Goal: Task Accomplishment & Management: Manage account settings

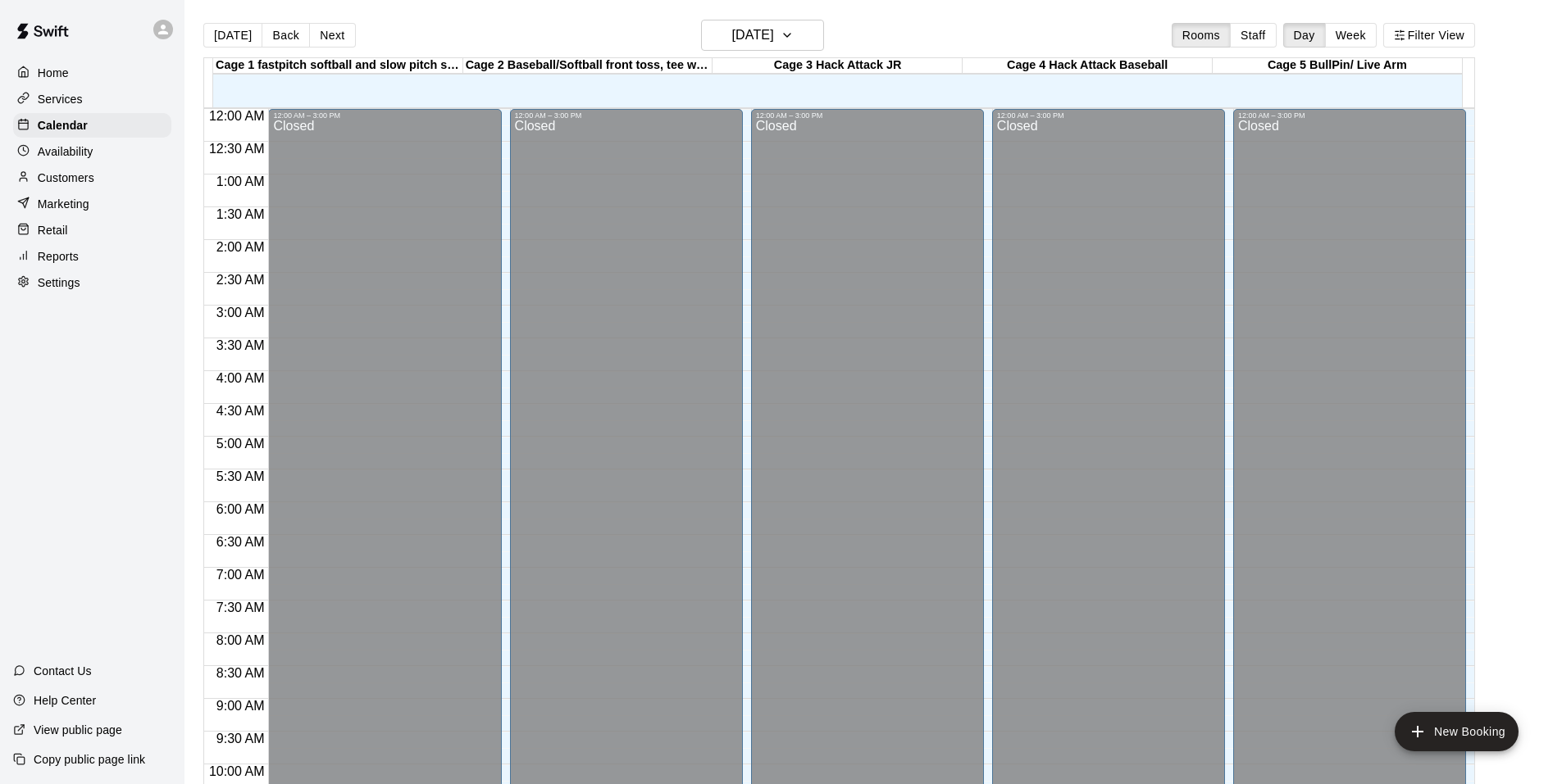
scroll to position [830, 0]
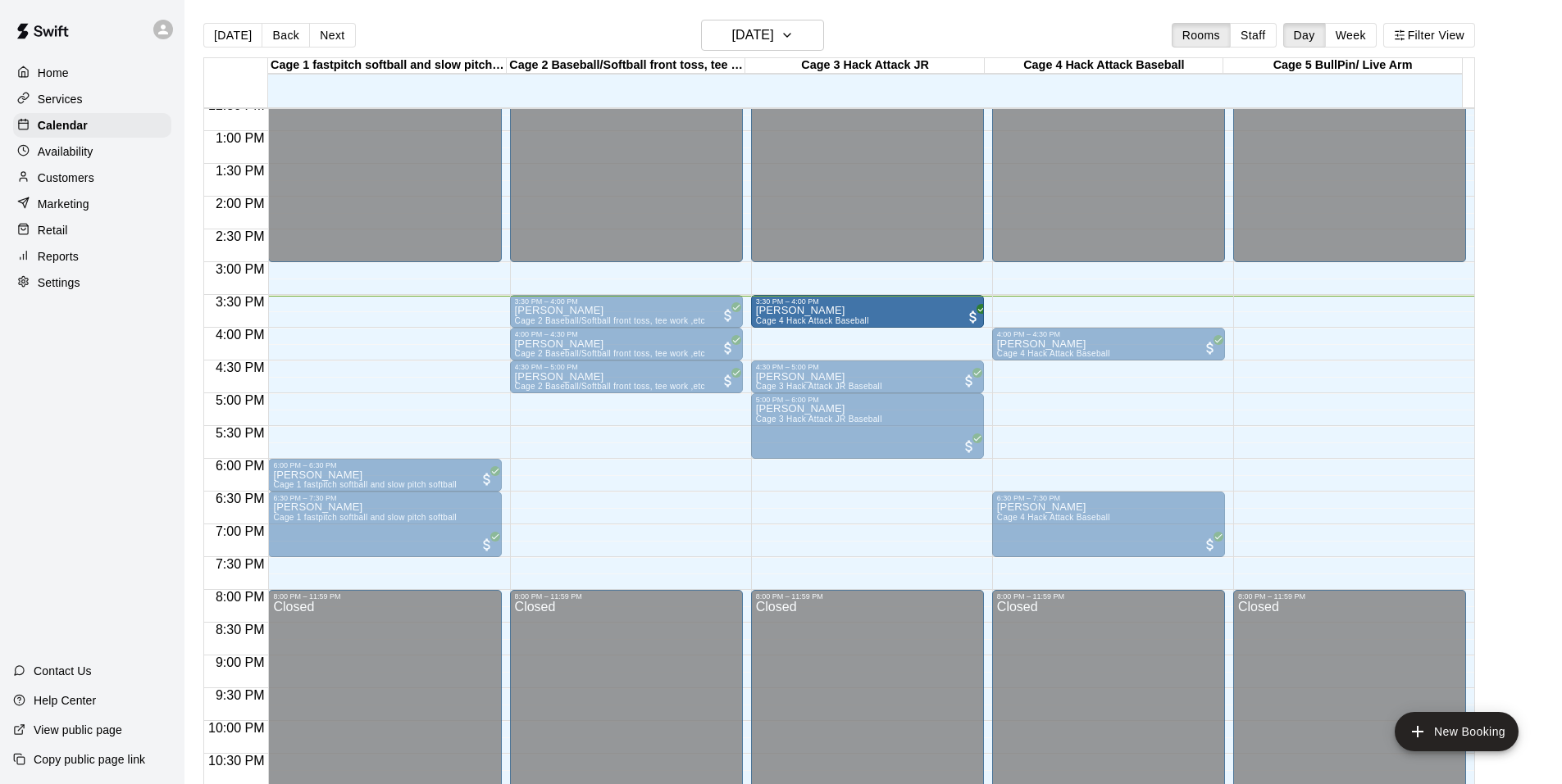
drag, startPoint x: 1033, startPoint y: 307, endPoint x: 912, endPoint y: 310, distance: 121.0
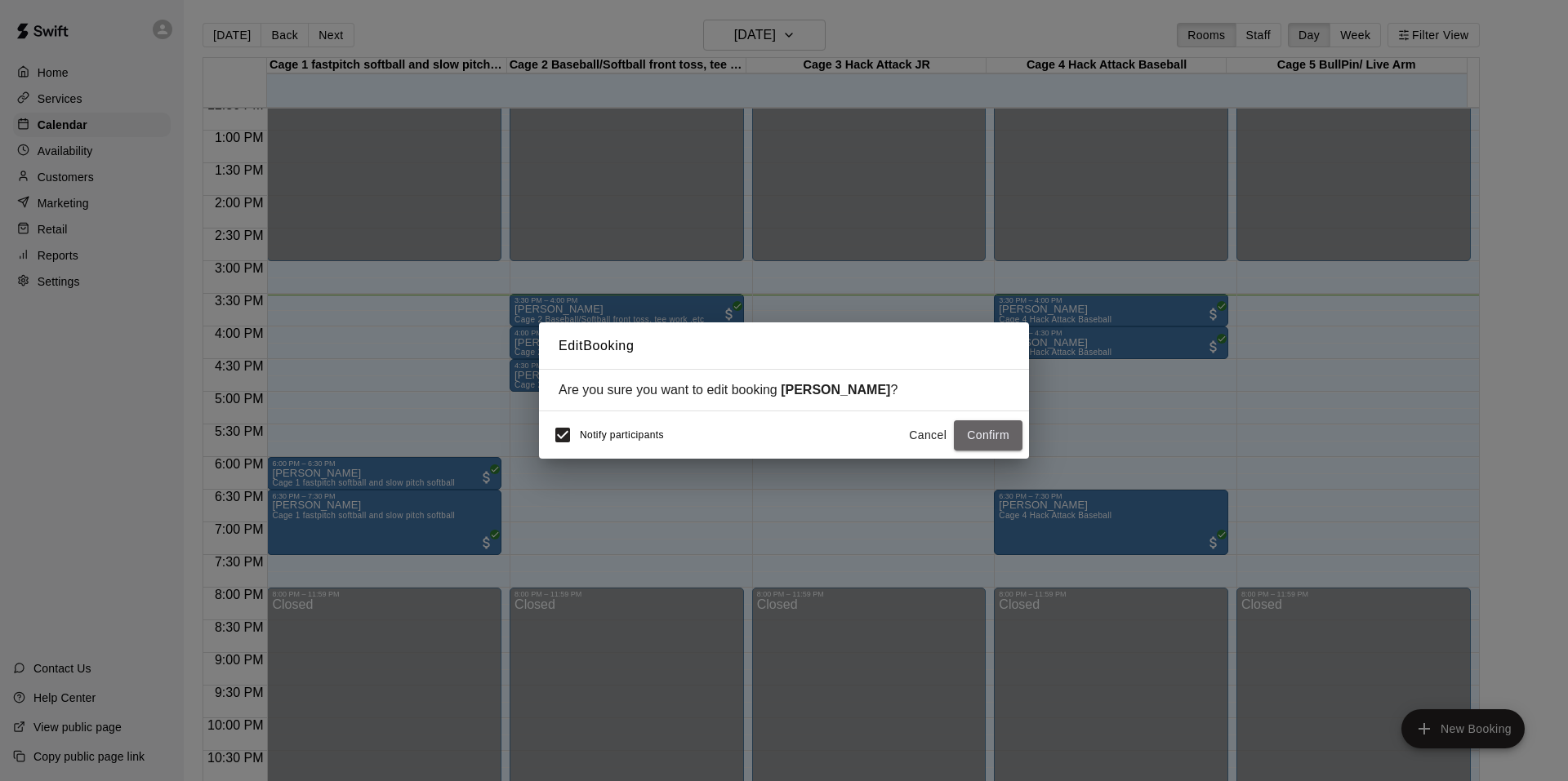
click at [973, 443] on button "Confirm" at bounding box center [988, 436] width 69 height 31
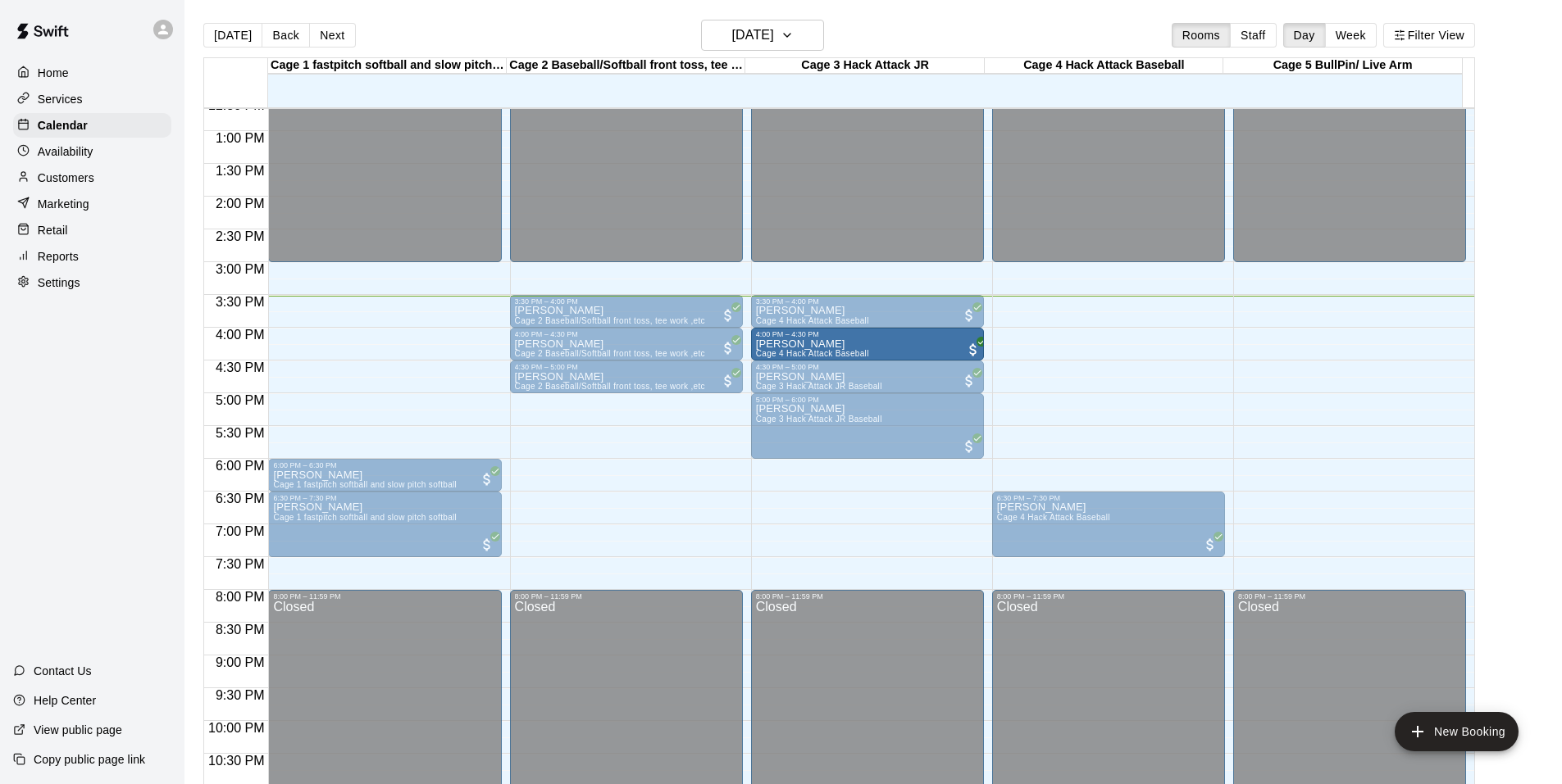
drag, startPoint x: 1084, startPoint y: 342, endPoint x: 920, endPoint y: 346, distance: 164.0
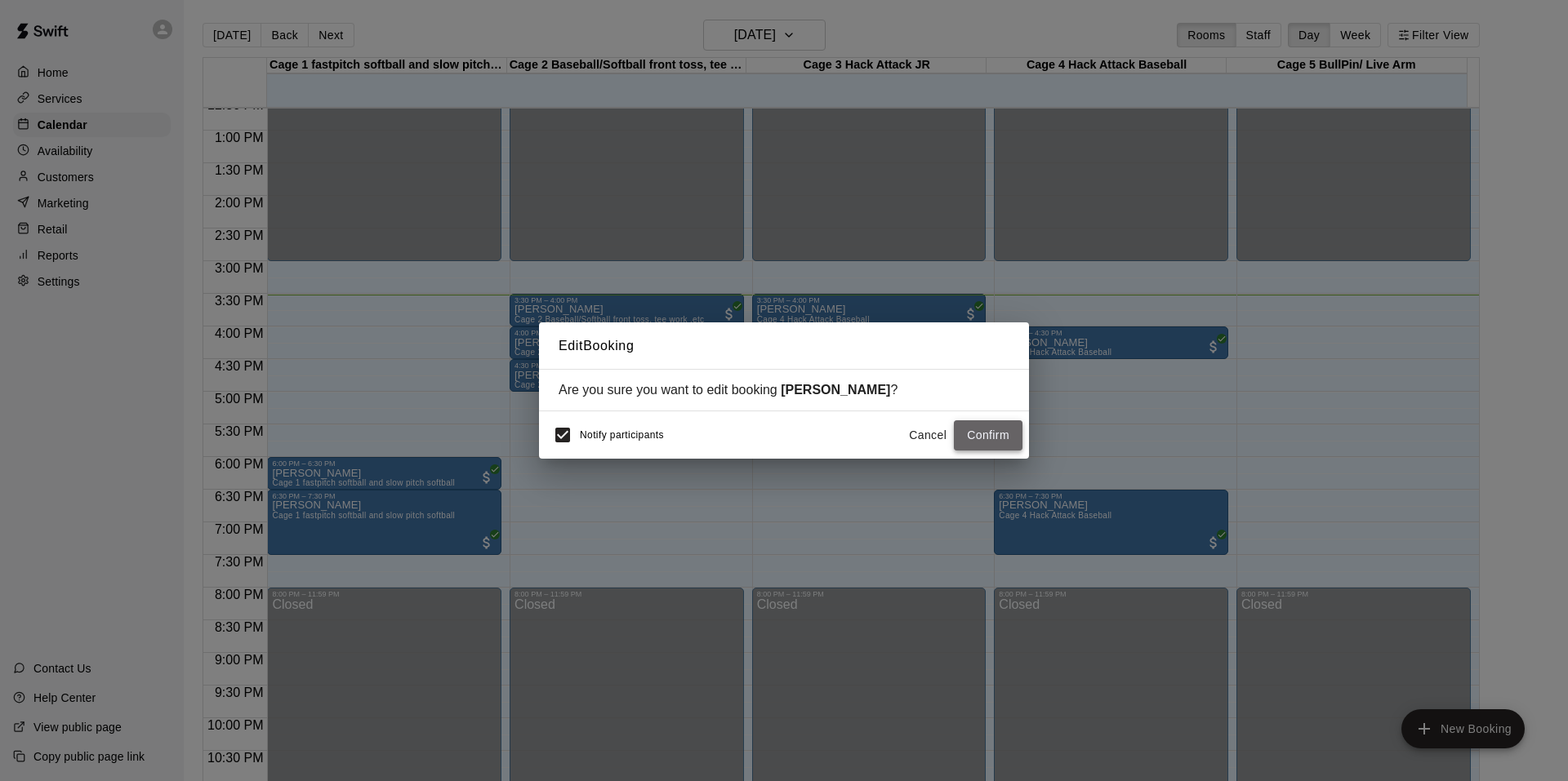
click at [992, 436] on button "Confirm" at bounding box center [988, 436] width 69 height 31
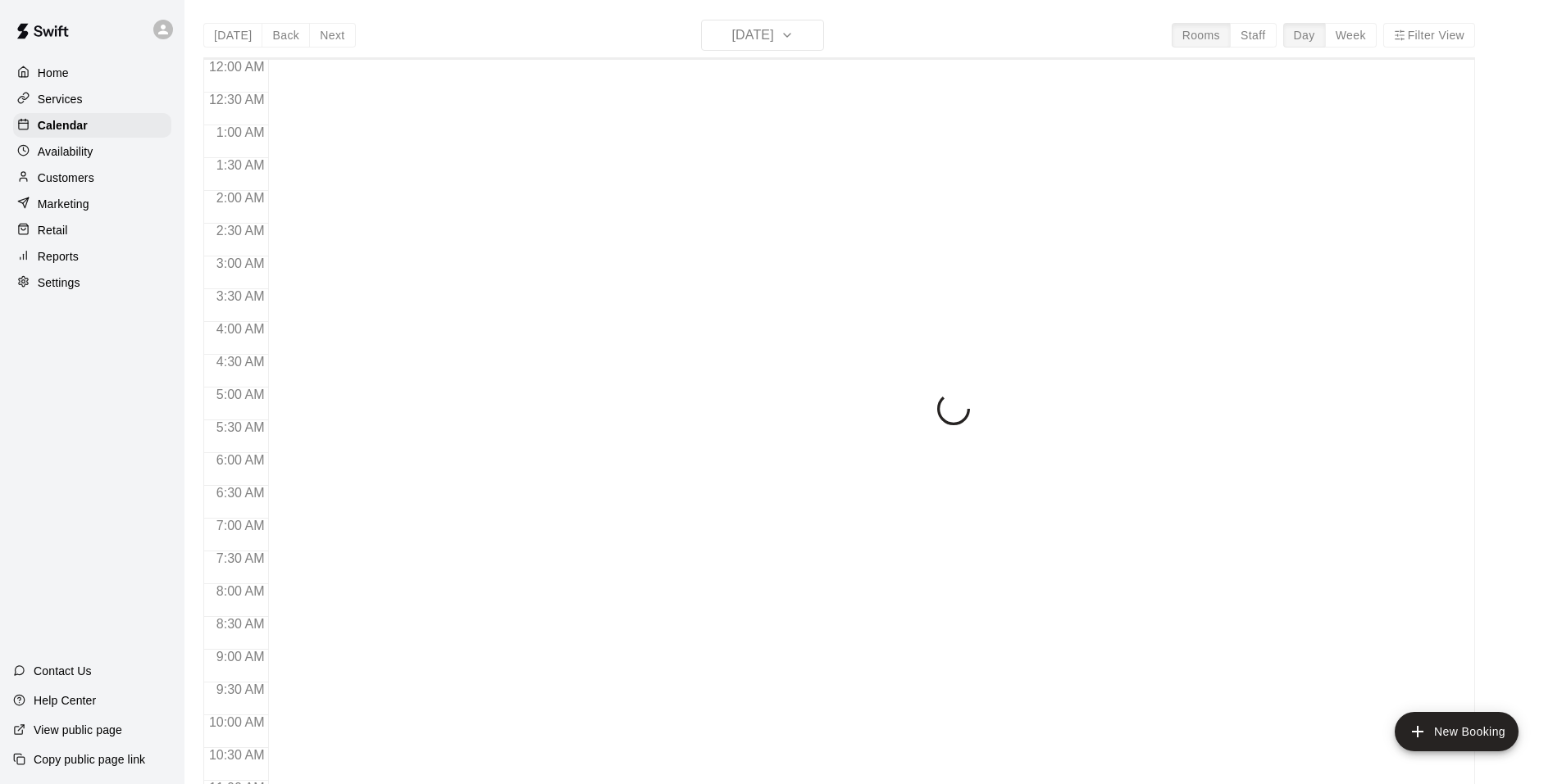
scroll to position [830, 0]
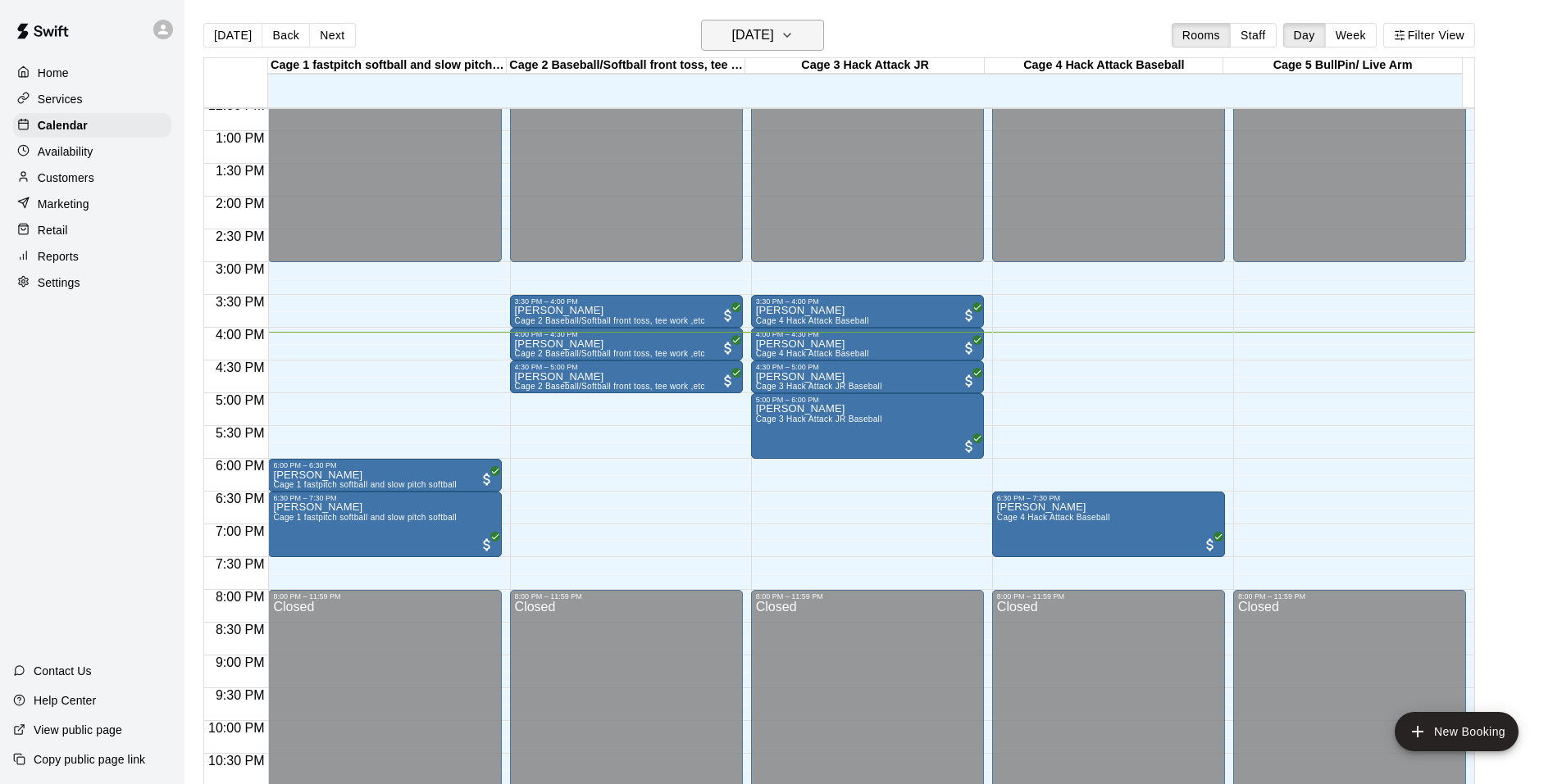
click at [793, 33] on icon "button" at bounding box center [787, 36] width 13 height 20
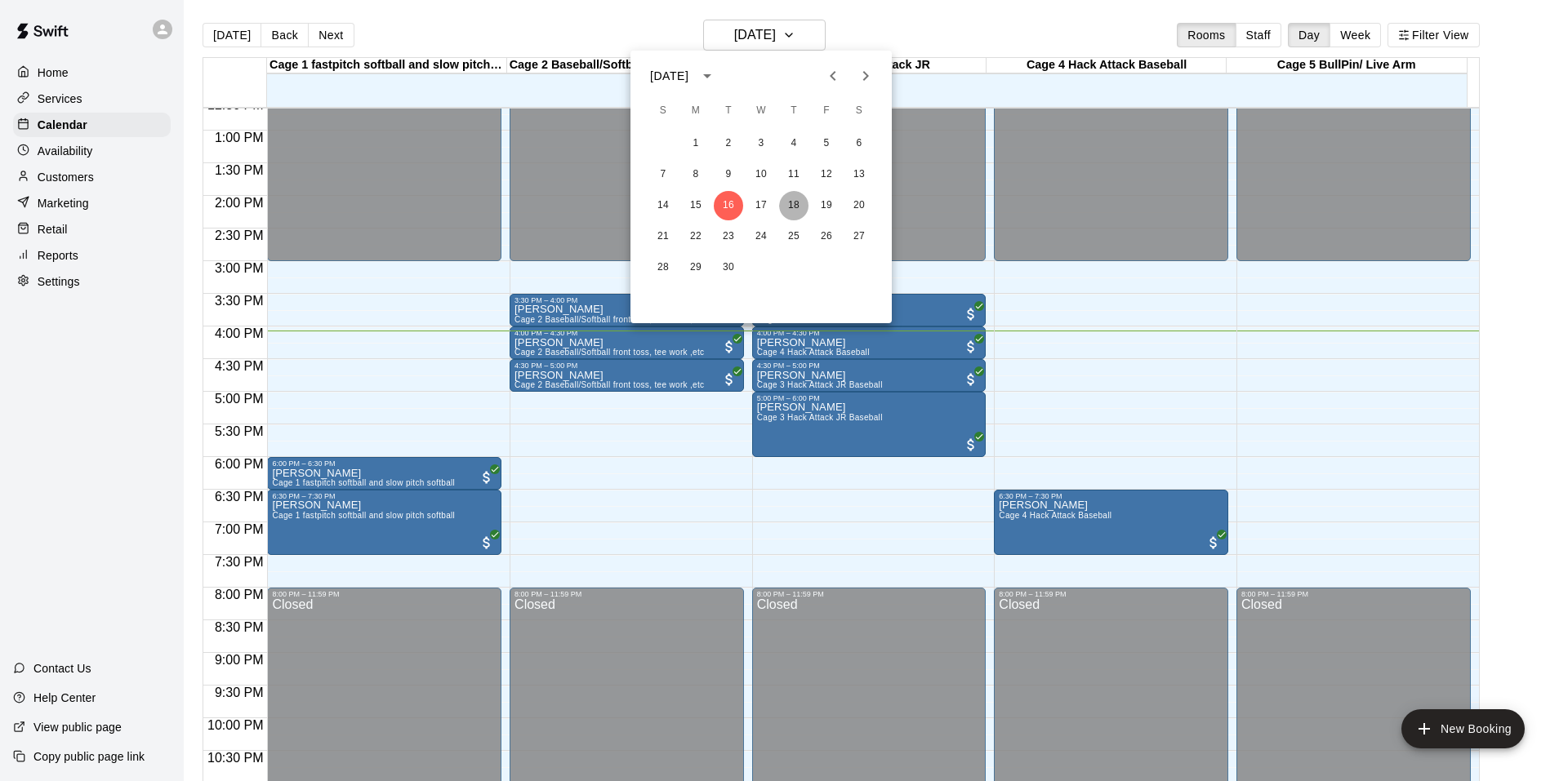
click at [798, 213] on button "18" at bounding box center [794, 206] width 30 height 30
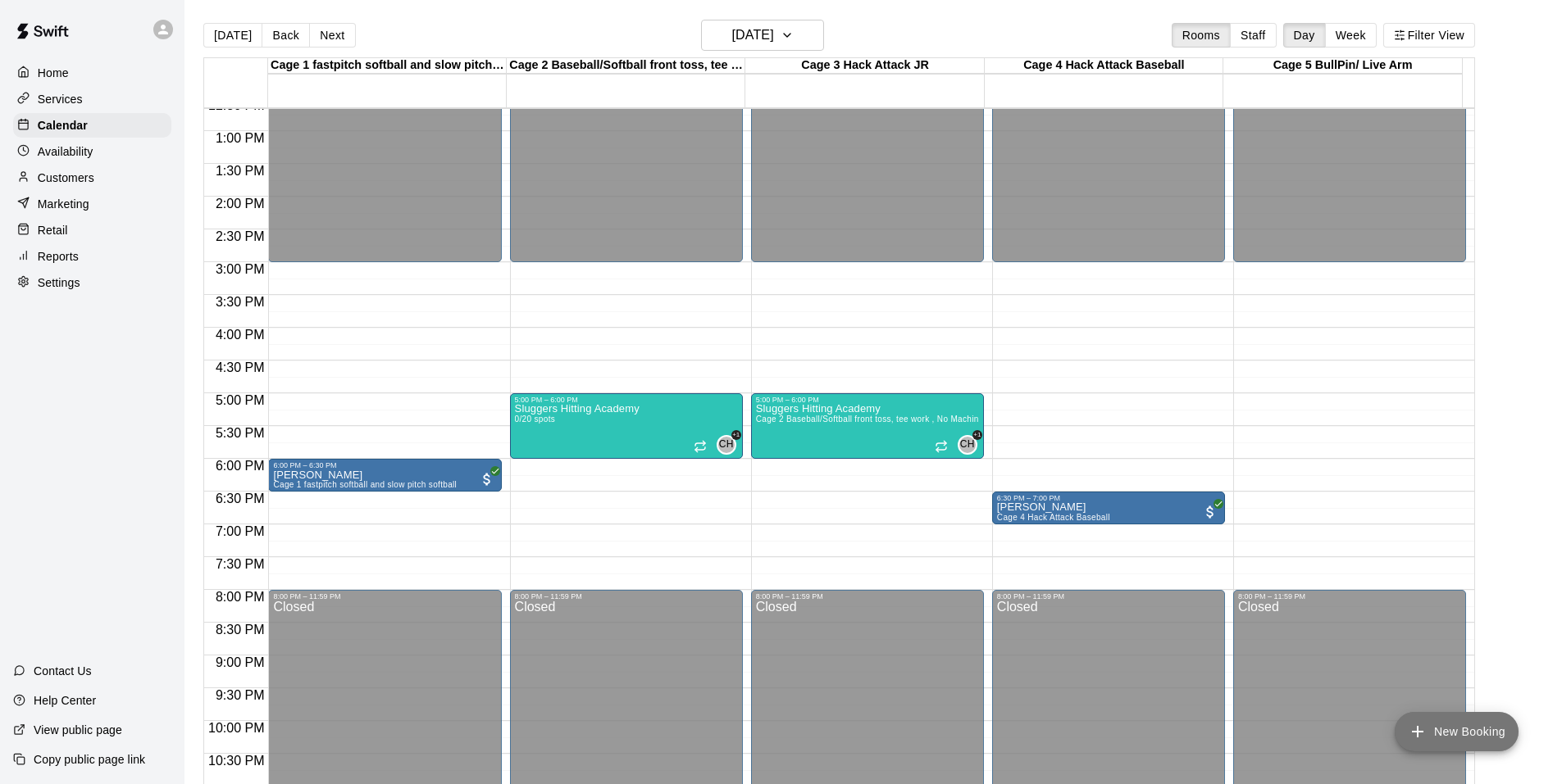
click at [1448, 727] on button "New Booking" at bounding box center [1456, 731] width 124 height 39
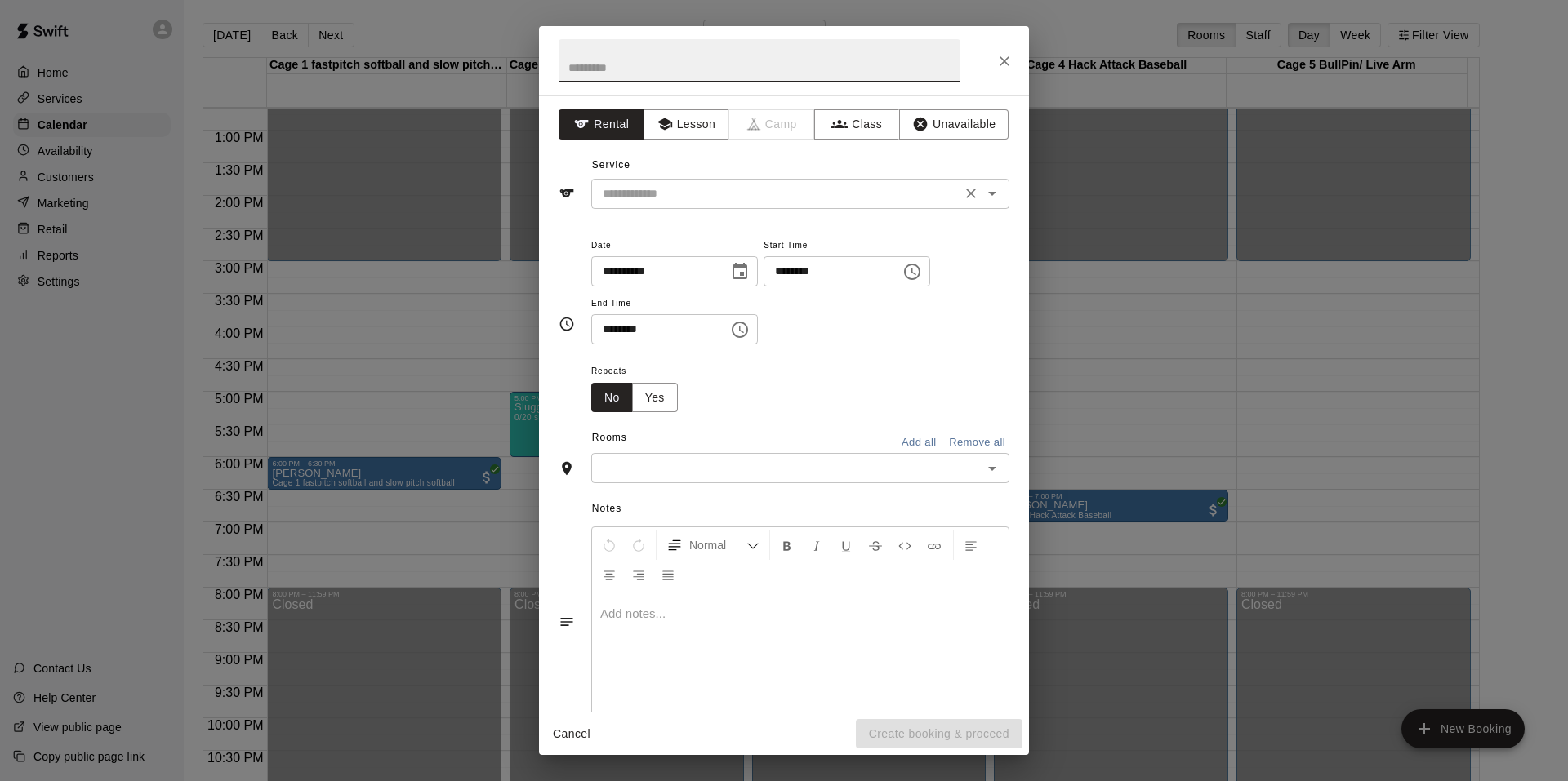
click at [620, 188] on input "text" at bounding box center [776, 193] width 360 height 21
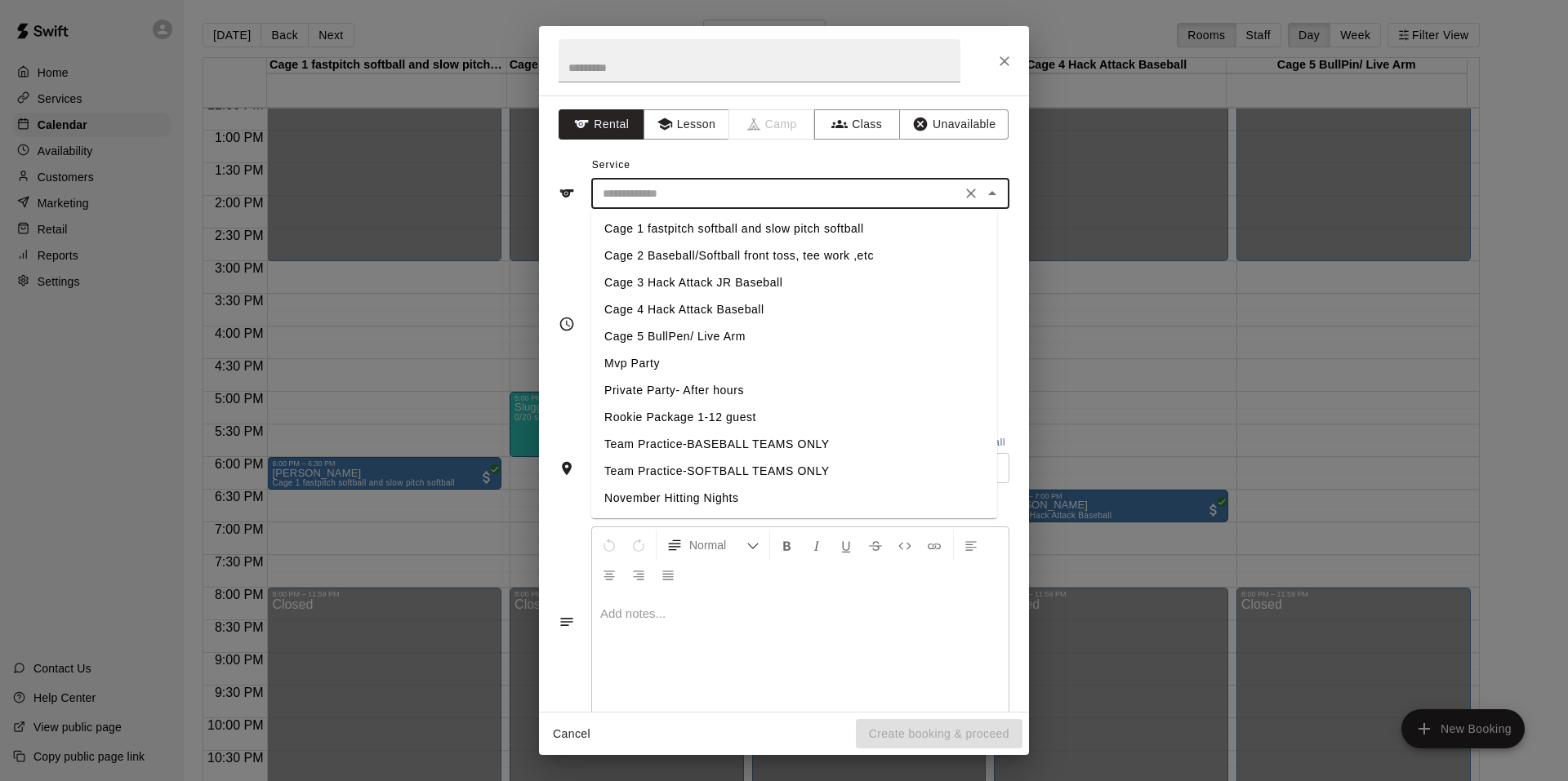
click at [632, 227] on li "Cage 1 fastpitch softball and slow pitch softball" at bounding box center [794, 229] width 406 height 27
type input "**********"
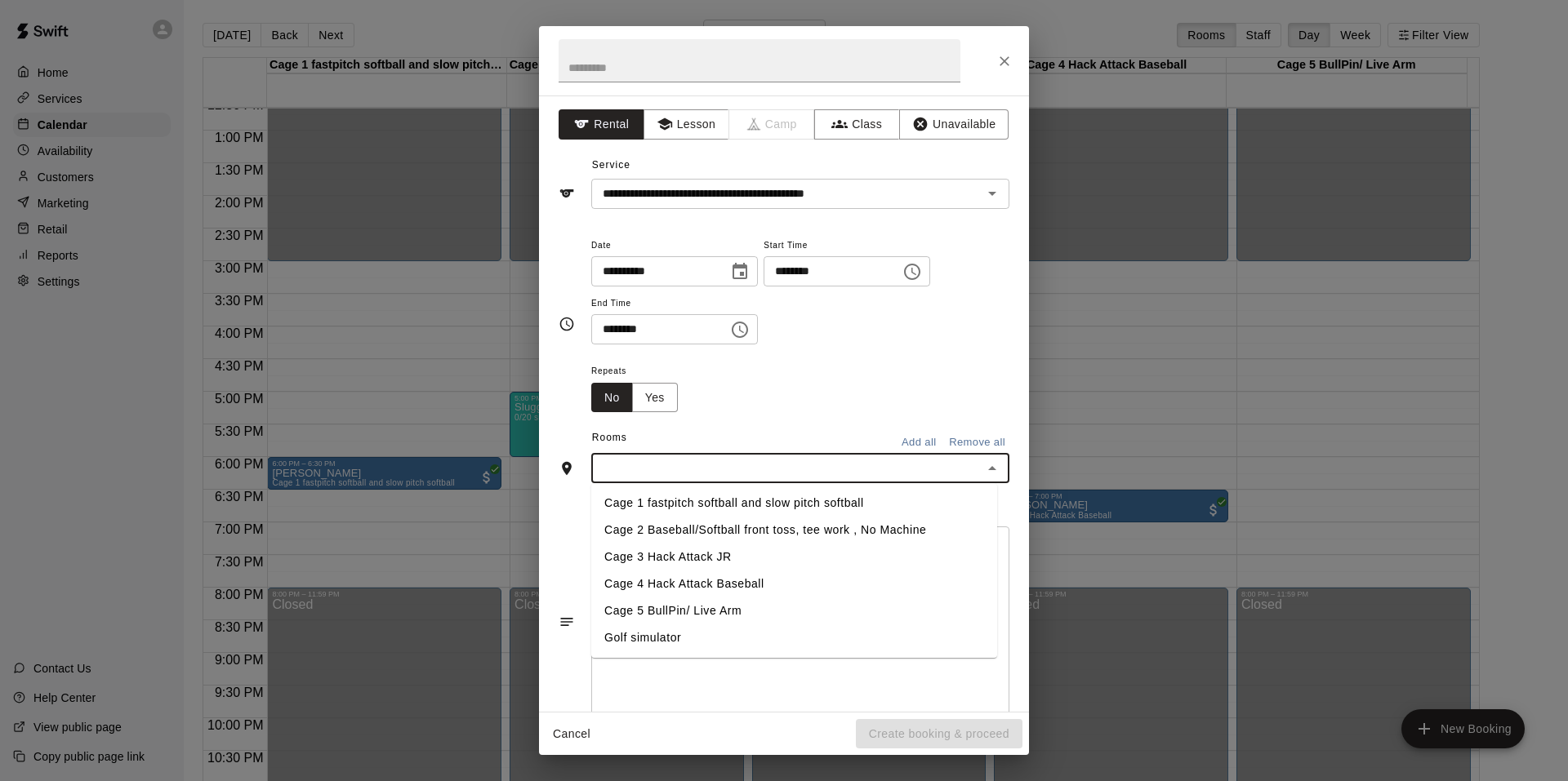
click at [612, 463] on input "text" at bounding box center [786, 468] width 381 height 21
click at [657, 507] on li "Cage 1 fastpitch softball and slow pitch softball" at bounding box center [794, 503] width 406 height 27
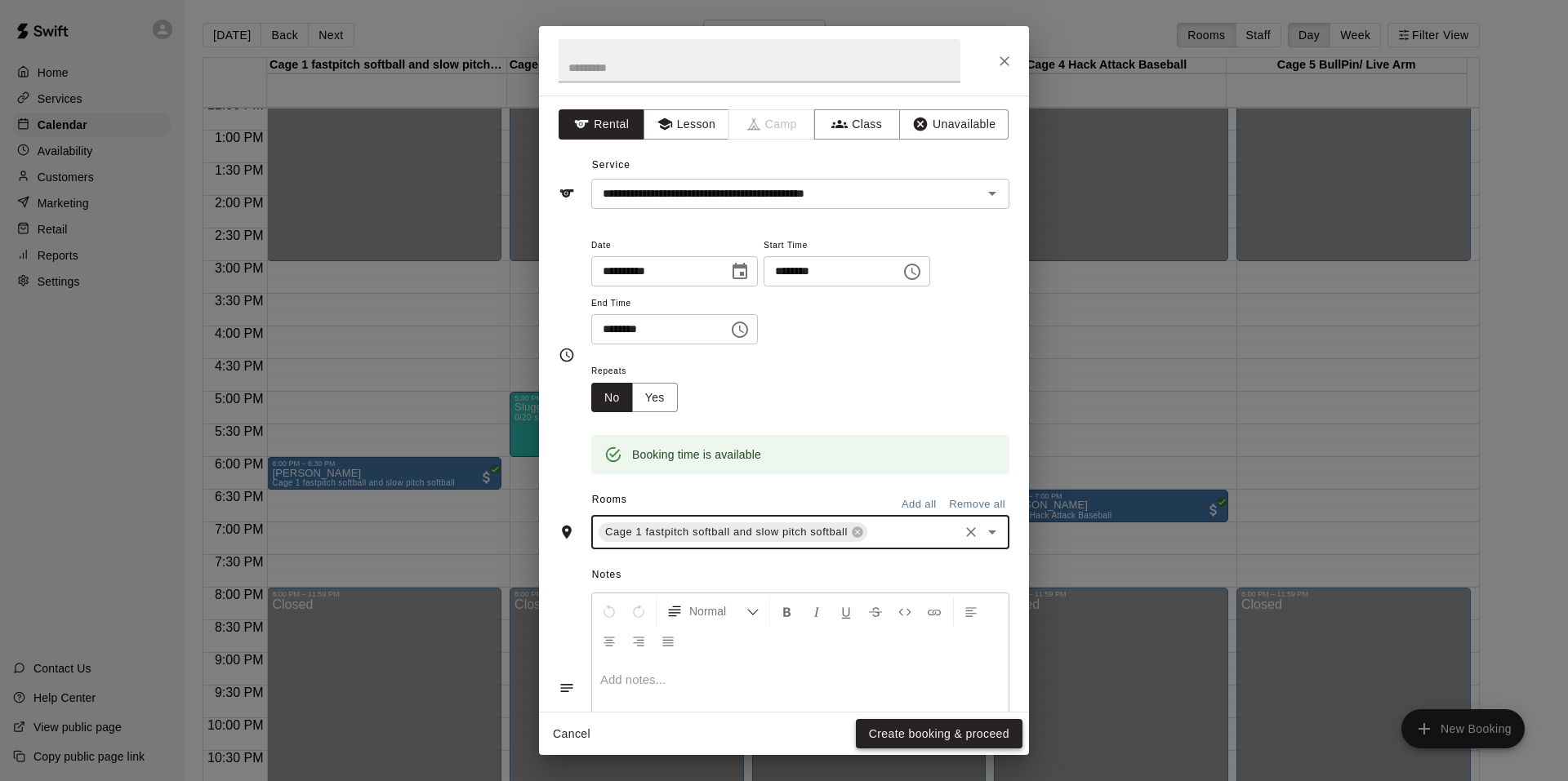
click at [896, 734] on button "Create booking & proceed" at bounding box center [939, 734] width 167 height 31
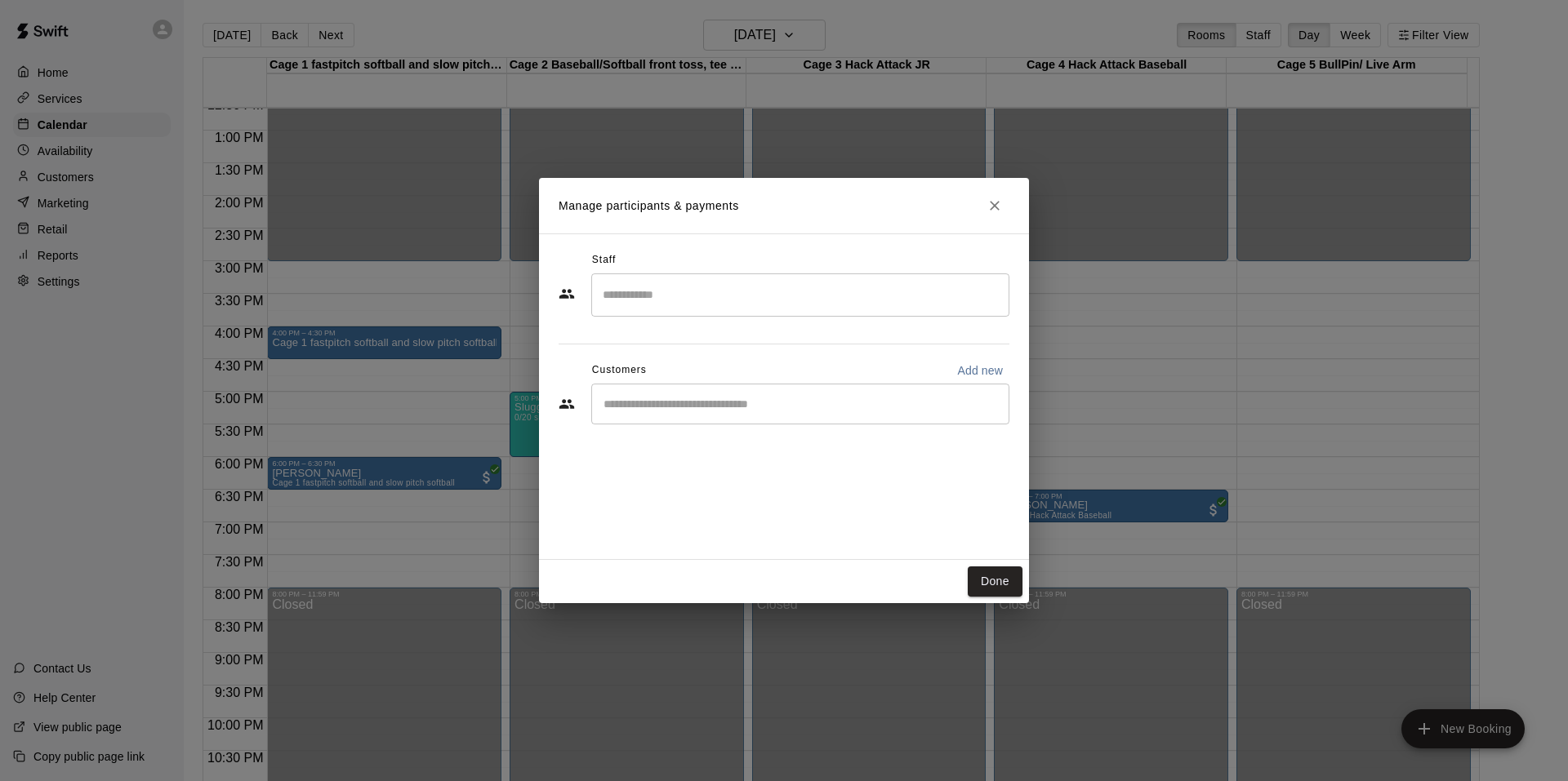
click at [623, 413] on div "​" at bounding box center [800, 403] width 418 height 40
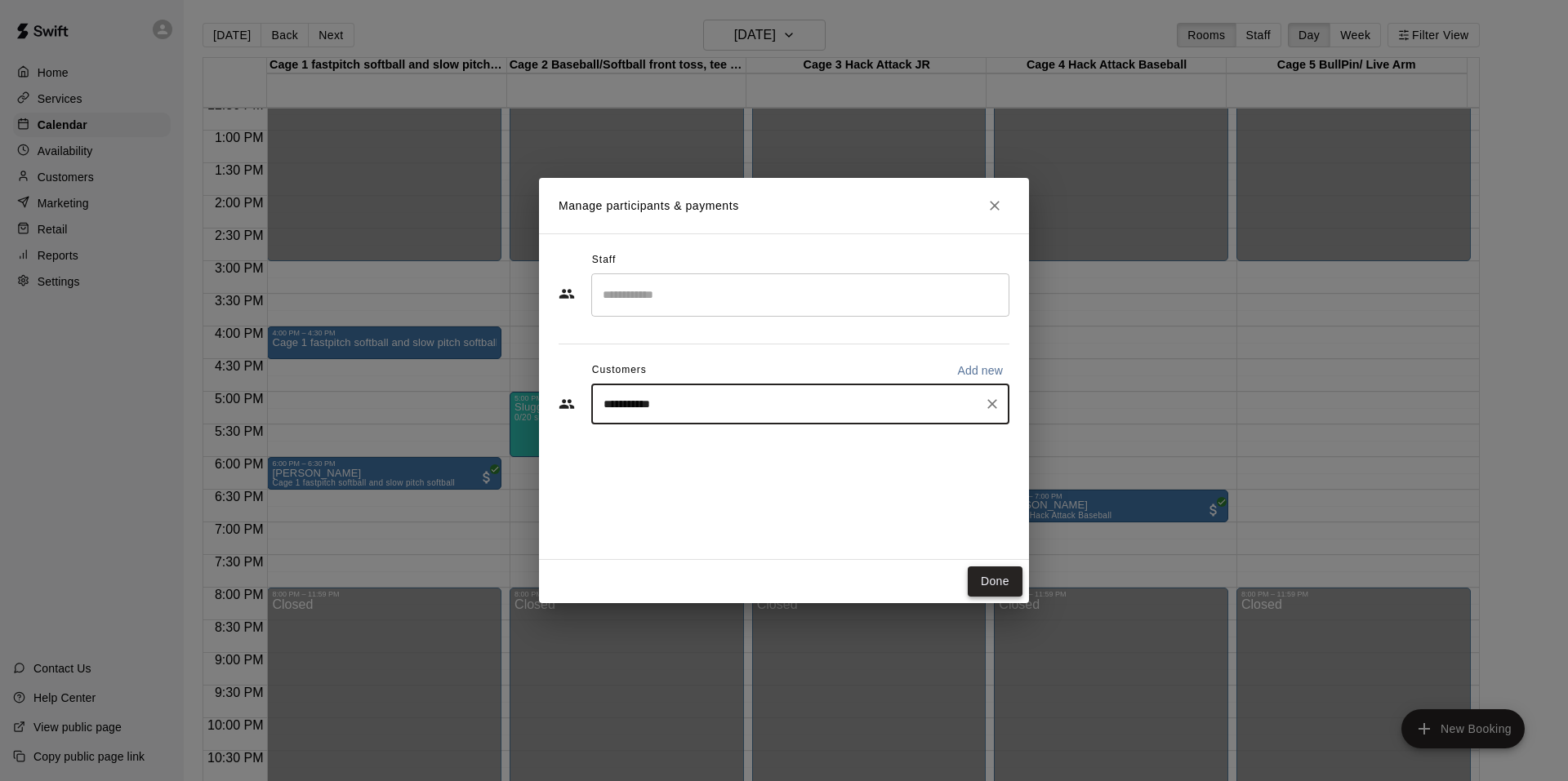
type input "**********"
click at [989, 569] on button "Done" at bounding box center [995, 582] width 55 height 31
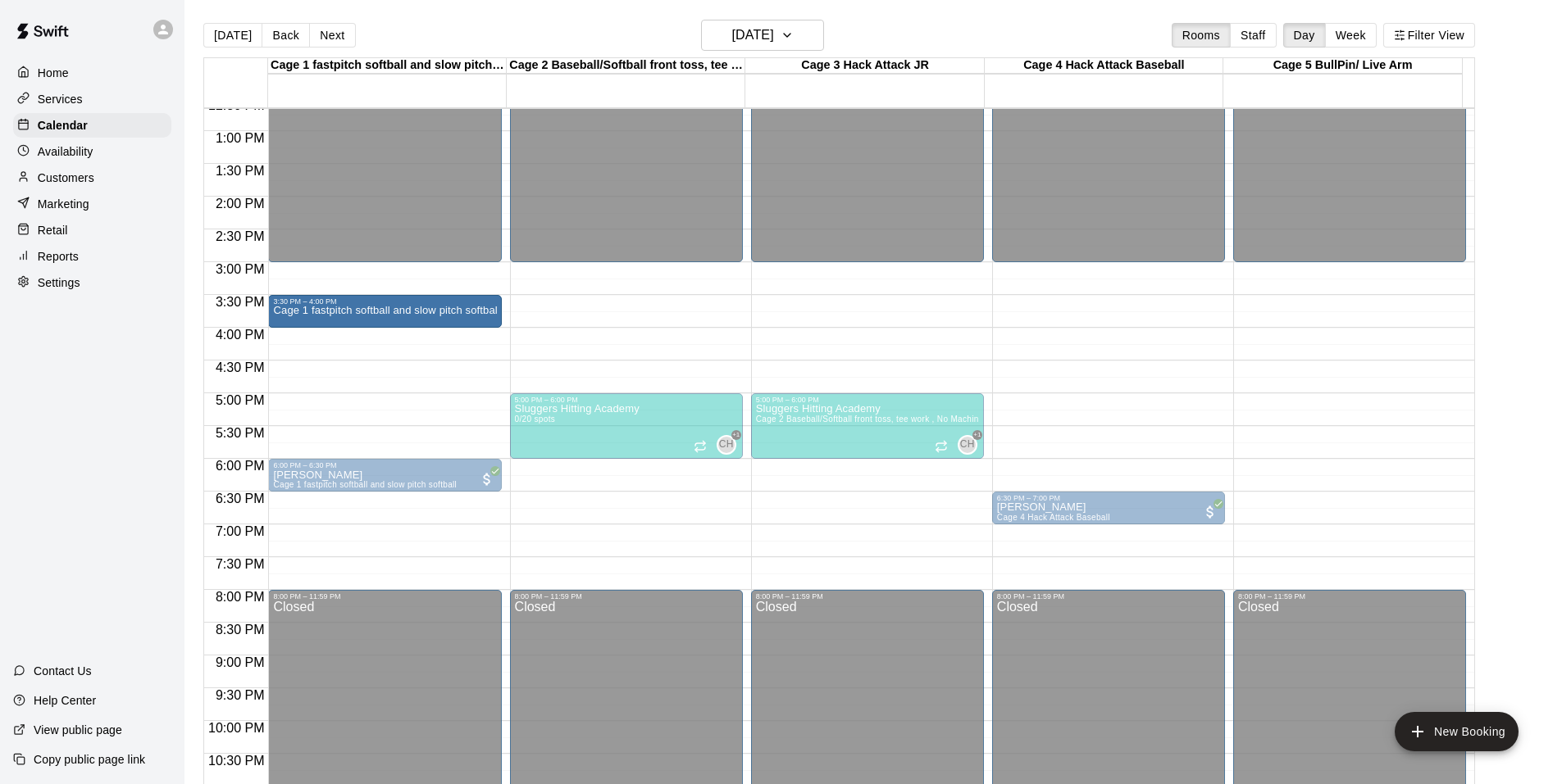
drag, startPoint x: 437, startPoint y: 344, endPoint x: 437, endPoint y: 322, distance: 22.0
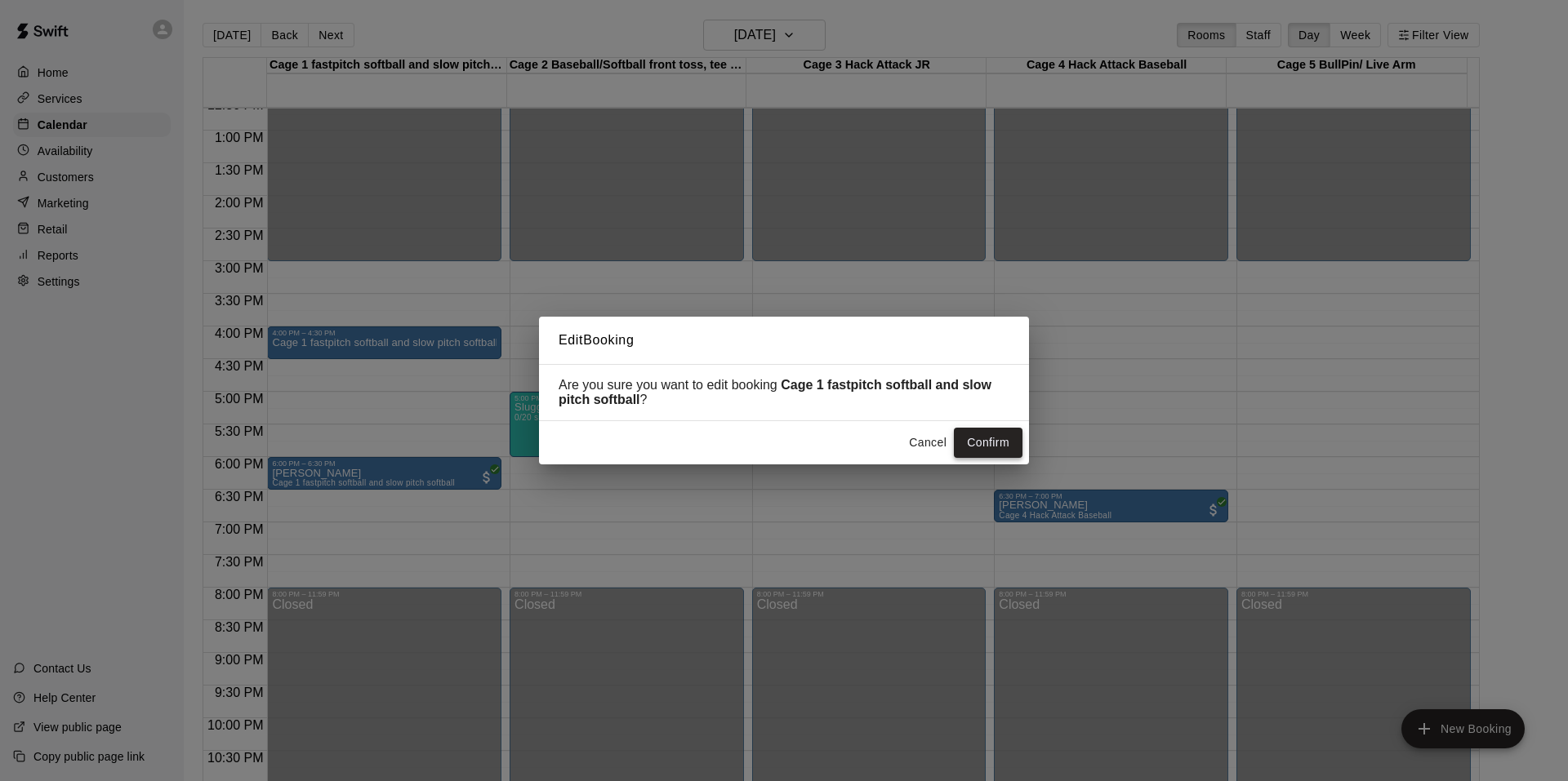
click at [986, 446] on button "Confirm" at bounding box center [988, 443] width 69 height 31
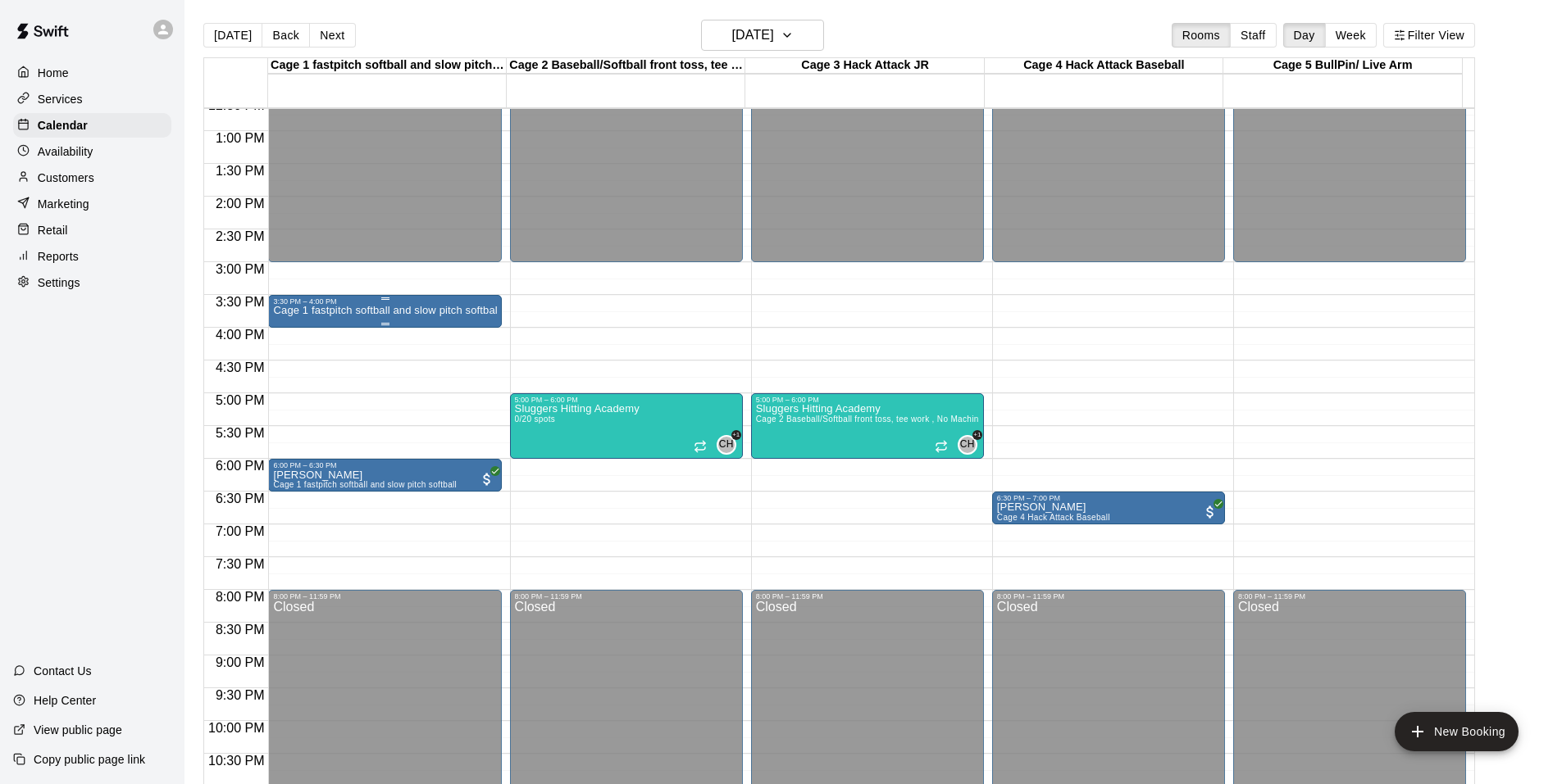
click at [476, 310] on p "Cage 1 fastpitch softball and slow pitch softball" at bounding box center [384, 310] width 223 height 0
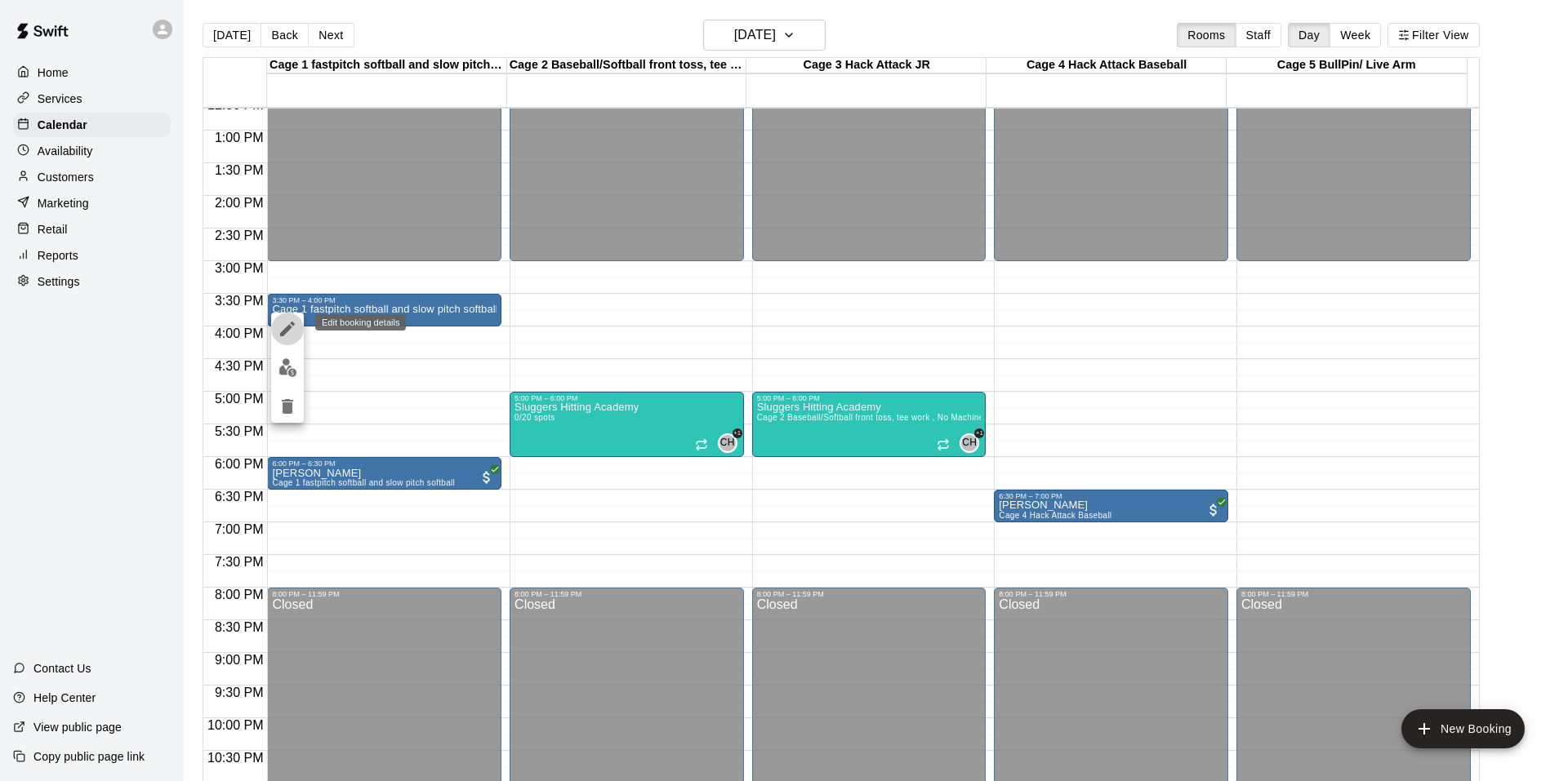
click at [291, 330] on icon "edit" at bounding box center [288, 329] width 20 height 20
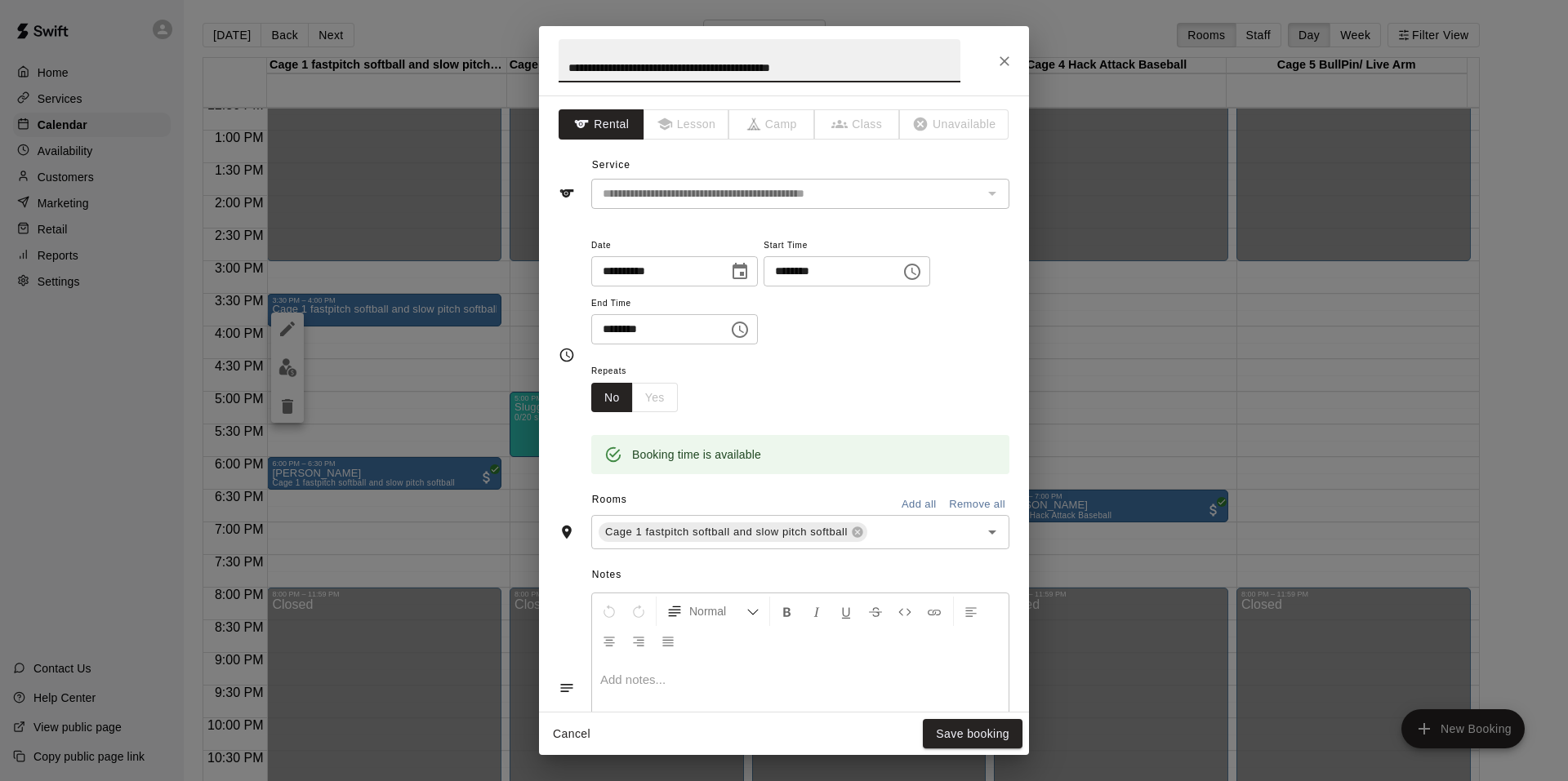
click at [605, 684] on p at bounding box center [800, 680] width 400 height 17
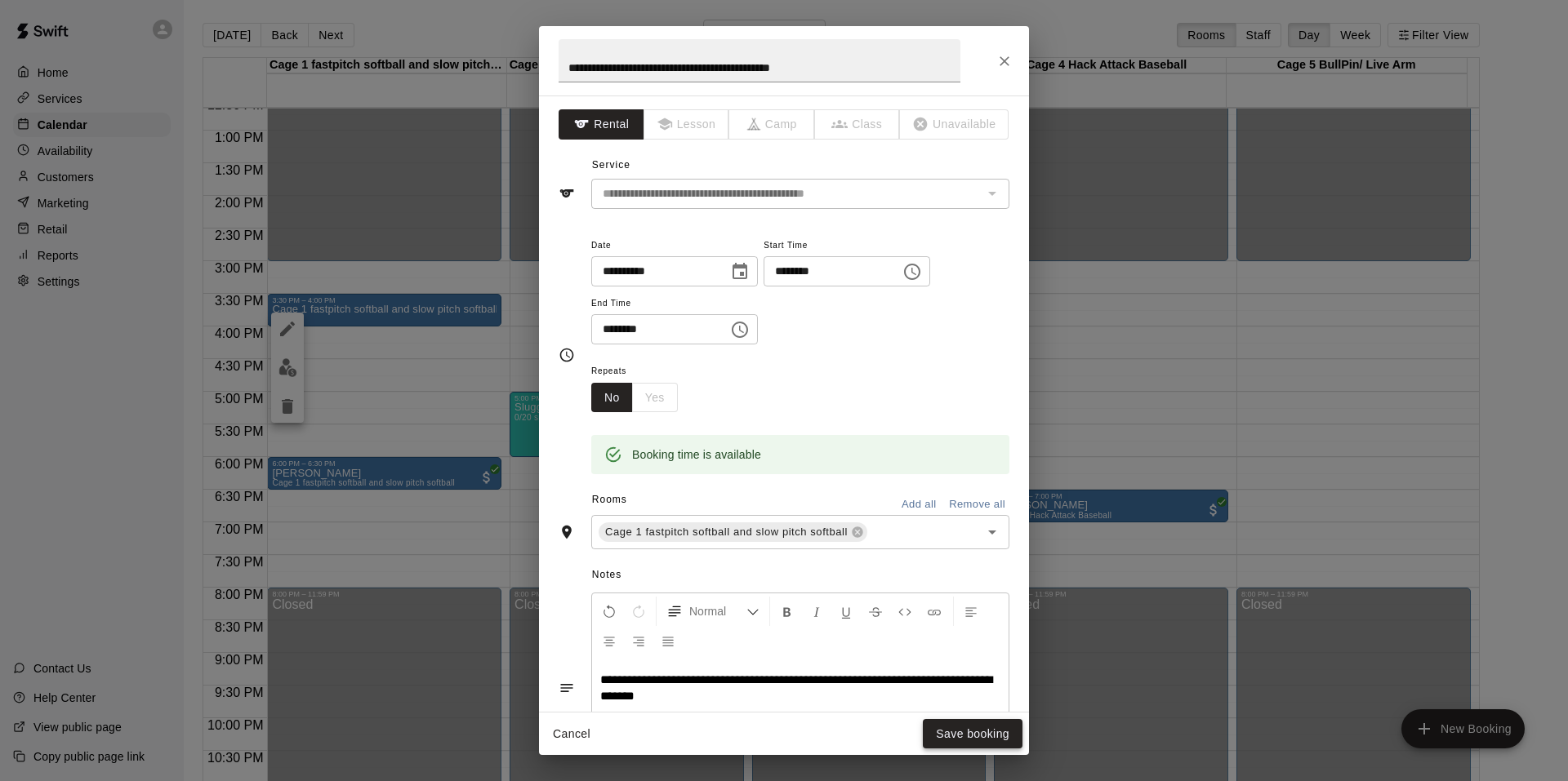
click at [981, 732] on button "Save booking" at bounding box center [972, 734] width 100 height 31
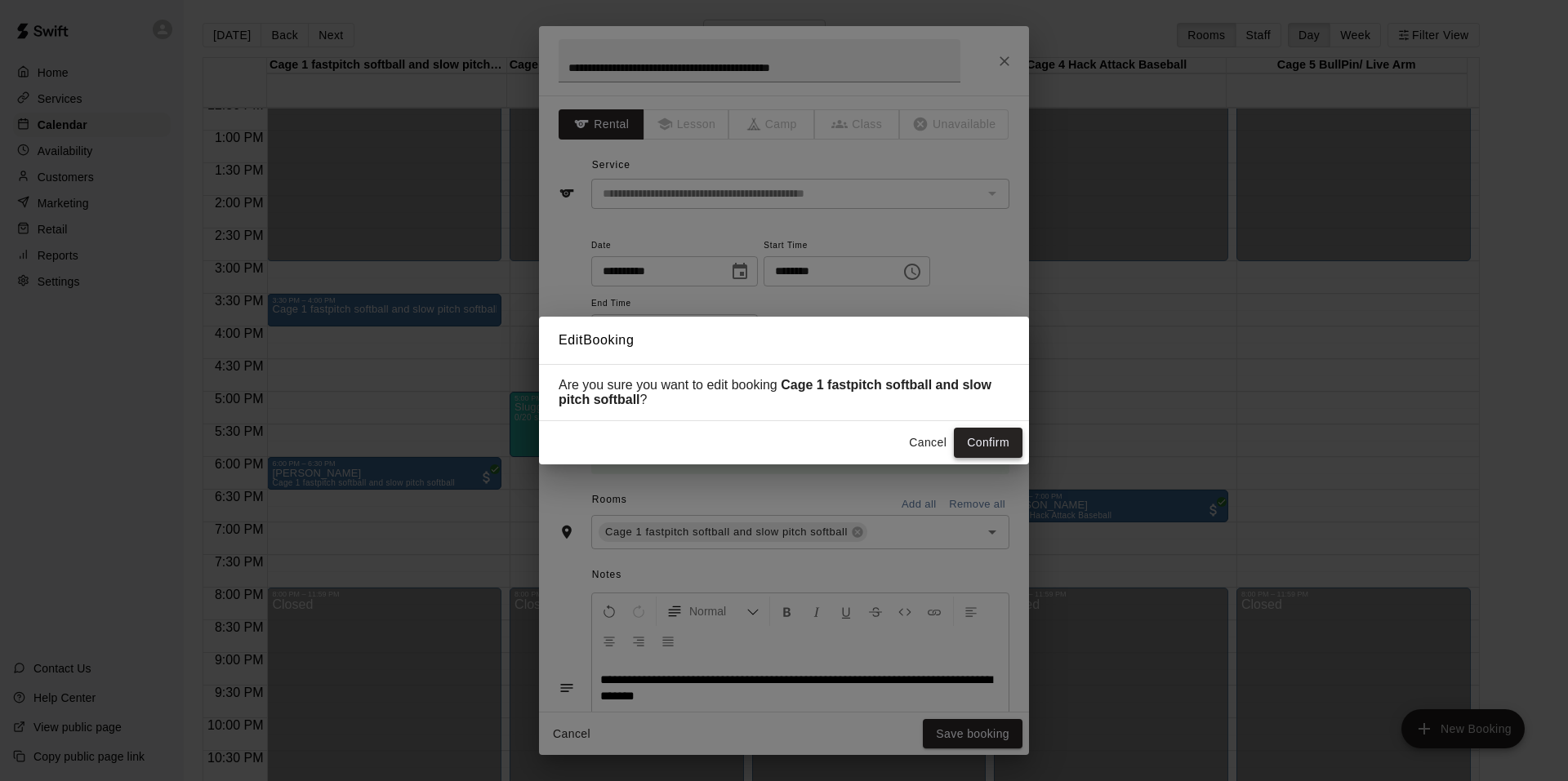
click at [1001, 441] on button "Confirm" at bounding box center [988, 443] width 69 height 31
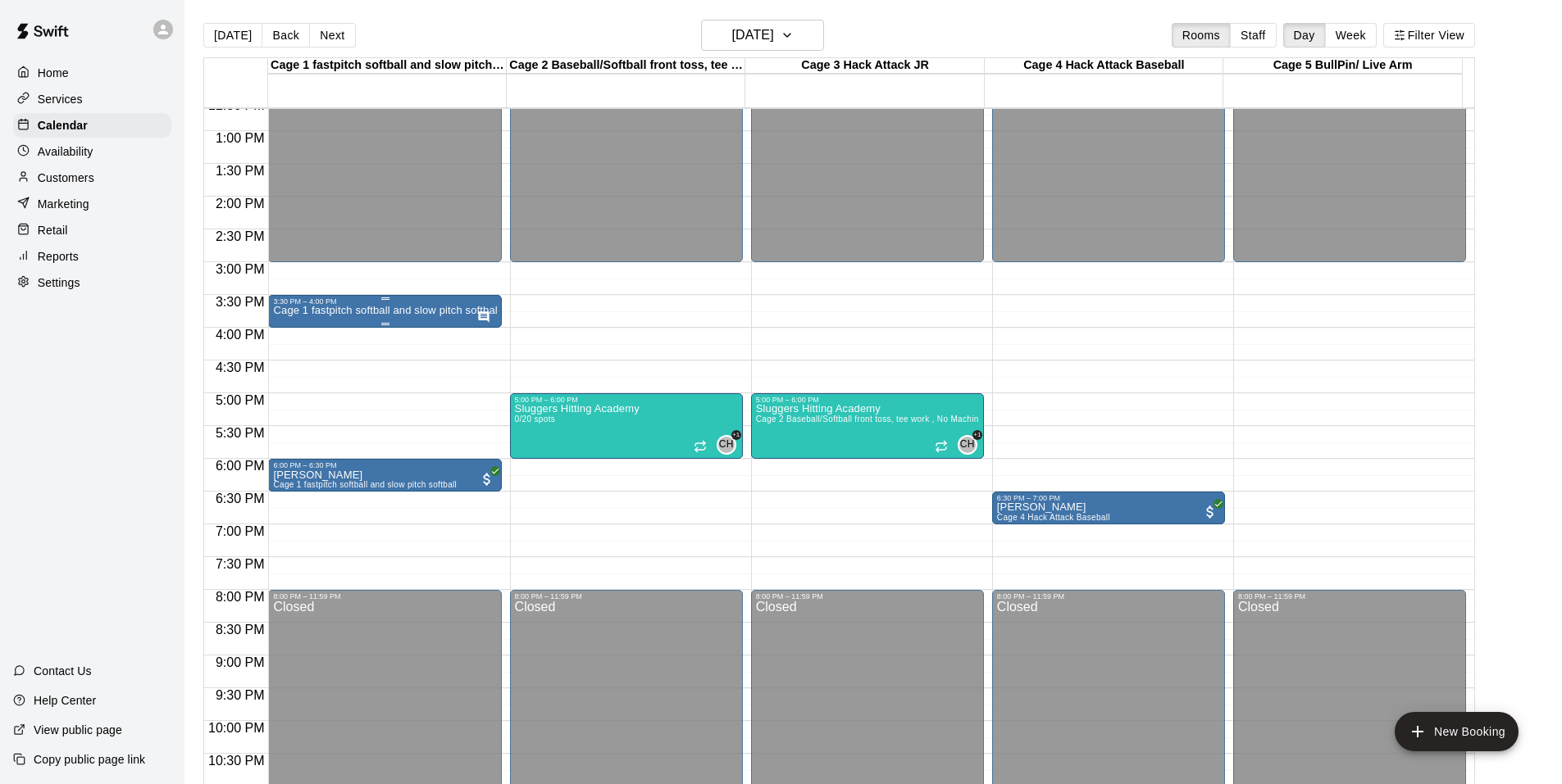
click at [482, 314] on icon "Has notes" at bounding box center [484, 317] width 13 height 13
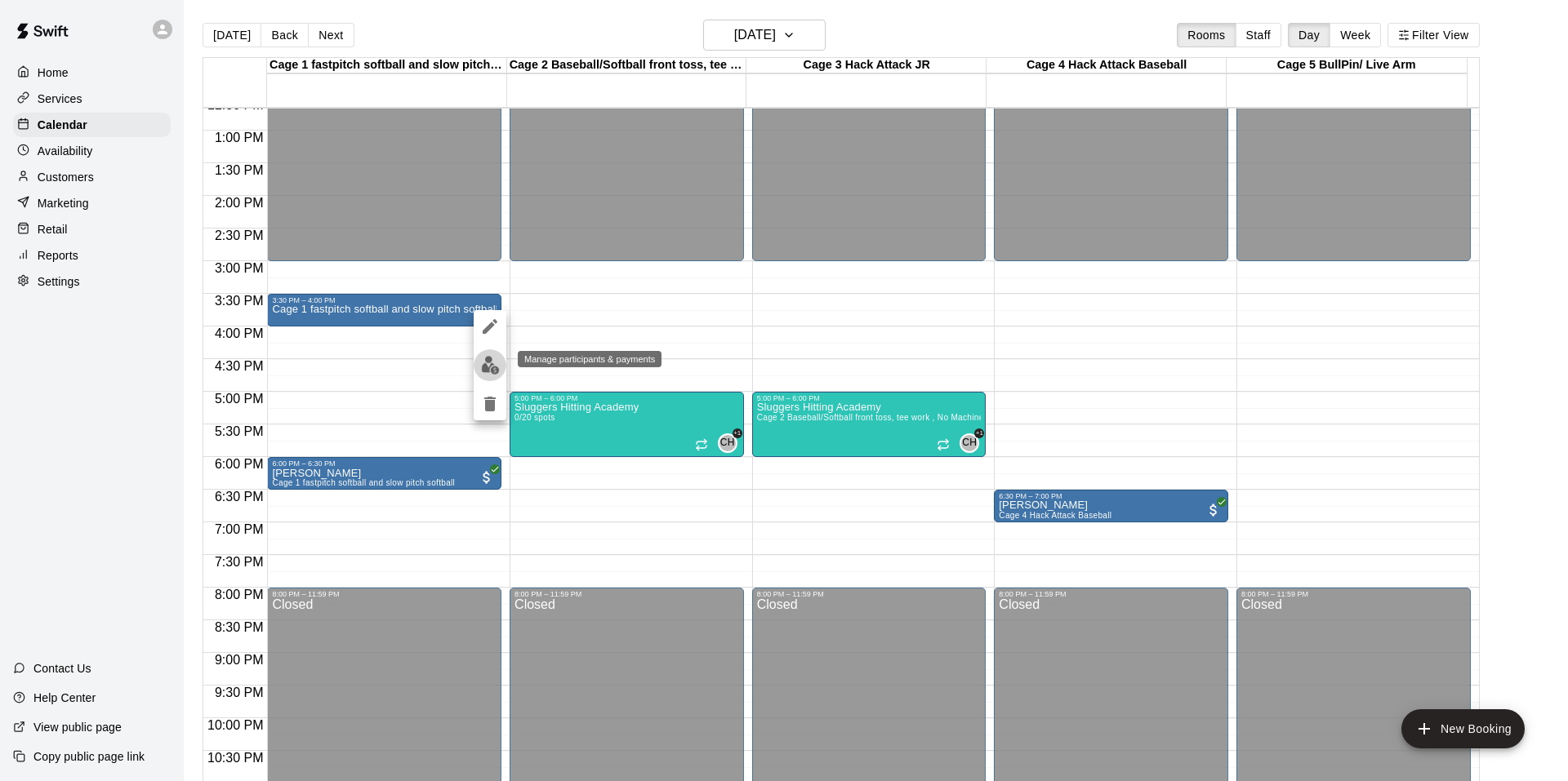
click at [483, 365] on img "edit" at bounding box center [490, 365] width 19 height 19
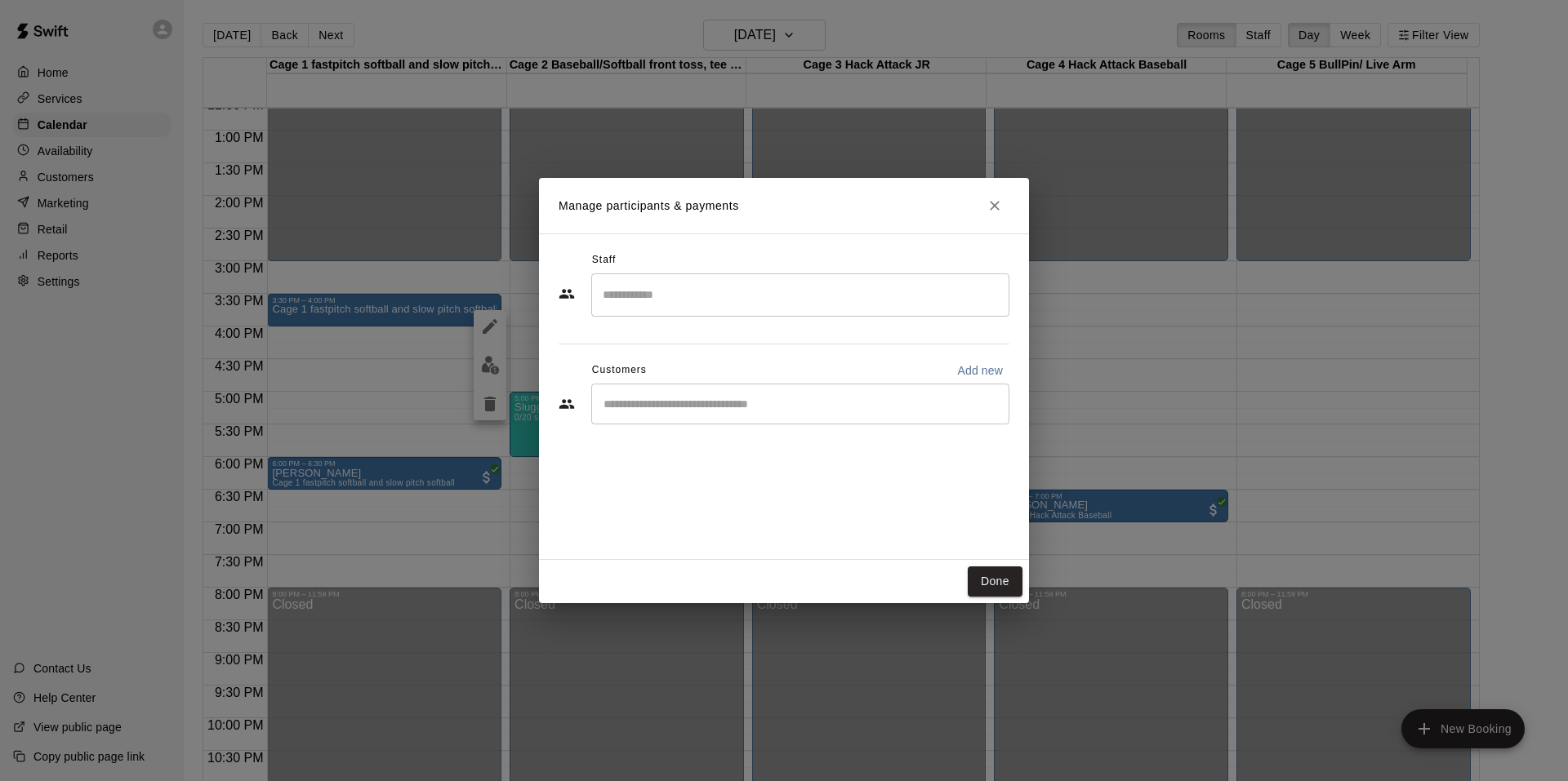
click at [647, 299] on input "Search staff" at bounding box center [800, 295] width 403 height 29
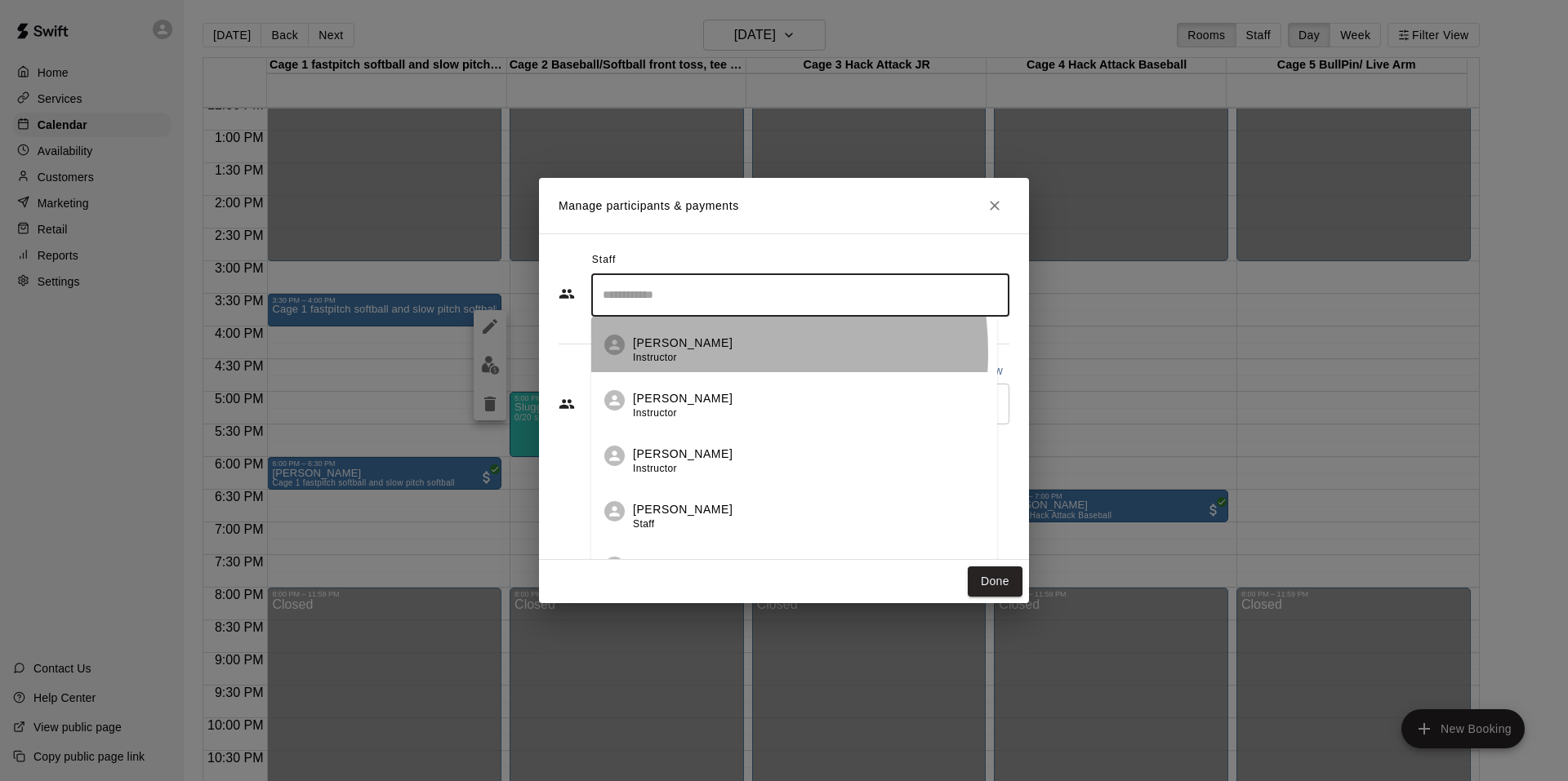
click at [663, 353] on span "Instructor" at bounding box center [655, 358] width 44 height 12
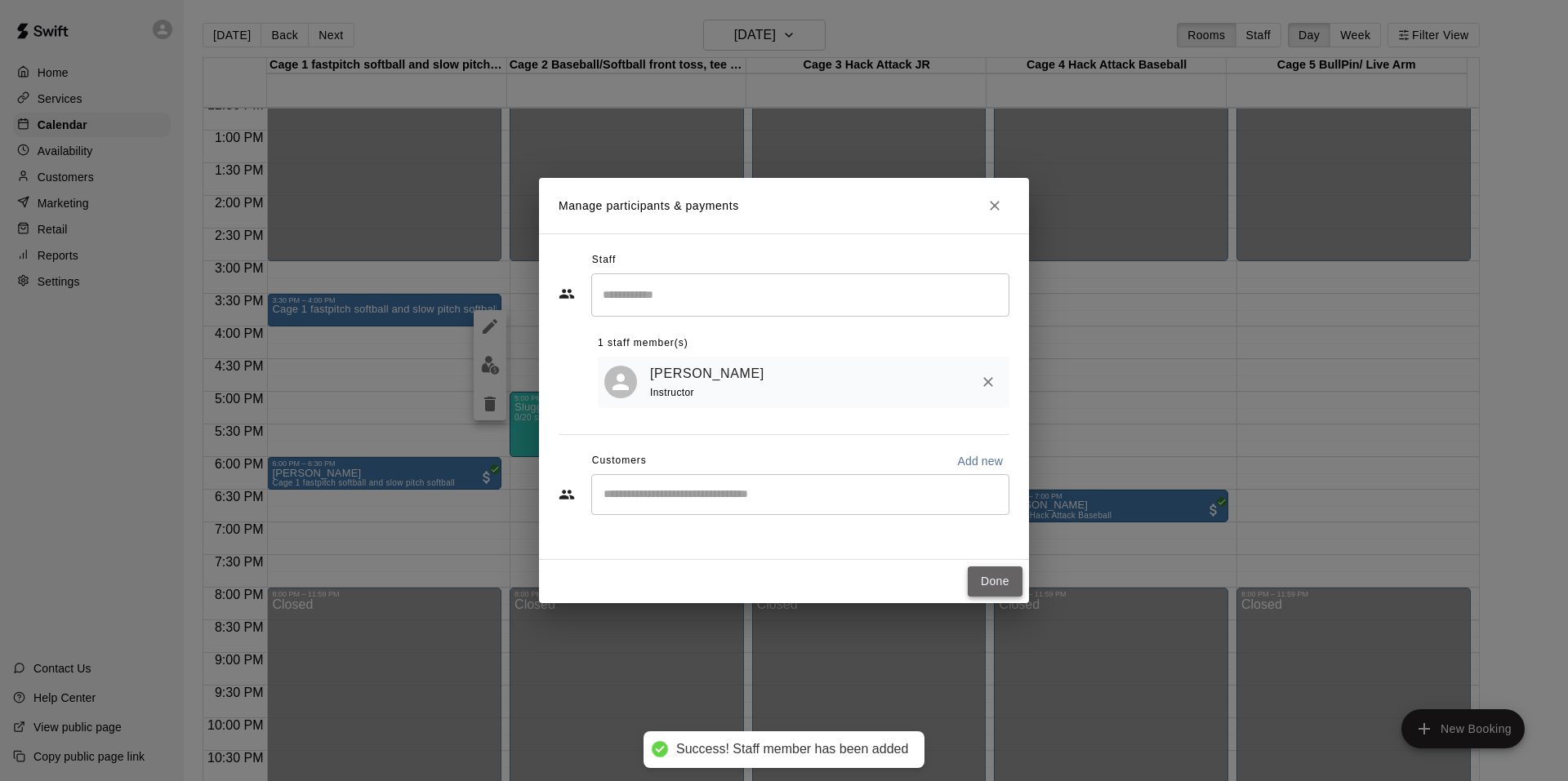
click at [998, 576] on button "Done" at bounding box center [995, 582] width 55 height 31
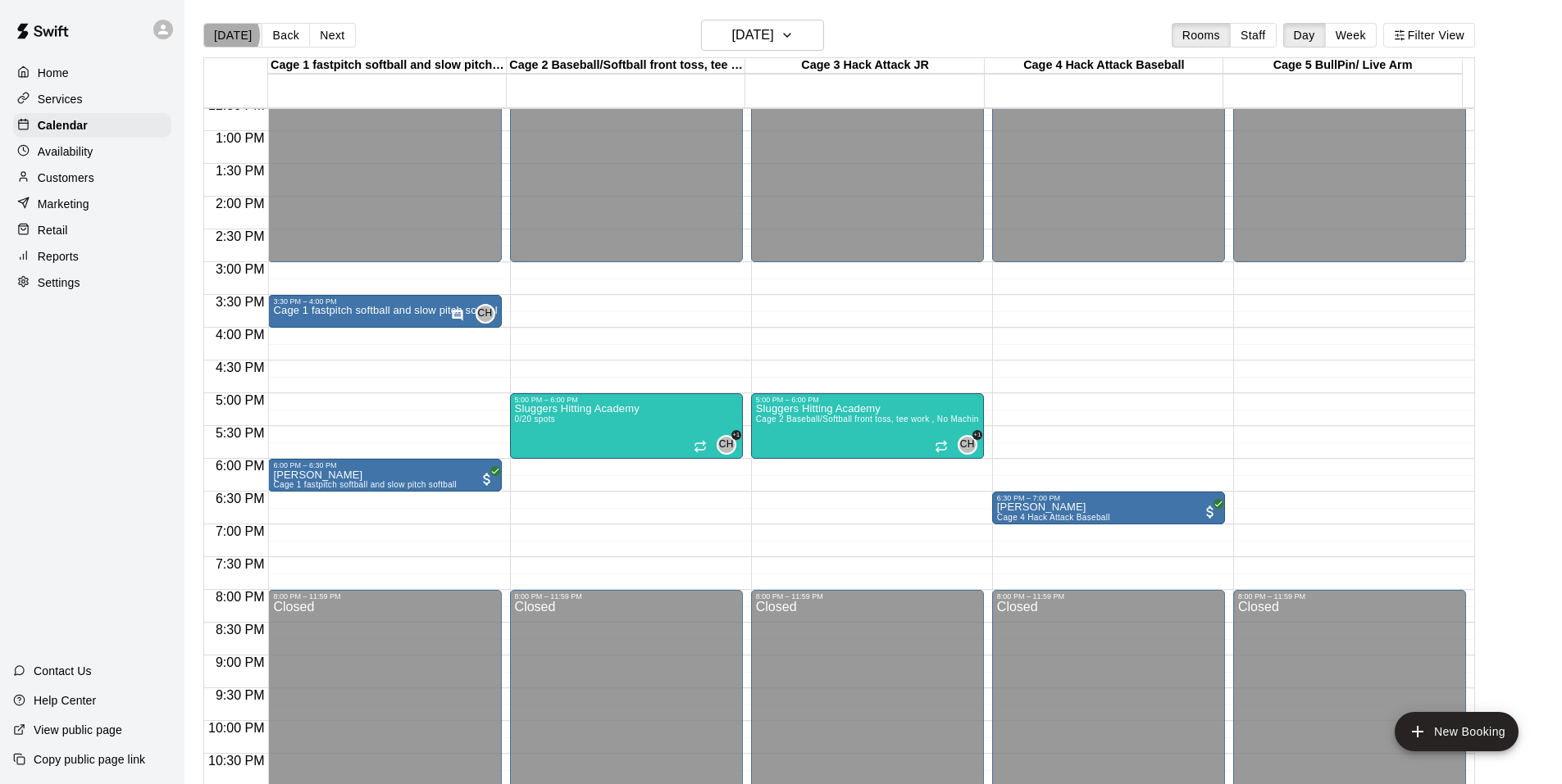
click at [228, 35] on button "Today" at bounding box center [232, 36] width 59 height 25
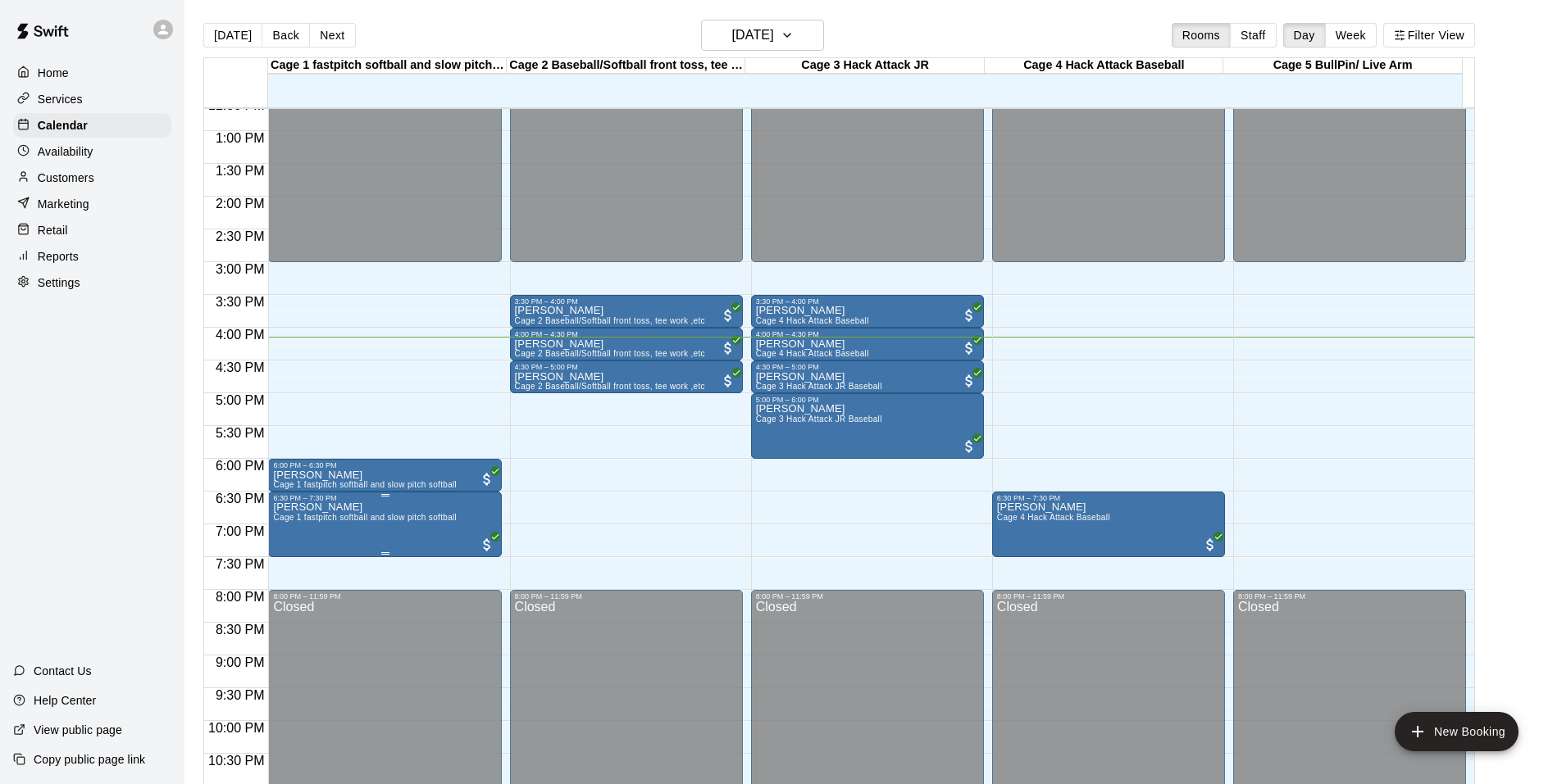
click at [384, 554] on div at bounding box center [385, 553] width 8 height 2
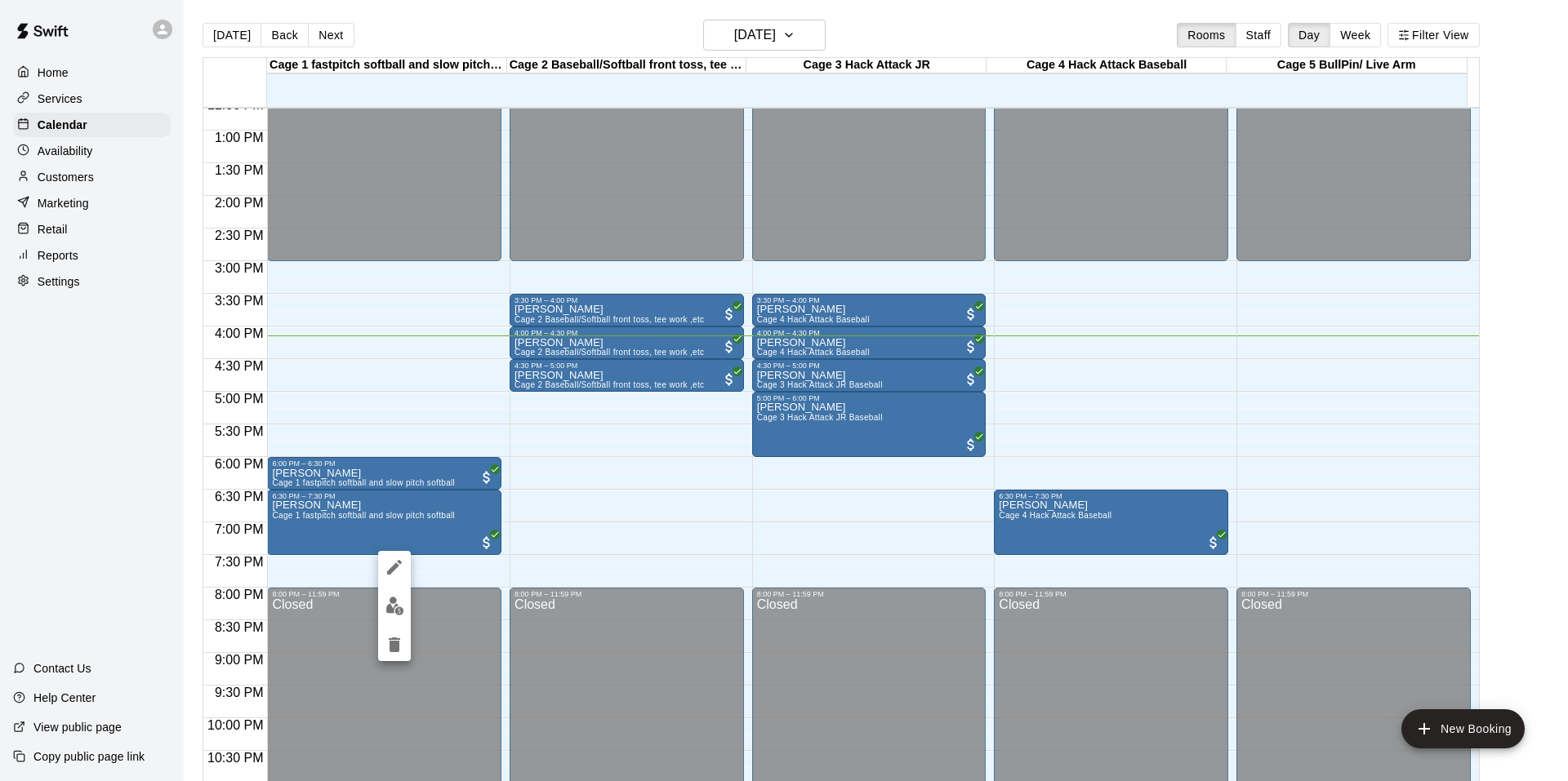
click at [307, 509] on div at bounding box center [784, 390] width 1568 height 781
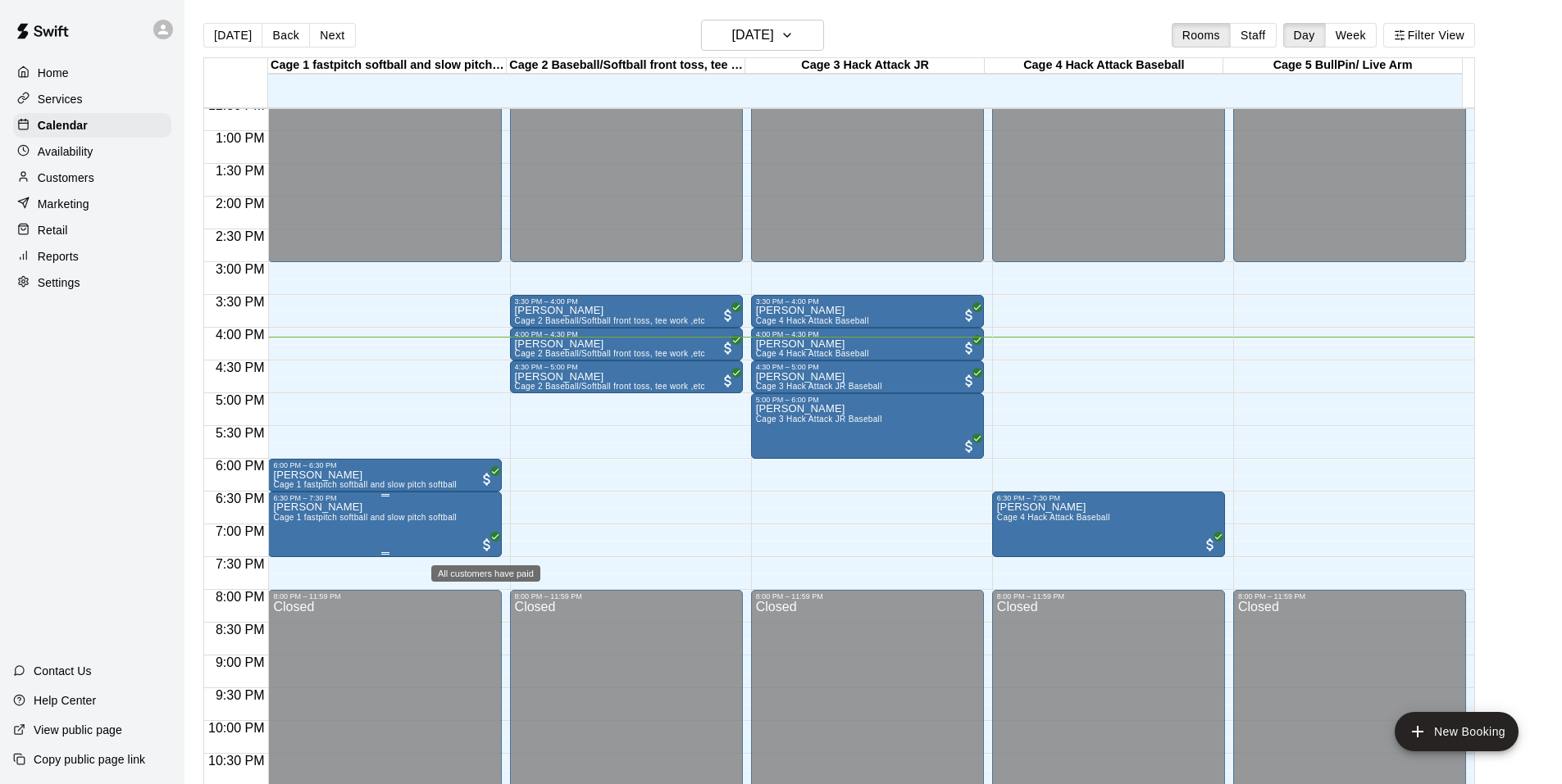
click at [486, 545] on span "All customers have paid" at bounding box center [487, 545] width 17 height 17
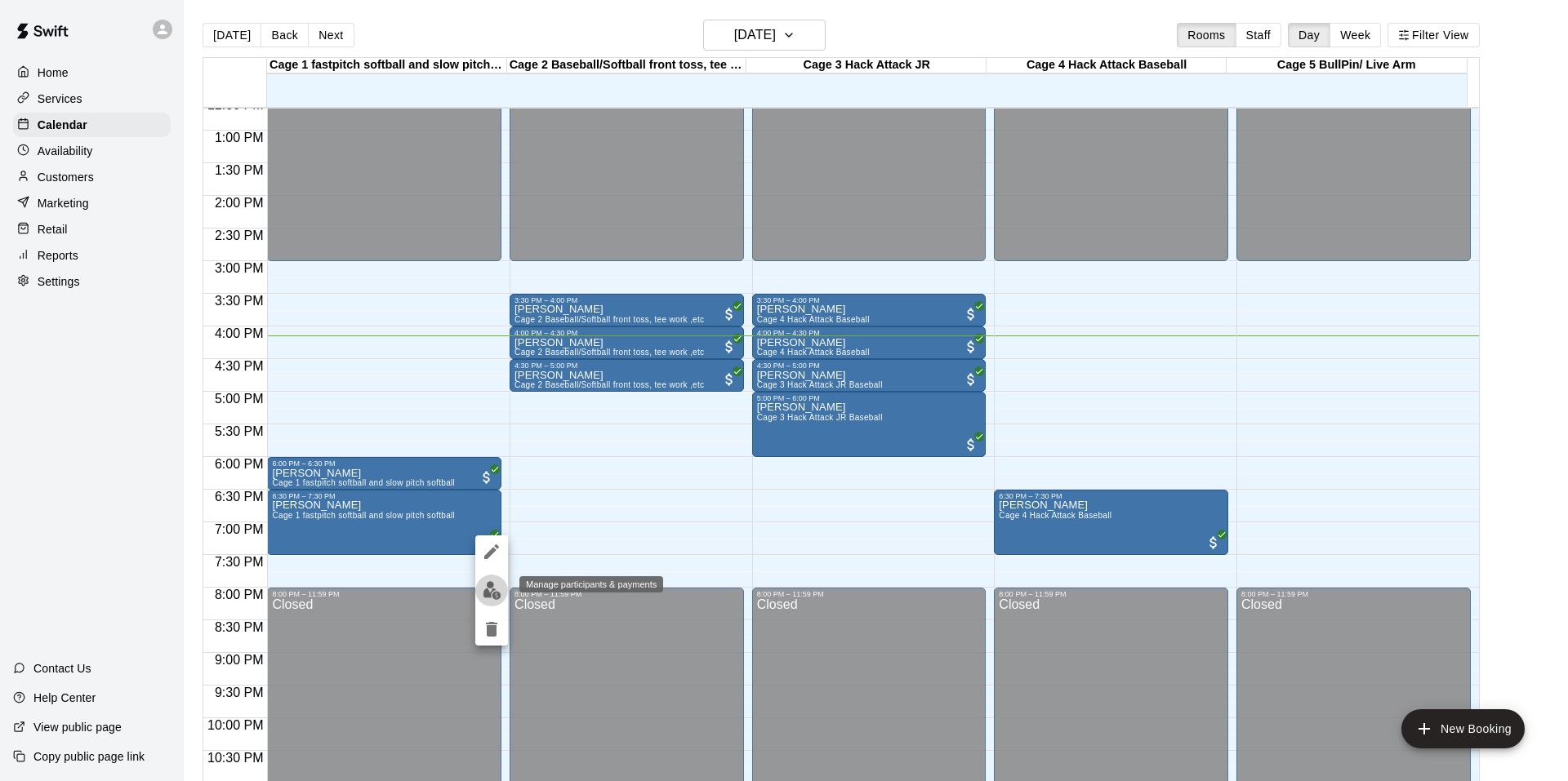
click at [496, 593] on img "edit" at bounding box center [492, 590] width 19 height 19
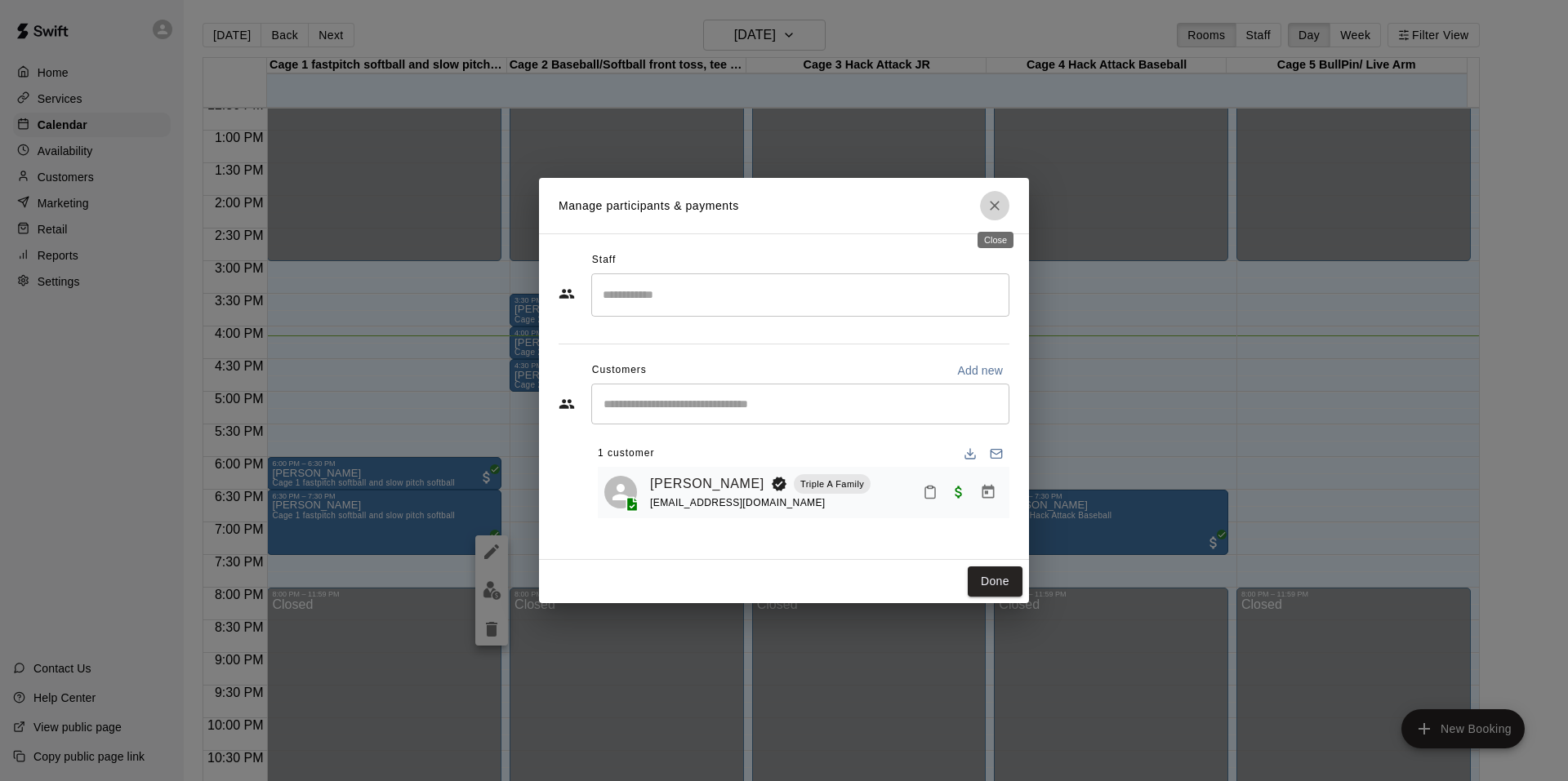
click at [993, 205] on icon "Close" at bounding box center [994, 206] width 10 height 10
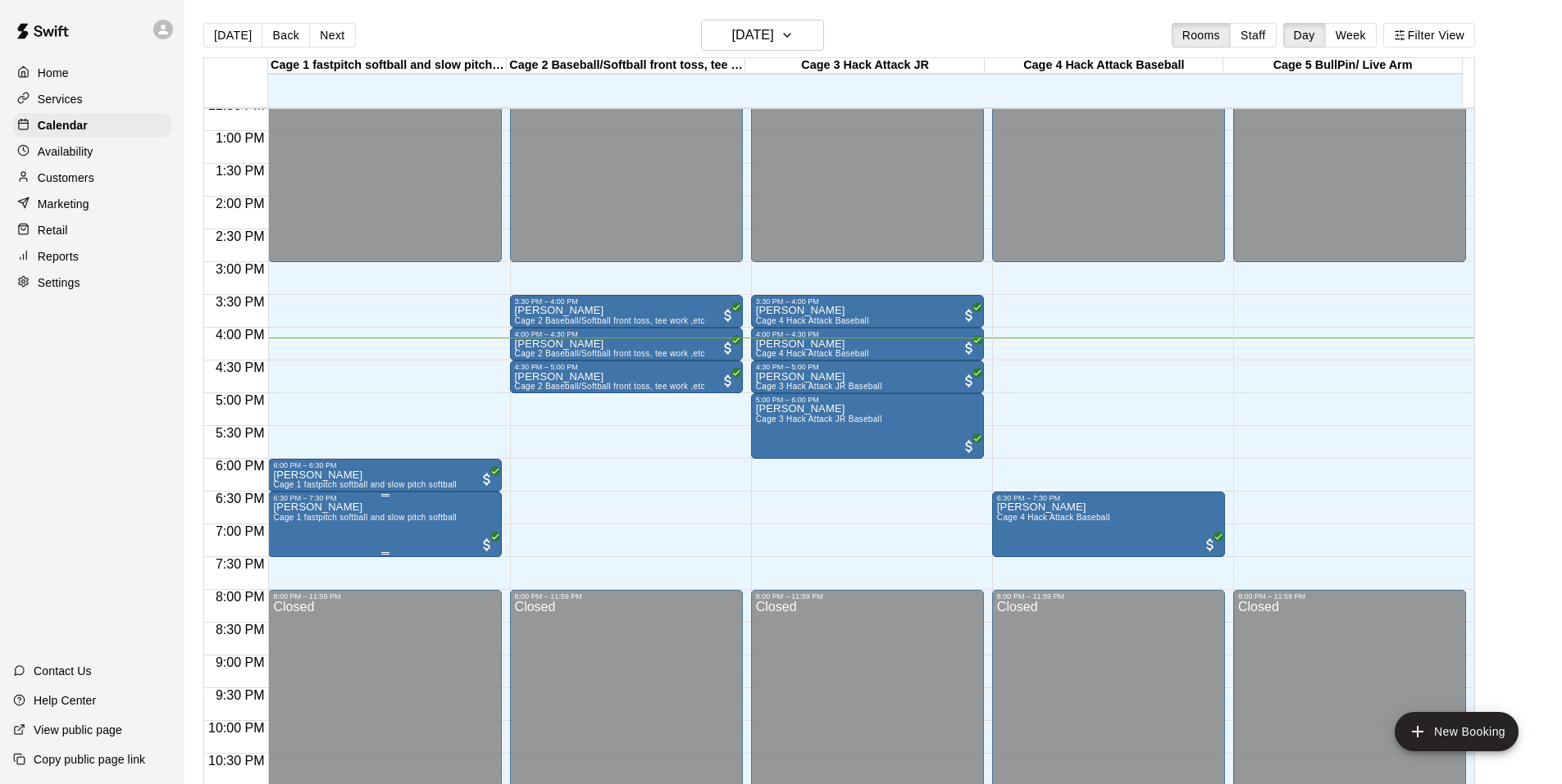
click at [385, 555] on div at bounding box center [385, 553] width 8 height 2
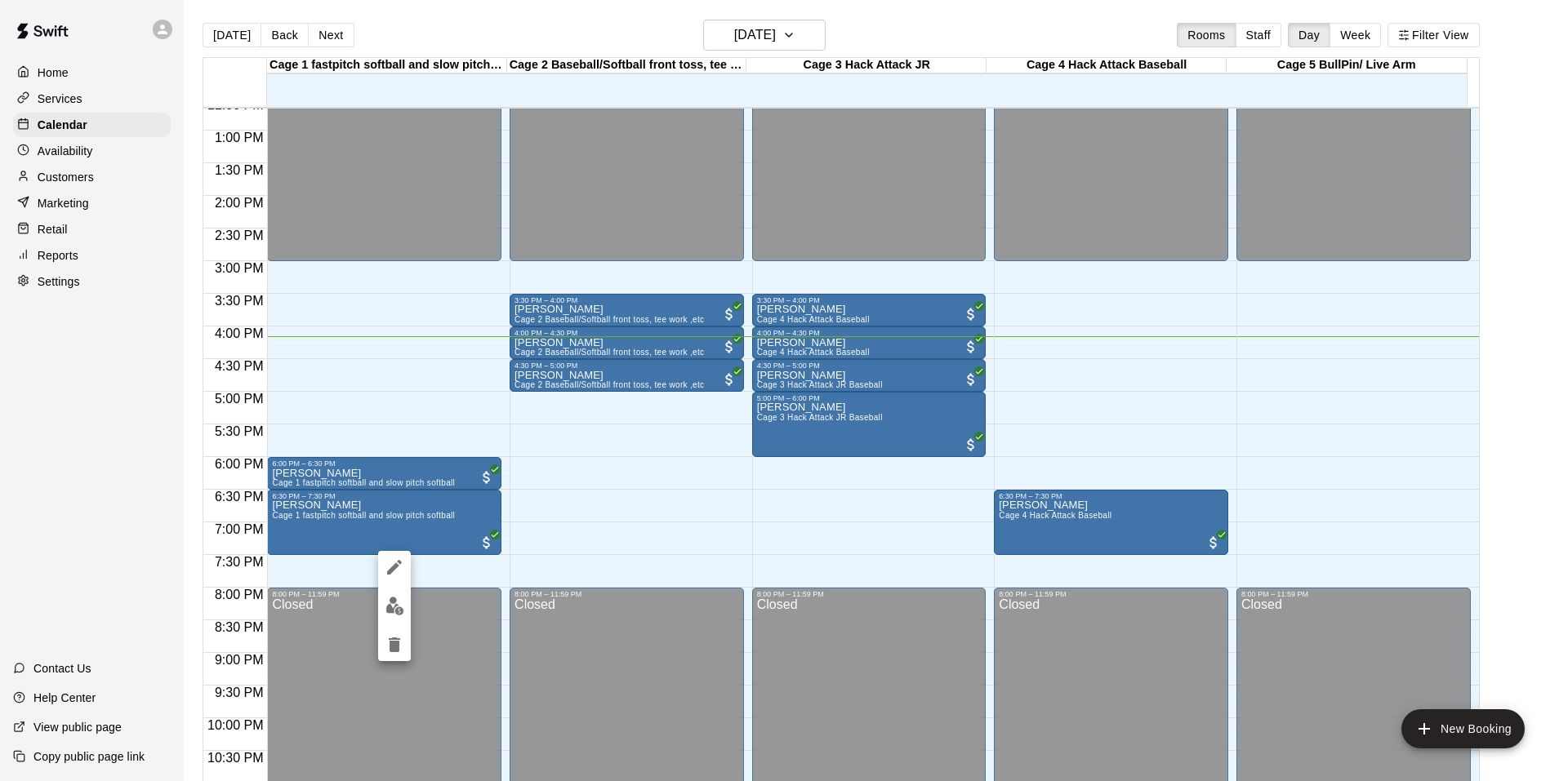
click at [484, 543] on div at bounding box center [784, 390] width 1568 height 781
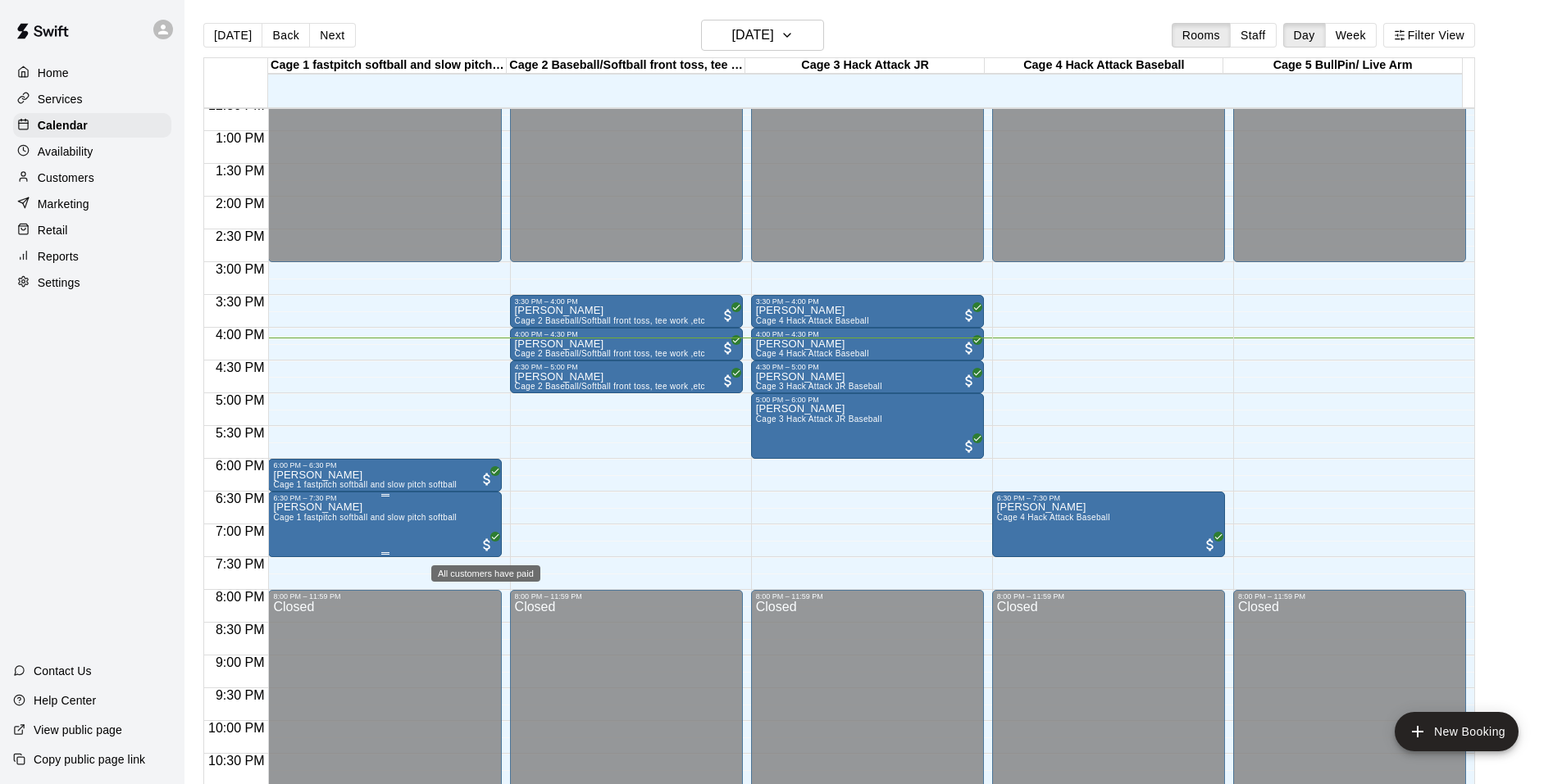
click at [482, 549] on span "All customers have paid" at bounding box center [487, 545] width 17 height 17
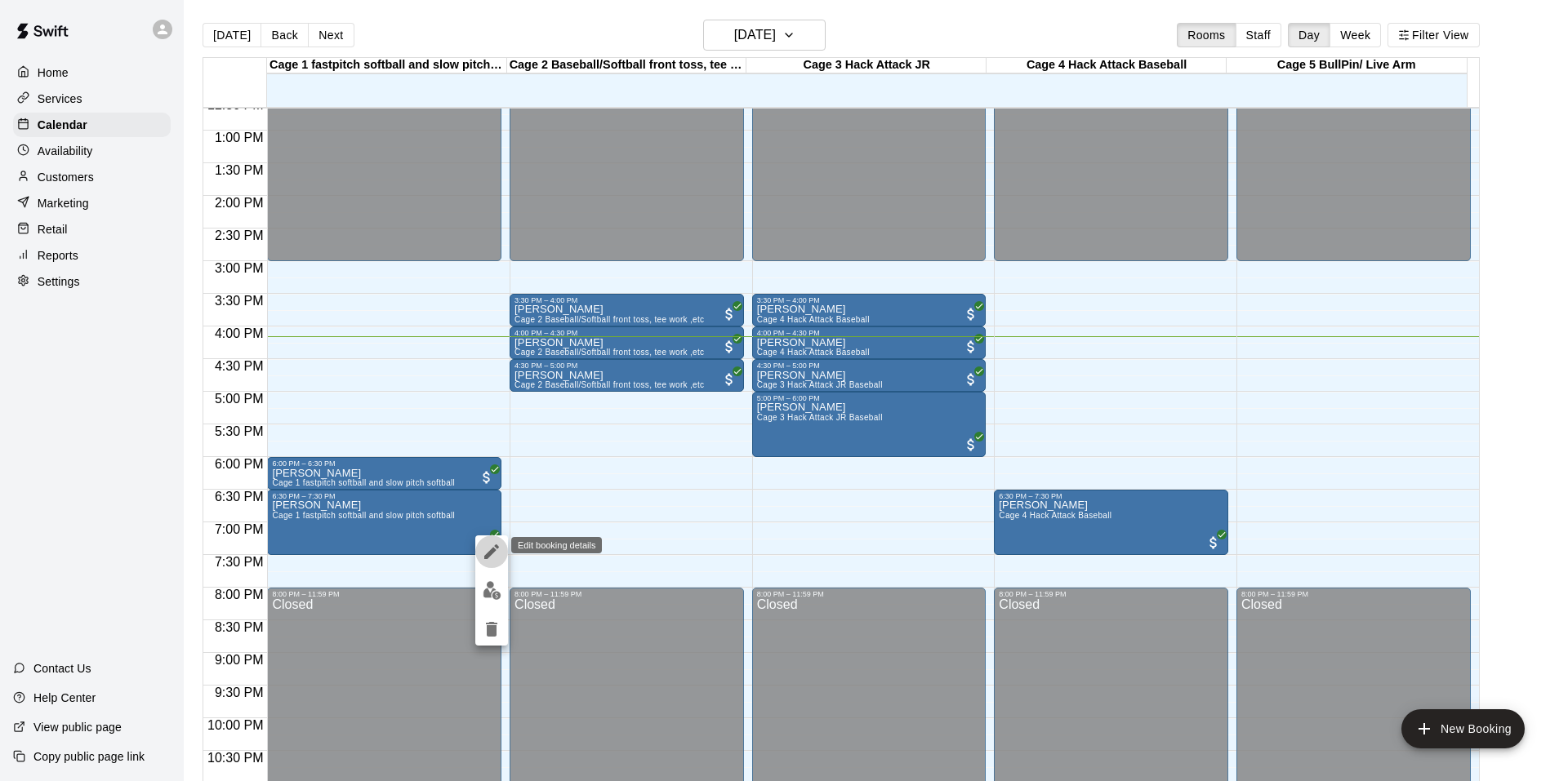
click at [498, 541] on button "edit" at bounding box center [492, 552] width 33 height 33
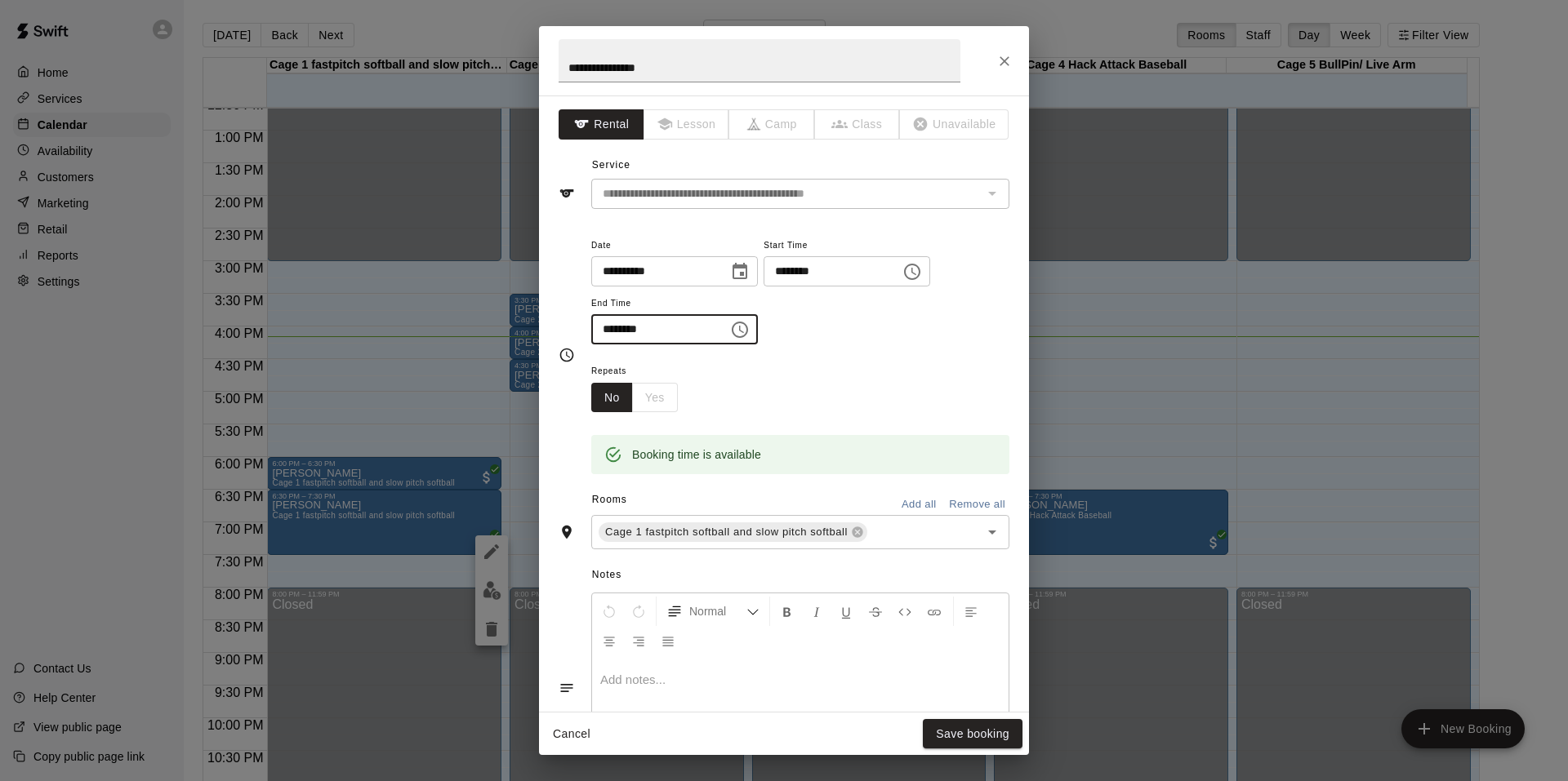
click at [627, 327] on input "********" at bounding box center [654, 329] width 126 height 31
type input "********"
click at [933, 731] on button "Save booking" at bounding box center [972, 734] width 100 height 31
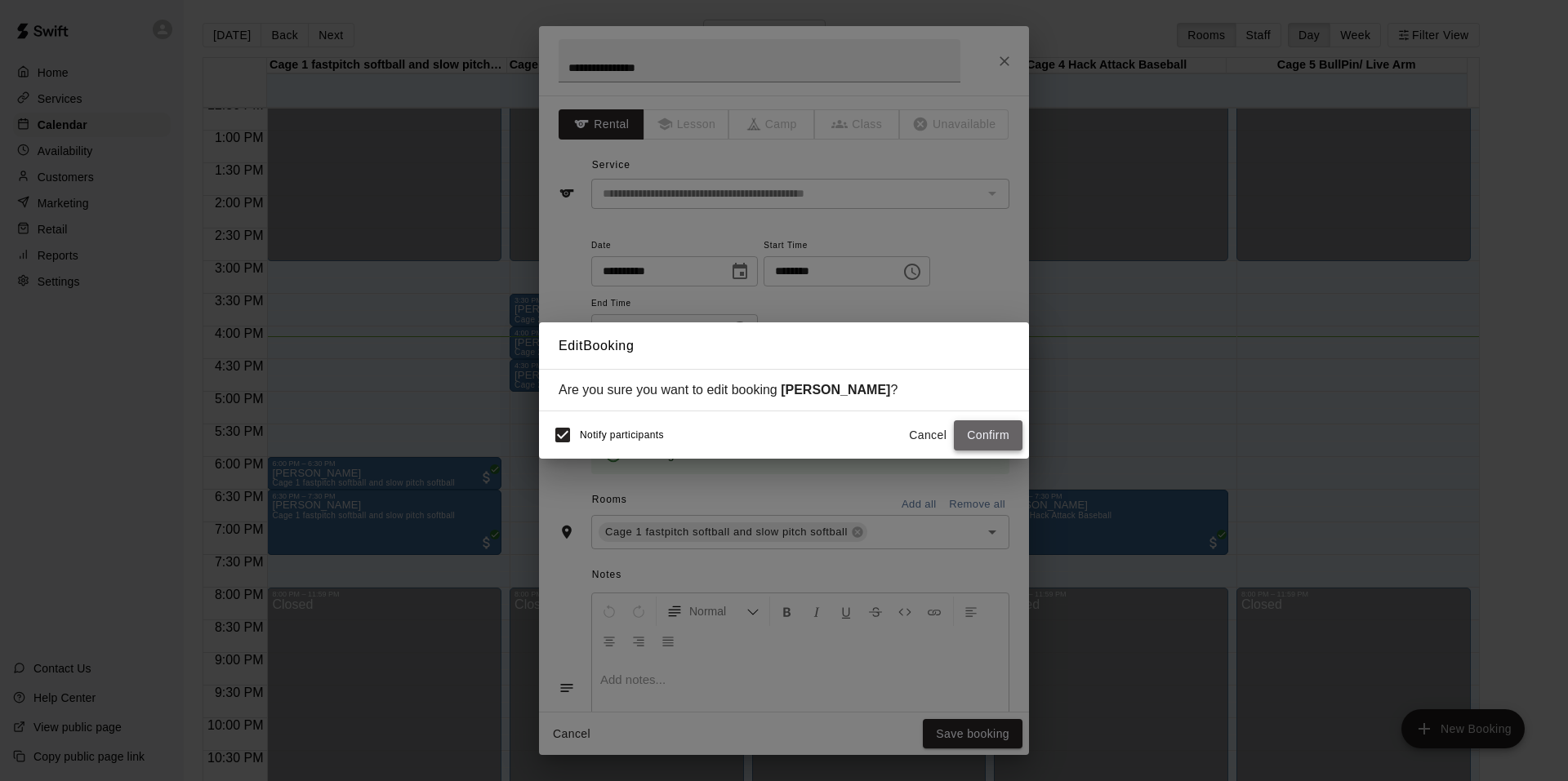
click at [986, 439] on button "Confirm" at bounding box center [988, 436] width 69 height 31
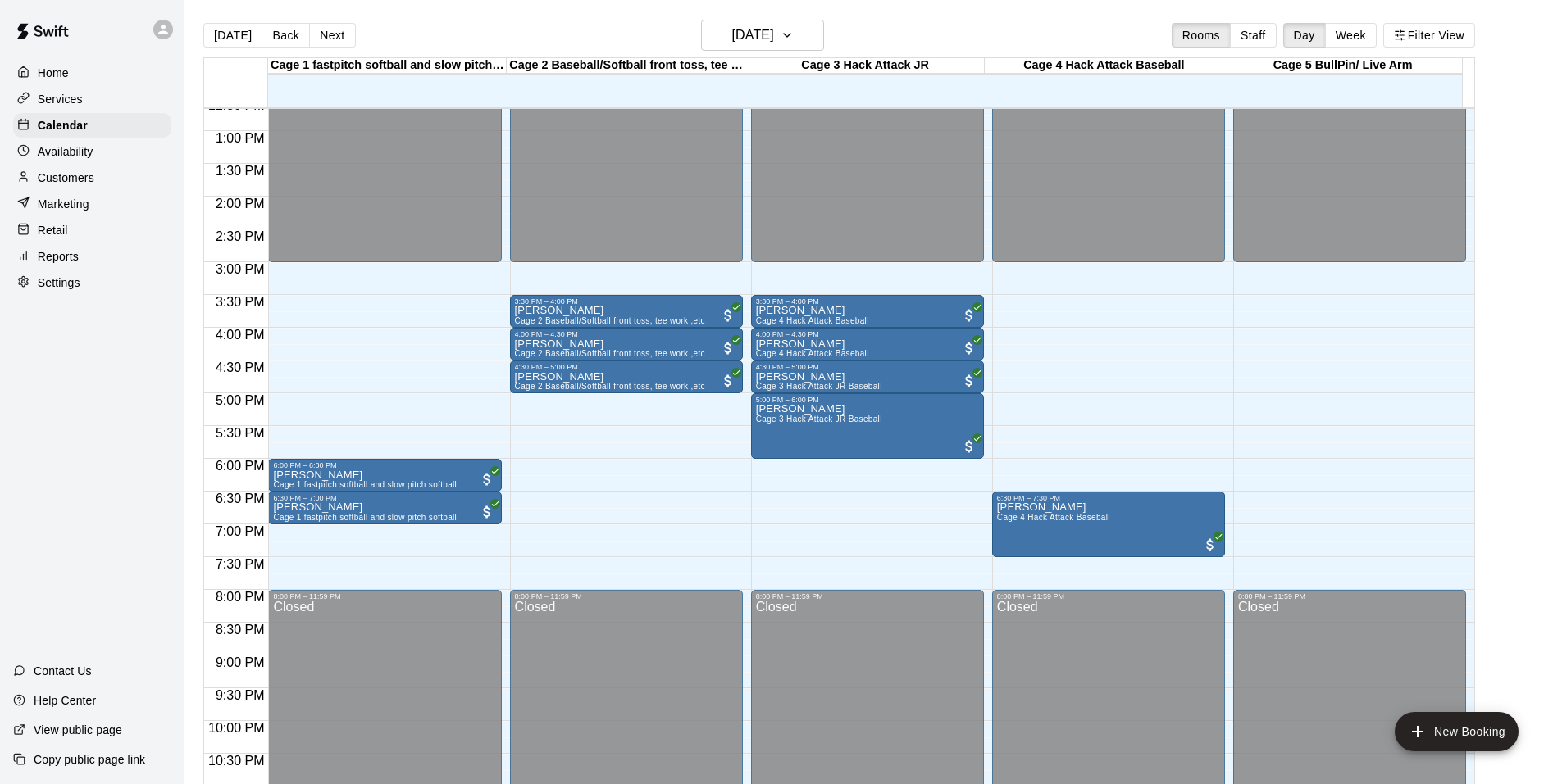
click at [517, 464] on div "12:00 AM – 3:00 PM Closed 3:30 PM – 4:00 PM Christopher Thompson Cage 2 Basebal…" at bounding box center [626, 66] width 233 height 1574
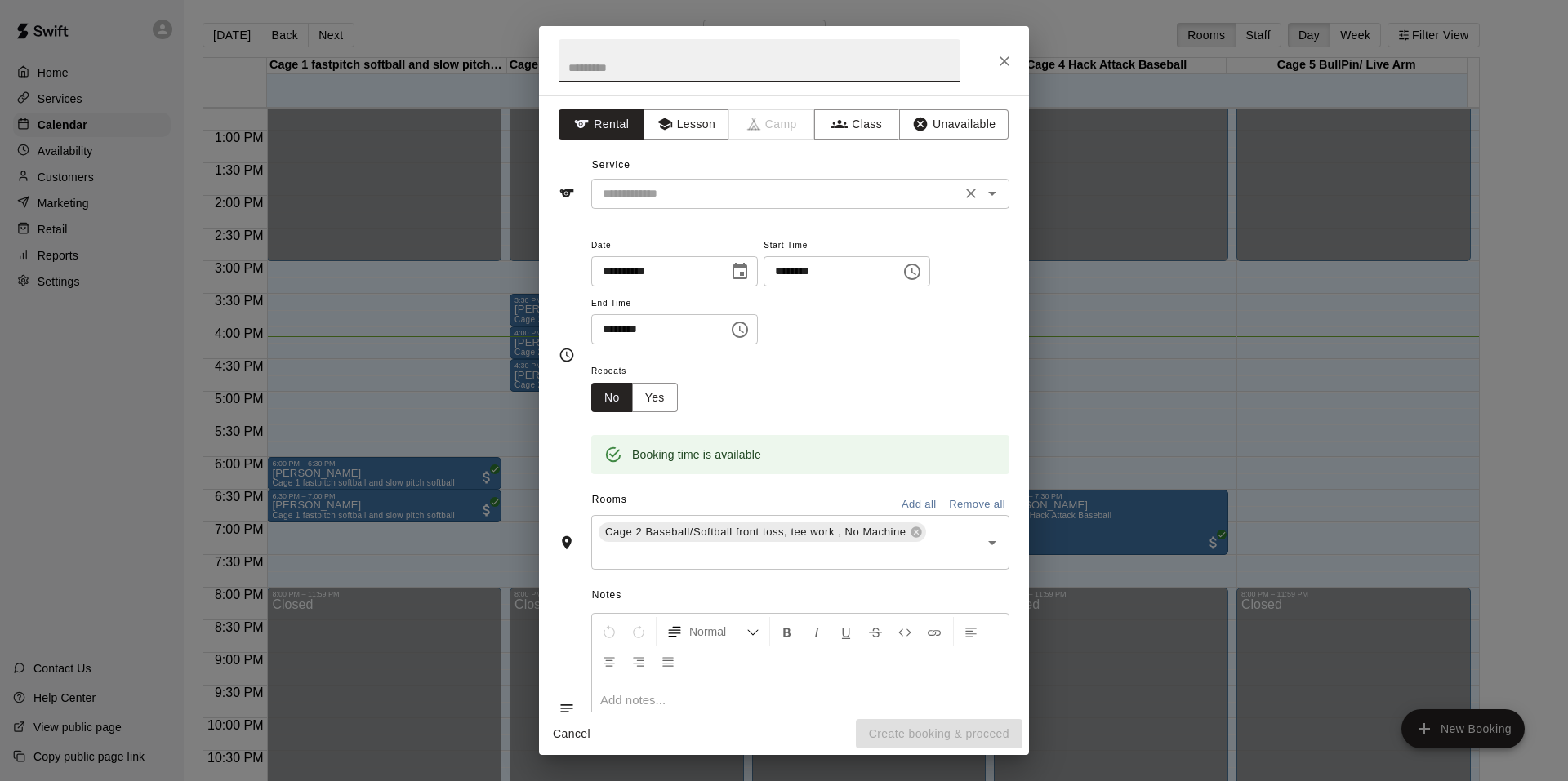
click at [603, 194] on input "text" at bounding box center [776, 193] width 360 height 21
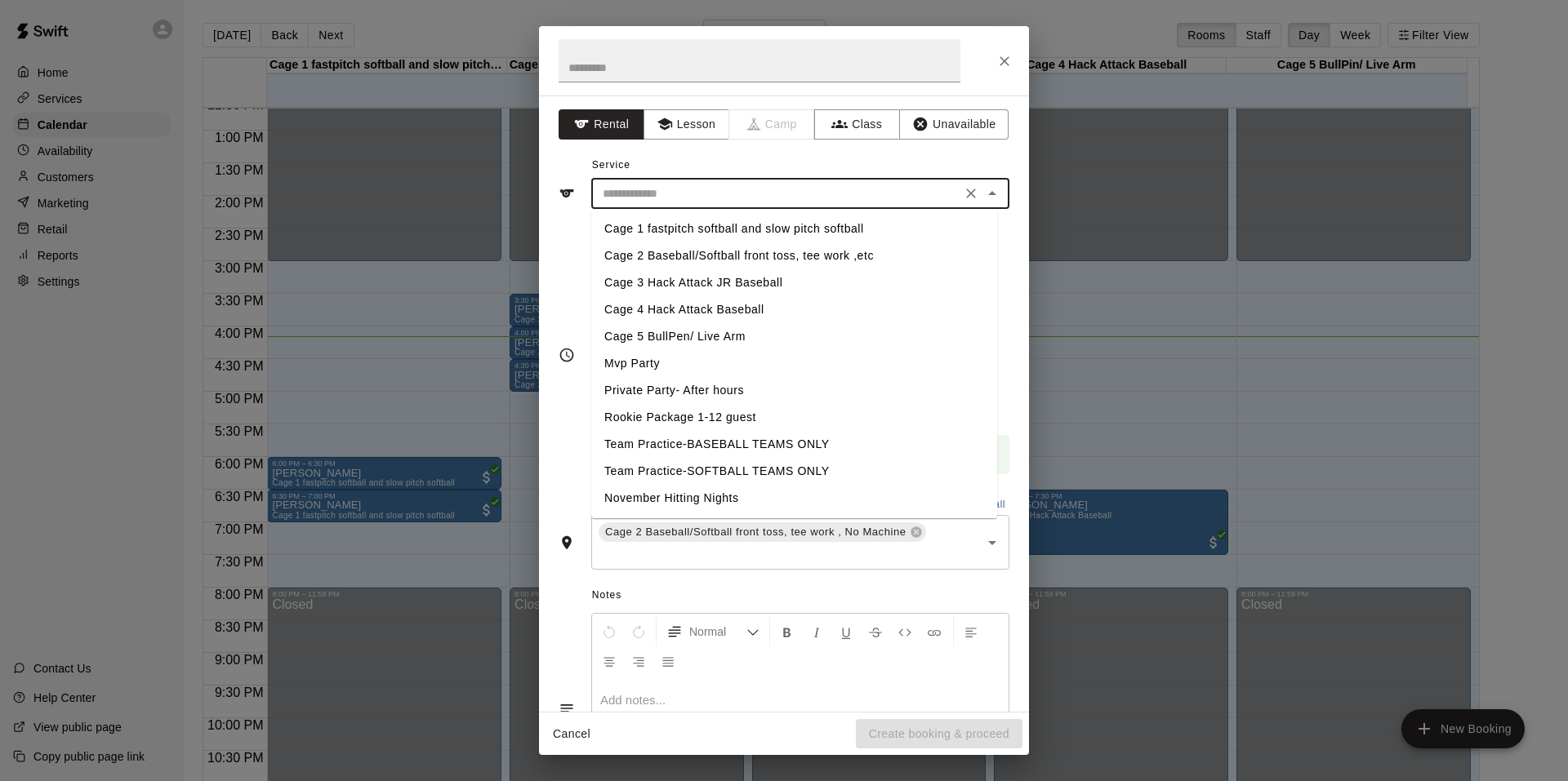
click at [639, 255] on li "Cage 2 Baseball/Softball front toss, tee work ,etc" at bounding box center [794, 255] width 406 height 27
type input "**********"
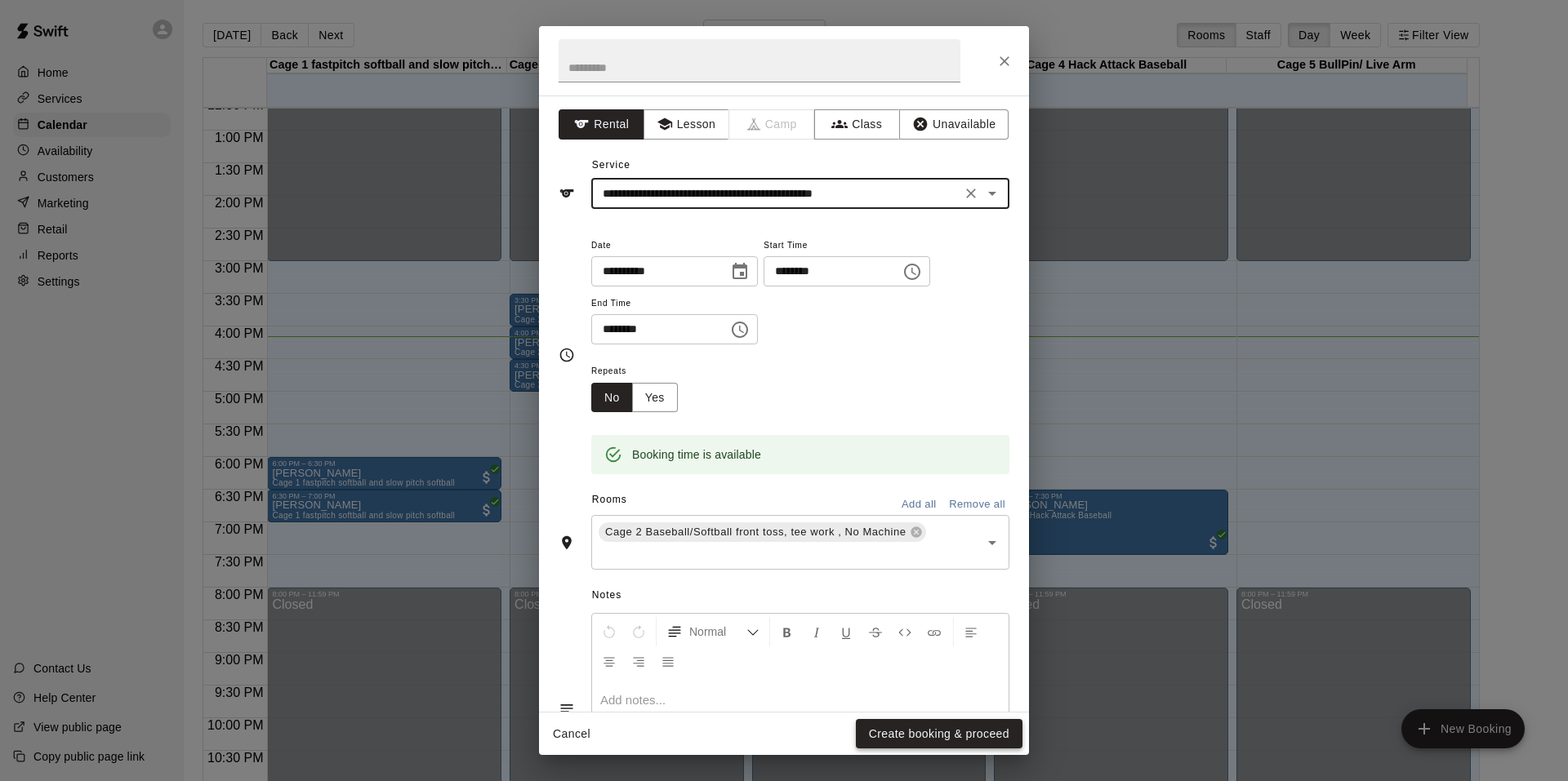
click at [869, 738] on button "Create booking & proceed" at bounding box center [939, 734] width 167 height 31
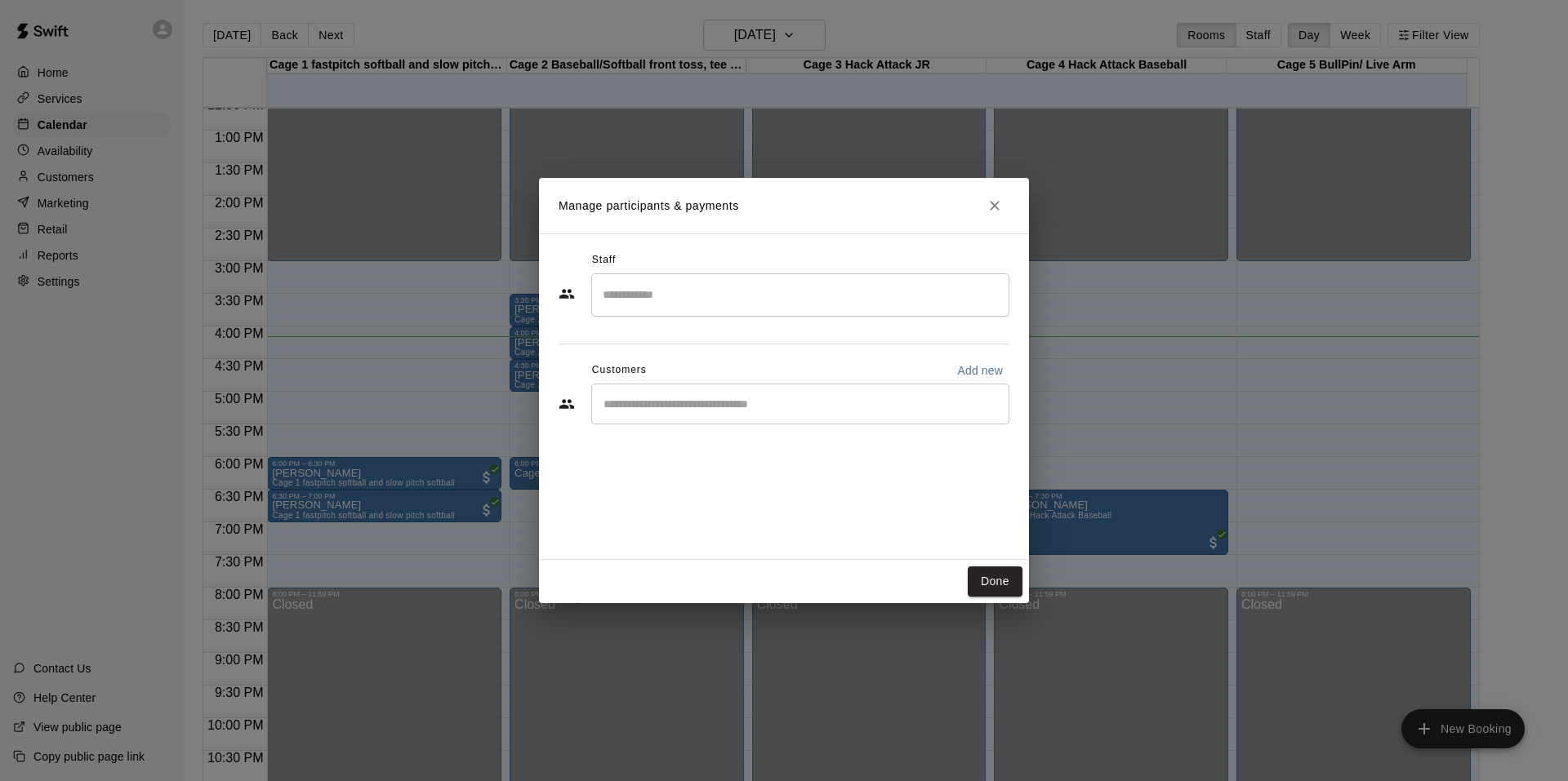
click at [631, 402] on input "Start typing to search customers..." at bounding box center [800, 404] width 403 height 17
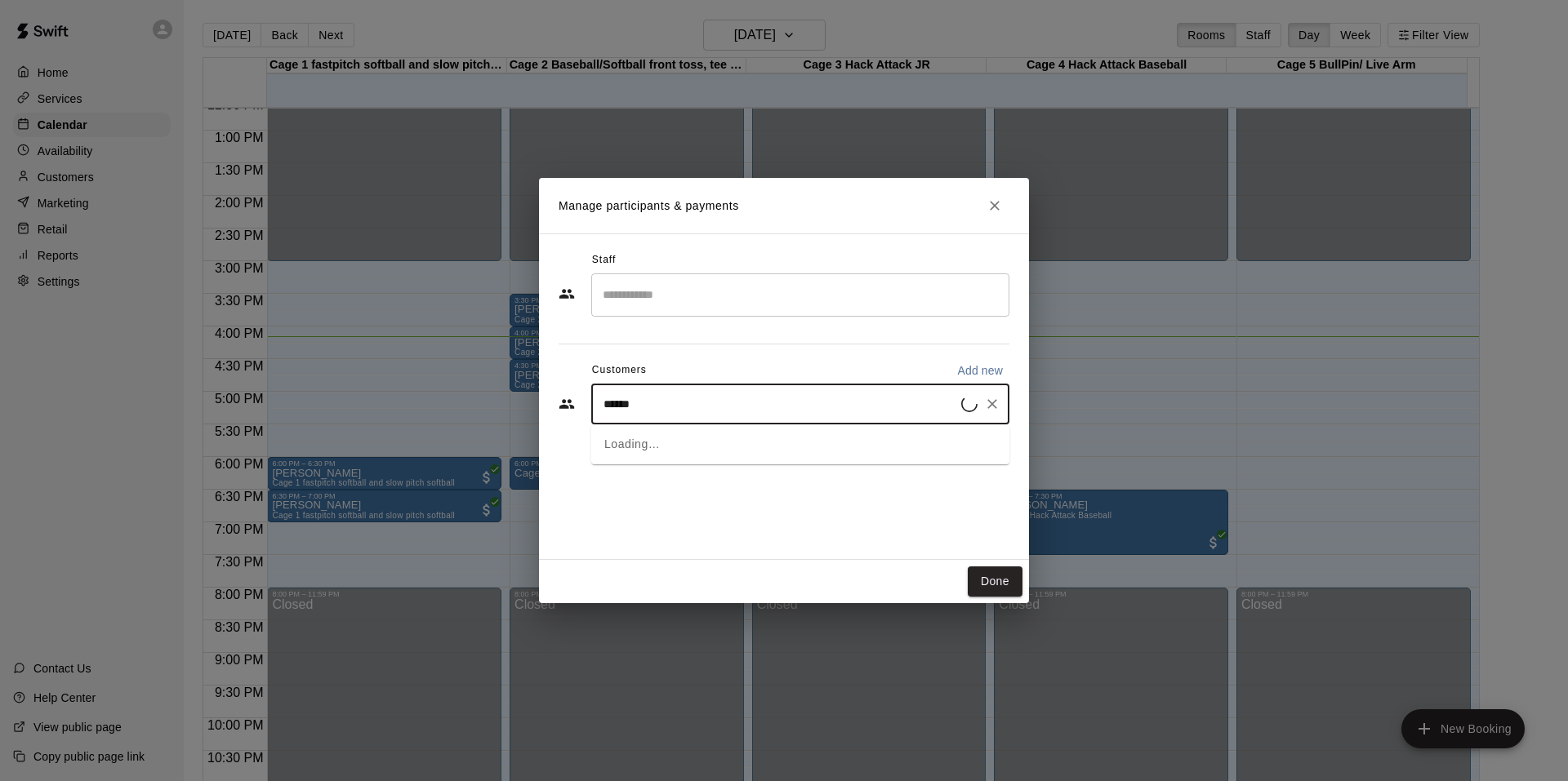
type input "*******"
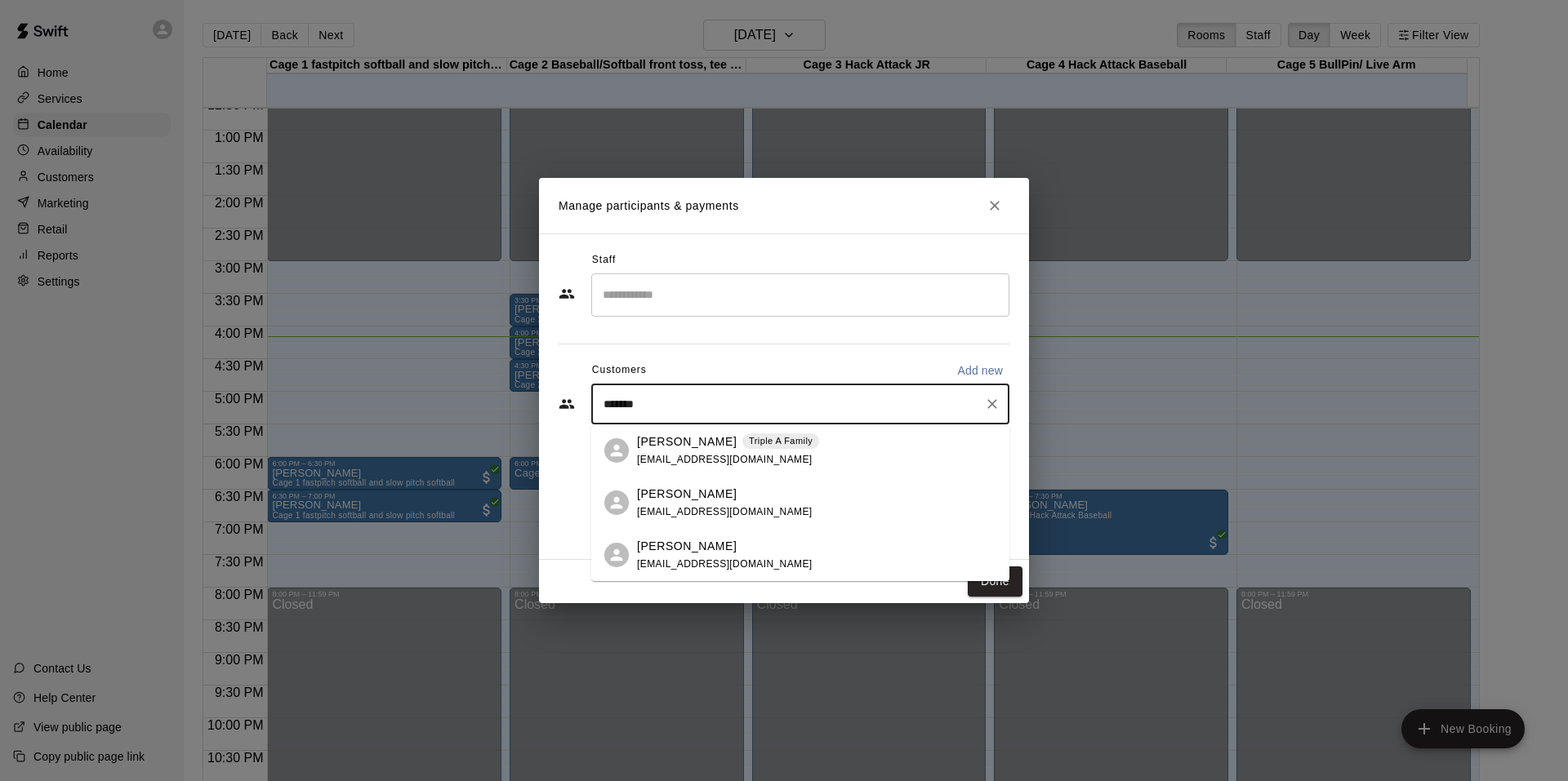
click at [682, 450] on div "Valerie Espinoza Triple A Family val.espinoza89@gmail.com" at bounding box center [728, 451] width 182 height 35
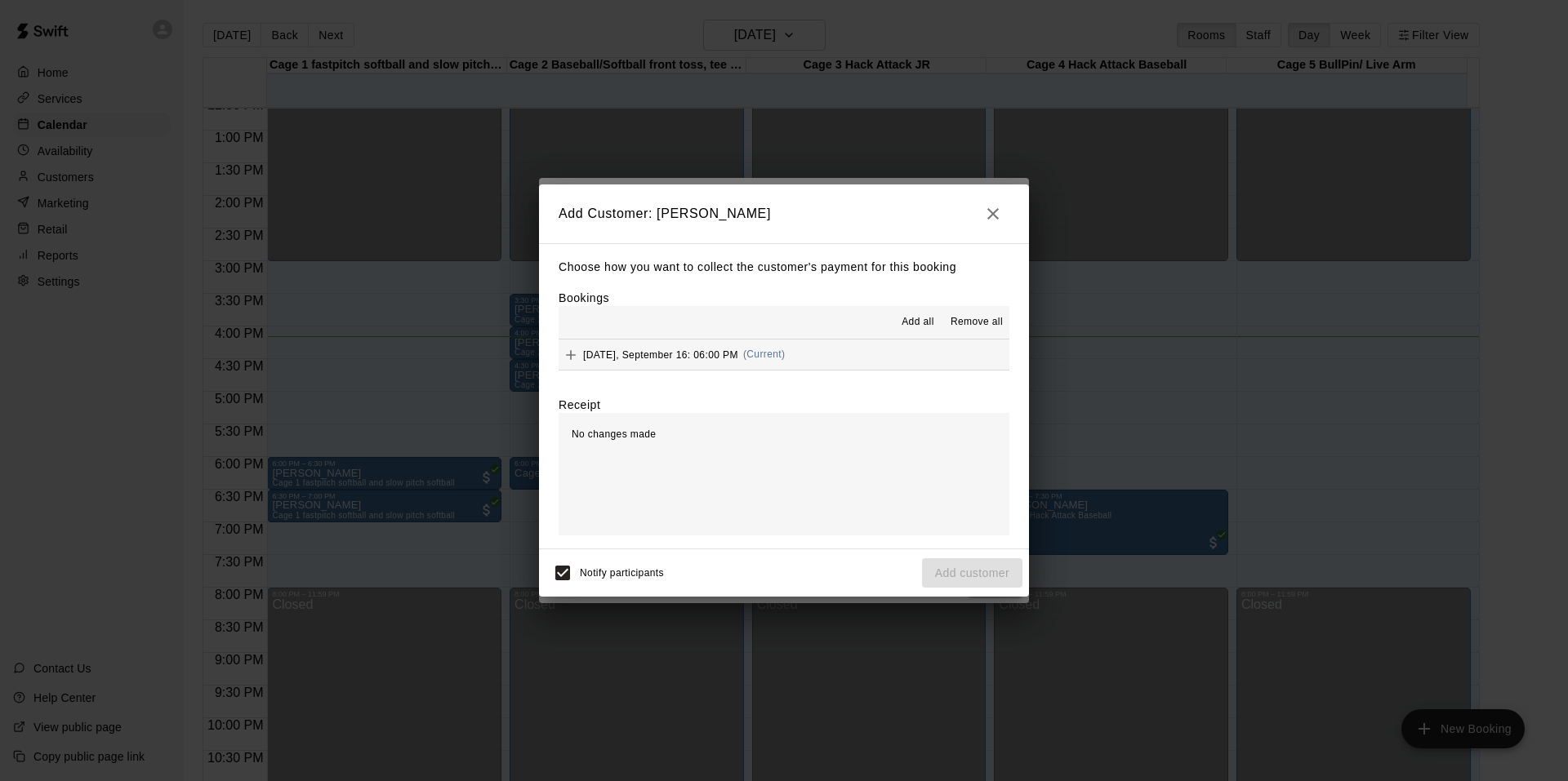
click at [641, 348] on div "Tuesday, September 16: 06:00 PM (Current)" at bounding box center [672, 355] width 226 height 25
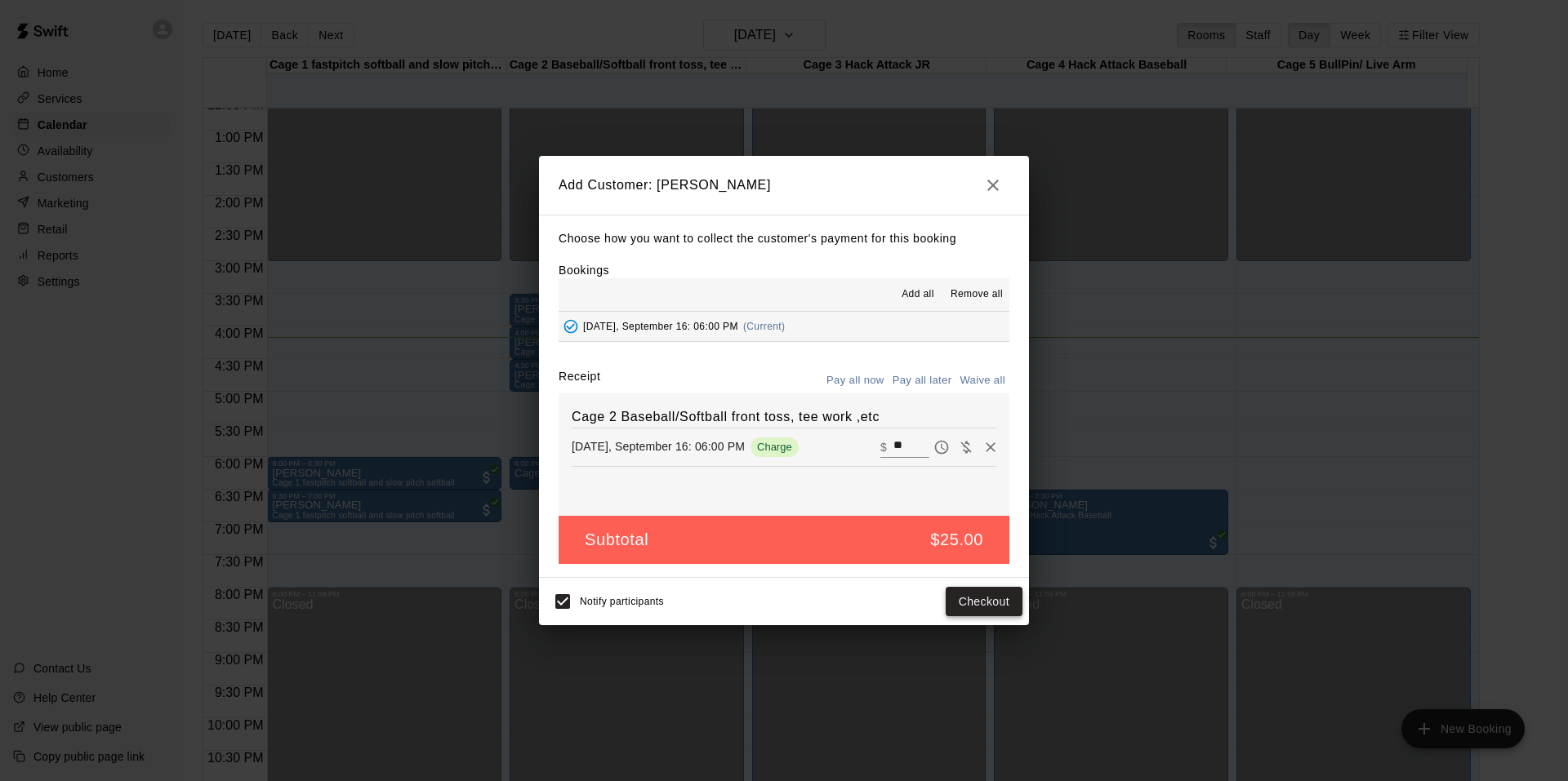
click at [980, 597] on button "Checkout" at bounding box center [984, 602] width 77 height 31
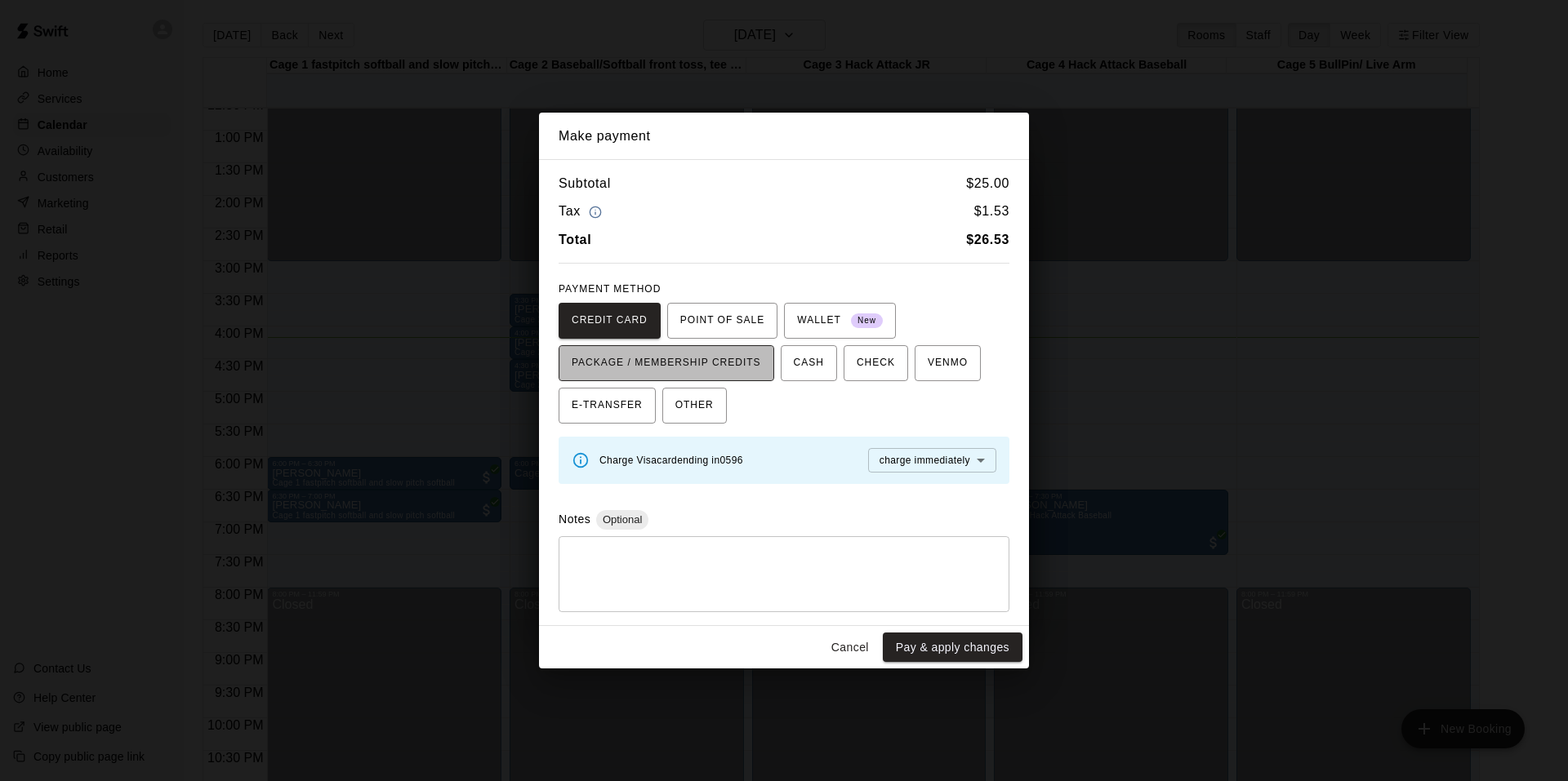
click at [713, 359] on span "PACKAGE / MEMBERSHIP CREDITS" at bounding box center [665, 364] width 189 height 26
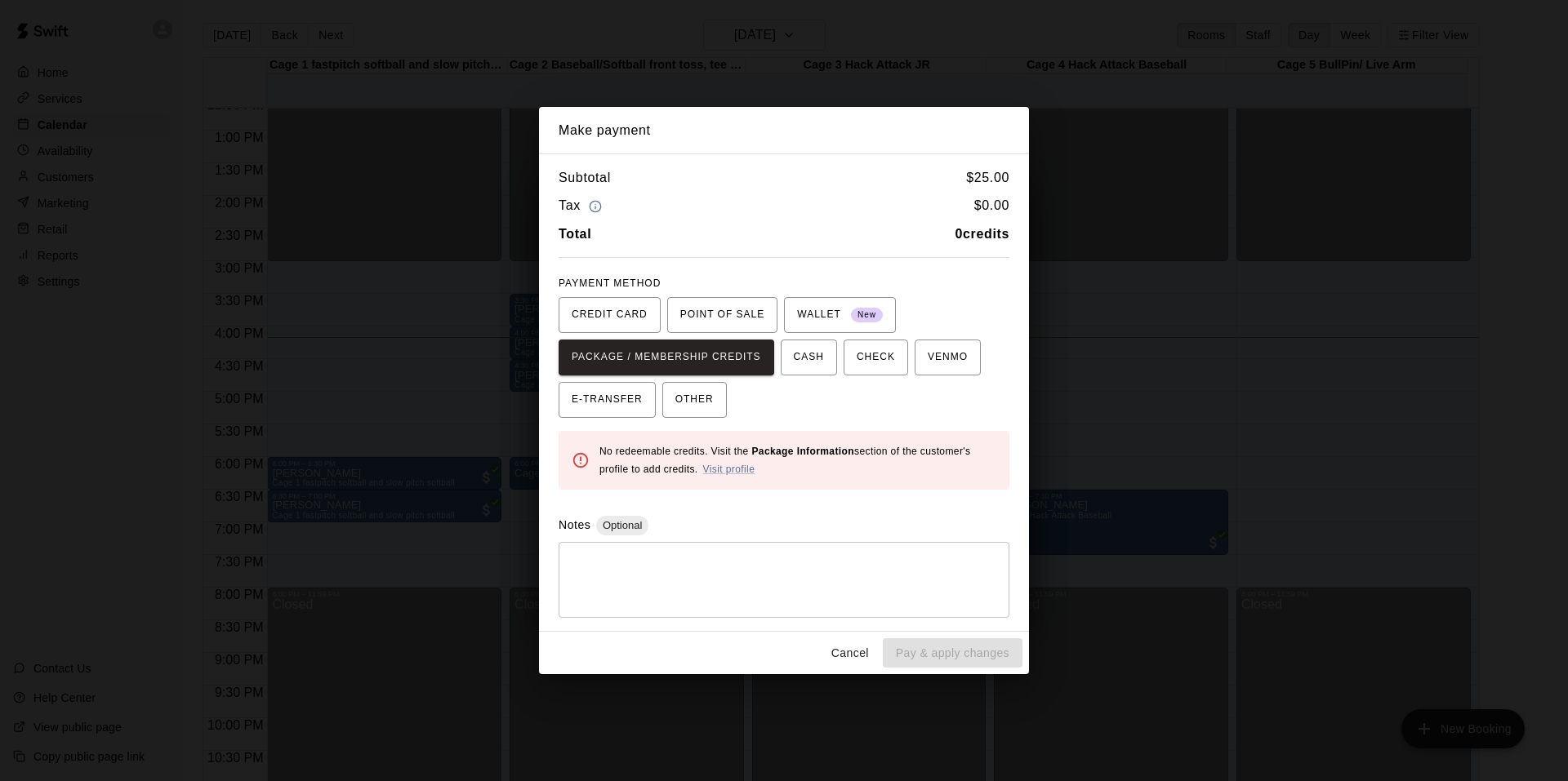
click at [875, 462] on div "No redeemable credits. Visit the Package Information section of the customer's …" at bounding box center [798, 460] width 397 height 49
click at [746, 469] on link "Visit profile" at bounding box center [729, 469] width 52 height 12
click at [838, 650] on button "Cancel" at bounding box center [850, 653] width 52 height 31
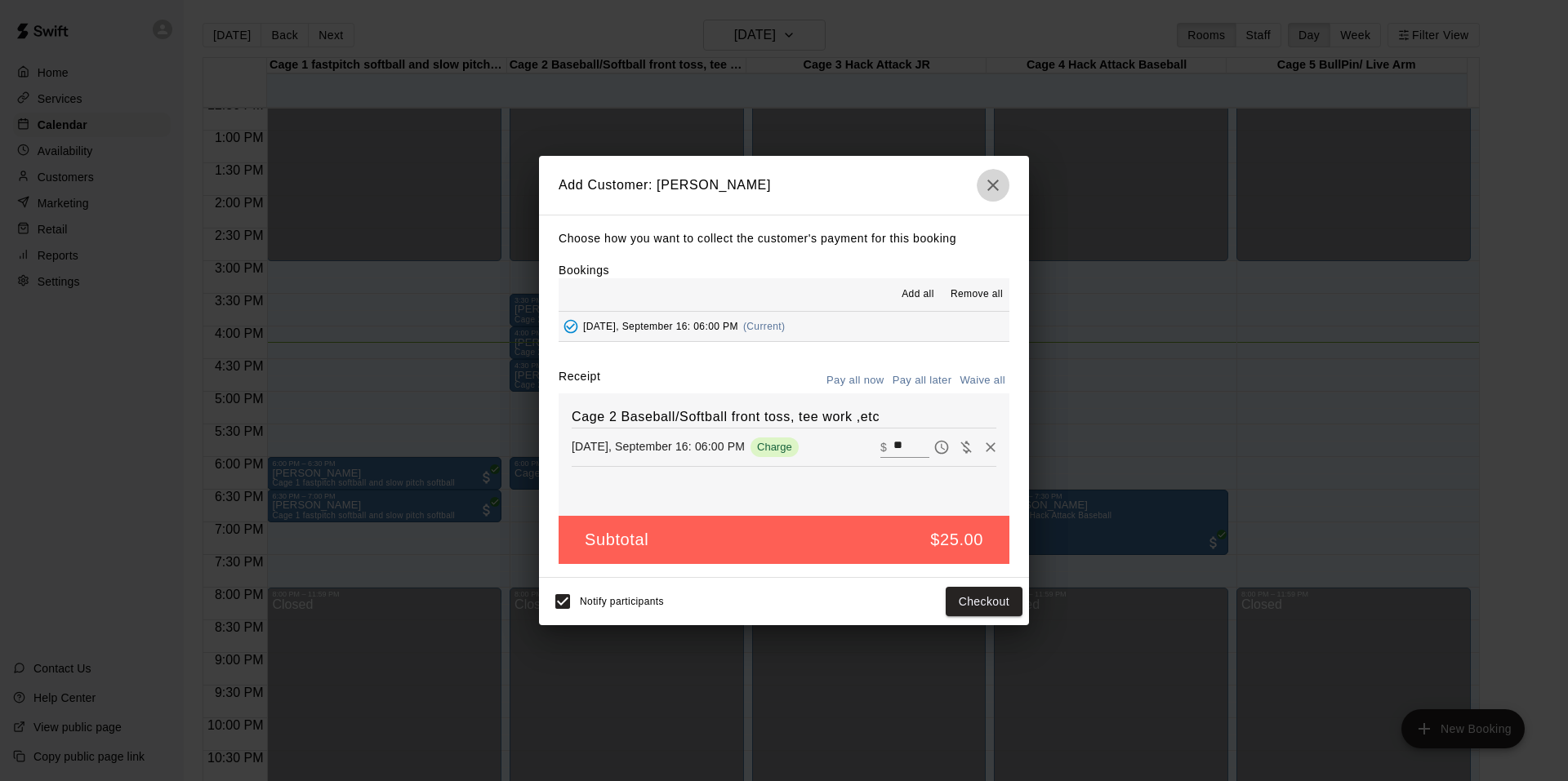
click at [988, 178] on icon "button" at bounding box center [993, 185] width 20 height 20
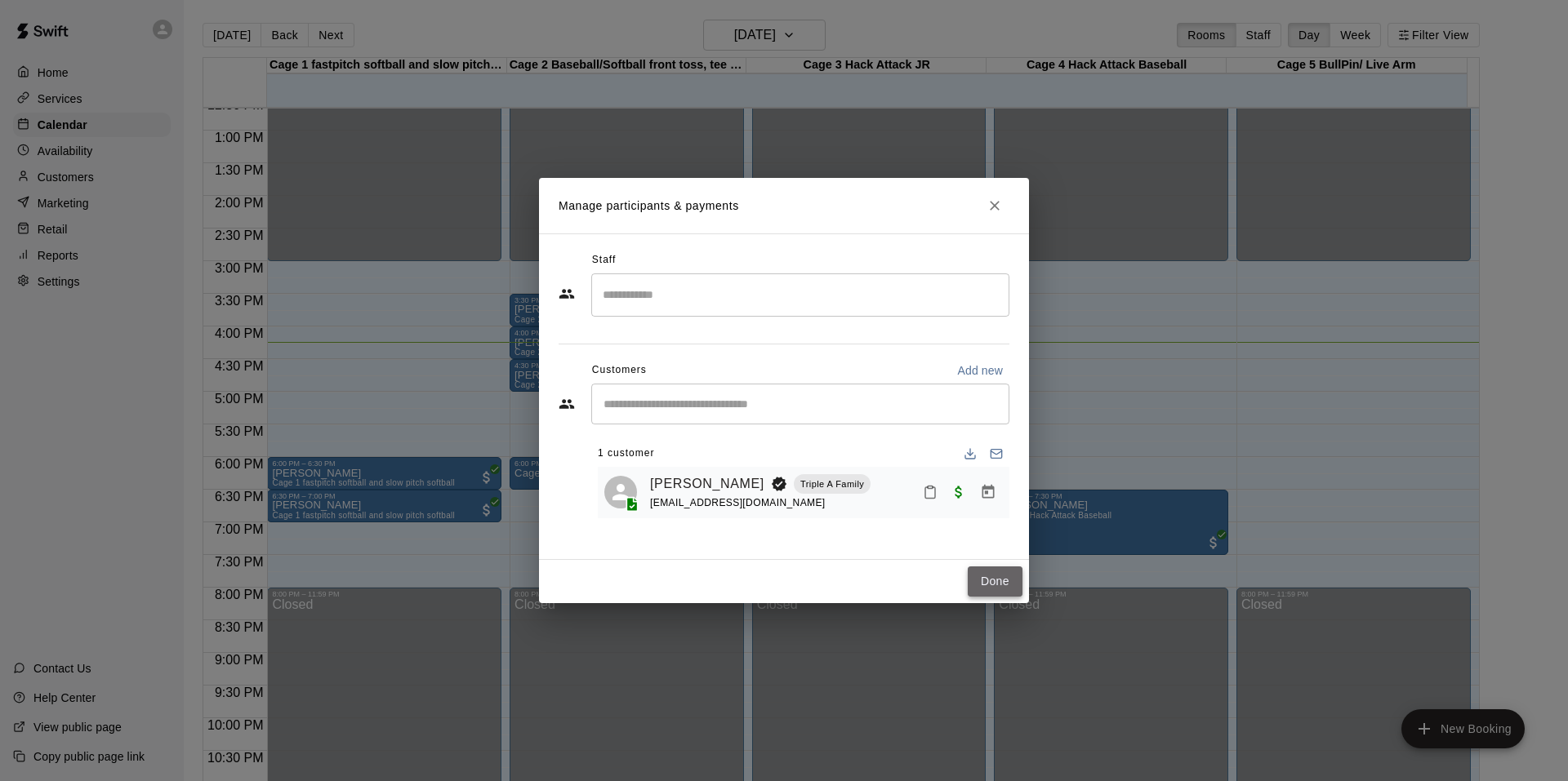
click at [986, 587] on button "Done" at bounding box center [995, 582] width 55 height 31
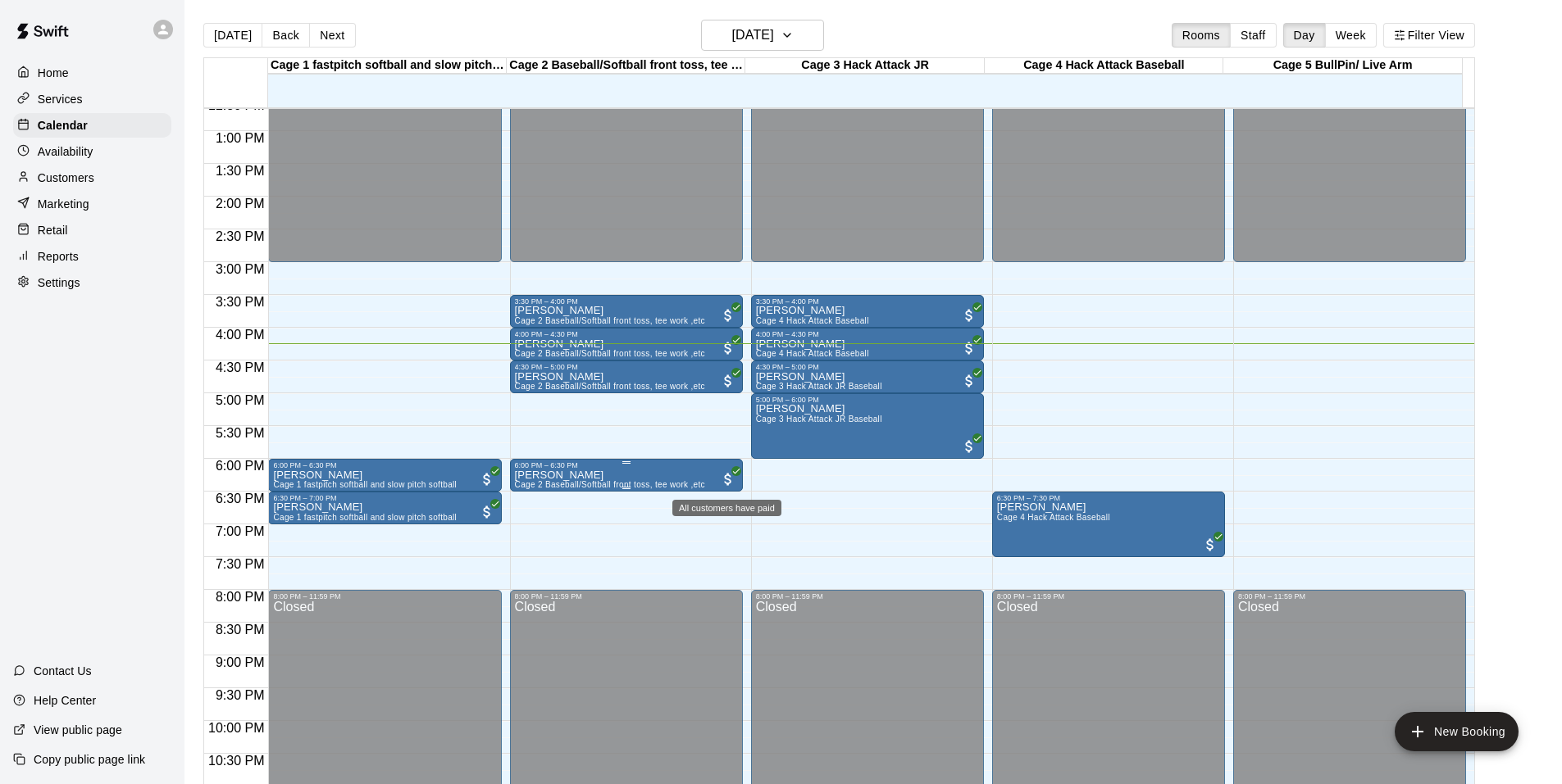
click at [734, 471] on icon "All customers have paid" at bounding box center [736, 471] width 10 height 10
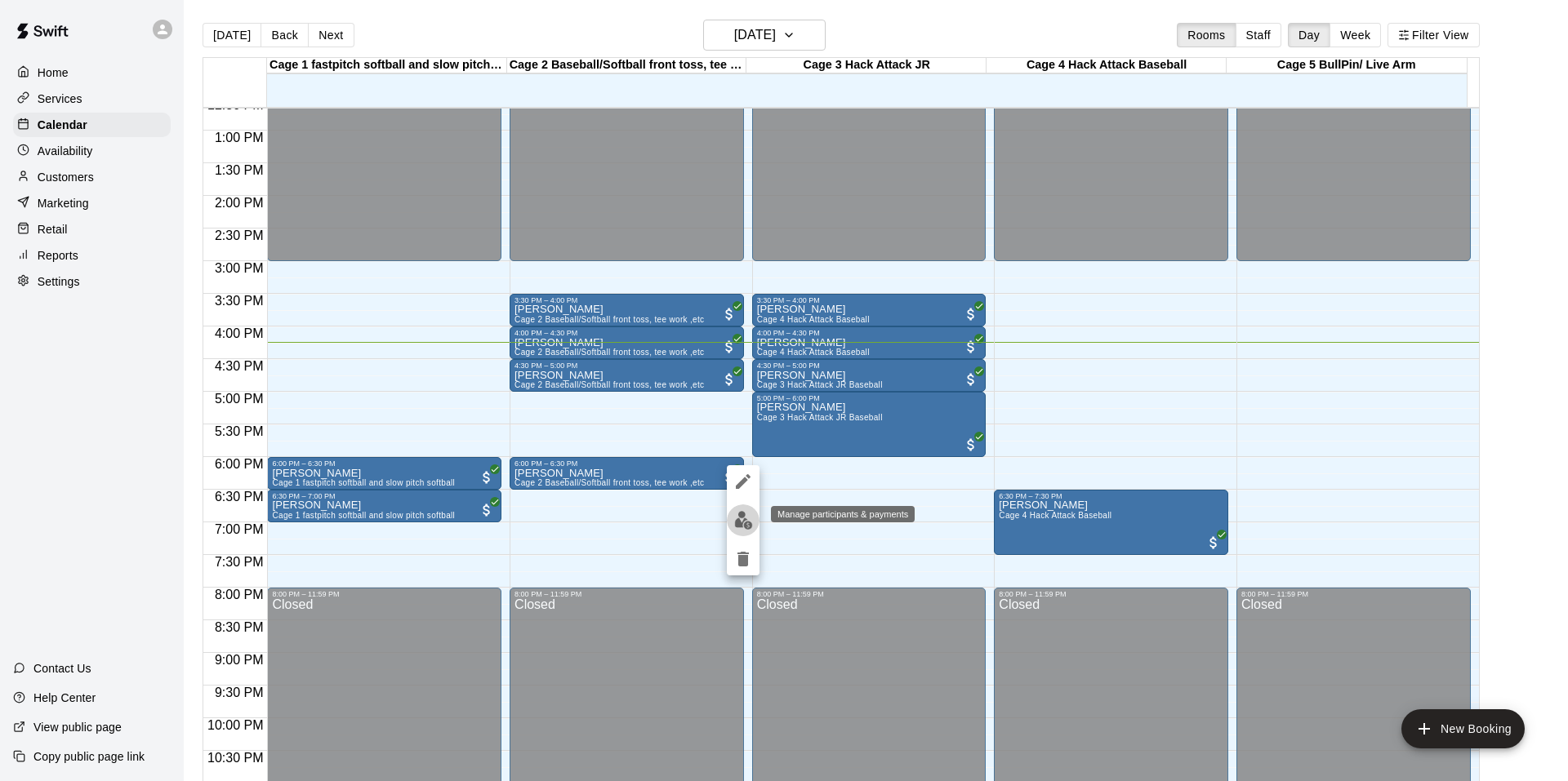
click at [746, 520] on img "edit" at bounding box center [743, 520] width 19 height 19
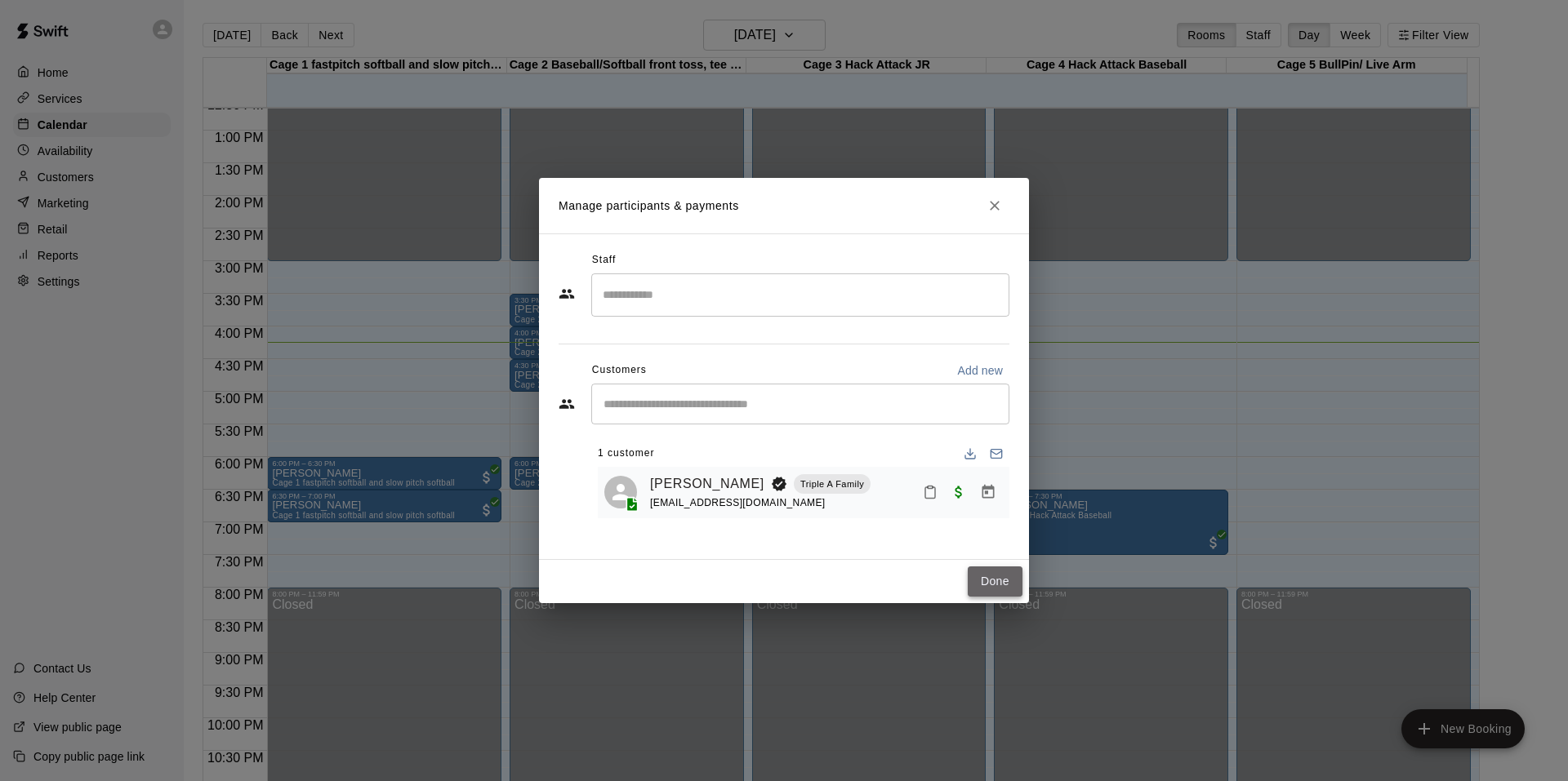
click at [992, 580] on button "Done" at bounding box center [995, 582] width 55 height 31
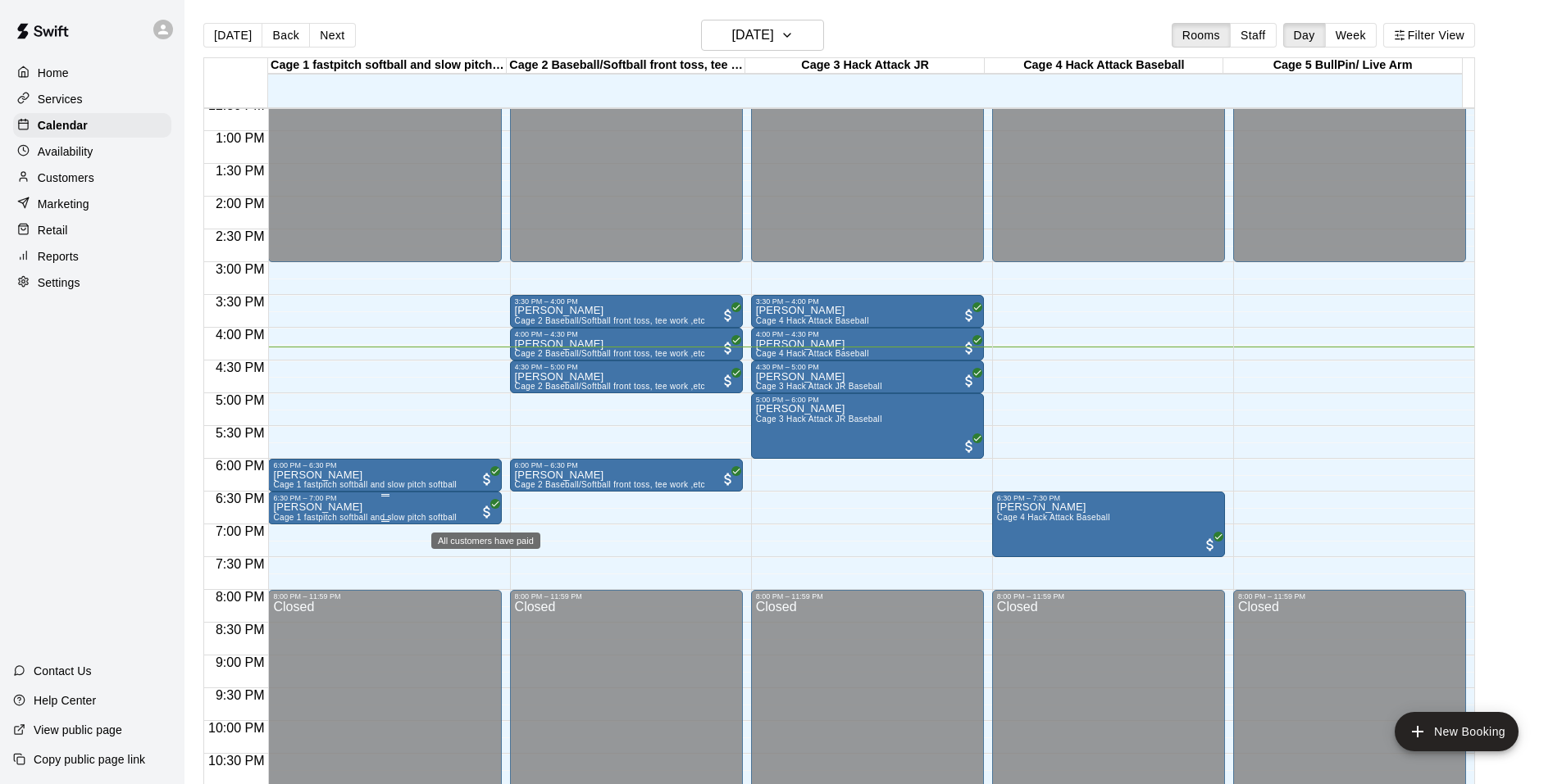
click at [488, 509] on span "All customers have paid" at bounding box center [487, 513] width 17 height 17
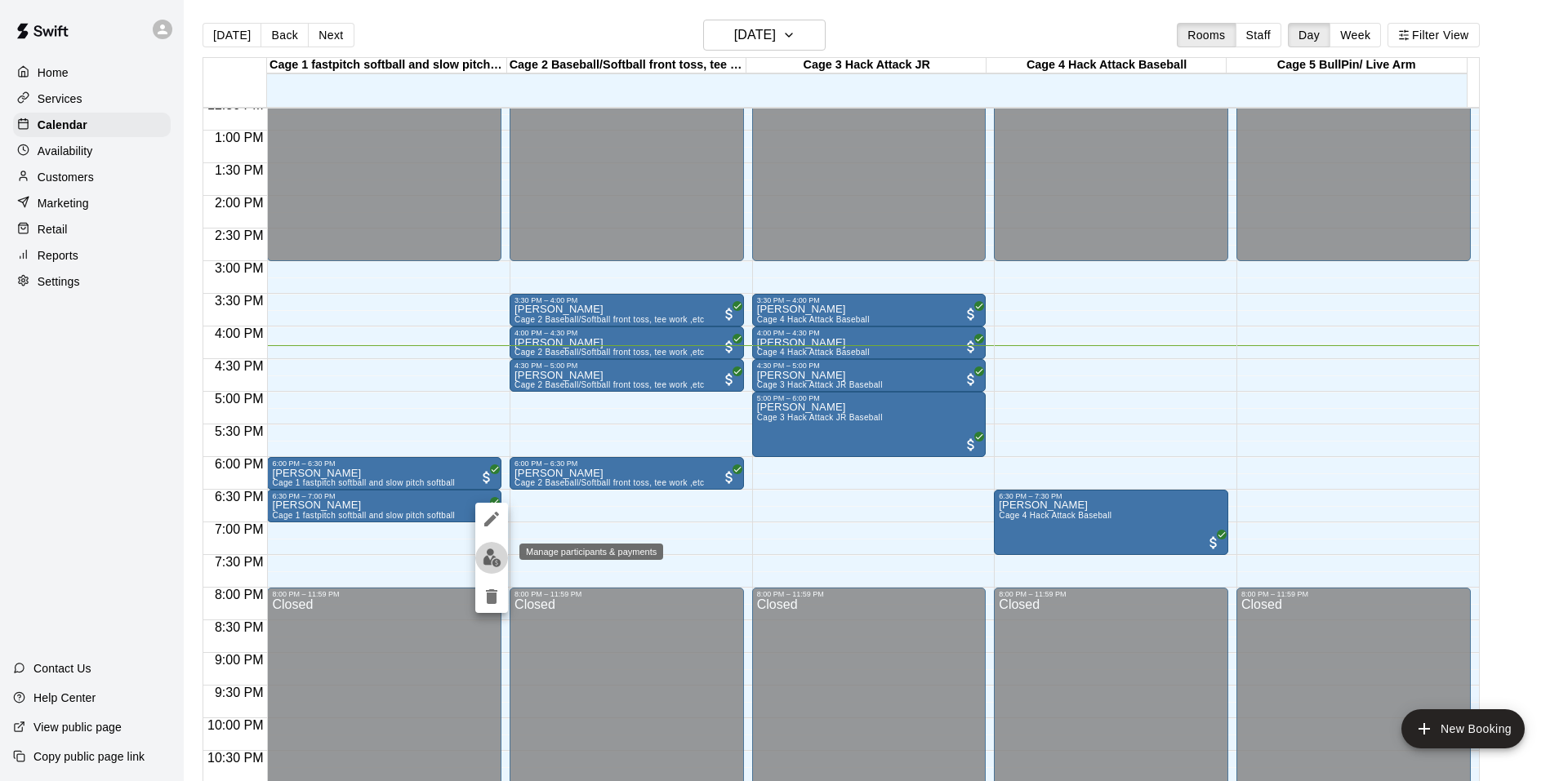
click at [489, 548] on button "edit" at bounding box center [492, 558] width 33 height 32
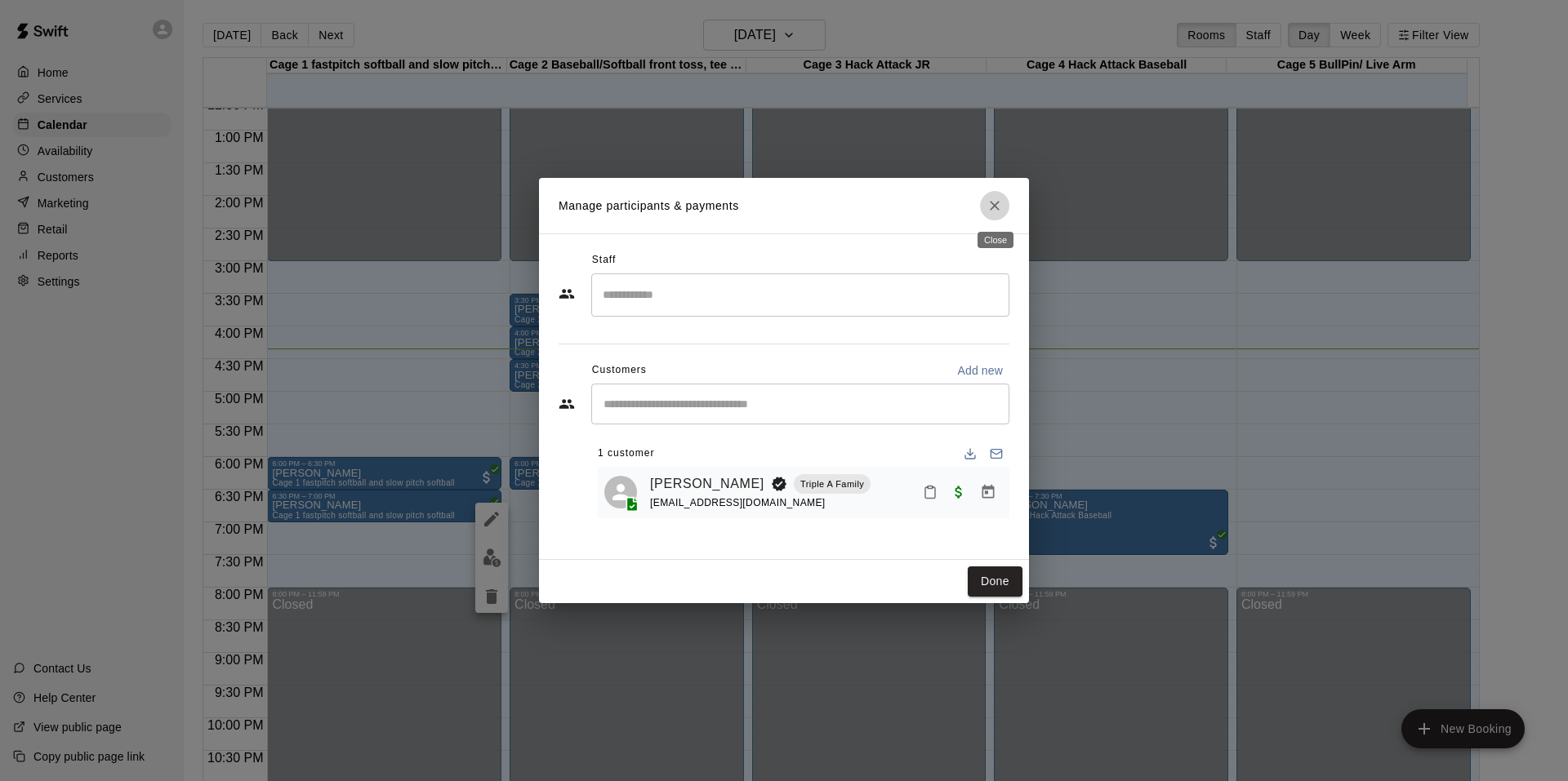
drag, startPoint x: 1001, startPoint y: 209, endPoint x: 993, endPoint y: 207, distance: 8.2
click at [1000, 209] on icon "Close" at bounding box center [994, 206] width 17 height 17
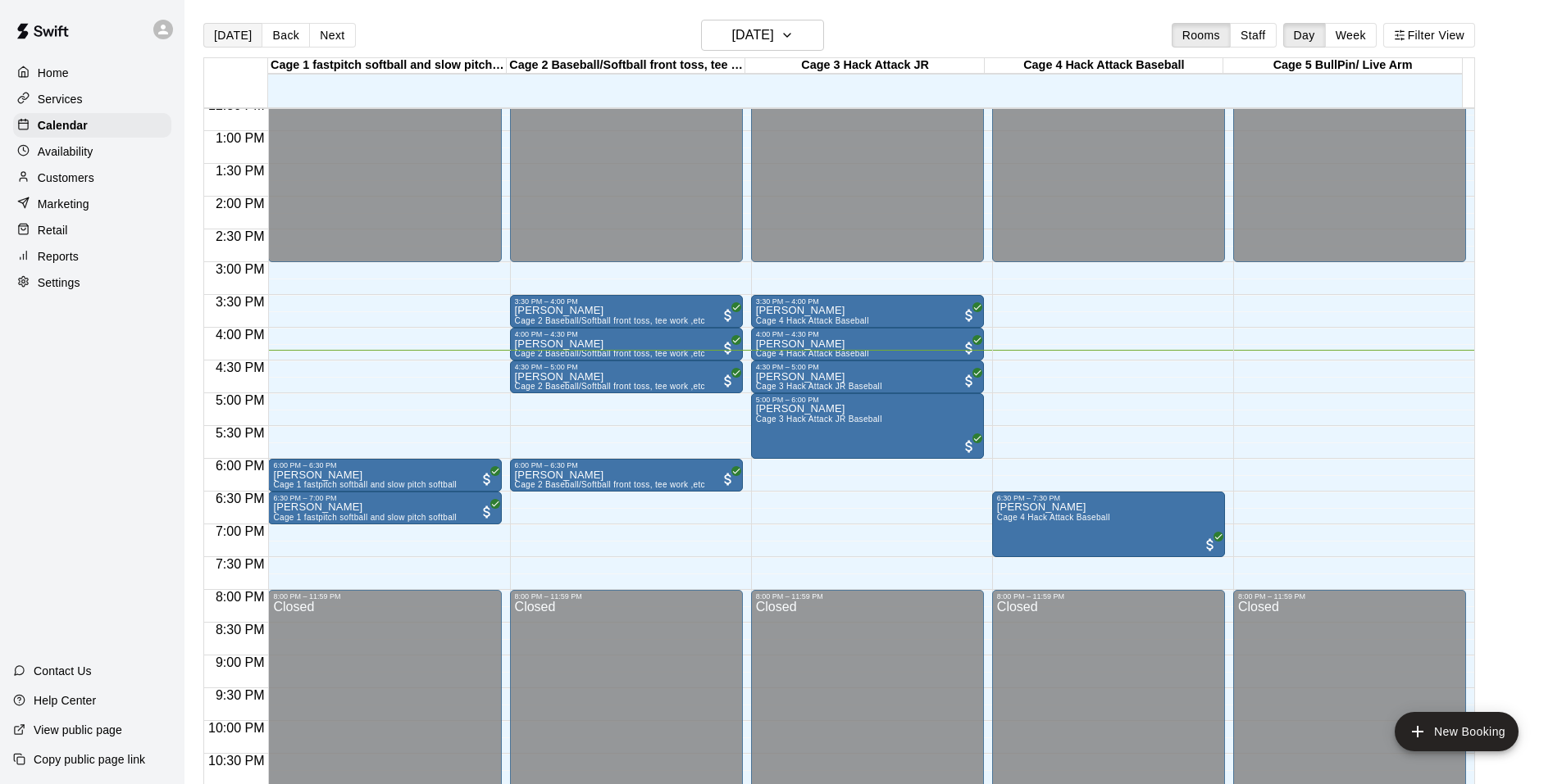
click at [232, 27] on button "Today" at bounding box center [232, 36] width 59 height 25
click at [84, 95] on div "Services" at bounding box center [92, 100] width 159 height 25
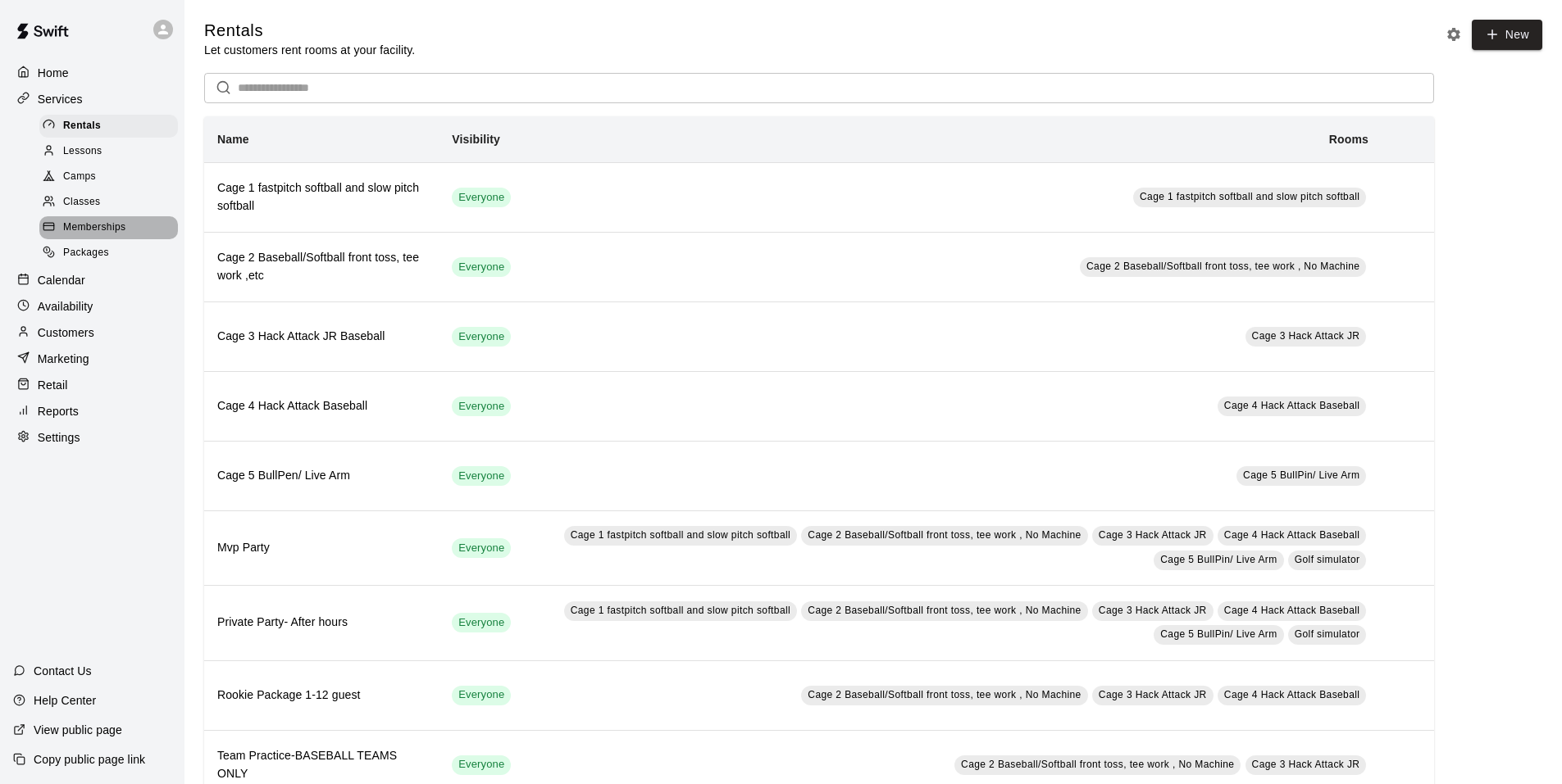
click at [106, 234] on span "Memberships" at bounding box center [94, 228] width 62 height 17
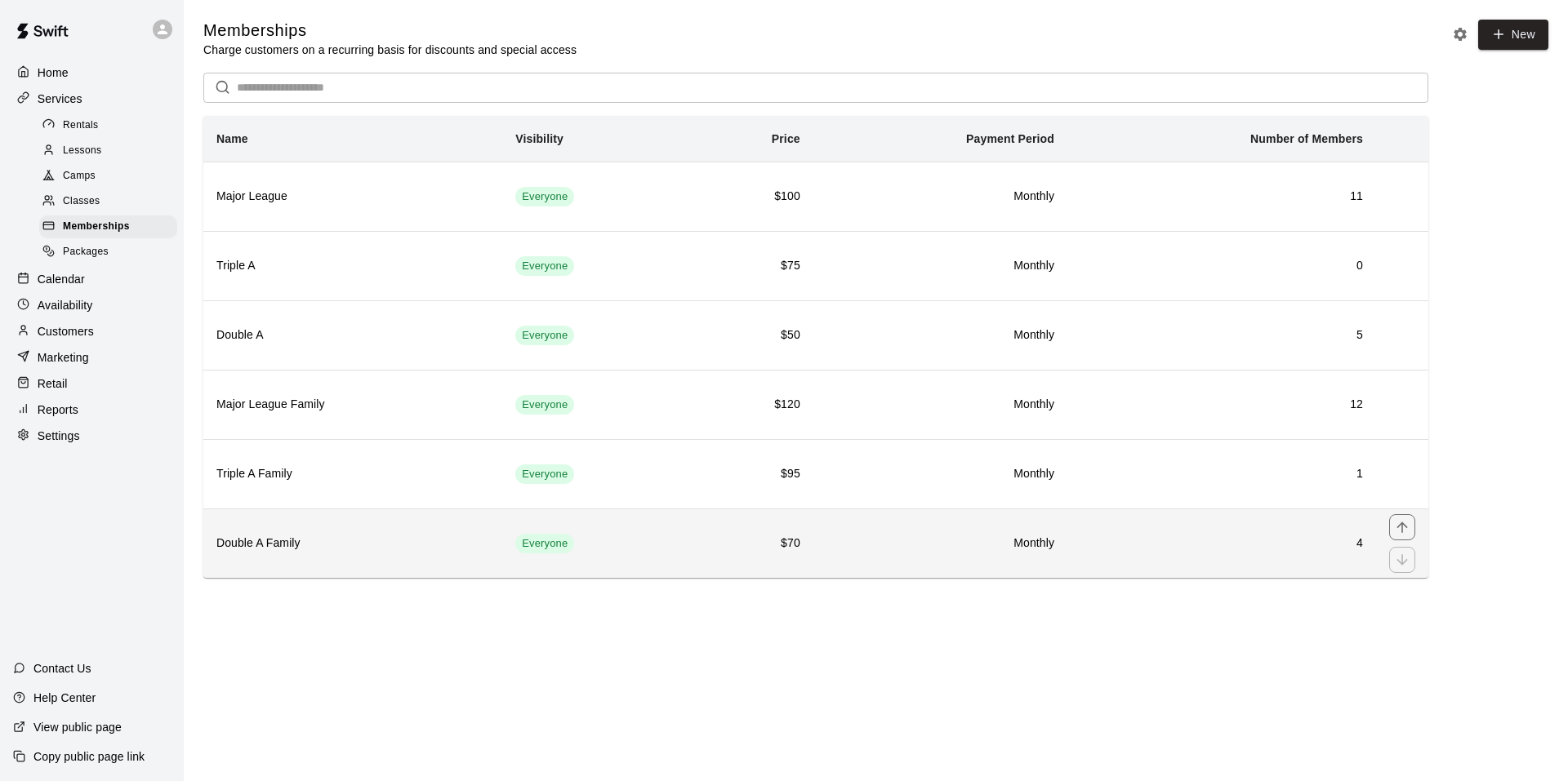
click at [348, 512] on th "Double A Family" at bounding box center [353, 543] width 299 height 69
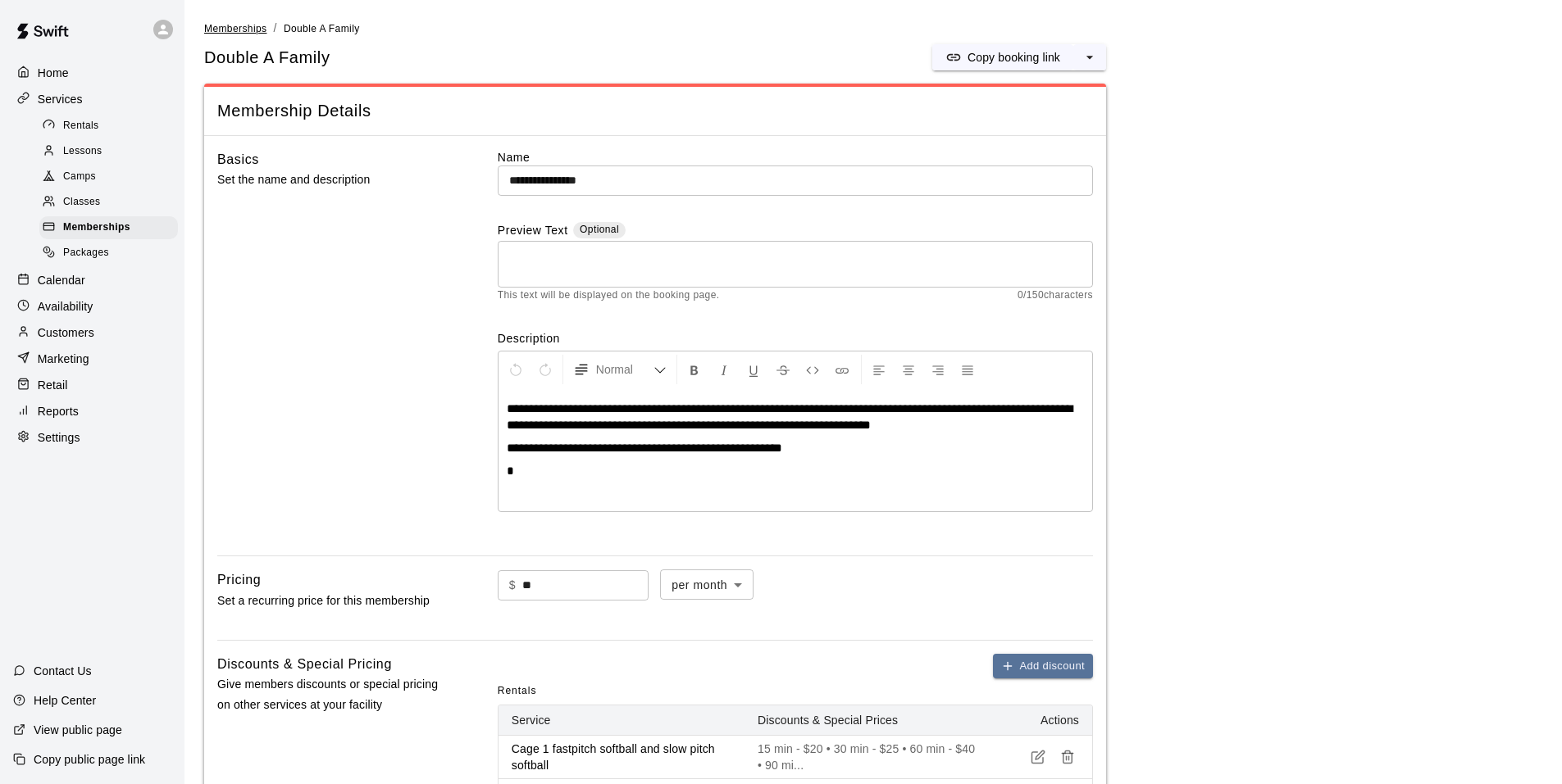
click at [236, 27] on span "Memberships" at bounding box center [235, 29] width 62 height 12
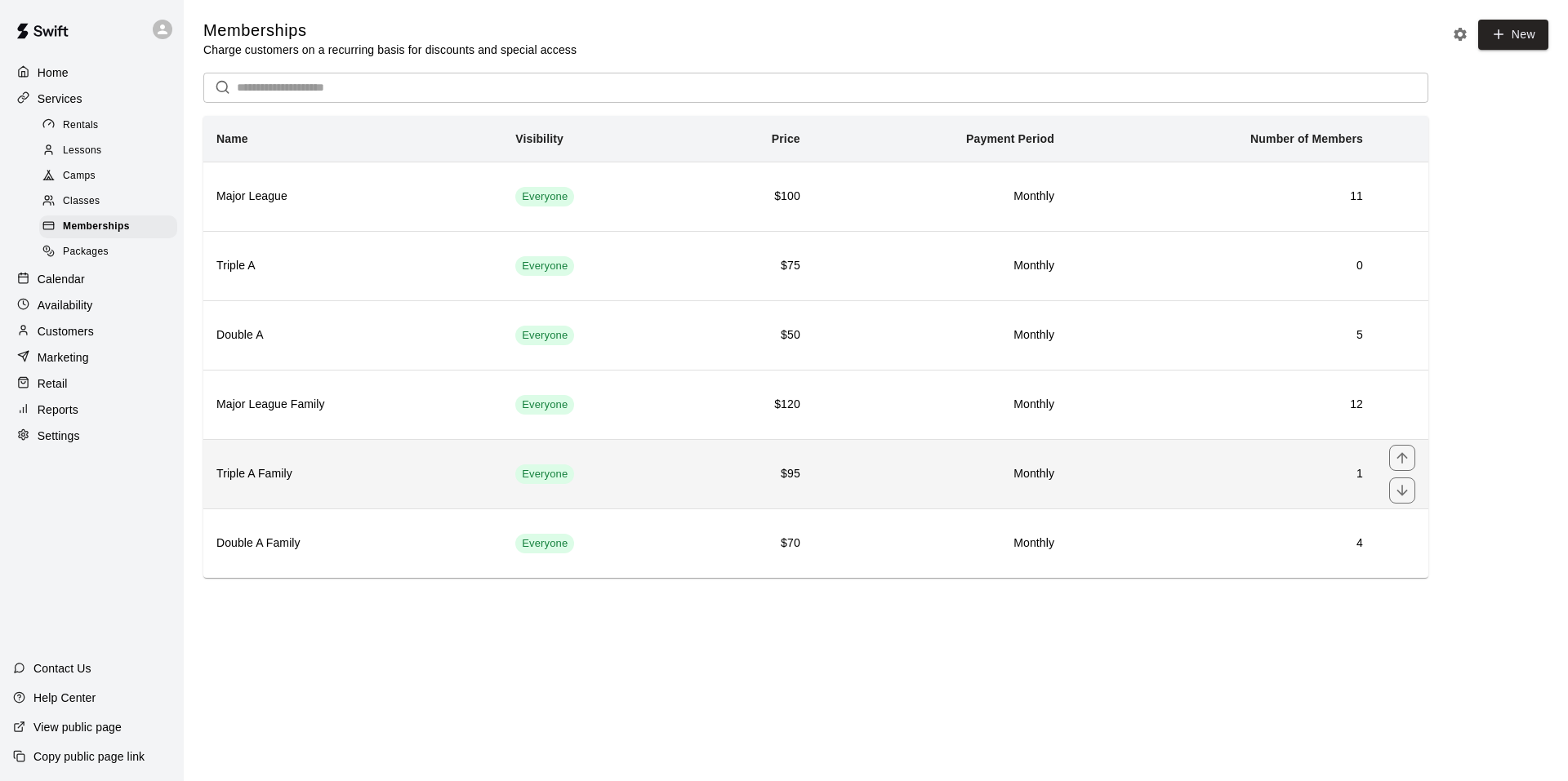
click at [295, 457] on th "Triple A Family" at bounding box center [353, 474] width 299 height 69
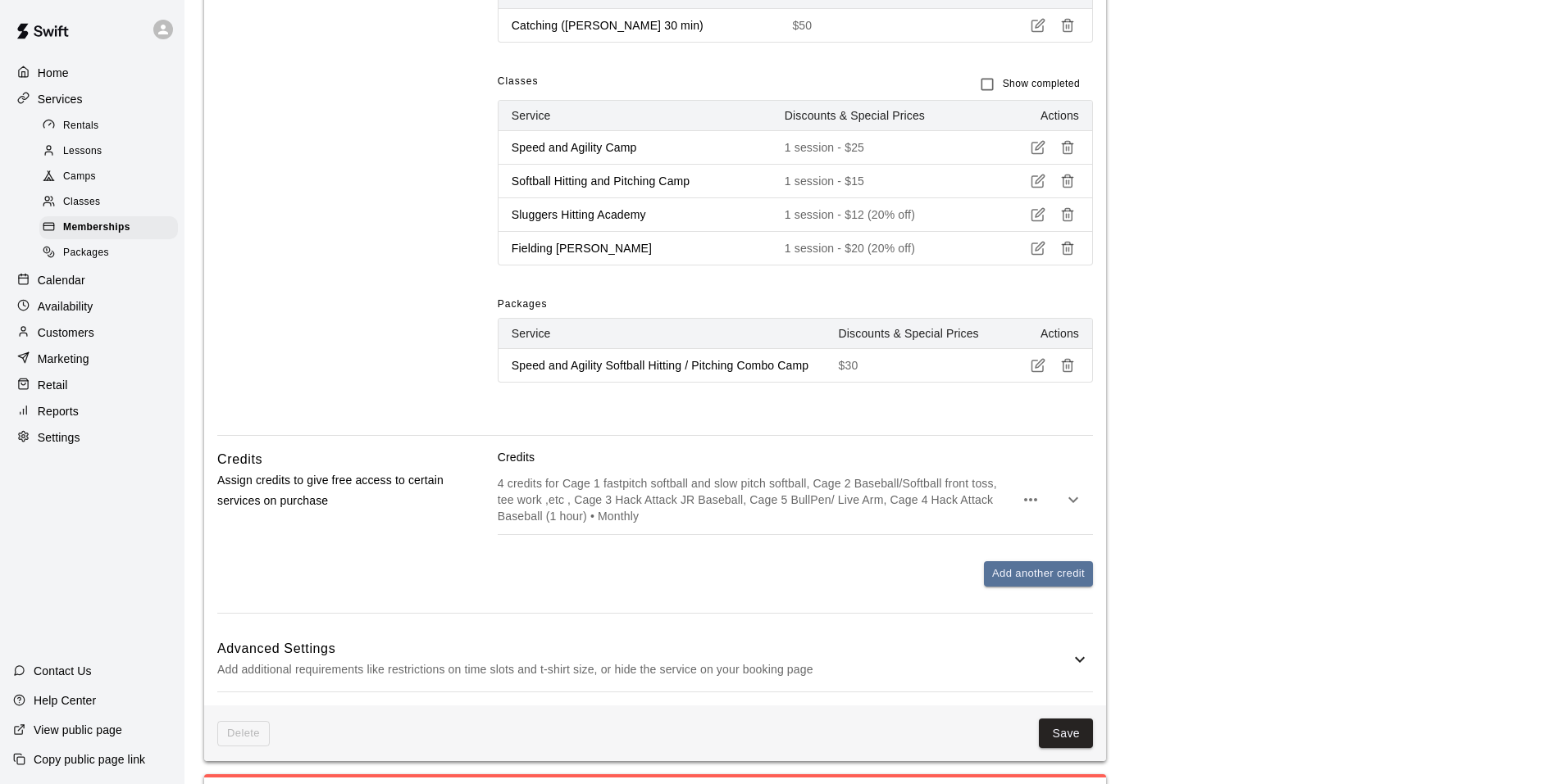
scroll to position [1393, 0]
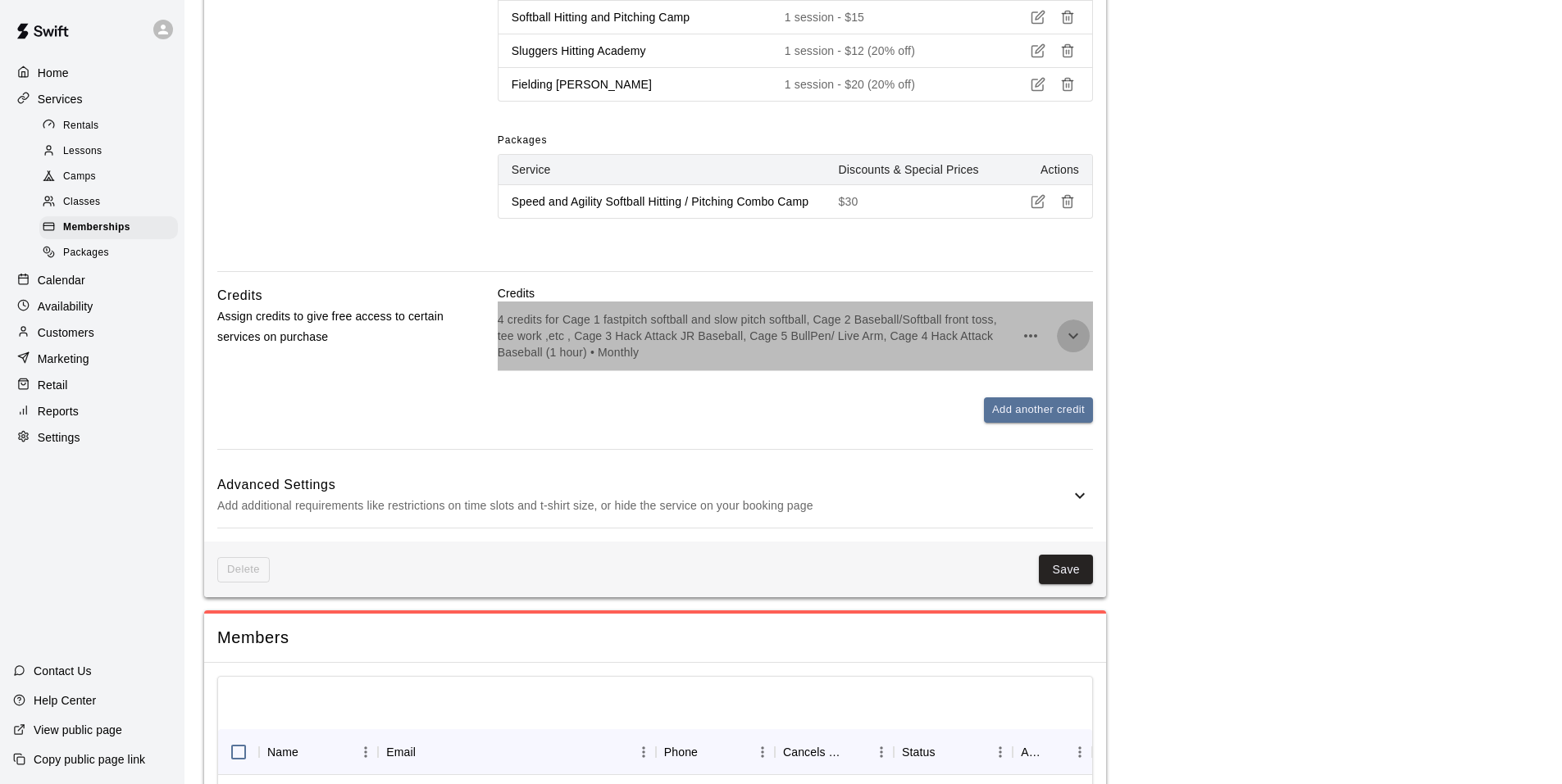
click at [1067, 334] on icon "button" at bounding box center [1073, 336] width 20 height 20
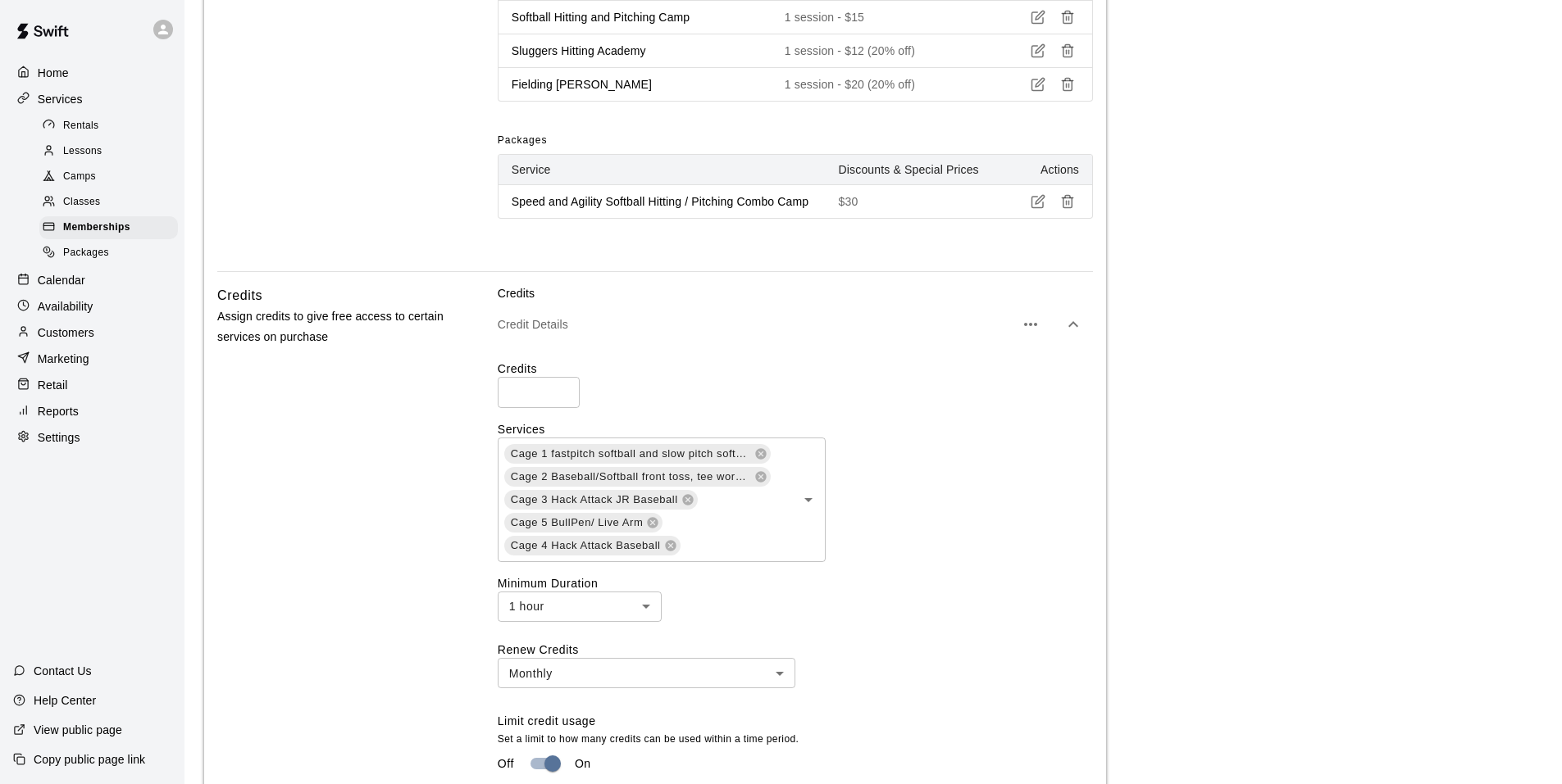
scroll to position [1721, 0]
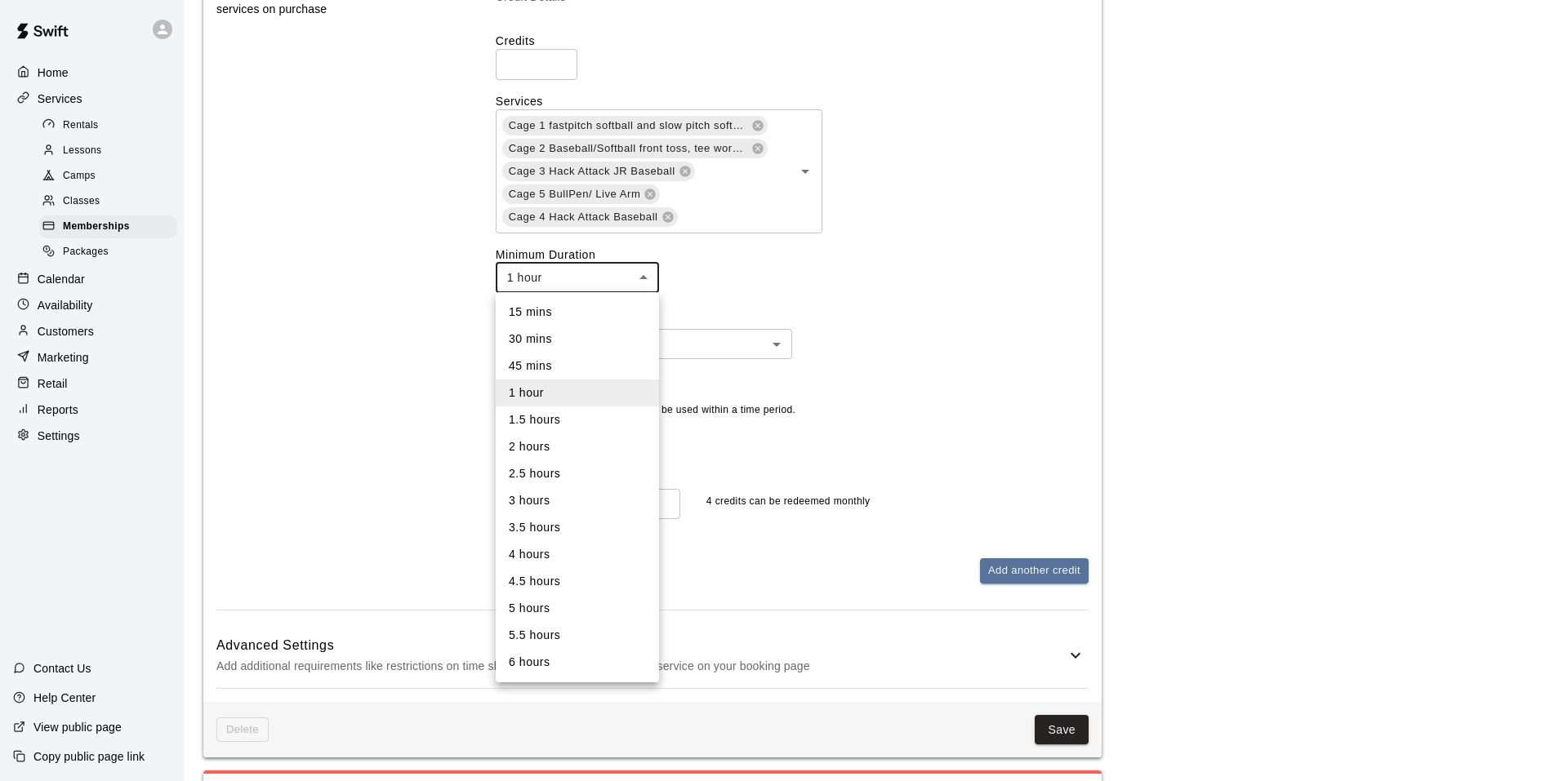
click at [636, 271] on div at bounding box center [784, 390] width 1568 height 781
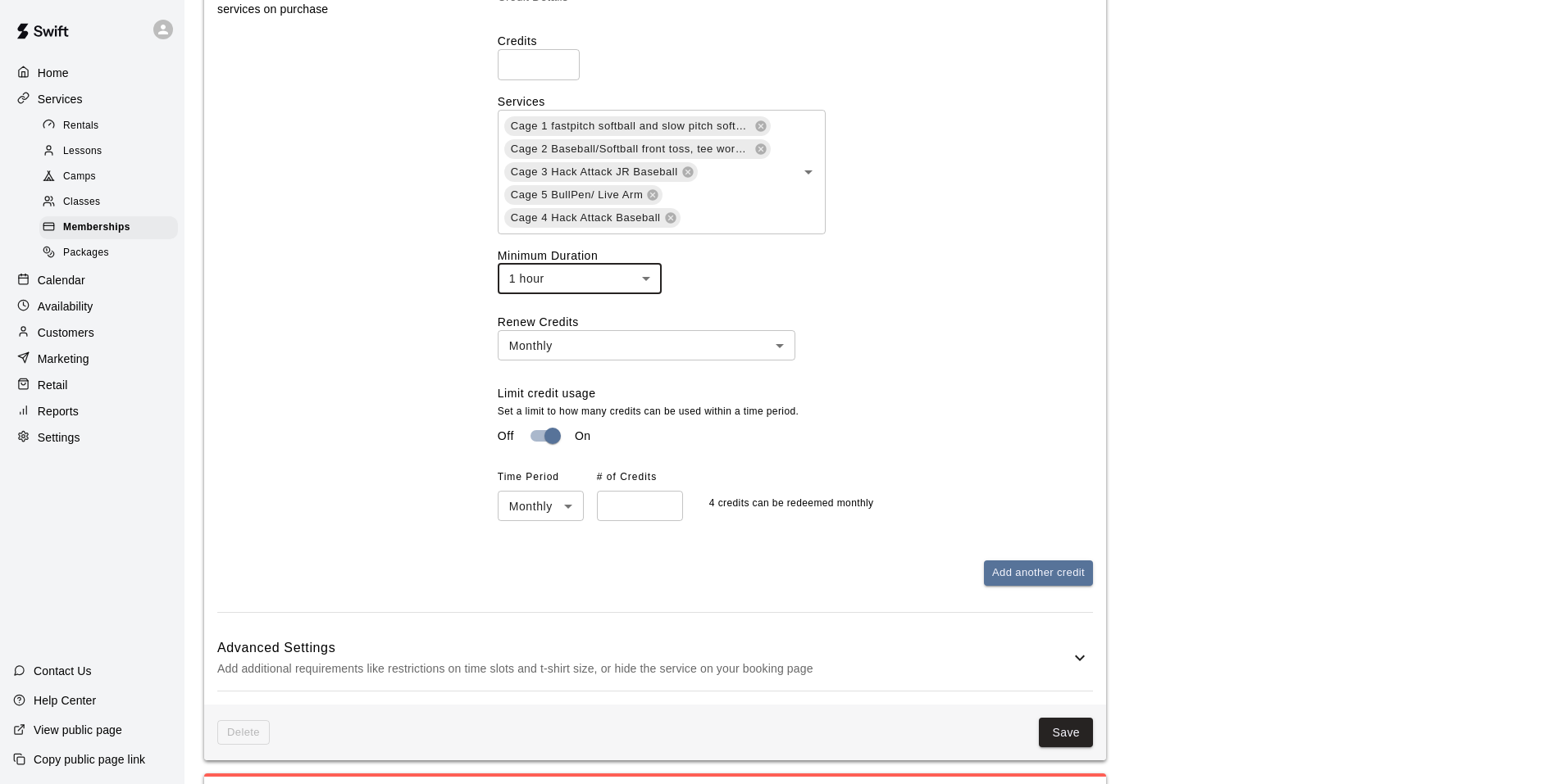
scroll to position [2017, 0]
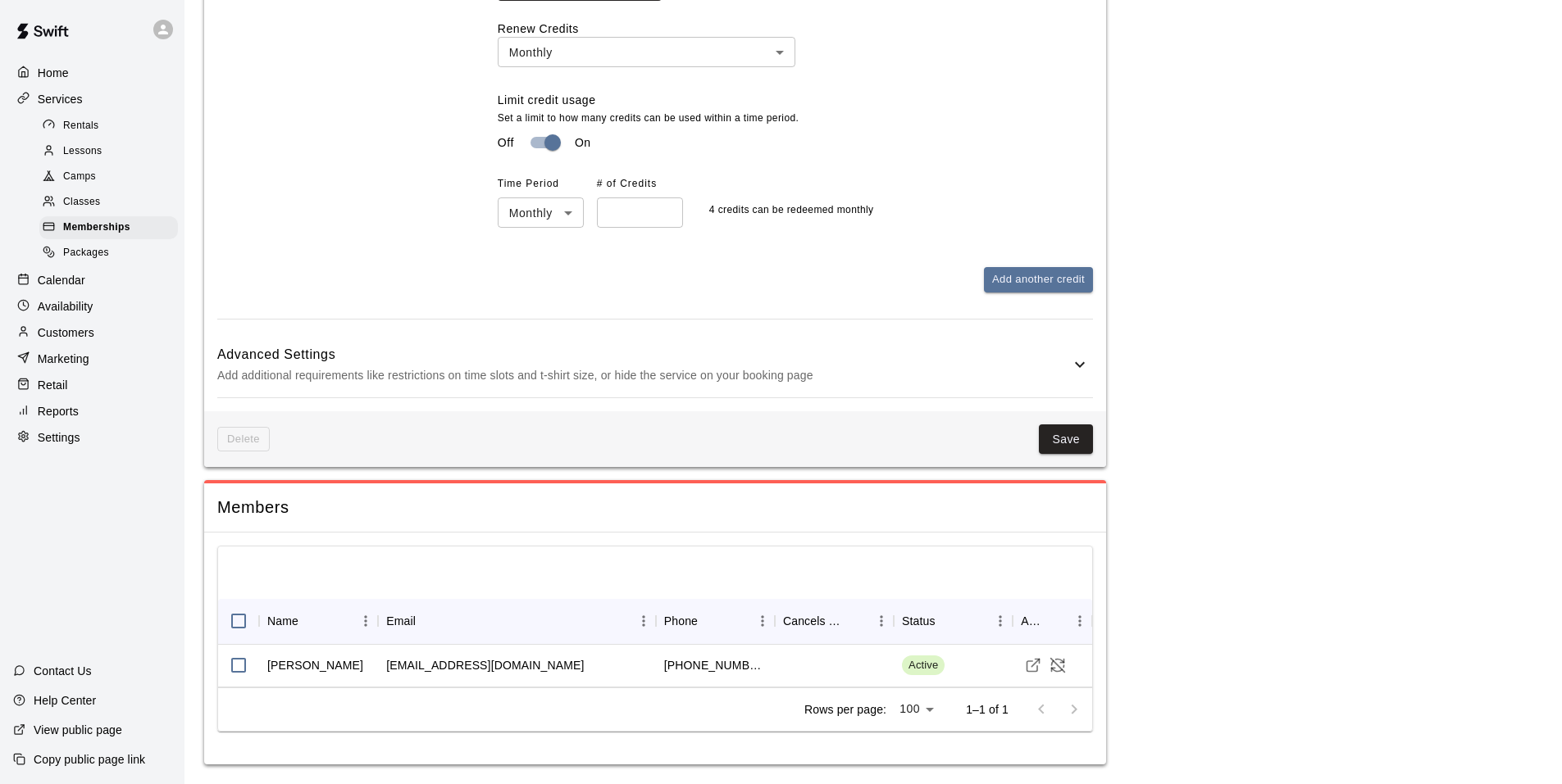
click at [1081, 358] on icon at bounding box center [1080, 365] width 20 height 20
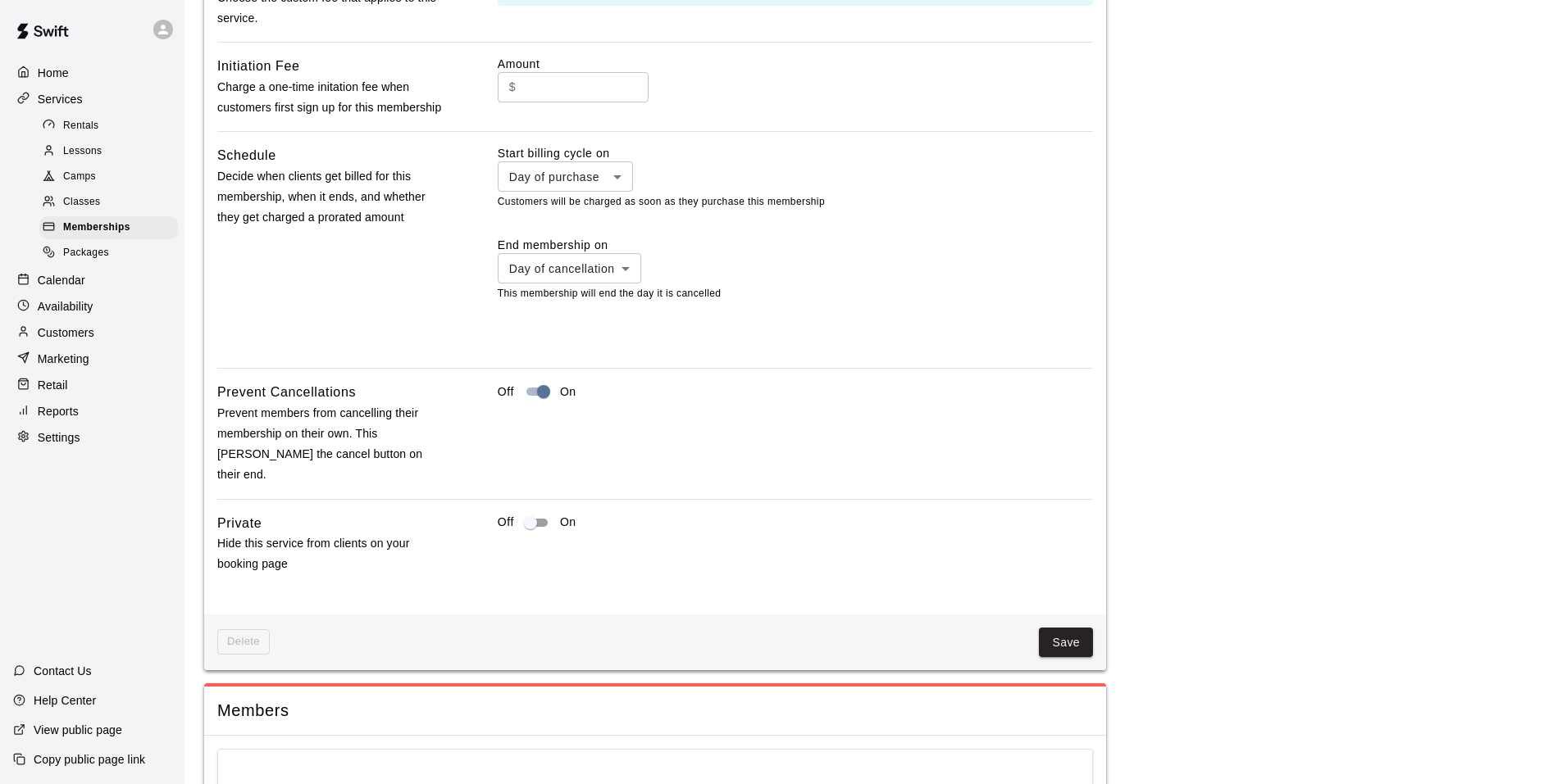
scroll to position [2672, 0]
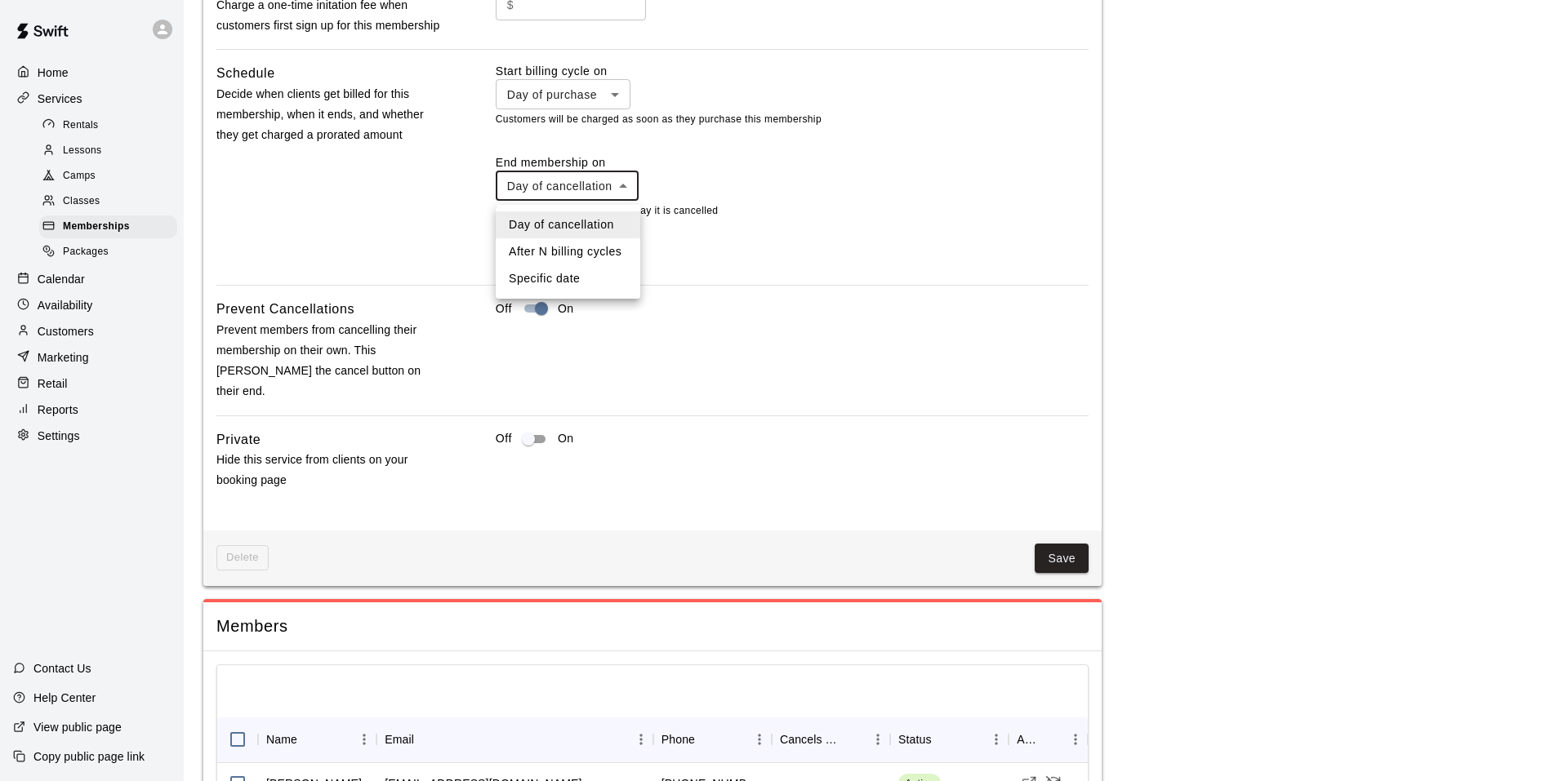
click at [627, 187] on div at bounding box center [784, 390] width 1568 height 781
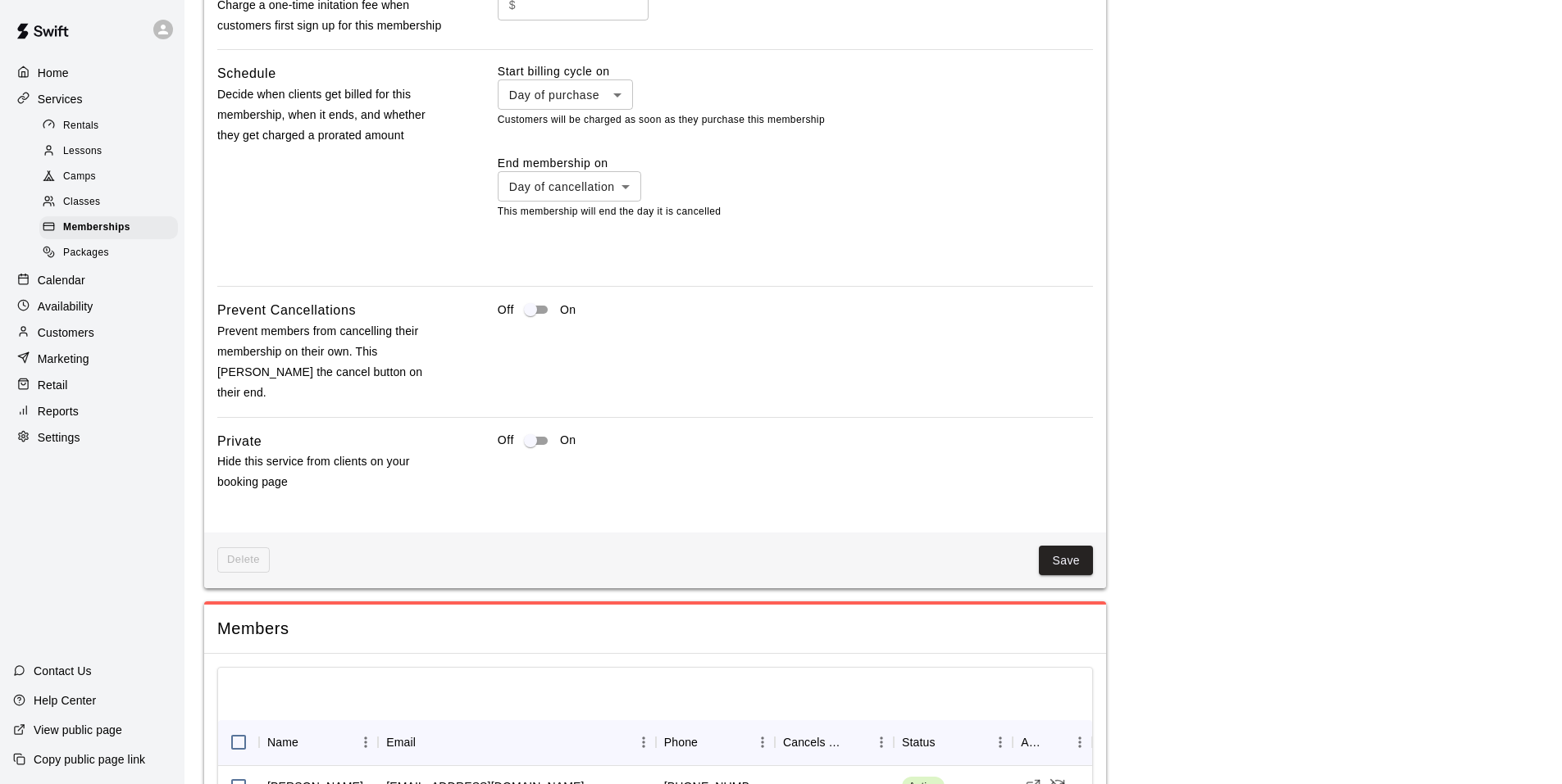
scroll to position [2778, 0]
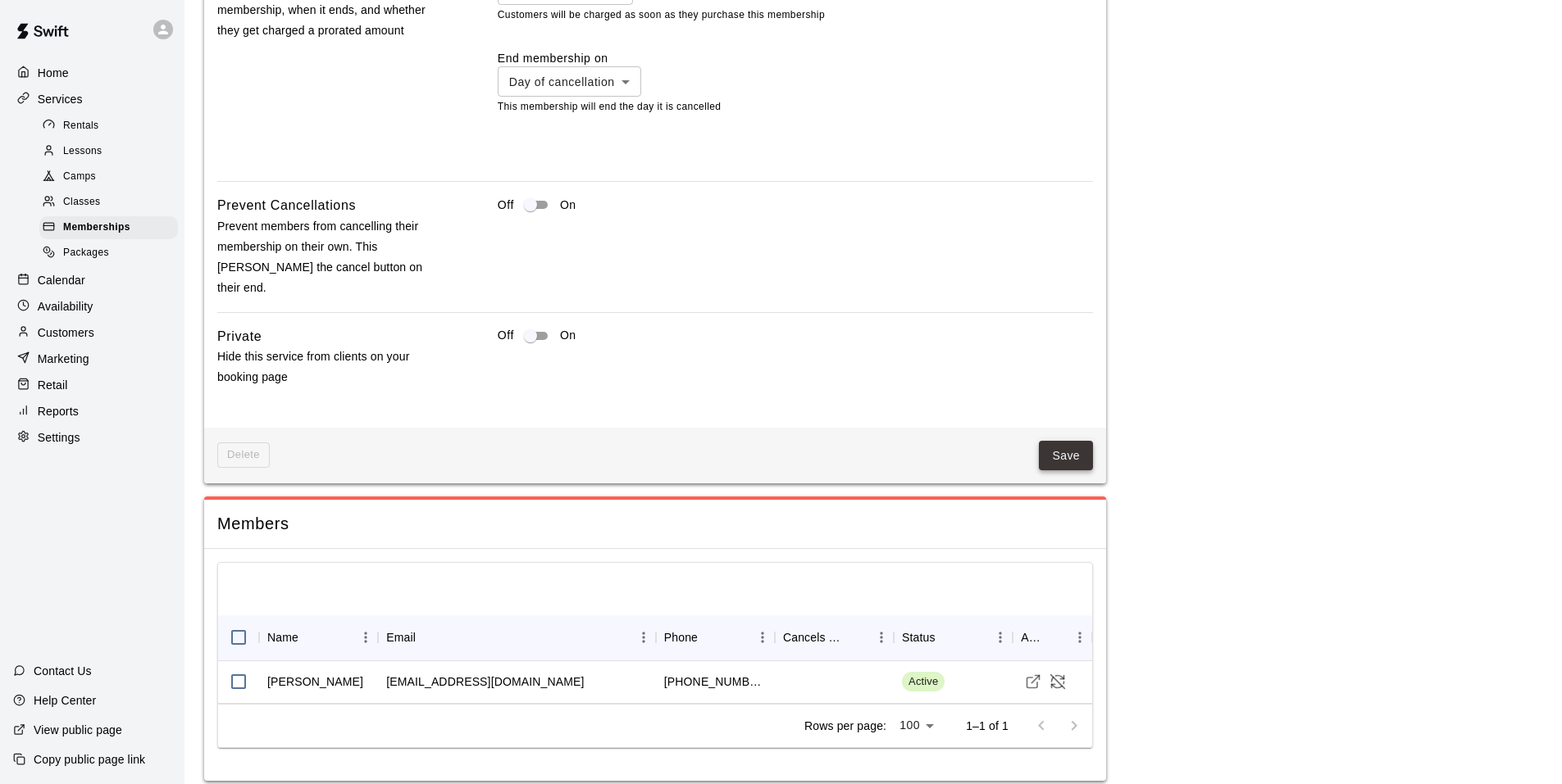
click at [1063, 446] on button "Save" at bounding box center [1066, 455] width 54 height 31
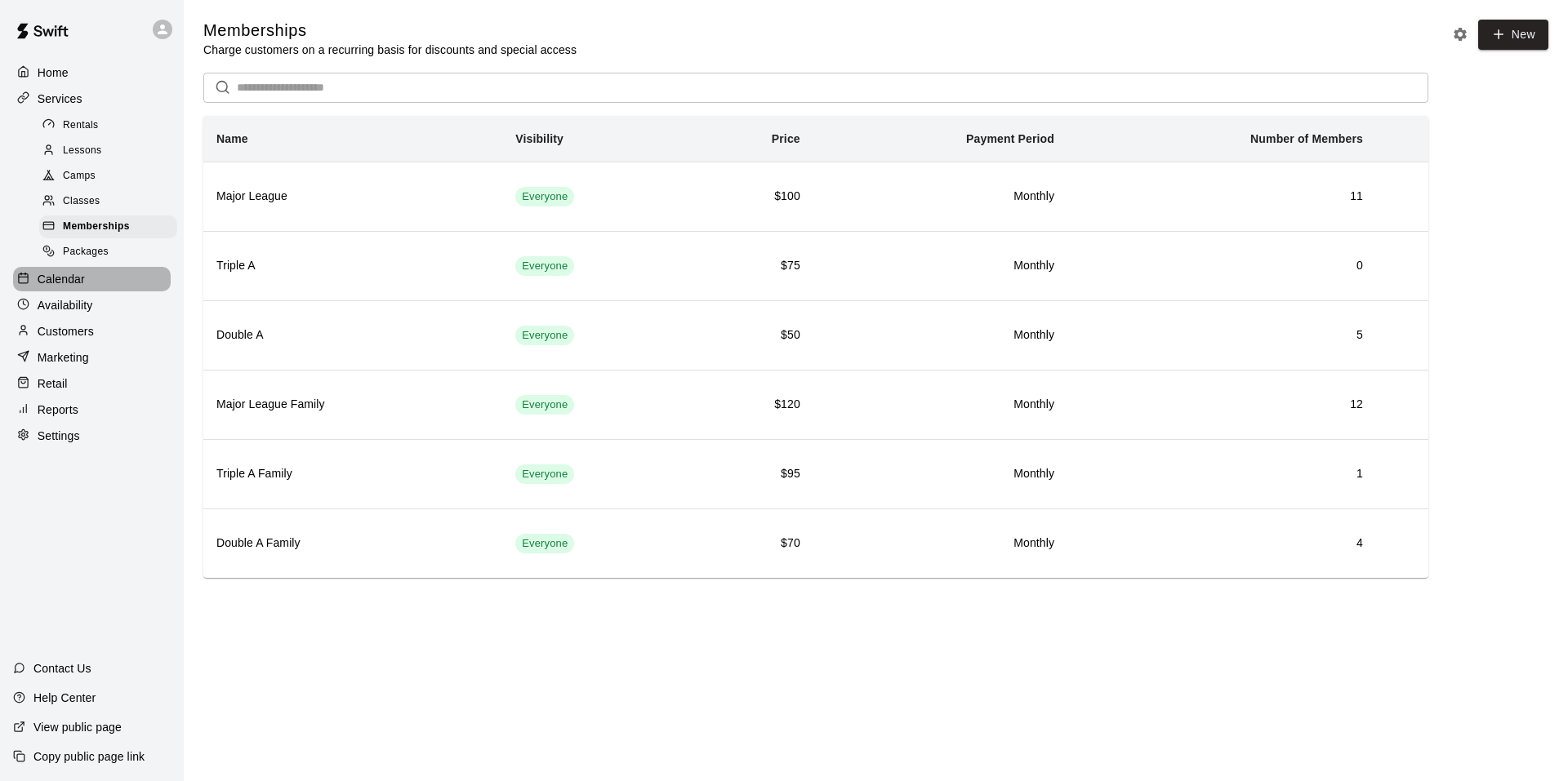
click at [60, 288] on p "Calendar" at bounding box center [60, 279] width 47 height 17
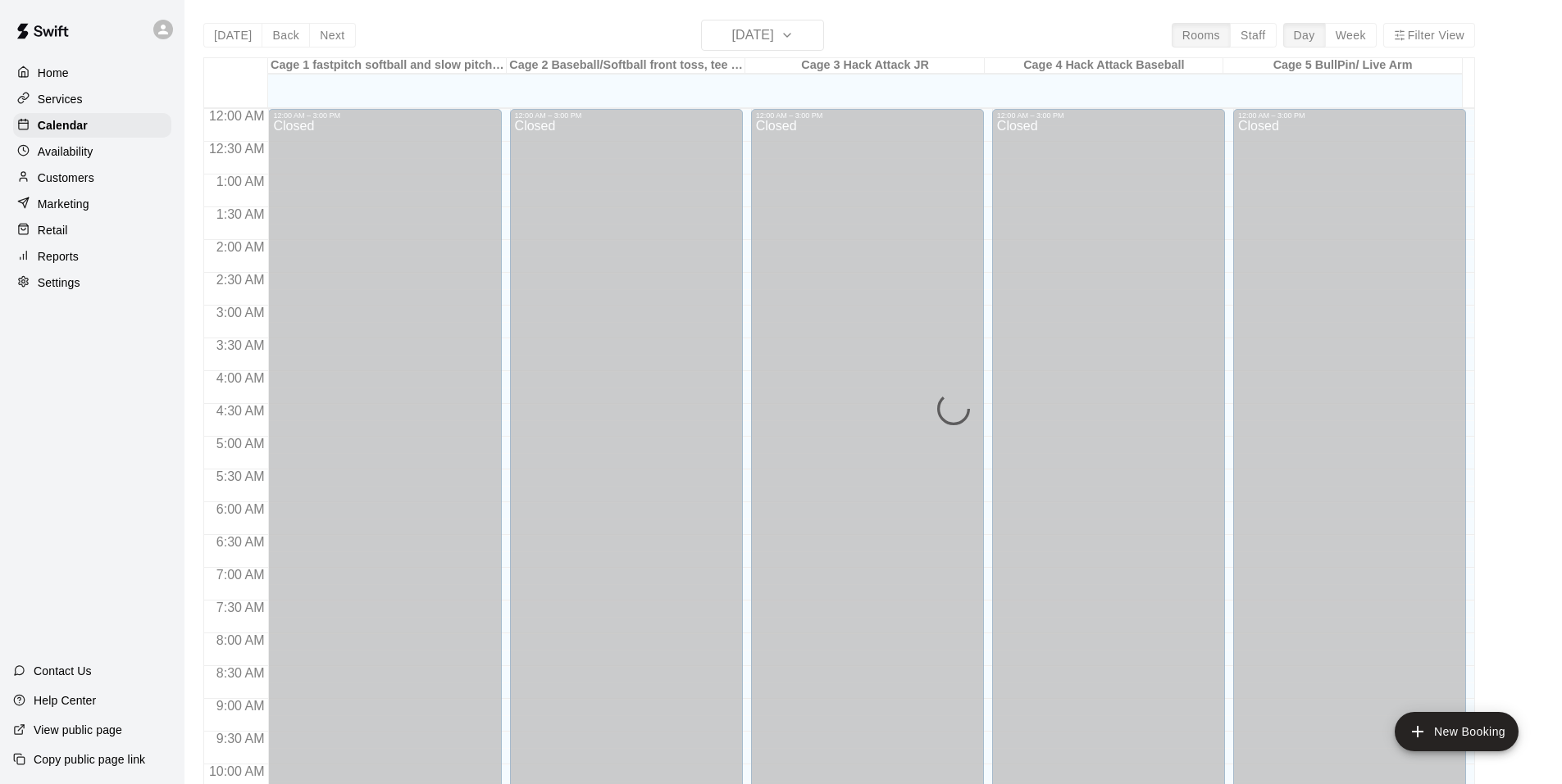
scroll to position [830, 0]
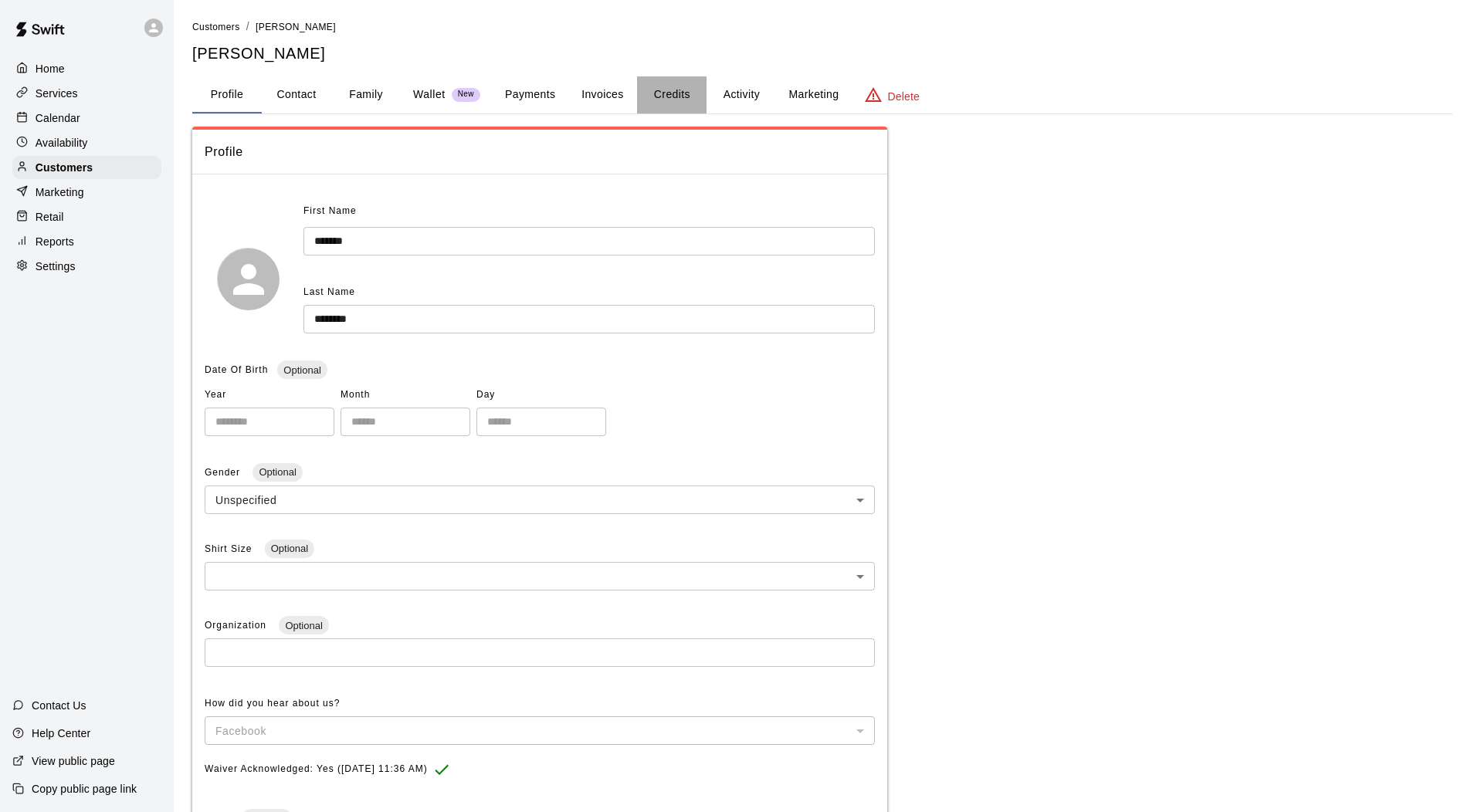
click at [681, 93] on button "Credits" at bounding box center [671, 95] width 70 height 37
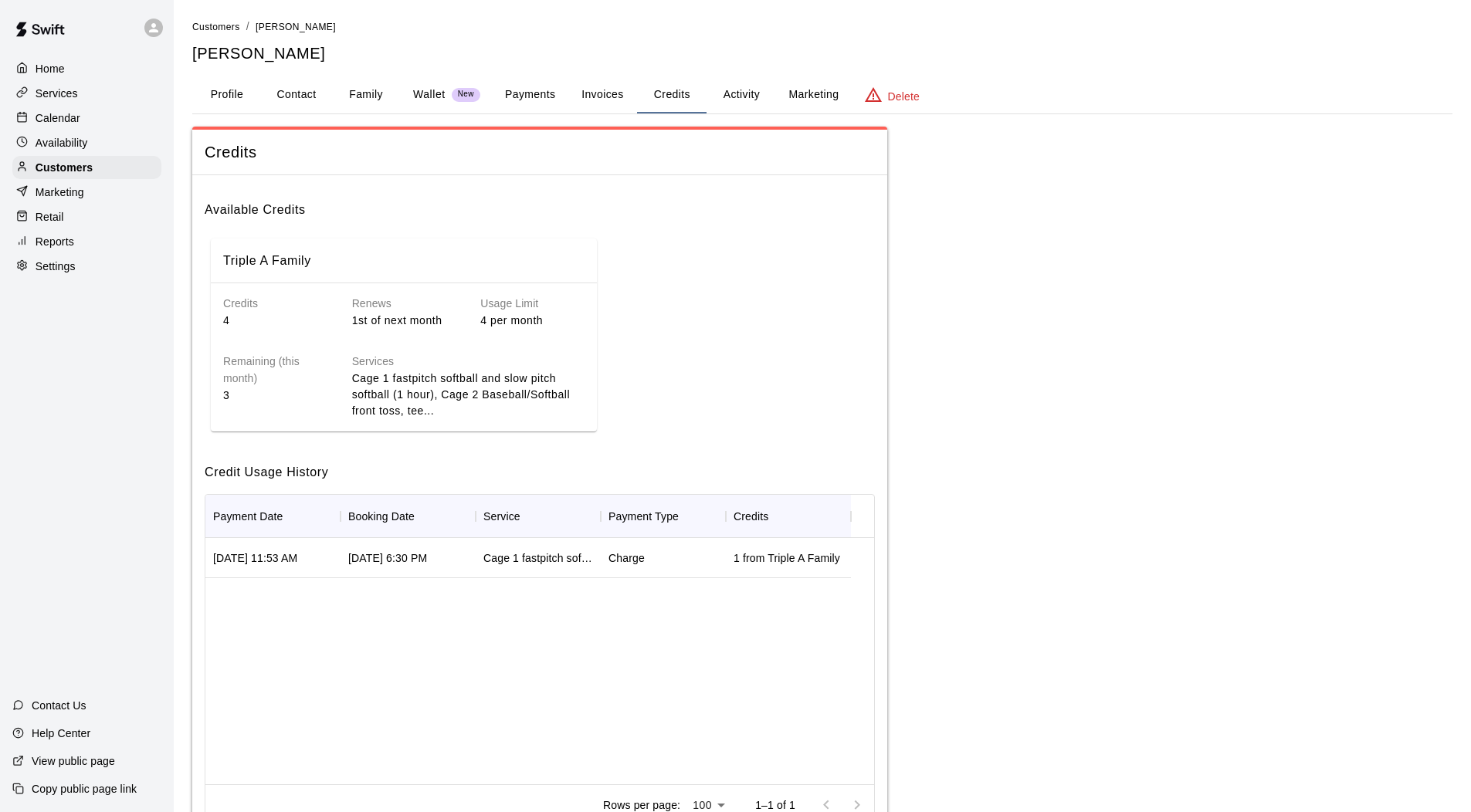
click at [297, 555] on div "Sep 16, 2025 11:53 AM" at bounding box center [256, 558] width 84 height 16
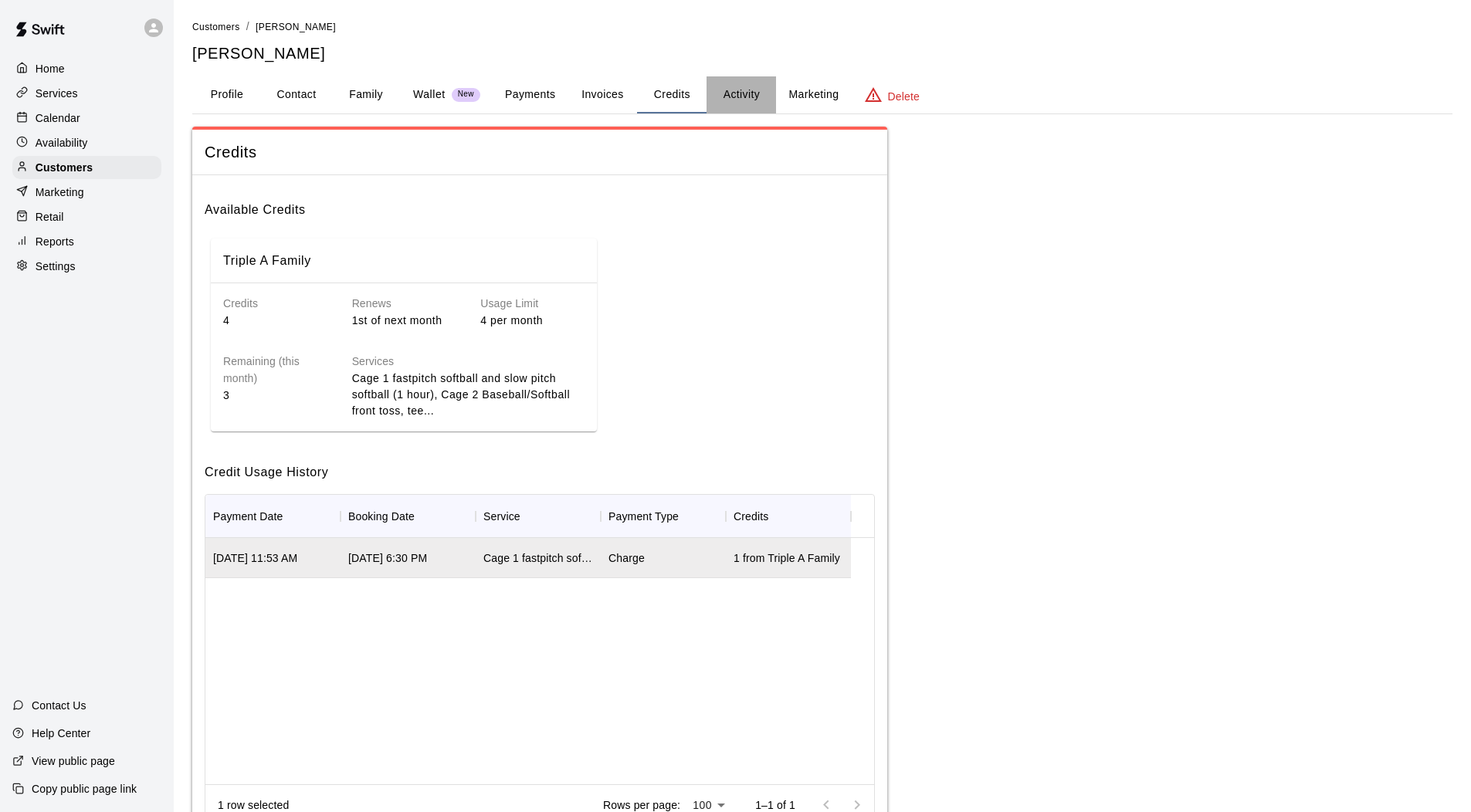
click at [747, 91] on button "Activity" at bounding box center [741, 95] width 70 height 37
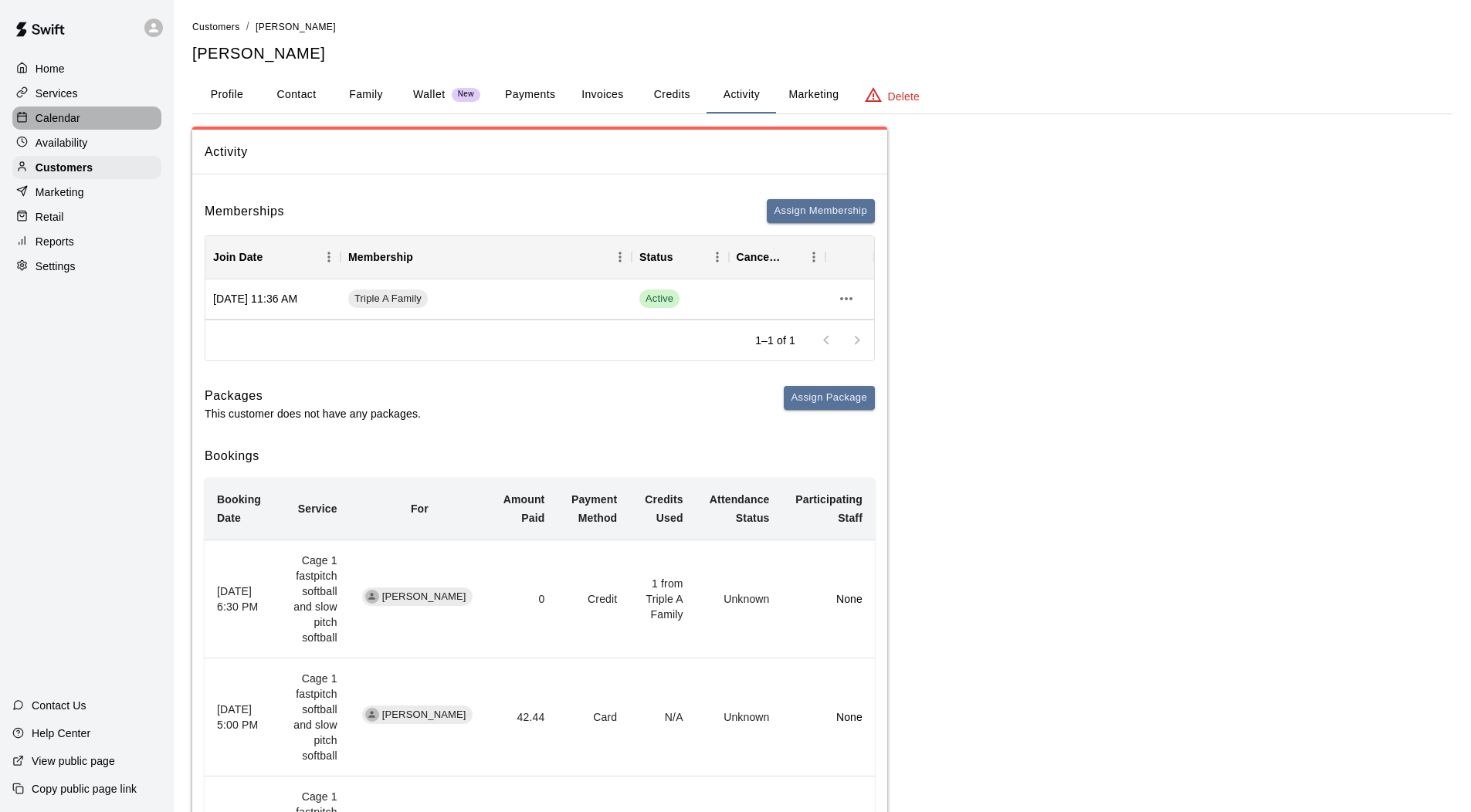
click at [47, 118] on p "Calendar" at bounding box center [57, 118] width 45 height 16
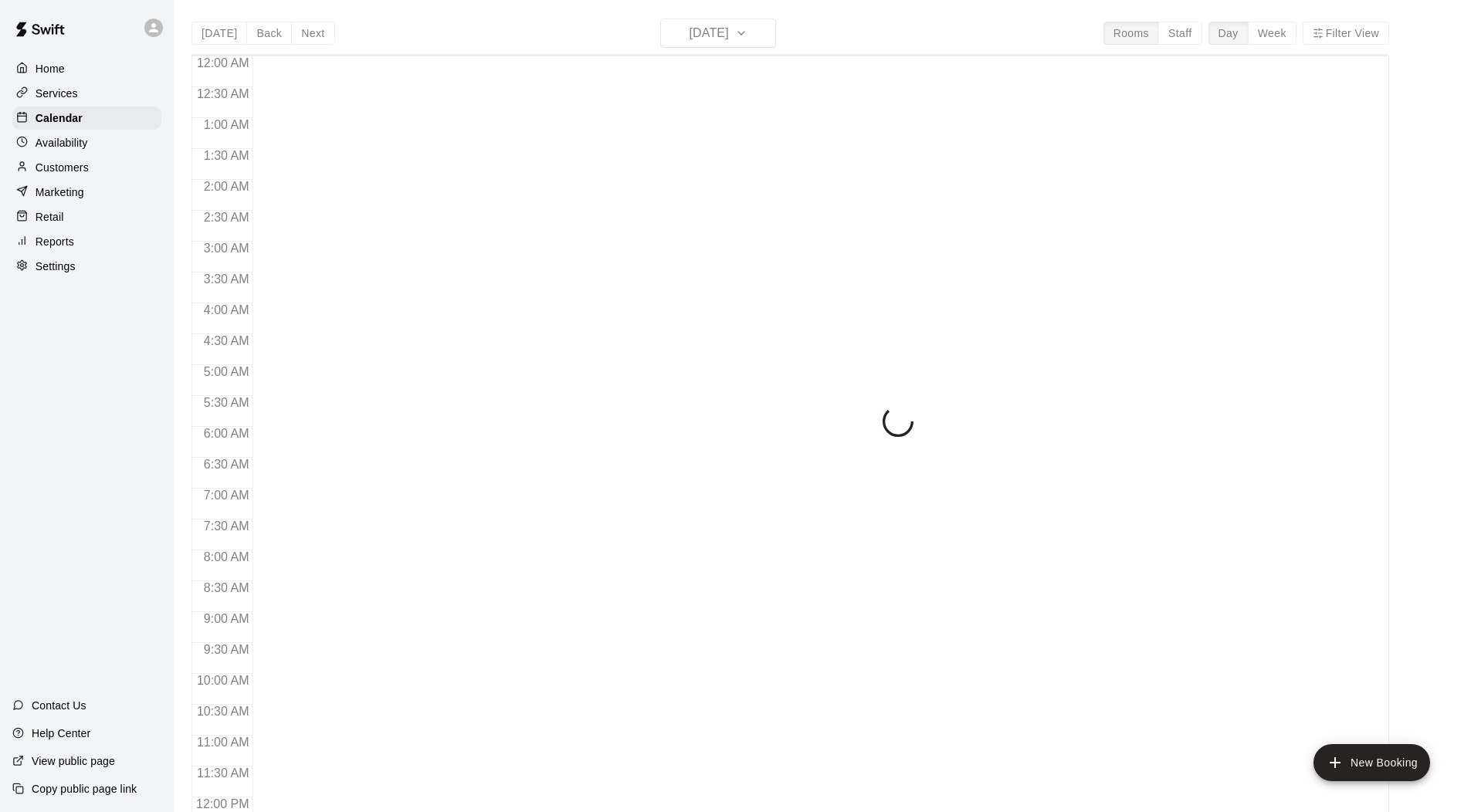
scroll to position [709, 0]
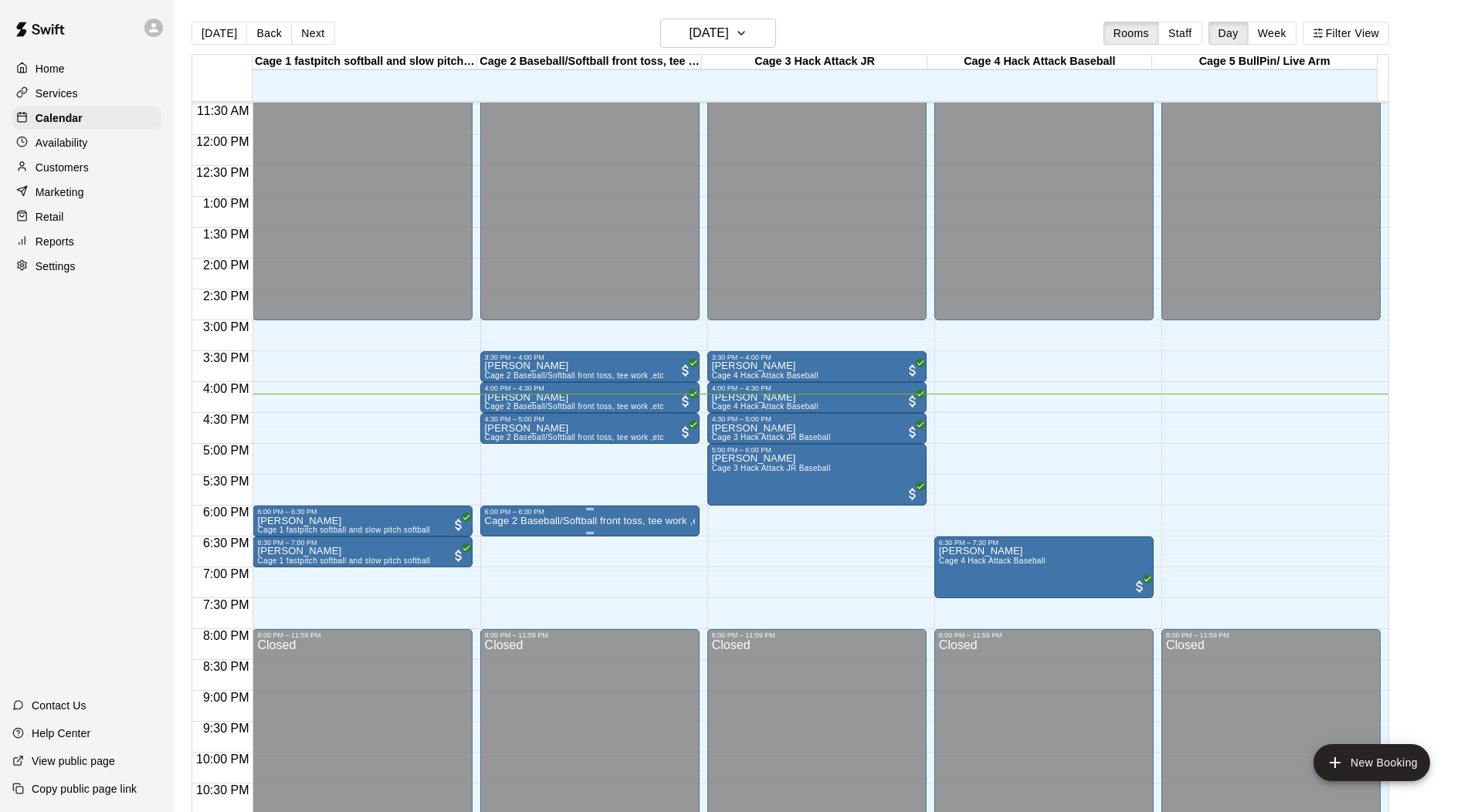
click at [660, 521] on p "Cage 2 Baseball/Softball front toss, tee work ,etc" at bounding box center [589, 521] width 210 height 0
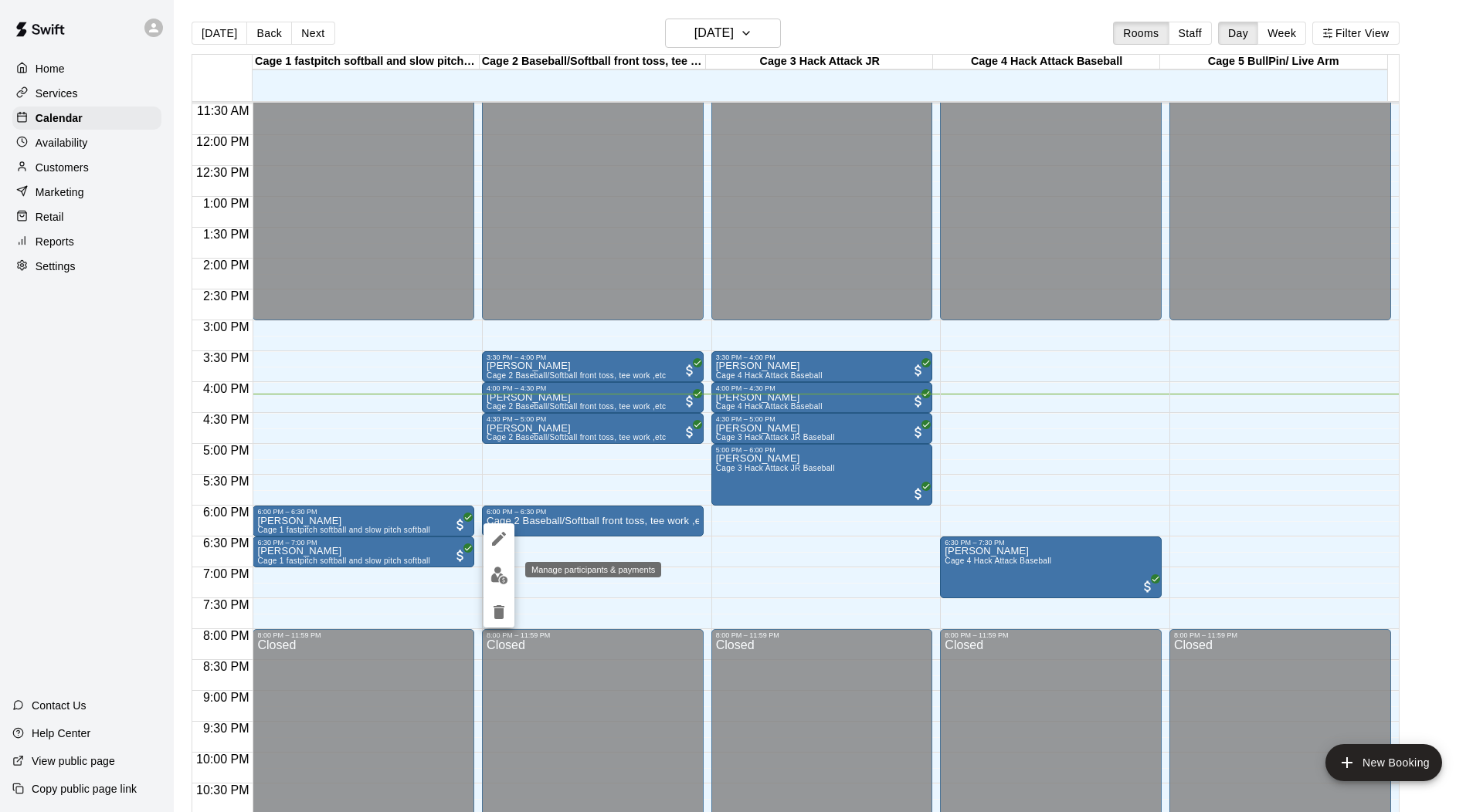
click at [505, 575] on img "edit" at bounding box center [499, 575] width 18 height 18
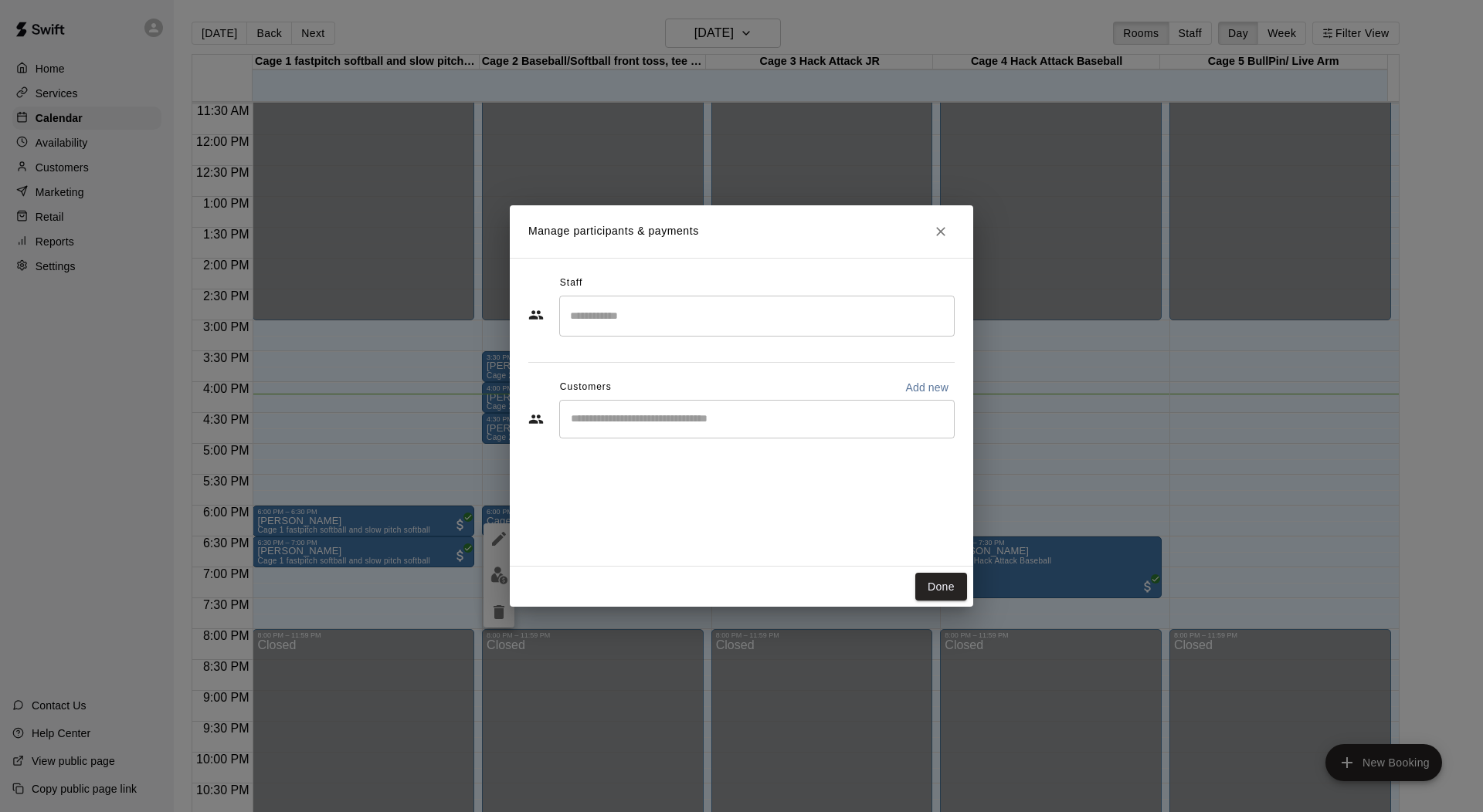
click at [618, 415] on input "Start typing to search customers..." at bounding box center [757, 420] width 381 height 16
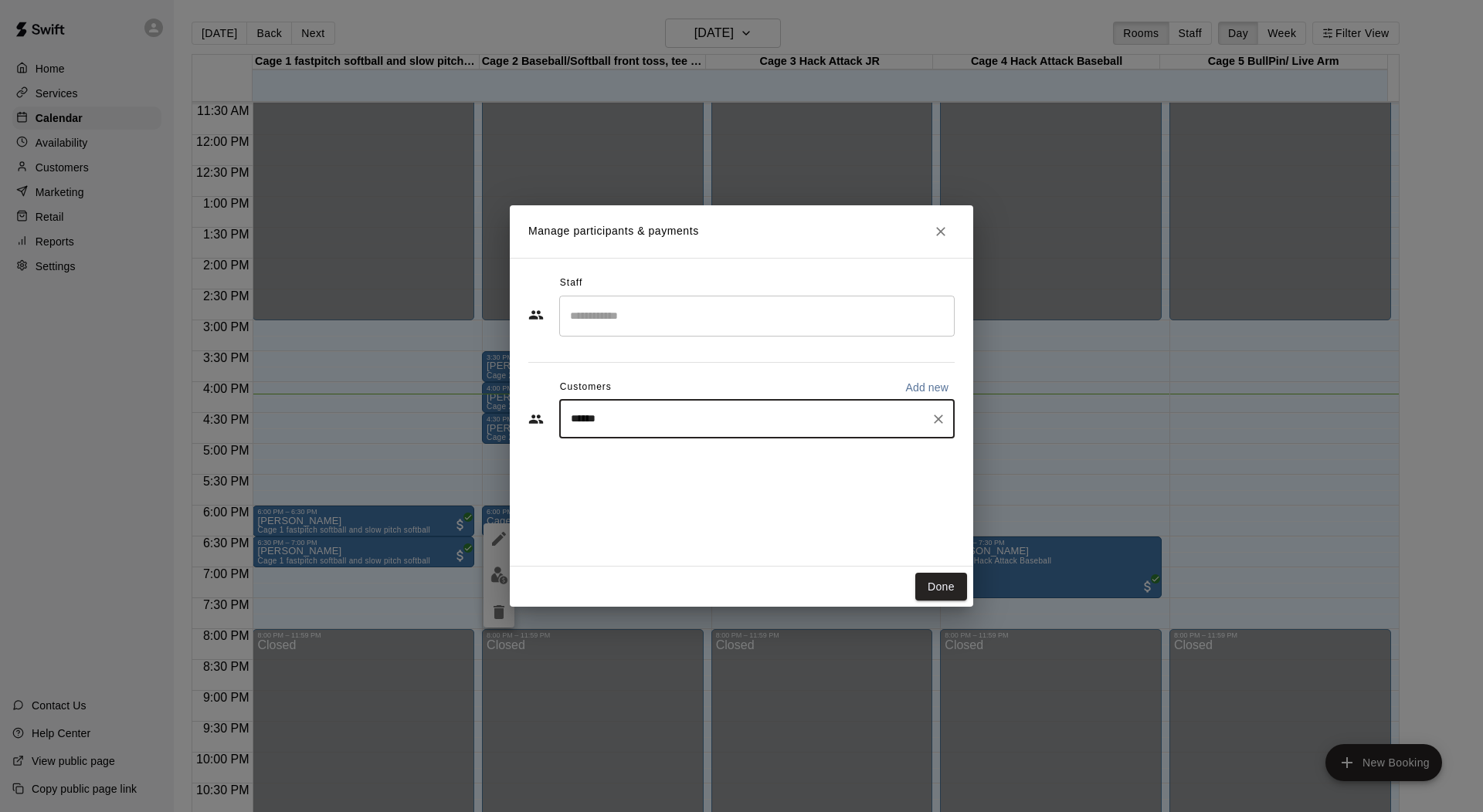
type input "*******"
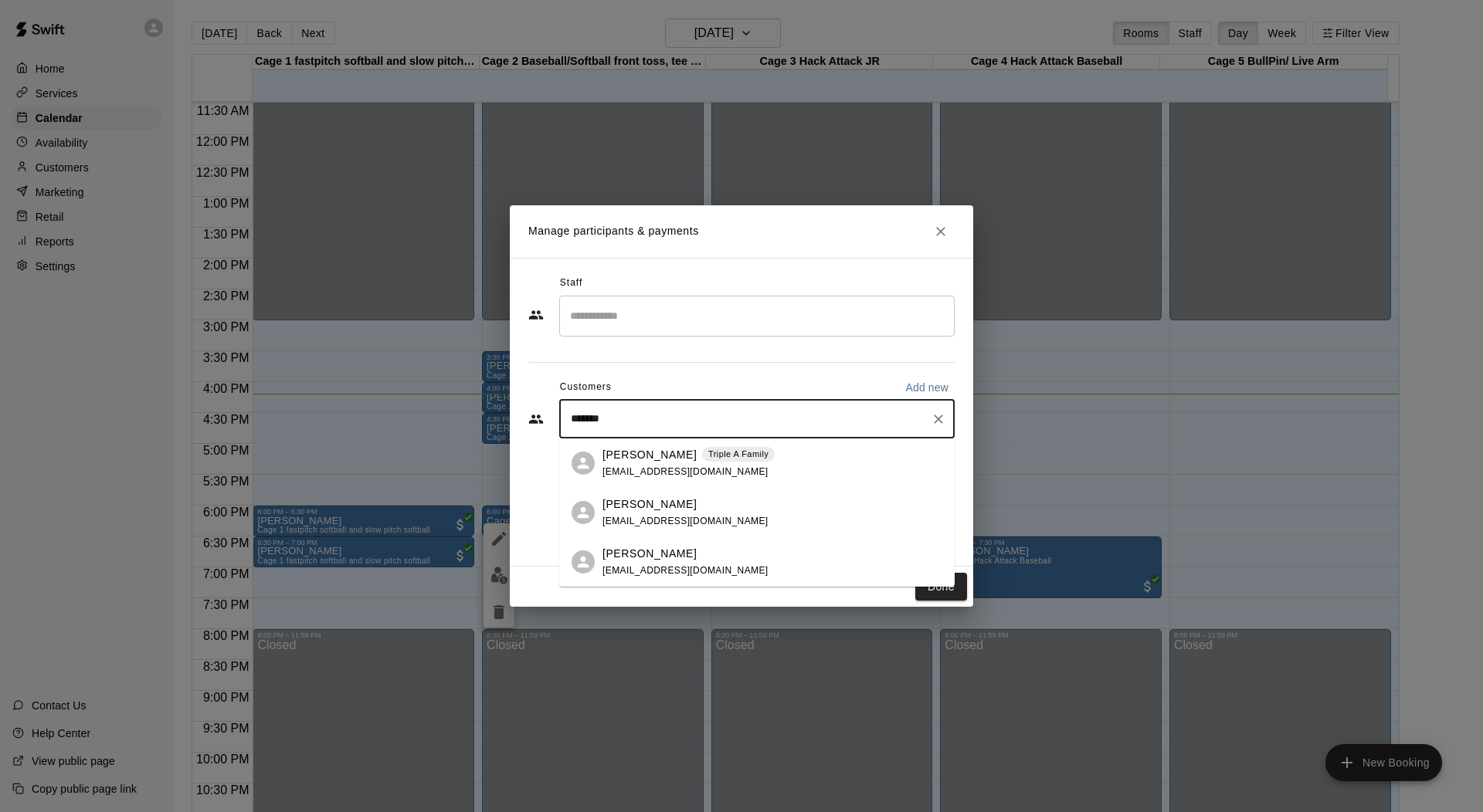
click at [618, 453] on p "Valerie Espinoza" at bounding box center [650, 455] width 95 height 16
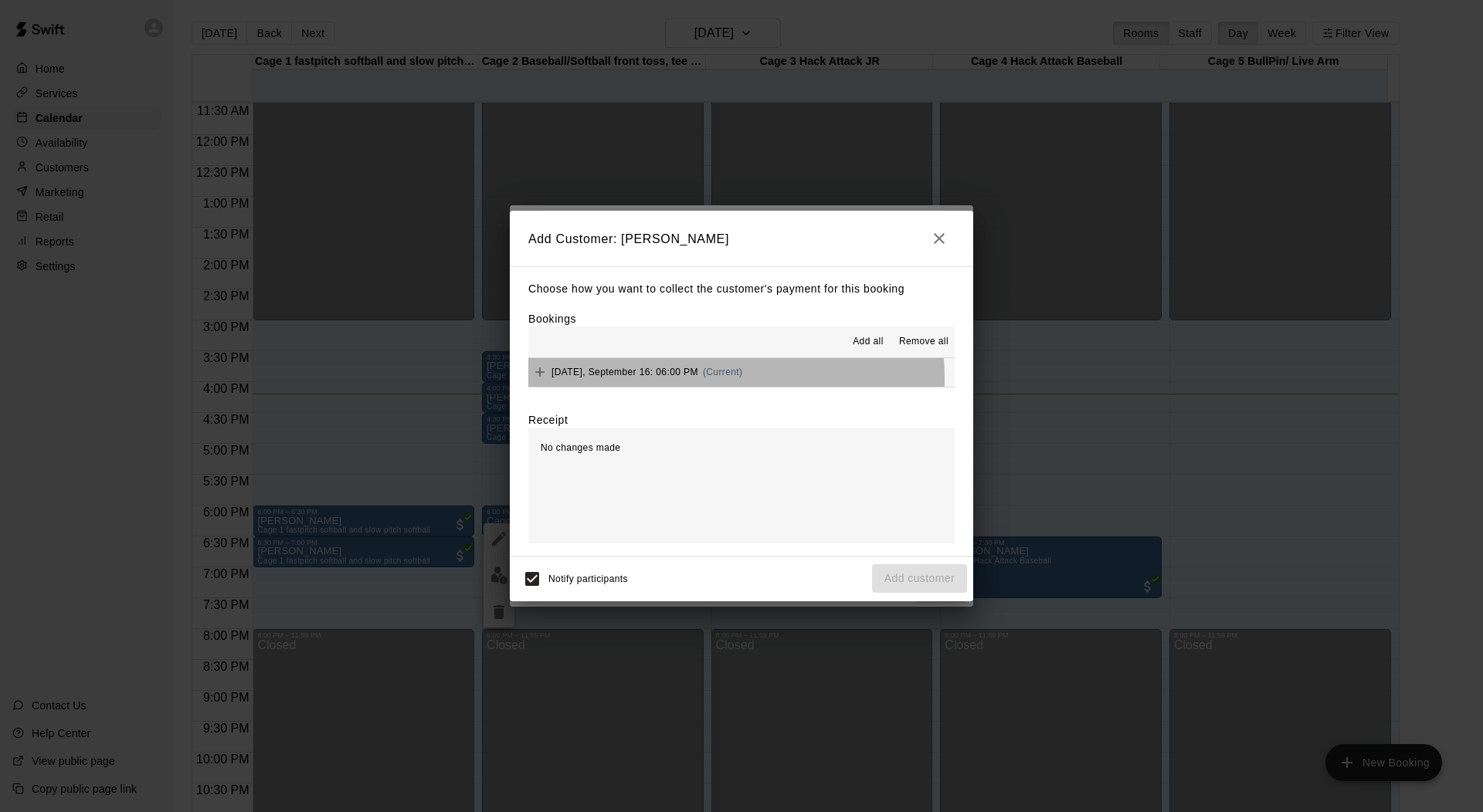
click at [675, 380] on div "Tuesday, September 16: 06:00 PM (Current)" at bounding box center [636, 372] width 214 height 23
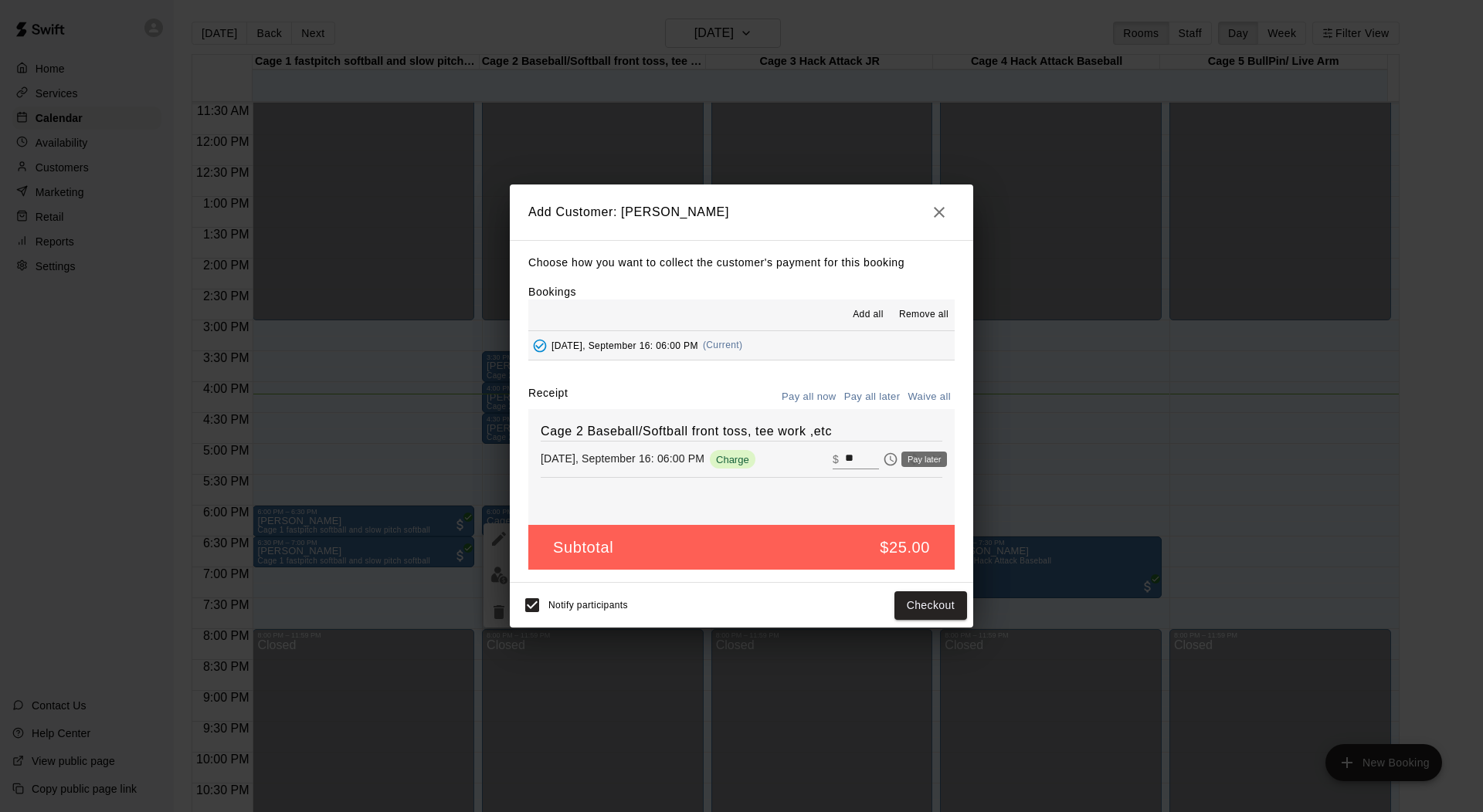
click at [902, 460] on div "Pay later" at bounding box center [924, 460] width 45 height 16
click at [908, 457] on icon "Waive payment" at bounding box center [913, 460] width 10 height 12
type input "*"
click at [919, 401] on button "Waive all" at bounding box center [929, 397] width 51 height 24
click at [845, 462] on input "*" at bounding box center [862, 460] width 34 height 20
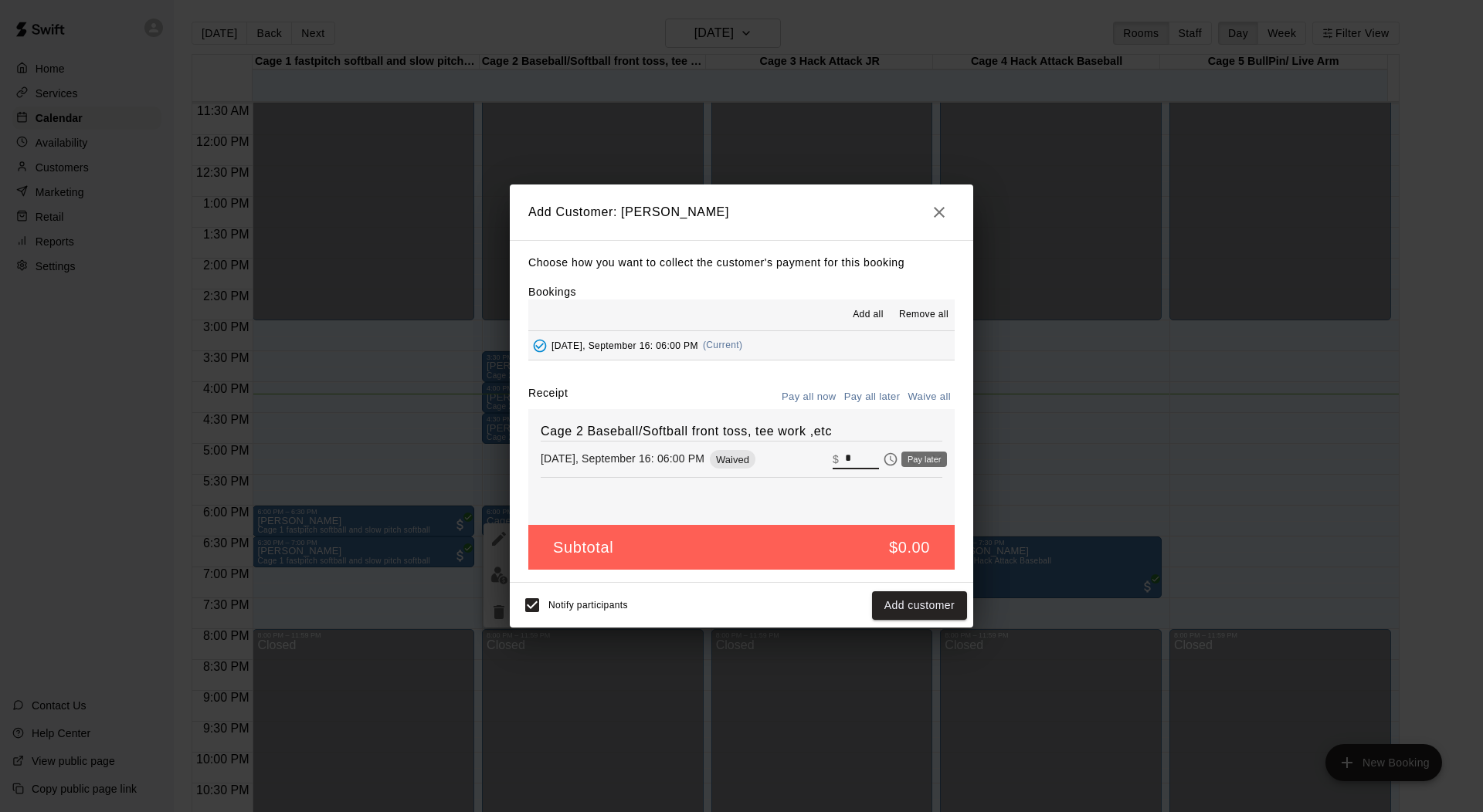
click at [901, 460] on div "Pay later" at bounding box center [919, 460] width 58 height 19
click at [929, 453] on icon "Remove" at bounding box center [937, 460] width 16 height 16
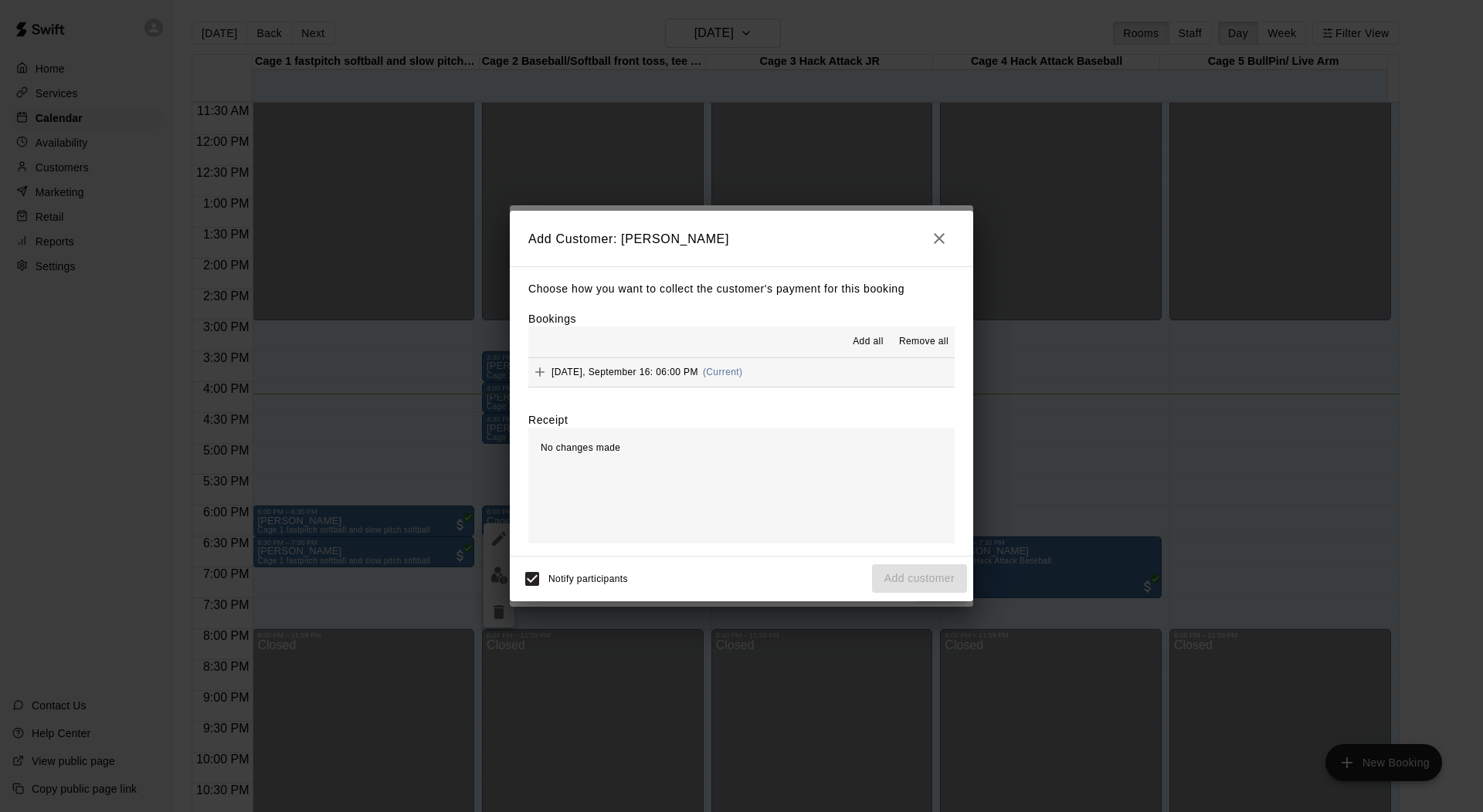
click at [682, 374] on span "Tuesday, September 16: 06:00 PM" at bounding box center [625, 372] width 147 height 11
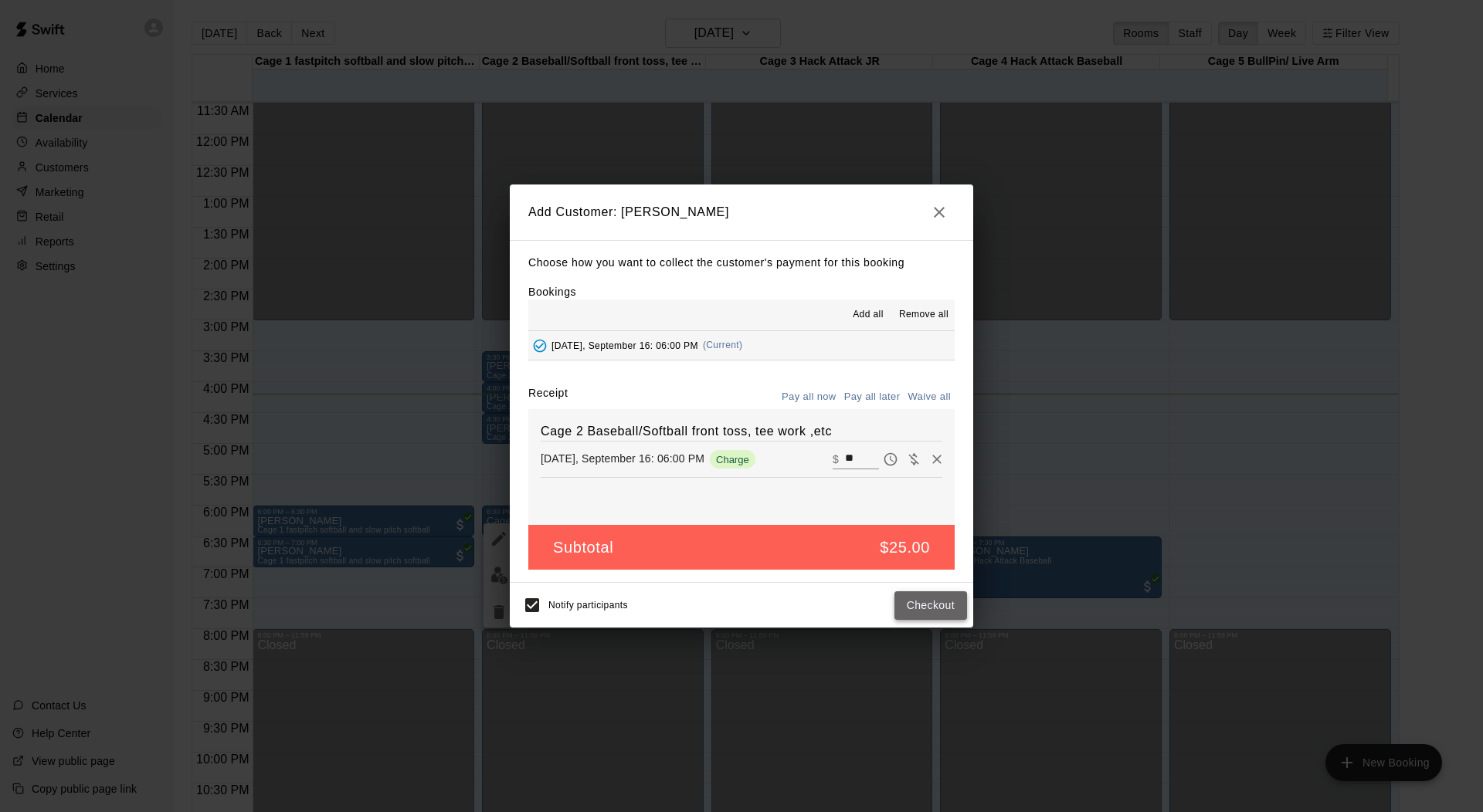
click at [922, 604] on button "Checkout" at bounding box center [930, 606] width 73 height 29
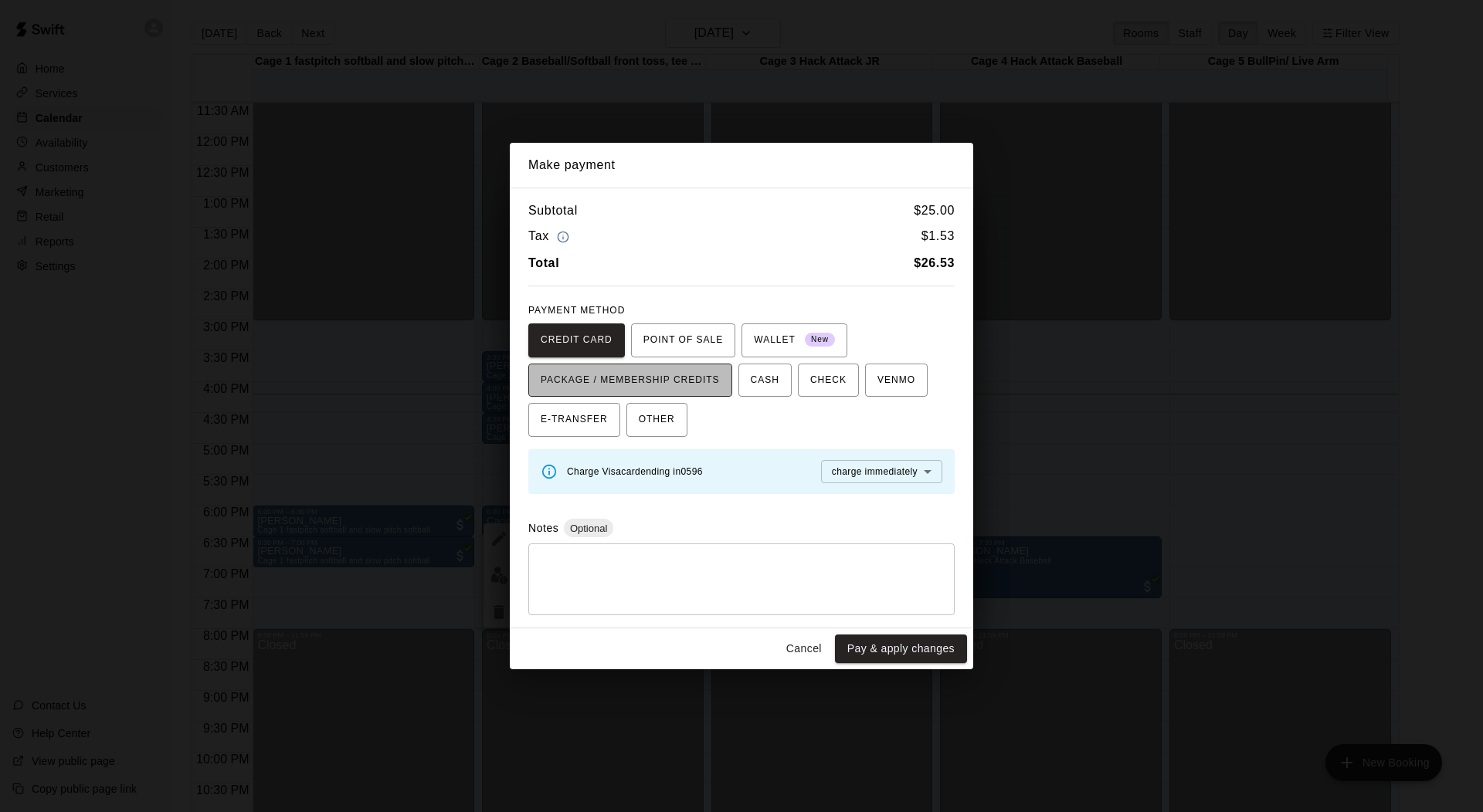
click at [659, 381] on span "PACKAGE / MEMBERSHIP CREDITS" at bounding box center [629, 381] width 179 height 25
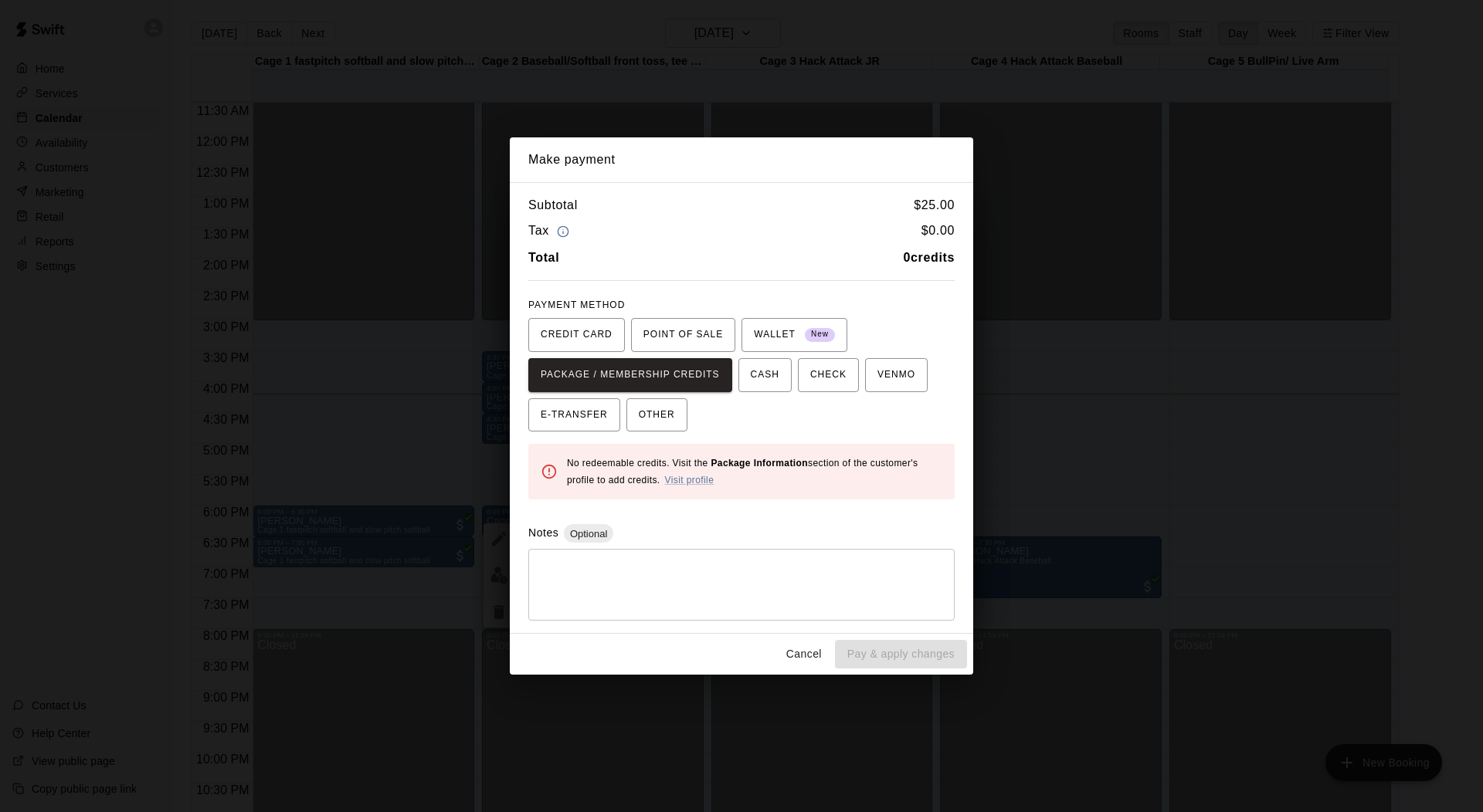
click at [537, 560] on div "* ​" at bounding box center [741, 585] width 426 height 72
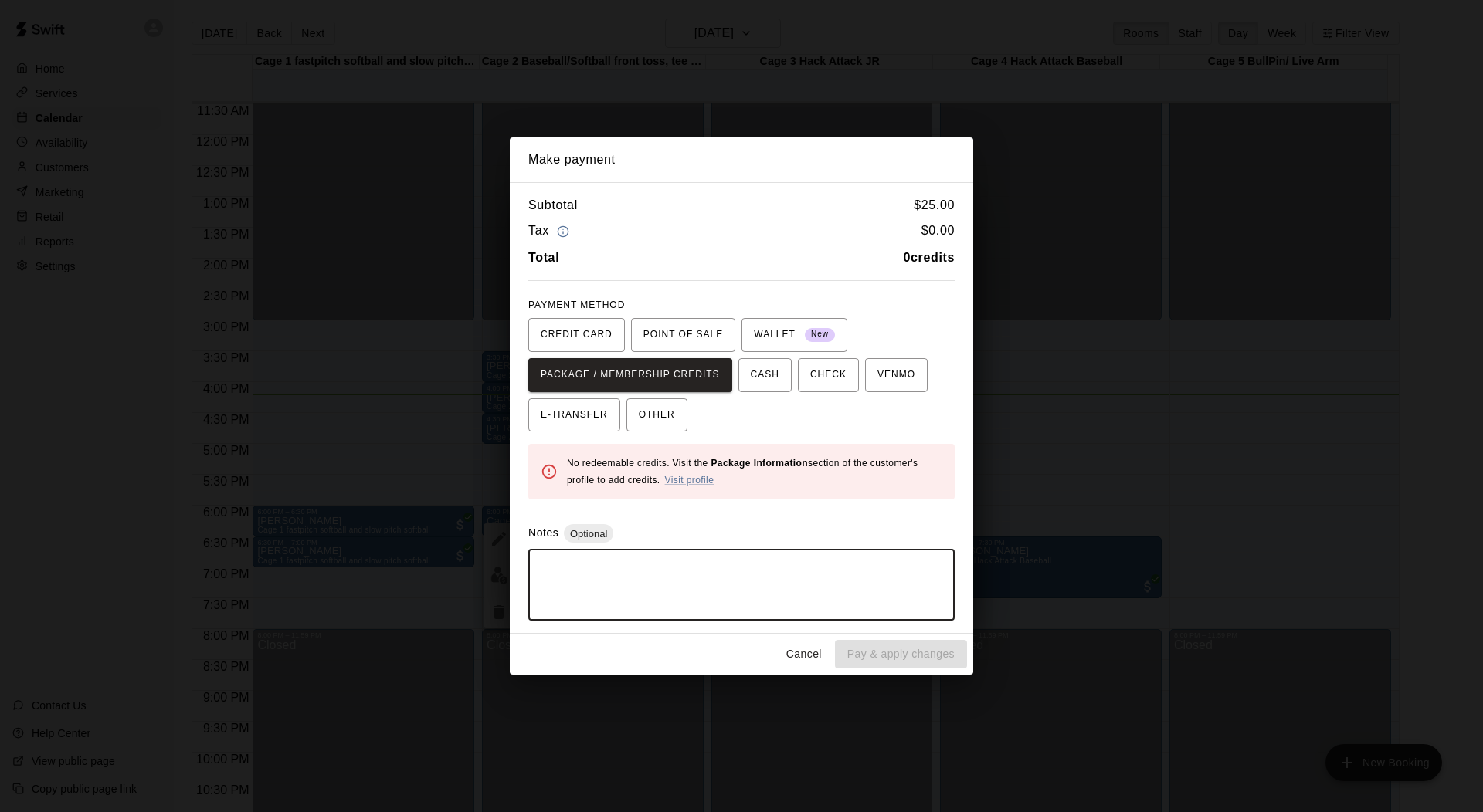
click at [804, 651] on button "Cancel" at bounding box center [804, 654] width 49 height 29
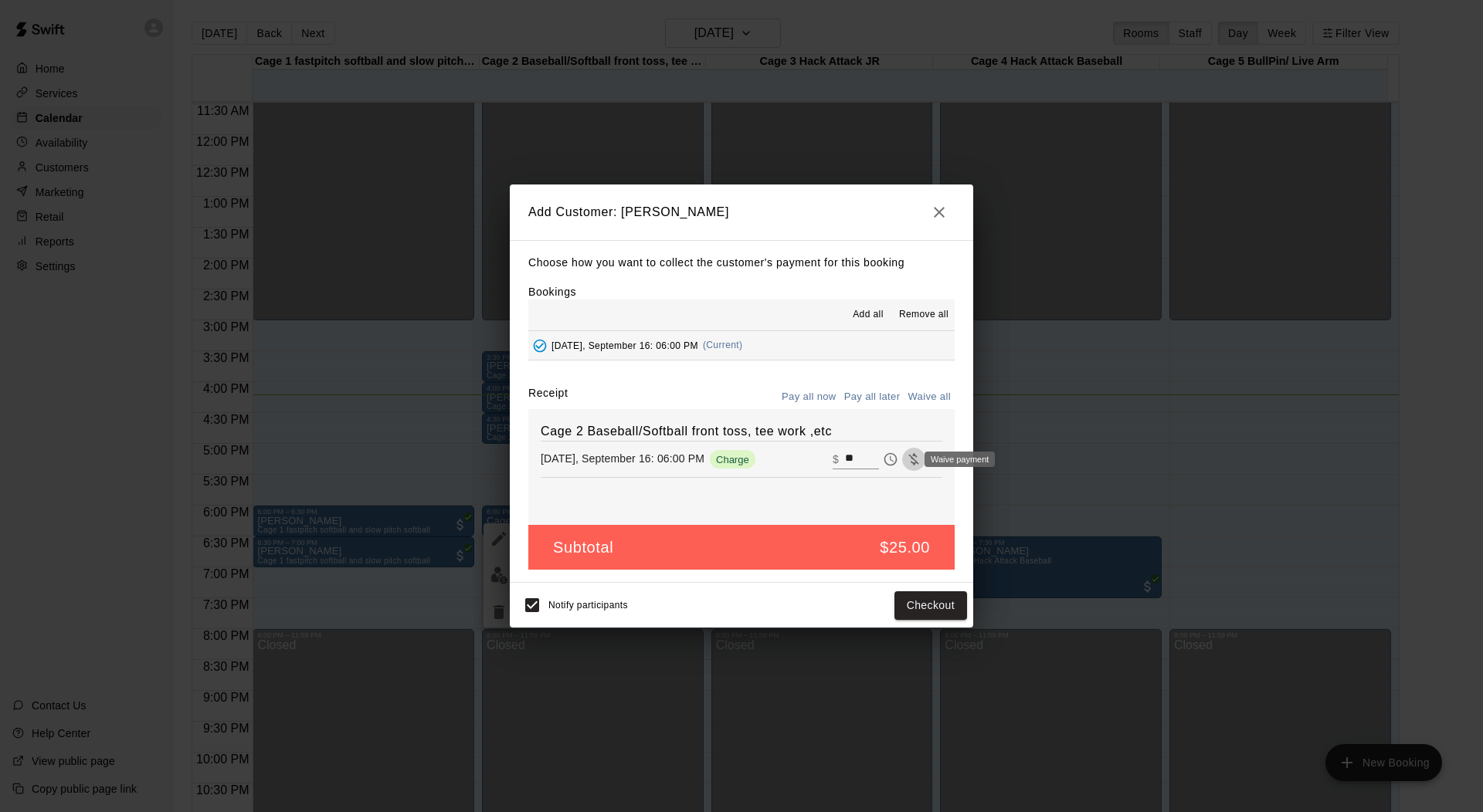
click at [908, 461] on icon "Waive payment" at bounding box center [913, 460] width 10 height 12
type input "*"
click at [936, 606] on button "Add customer" at bounding box center [919, 606] width 95 height 29
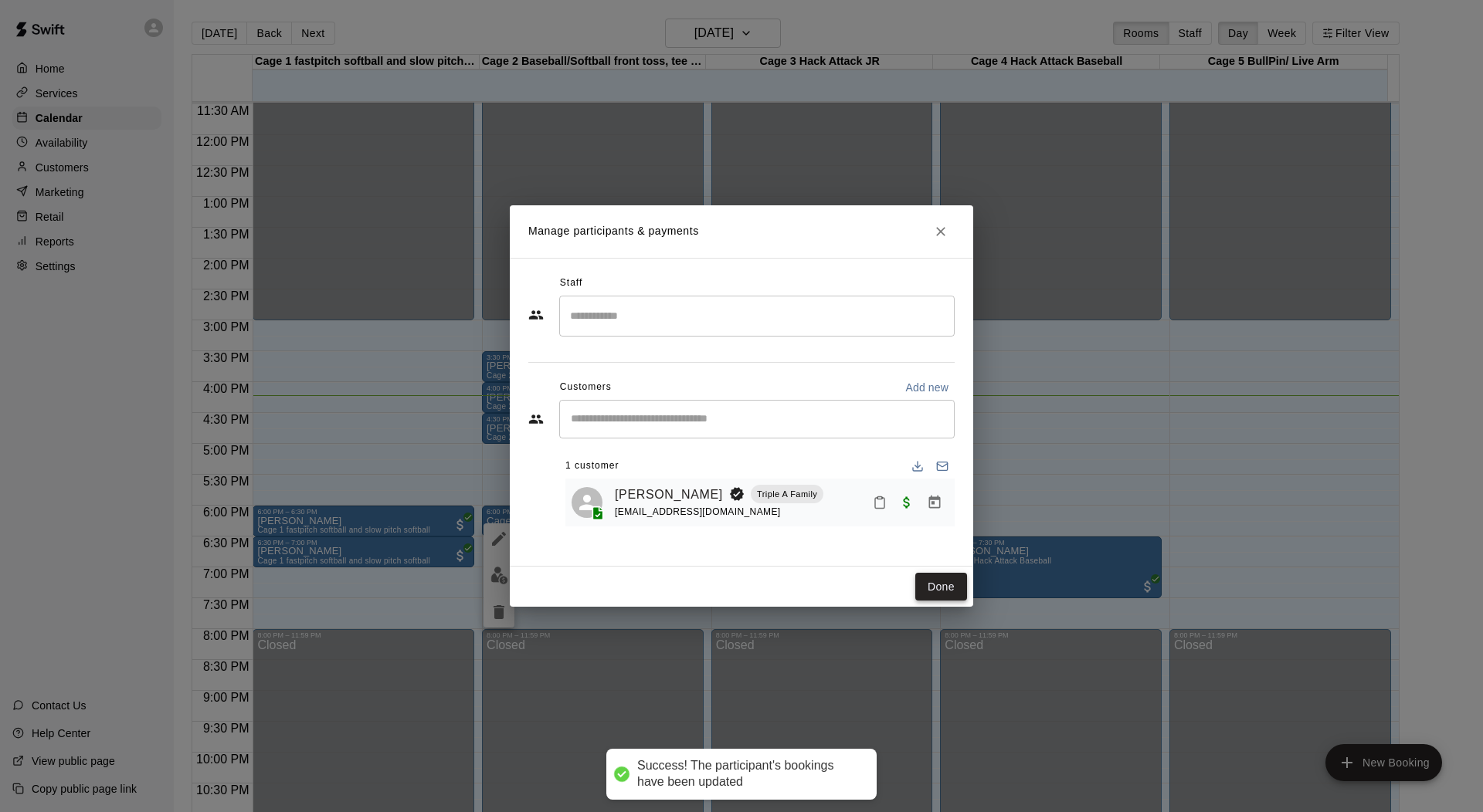
click at [941, 586] on button "Done" at bounding box center [941, 587] width 52 height 29
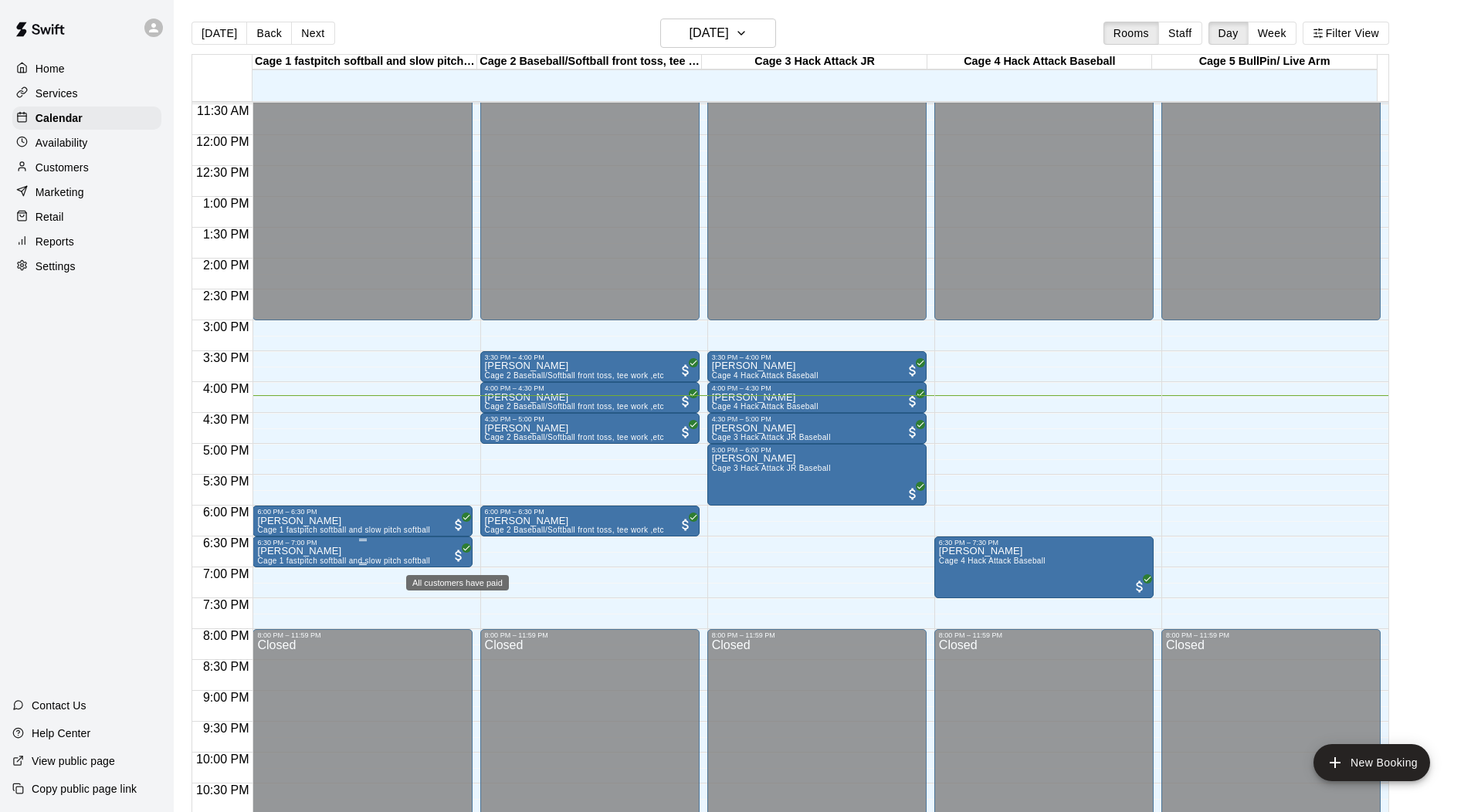
click at [454, 553] on span "All customers have paid" at bounding box center [459, 556] width 16 height 16
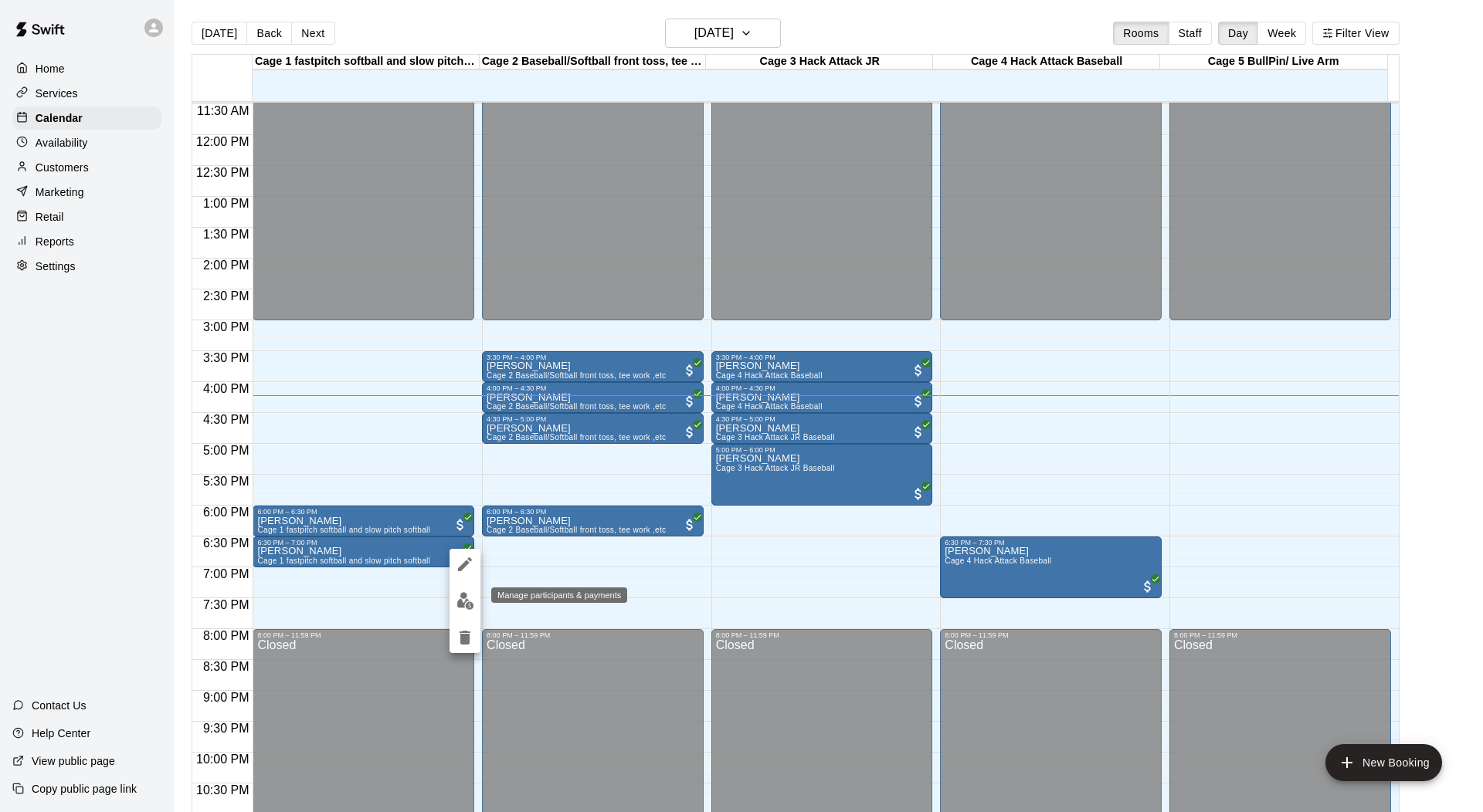
click at [464, 604] on img "edit" at bounding box center [465, 601] width 18 height 18
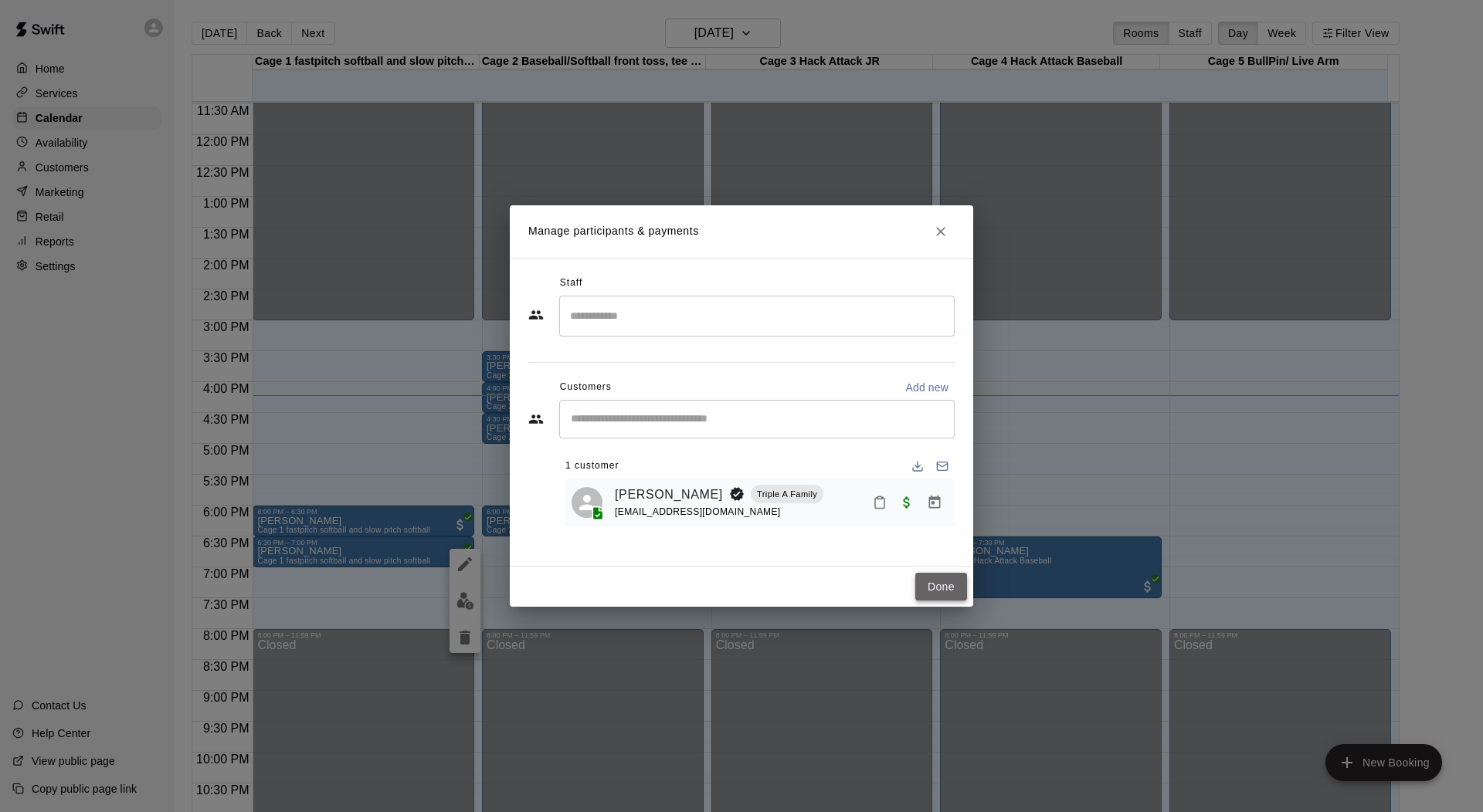
click at [920, 582] on button "Done" at bounding box center [941, 587] width 52 height 29
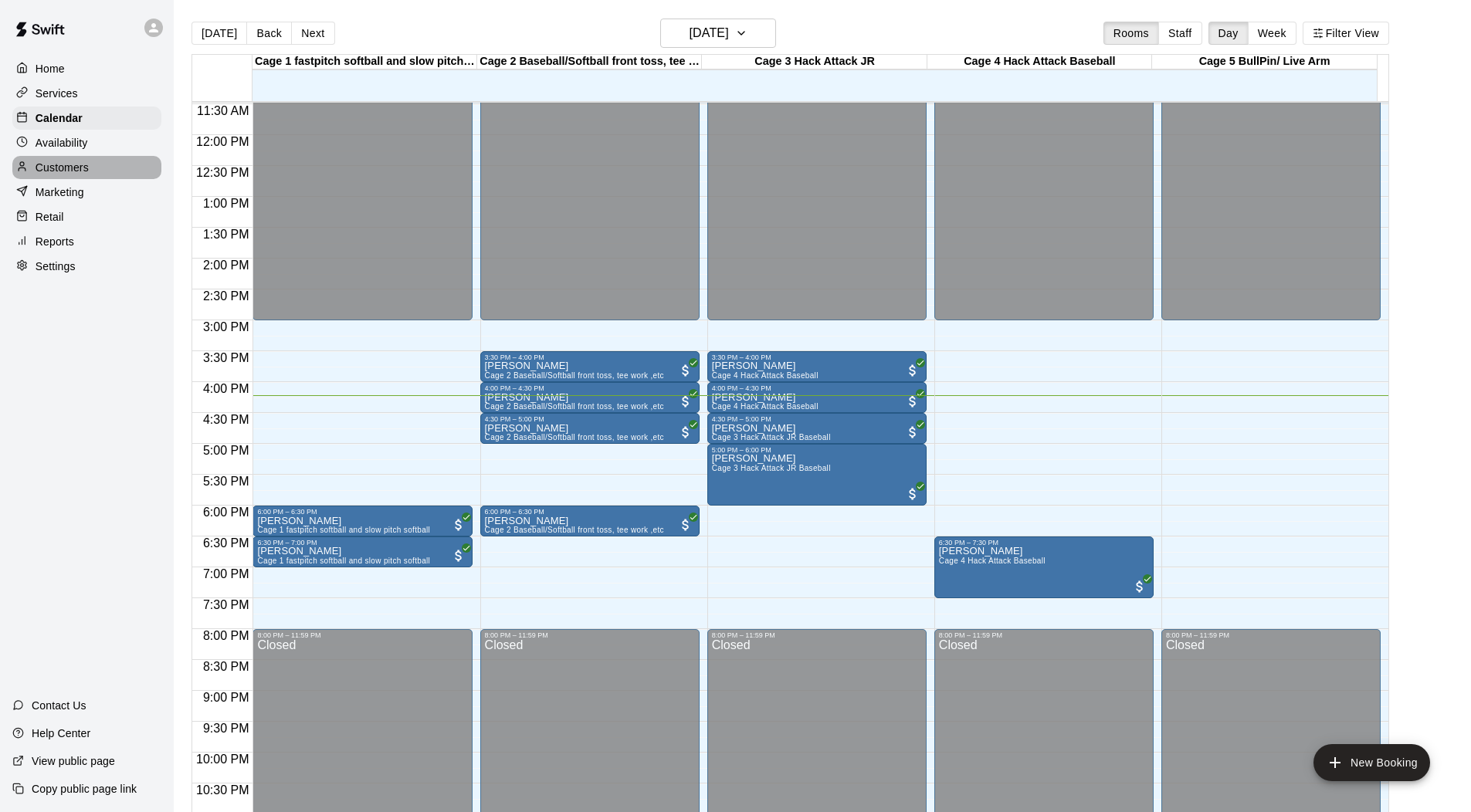
click at [51, 174] on p "Customers" at bounding box center [62, 167] width 53 height 16
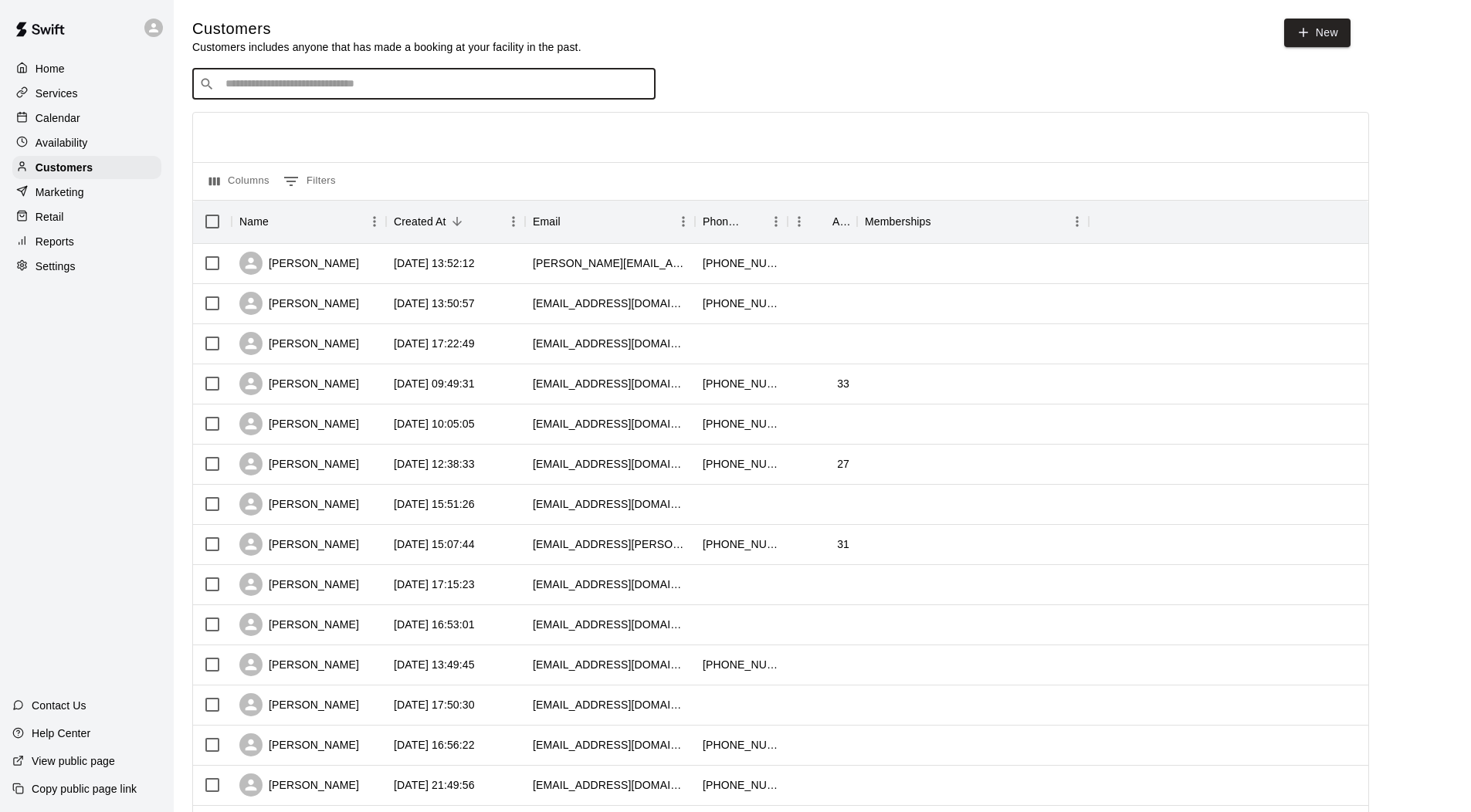
click at [224, 84] on input "Search customers by name or email" at bounding box center [435, 84] width 428 height 16
type input "*******"
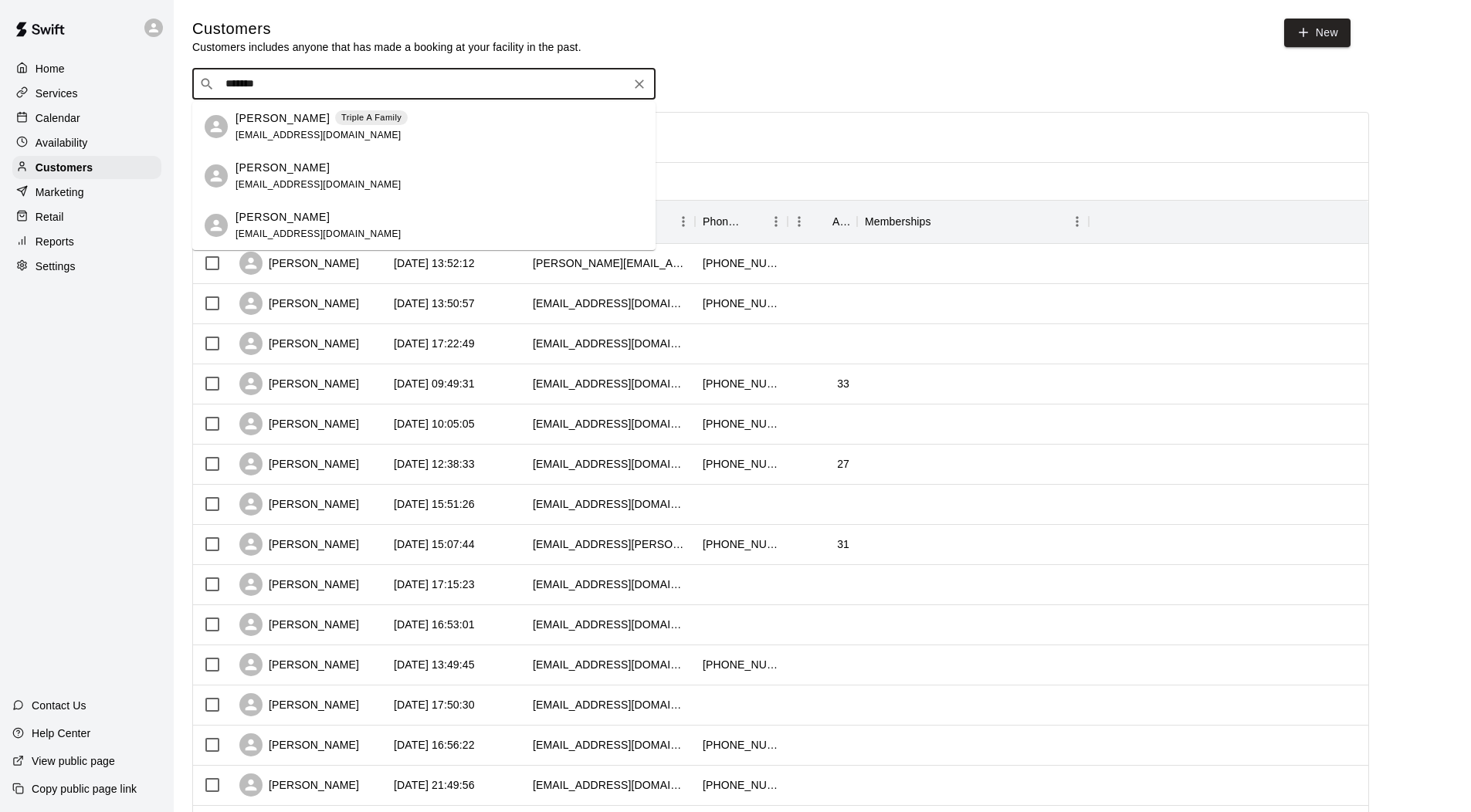
drag, startPoint x: 274, startPoint y: 102, endPoint x: 284, endPoint y: 120, distance: 20.6
click at [284, 120] on p "[PERSON_NAME]" at bounding box center [282, 118] width 95 height 16
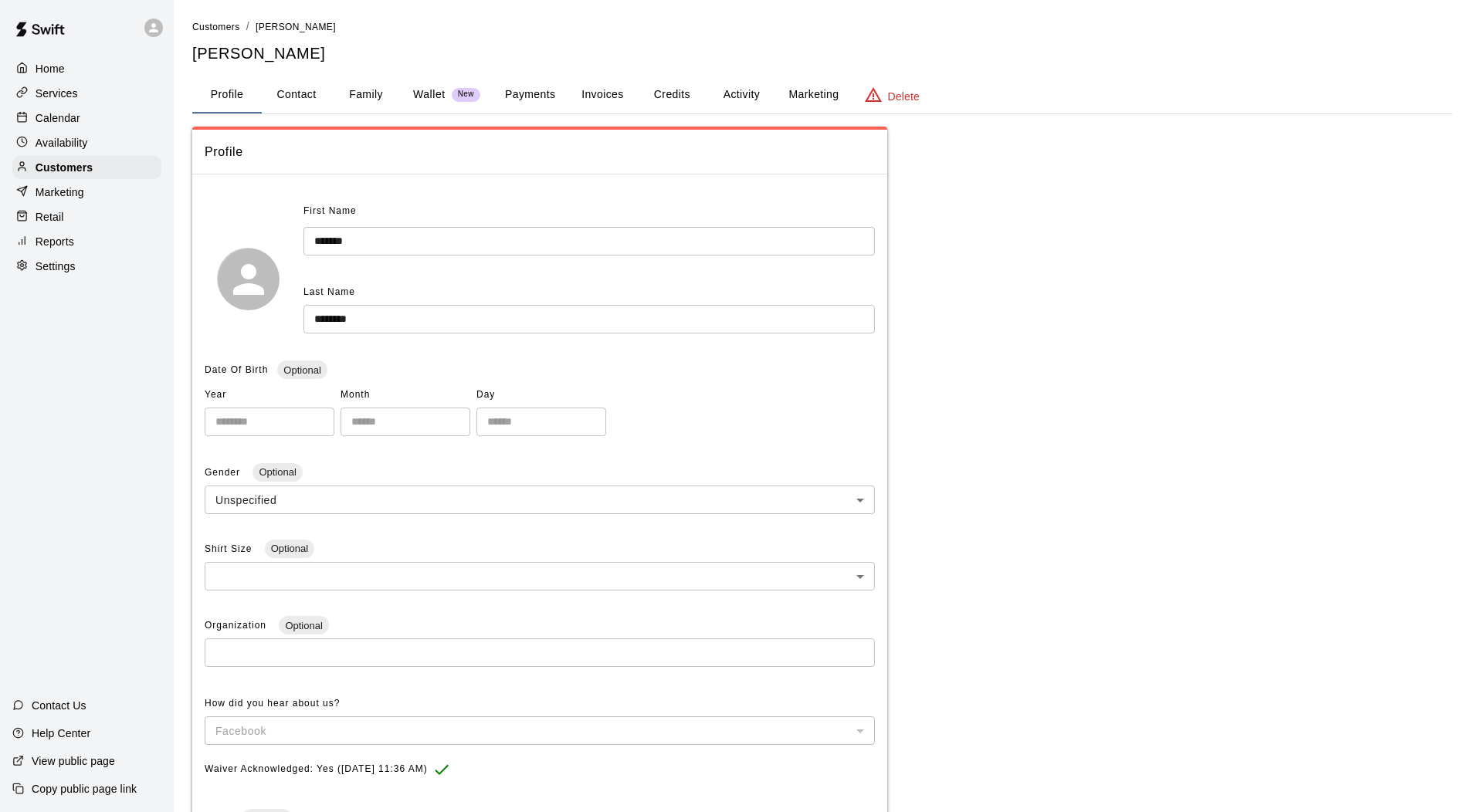
click at [670, 91] on button "Credits" at bounding box center [671, 95] width 70 height 37
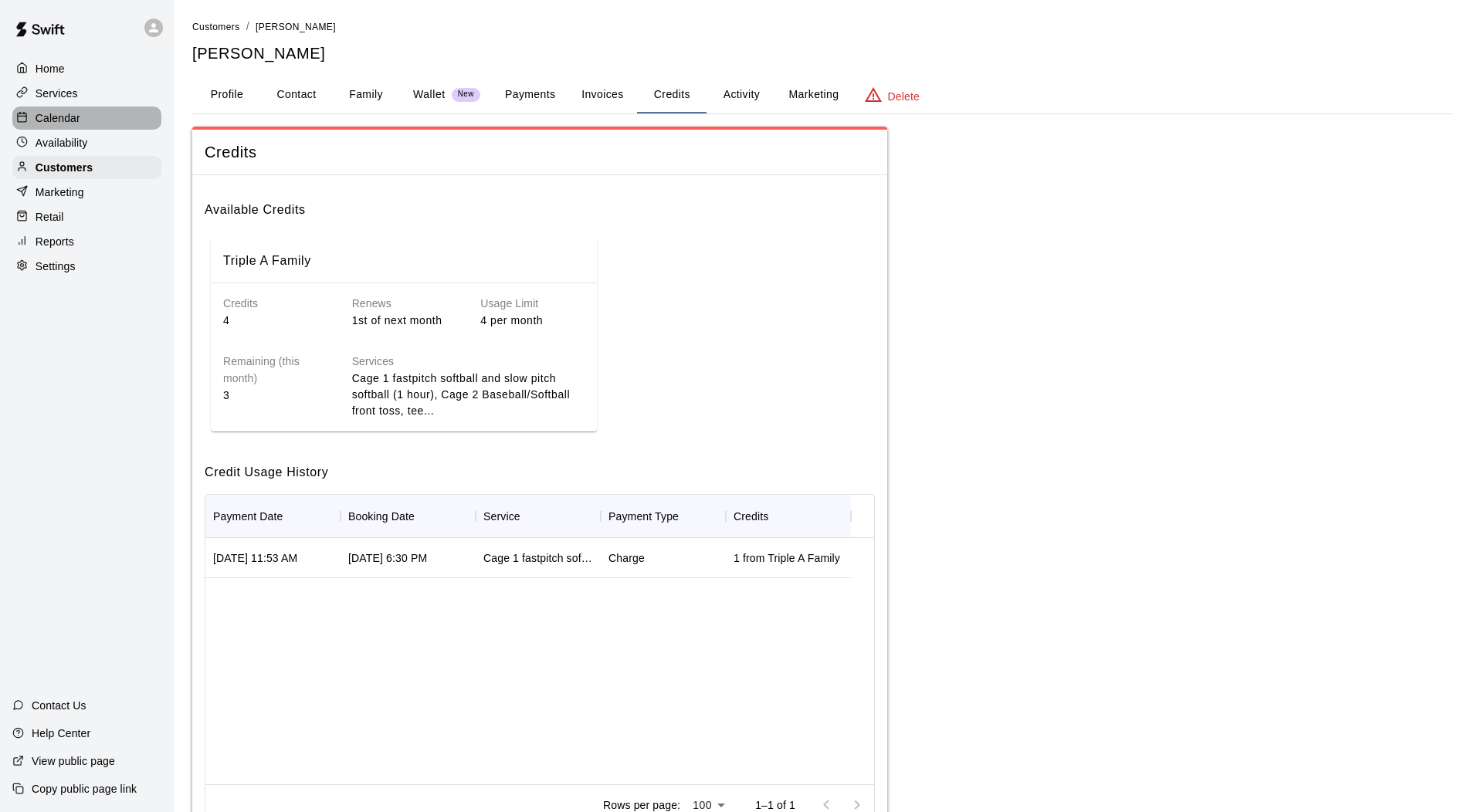
click at [62, 112] on p "Calendar" at bounding box center [57, 118] width 45 height 16
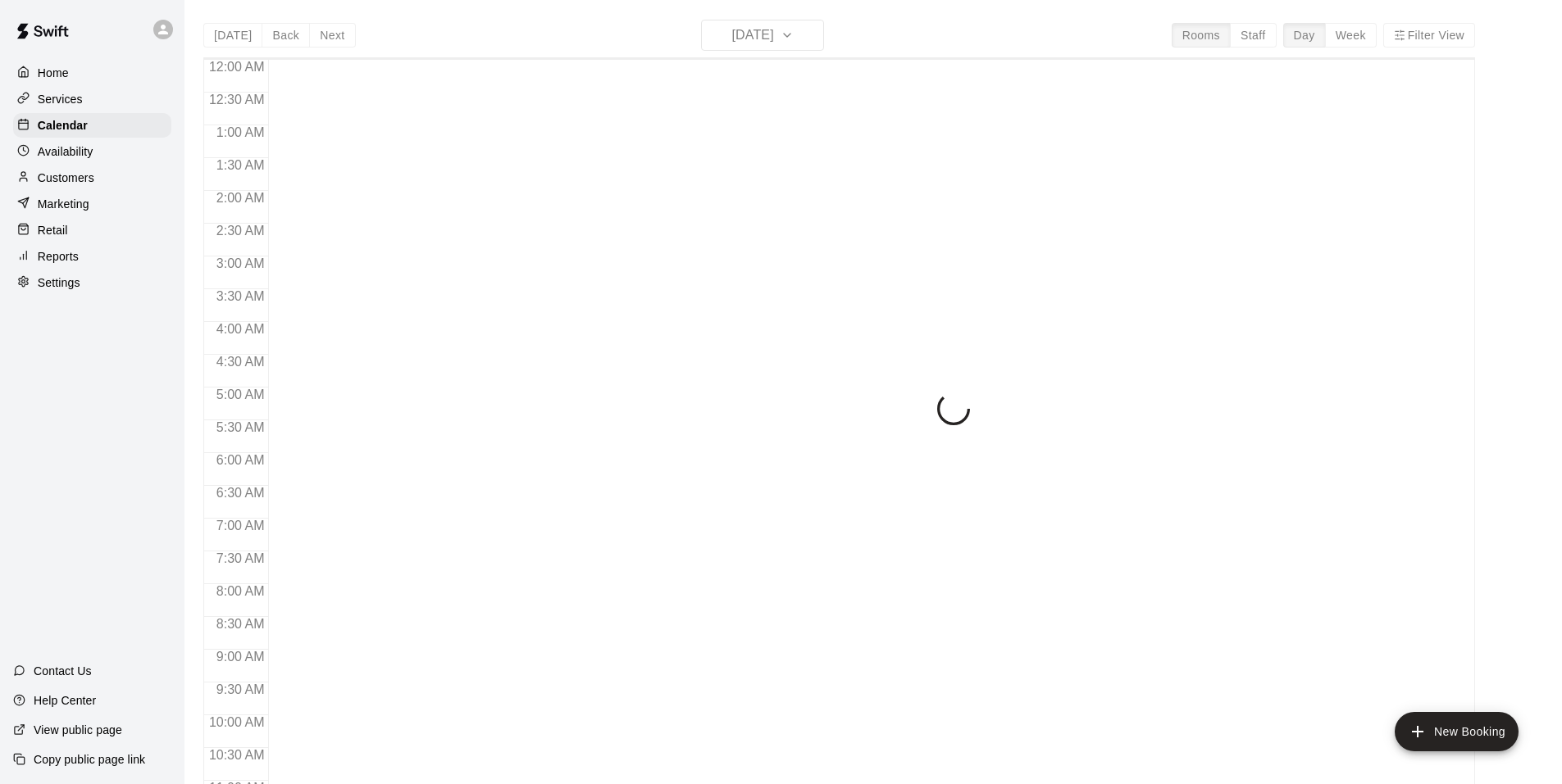
scroll to position [830, 0]
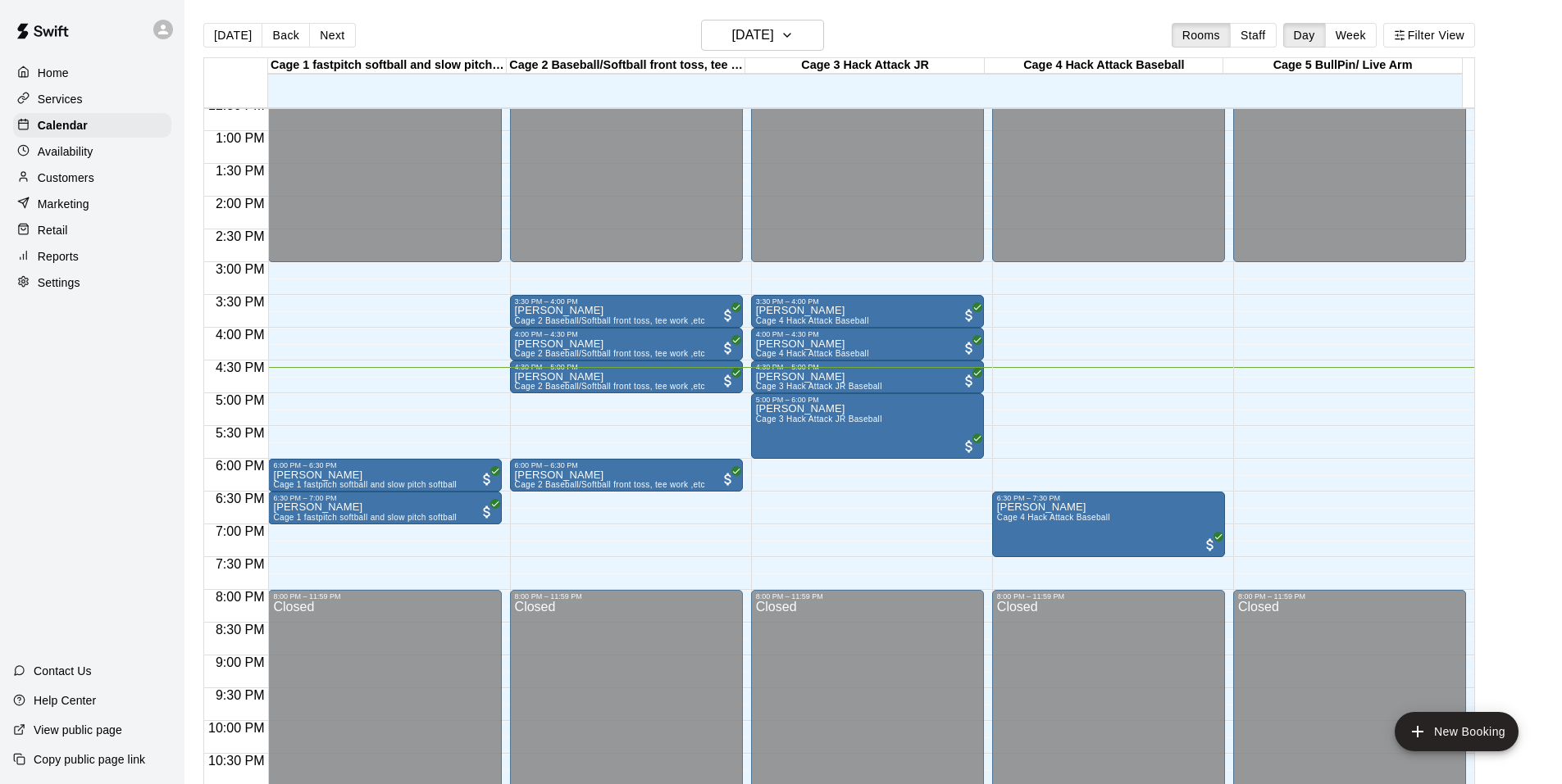
click at [73, 98] on p "Services" at bounding box center [60, 100] width 45 height 17
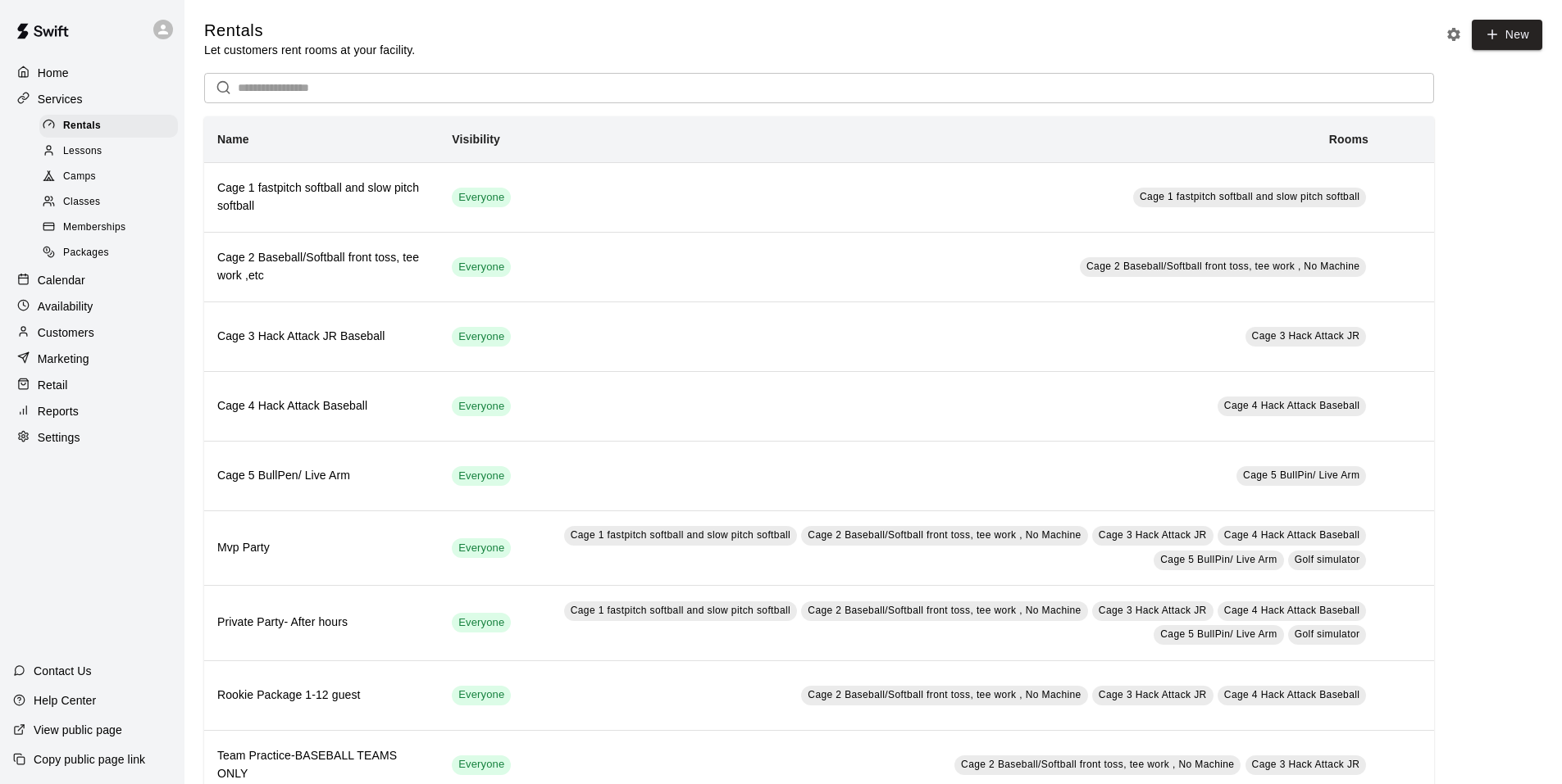
click at [76, 202] on span "Classes" at bounding box center [81, 202] width 37 height 17
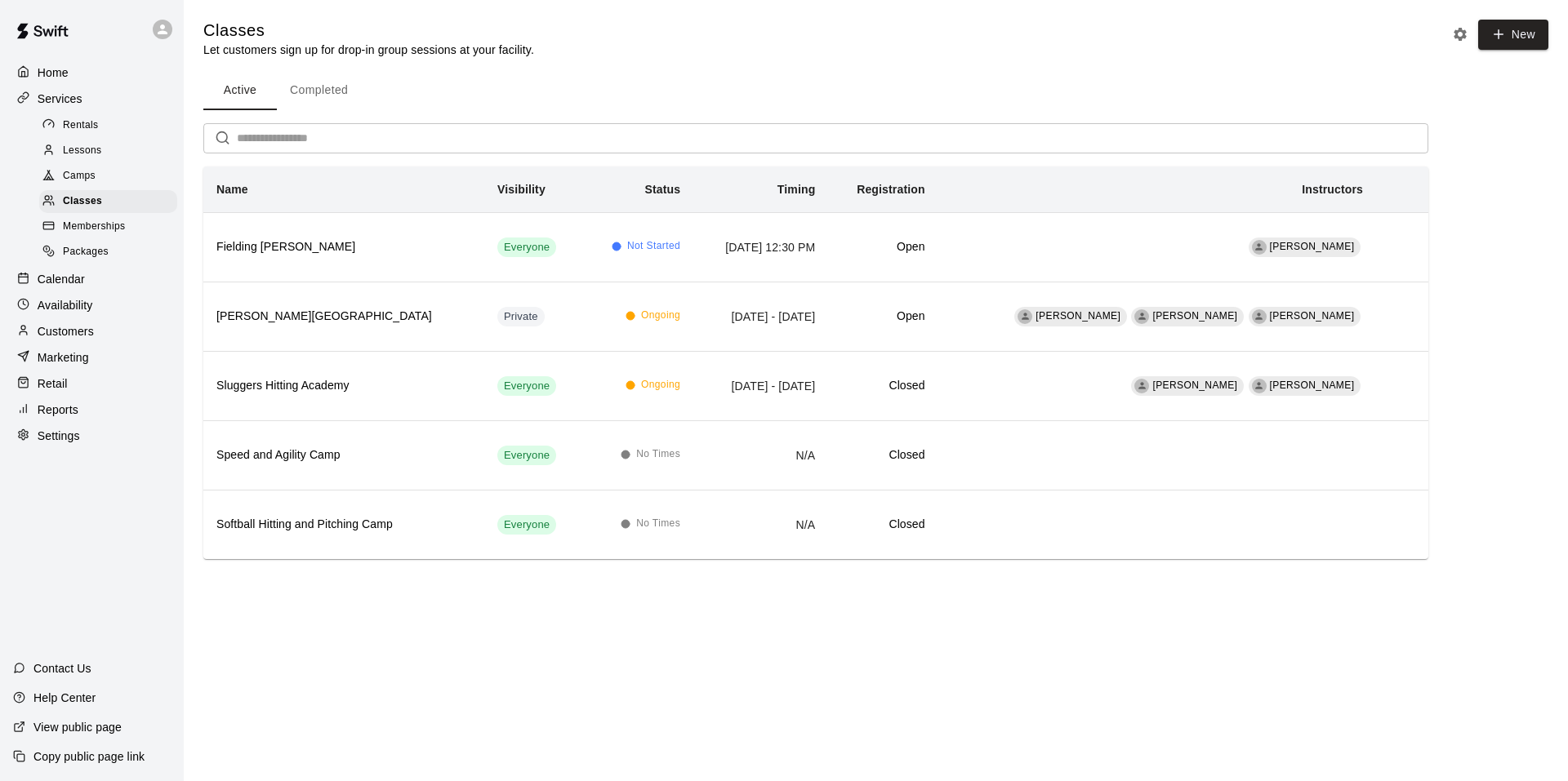
click at [325, 83] on button "Completed" at bounding box center [319, 90] width 84 height 39
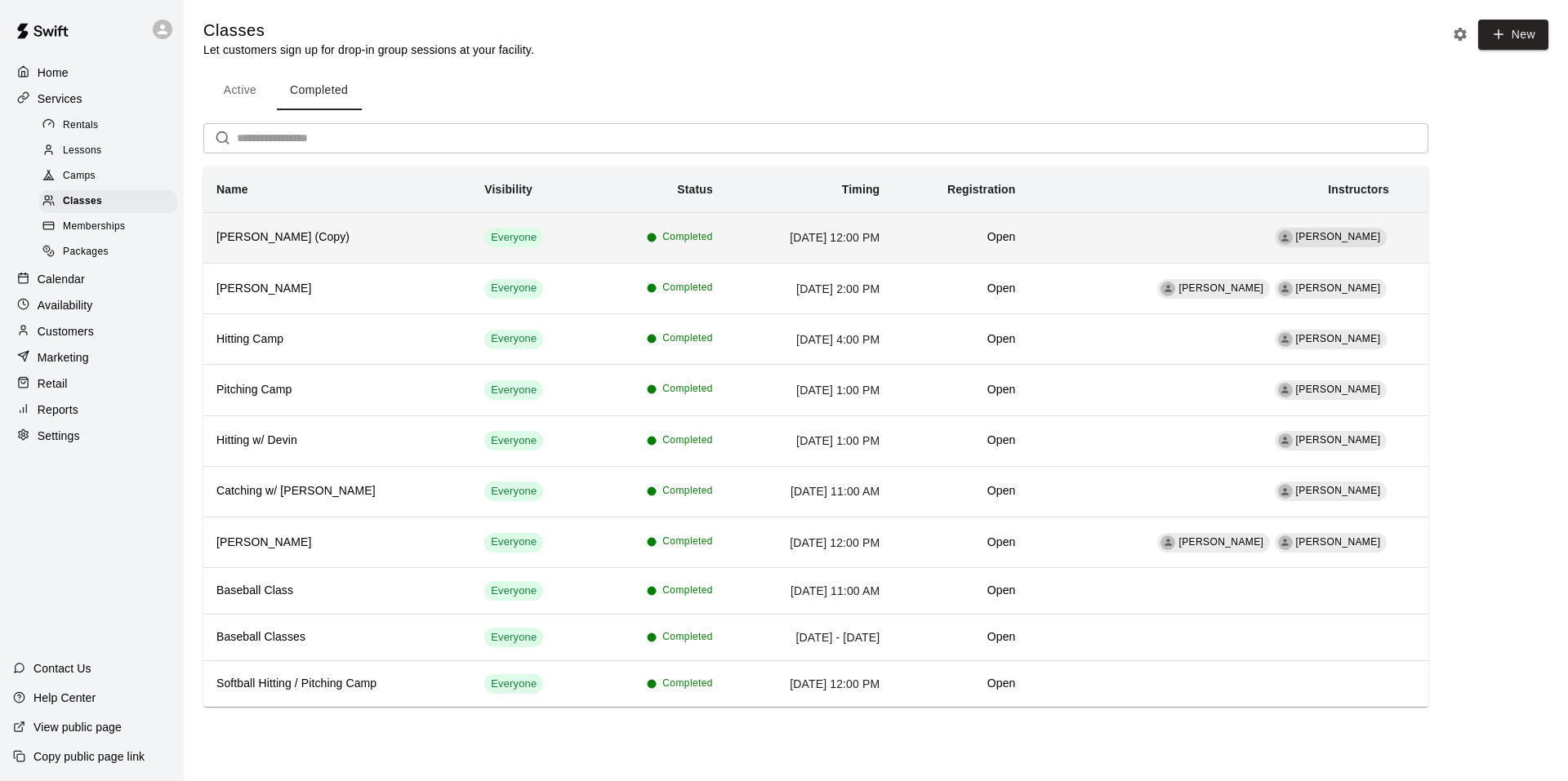
click at [290, 243] on h6 "Lil Sluggers (Copy)" at bounding box center [337, 238] width 241 height 18
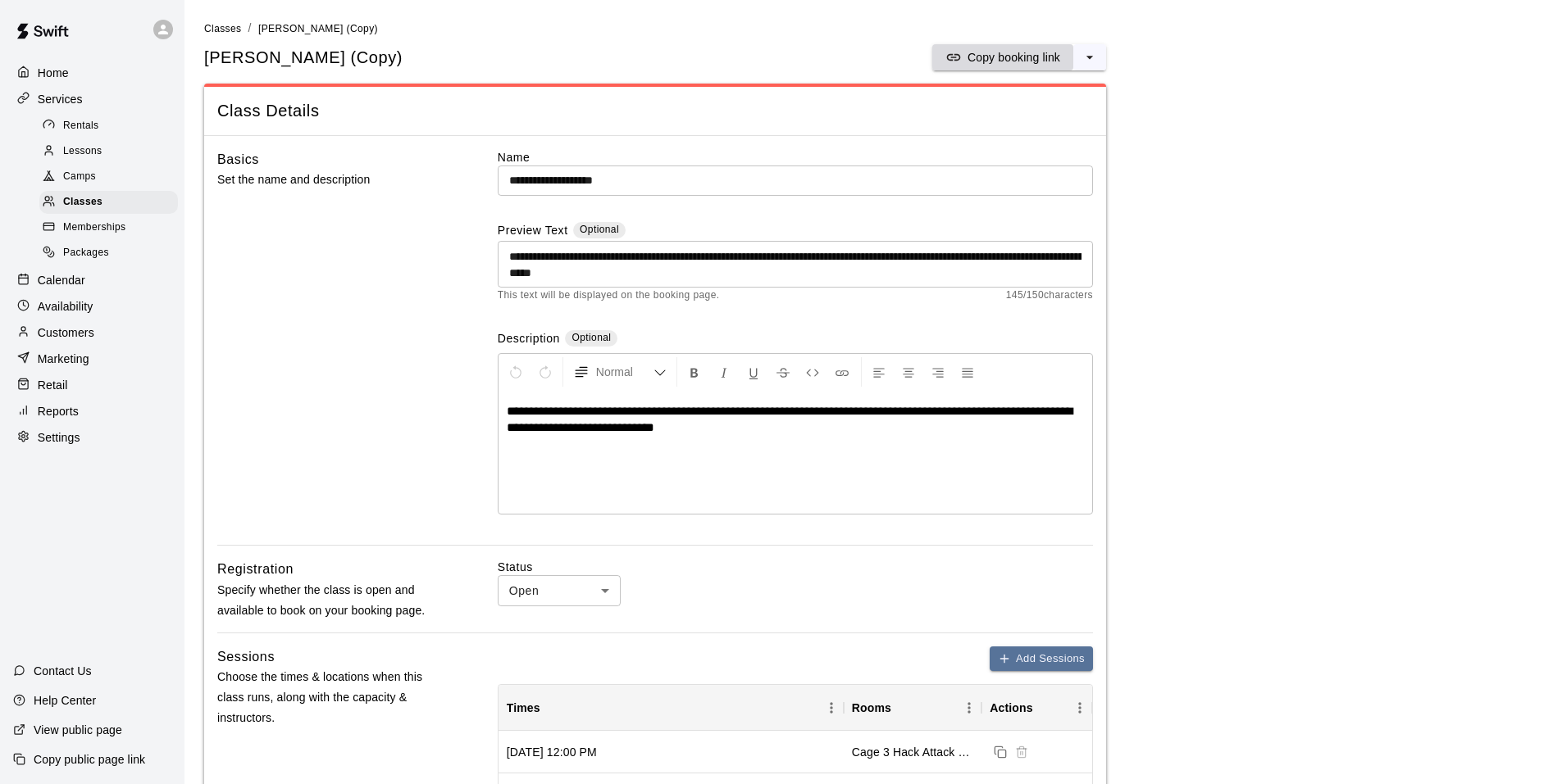
click at [1042, 59] on p "Copy booking link" at bounding box center [1014, 57] width 93 height 17
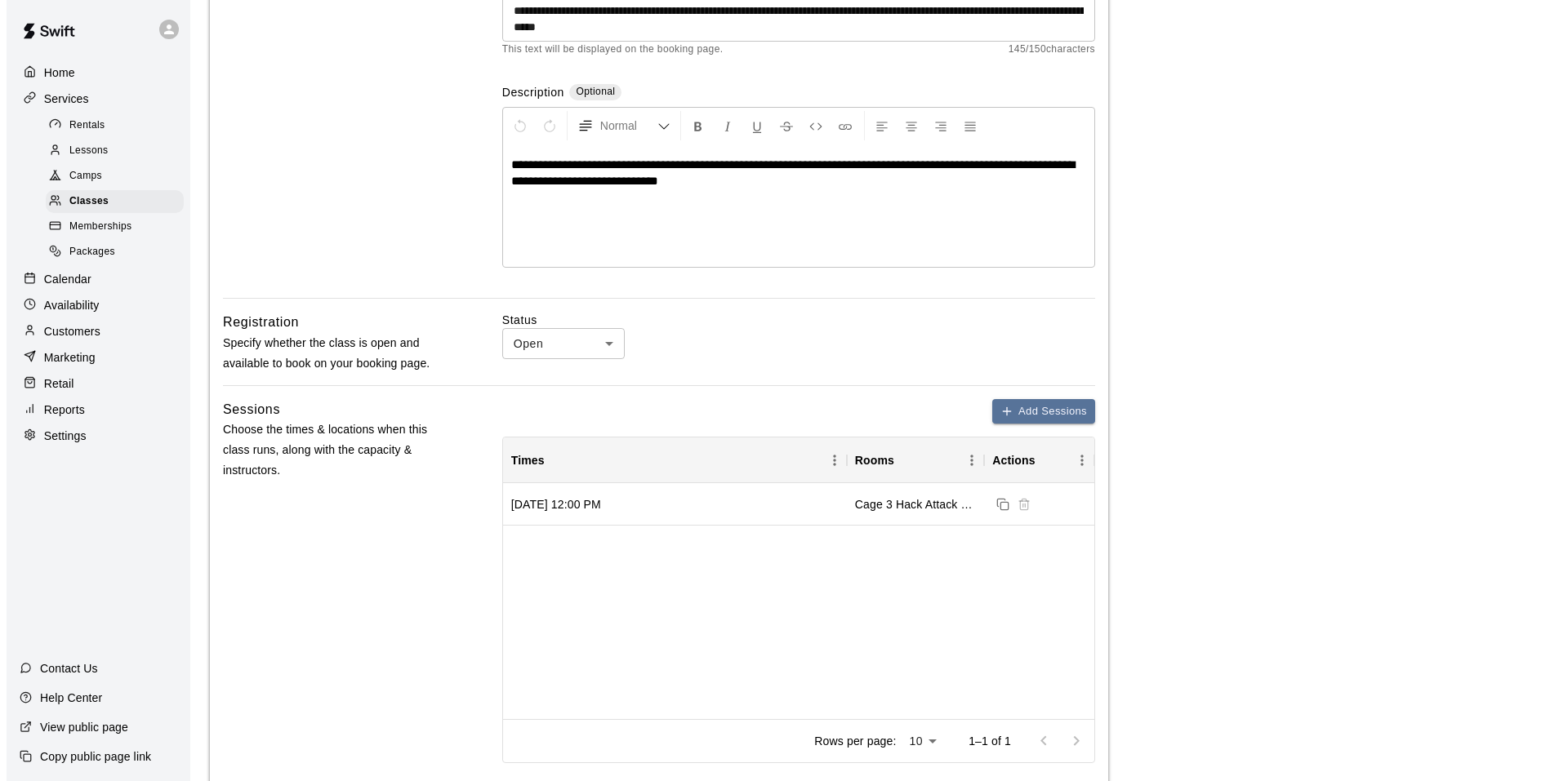
scroll to position [326, 0]
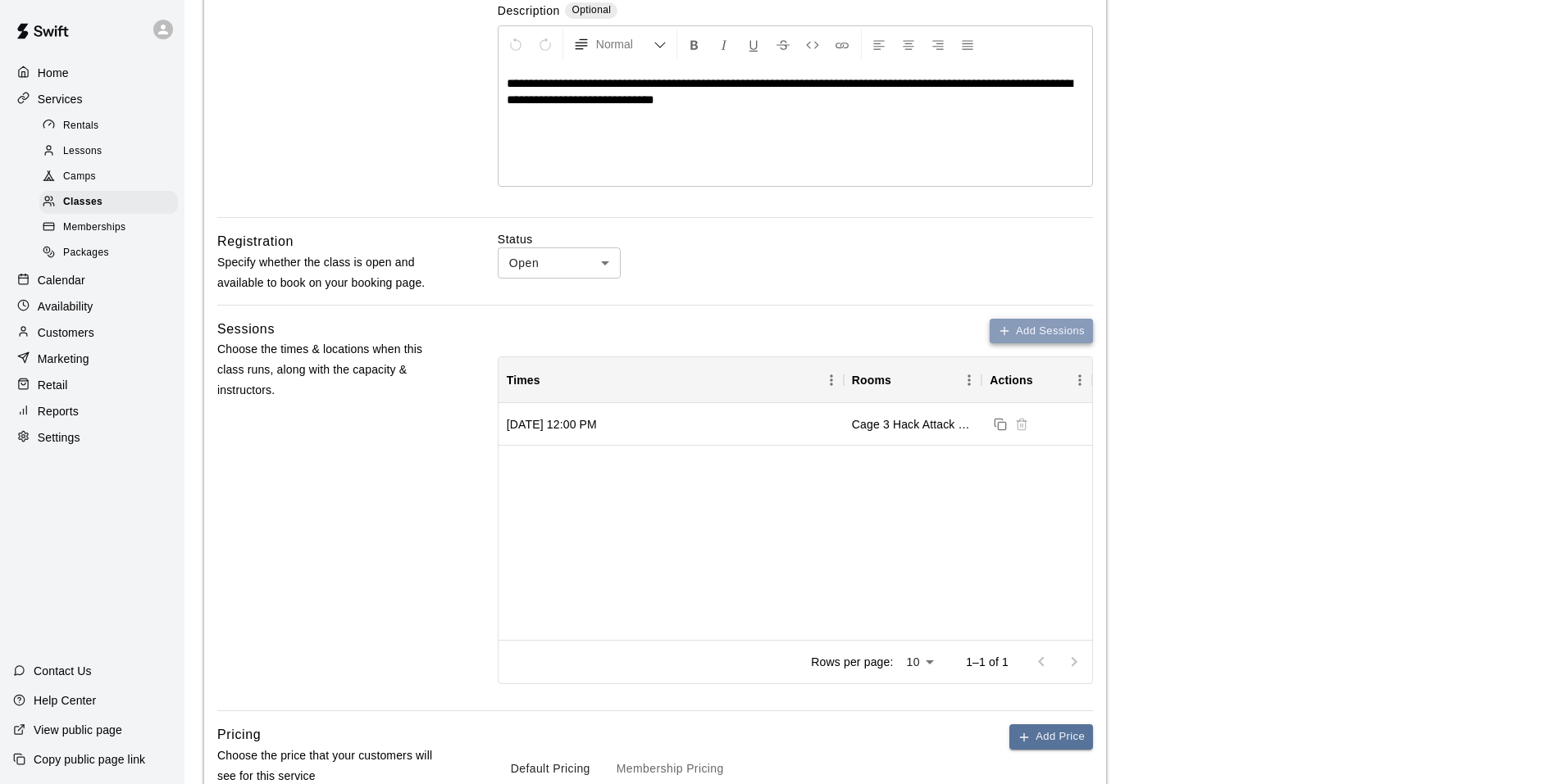
click at [1003, 334] on icon "button" at bounding box center [1004, 331] width 13 height 13
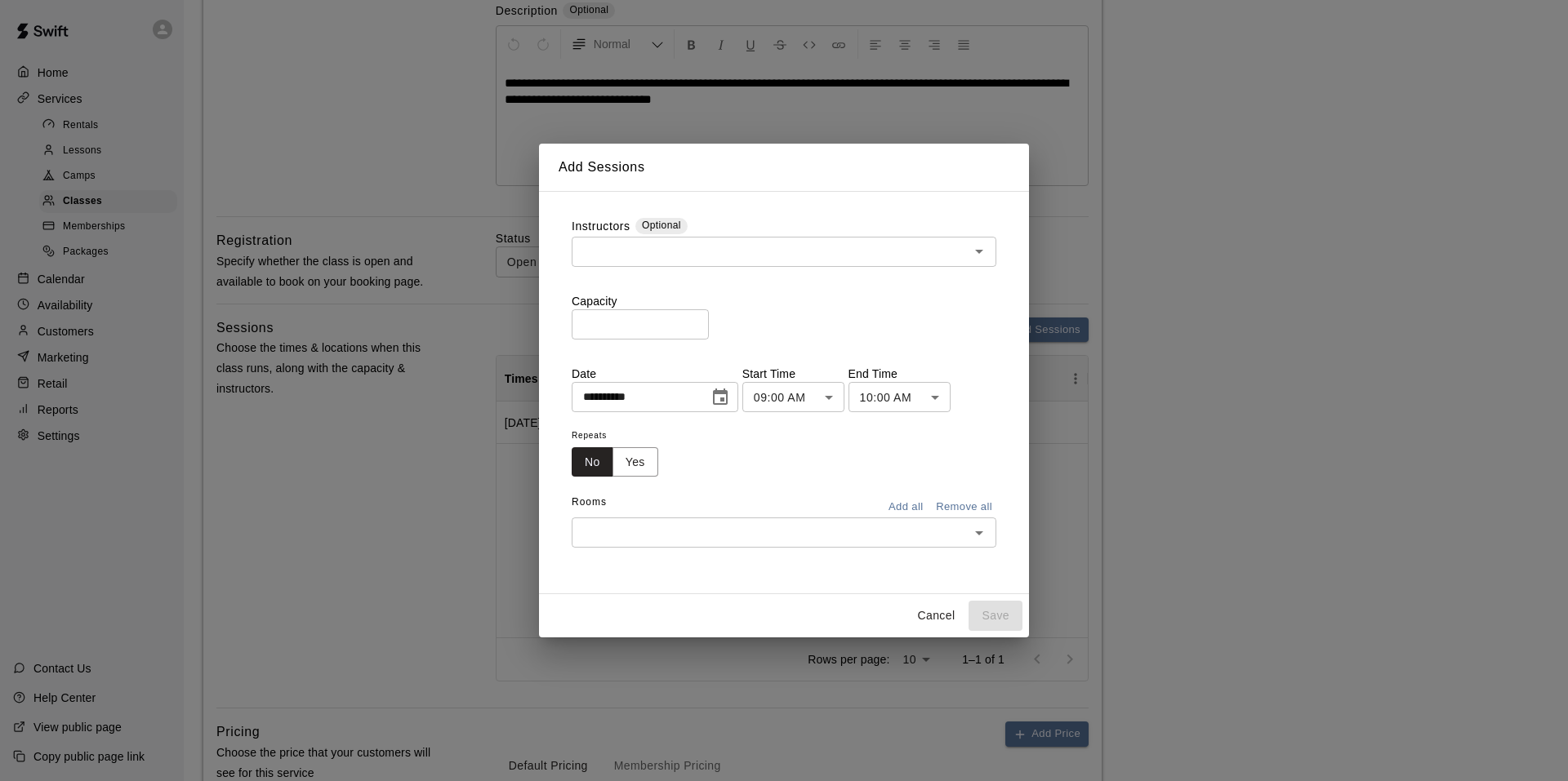
click at [646, 252] on input "text" at bounding box center [770, 251] width 388 height 21
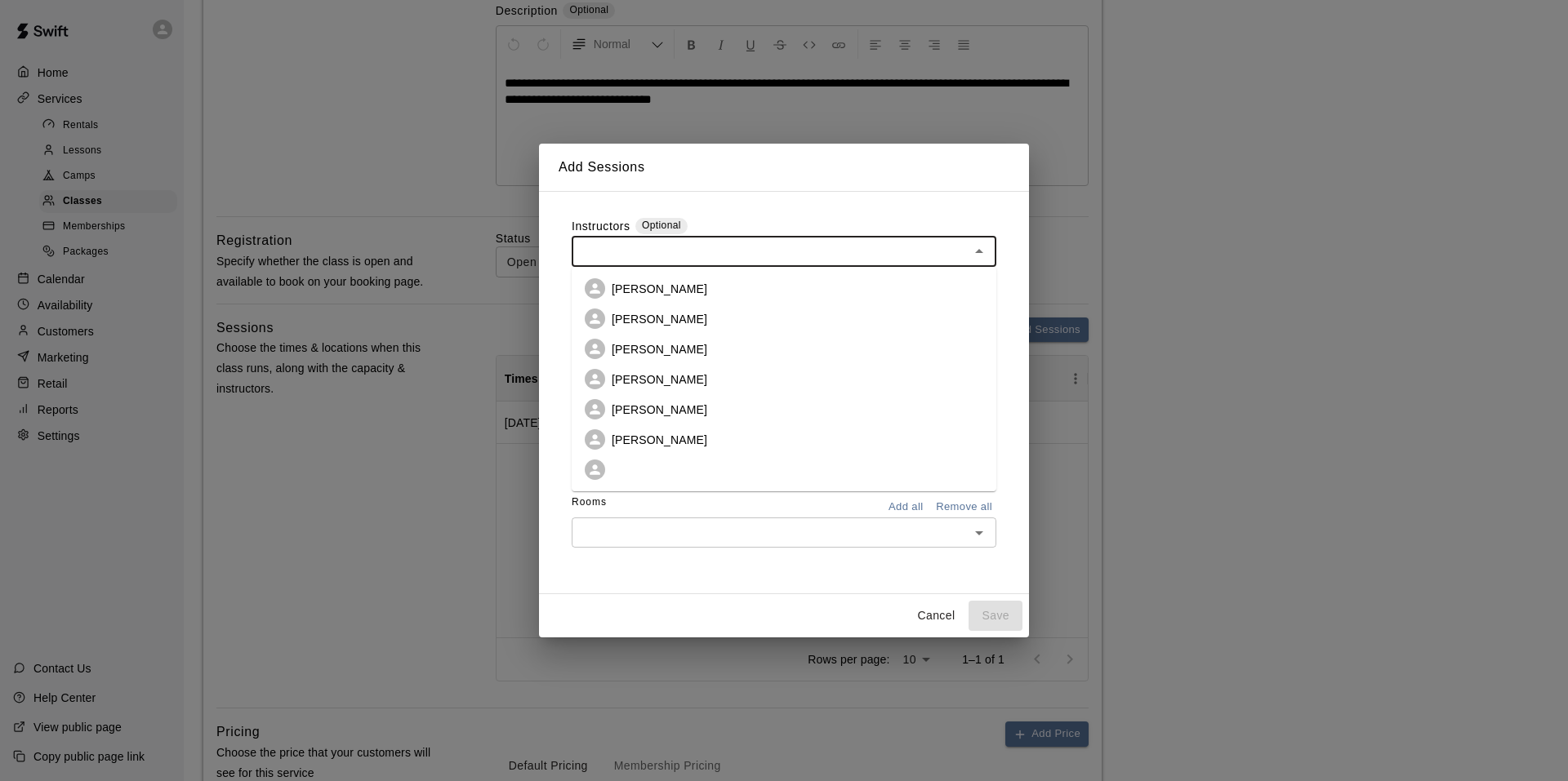
click at [646, 374] on p "Jared Harris" at bounding box center [660, 379] width 96 height 17
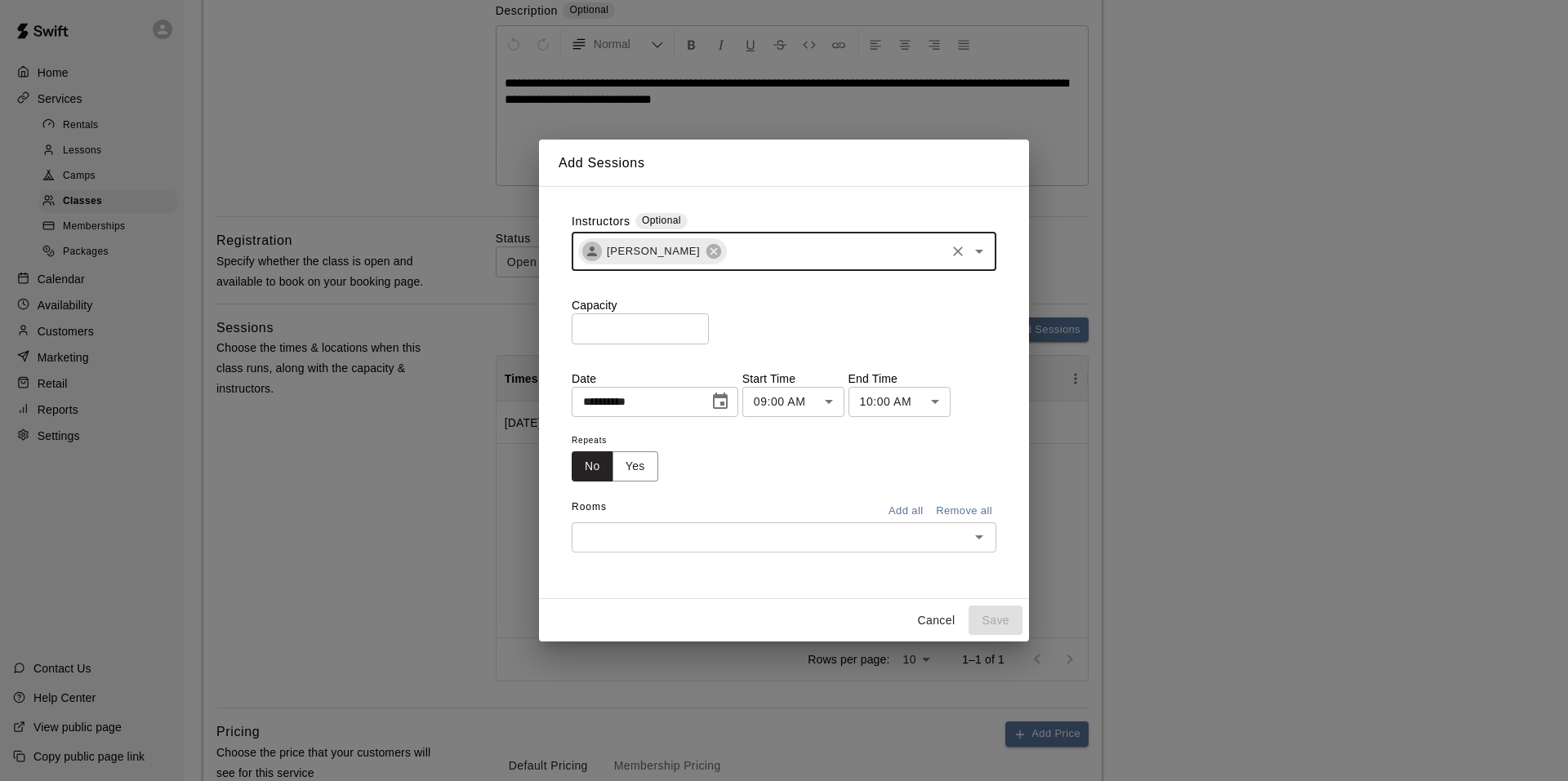
click at [728, 253] on input "text" at bounding box center [836, 251] width 215 height 21
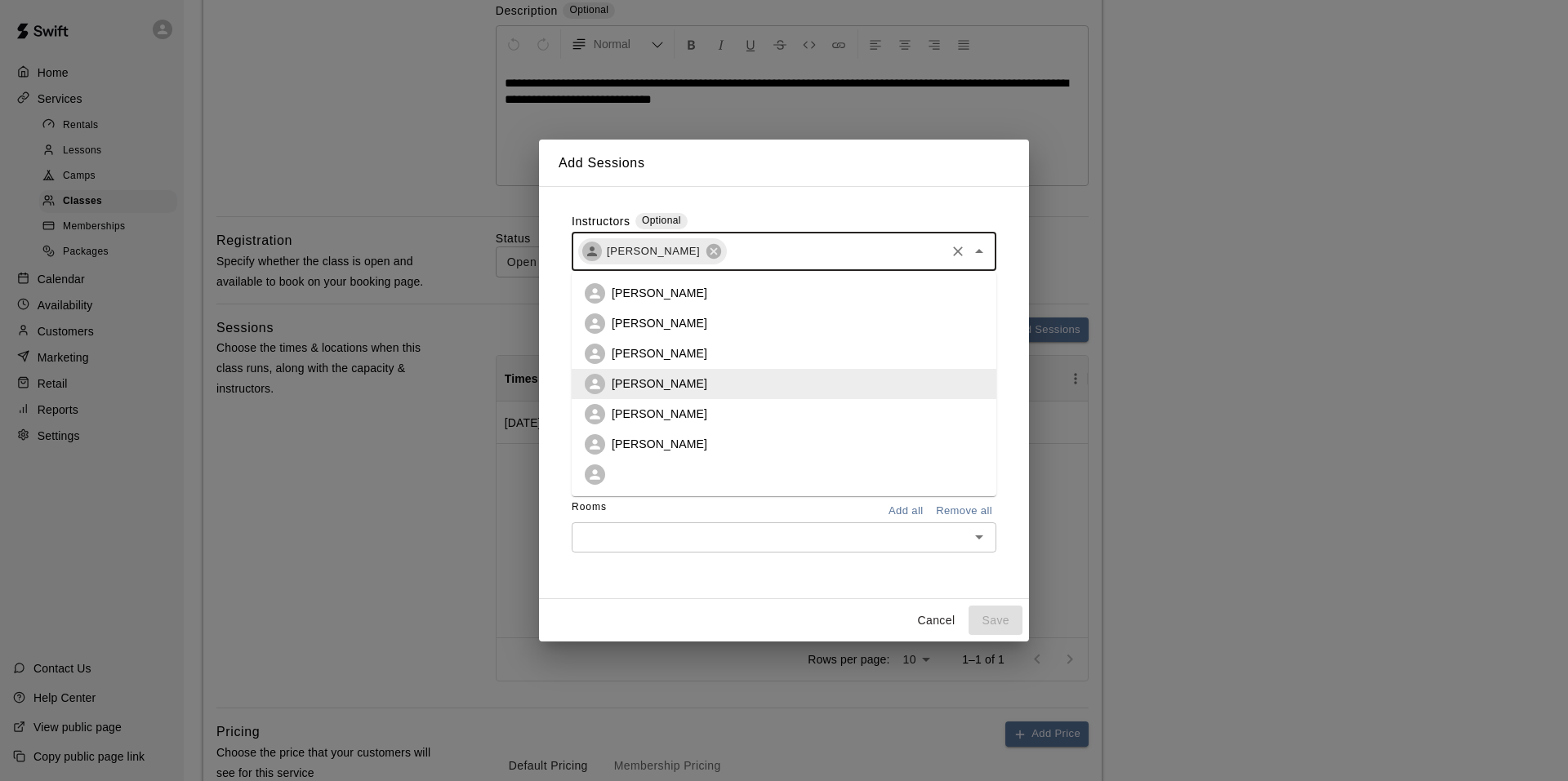
click at [655, 296] on p "Chandler Harris" at bounding box center [660, 293] width 96 height 17
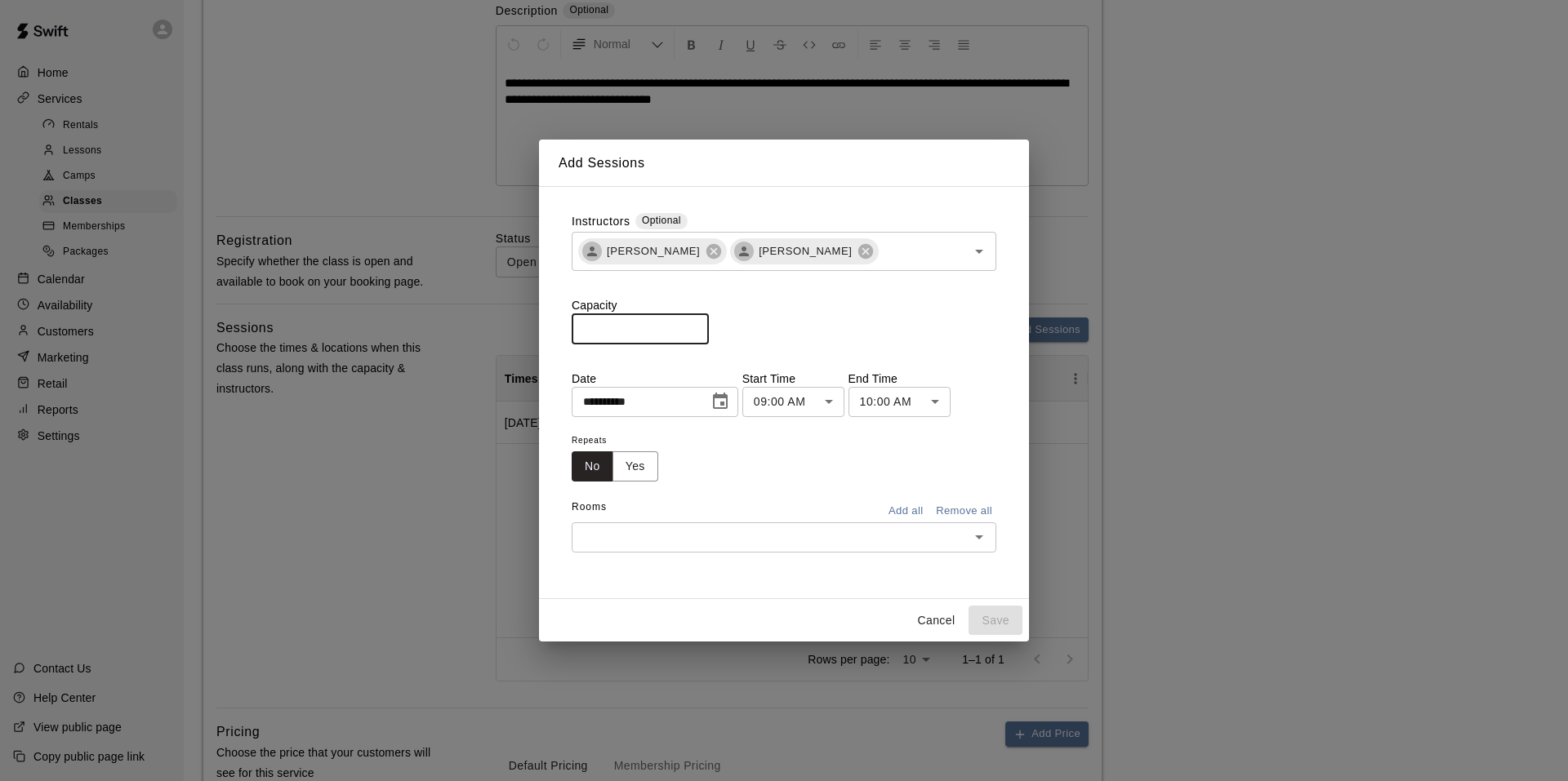
drag, startPoint x: 622, startPoint y: 338, endPoint x: 612, endPoint y: 336, distance: 10.2
click at [621, 338] on input "*" at bounding box center [640, 328] width 137 height 31
type input "**"
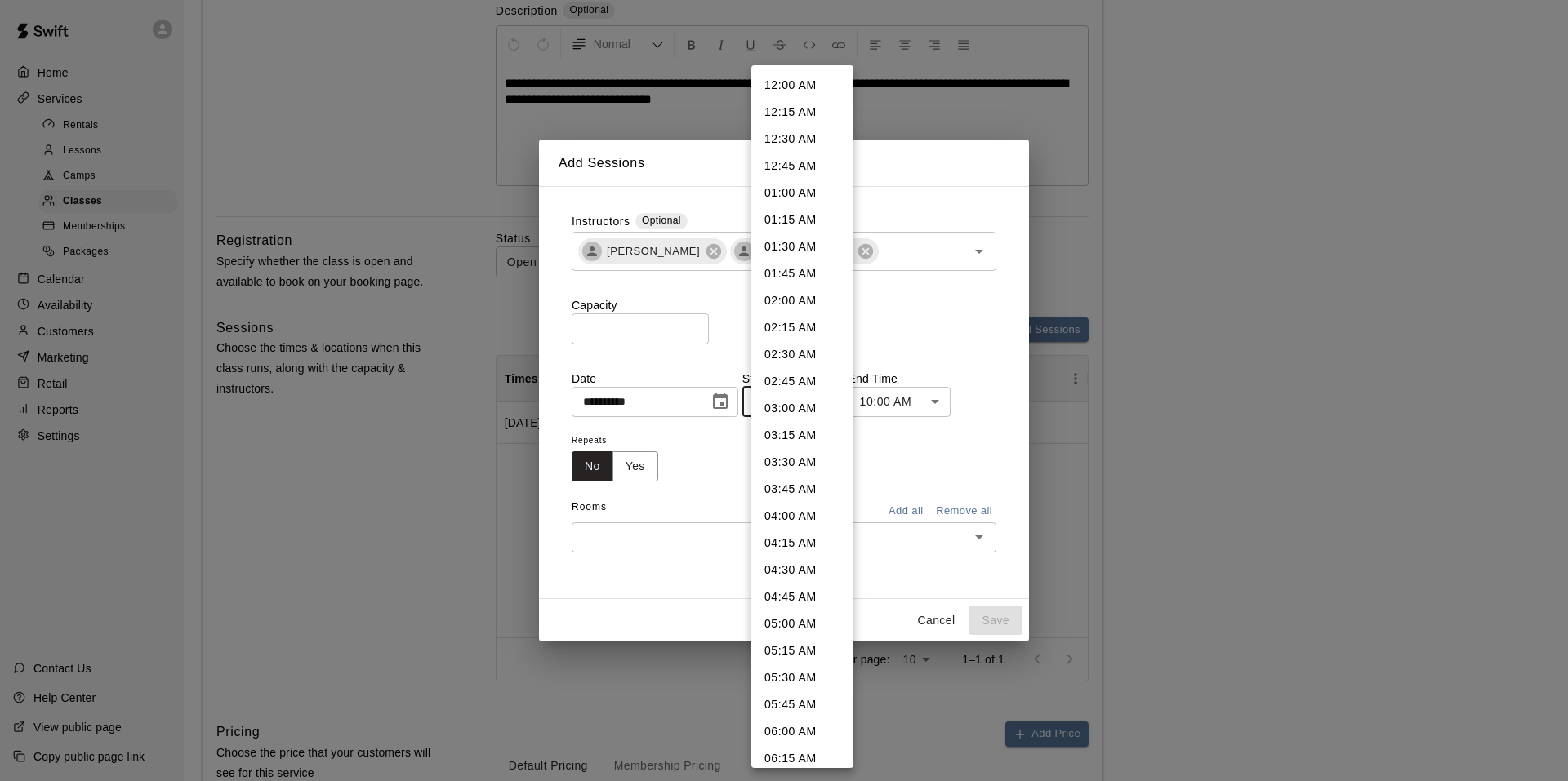
click at [838, 401] on body "**********" at bounding box center [784, 587] width 1568 height 1827
click at [773, 599] on li "01:00 PM" at bounding box center [802, 602] width 102 height 27
type input "********"
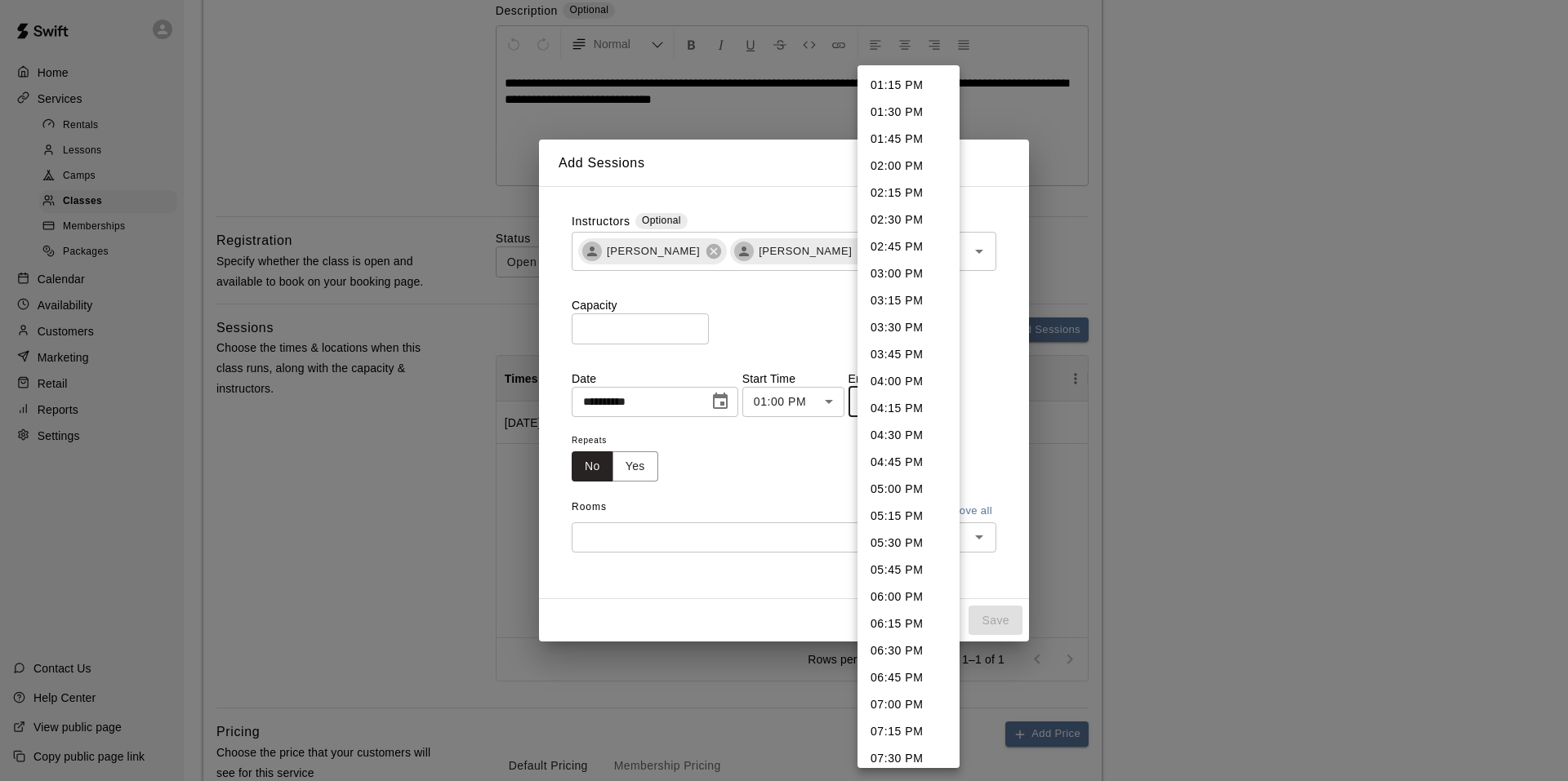
click at [929, 406] on body "**********" at bounding box center [784, 587] width 1568 height 1827
click at [894, 131] on li "01:45 PM" at bounding box center [908, 139] width 102 height 27
type input "********"
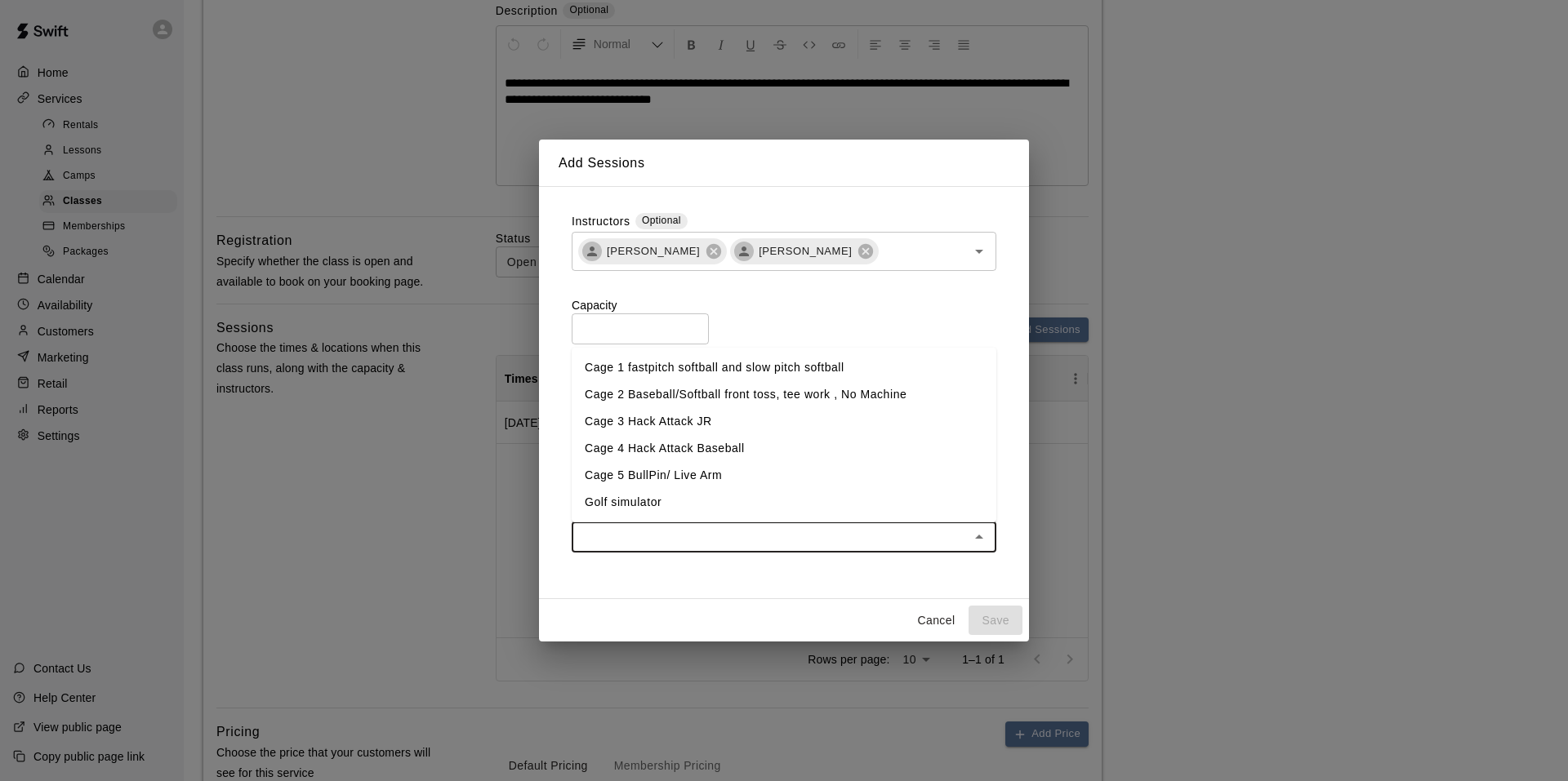
click at [674, 537] on input "text" at bounding box center [770, 537] width 388 height 21
click at [623, 384] on li "Cage 2 Baseball/Softball front toss, tee work , No Machine" at bounding box center [784, 394] width 425 height 27
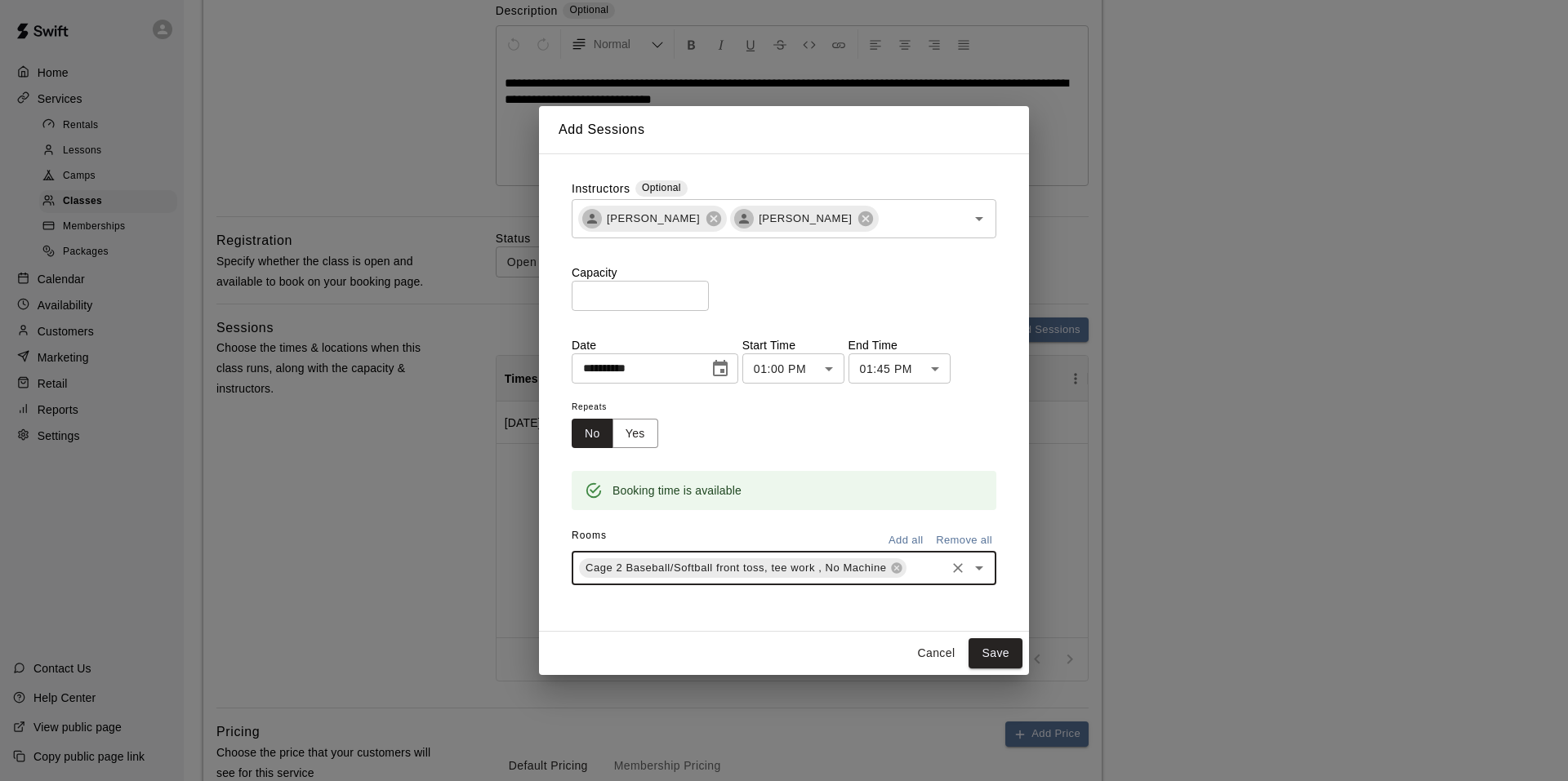
click at [908, 579] on input "text" at bounding box center [926, 569] width 35 height 21
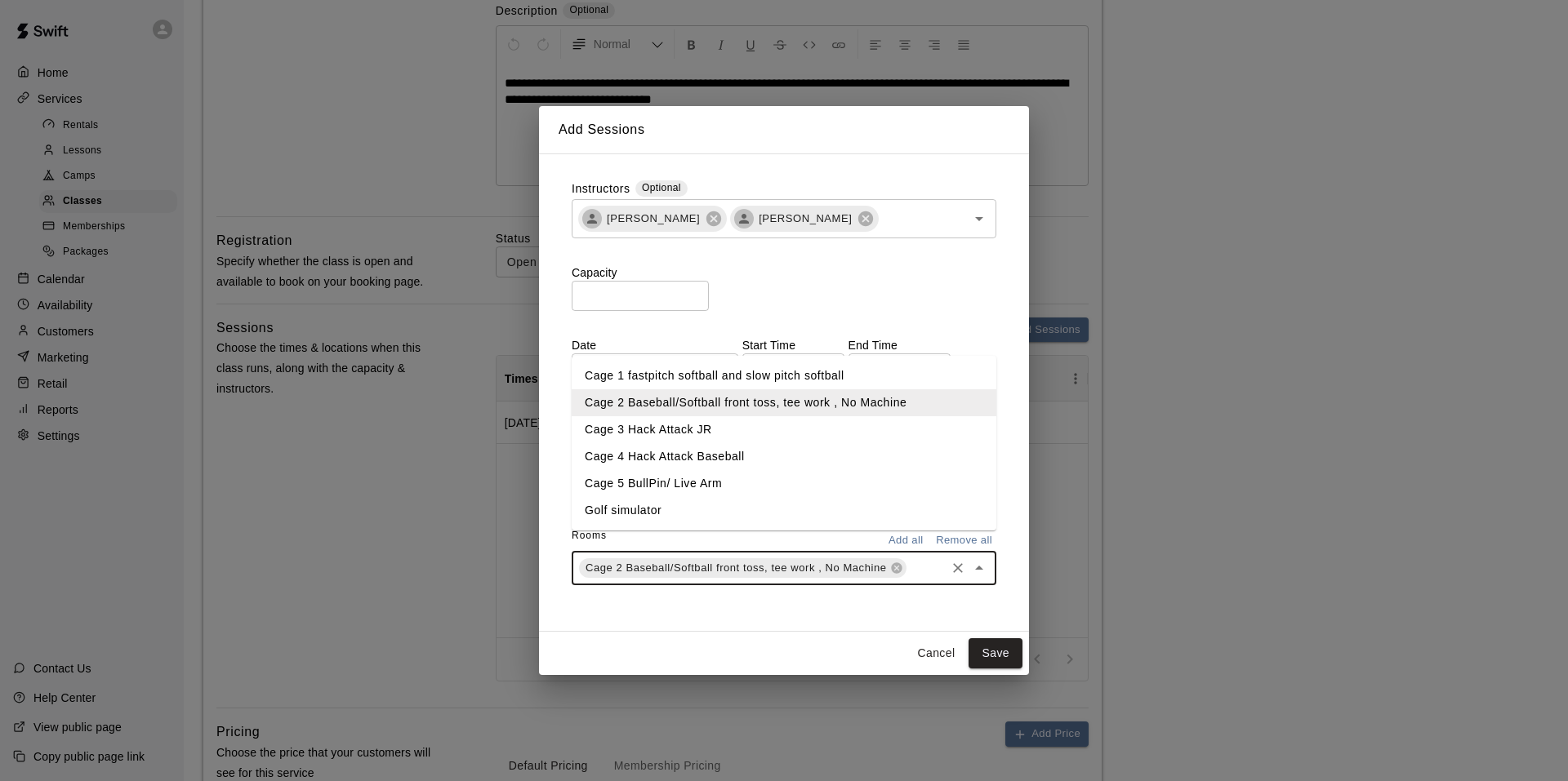
click at [619, 443] on li "Cage 3 Hack Attack JR" at bounding box center [784, 430] width 425 height 27
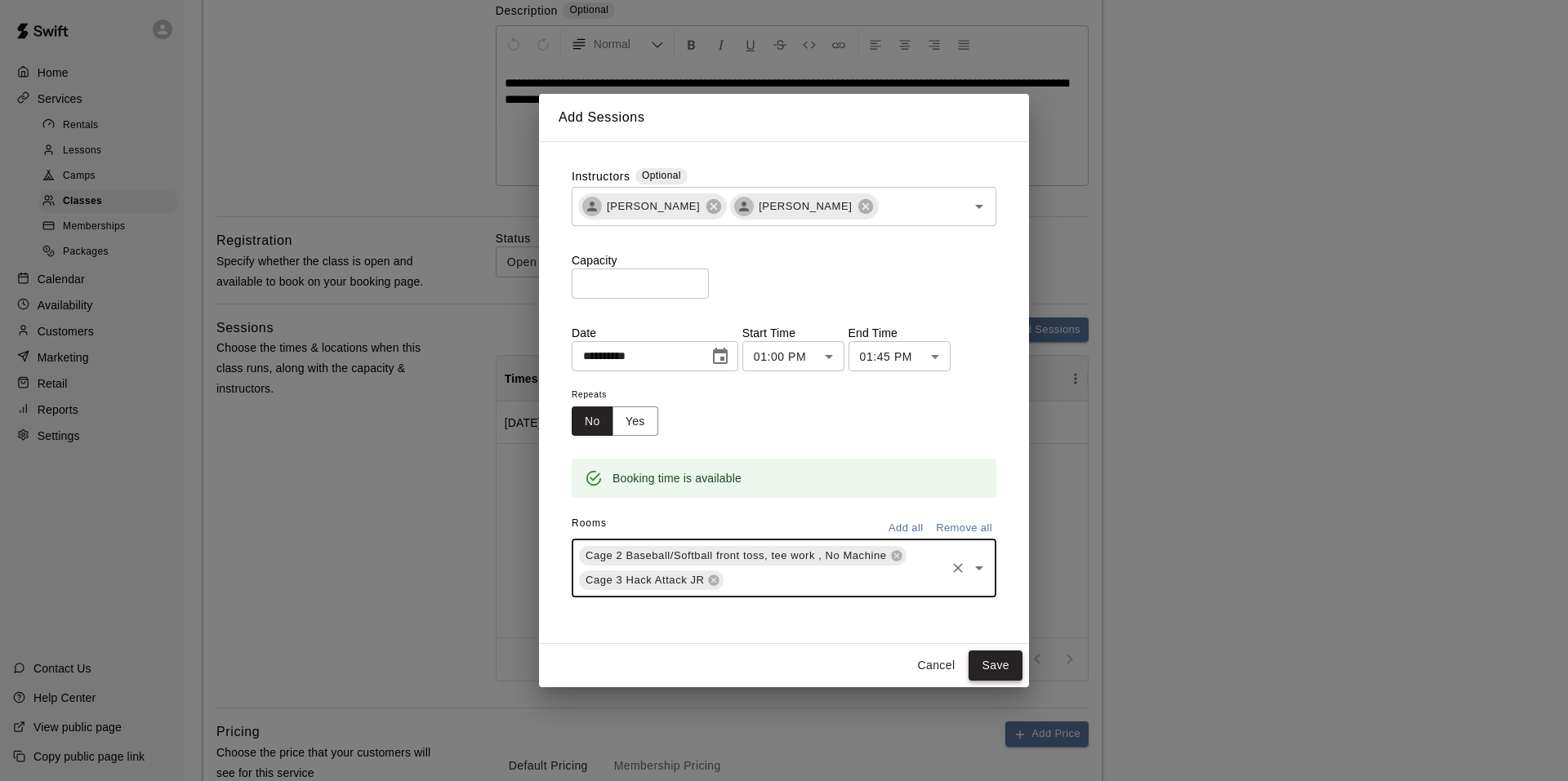
click at [996, 669] on button "Save" at bounding box center [995, 665] width 54 height 31
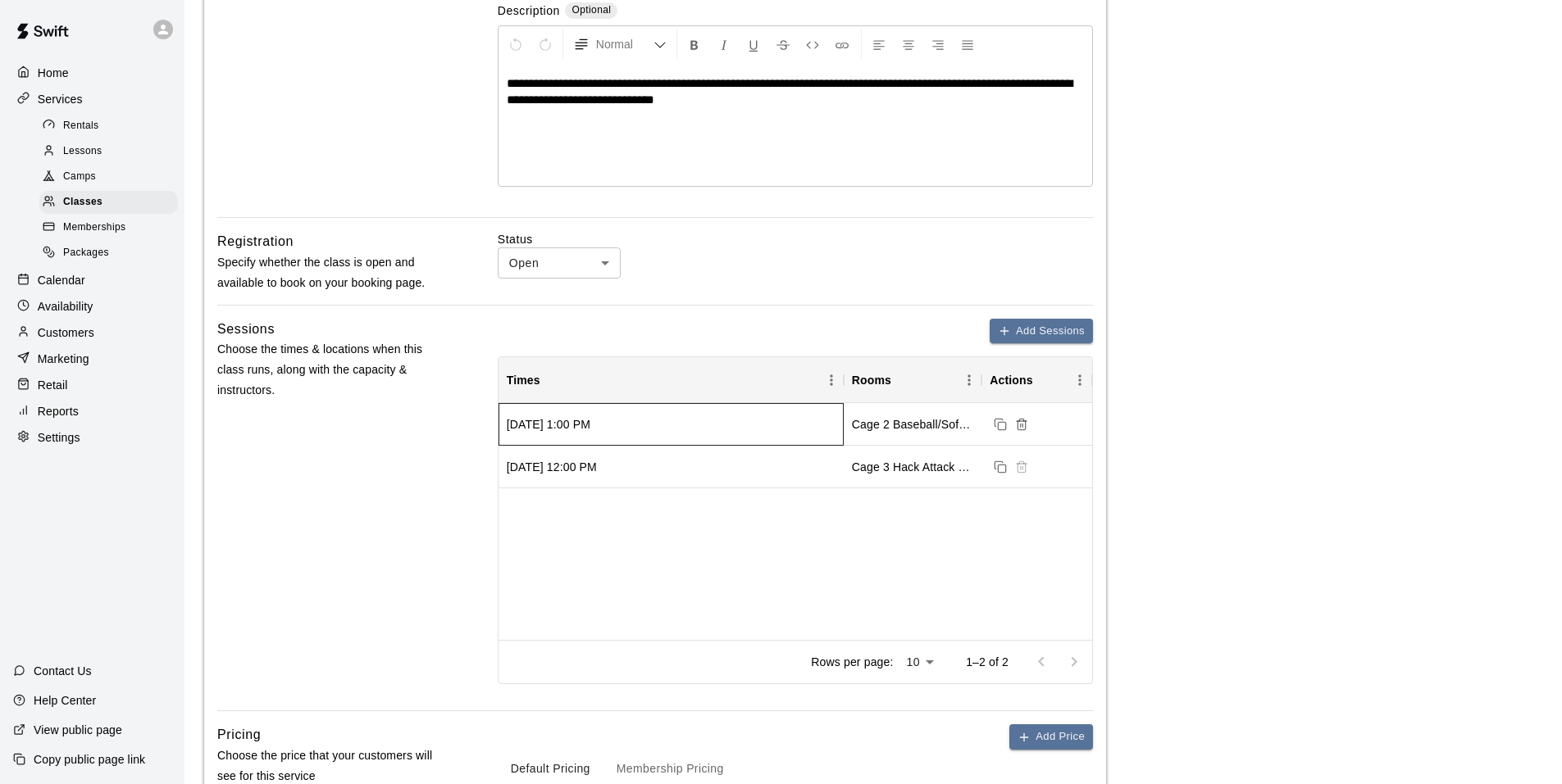
click at [590, 425] on div "Tuesday, September 16, 2025 at 1:00 PM" at bounding box center [548, 425] width 84 height 17
click at [1020, 420] on icon "Session cannot be deleted because it is in the past" at bounding box center [1022, 420] width 4 height 2
click at [1010, 341] on button "Add Sessions" at bounding box center [1041, 331] width 103 height 26
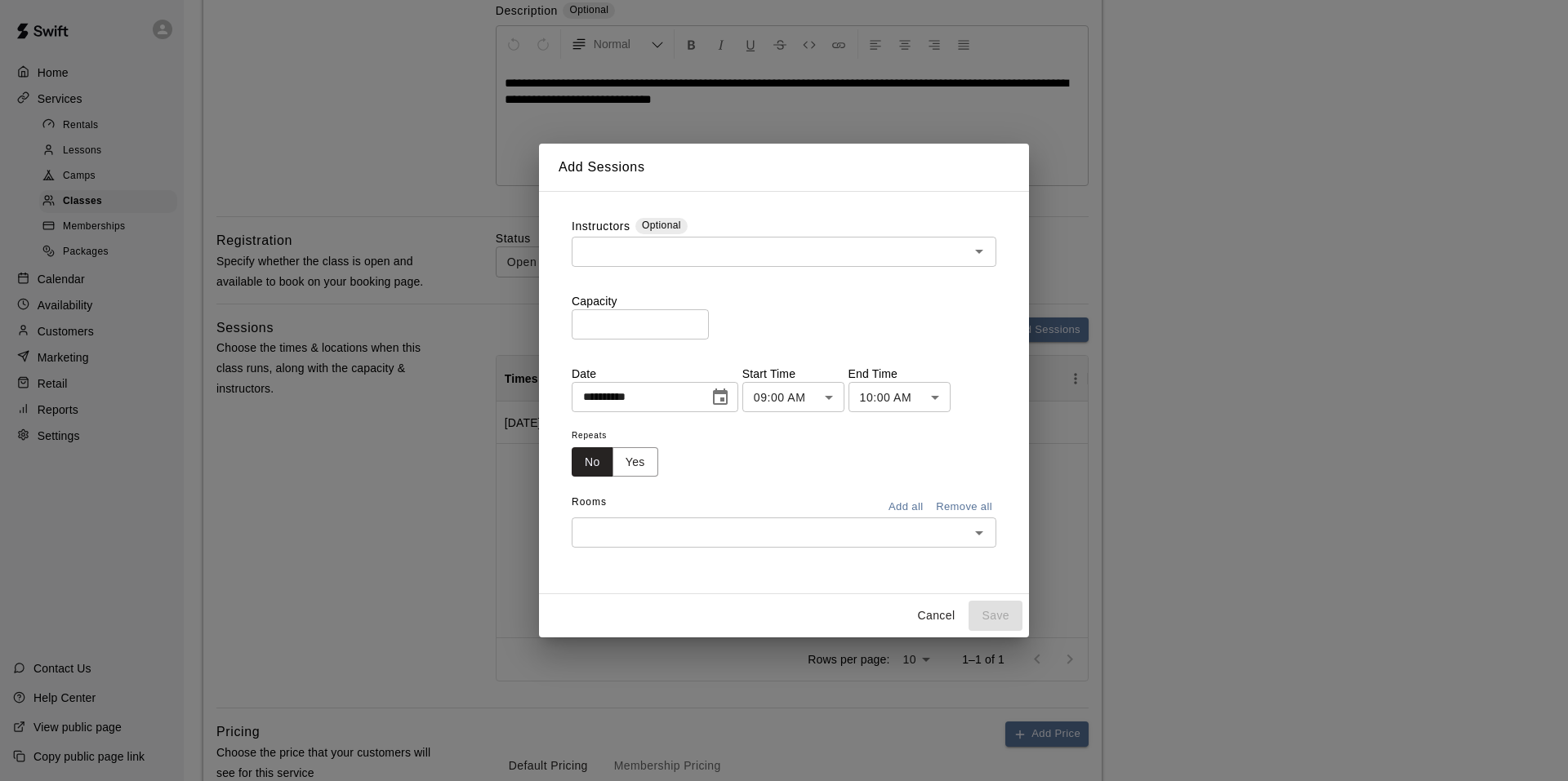
click at [727, 393] on icon "Choose date, selected date is Sep 16, 2025" at bounding box center [720, 397] width 15 height 17
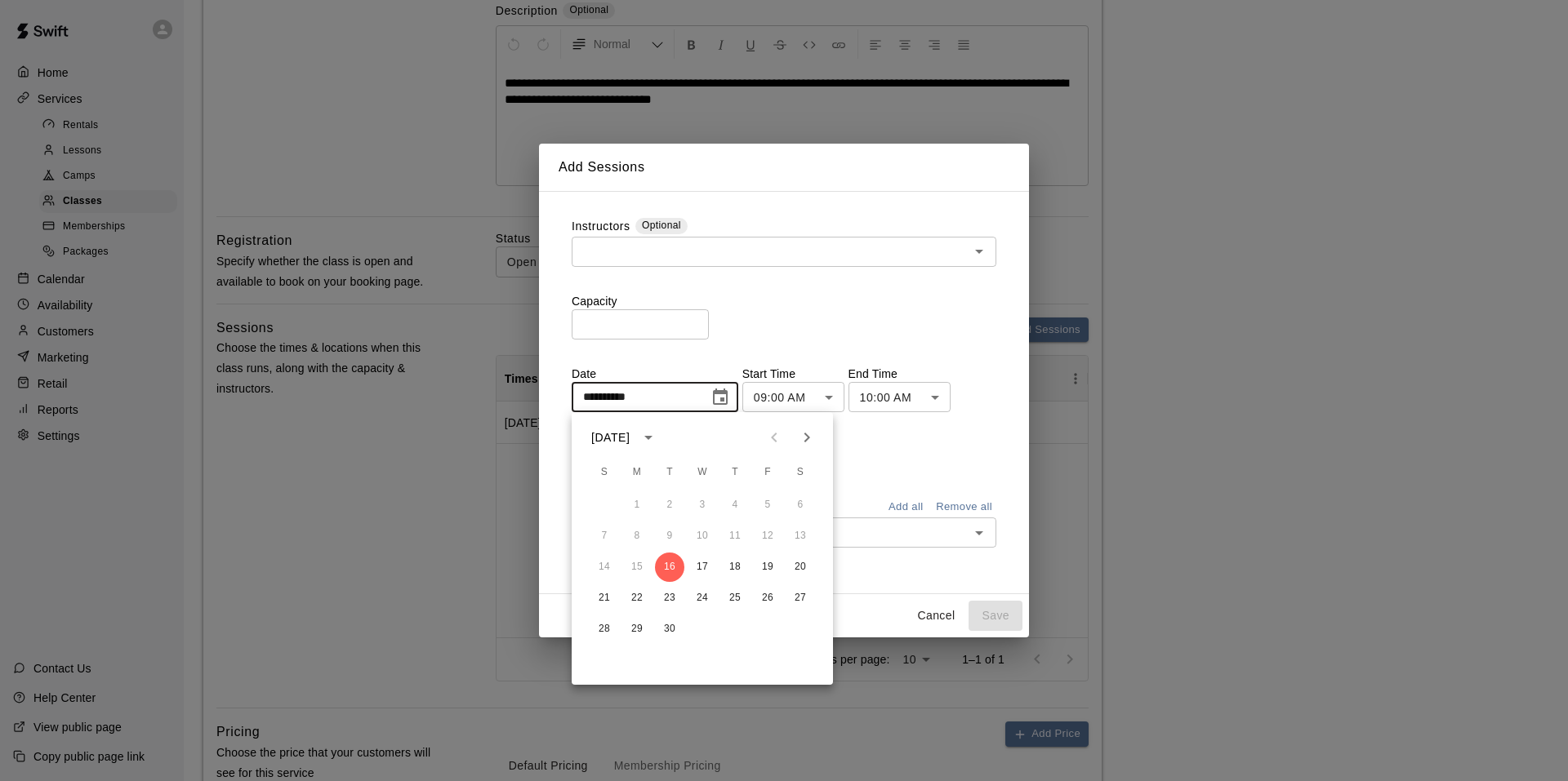
click at [802, 437] on icon "Next month" at bounding box center [807, 438] width 20 height 20
click at [799, 510] on button "4" at bounding box center [800, 506] width 30 height 30
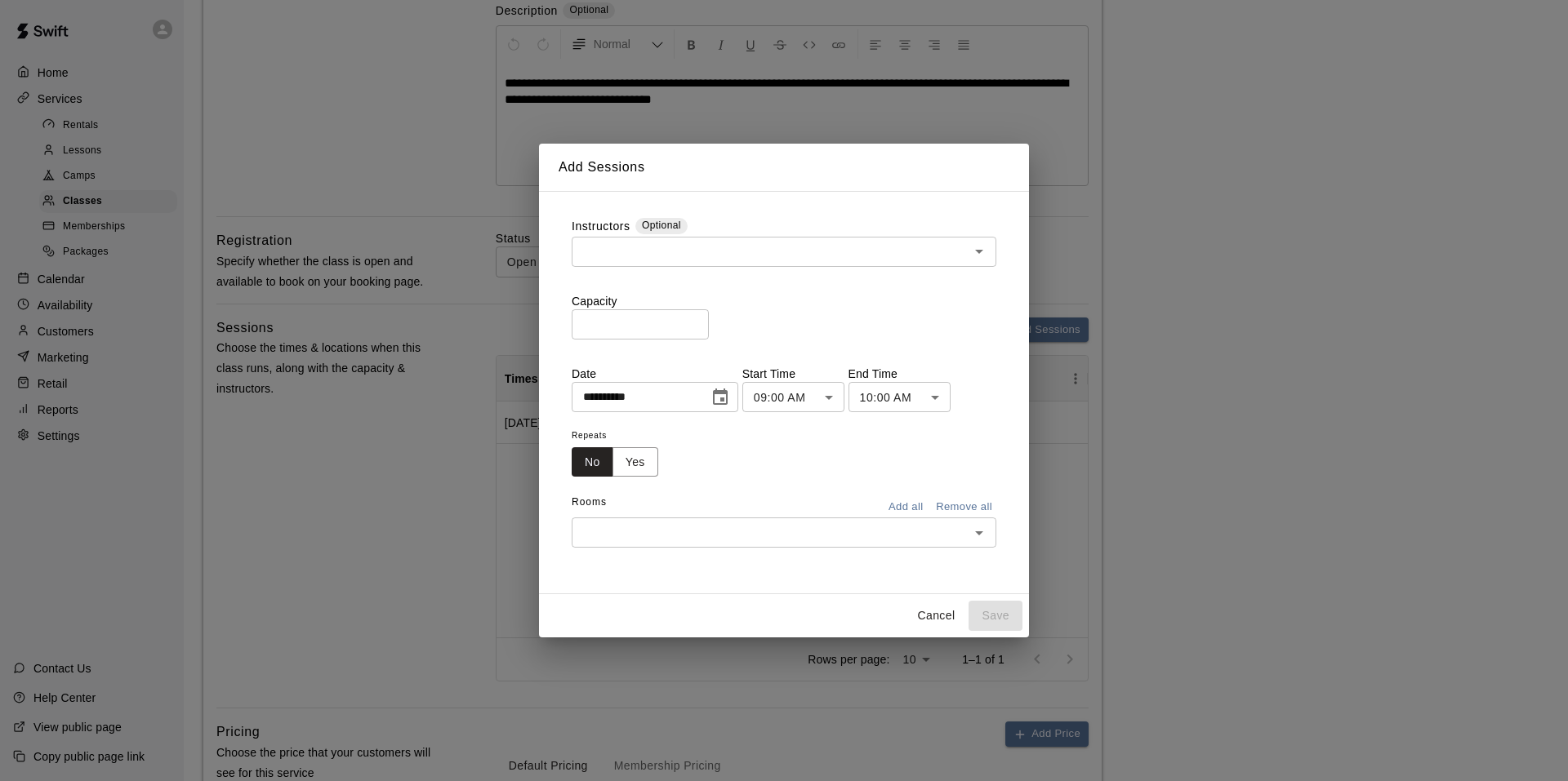
type input "**********"
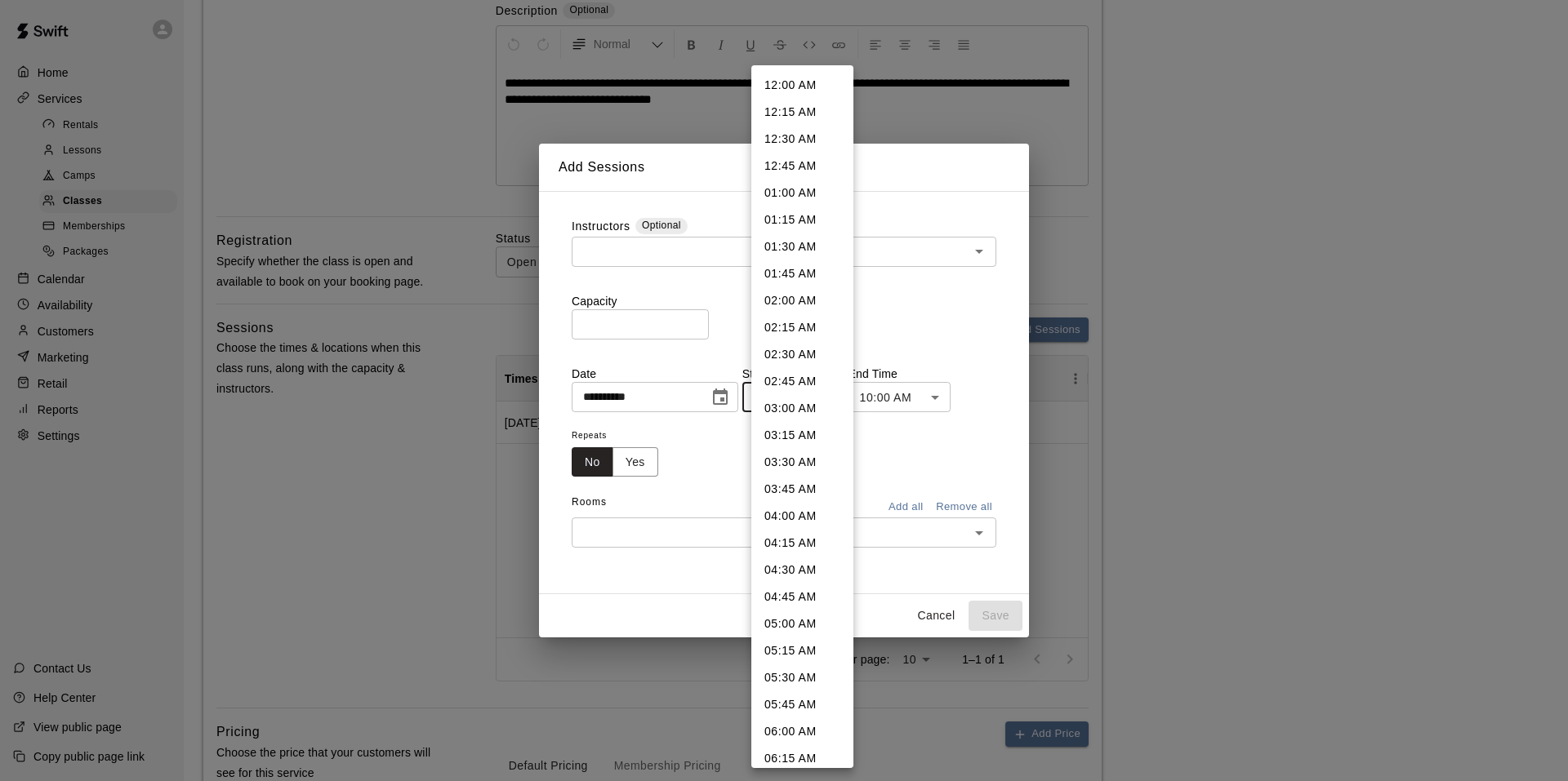
click at [811, 393] on body "**********" at bounding box center [784, 587] width 1568 height 1827
click at [783, 602] on li "01:00 PM" at bounding box center [802, 602] width 102 height 27
type input "********"
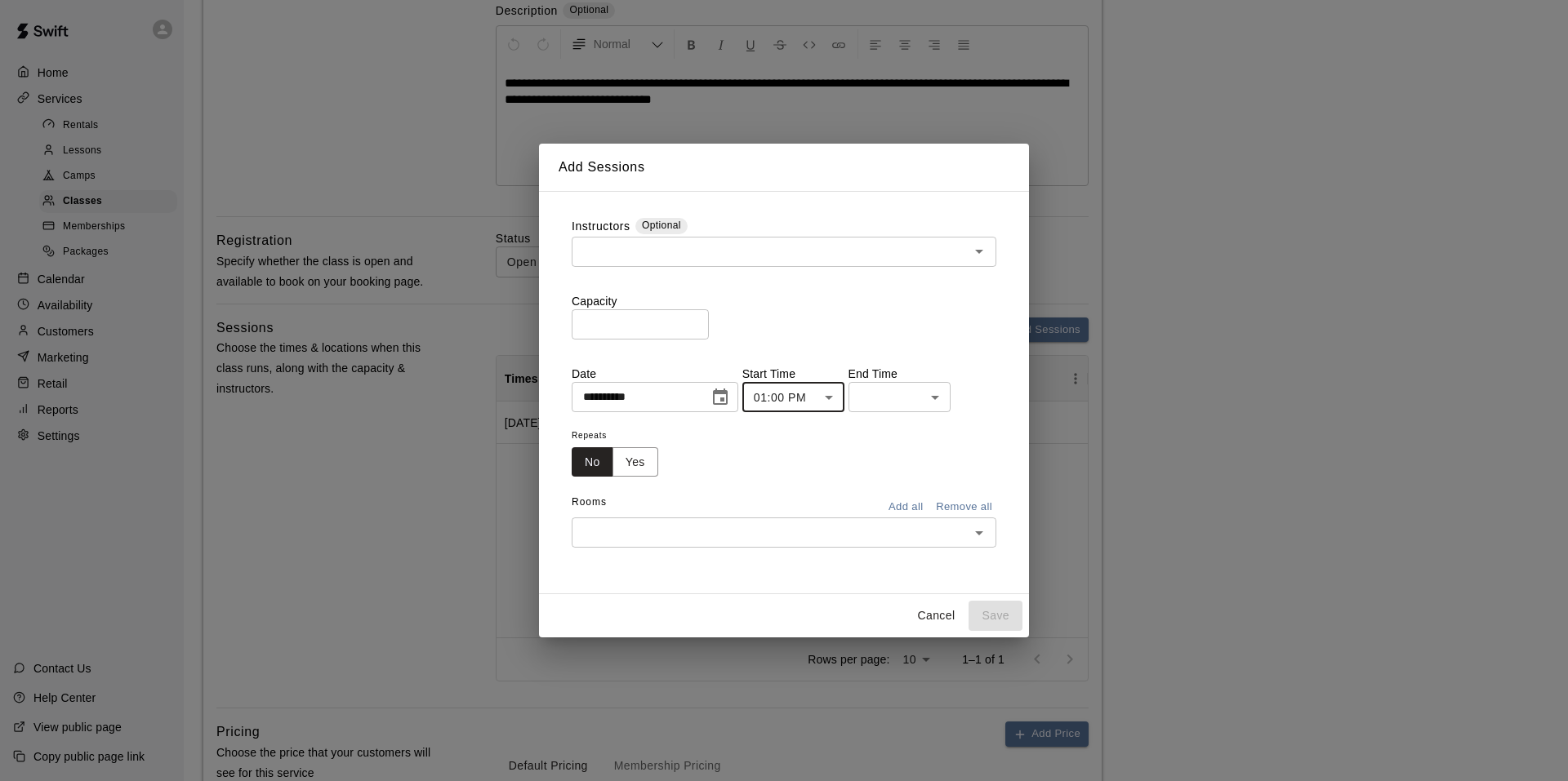
click at [889, 394] on body "**********" at bounding box center [784, 587] width 1568 height 1827
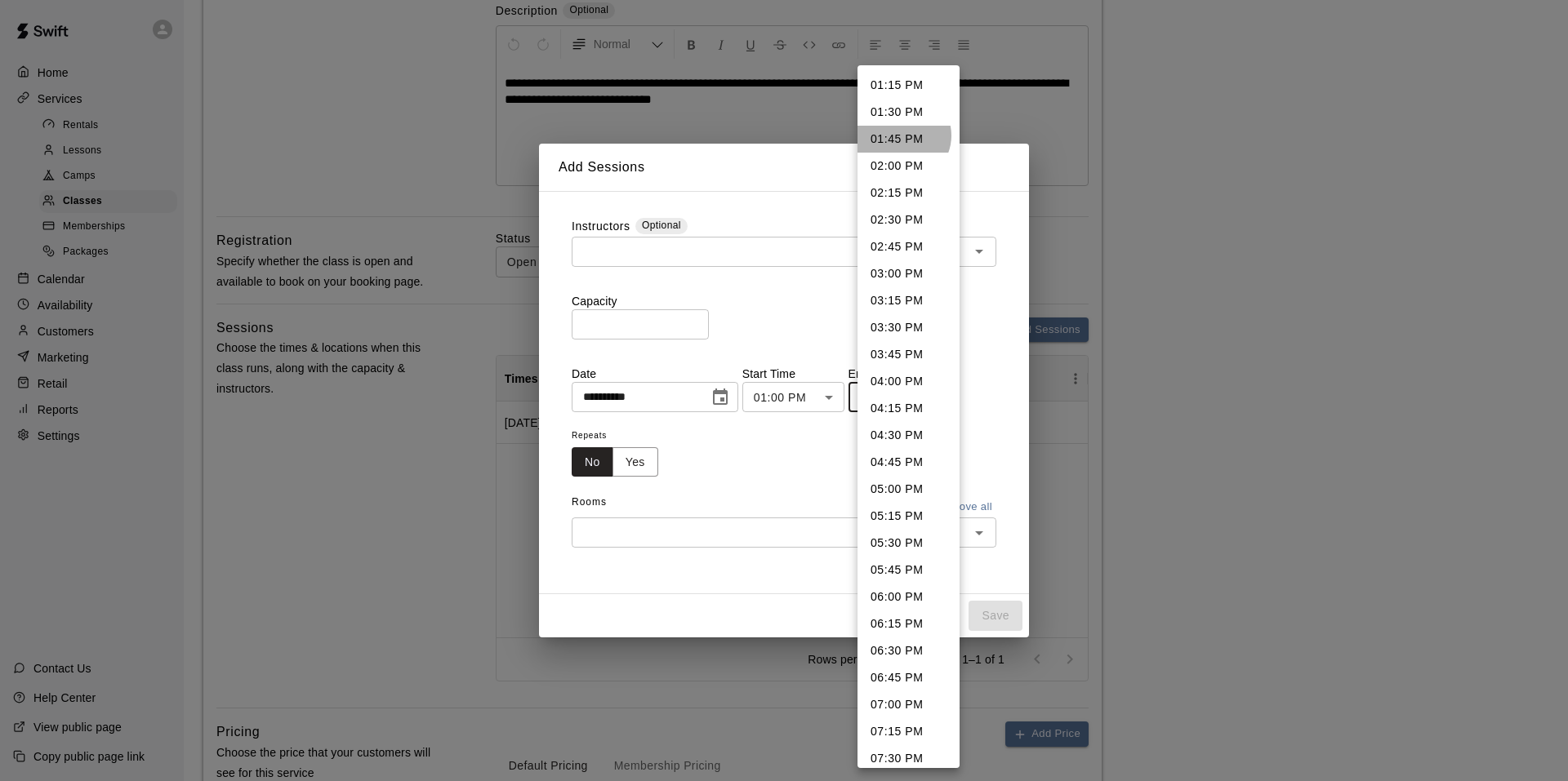
click at [902, 136] on li "01:45 PM" at bounding box center [908, 139] width 102 height 27
type input "********"
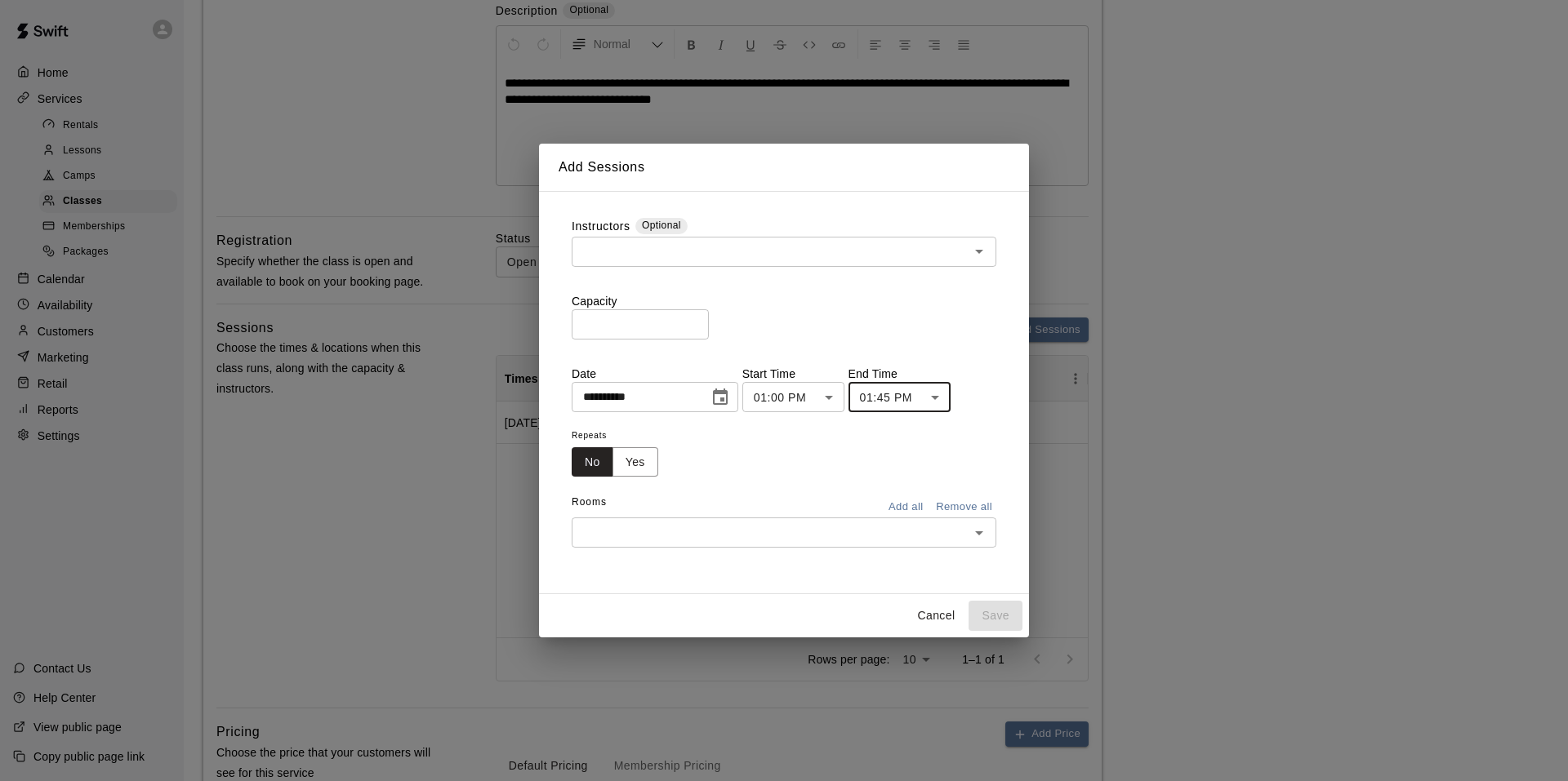
click at [608, 254] on input "text" at bounding box center [770, 251] width 388 height 21
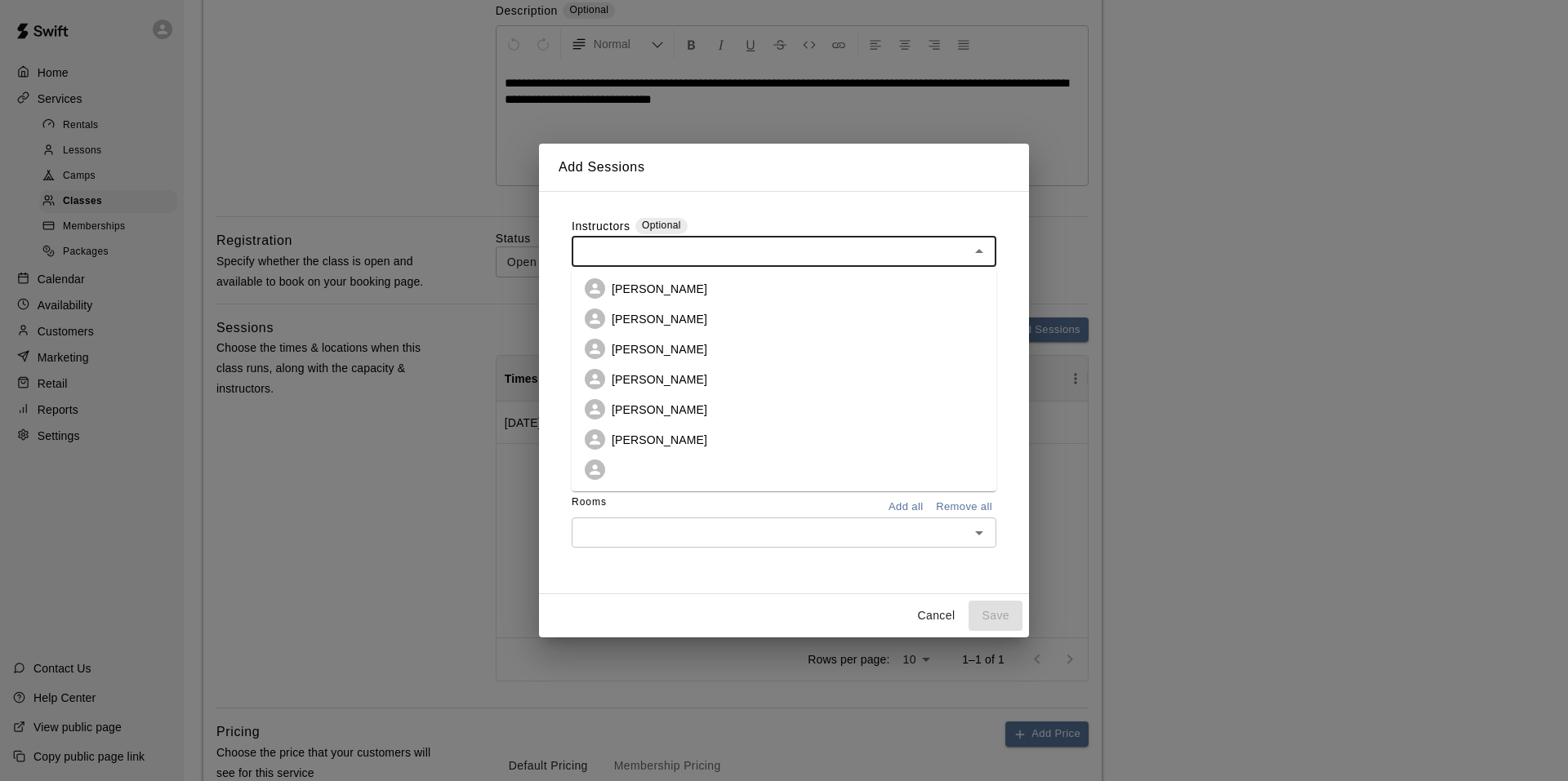
click at [617, 293] on p "Chandler Harris" at bounding box center [660, 289] width 96 height 17
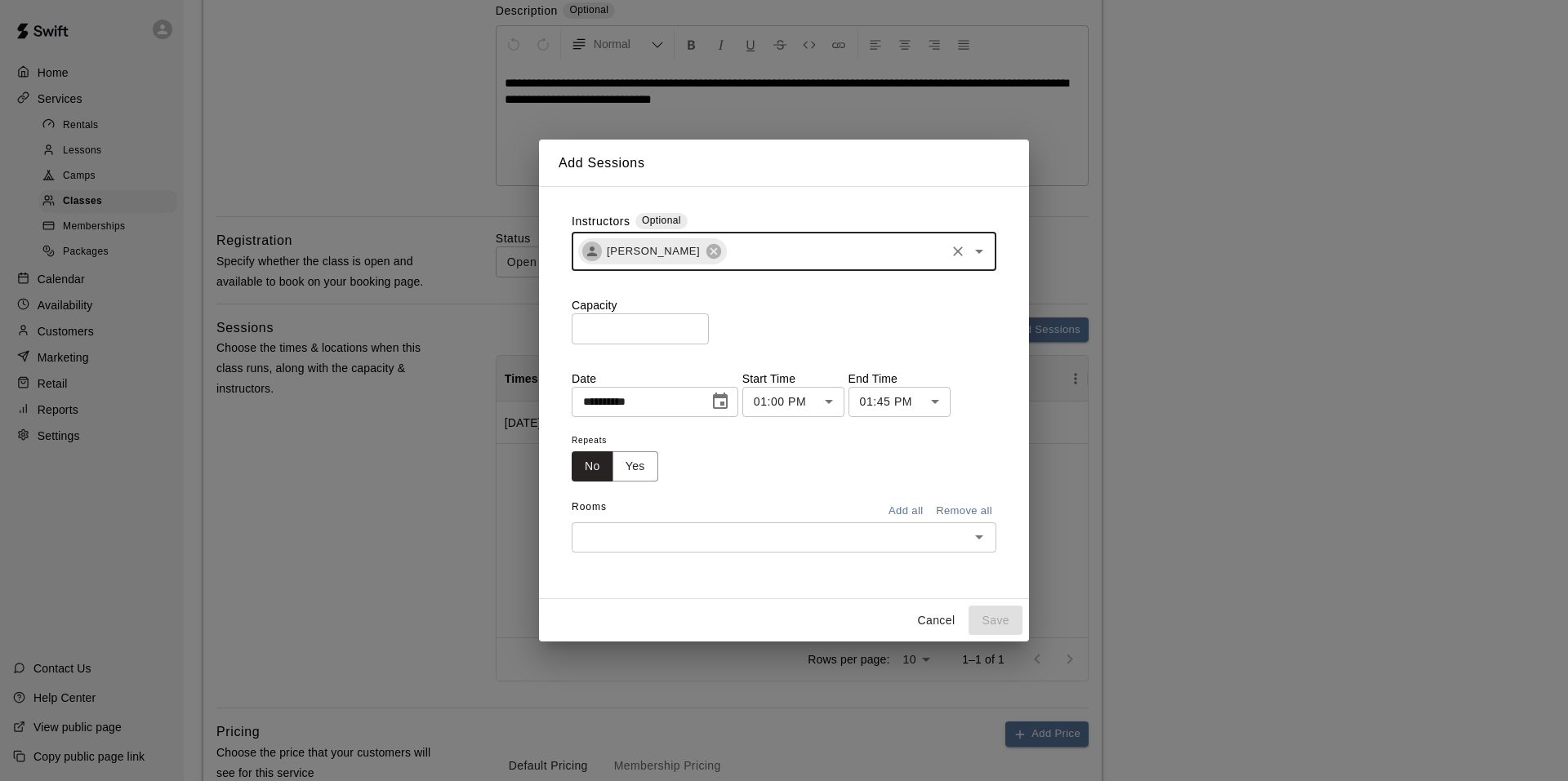
click at [728, 247] on input "text" at bounding box center [836, 251] width 215 height 21
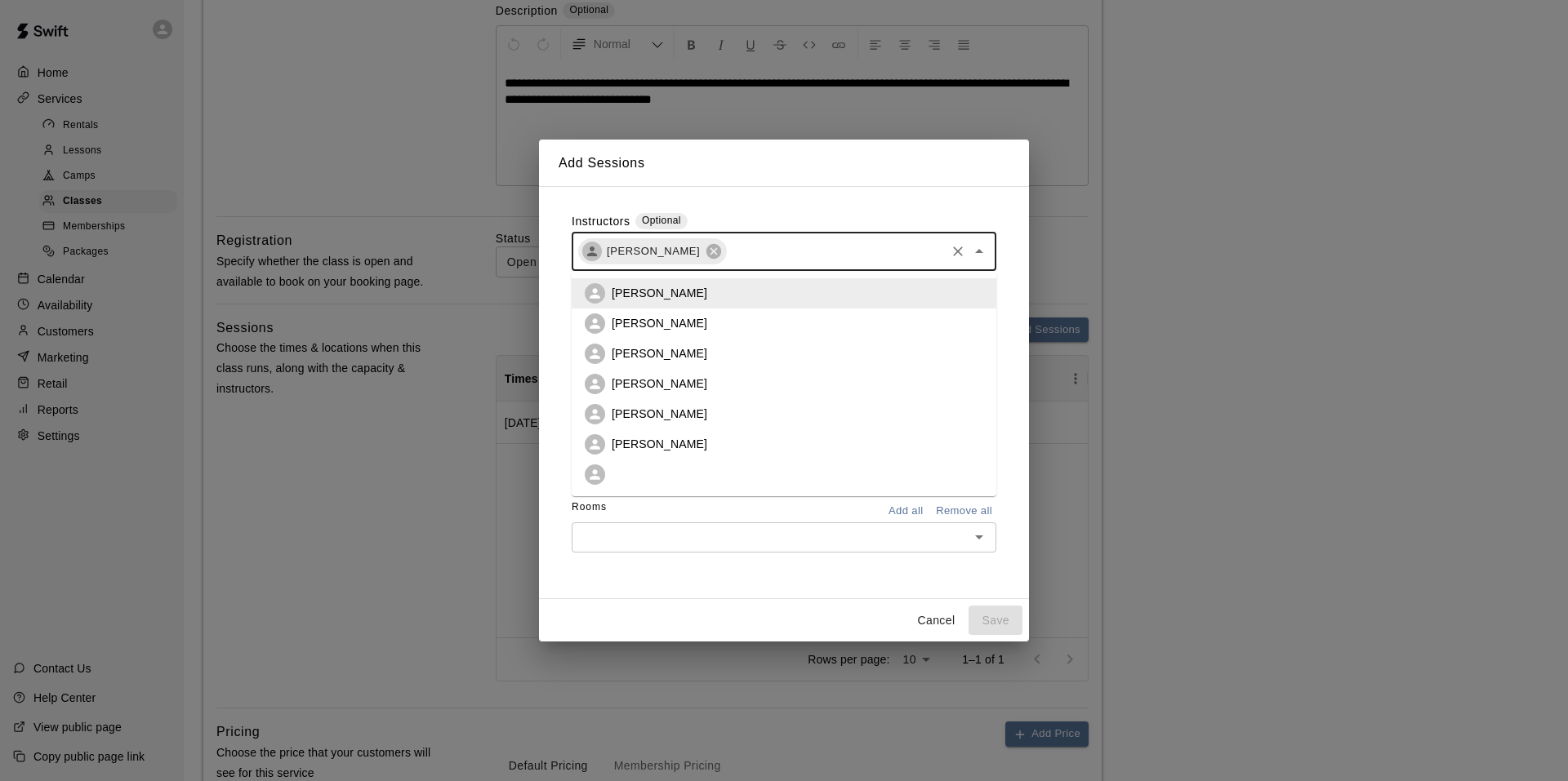
click at [646, 373] on li "Jared Harris" at bounding box center [784, 383] width 425 height 31
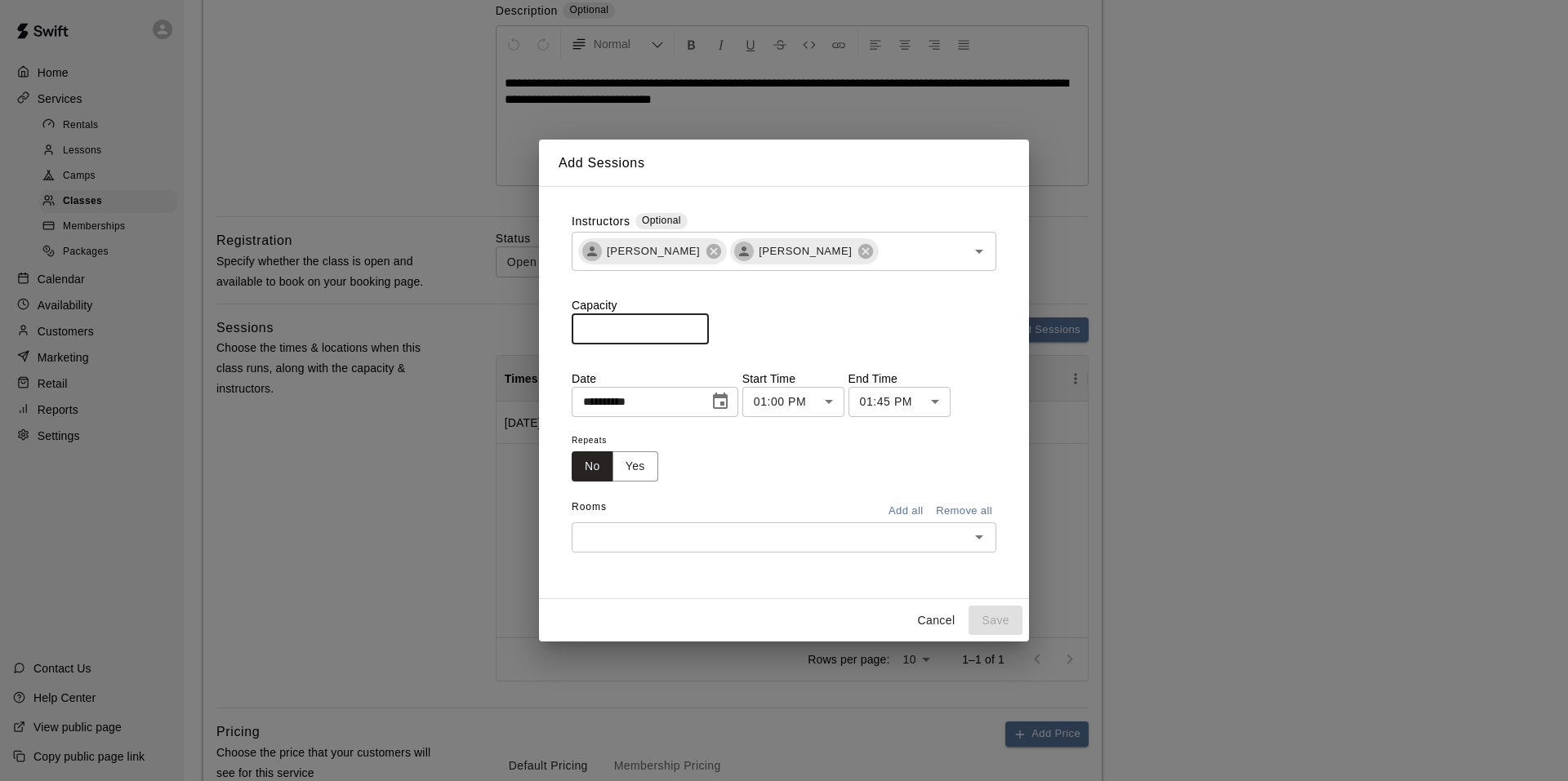
click at [627, 326] on input "*" at bounding box center [640, 328] width 137 height 31
type input "**"
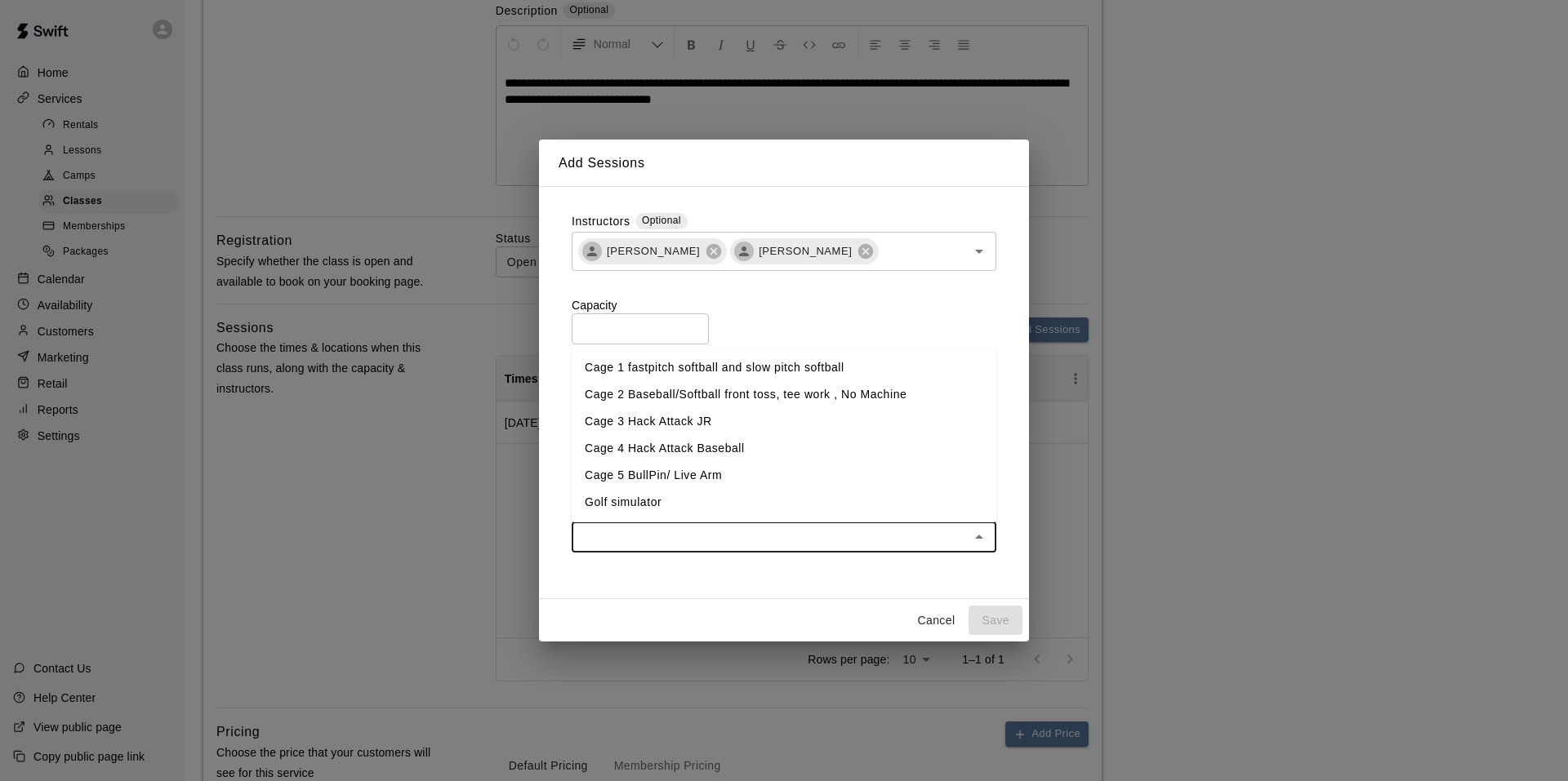
click at [636, 536] on input "text" at bounding box center [770, 537] width 388 height 21
click at [642, 400] on li "Cage 2 Baseball/Softball front toss, tee work , No Machine" at bounding box center [784, 394] width 425 height 27
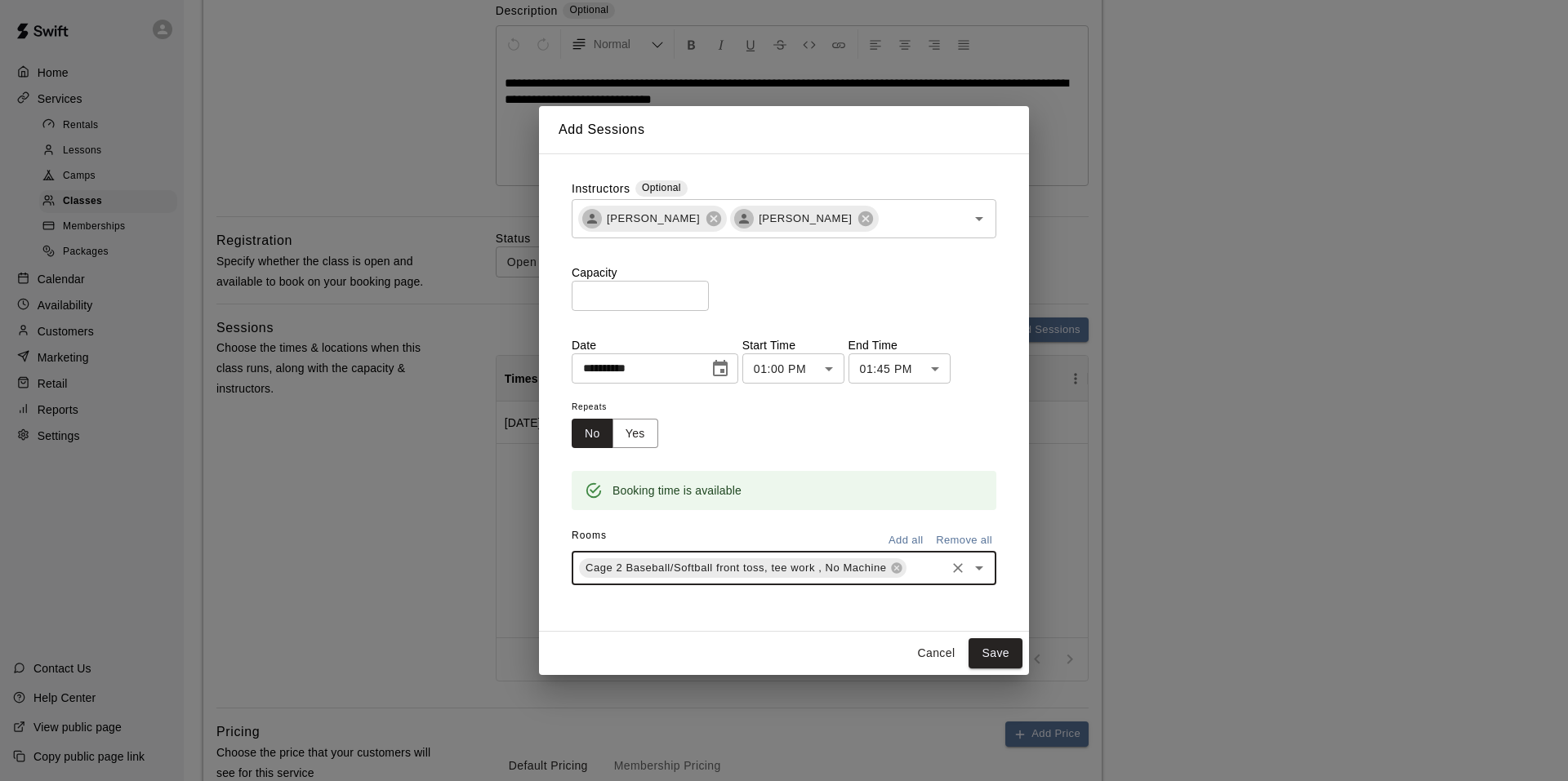
click at [908, 579] on input "text" at bounding box center [926, 569] width 35 height 21
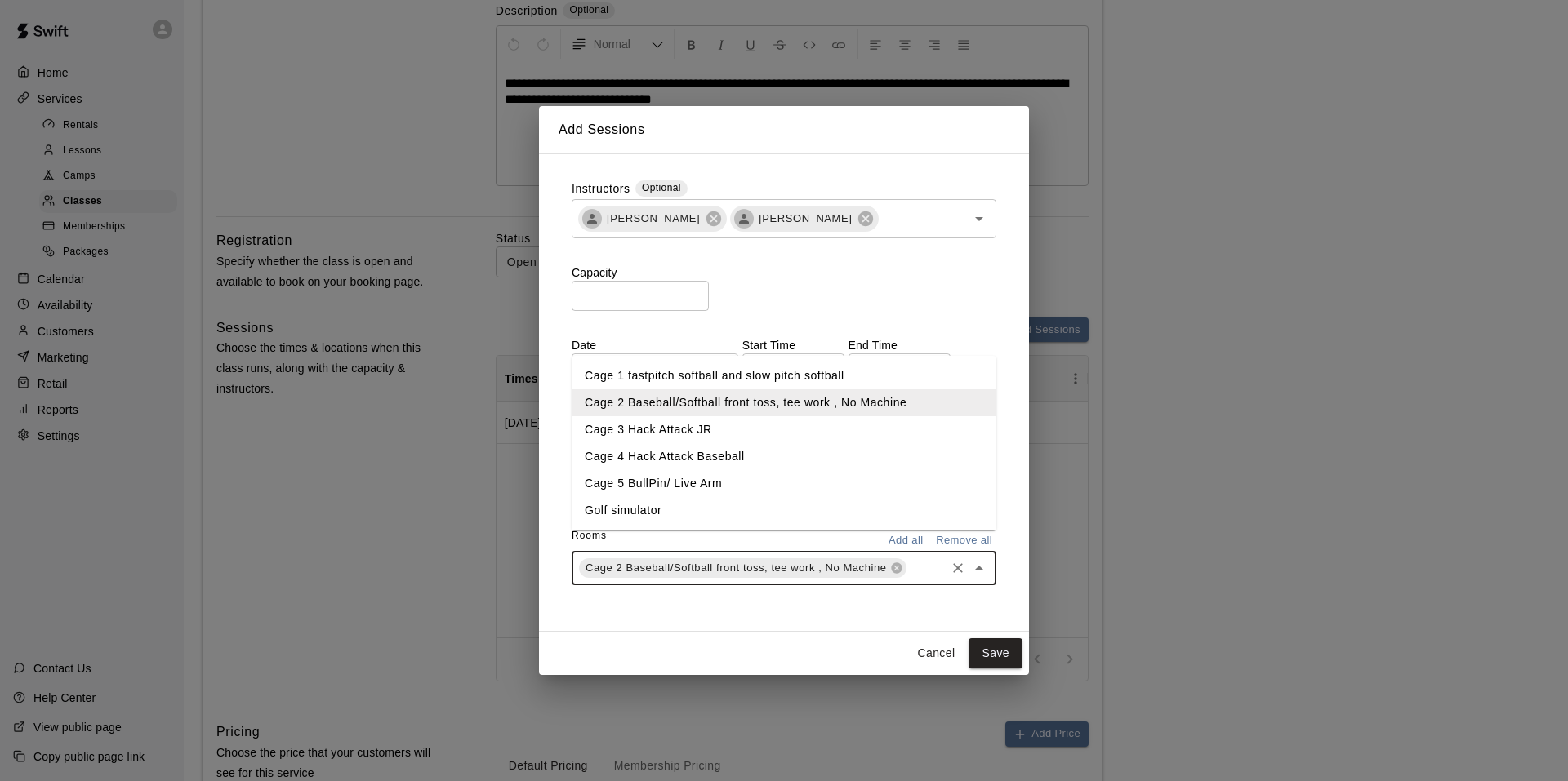
click at [663, 437] on li "Cage 3 Hack Attack JR" at bounding box center [784, 430] width 425 height 27
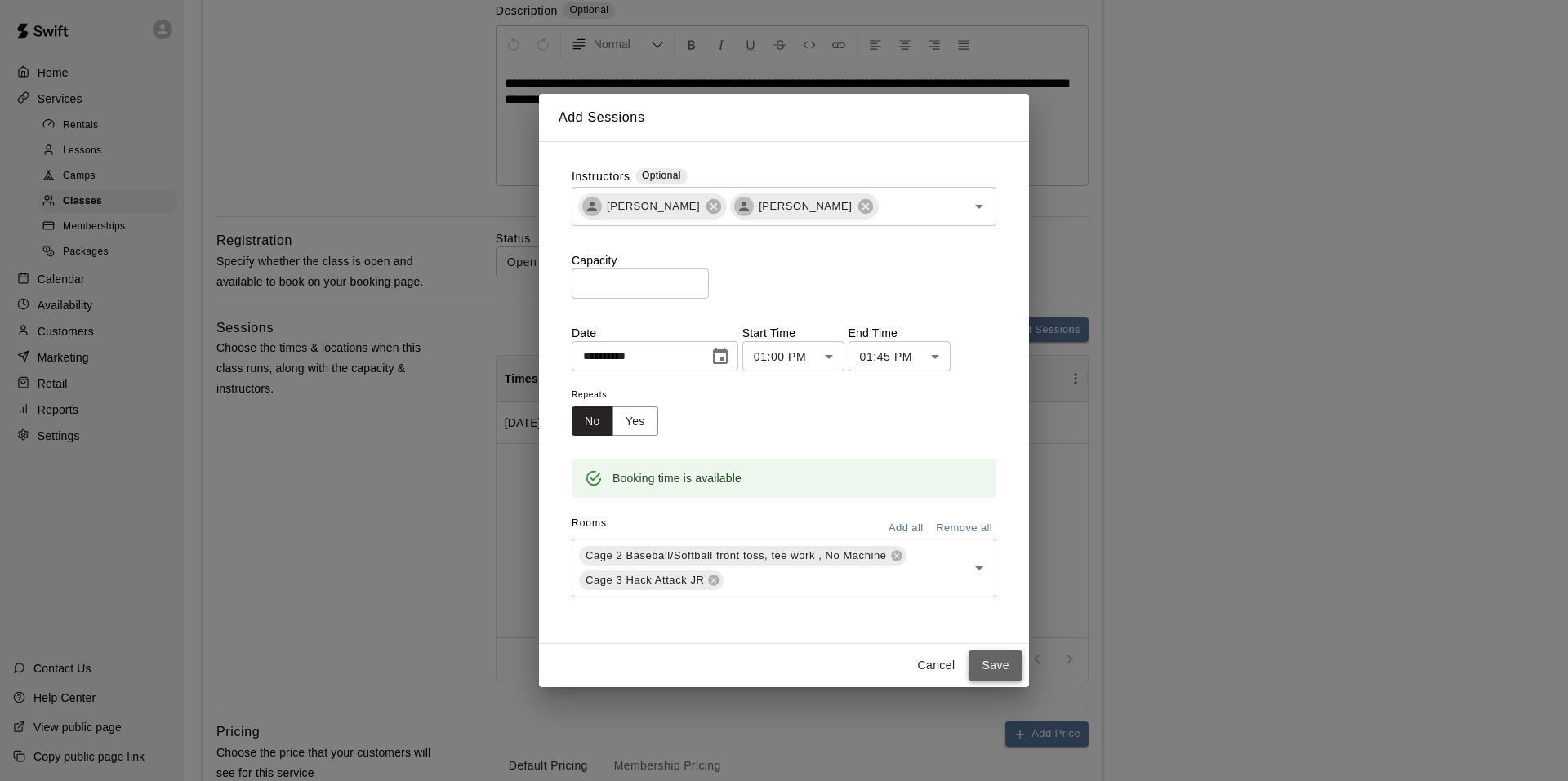
click at [983, 668] on button "Save" at bounding box center [995, 665] width 54 height 31
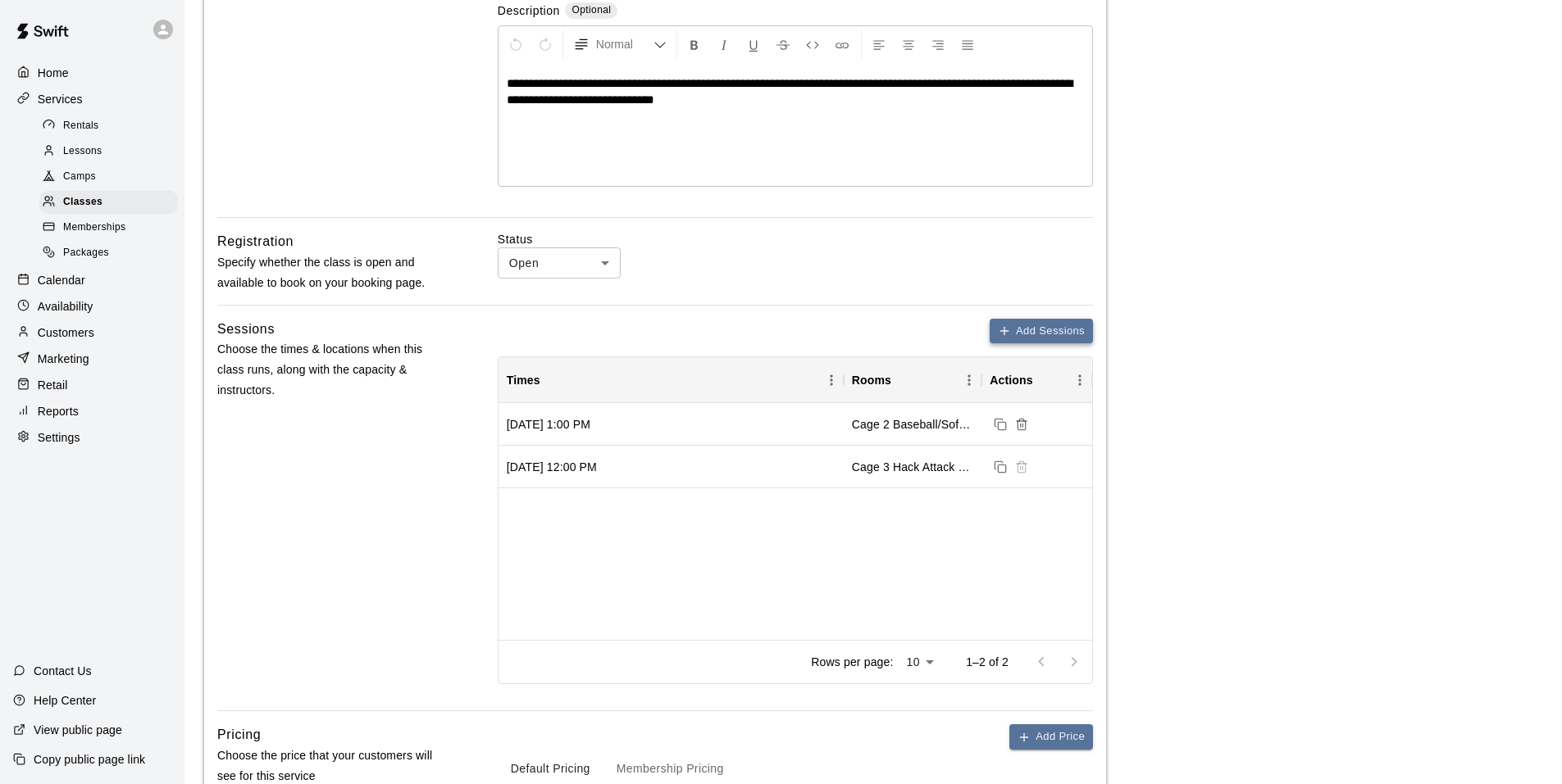
click at [1002, 331] on icon "button" at bounding box center [1003, 331] width 7 height 0
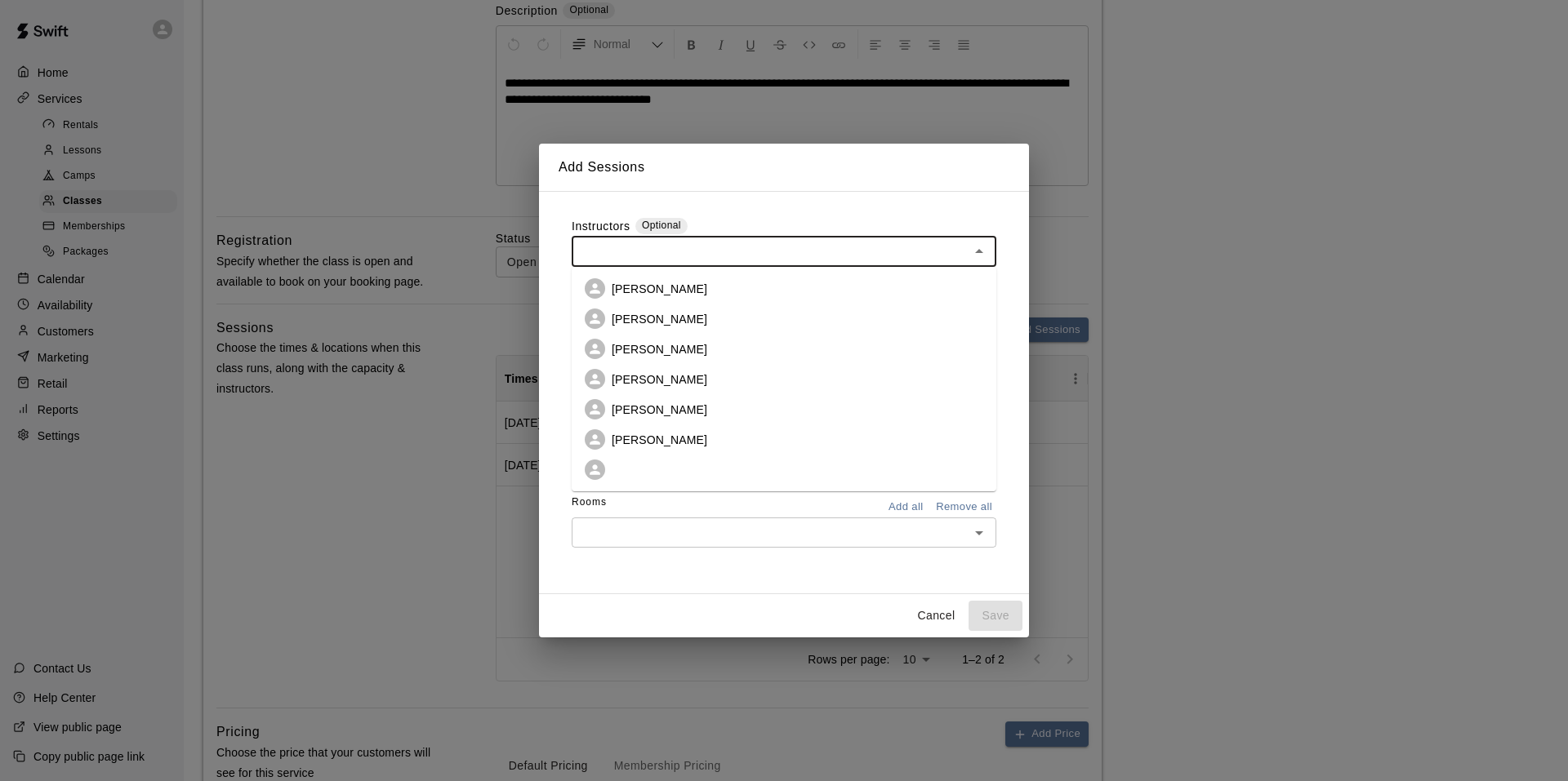
click at [635, 256] on input "text" at bounding box center [770, 251] width 388 height 21
click at [633, 283] on p "Chandler Harris" at bounding box center [660, 289] width 96 height 17
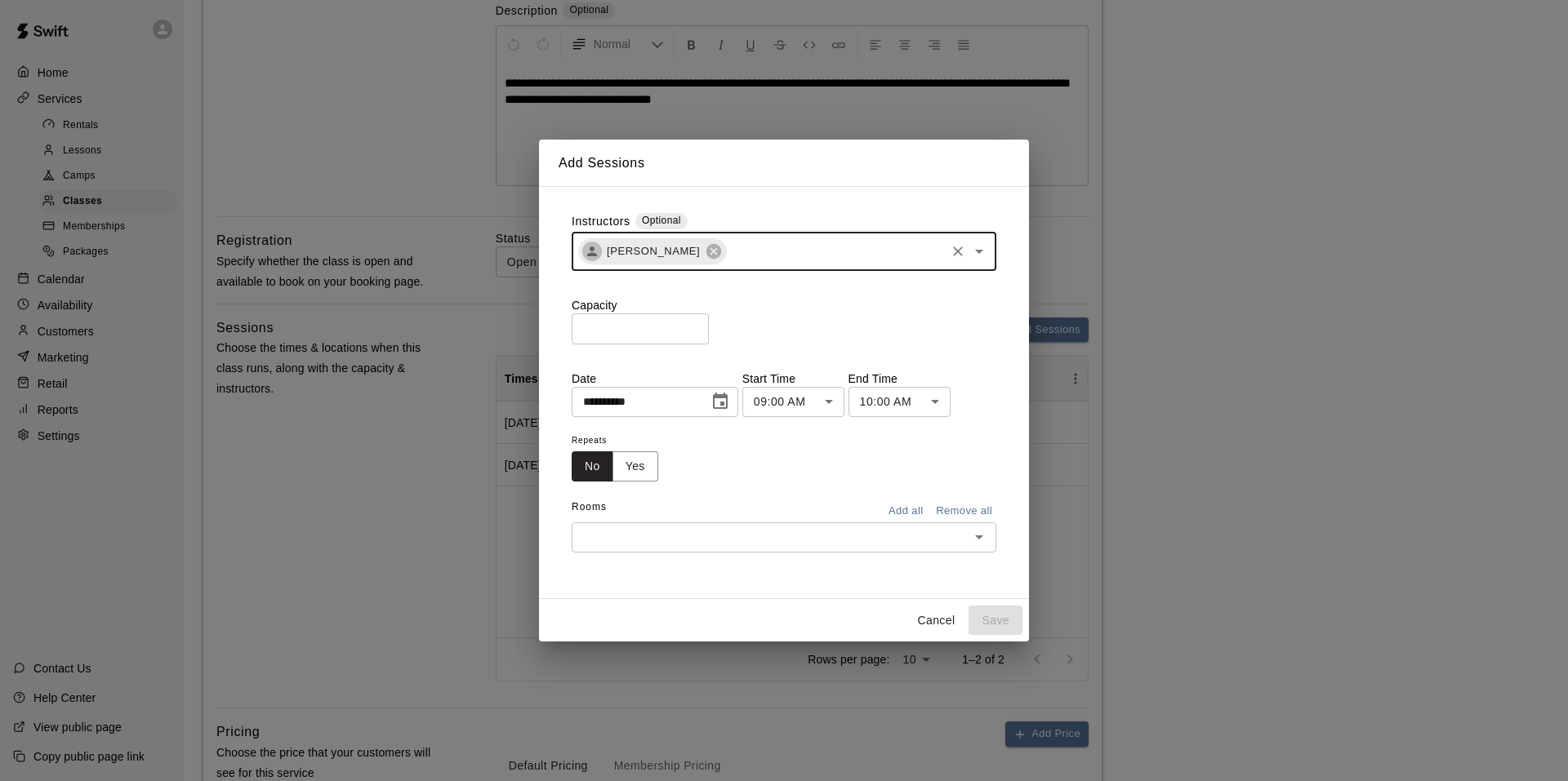
click at [732, 251] on input "text" at bounding box center [836, 251] width 215 height 21
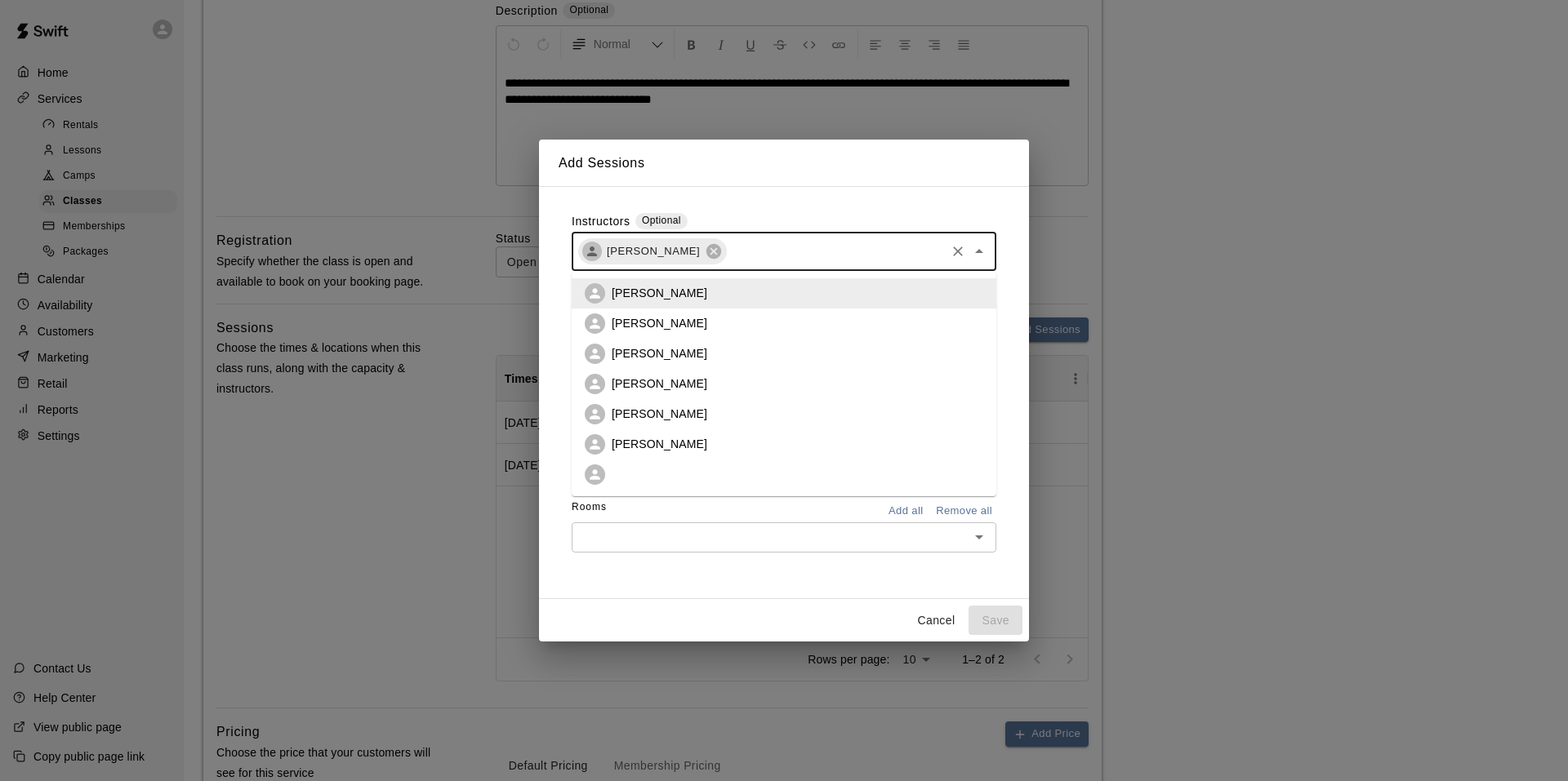
click at [651, 388] on p "Jared Harris" at bounding box center [660, 383] width 96 height 17
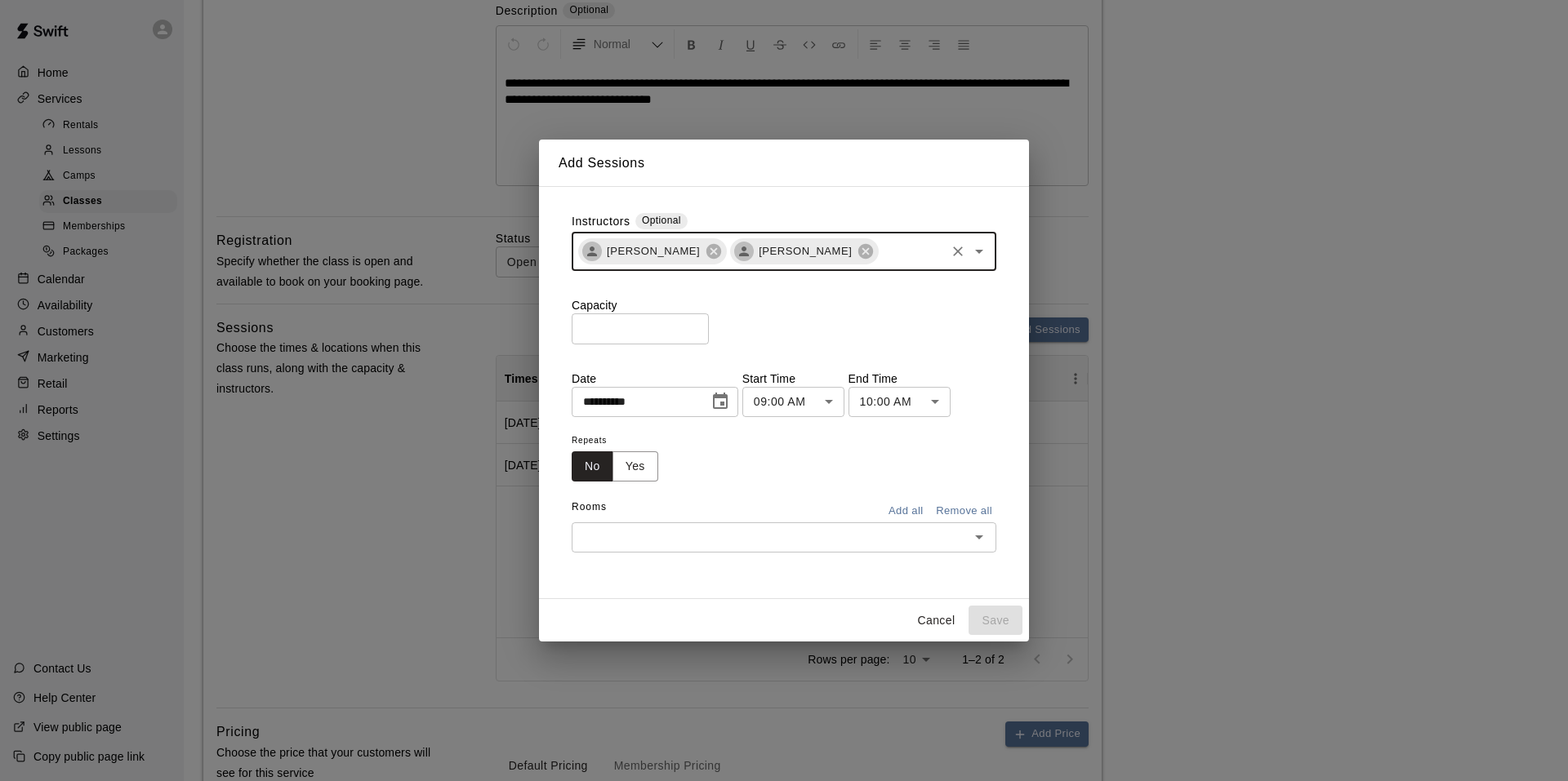
click at [633, 327] on input "*" at bounding box center [640, 328] width 137 height 31
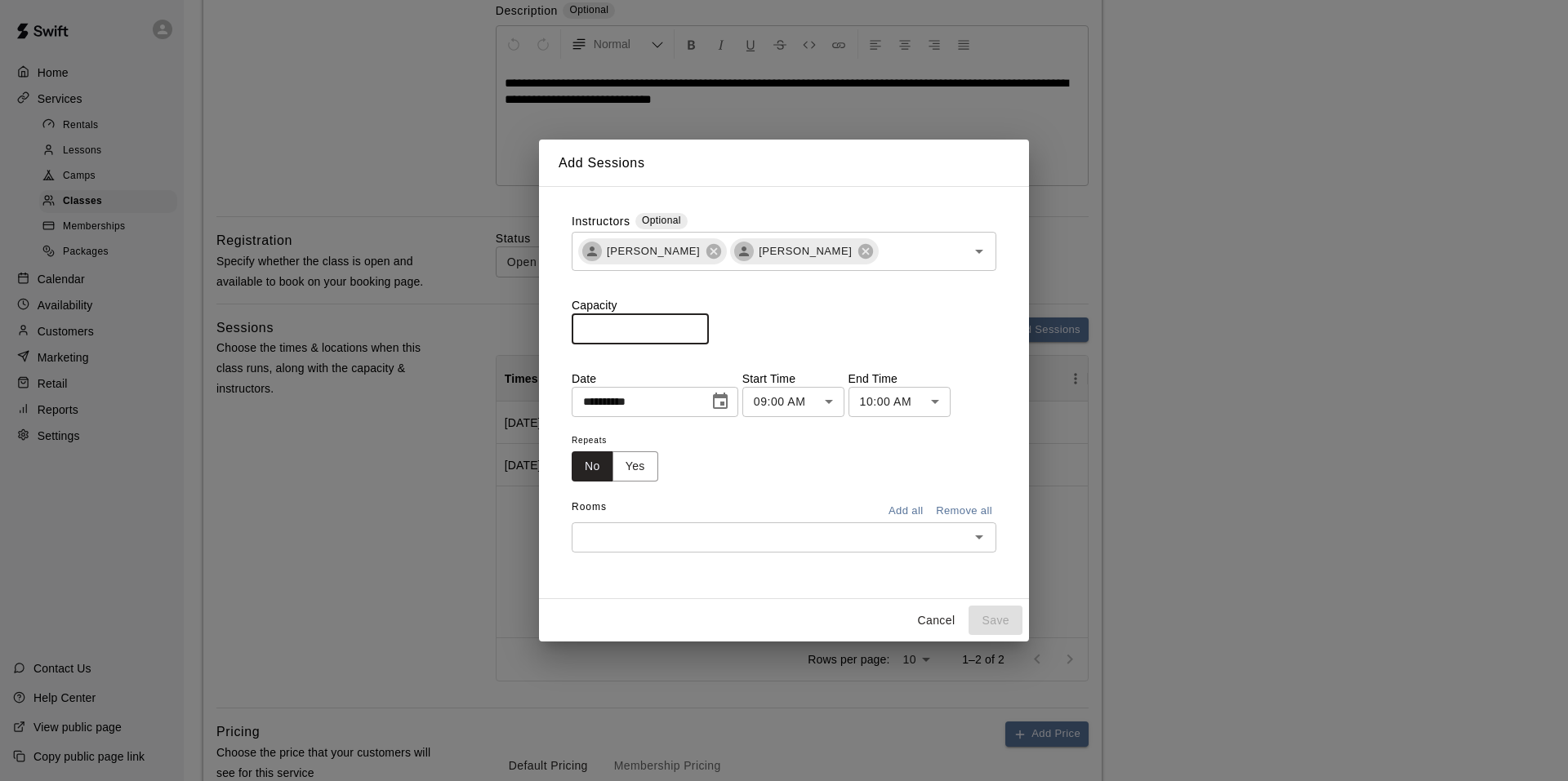
type input "**"
click at [725, 405] on icon "Choose date, selected date is Sep 16, 2025" at bounding box center [720, 402] width 20 height 20
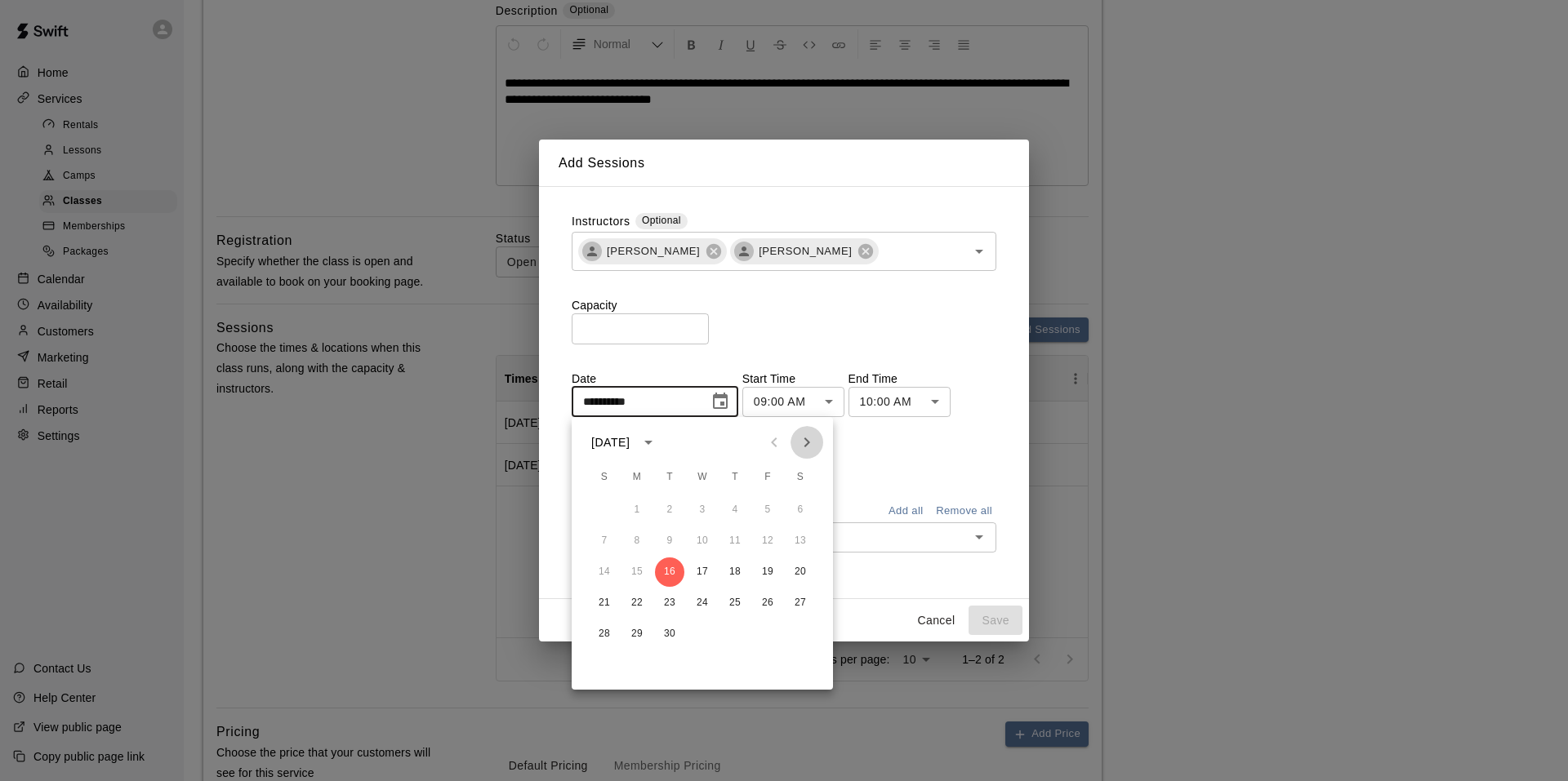
click at [808, 439] on icon "Next month" at bounding box center [807, 443] width 20 height 20
click at [802, 548] on button "11" at bounding box center [800, 541] width 30 height 30
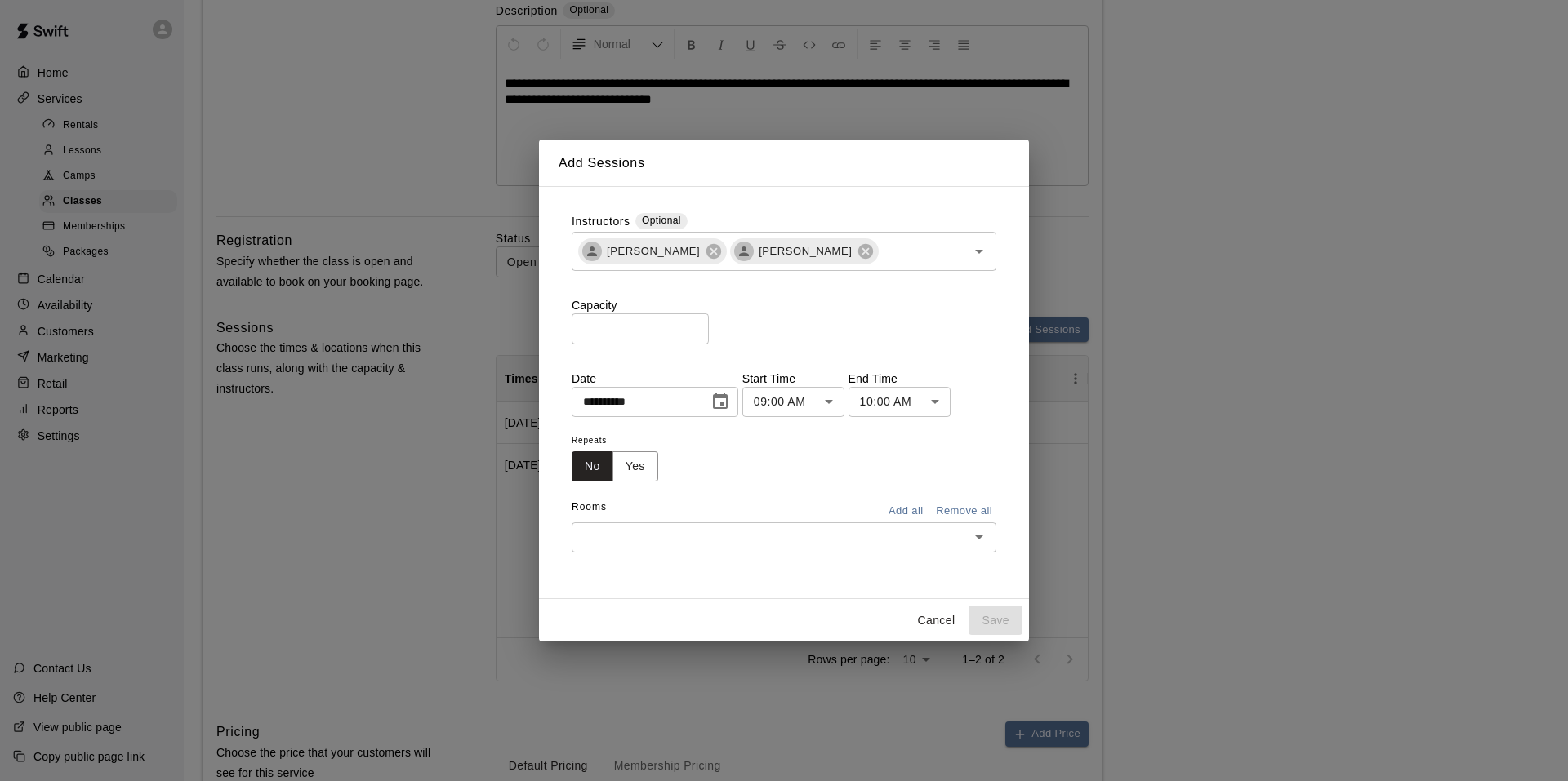
type input "**********"
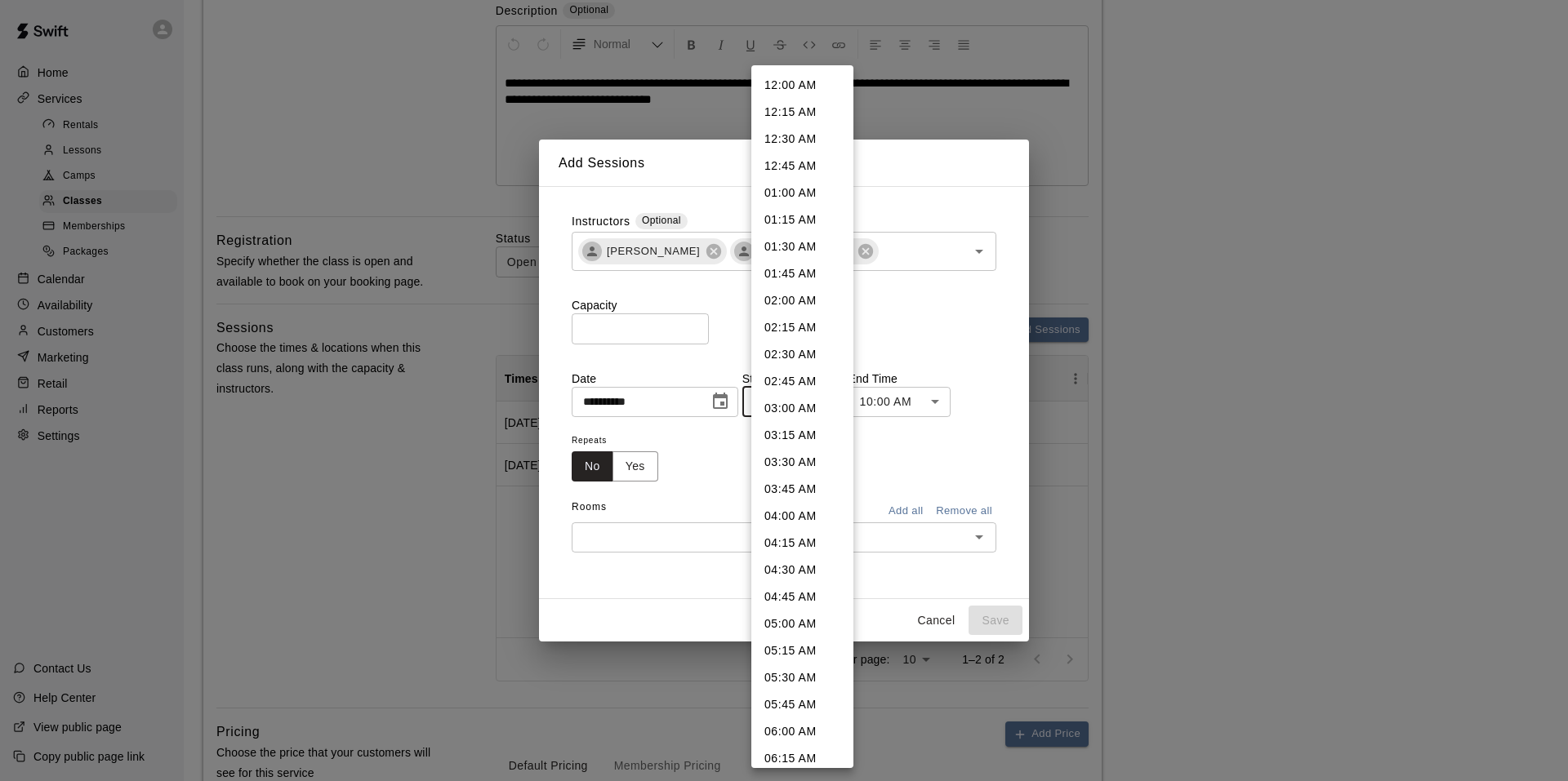
click at [837, 399] on body "**********" at bounding box center [784, 587] width 1568 height 1827
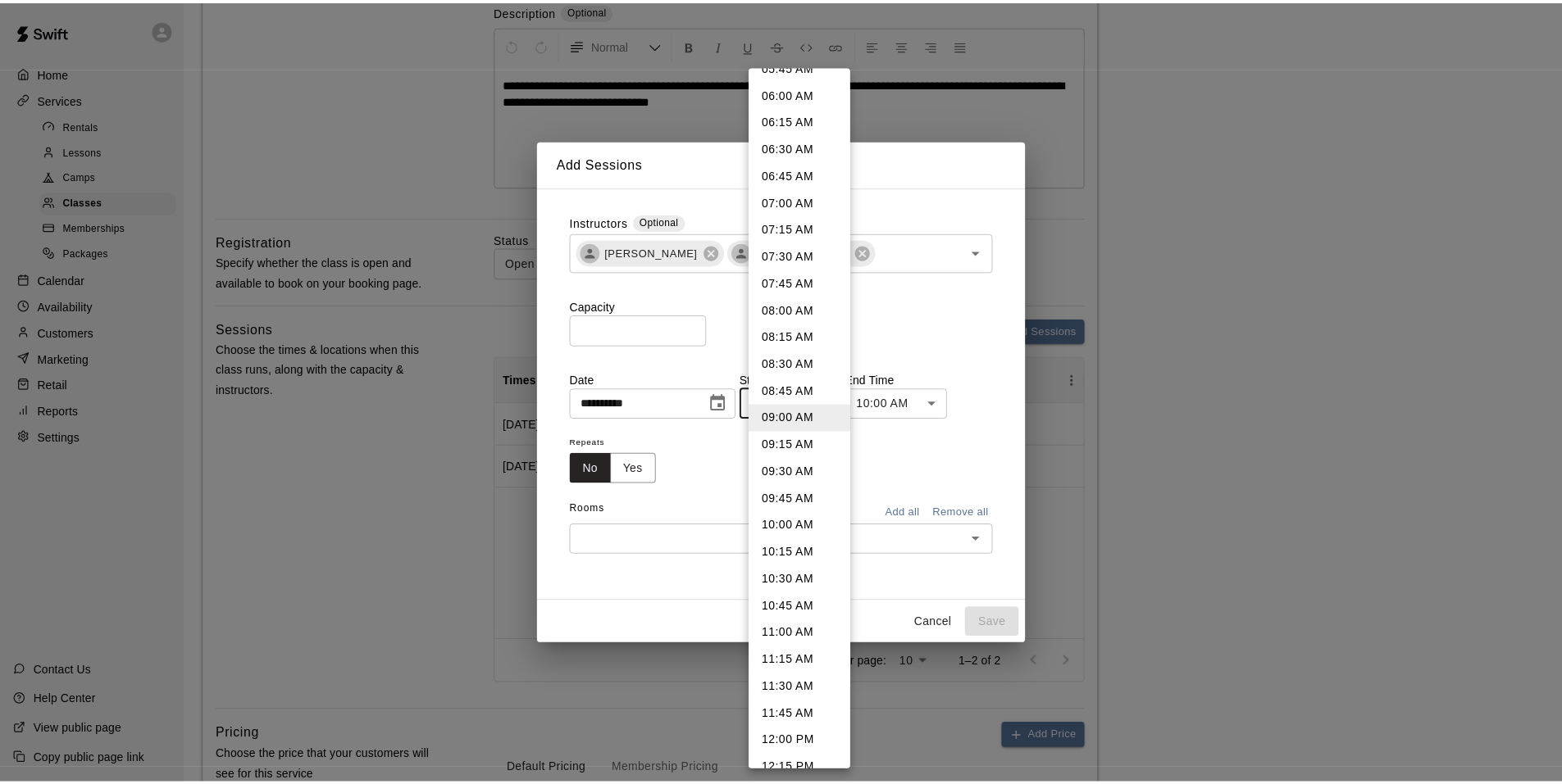
scroll to position [805, 0]
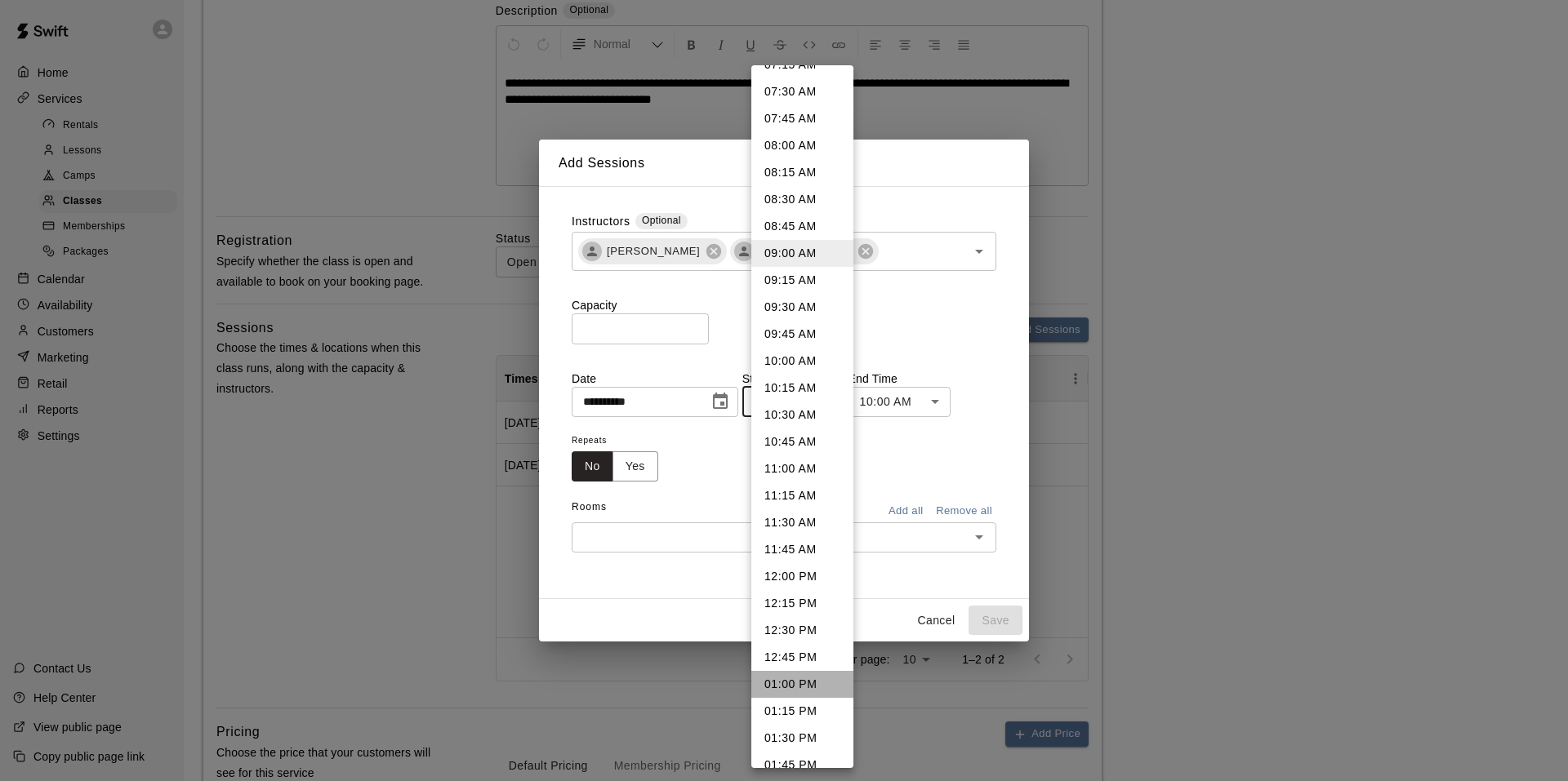
click at [805, 683] on li "01:00 PM" at bounding box center [802, 684] width 102 height 27
type input "********"
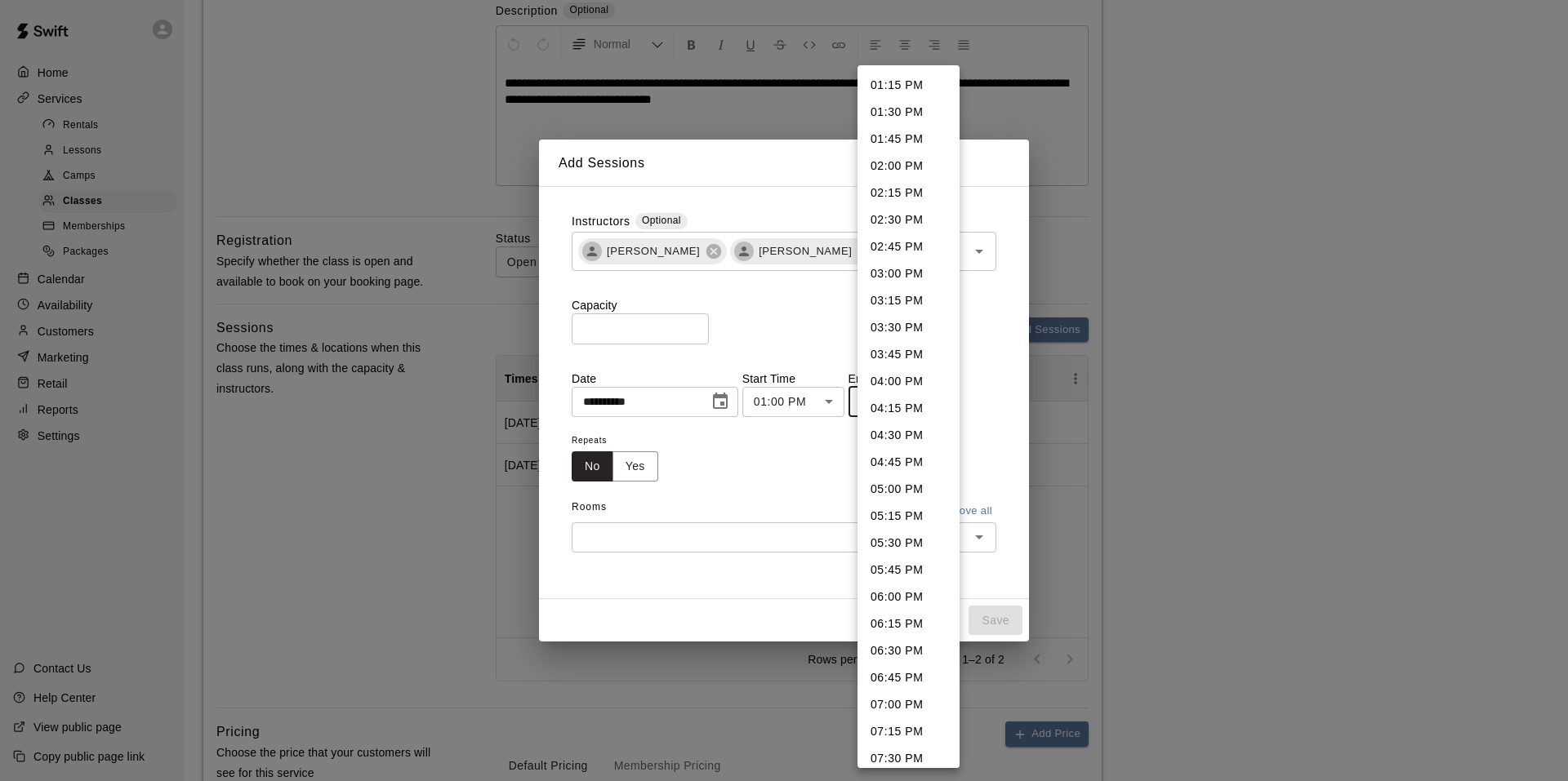
click at [903, 404] on body "**********" at bounding box center [784, 587] width 1568 height 1827
click at [903, 138] on li "01:45 PM" at bounding box center [908, 139] width 102 height 27
type input "********"
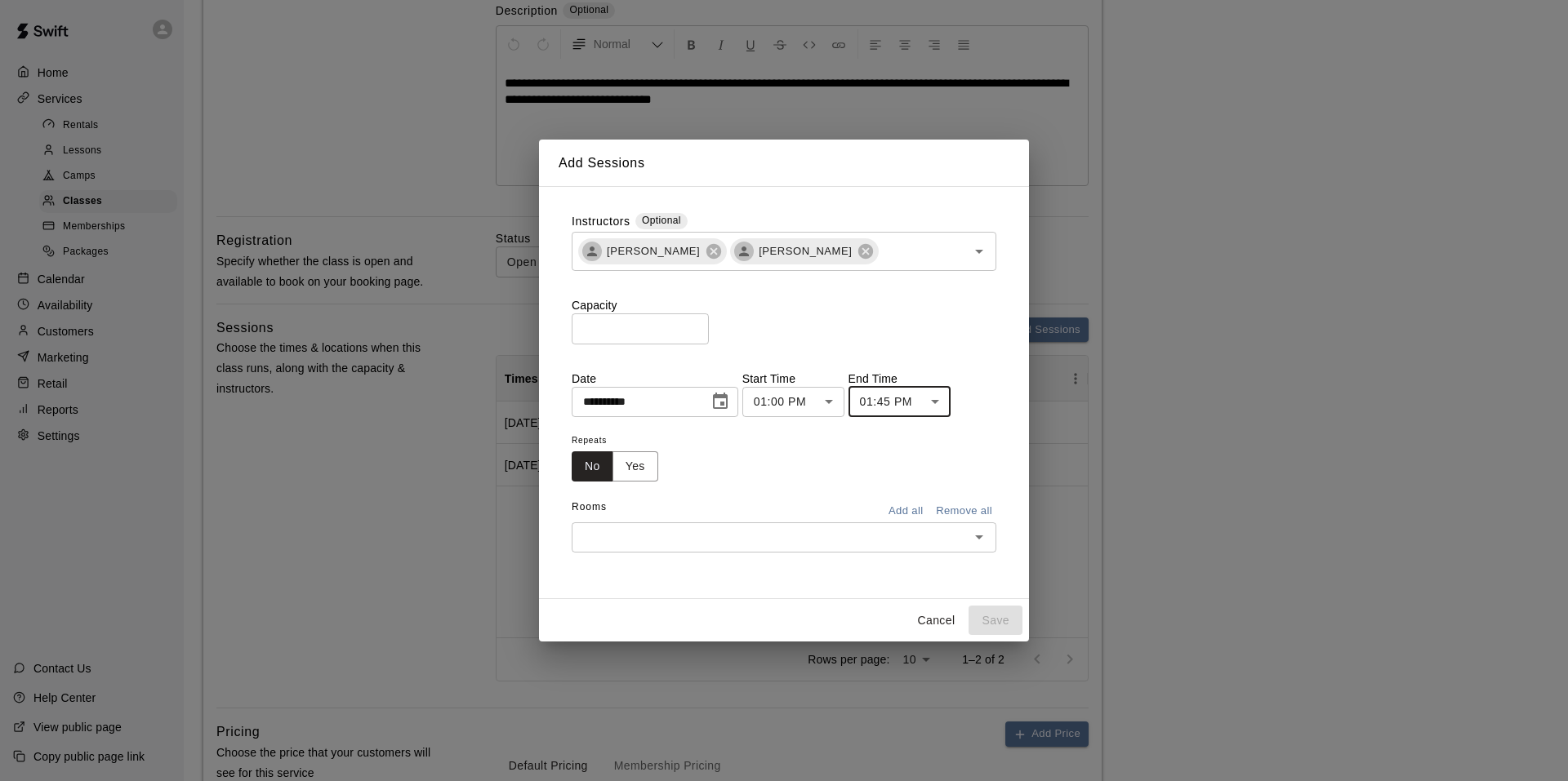
click at [595, 549] on div "​" at bounding box center [784, 537] width 425 height 31
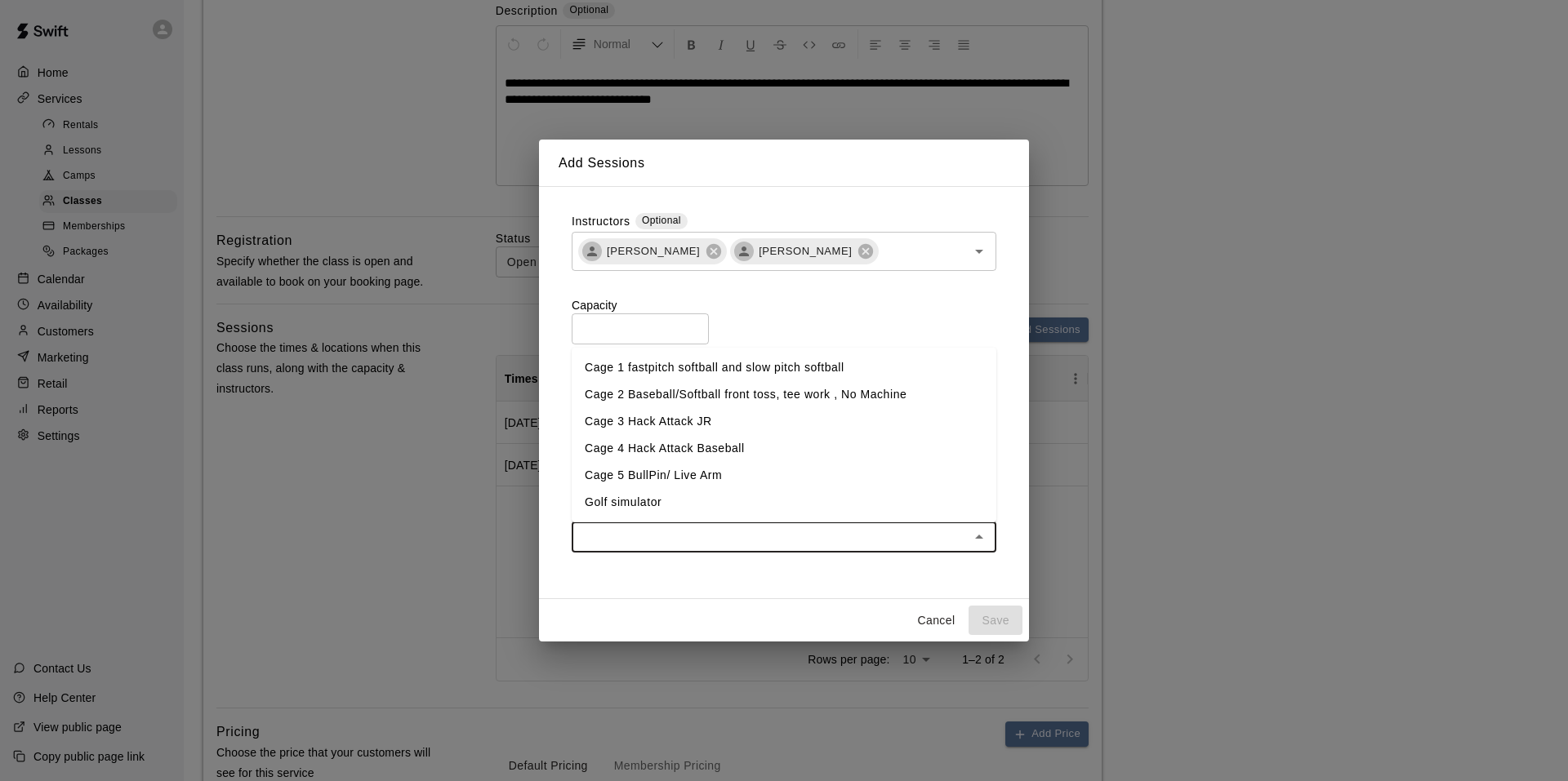
click at [646, 392] on li "Cage 2 Baseball/Softball front toss, tee work , No Machine" at bounding box center [784, 394] width 425 height 27
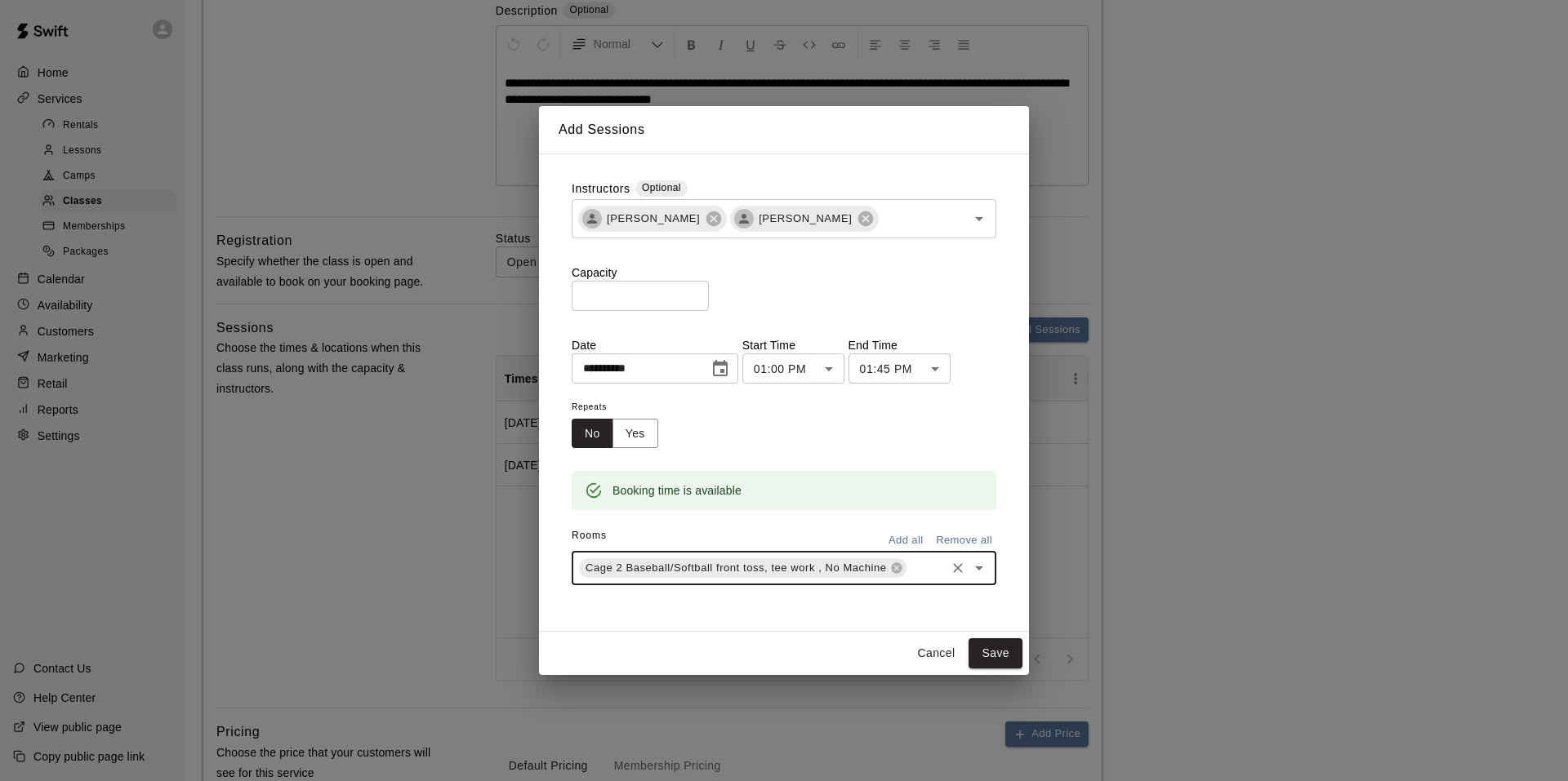
click at [908, 579] on input "text" at bounding box center [926, 569] width 35 height 21
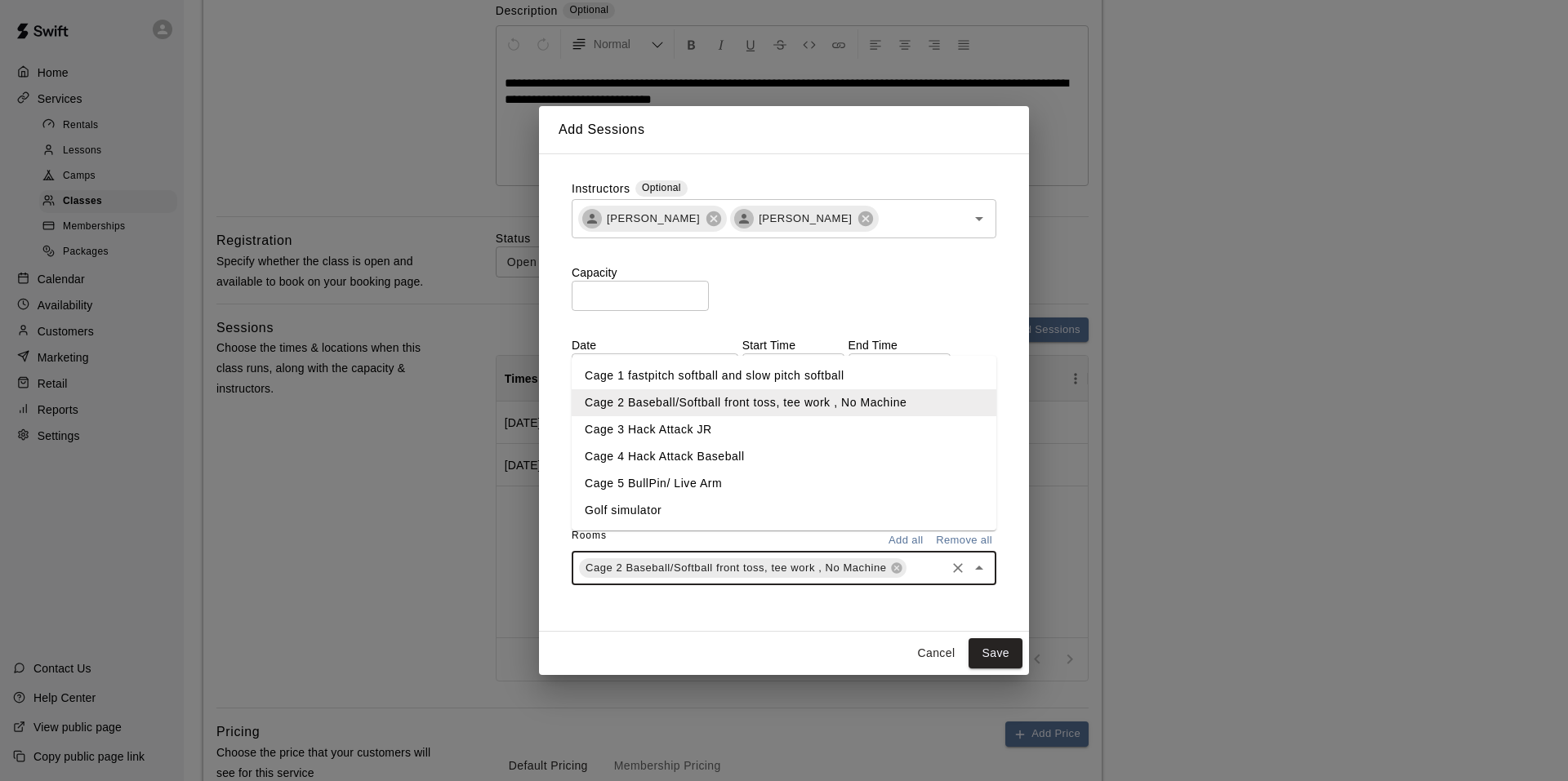
click at [675, 437] on li "Cage 3 Hack Attack JR" at bounding box center [784, 430] width 425 height 27
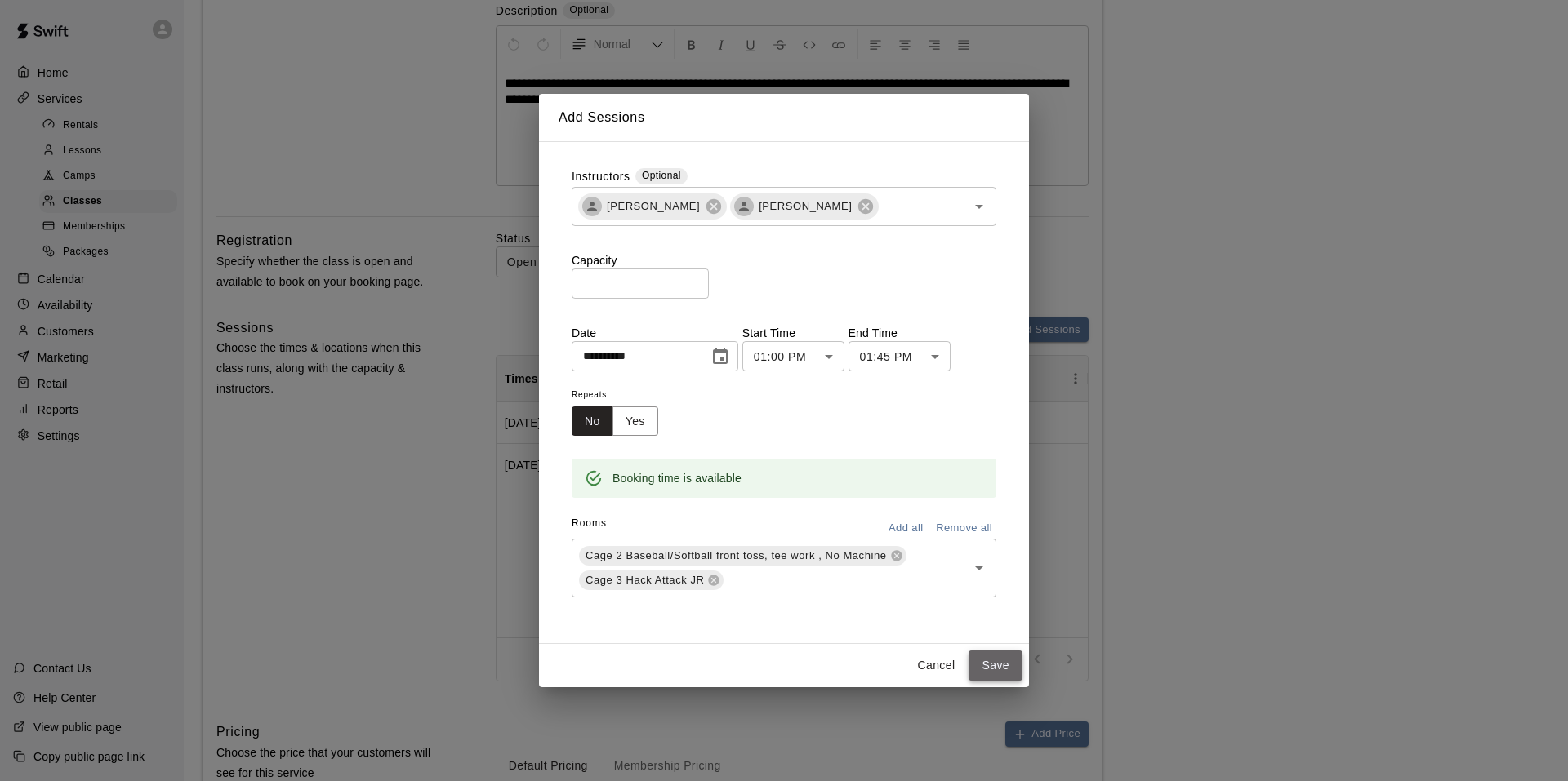
click at [998, 664] on button "Save" at bounding box center [995, 665] width 54 height 31
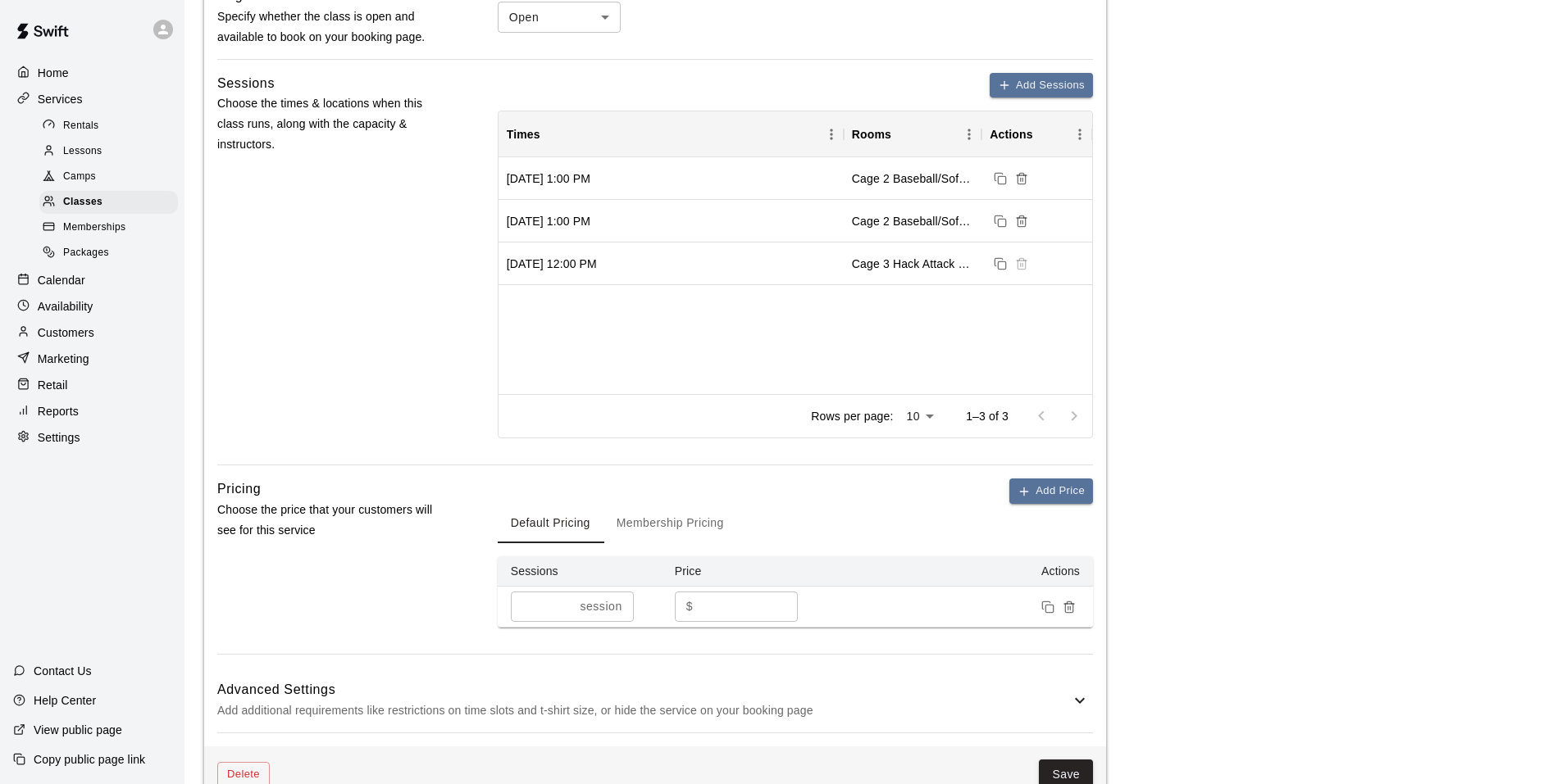
scroll to position [655, 0]
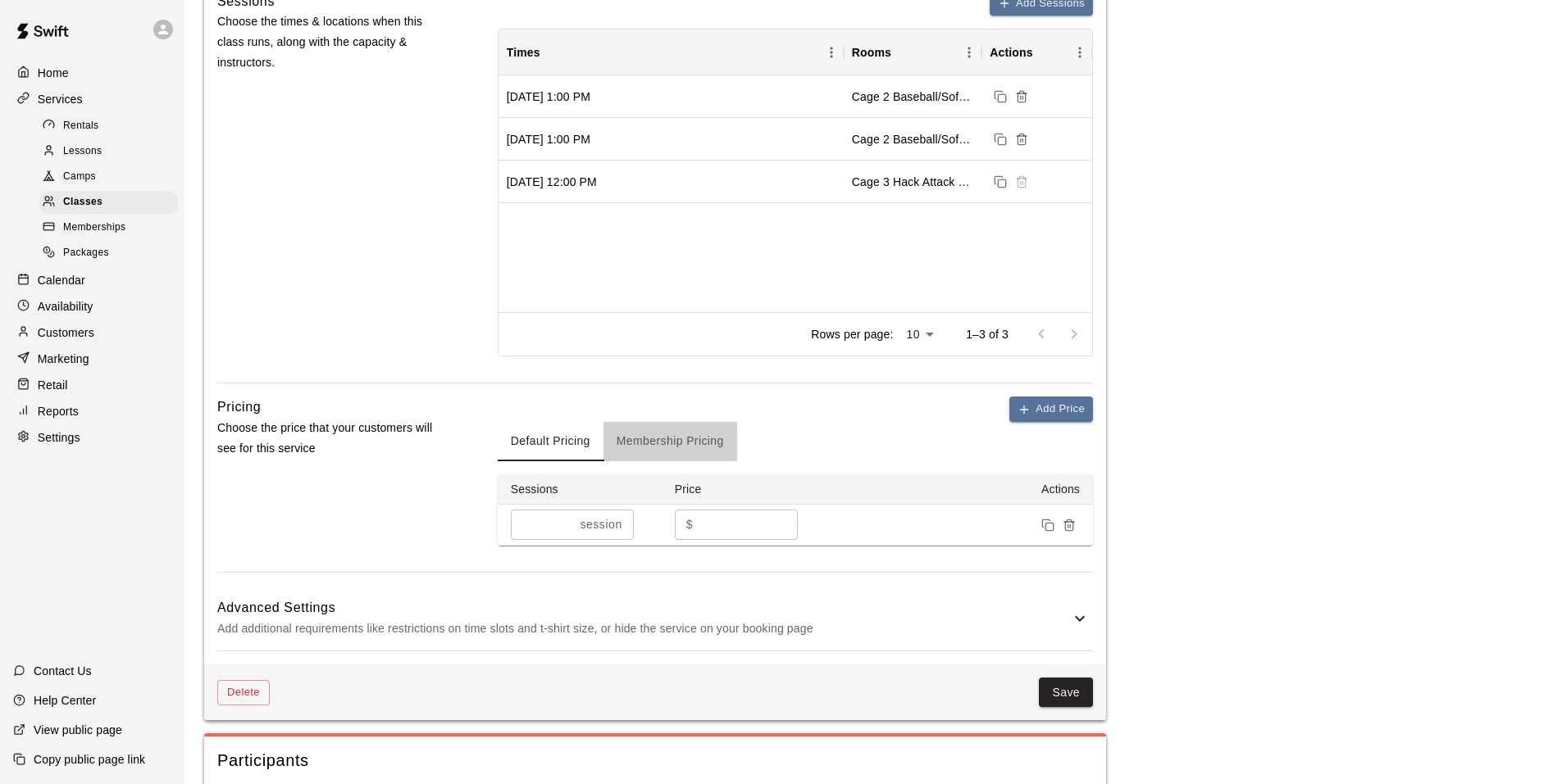
click at [647, 437] on button "Membership Pricing" at bounding box center [670, 441] width 134 height 39
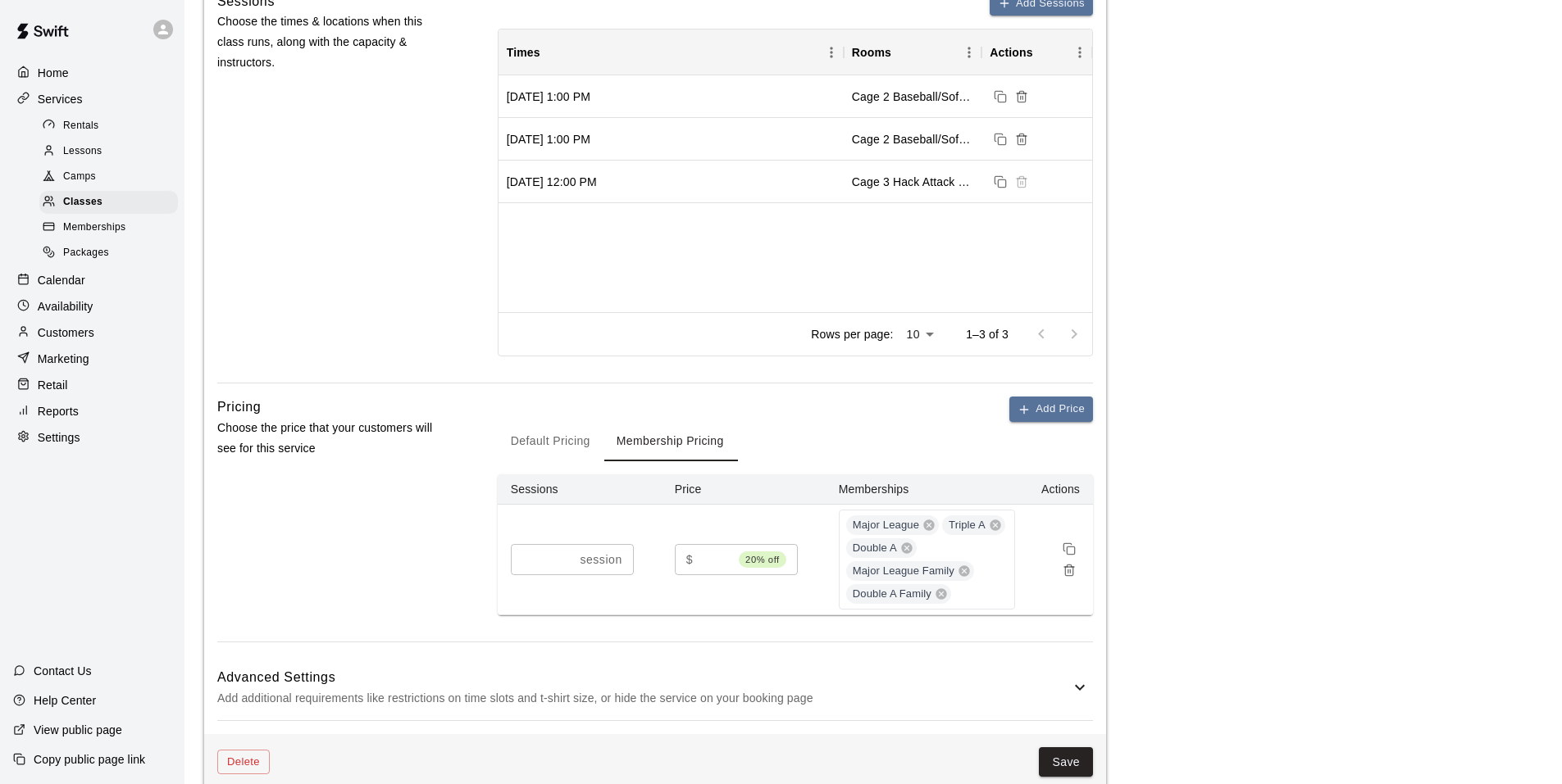
click at [573, 439] on button "Default Pricing" at bounding box center [550, 441] width 105 height 39
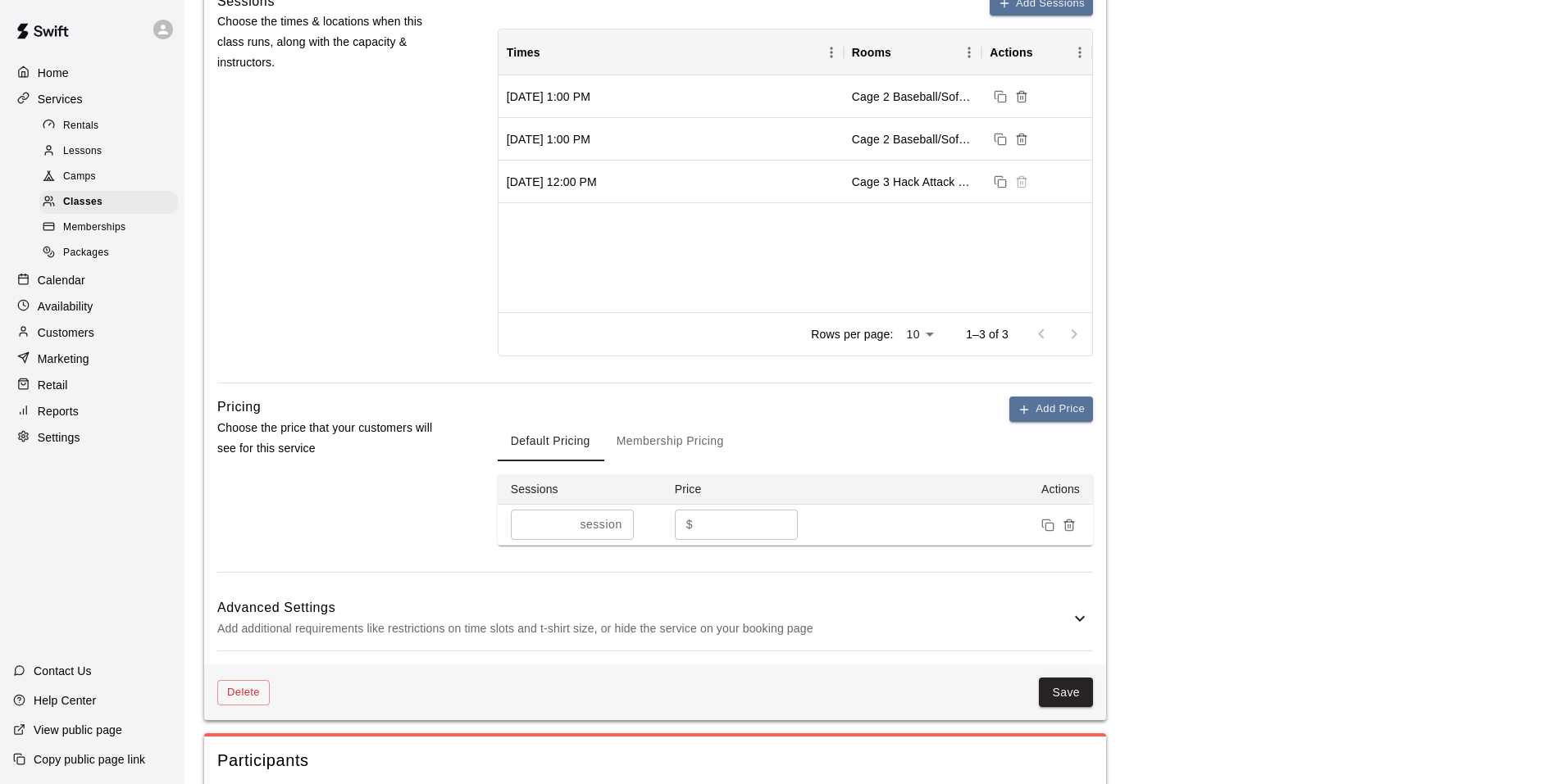
click at [985, 619] on p "Add additional requirements like restrictions on time slots and t-shirt size, o…" at bounding box center [643, 629] width 852 height 21
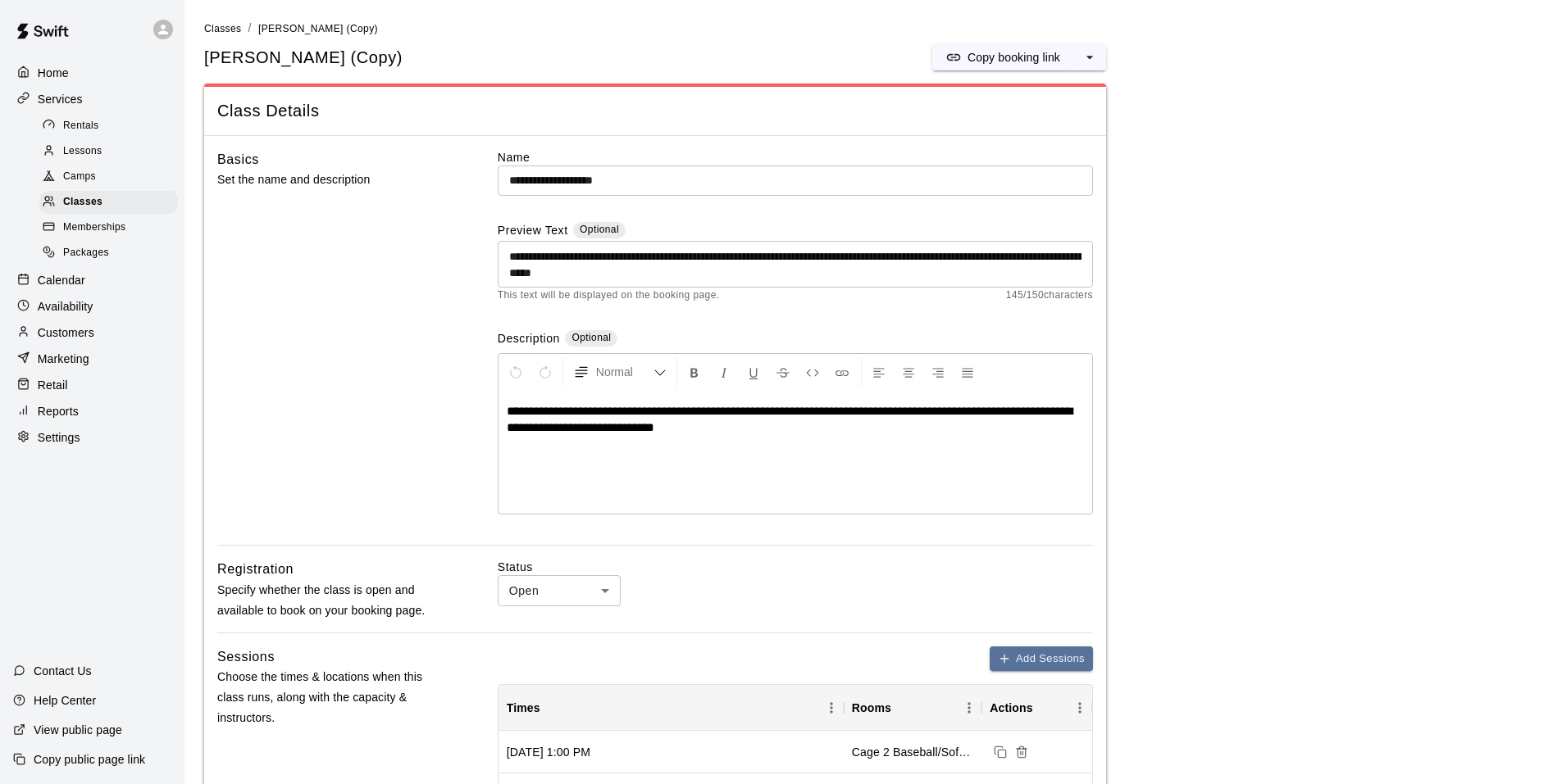
scroll to position [82, 0]
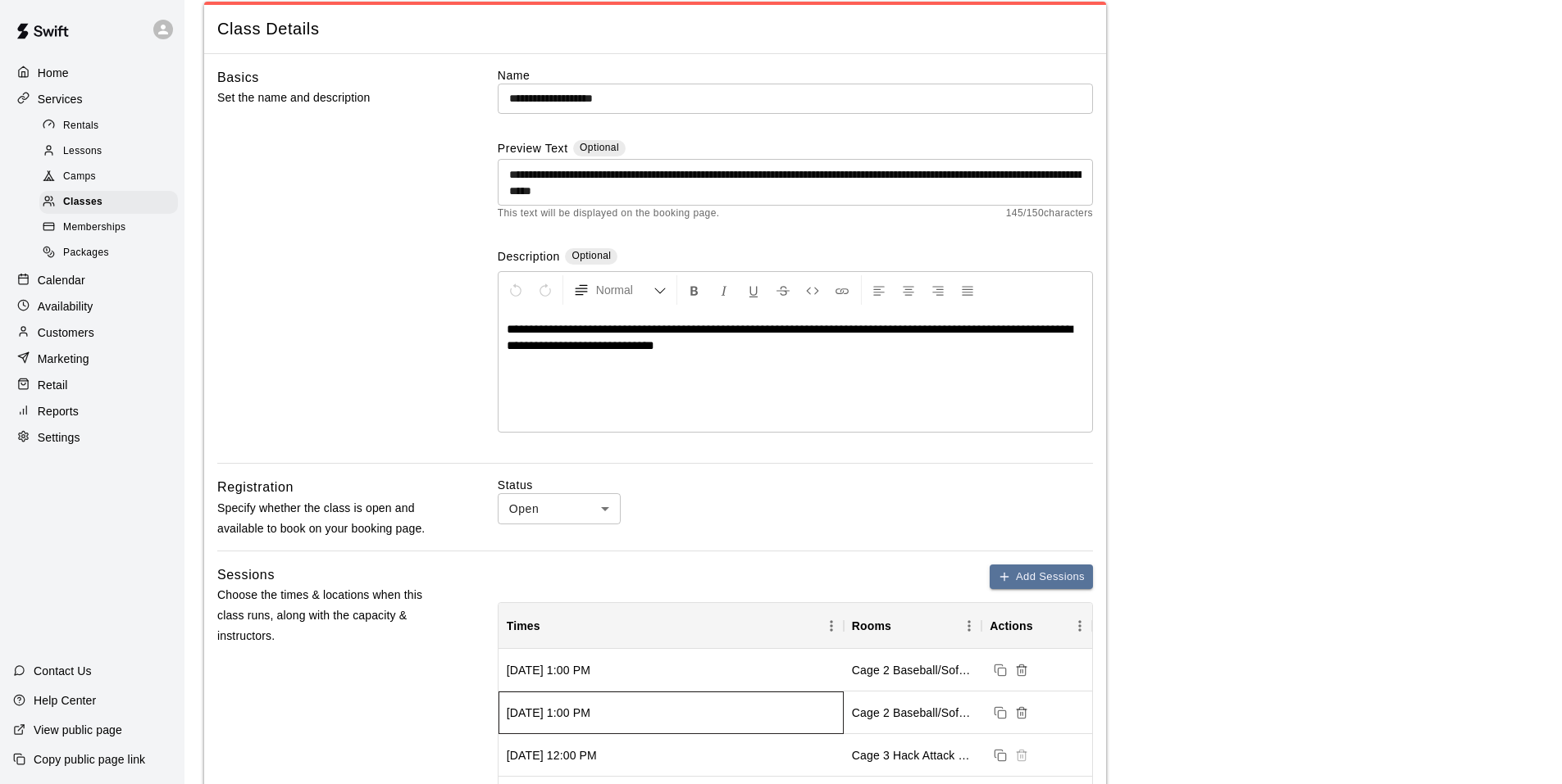
click at [748, 715] on div "Saturday, October 4, 2025 at 1:00 PM" at bounding box center [671, 713] width 345 height 42
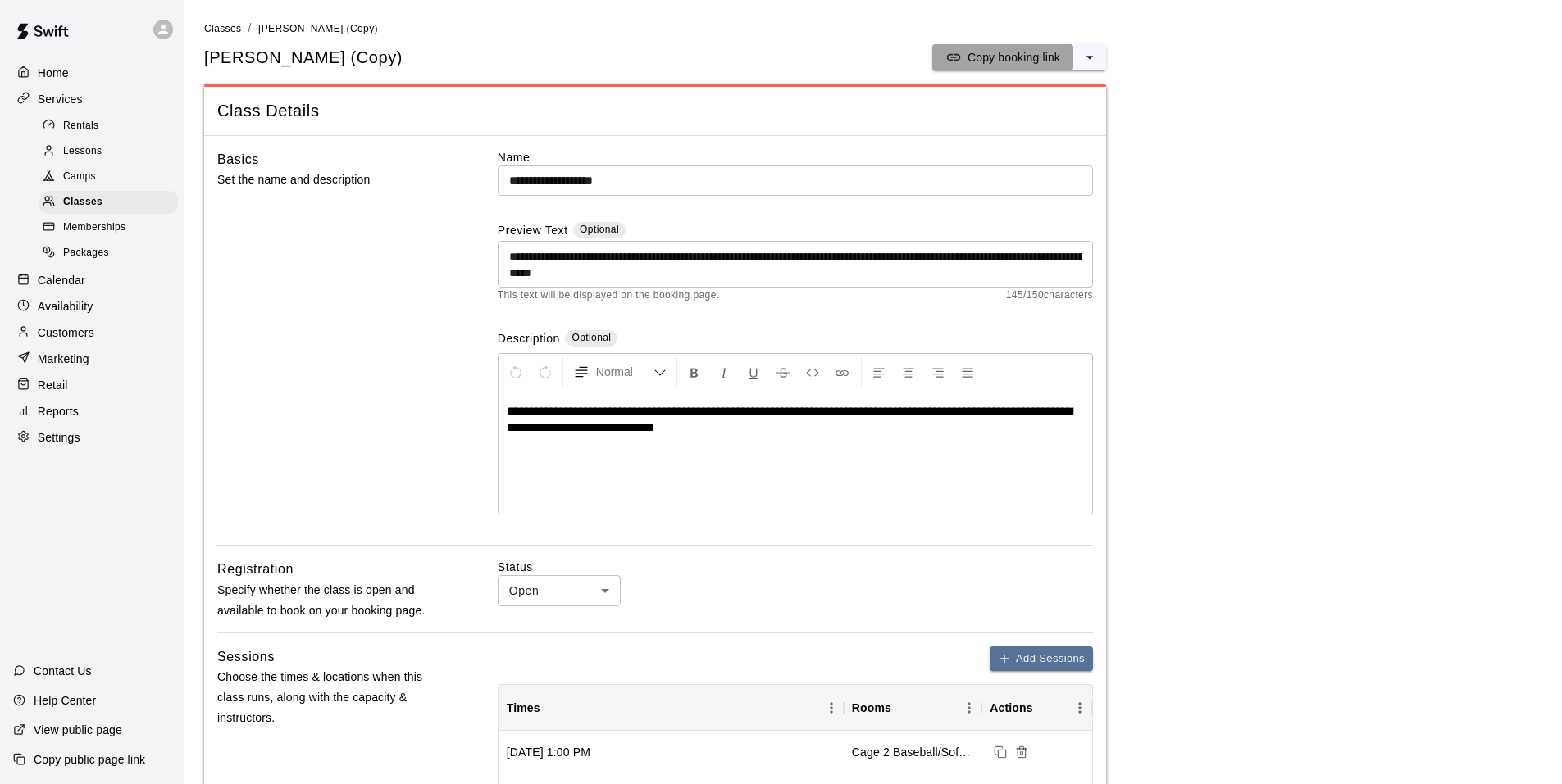
click at [982, 47] on button "Copy booking link" at bounding box center [1003, 57] width 141 height 27
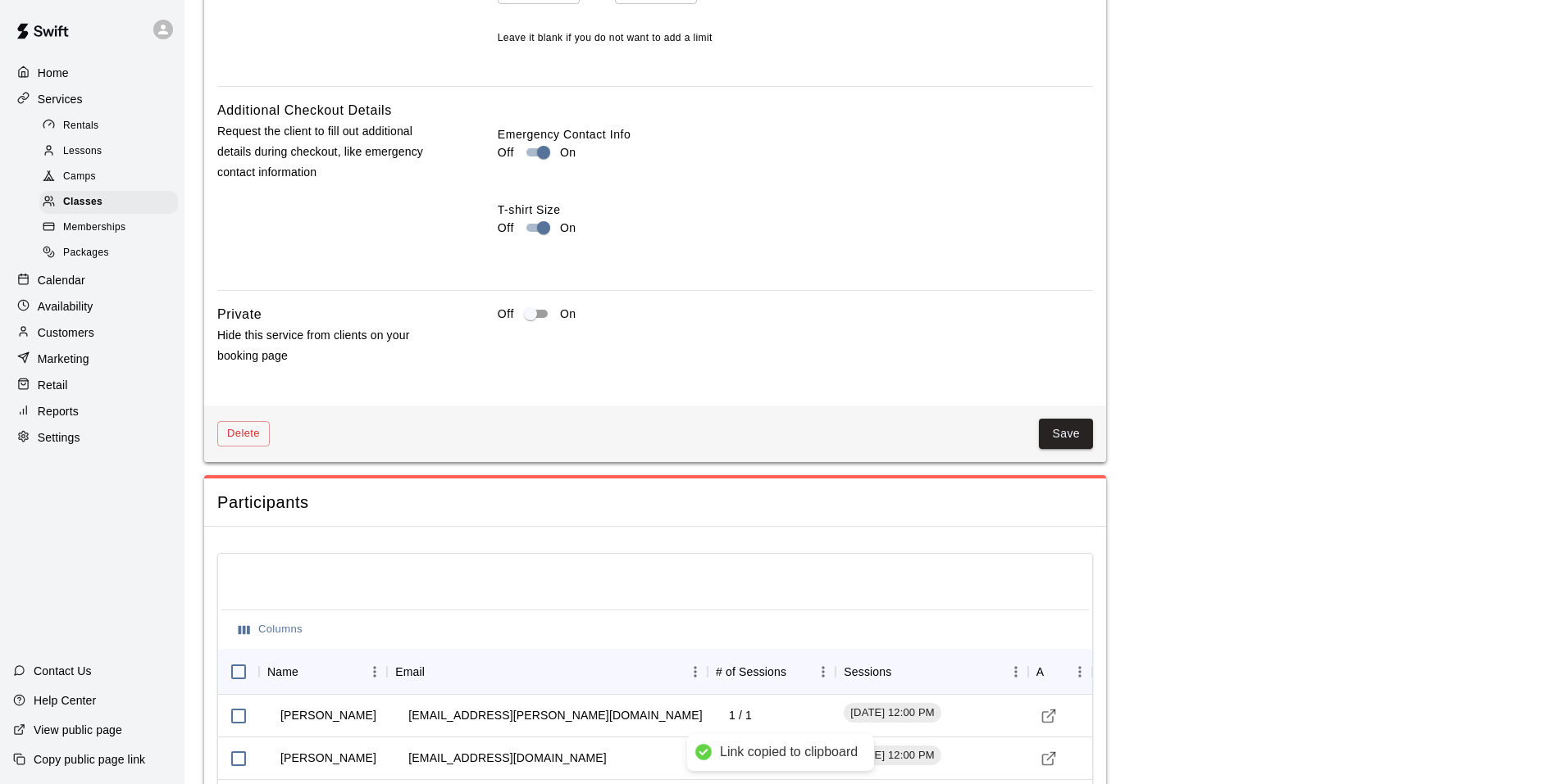
scroll to position [1857, 0]
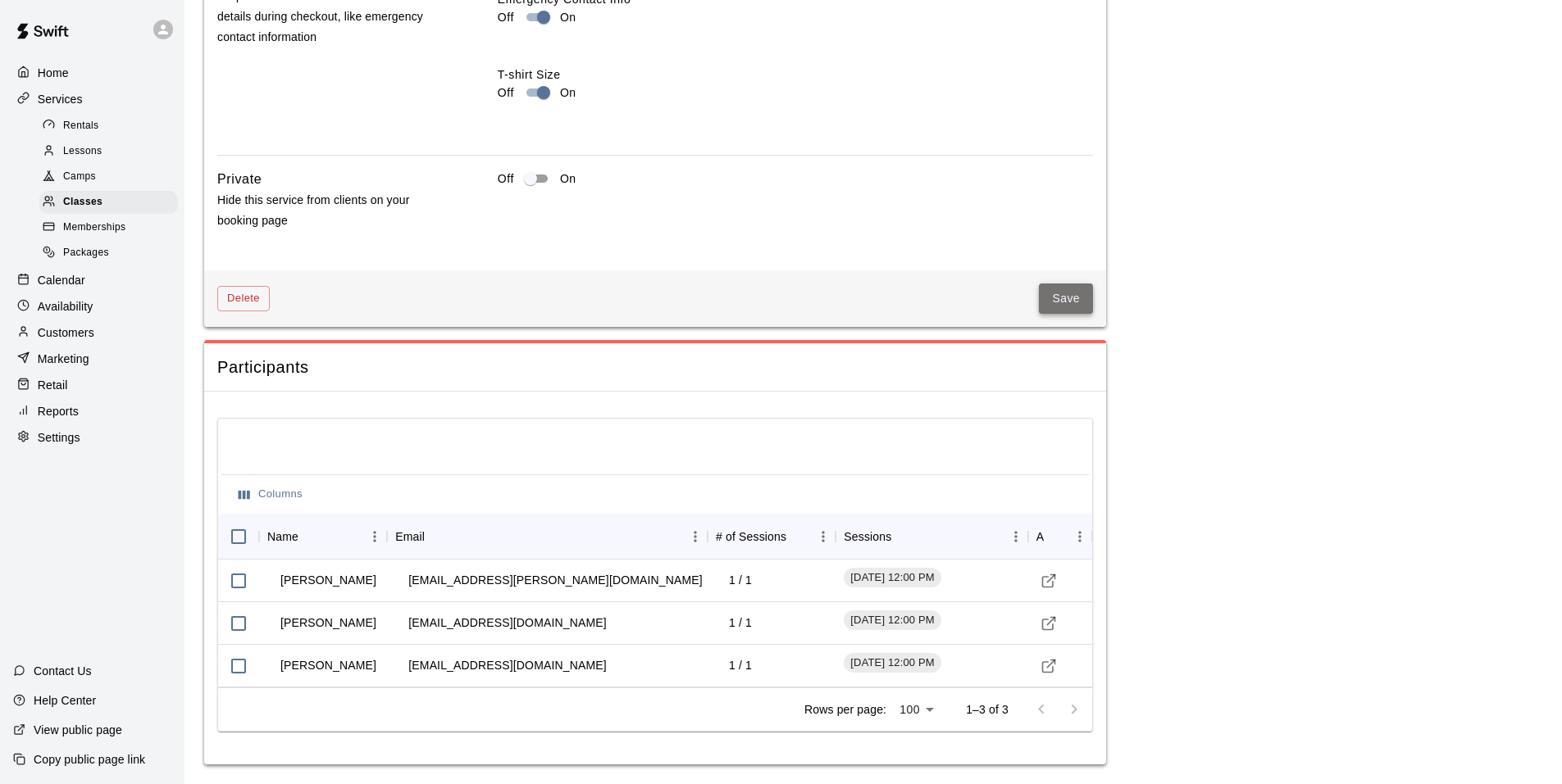
click at [1082, 301] on button "Save" at bounding box center [1066, 299] width 54 height 31
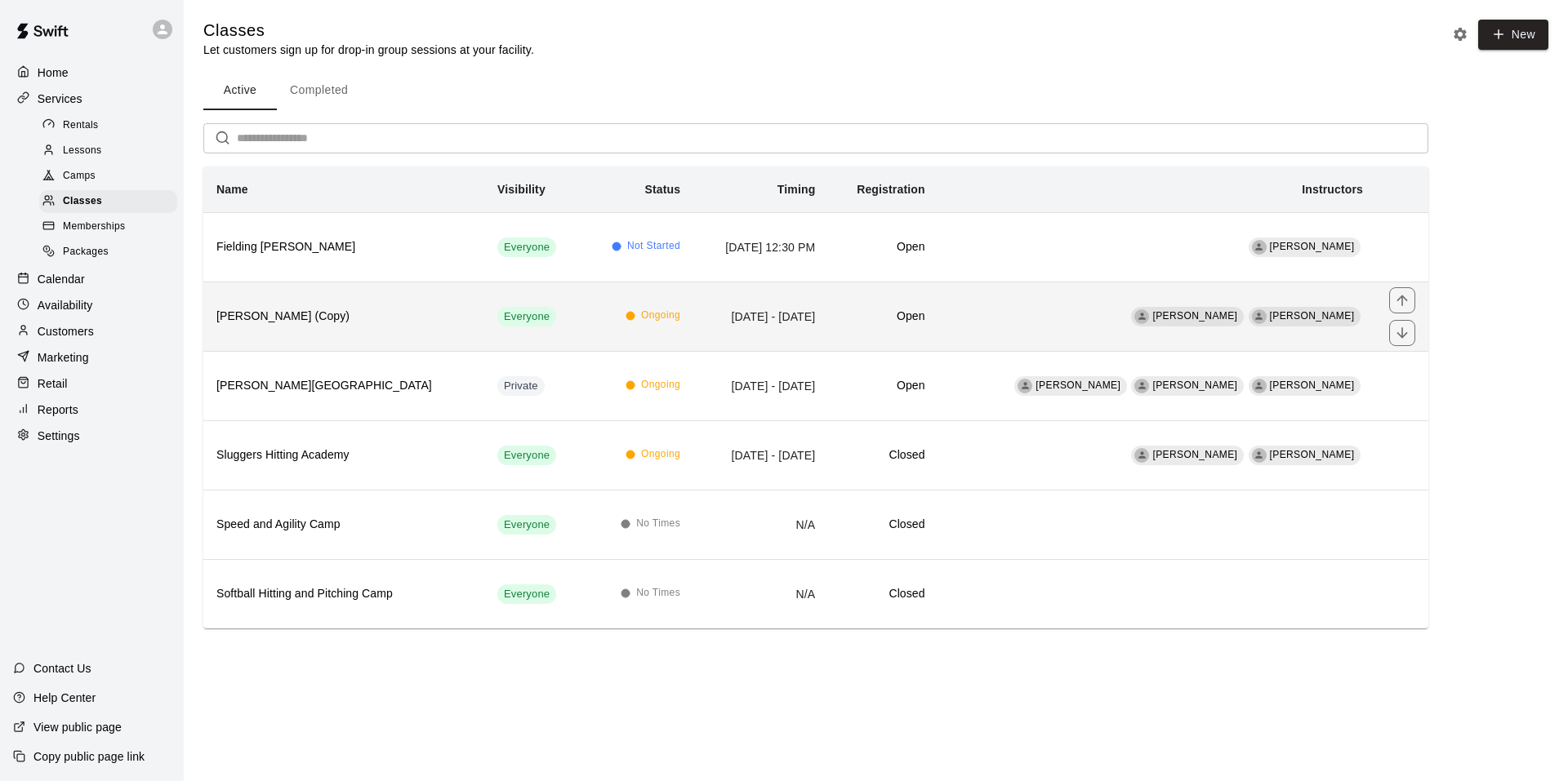
click at [302, 311] on h6 "Lil Sluggers (Copy)" at bounding box center [344, 317] width 255 height 18
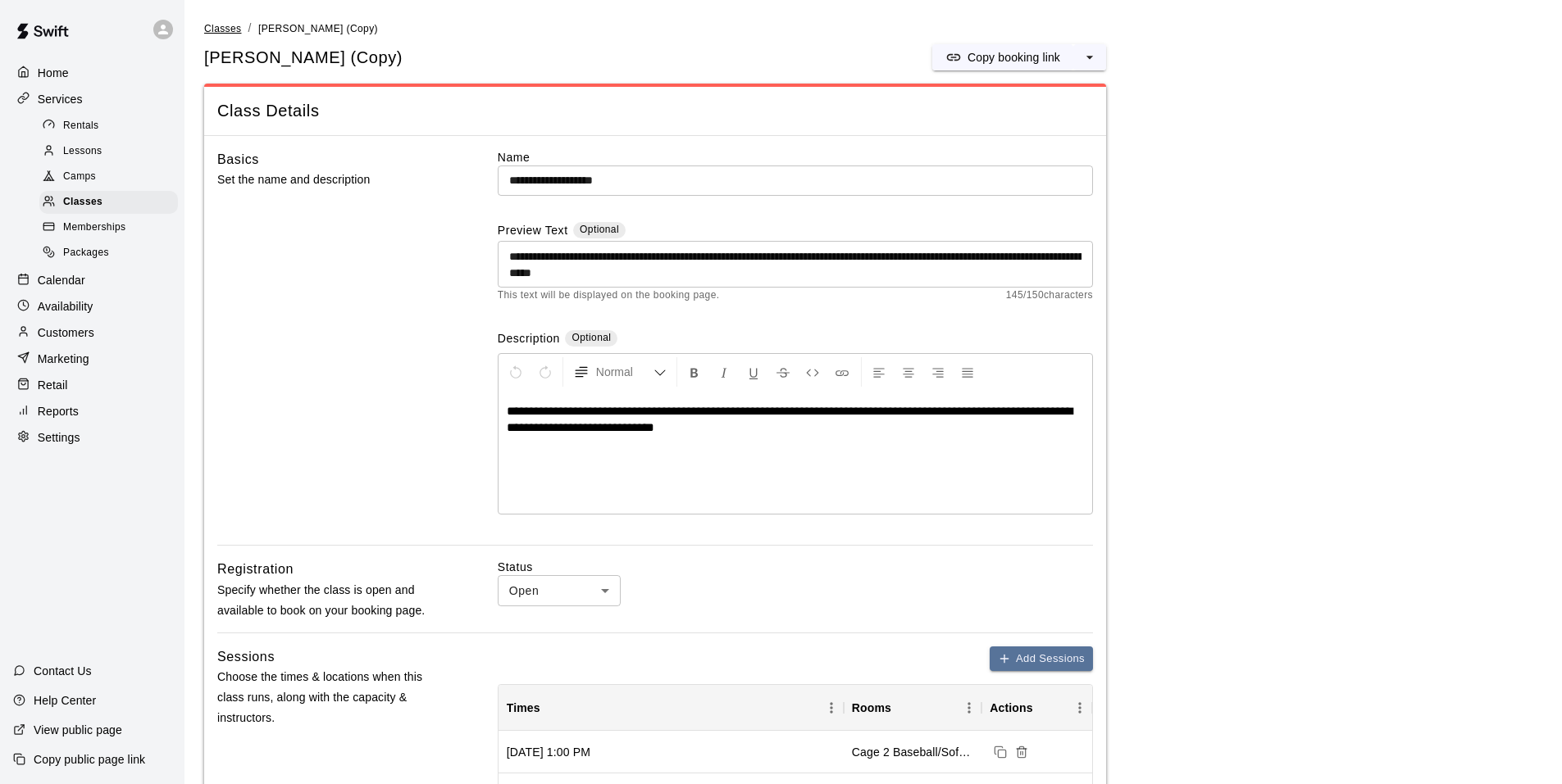
click at [231, 30] on span "Classes" at bounding box center [222, 29] width 37 height 12
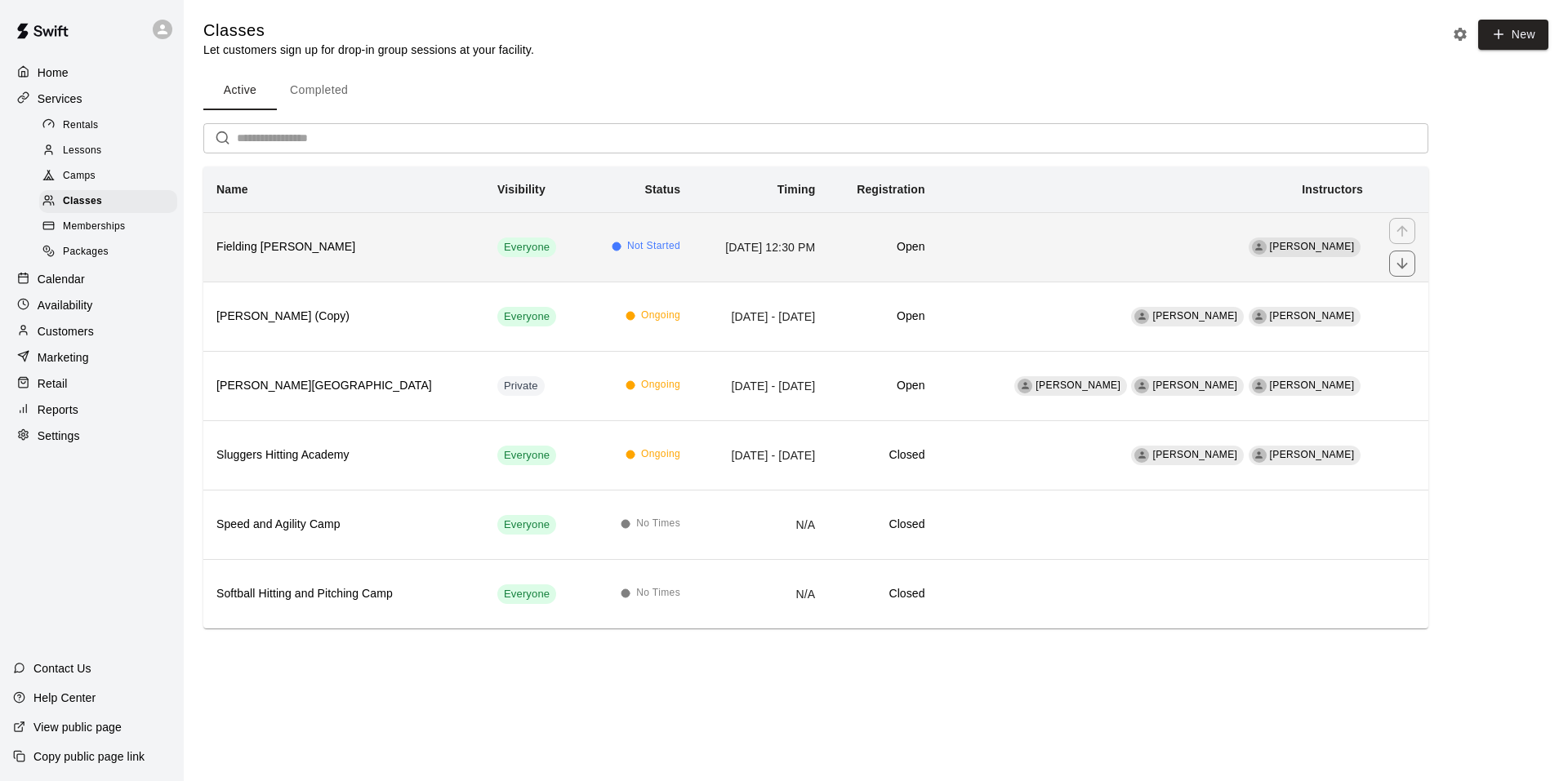
click at [310, 251] on h6 "Fielding Camp Devin" at bounding box center [344, 247] width 255 height 18
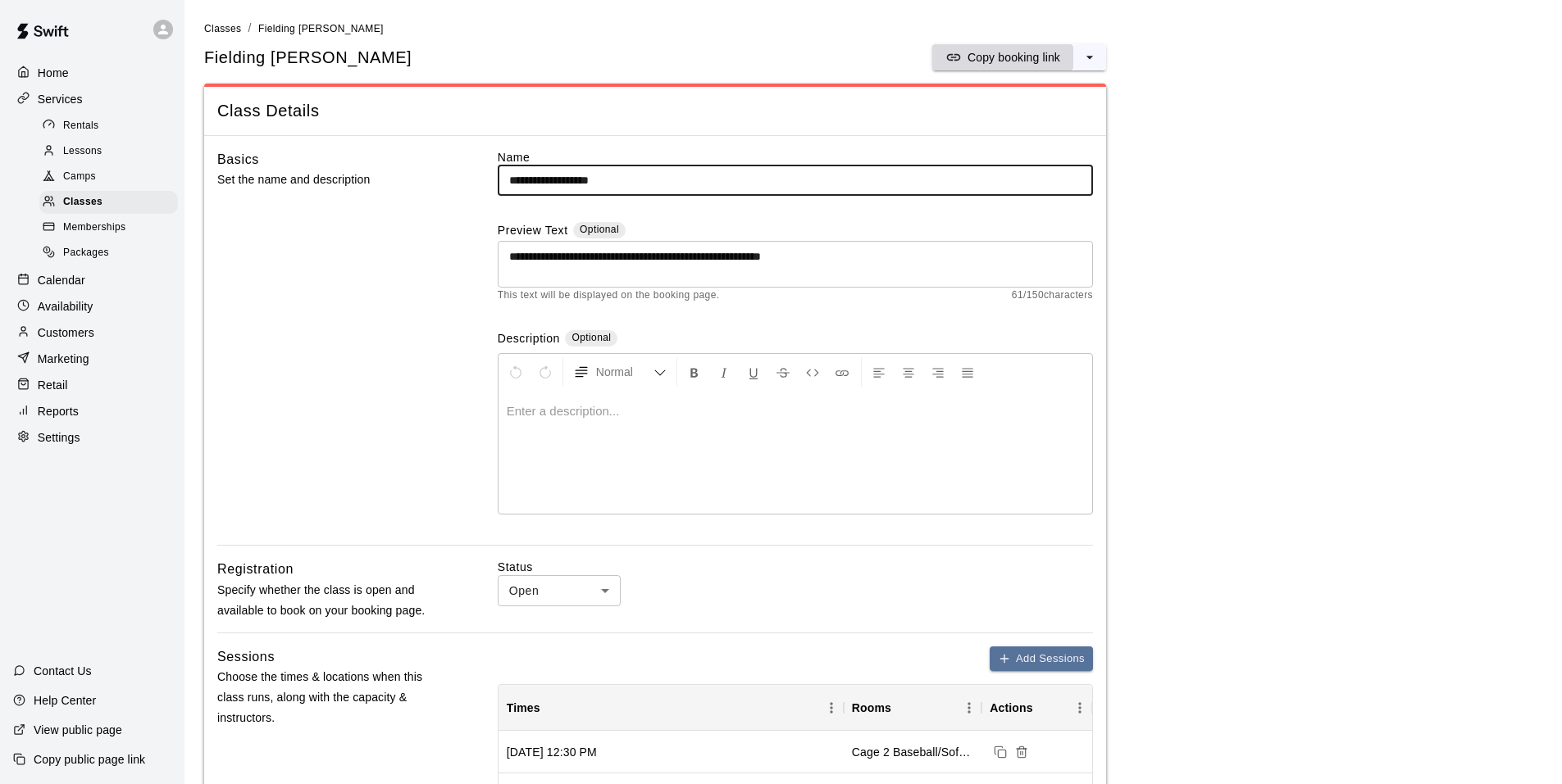
click at [979, 51] on p "Copy booking link" at bounding box center [1014, 57] width 93 height 17
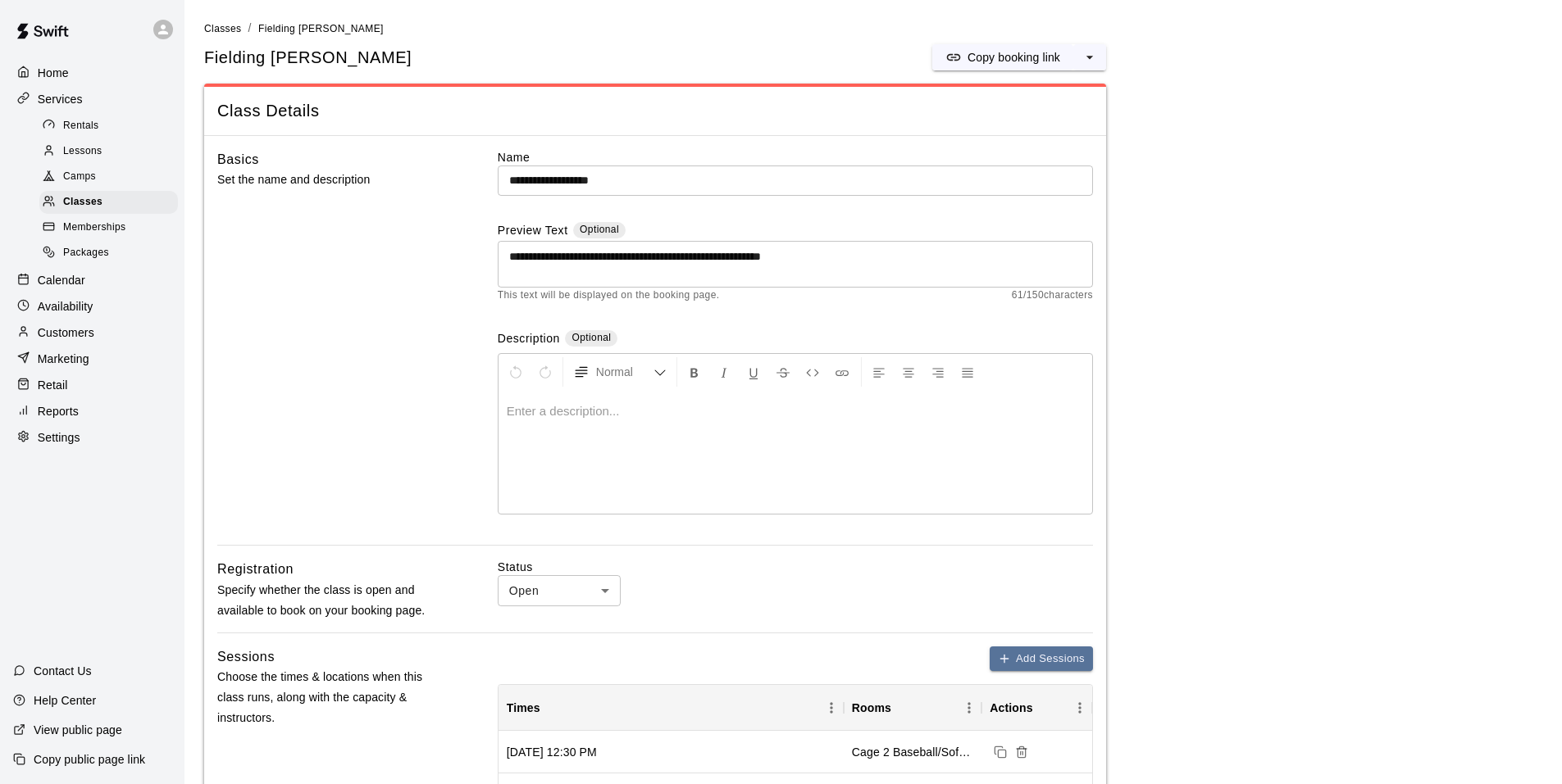
click at [81, 286] on p "Calendar" at bounding box center [61, 280] width 47 height 17
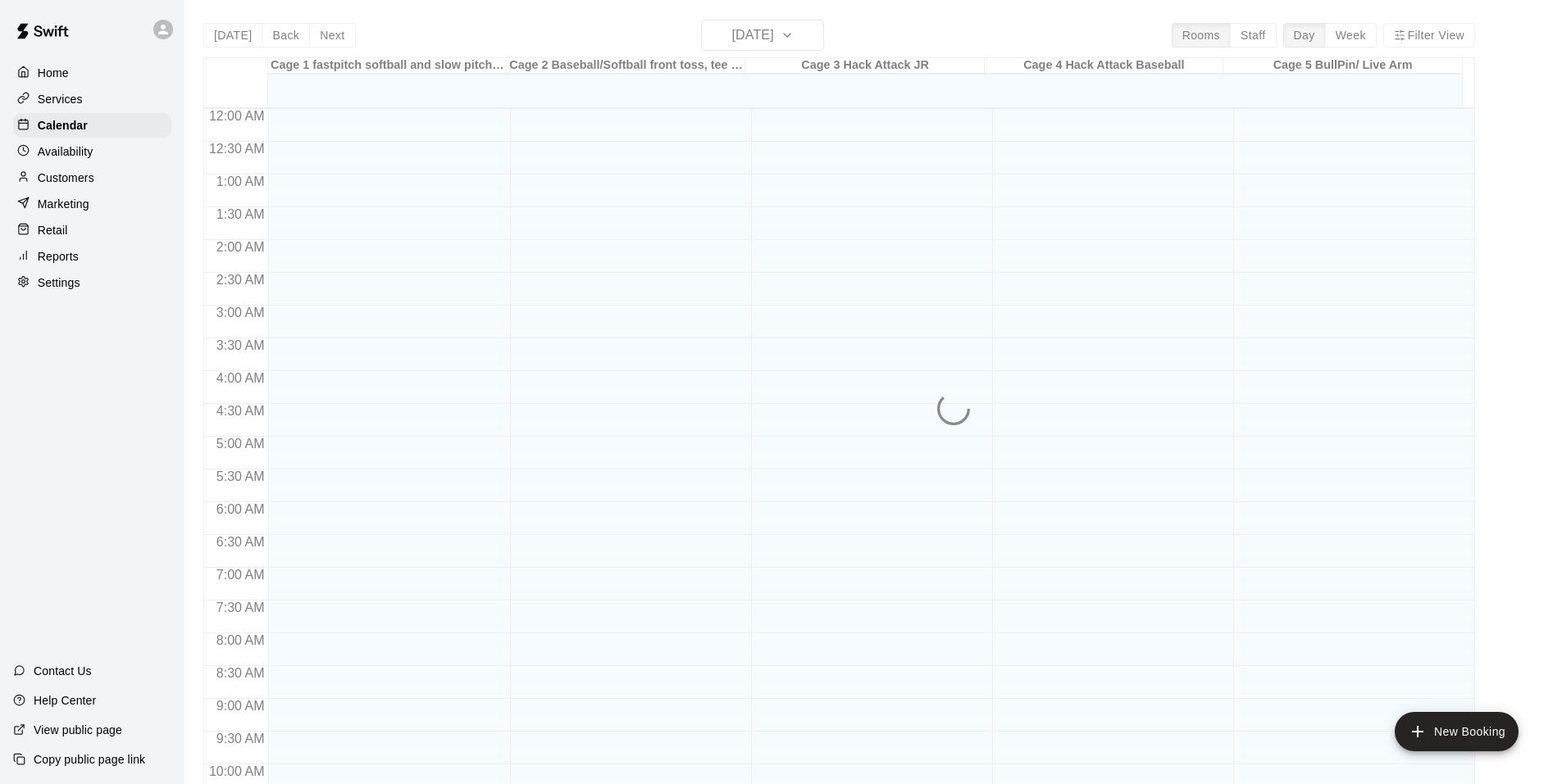
scroll to position [830, 0]
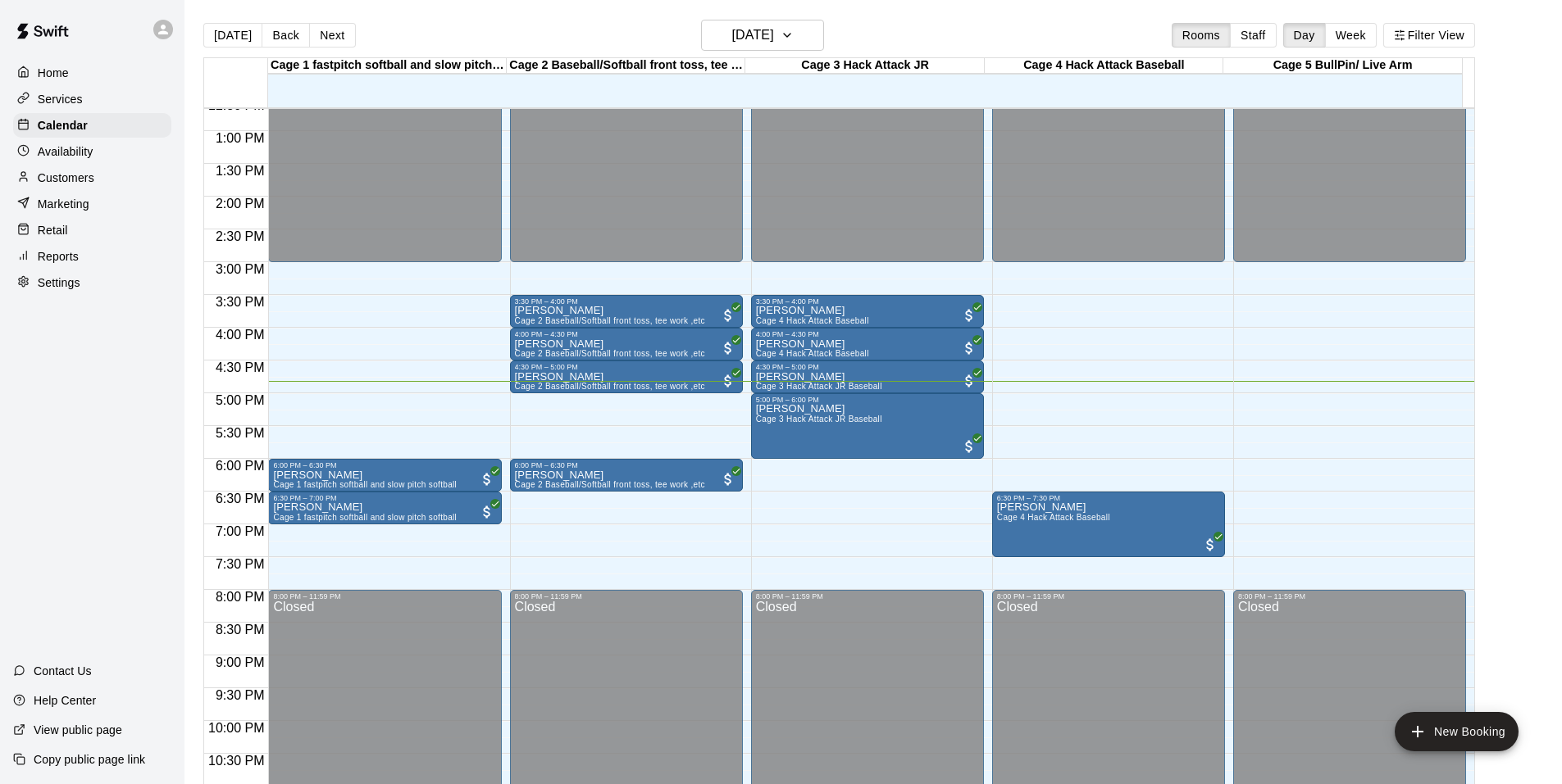
click at [65, 102] on p "Services" at bounding box center [60, 100] width 45 height 17
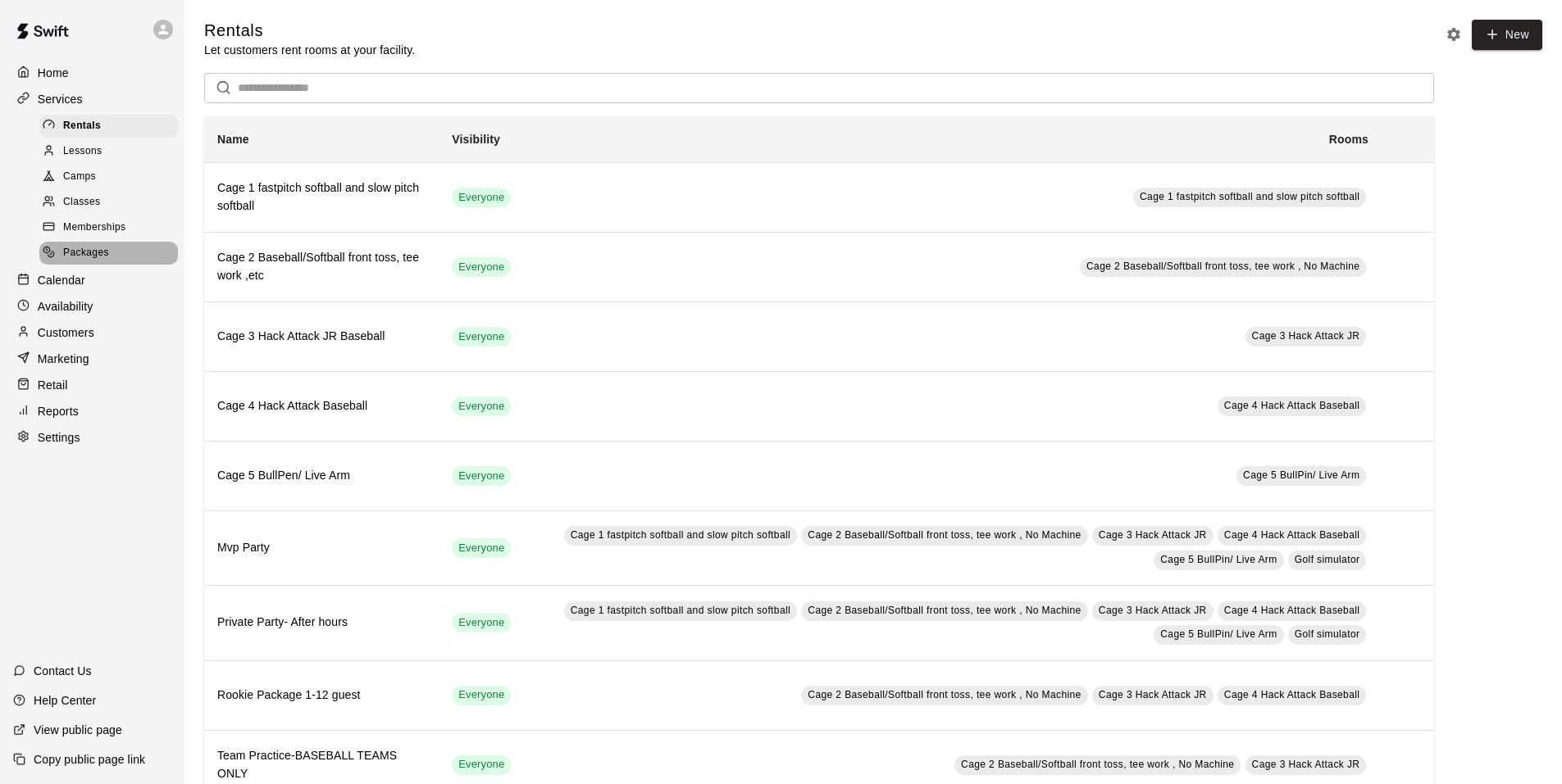
click at [87, 261] on span "Packages" at bounding box center [85, 253] width 46 height 17
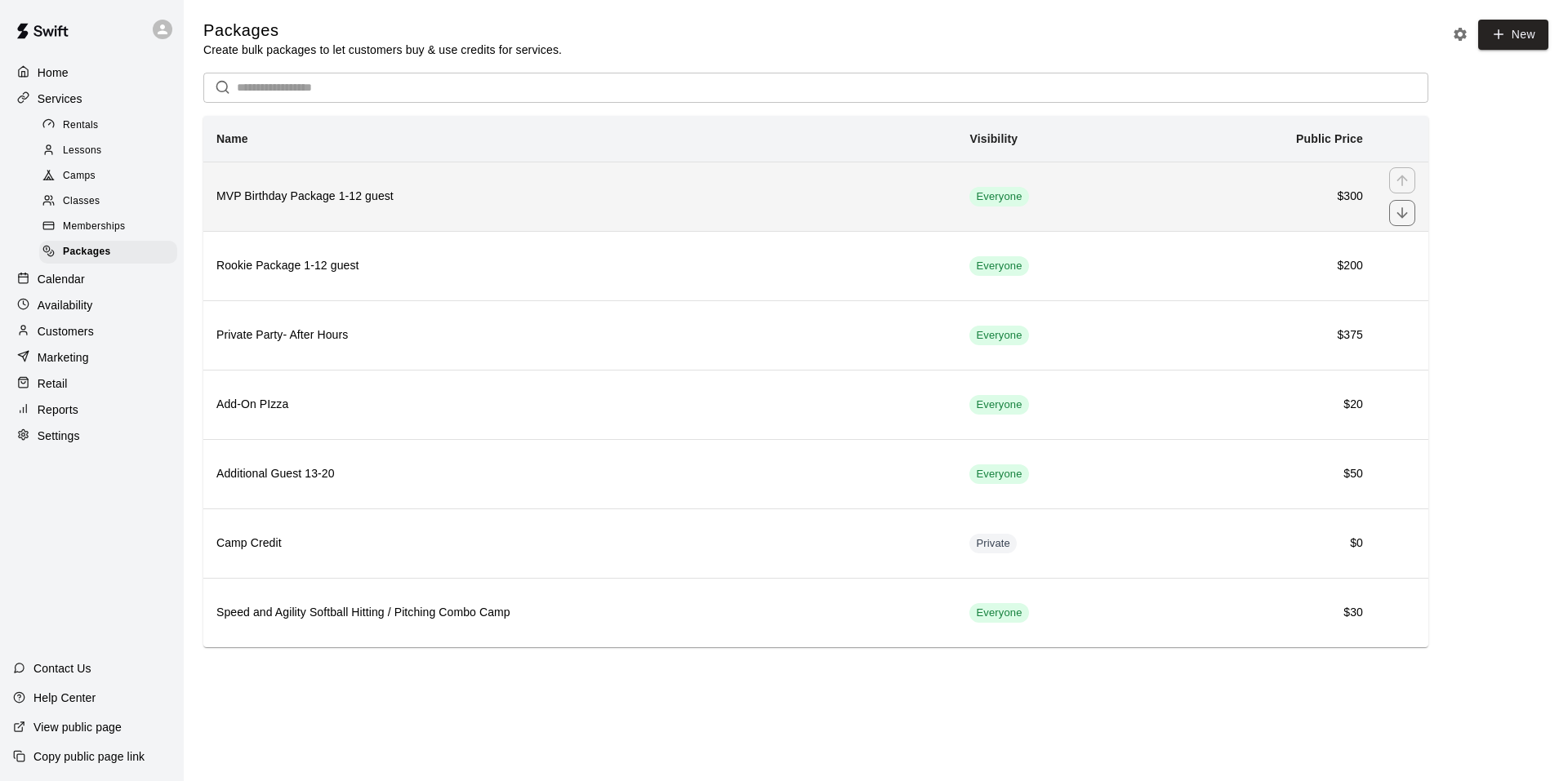
click at [313, 214] on th "MVP Birthday Package 1-12 guest" at bounding box center [579, 197] width 753 height 69
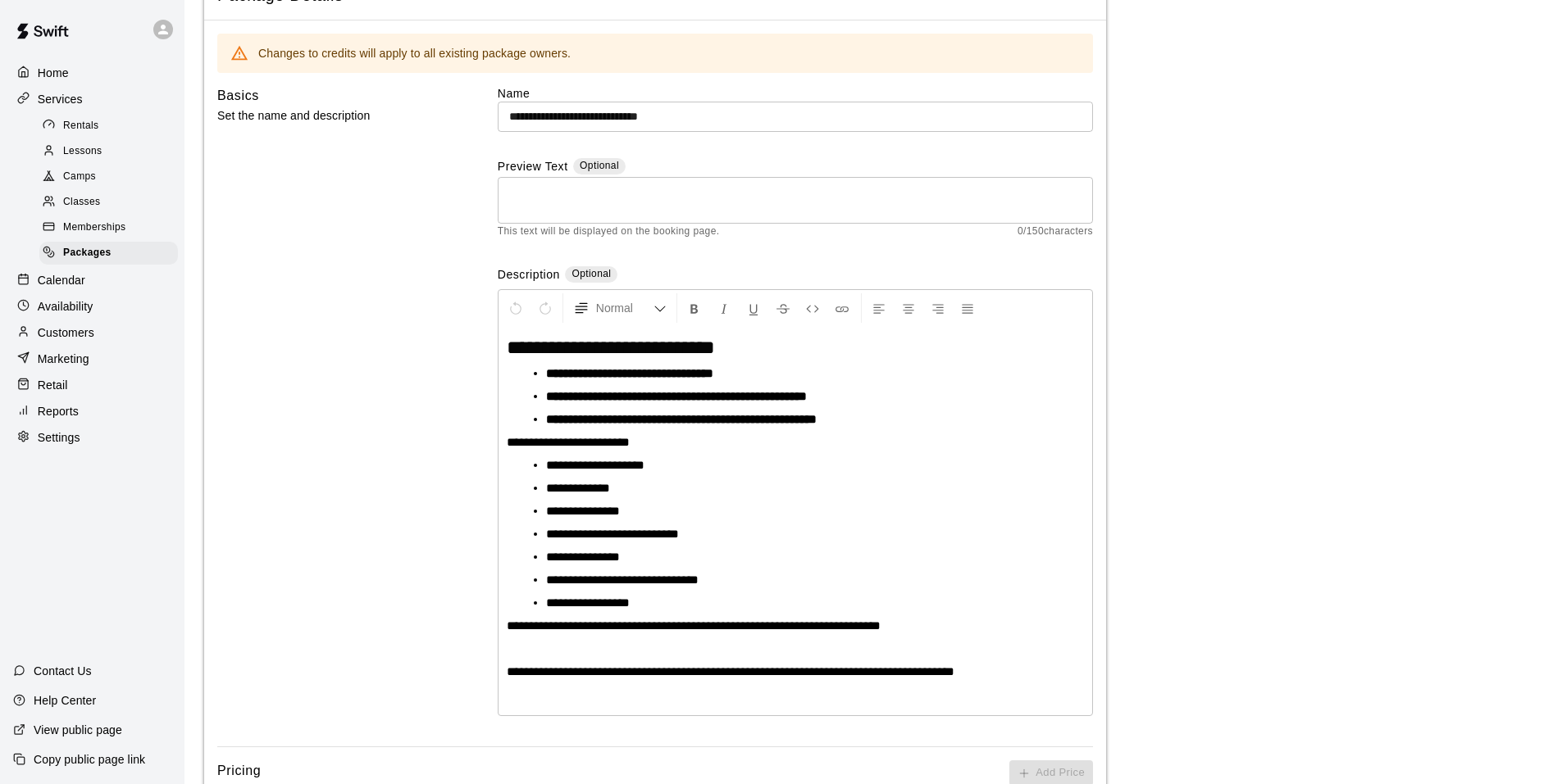
scroll to position [197, 0]
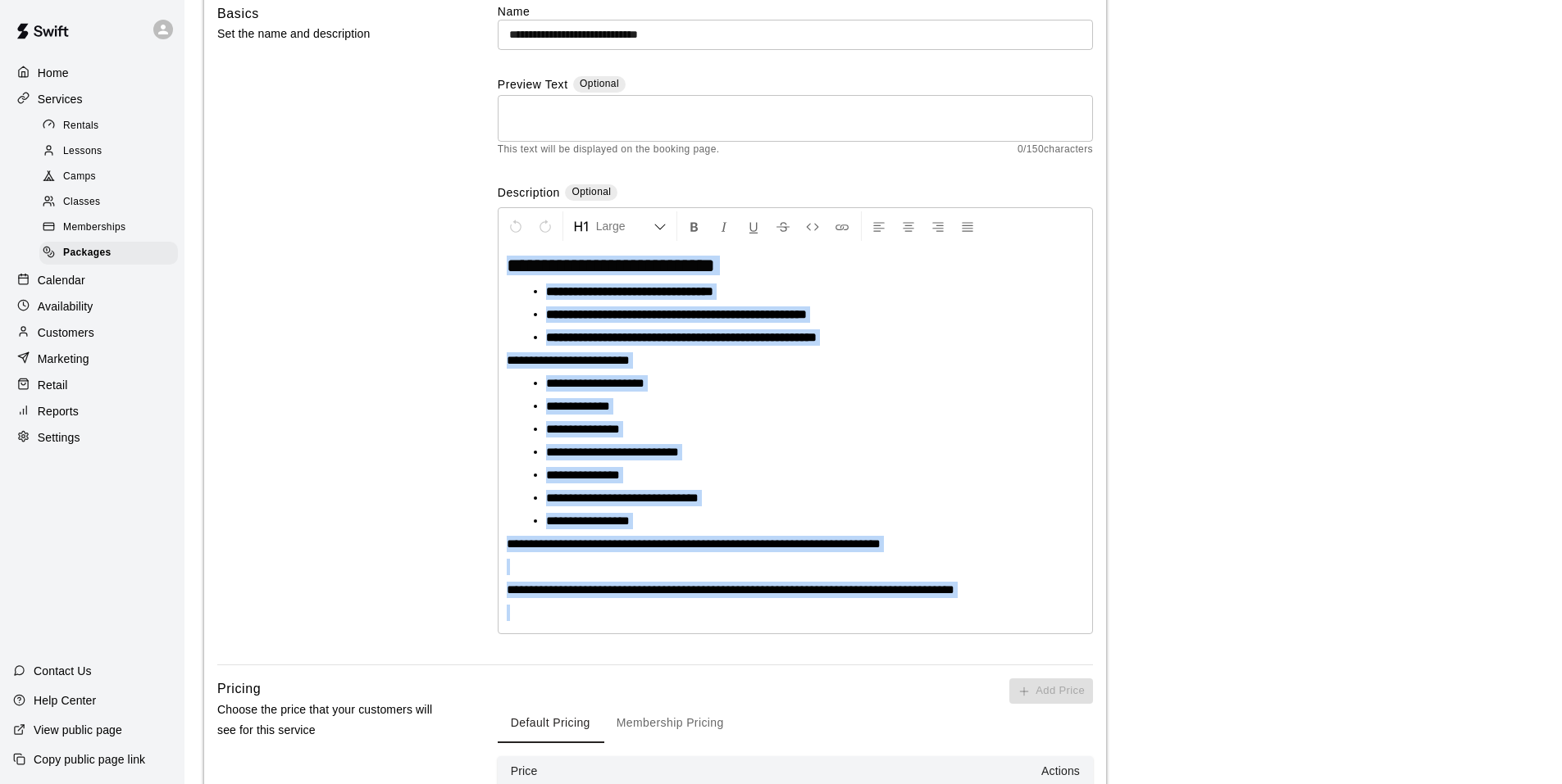
drag, startPoint x: 506, startPoint y: 268, endPoint x: 1035, endPoint y: 528, distance: 589.4
click at [1037, 591] on div "**********" at bounding box center [795, 439] width 593 height 388
copy div "**********"
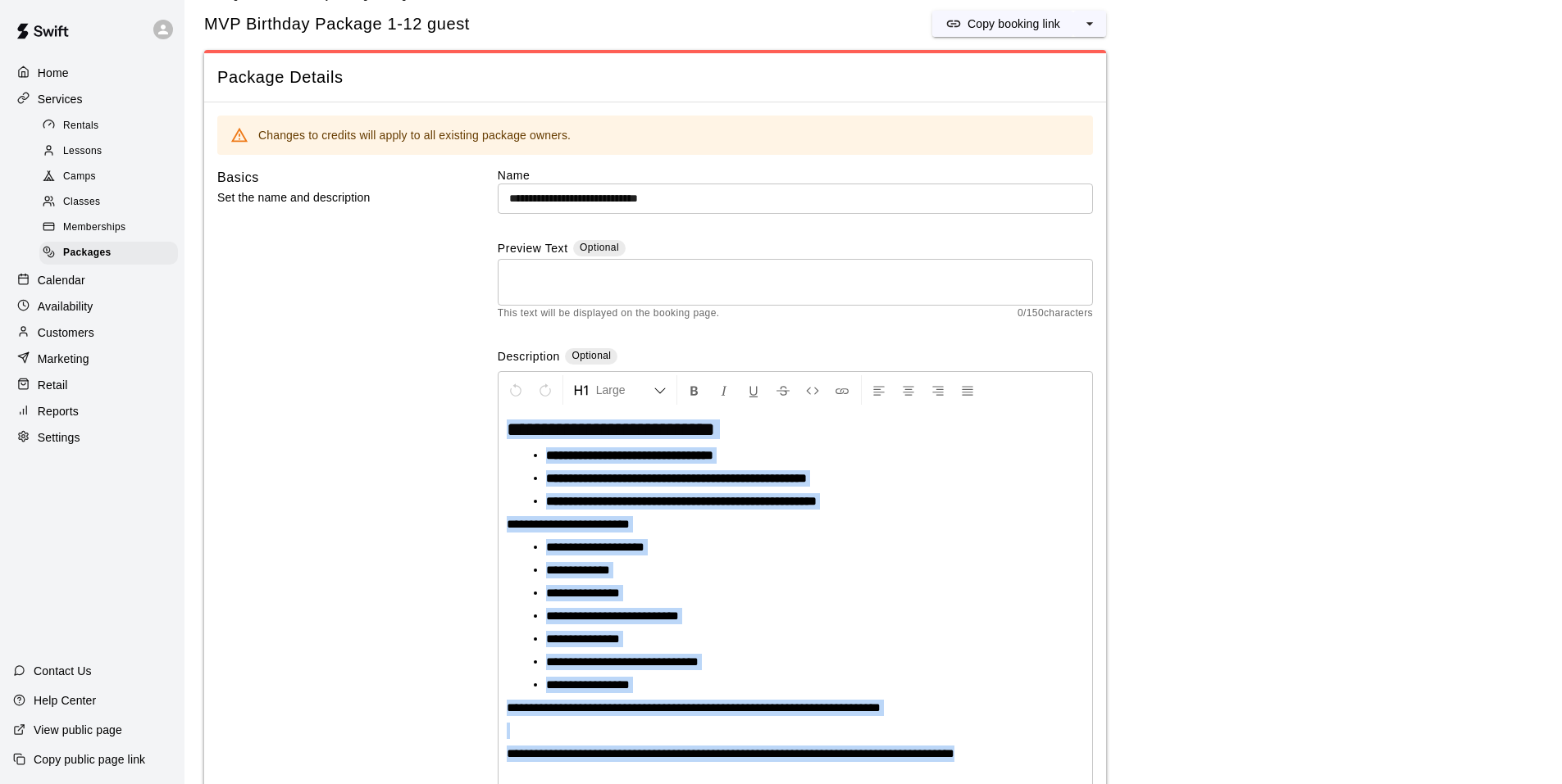
scroll to position [0, 0]
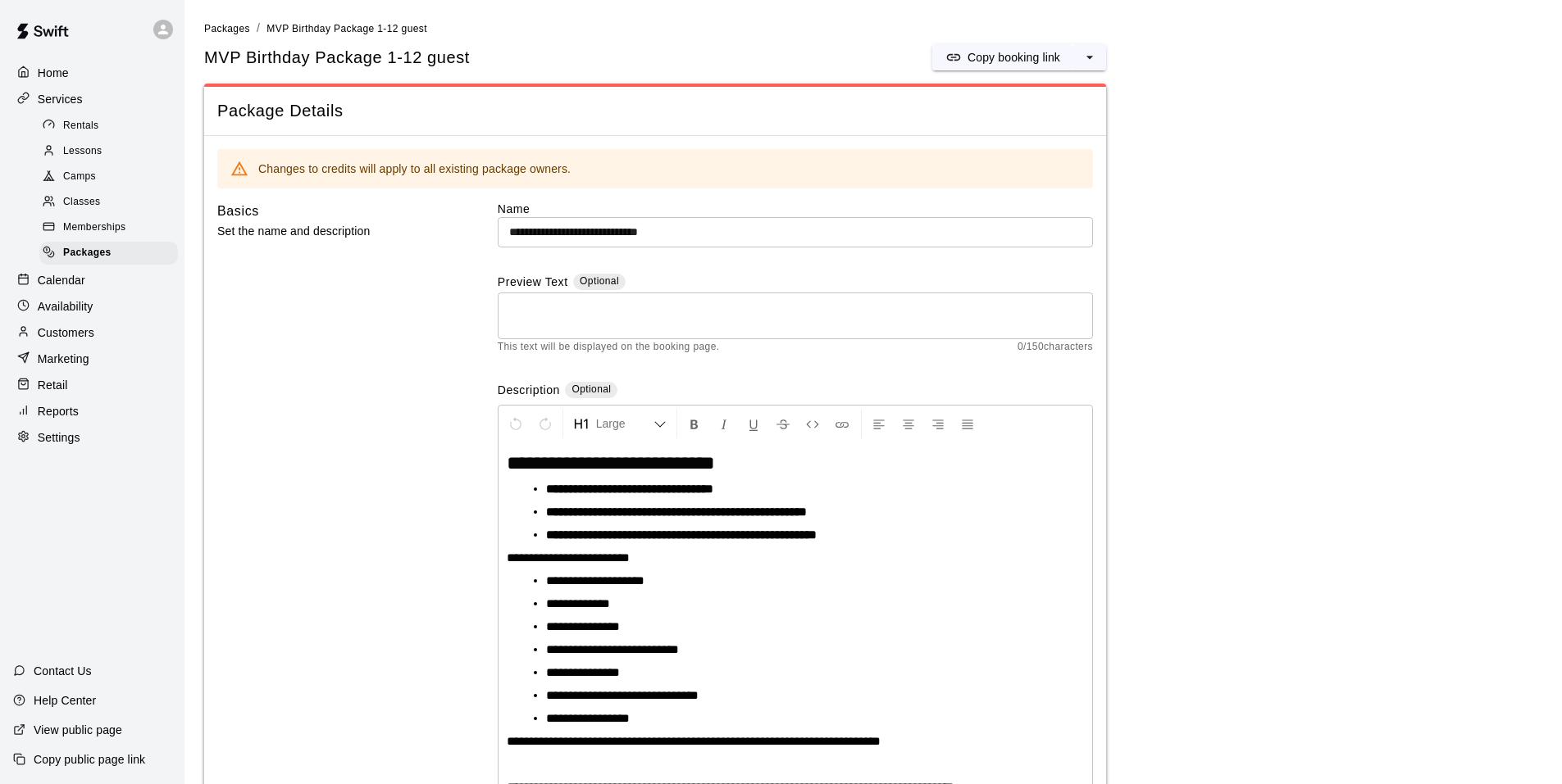
click at [575, 46] on div "MVP Birthday Package 1-12 guest Copy booking link" at bounding box center [655, 57] width 902 height 27
click at [232, 25] on span "Packages" at bounding box center [227, 29] width 46 height 12
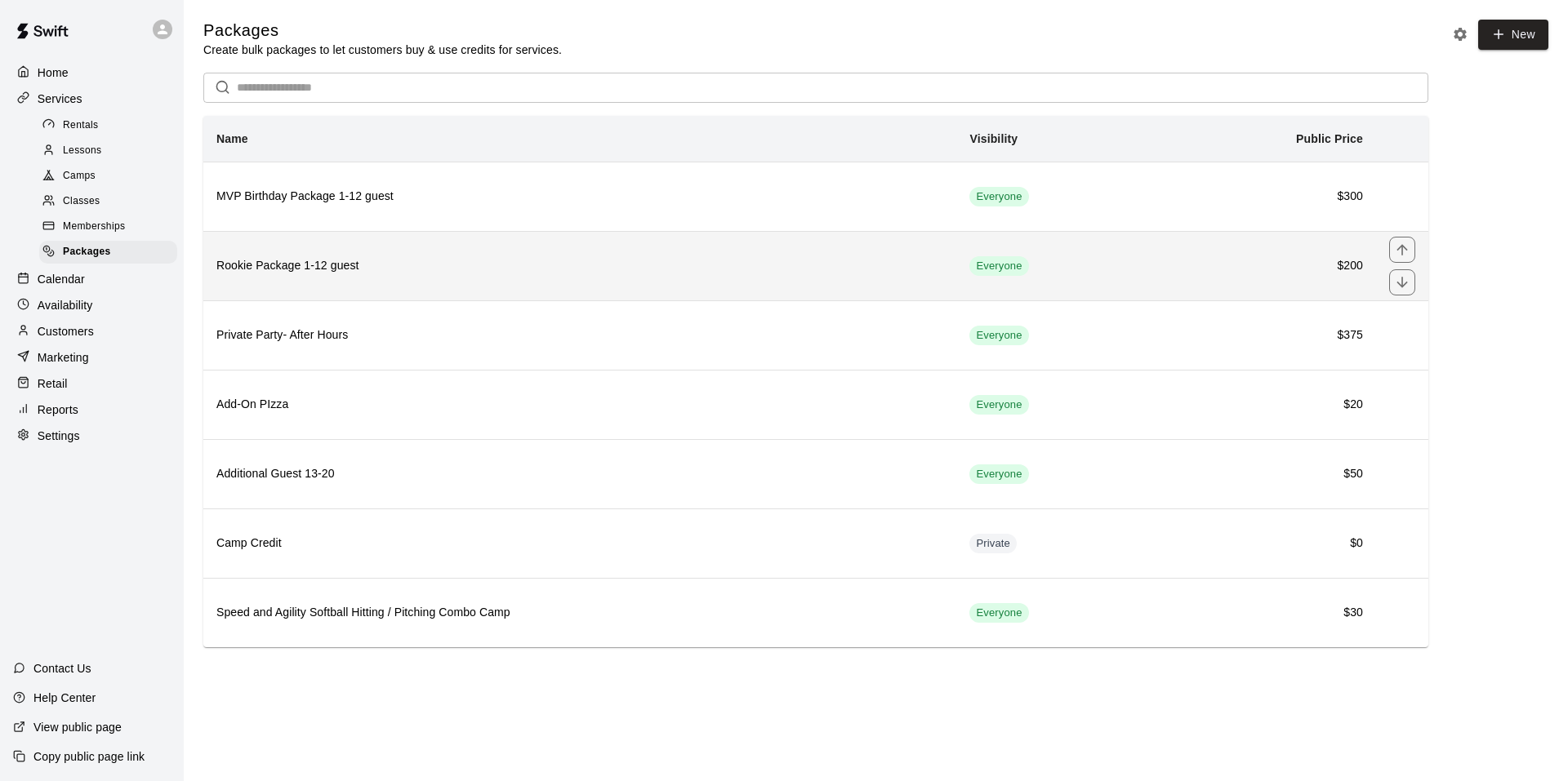
click at [340, 281] on th "Rookie Package 1-12 guest" at bounding box center [579, 266] width 753 height 69
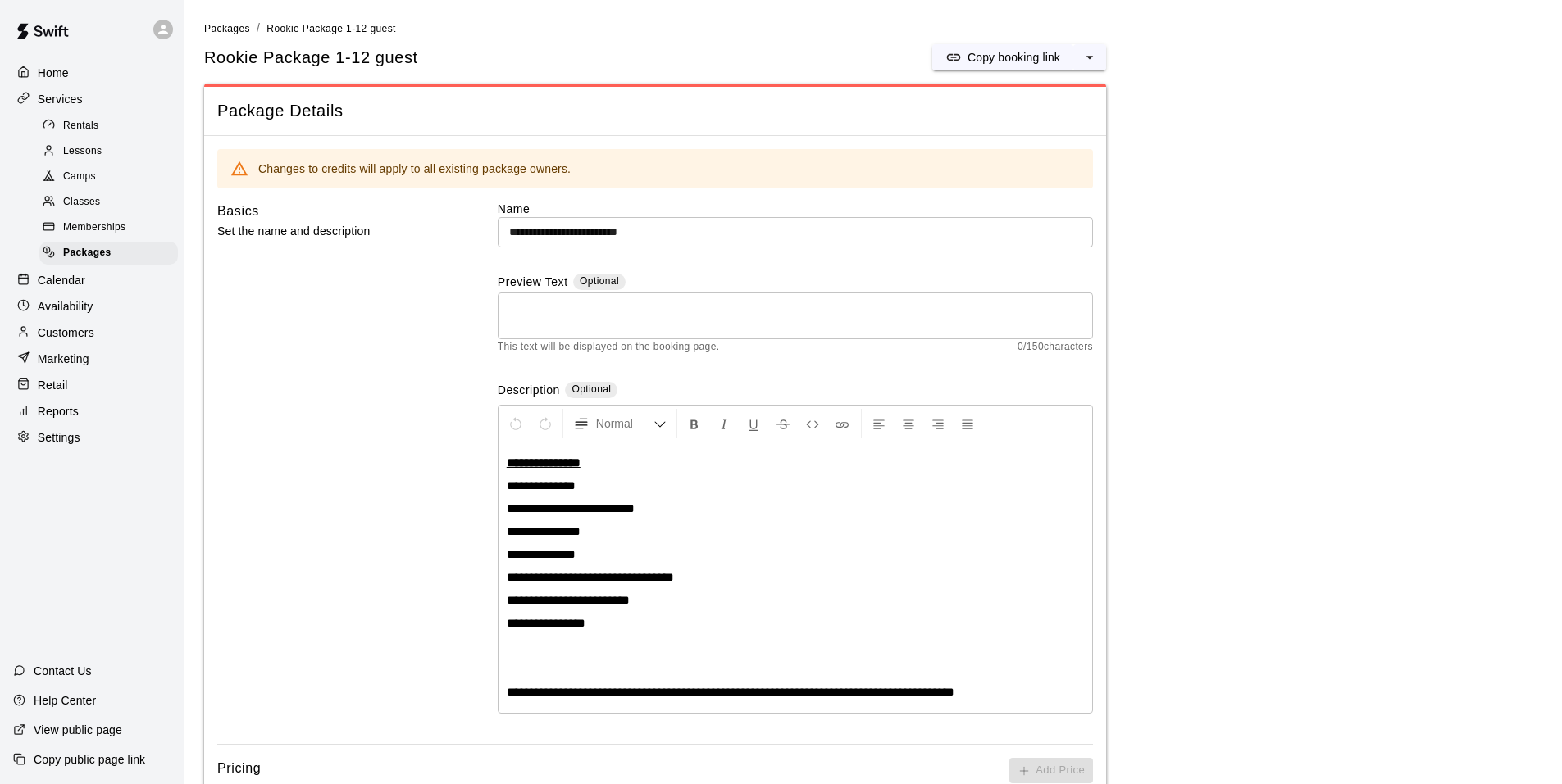
click at [532, 580] on span "**********" at bounding box center [590, 577] width 168 height 12
click at [691, 574] on p "**********" at bounding box center [794, 578] width 577 height 17
click at [521, 621] on span "**********" at bounding box center [545, 623] width 79 height 12
click at [217, 25] on span "Packages" at bounding box center [227, 29] width 46 height 12
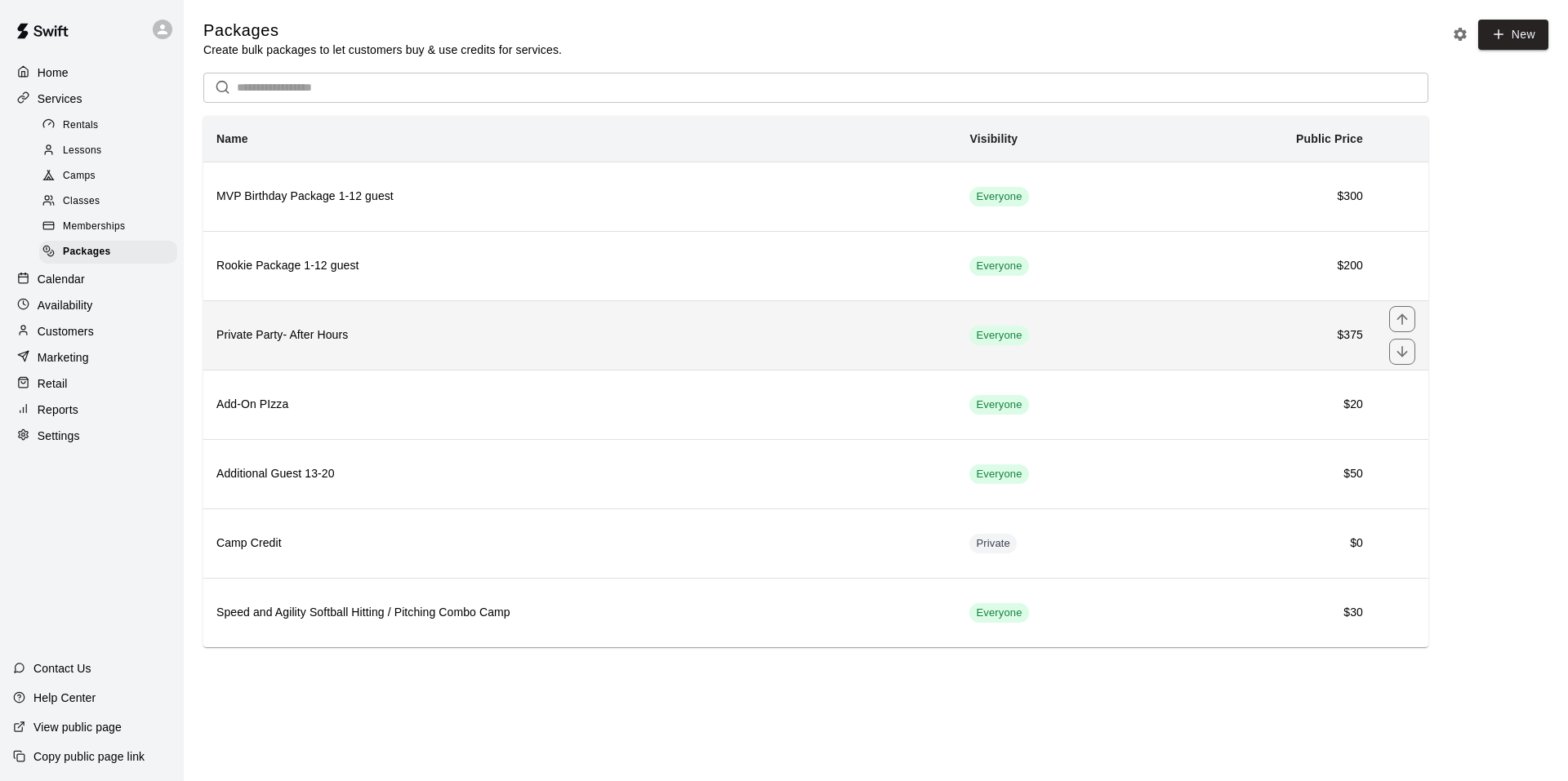
click at [347, 335] on h6 "Private Party- After Hours" at bounding box center [579, 336] width 727 height 18
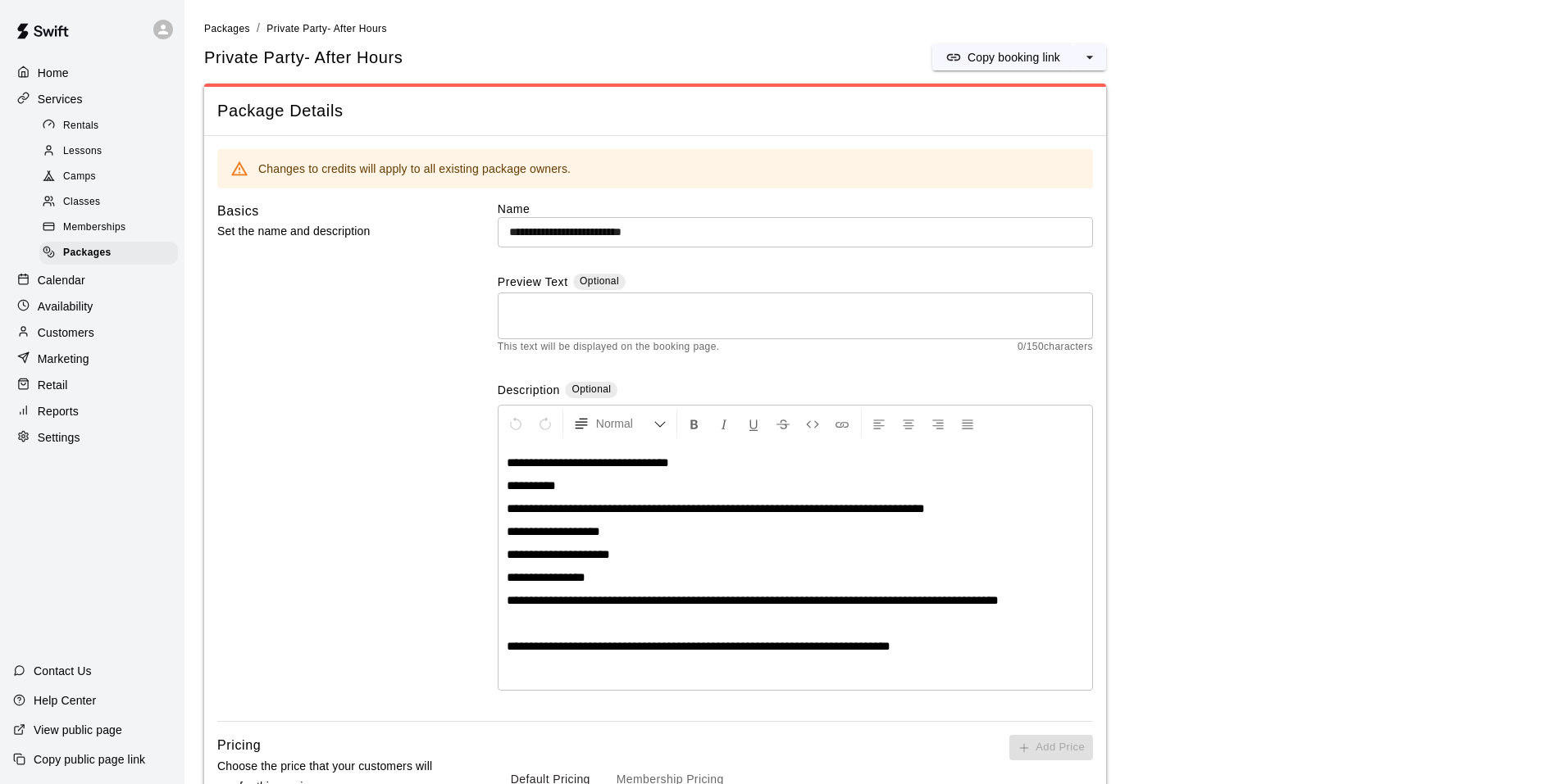
scroll to position [410, 0]
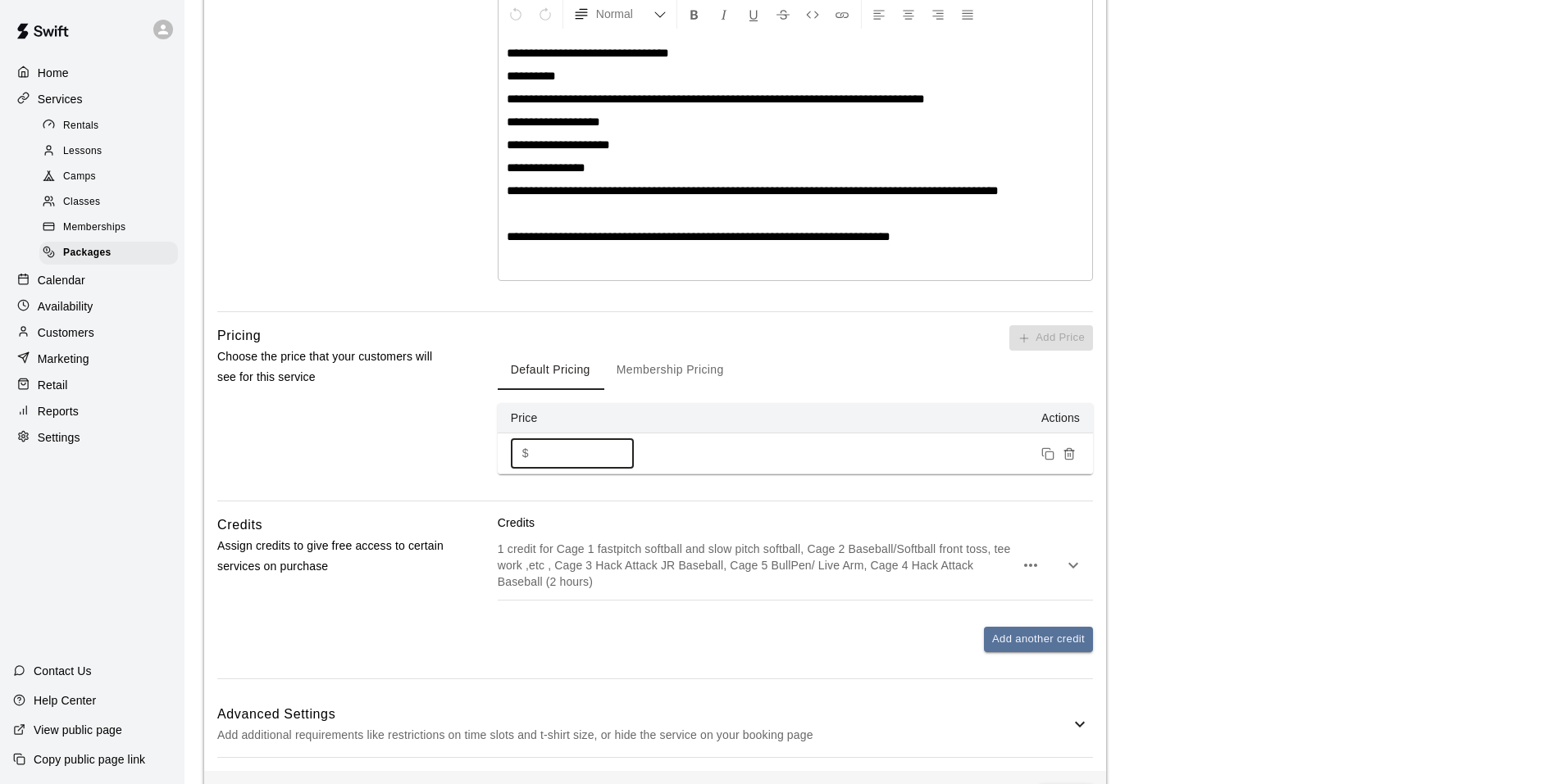
drag, startPoint x: 562, startPoint y: 455, endPoint x: 529, endPoint y: 455, distance: 33.0
click at [529, 455] on div "$ *** ​" at bounding box center [572, 453] width 123 height 31
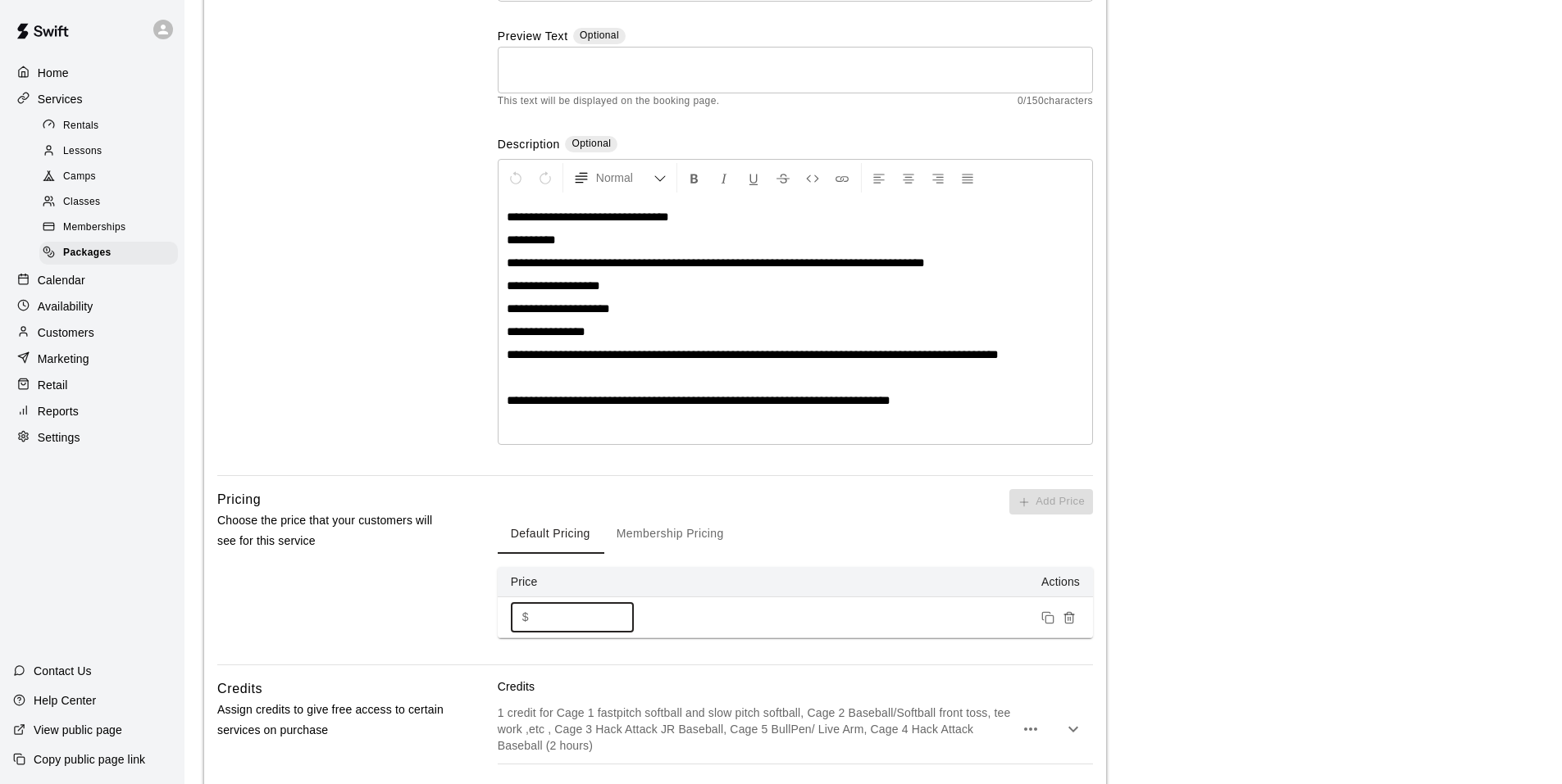
scroll to position [164, 0]
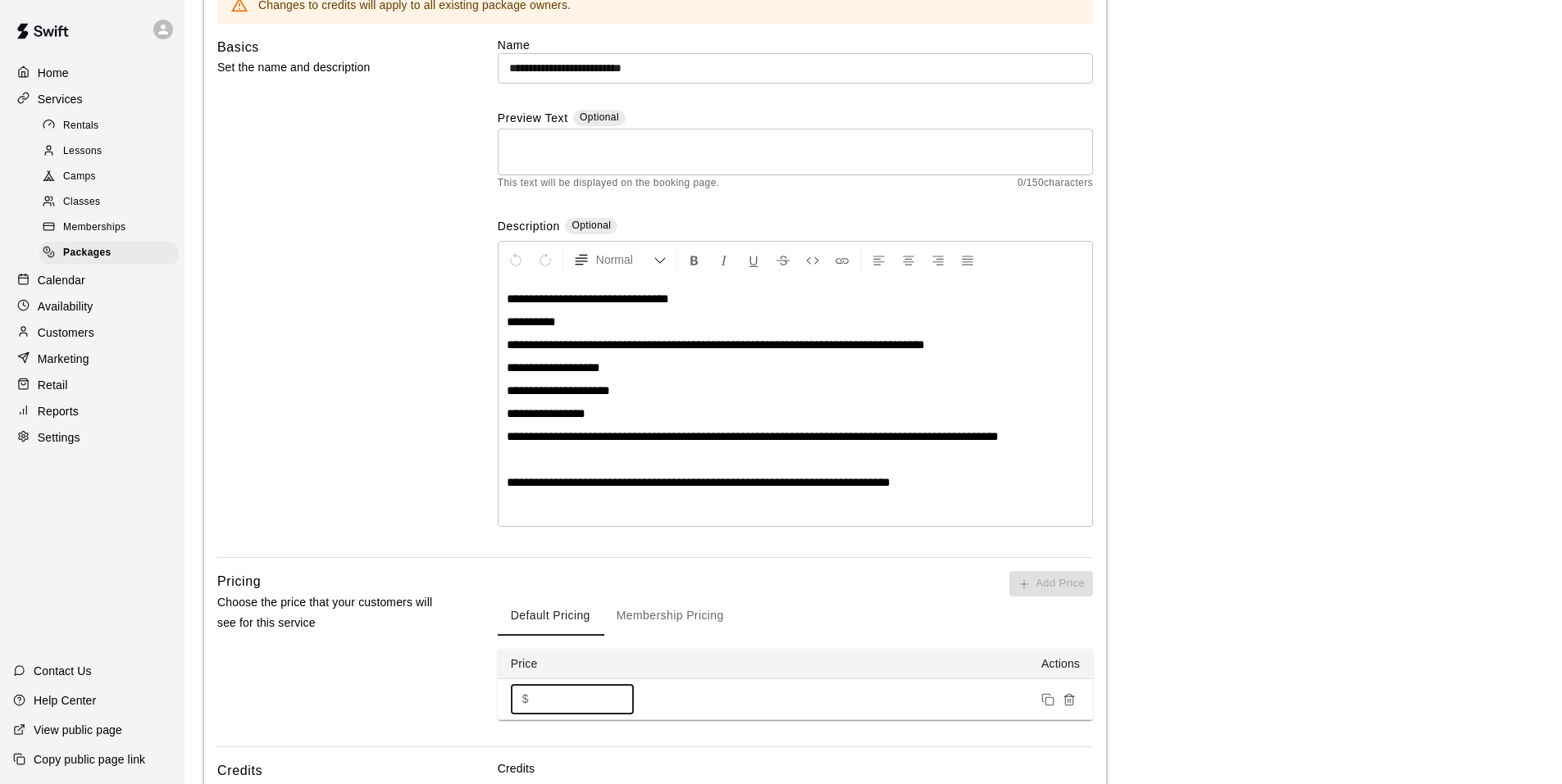
type input "***"
drag, startPoint x: 690, startPoint y: 300, endPoint x: 619, endPoint y: 300, distance: 71.0
click at [619, 300] on p "**********" at bounding box center [794, 299] width 577 height 17
drag, startPoint x: 503, startPoint y: 346, endPoint x: 561, endPoint y: 346, distance: 58.0
click at [561, 346] on div "**********" at bounding box center [795, 402] width 593 height 247
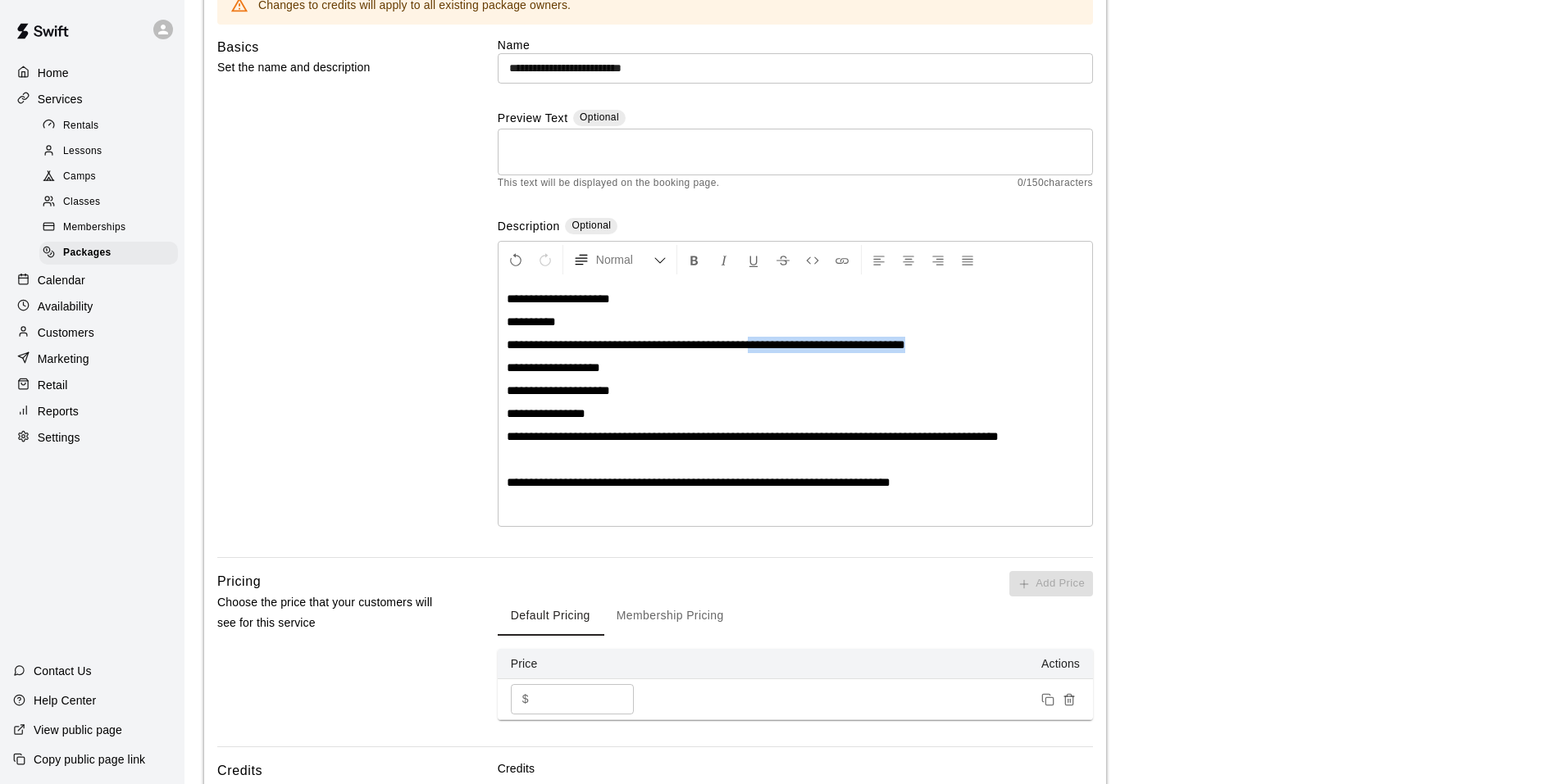
drag, startPoint x: 759, startPoint y: 347, endPoint x: 935, endPoint y: 343, distance: 176.0
click at [905, 343] on span "**********" at bounding box center [705, 344] width 398 height 12
drag, startPoint x: 507, startPoint y: 368, endPoint x: 603, endPoint y: 411, distance: 105.2
click at [603, 412] on div "**********" at bounding box center [795, 402] width 593 height 247
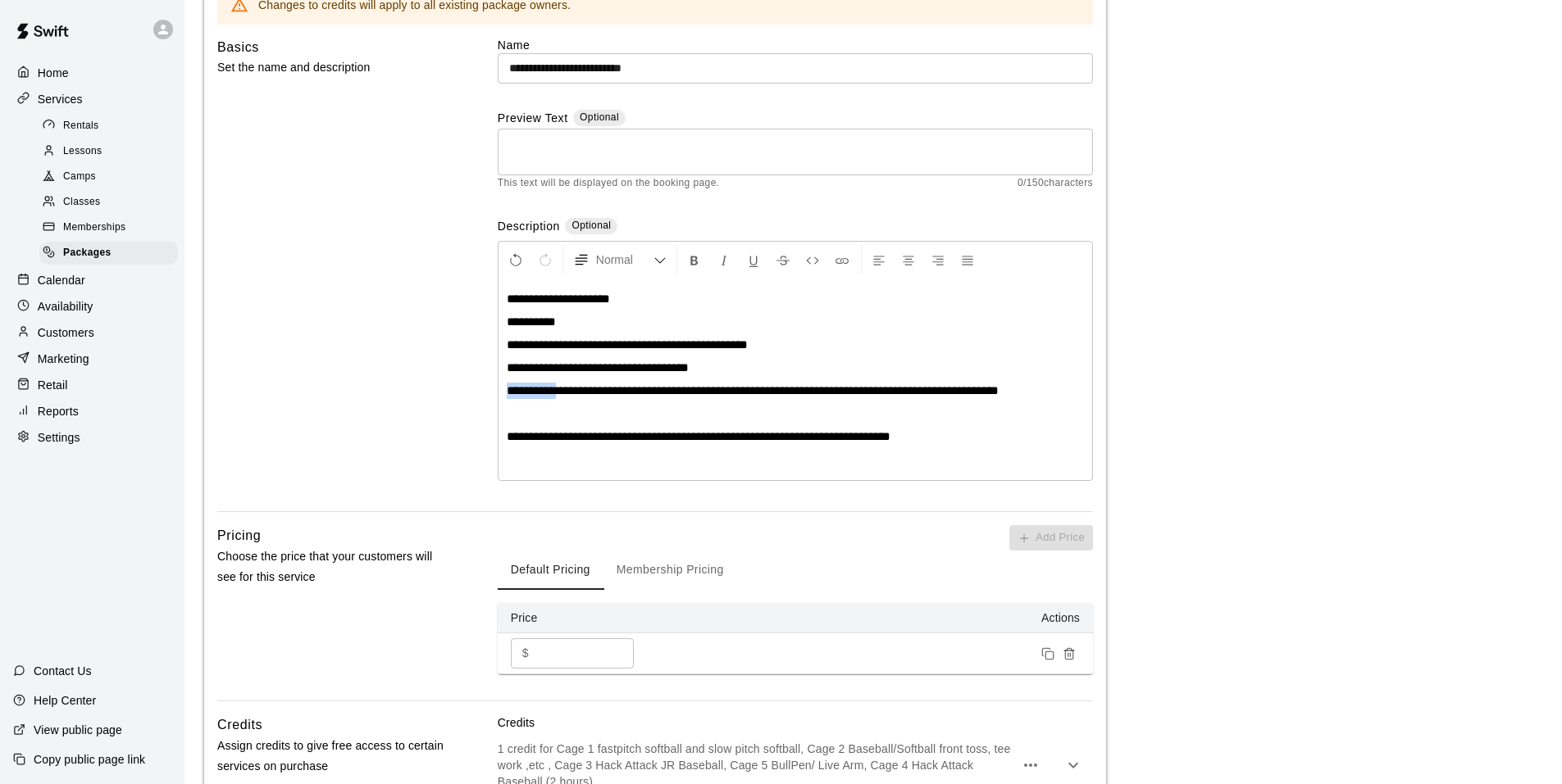
drag, startPoint x: 564, startPoint y: 390, endPoint x: 496, endPoint y: 392, distance: 68.0
click at [496, 392] on div "**********" at bounding box center [655, 274] width 876 height 475
drag, startPoint x: 1015, startPoint y: 392, endPoint x: 507, endPoint y: 396, distance: 508.0
click at [507, 396] on p "**********" at bounding box center [794, 391] width 577 height 17
click at [827, 434] on span "**********" at bounding box center [698, 436] width 383 height 12
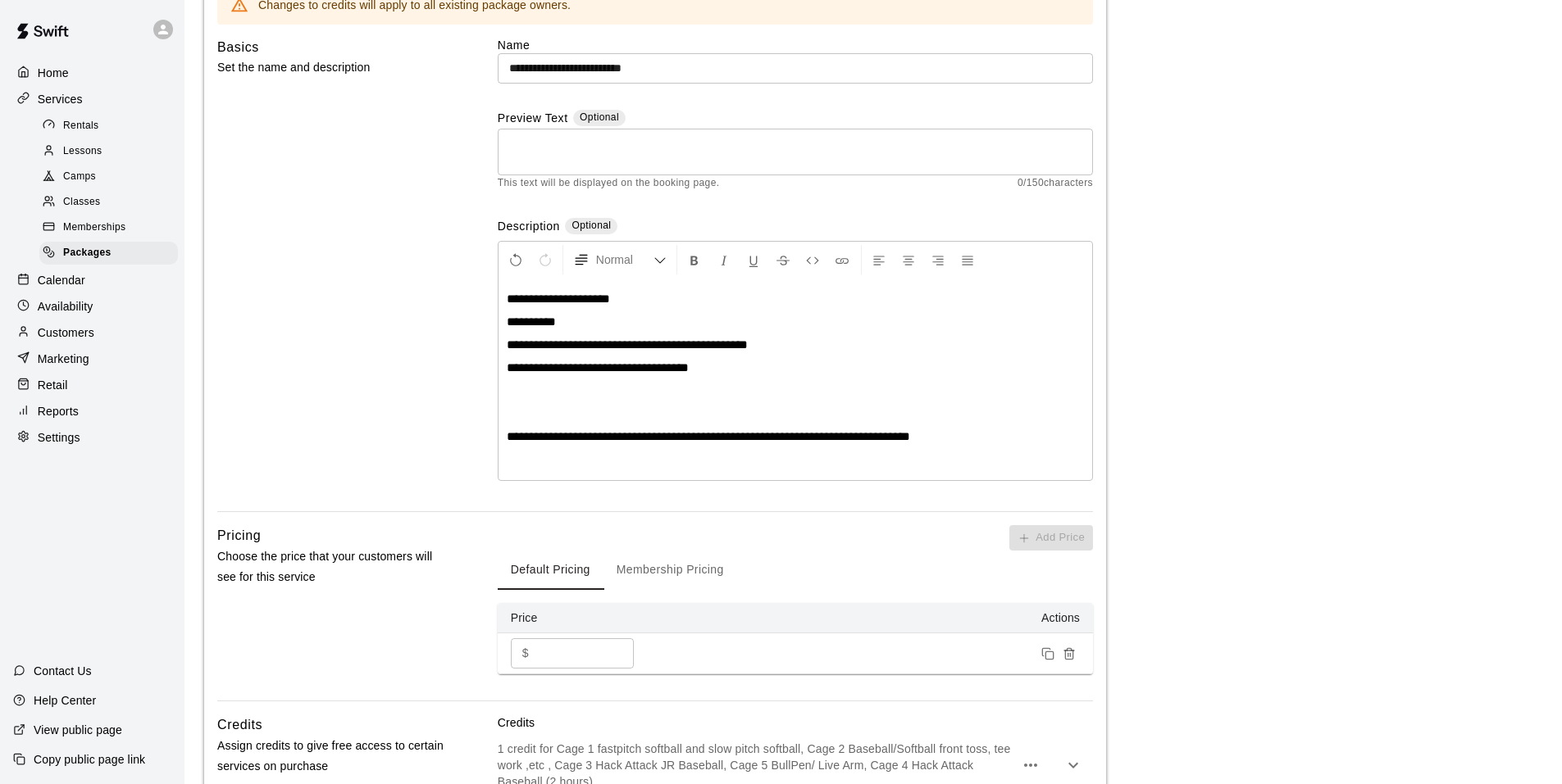
scroll to position [426, 0]
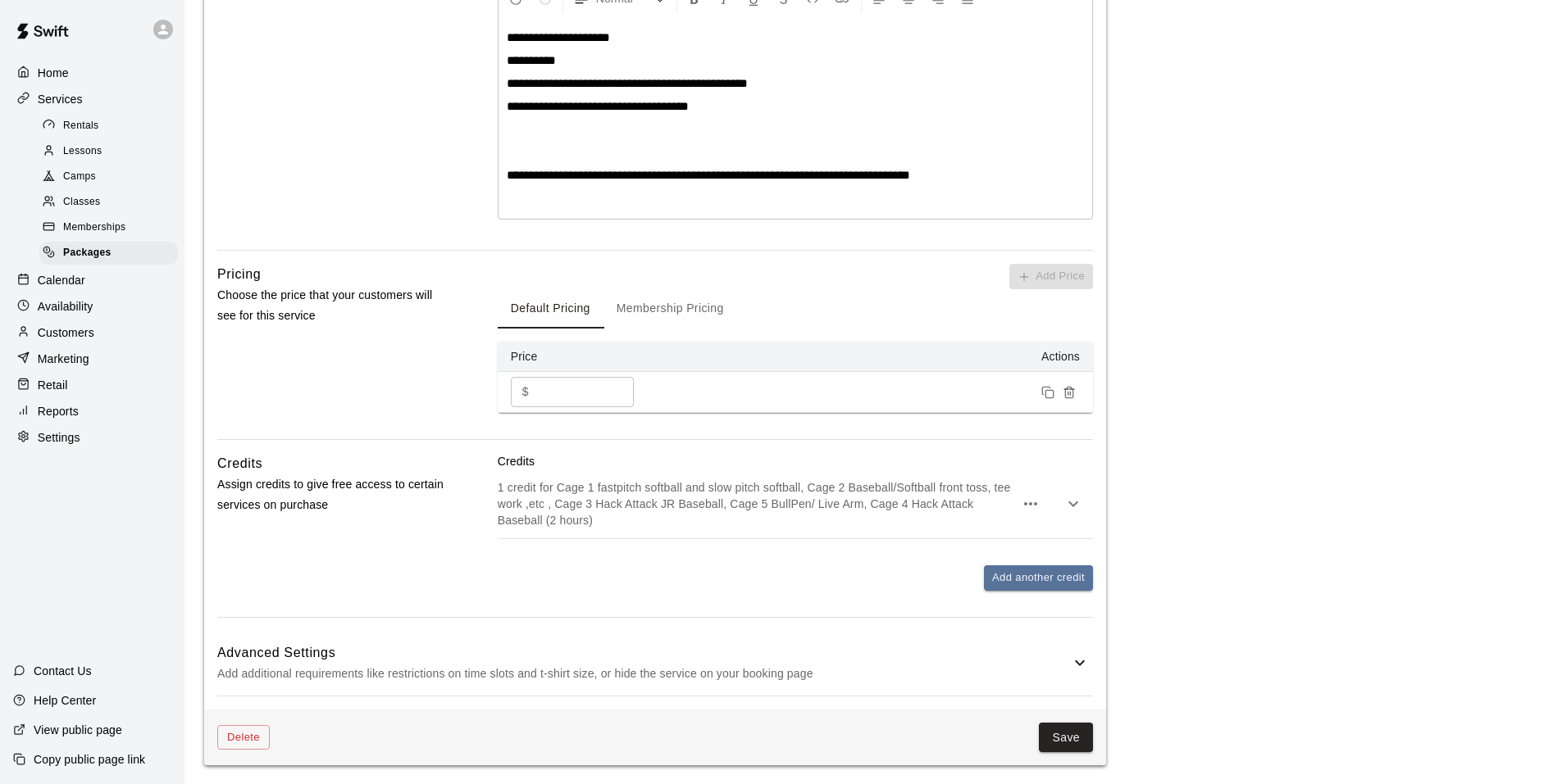
click at [1076, 506] on icon "button" at bounding box center [1073, 504] width 20 height 20
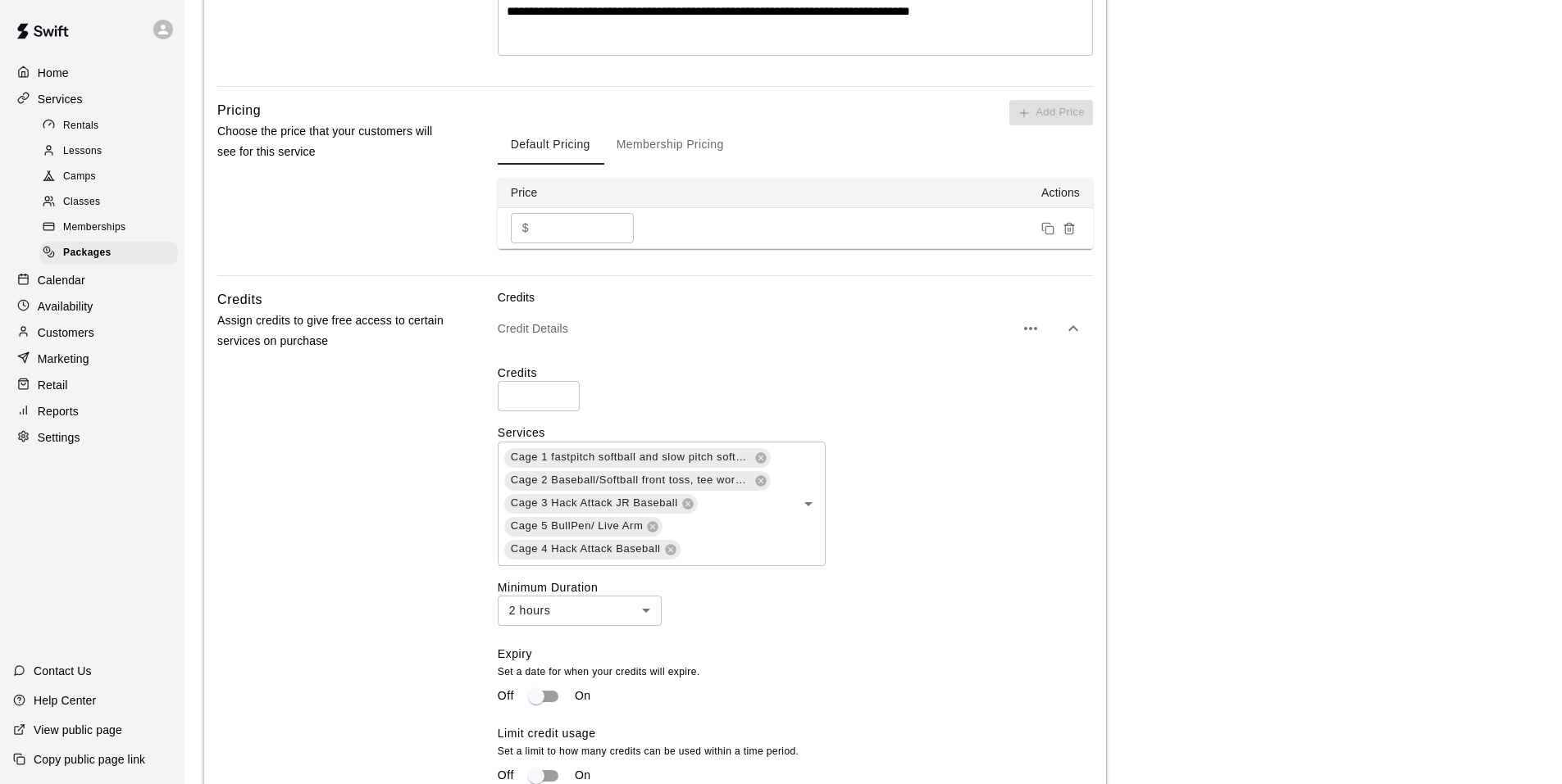
scroll to position [671, 0]
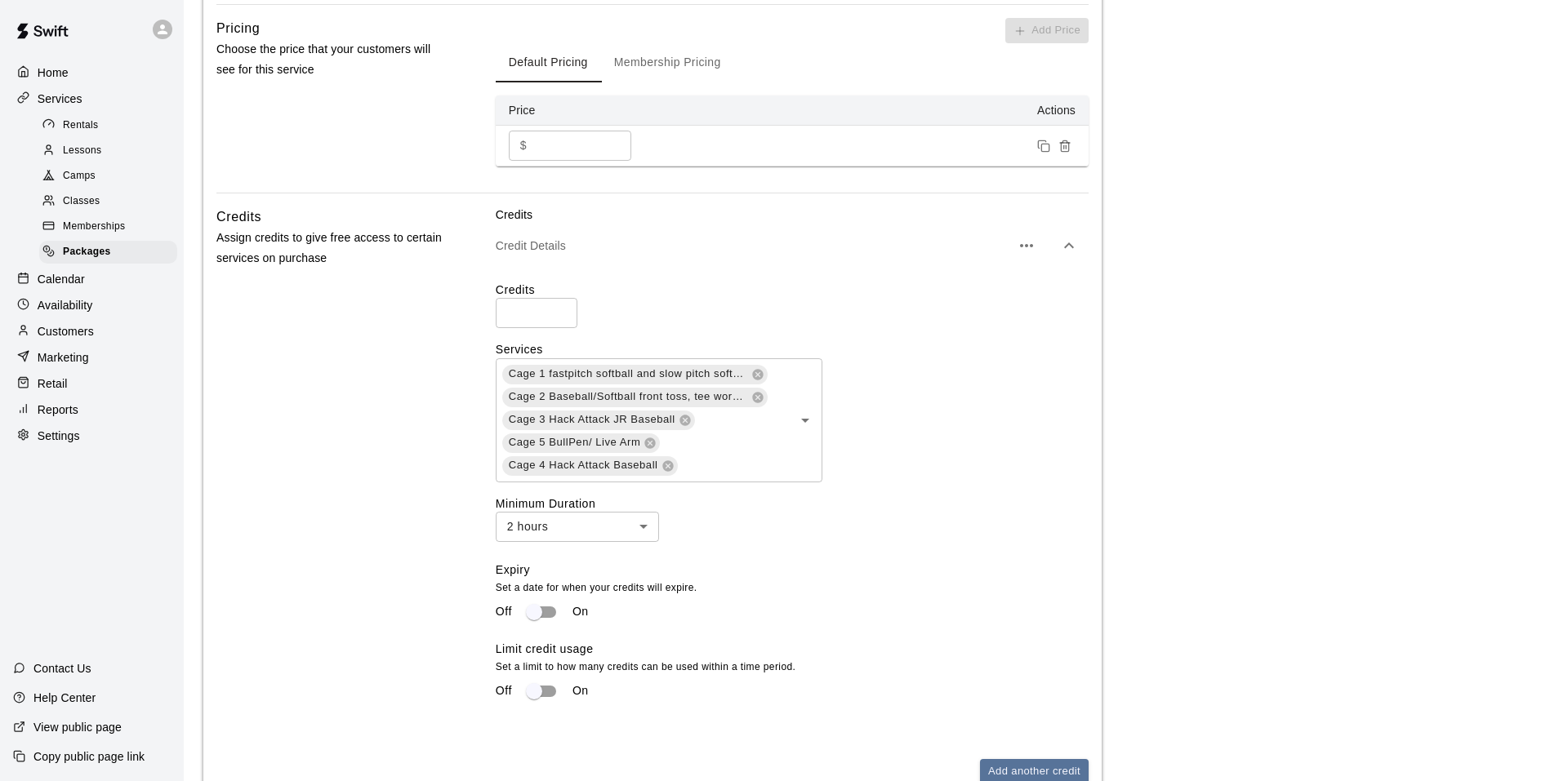
click at [646, 525] on body "**********" at bounding box center [784, 155] width 1568 height 1646
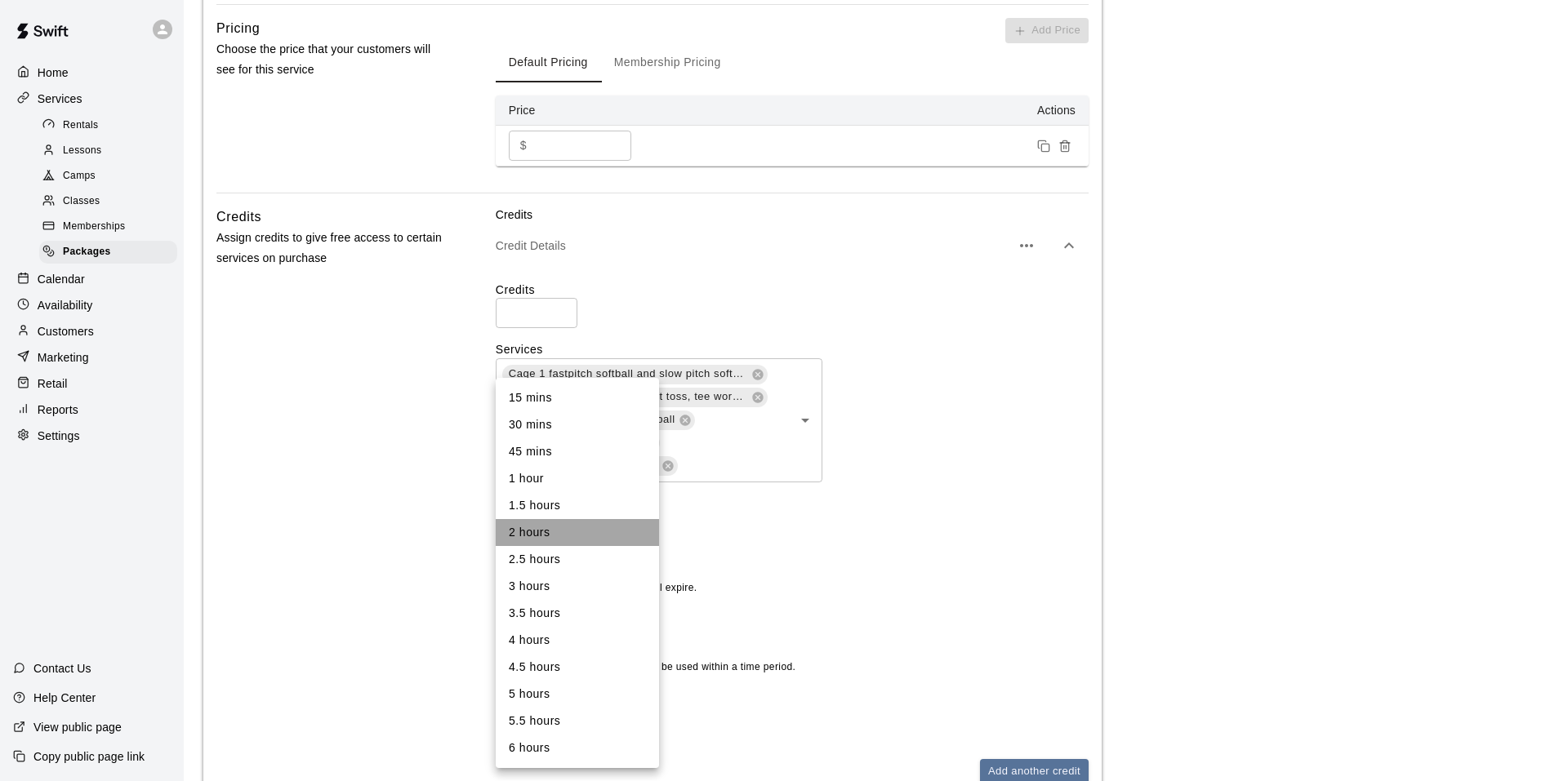
click at [646, 525] on li "2 hours" at bounding box center [578, 532] width 164 height 27
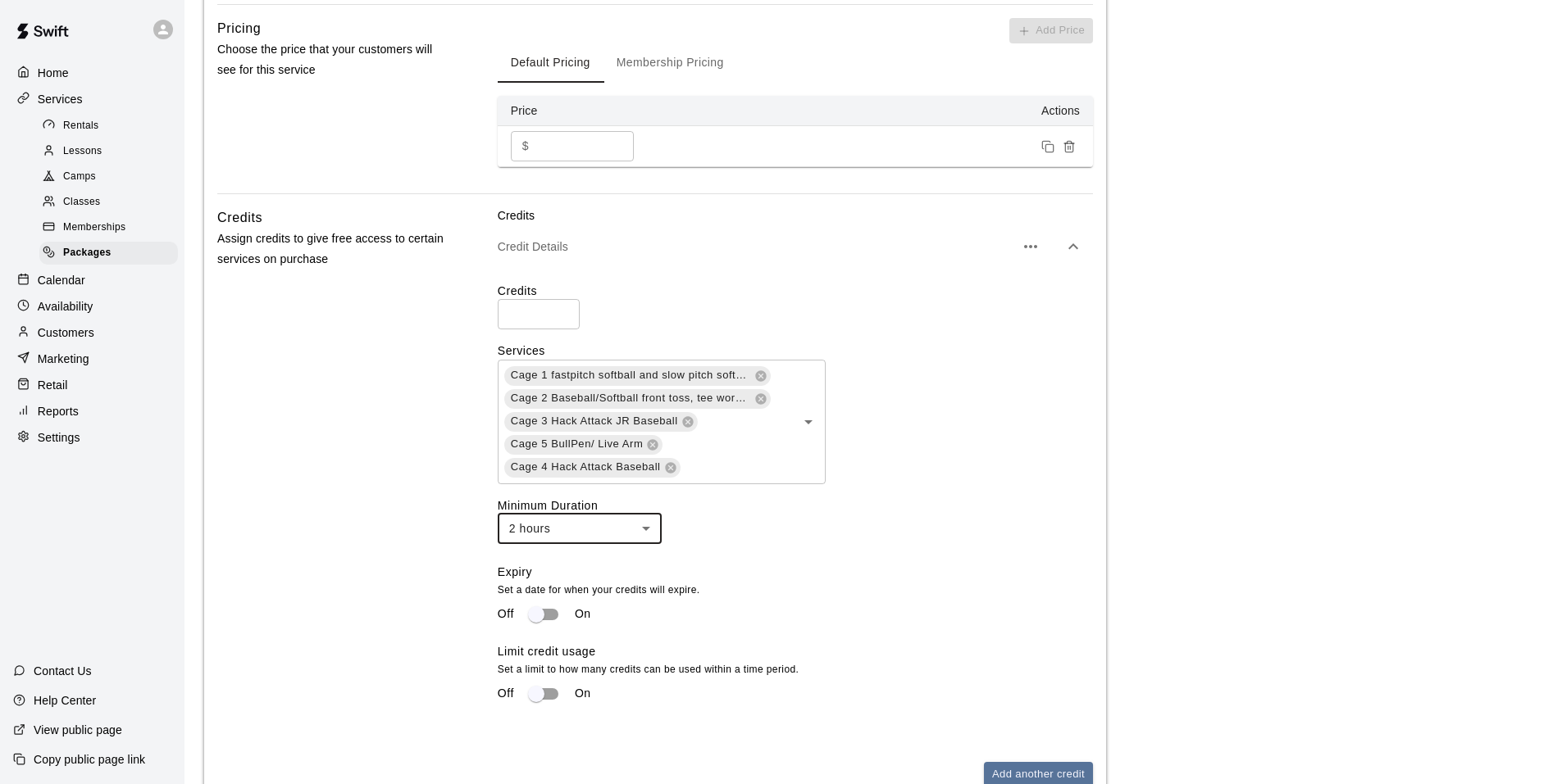
scroll to position [871, 0]
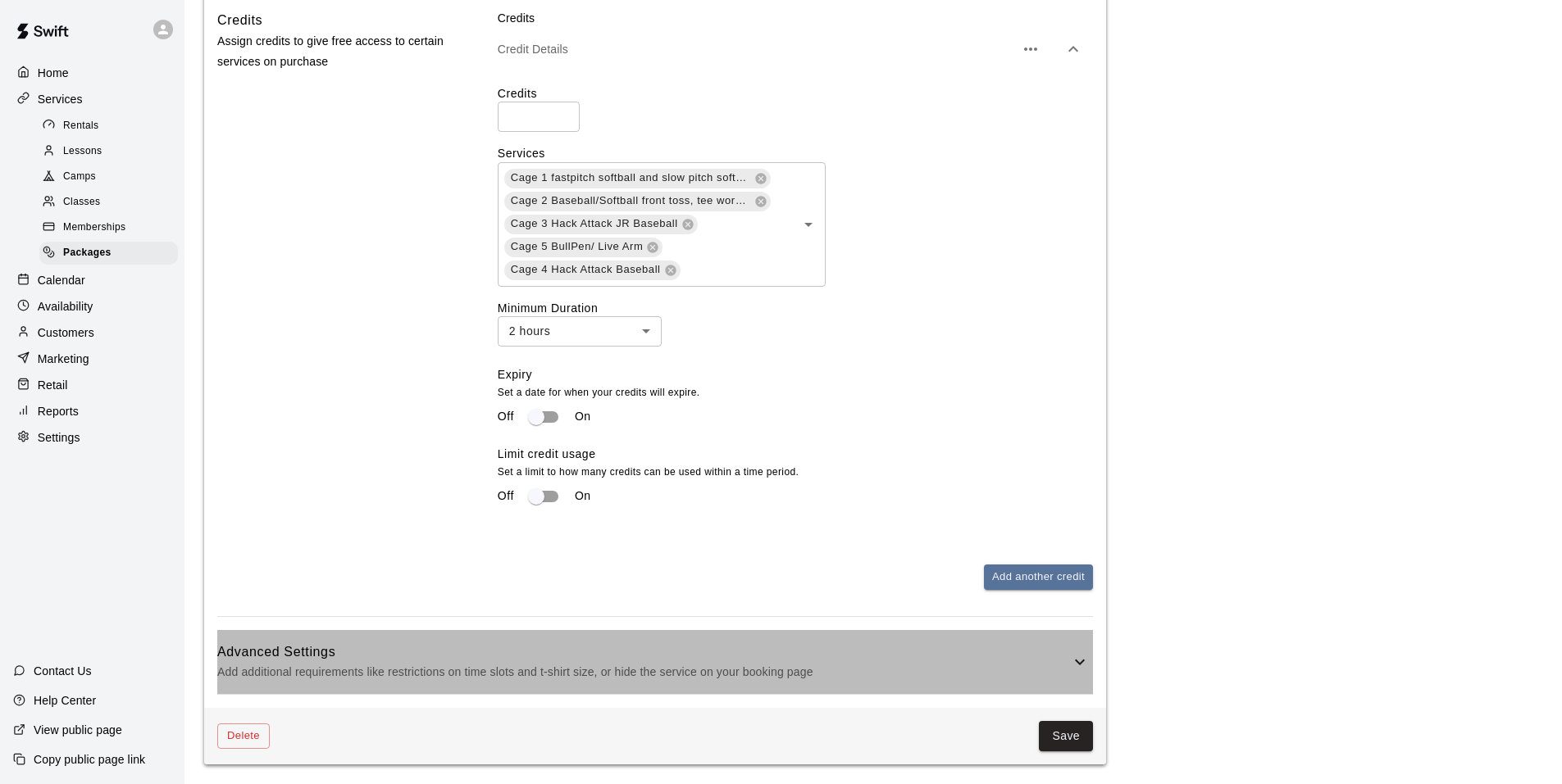
click at [1069, 680] on p "Add additional requirements like restrictions on time slots and t-shirt size, o…" at bounding box center [643, 672] width 852 height 21
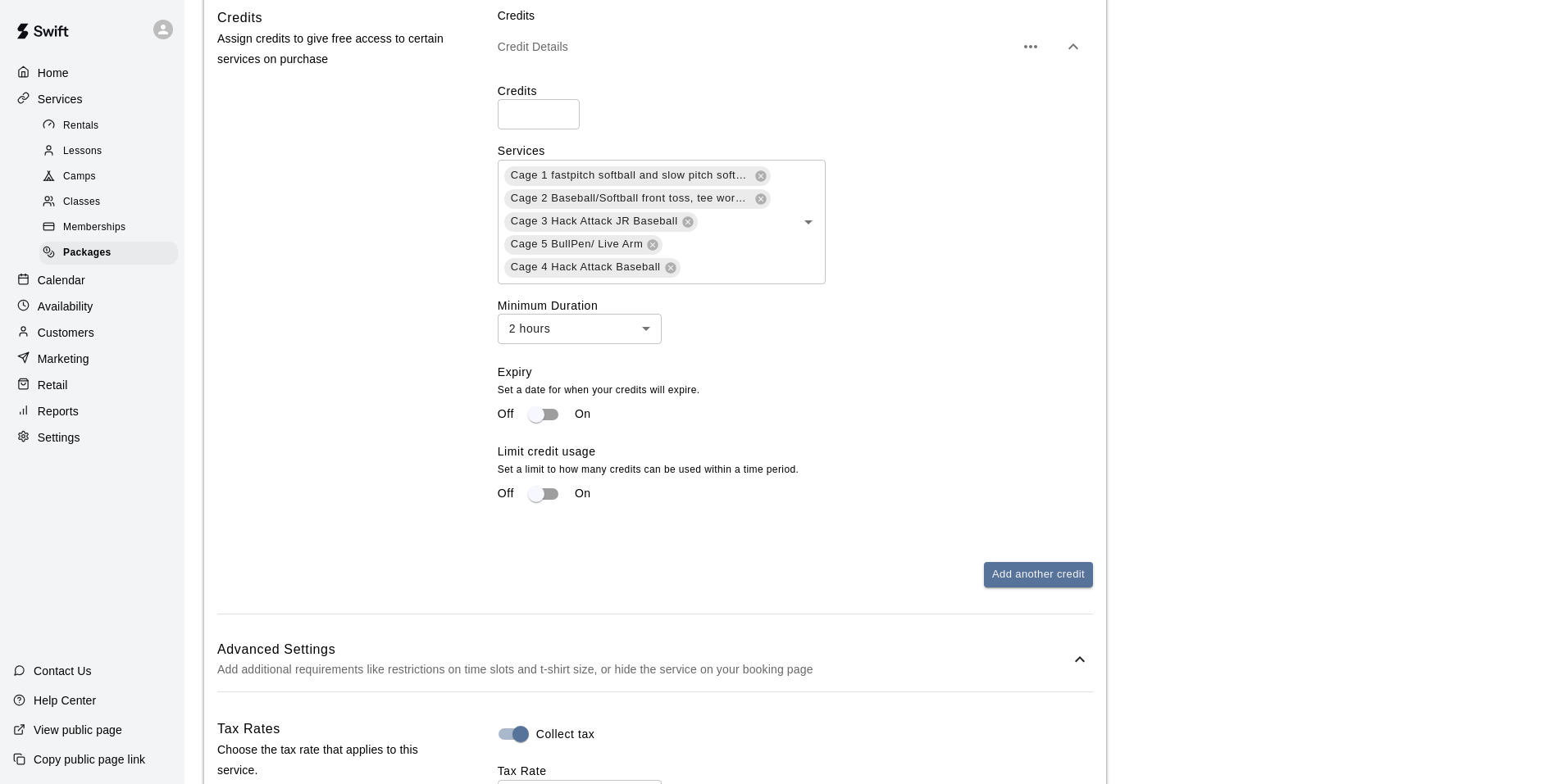
scroll to position [1195, 0]
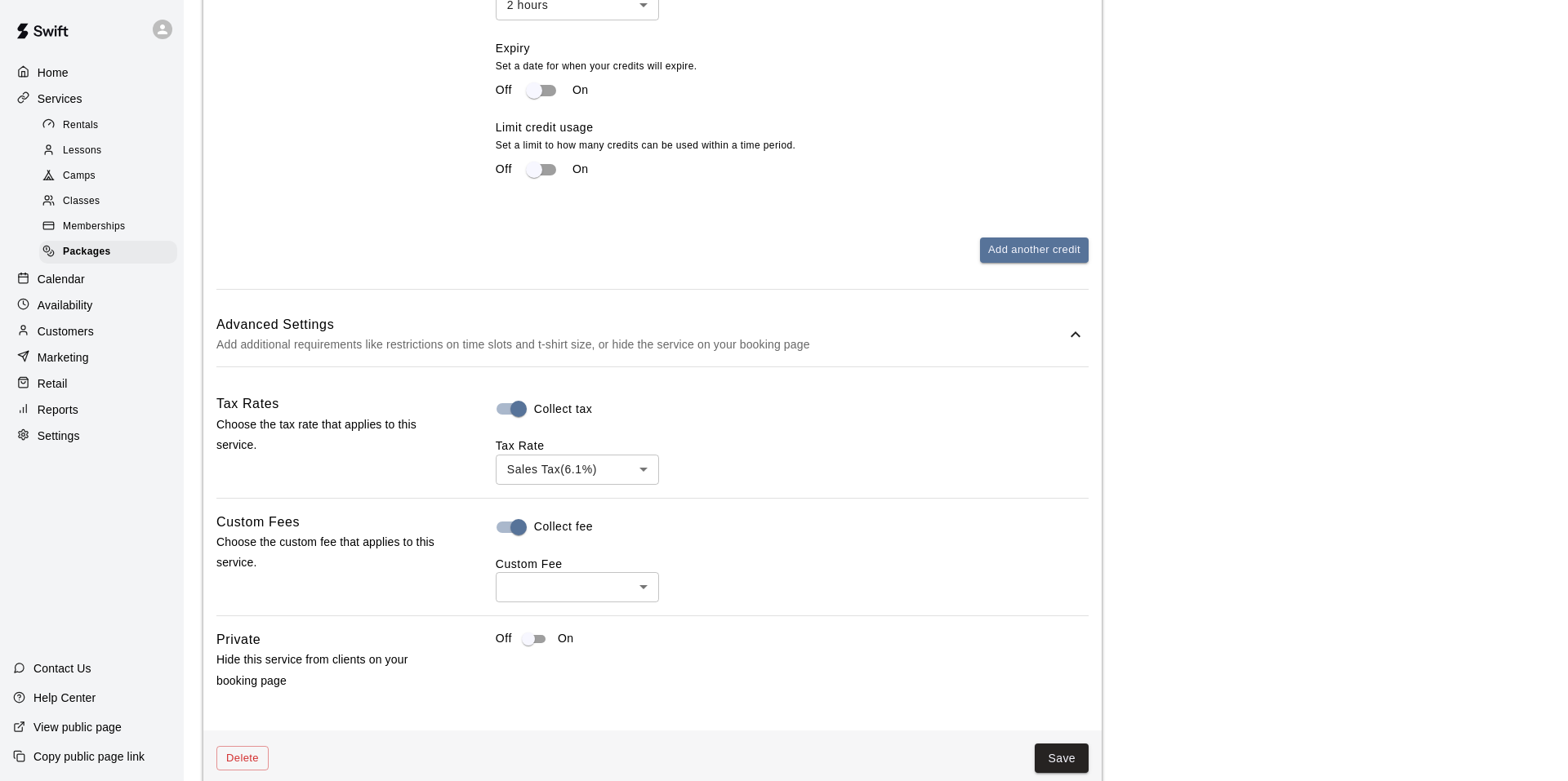
click at [541, 593] on div at bounding box center [784, 390] width 1568 height 781
click at [570, 636] on ul "Select an option" at bounding box center [578, 628] width 164 height 40
click at [752, 588] on div at bounding box center [784, 390] width 1568 height 781
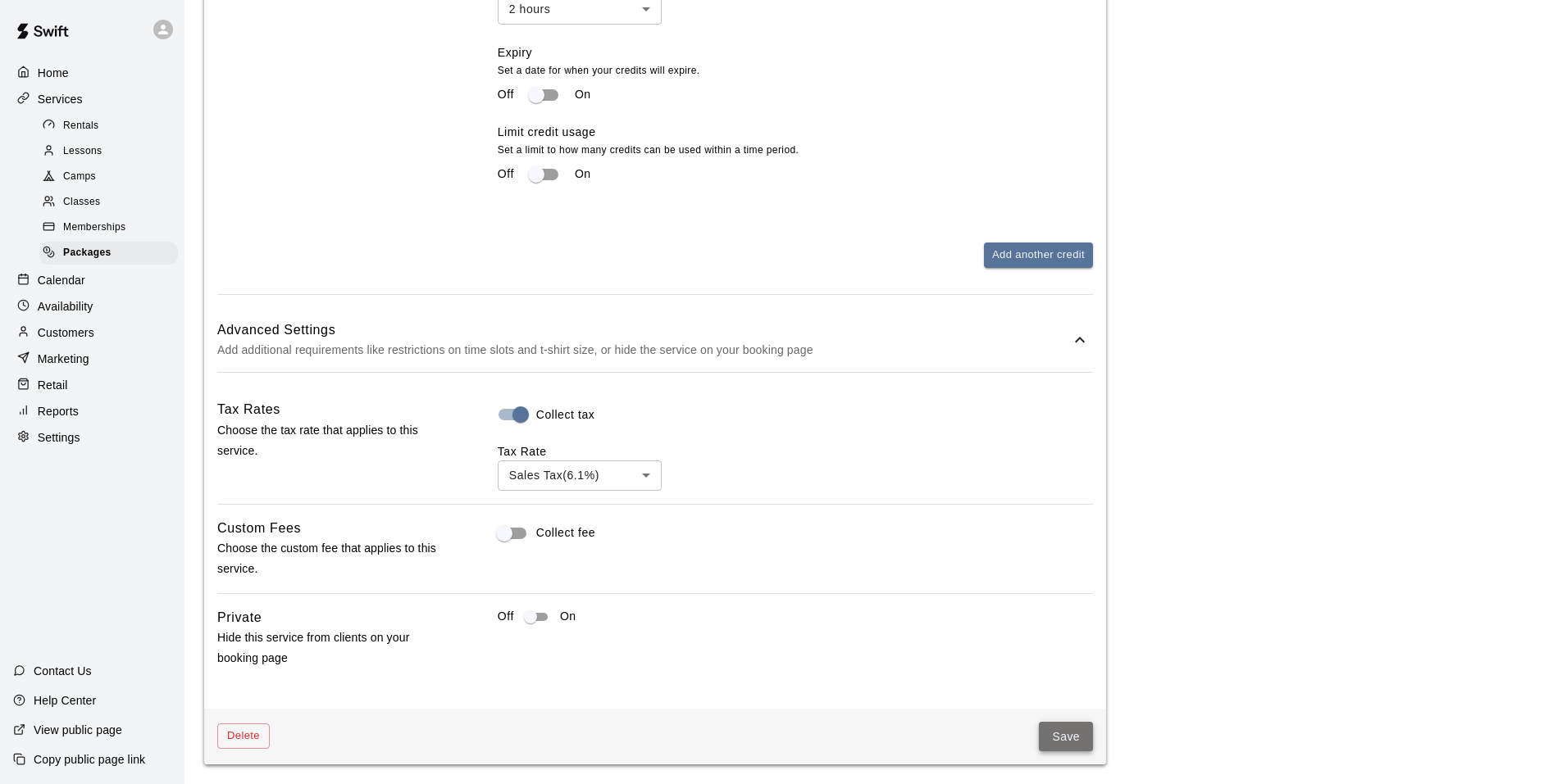
click at [1052, 736] on button "Save" at bounding box center [1066, 737] width 54 height 31
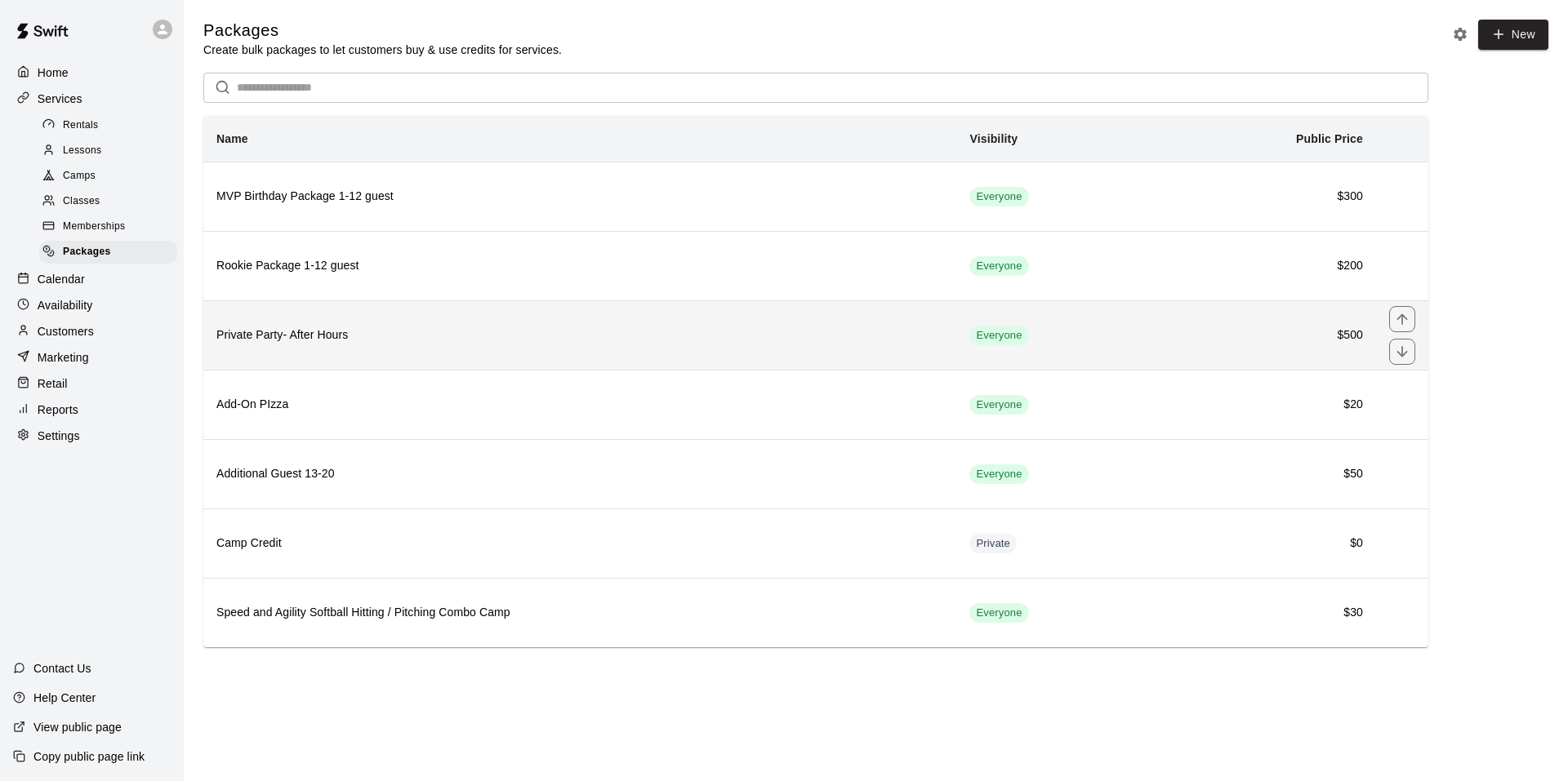
click at [251, 338] on h6 "Private Party- After Hours" at bounding box center [579, 336] width 727 height 18
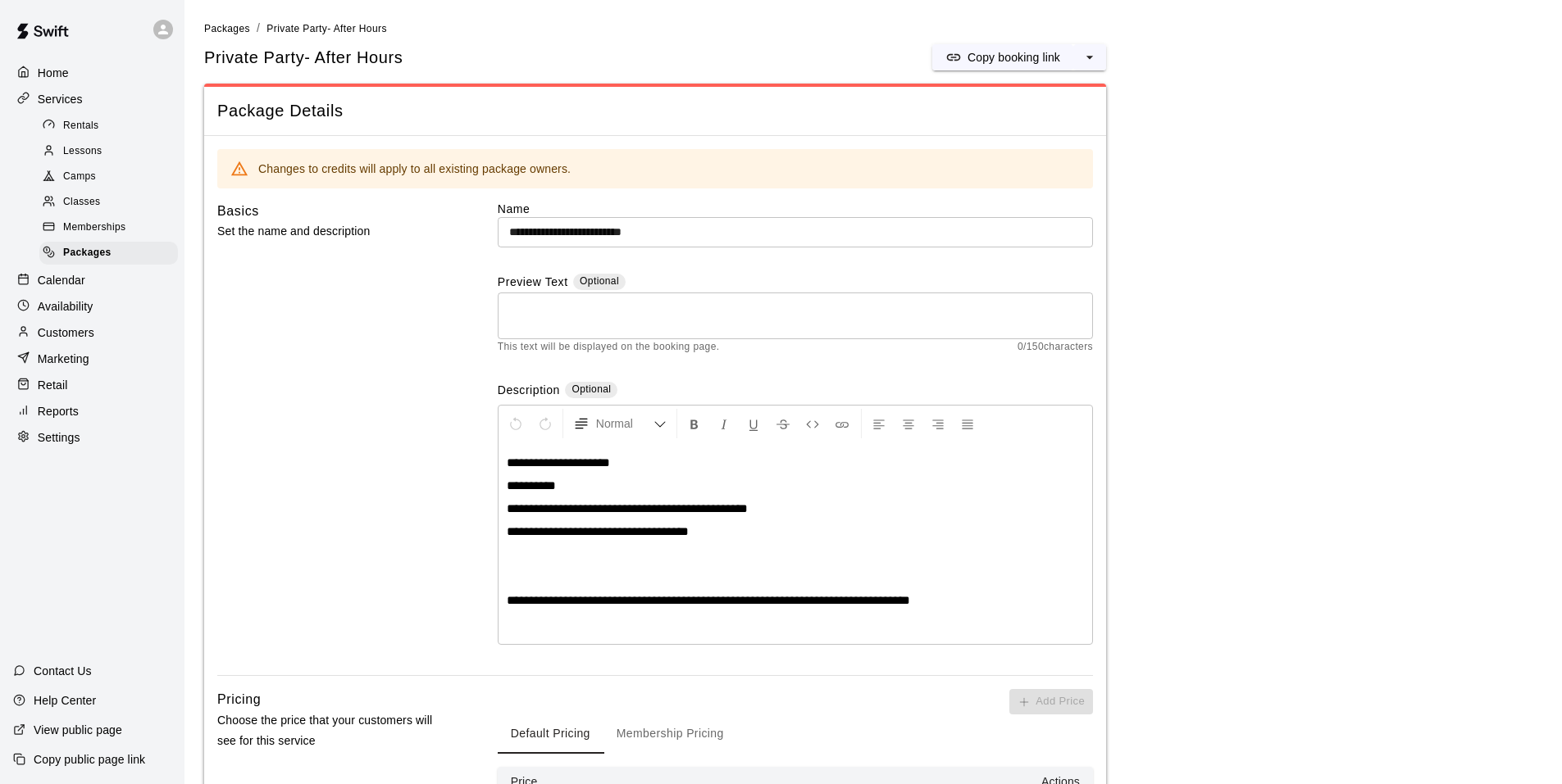
click at [578, 485] on p "*********" at bounding box center [794, 486] width 577 height 17
click at [631, 457] on p "**********" at bounding box center [794, 463] width 577 height 17
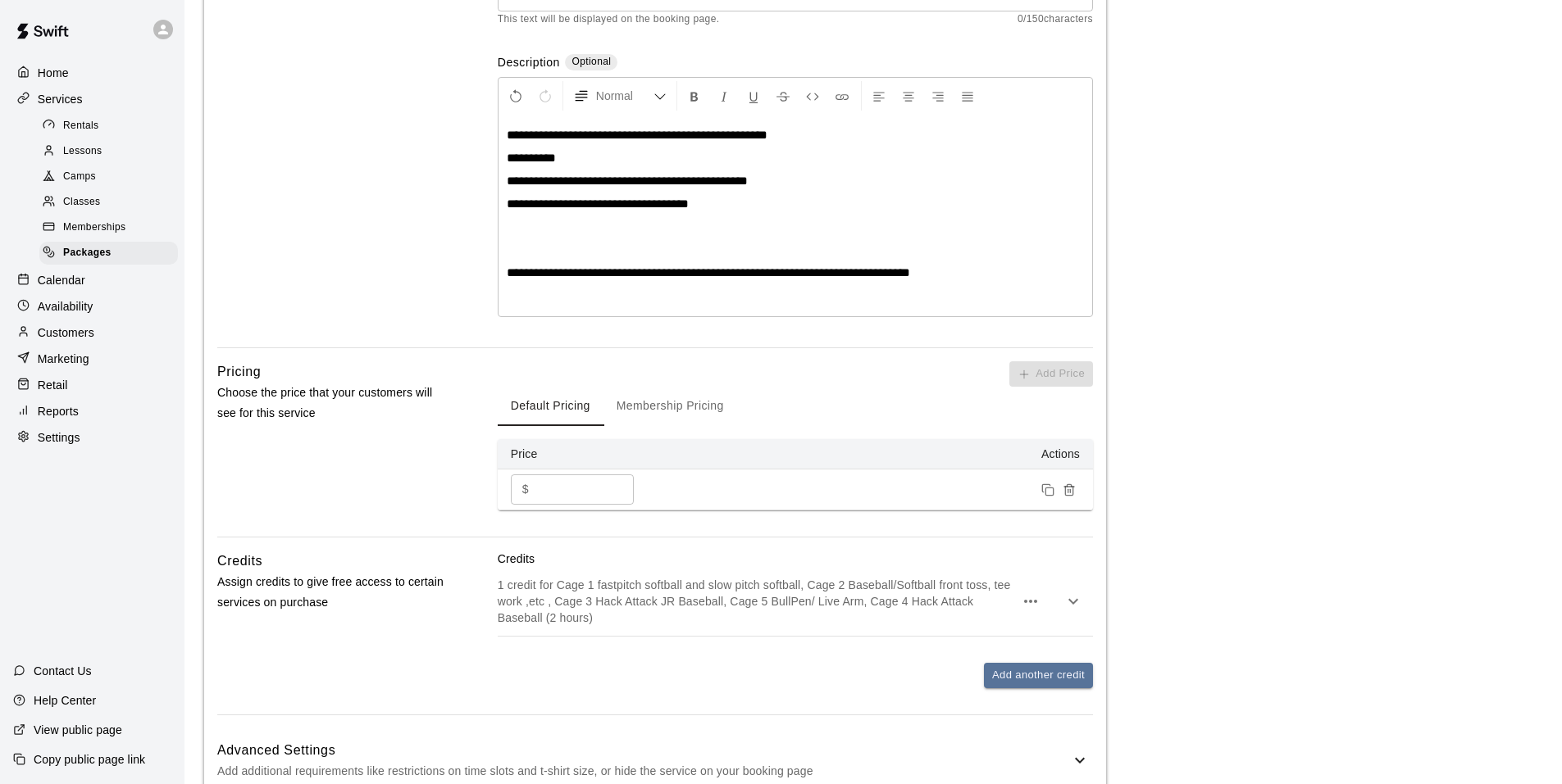
scroll to position [426, 0]
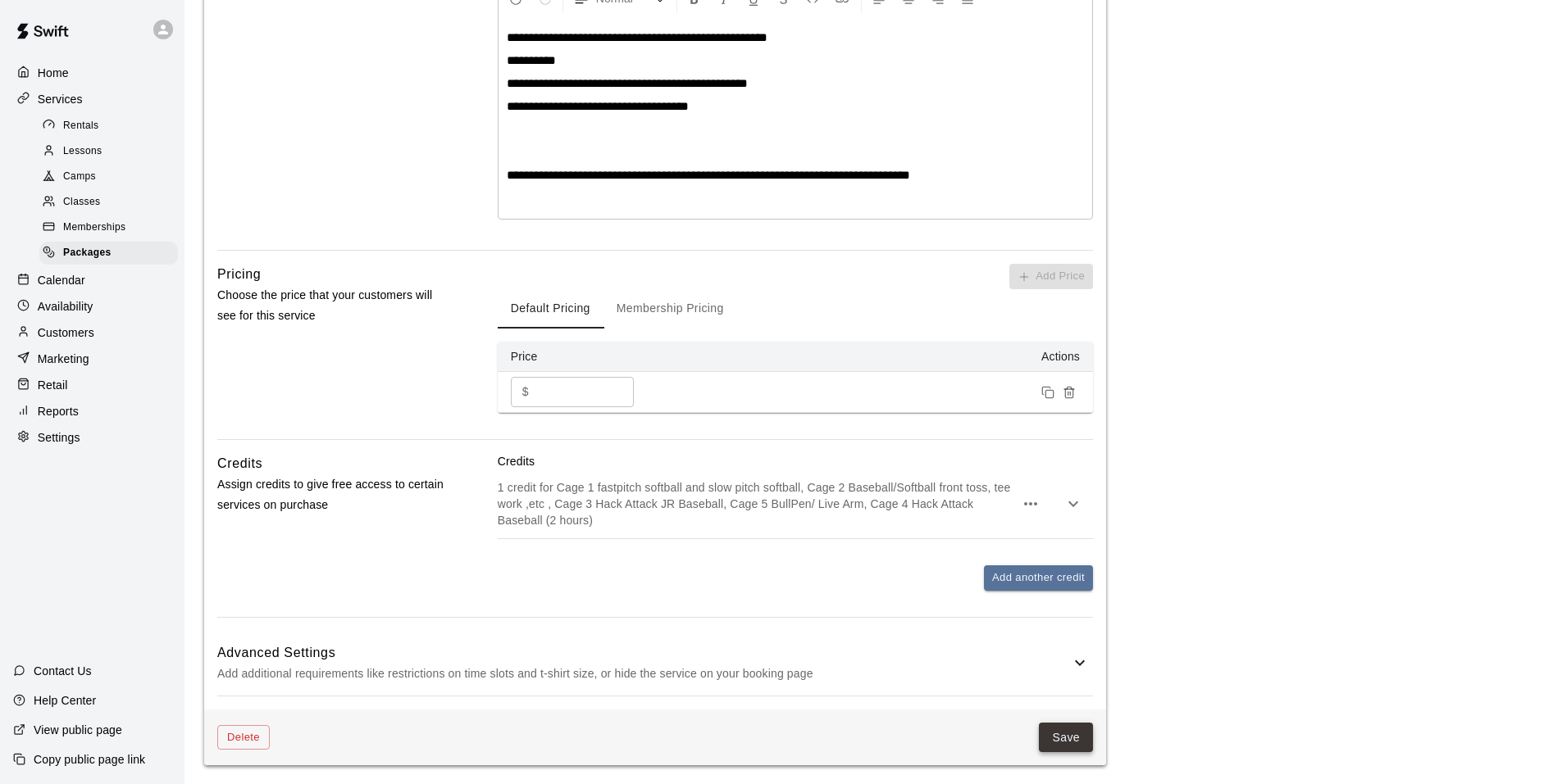
click at [1063, 729] on button "Save" at bounding box center [1066, 738] width 54 height 31
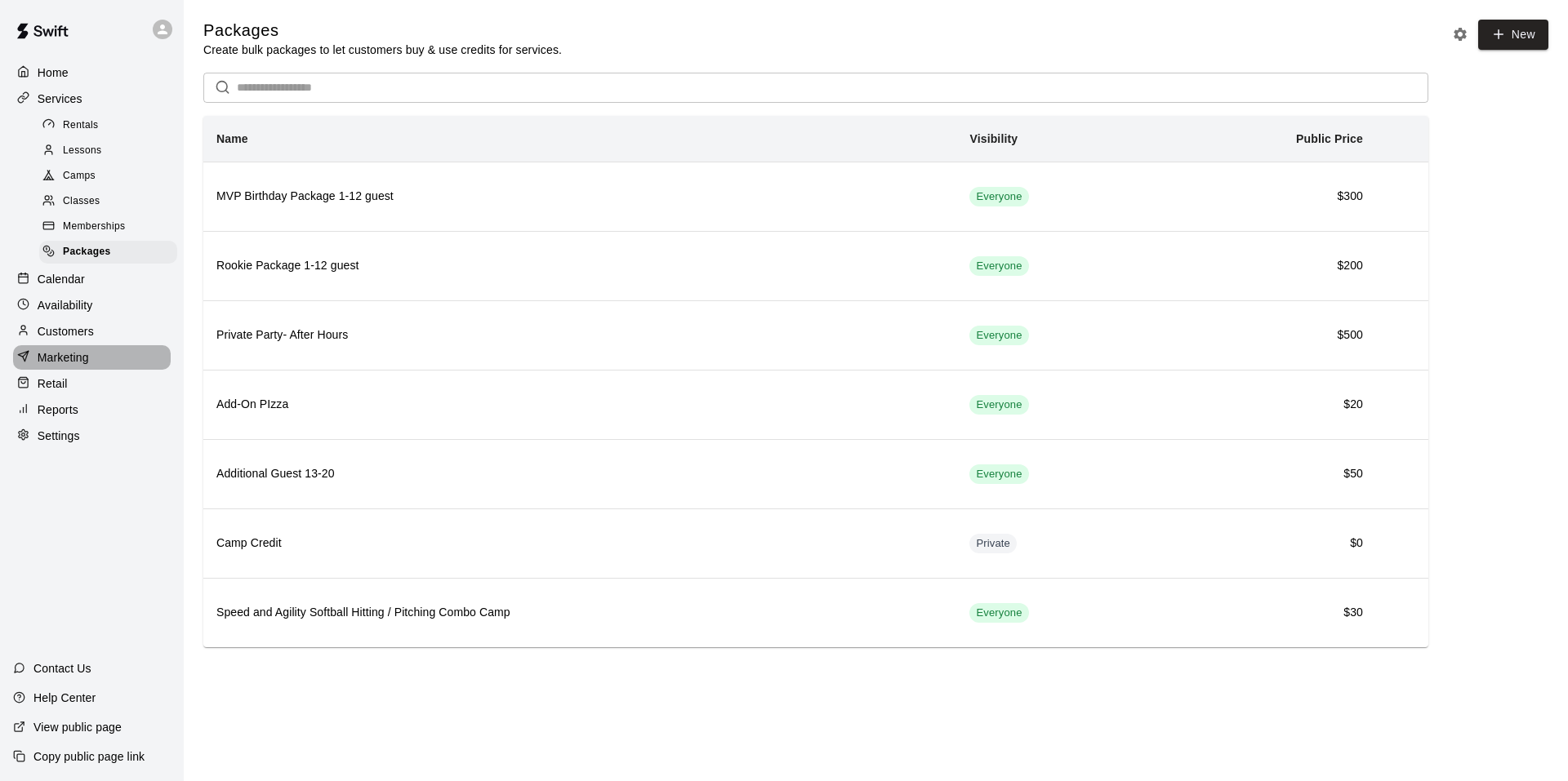
click at [79, 366] on p "Marketing" at bounding box center [63, 358] width 51 height 17
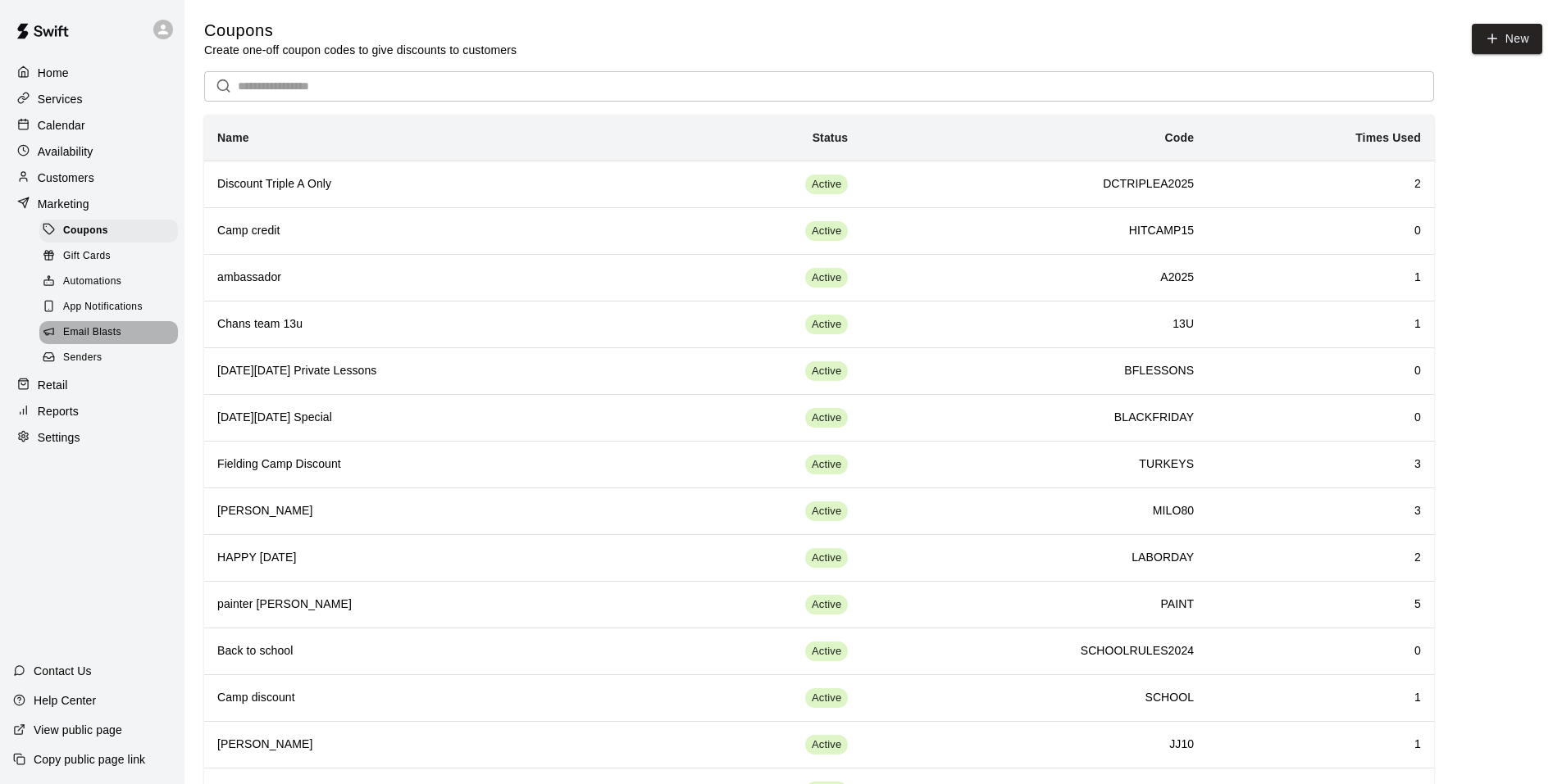
click at [89, 338] on span "Email Blasts" at bounding box center [92, 333] width 58 height 17
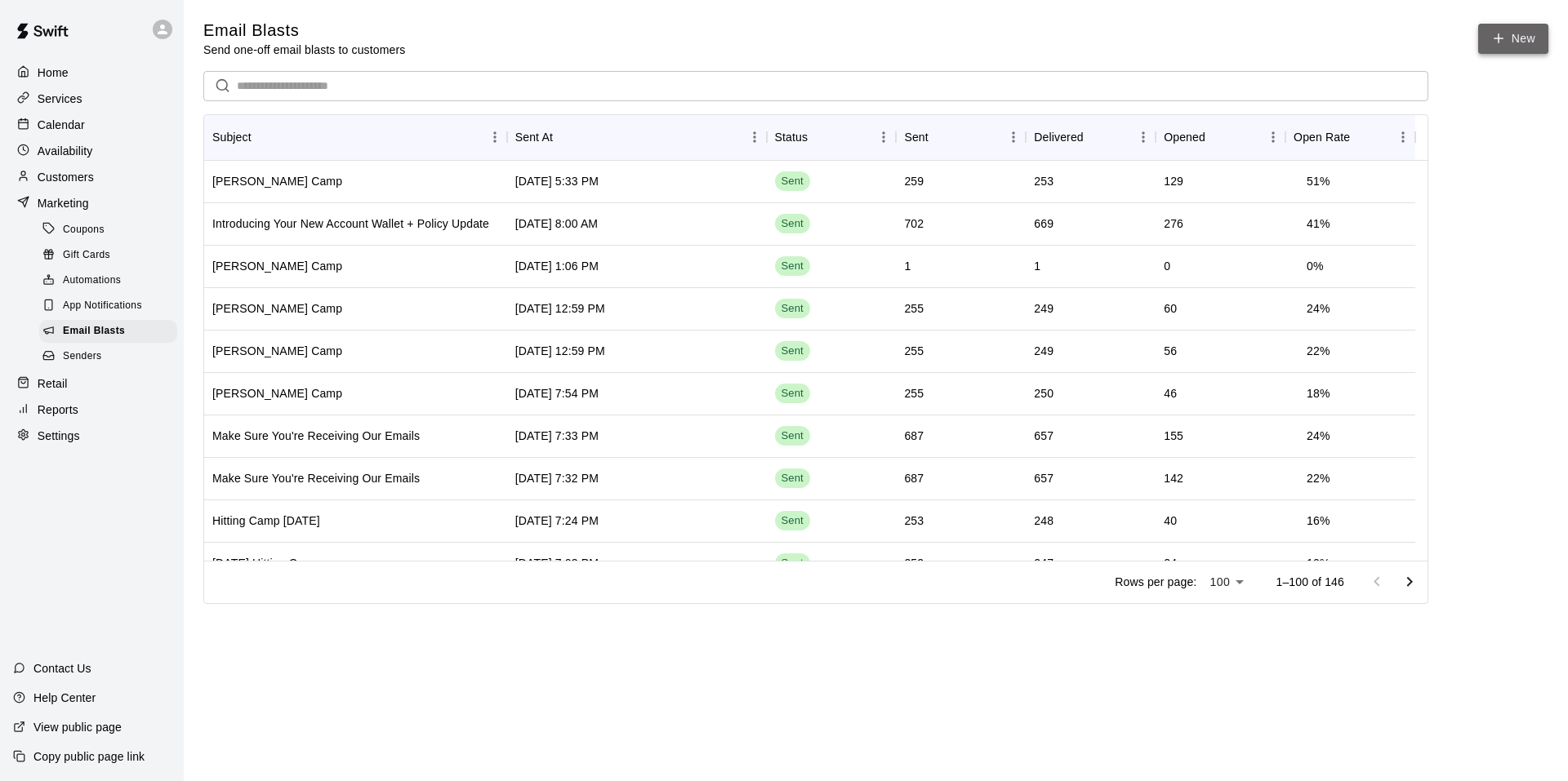
click at [1522, 36] on link "New" at bounding box center [1513, 39] width 70 height 31
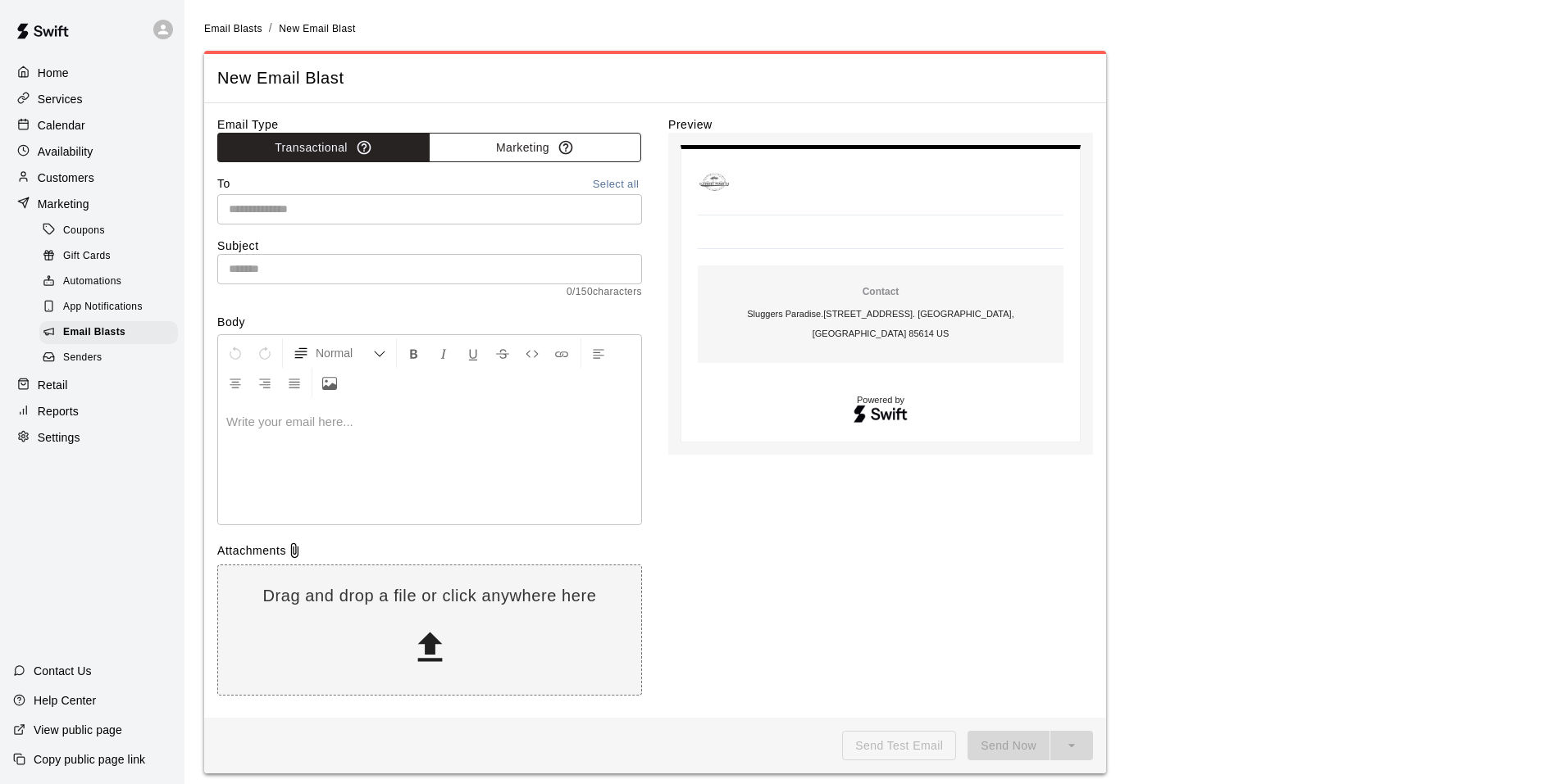
click at [523, 140] on button "Marketing" at bounding box center [535, 148] width 212 height 31
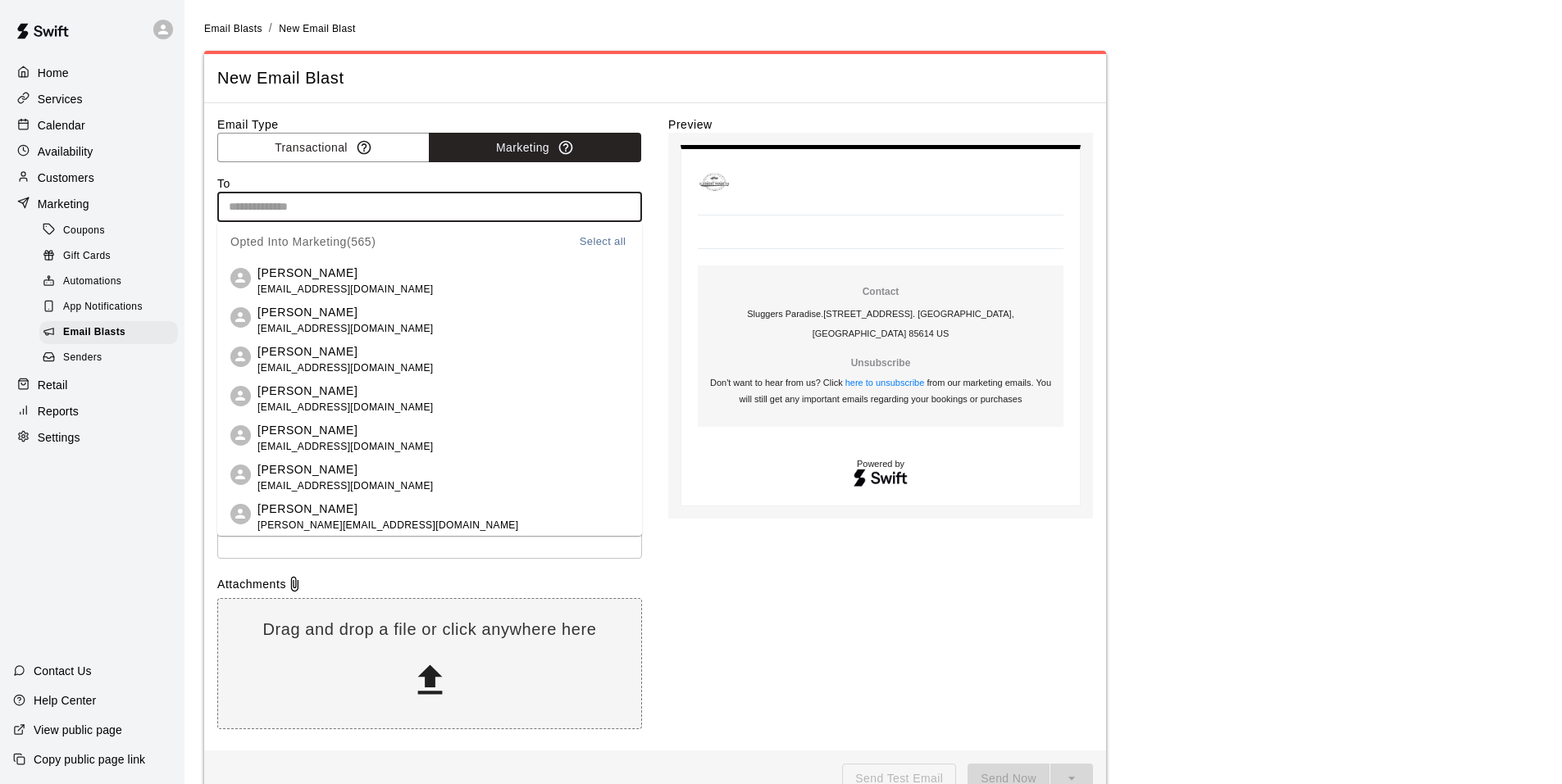
click at [535, 203] on input "text" at bounding box center [428, 207] width 412 height 21
click at [578, 241] on button "Select all" at bounding box center [602, 242] width 52 height 19
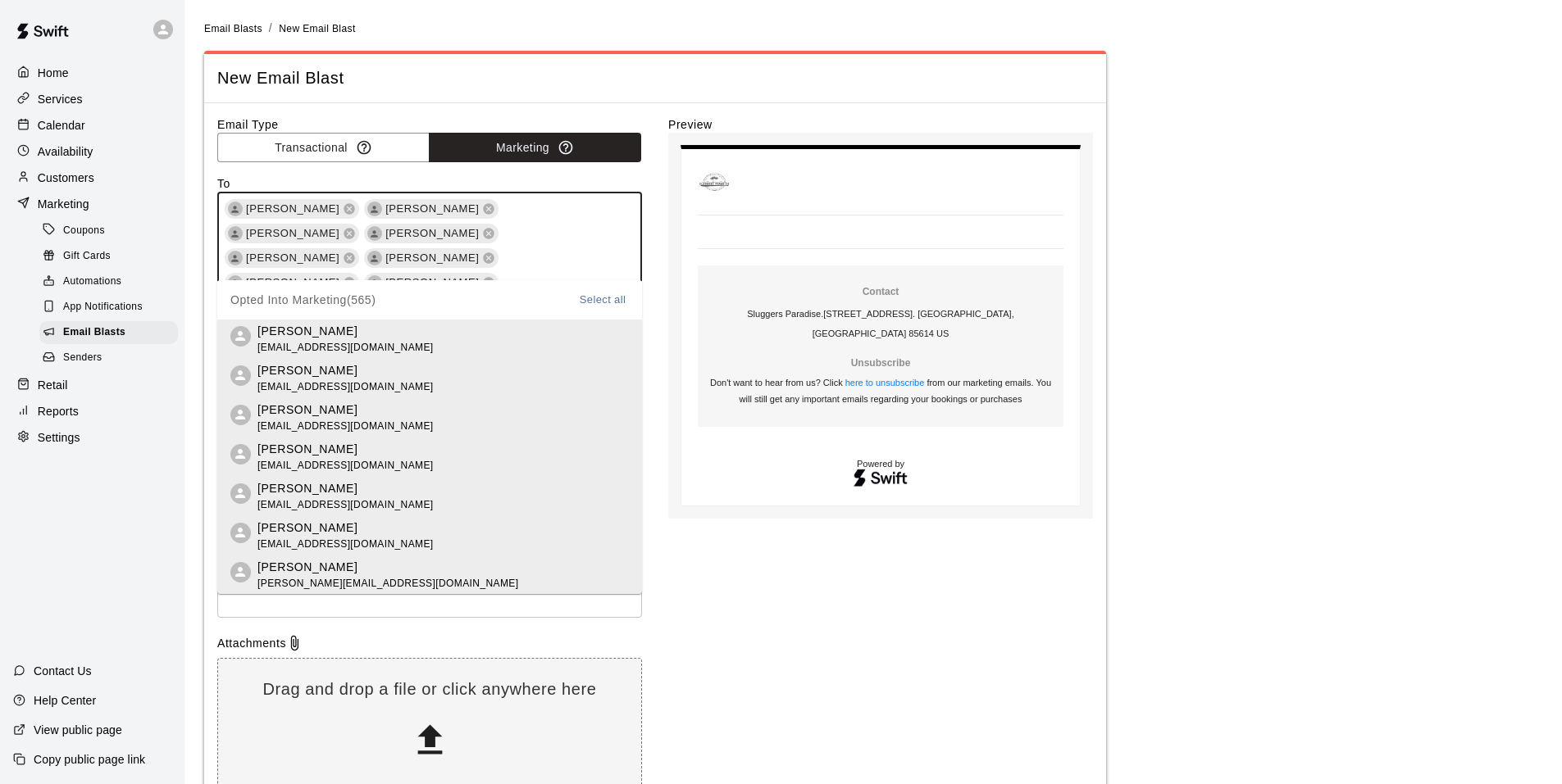
scroll to position [4862, 0]
click at [661, 455] on div "Email Type Transactional Marketing To [PERSON_NAME] [PERSON_NAME] [PERSON_NAME]…" at bounding box center [655, 456] width 876 height 681
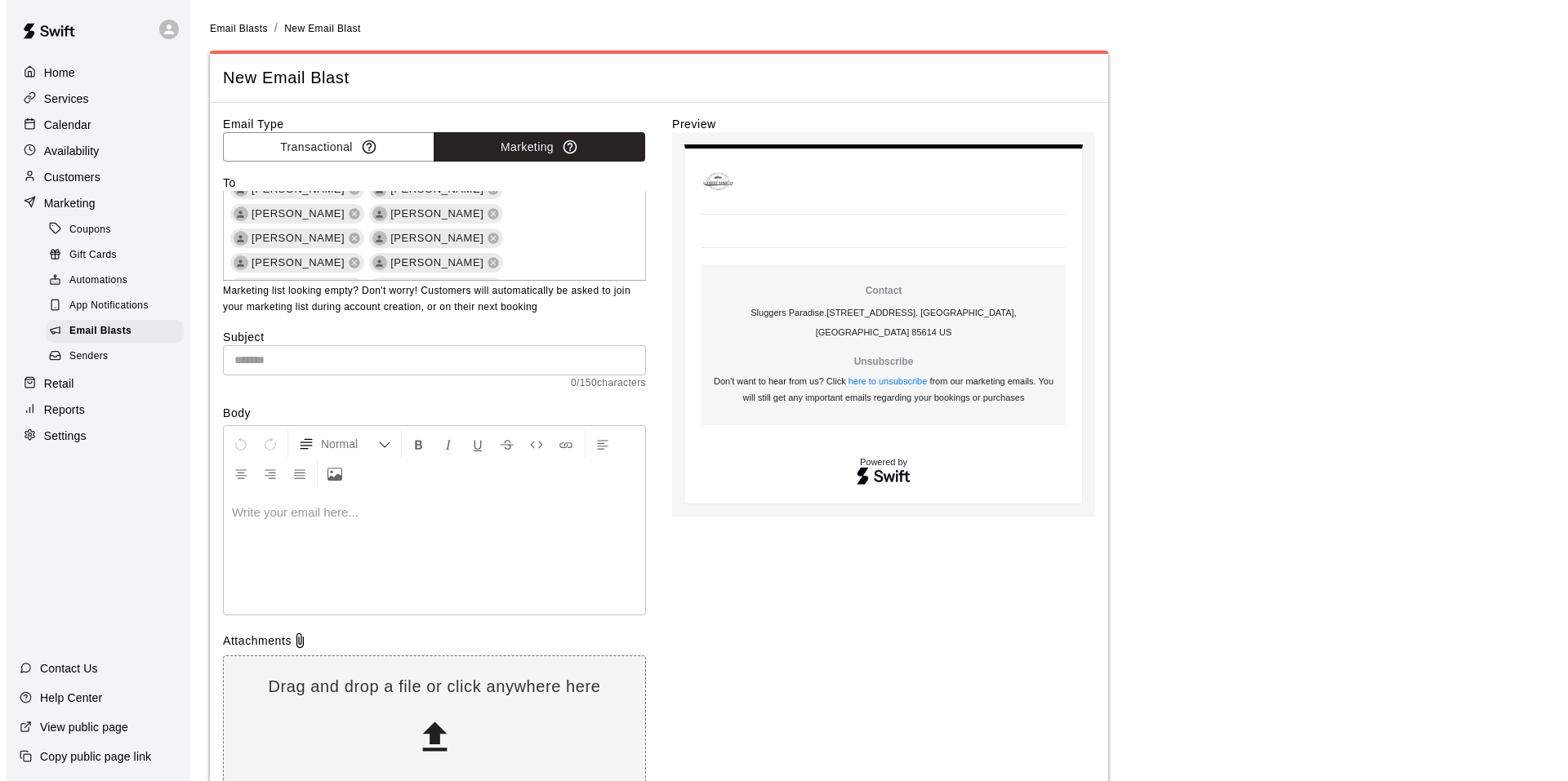
scroll to position [101, 0]
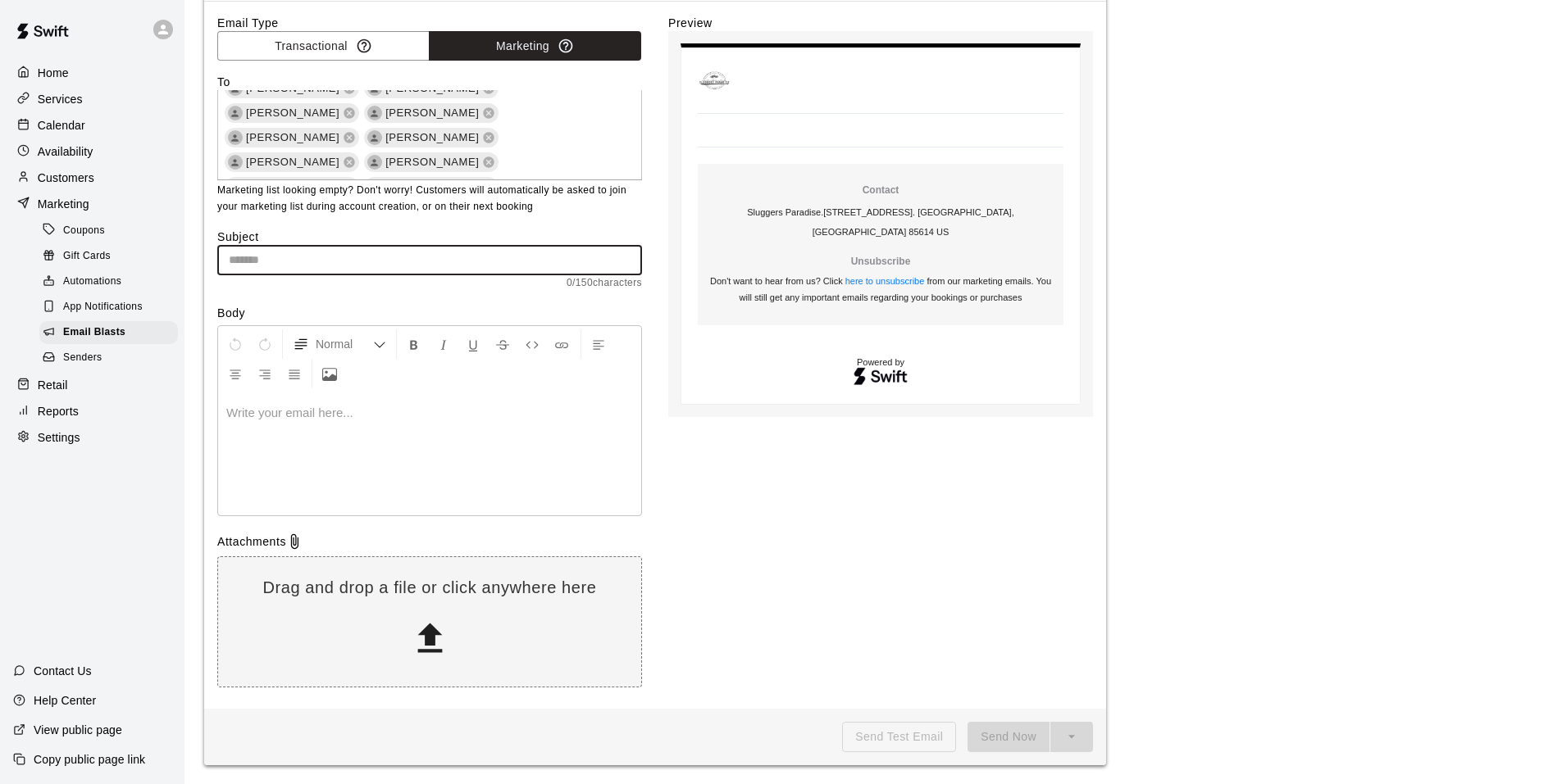
click at [417, 256] on input "text" at bounding box center [430, 260] width 425 height 31
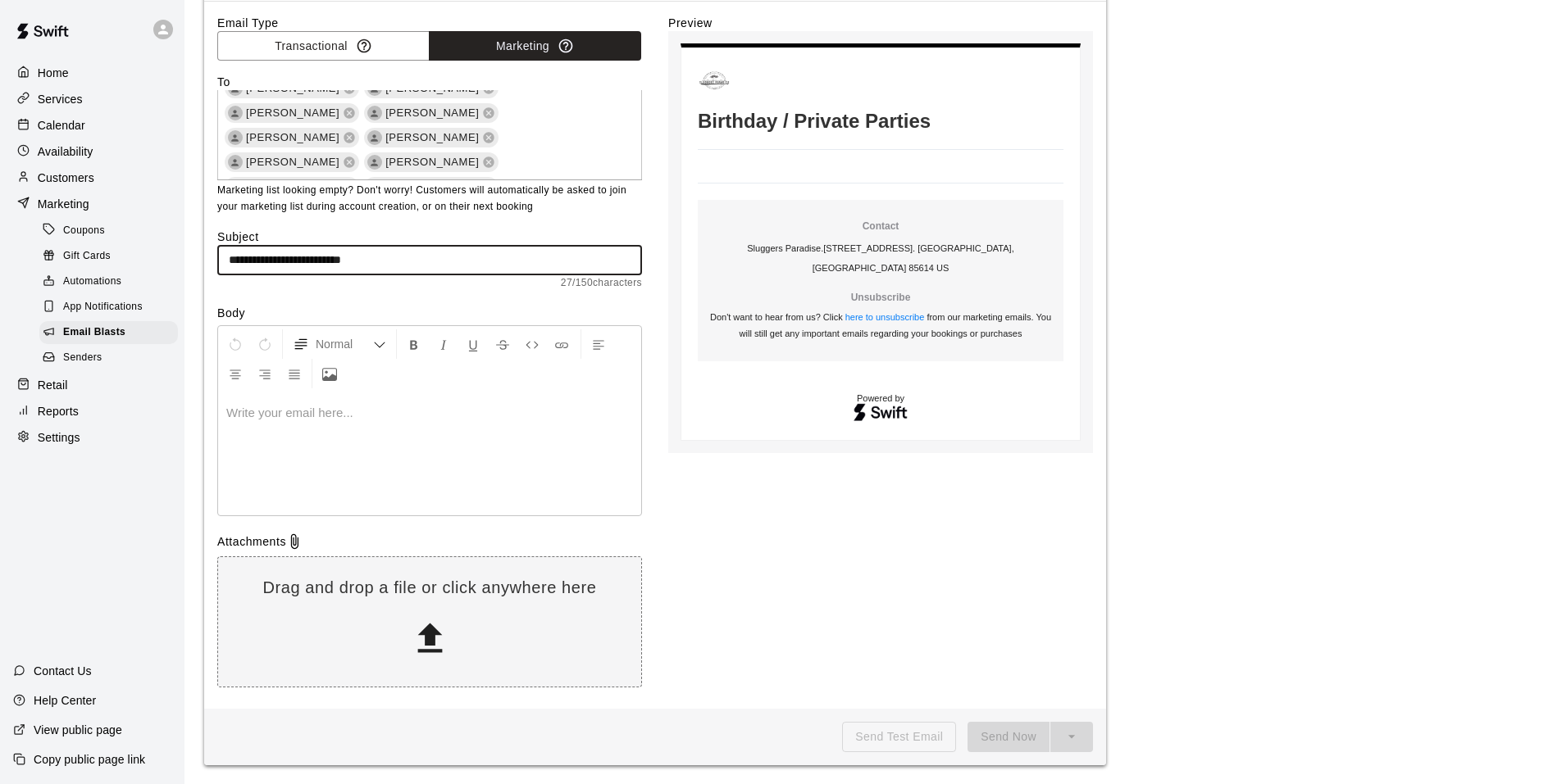
type input "**********"
click at [256, 413] on p at bounding box center [430, 413] width 407 height 17
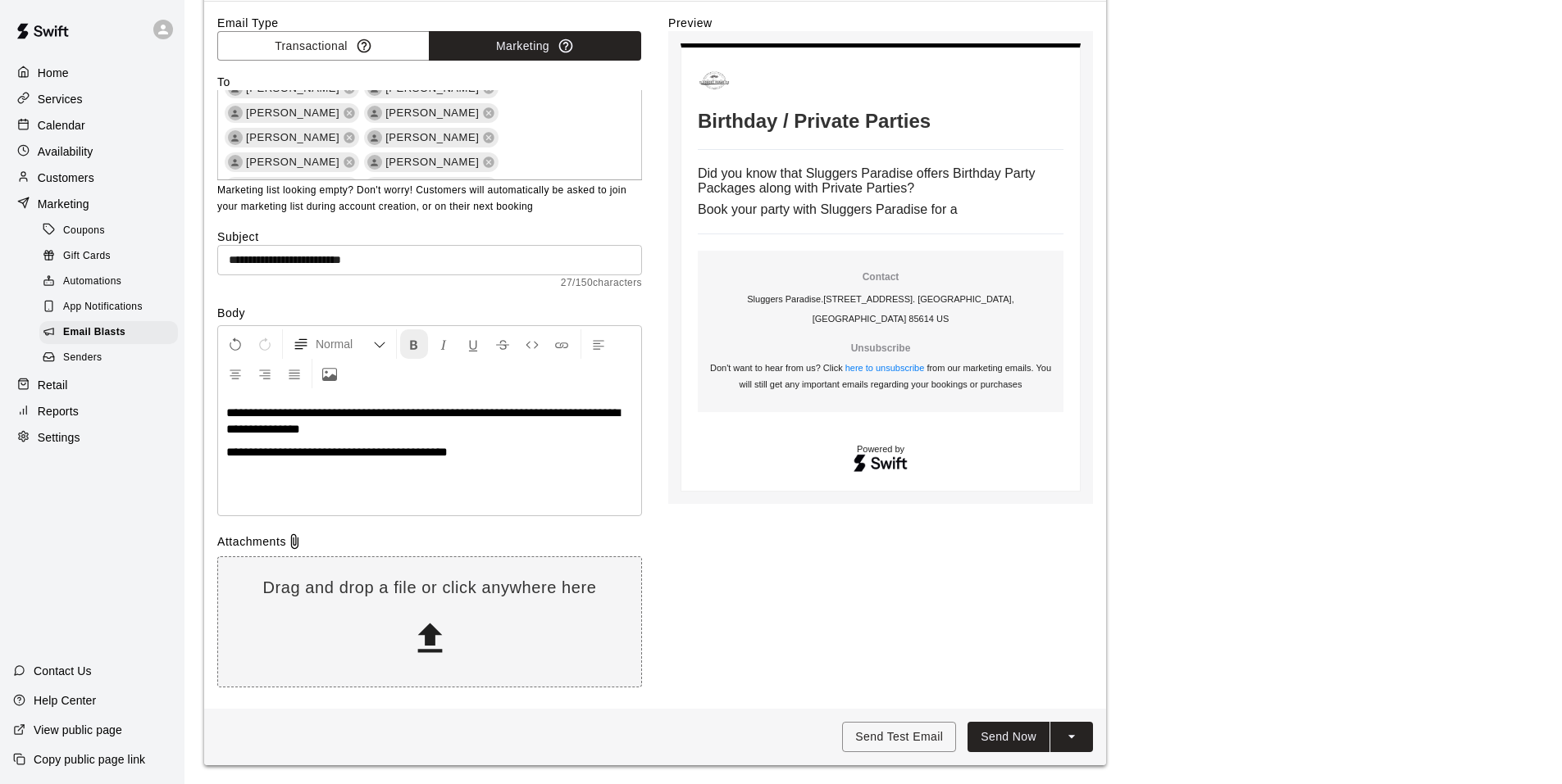
click at [410, 340] on icon "Format Bold" at bounding box center [414, 345] width 15 height 15
click at [424, 351] on button "Format Bold" at bounding box center [414, 344] width 28 height 30
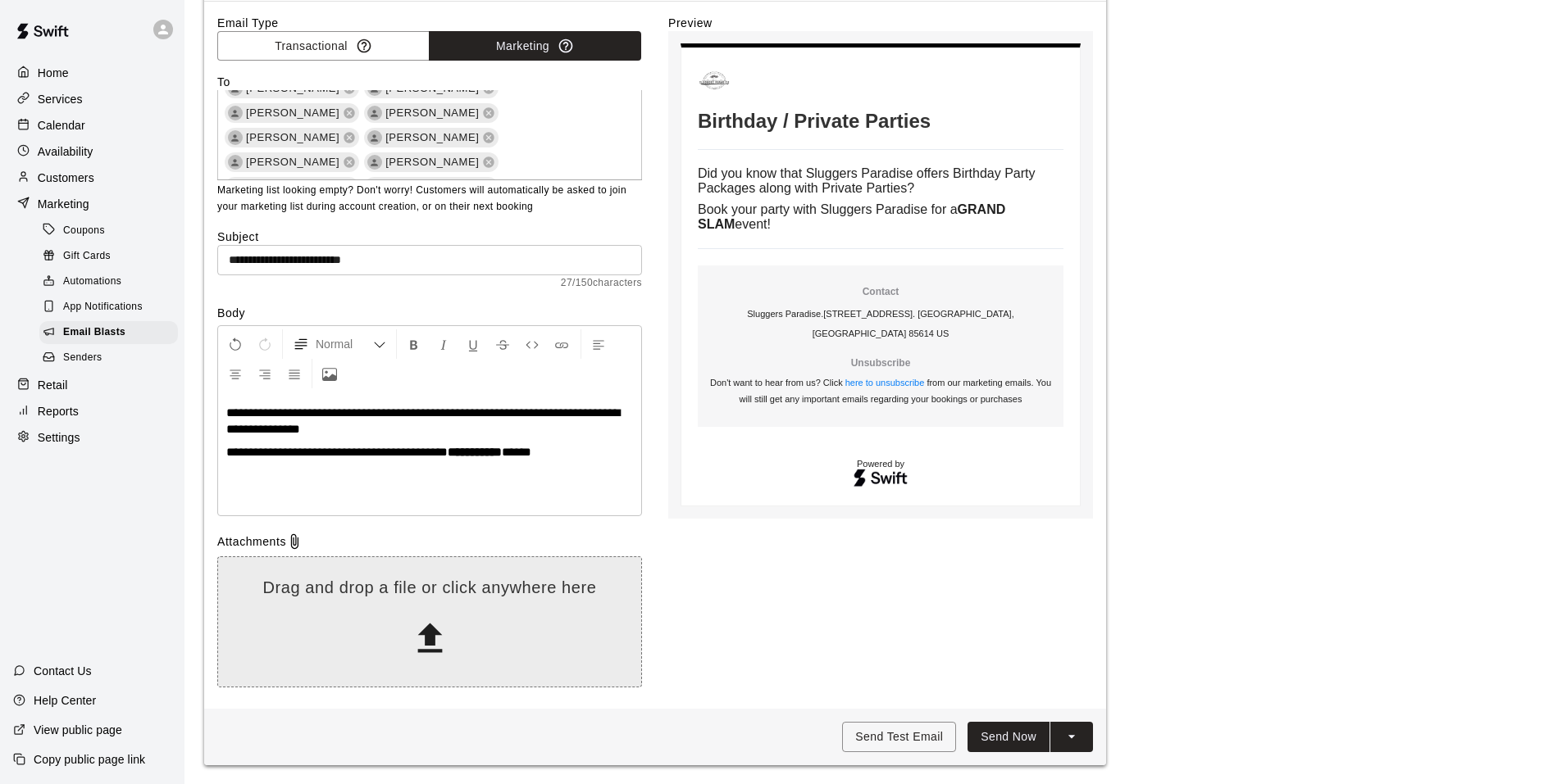
click at [418, 645] on icon at bounding box center [430, 639] width 41 height 41
click at [422, 634] on icon at bounding box center [430, 639] width 25 height 30
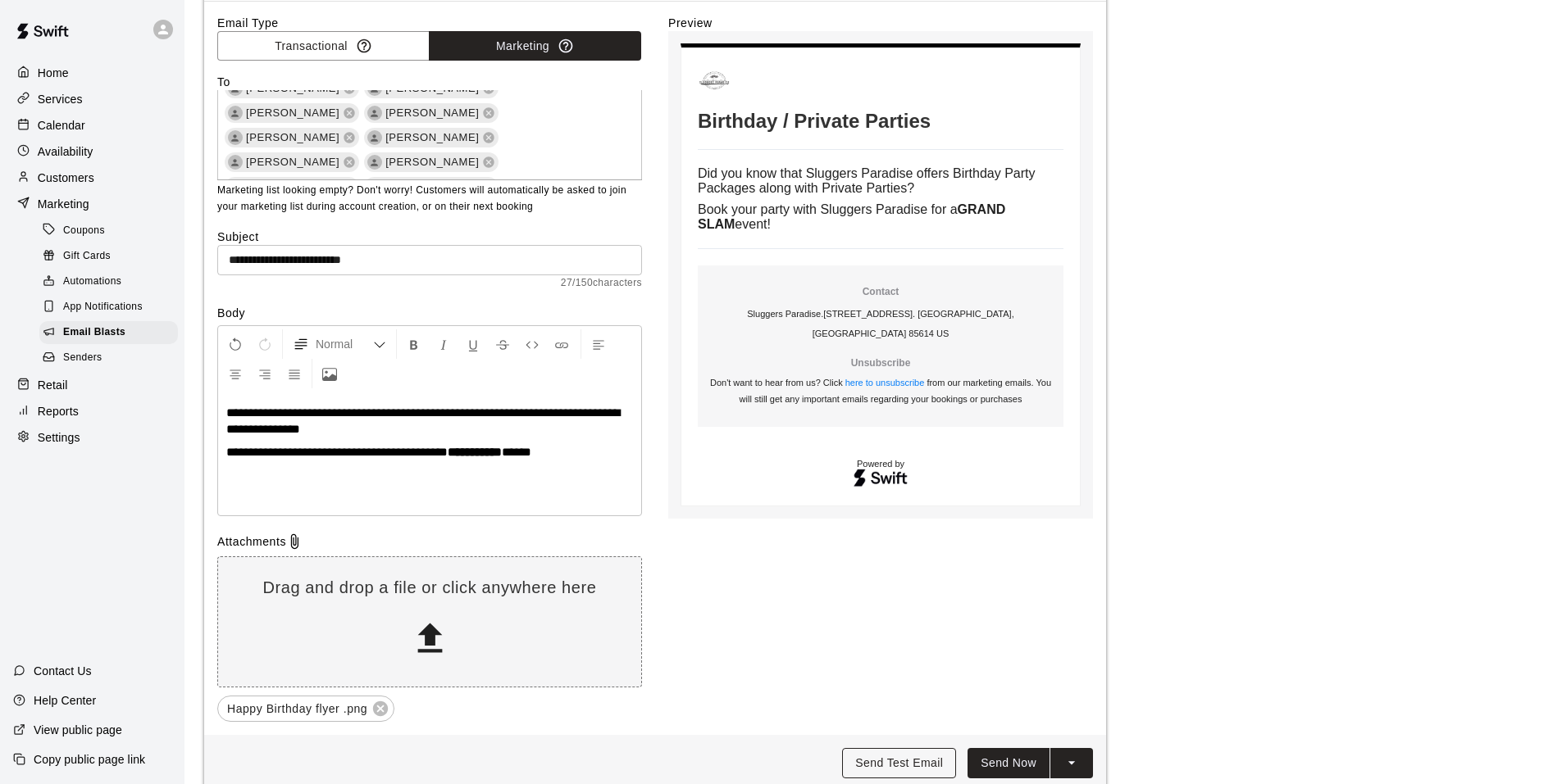
click at [926, 762] on button "Send Test Email" at bounding box center [898, 763] width 114 height 31
click at [382, 700] on icon at bounding box center [380, 709] width 18 height 18
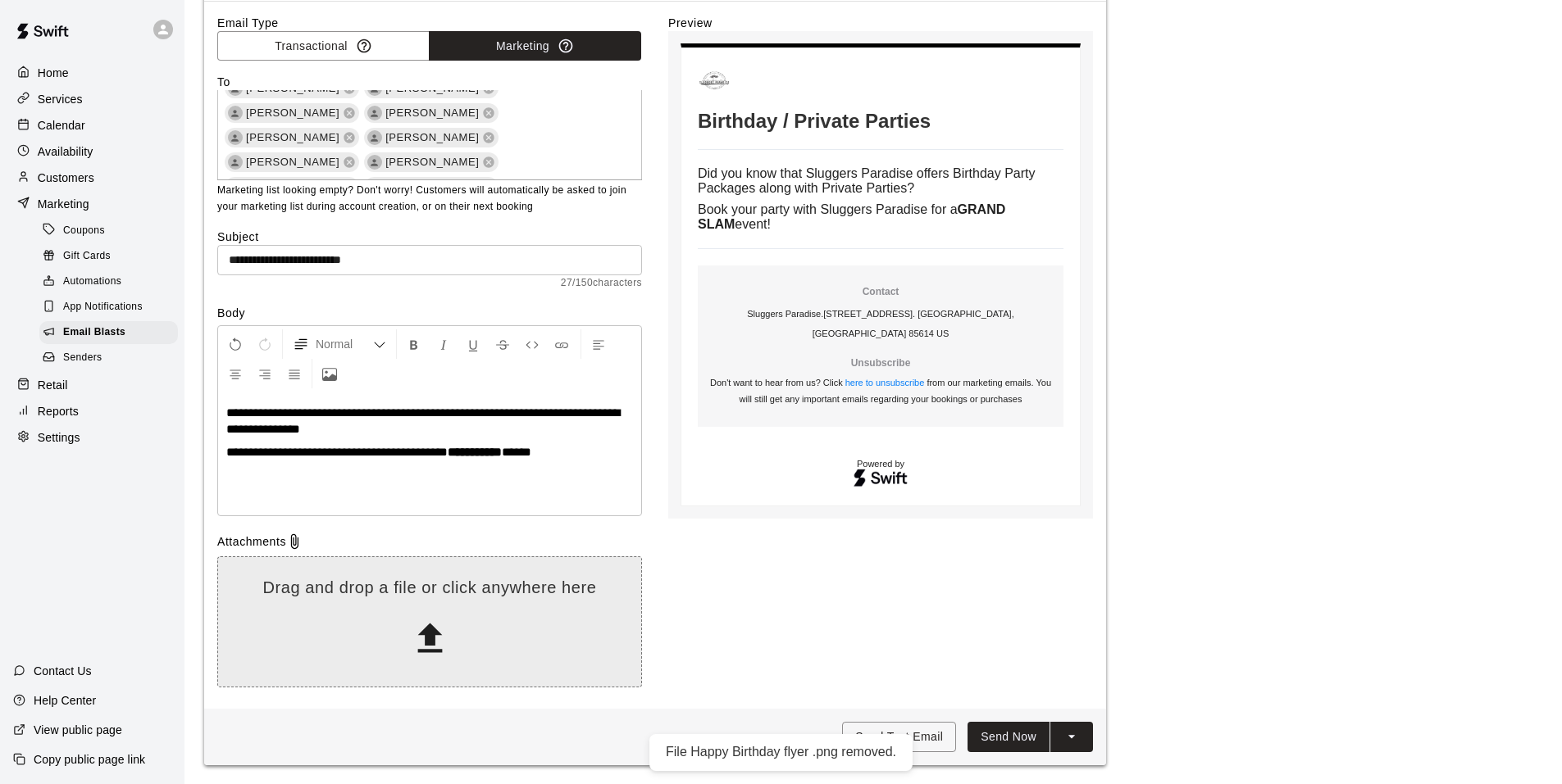
click at [437, 634] on icon at bounding box center [430, 639] width 25 height 30
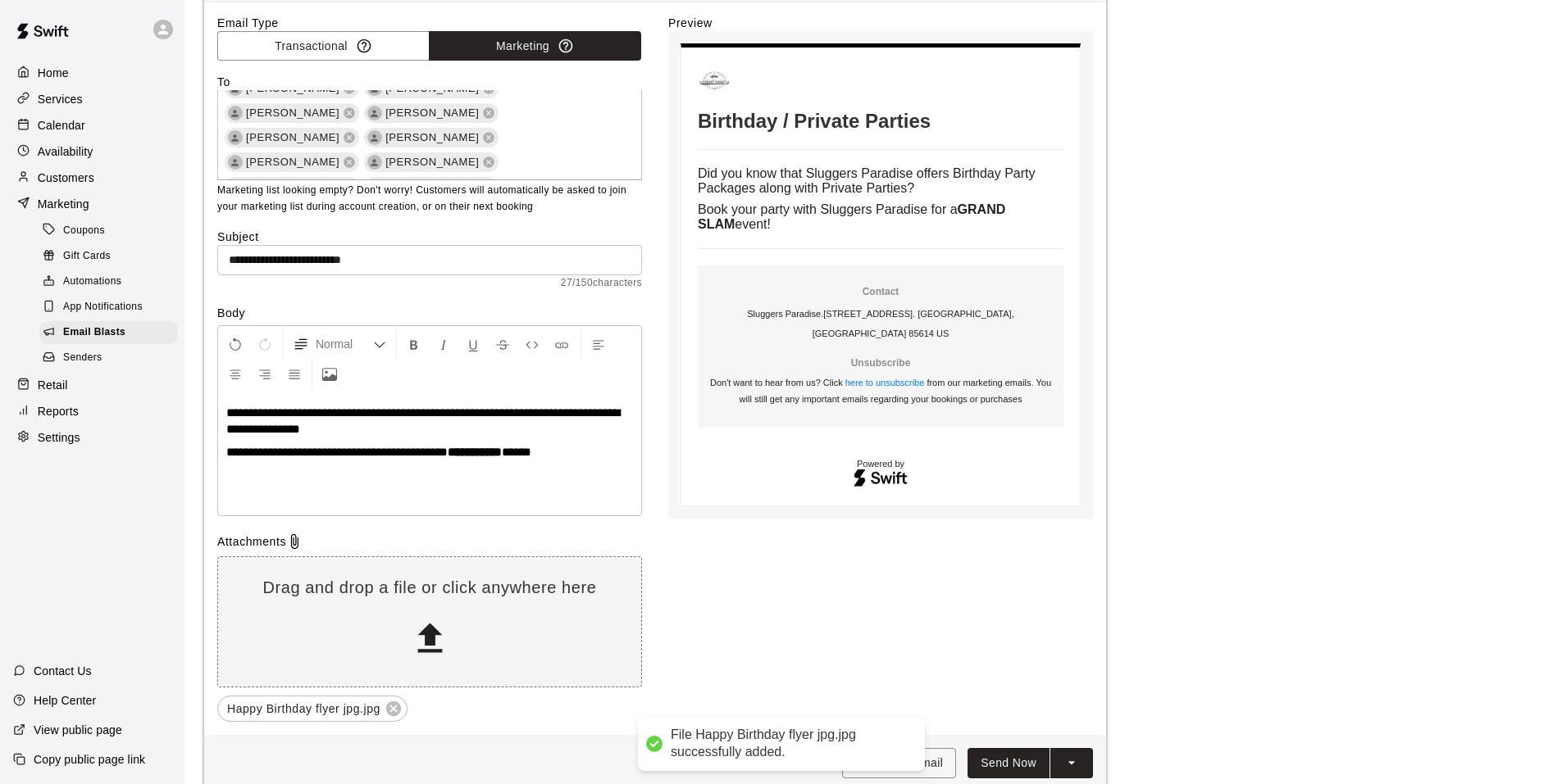
click at [844, 576] on div "Preview Birthday / Private Parties Birthday / Private Parties Did you know that…" at bounding box center [881, 368] width 425 height 707
click at [945, 757] on button "Send Test Email" at bounding box center [898, 763] width 114 height 31
drag, startPoint x: 398, startPoint y: 712, endPoint x: 404, endPoint y: 704, distance: 10.0
click at [401, 710] on icon at bounding box center [393, 709] width 15 height 15
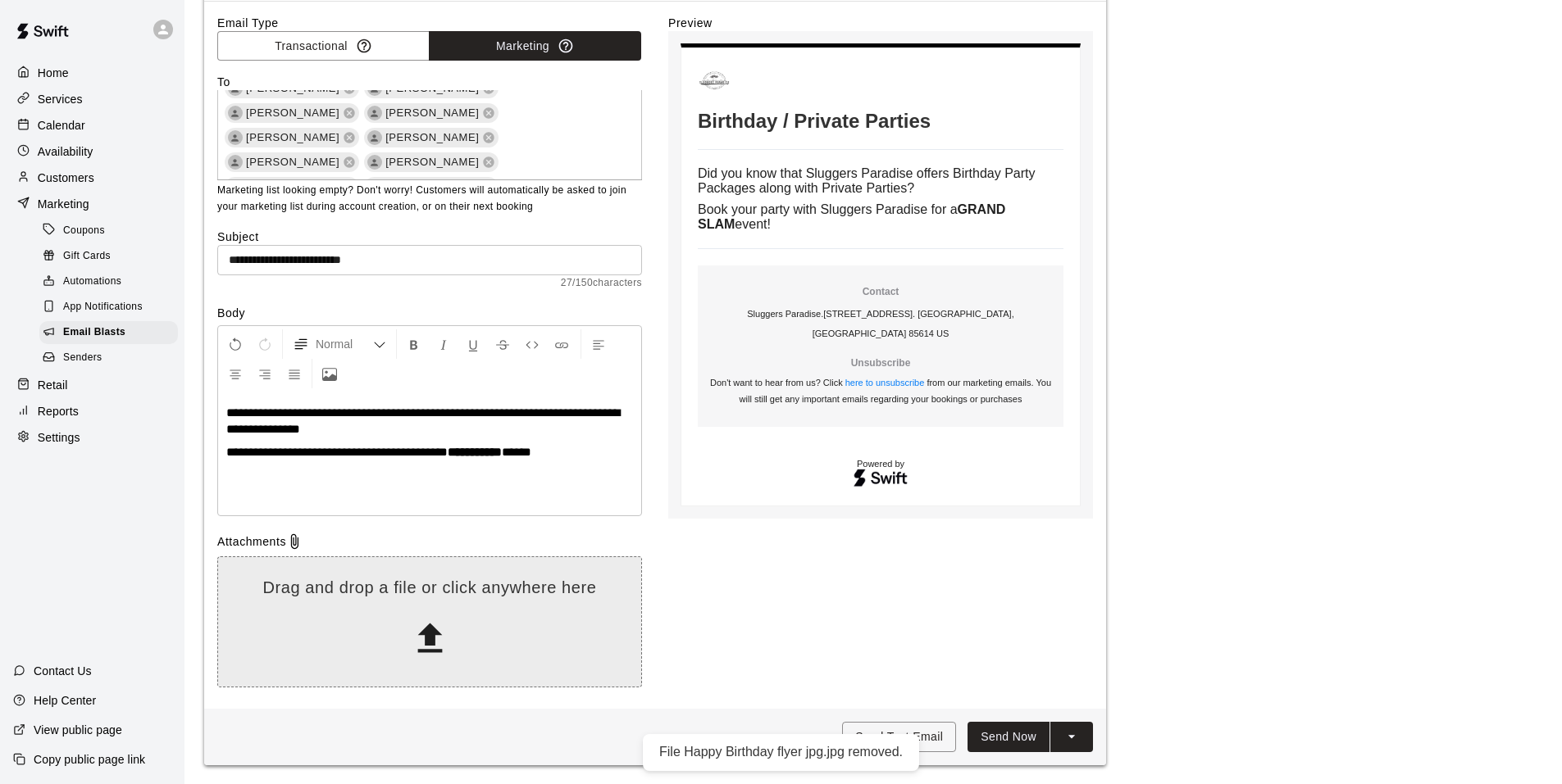
click at [427, 638] on icon at bounding box center [430, 639] width 25 height 30
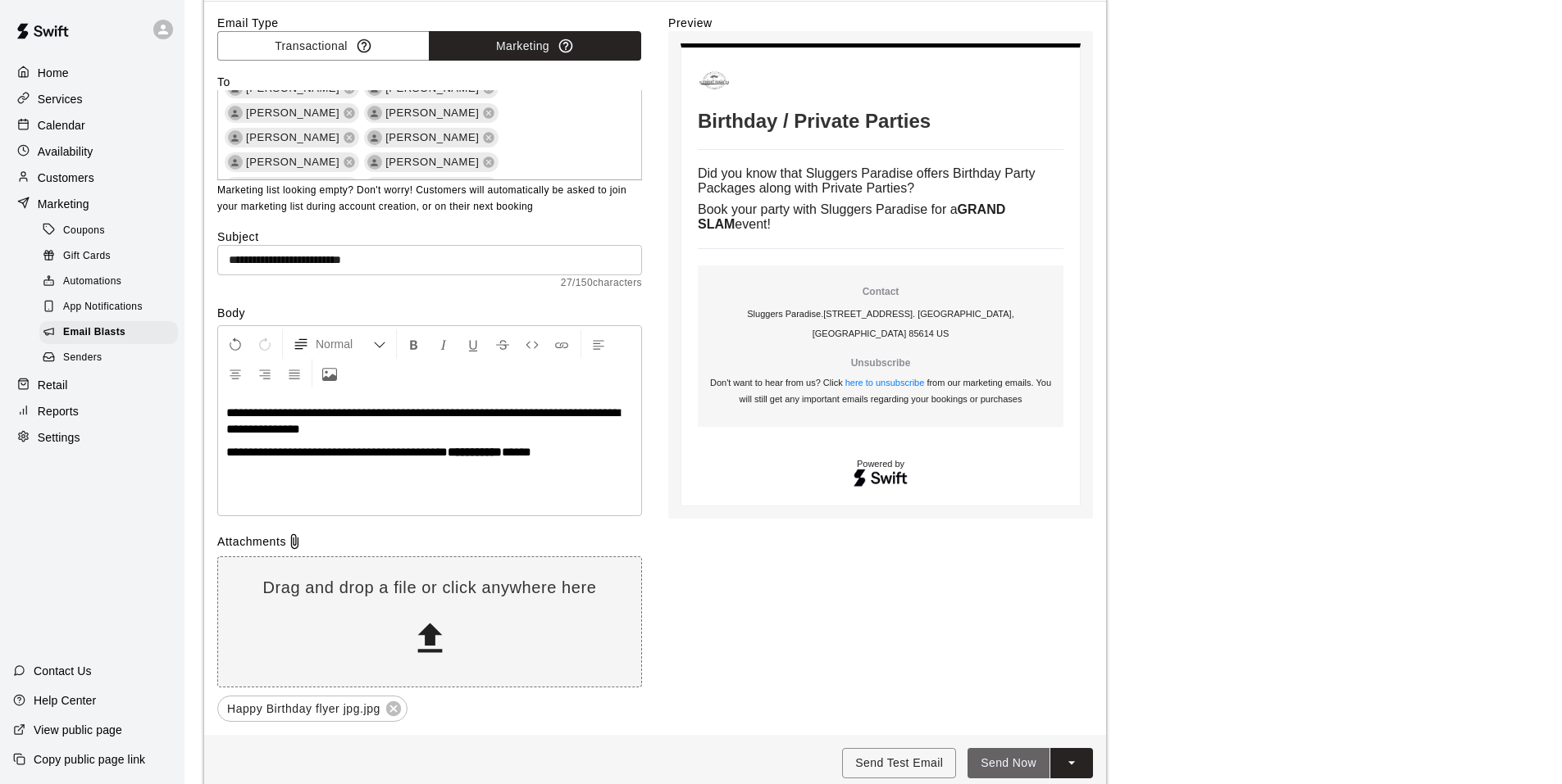
click at [1026, 762] on button "Send Now" at bounding box center [1008, 763] width 82 height 31
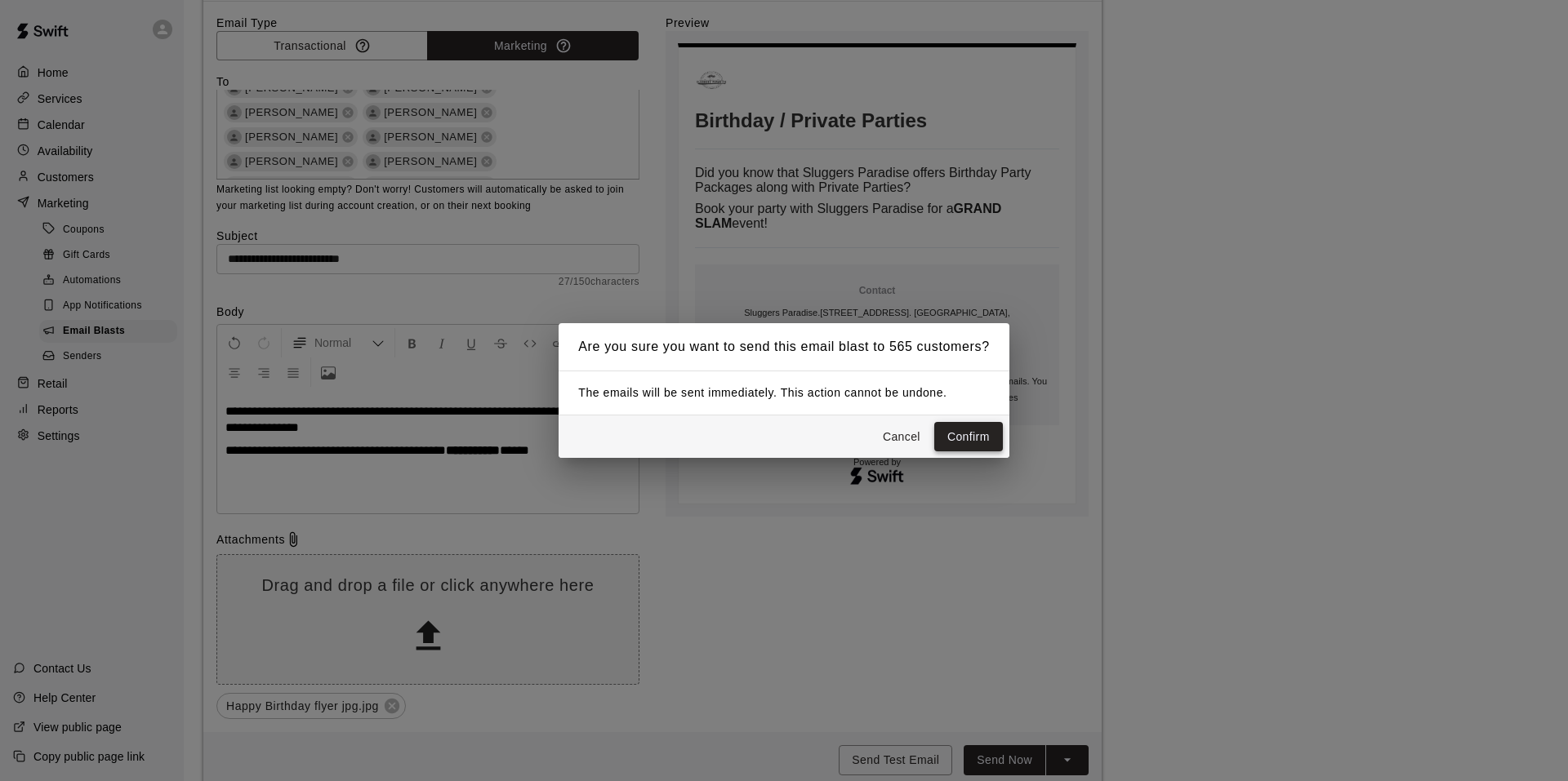
click at [964, 431] on button "Confirm" at bounding box center [968, 437] width 69 height 31
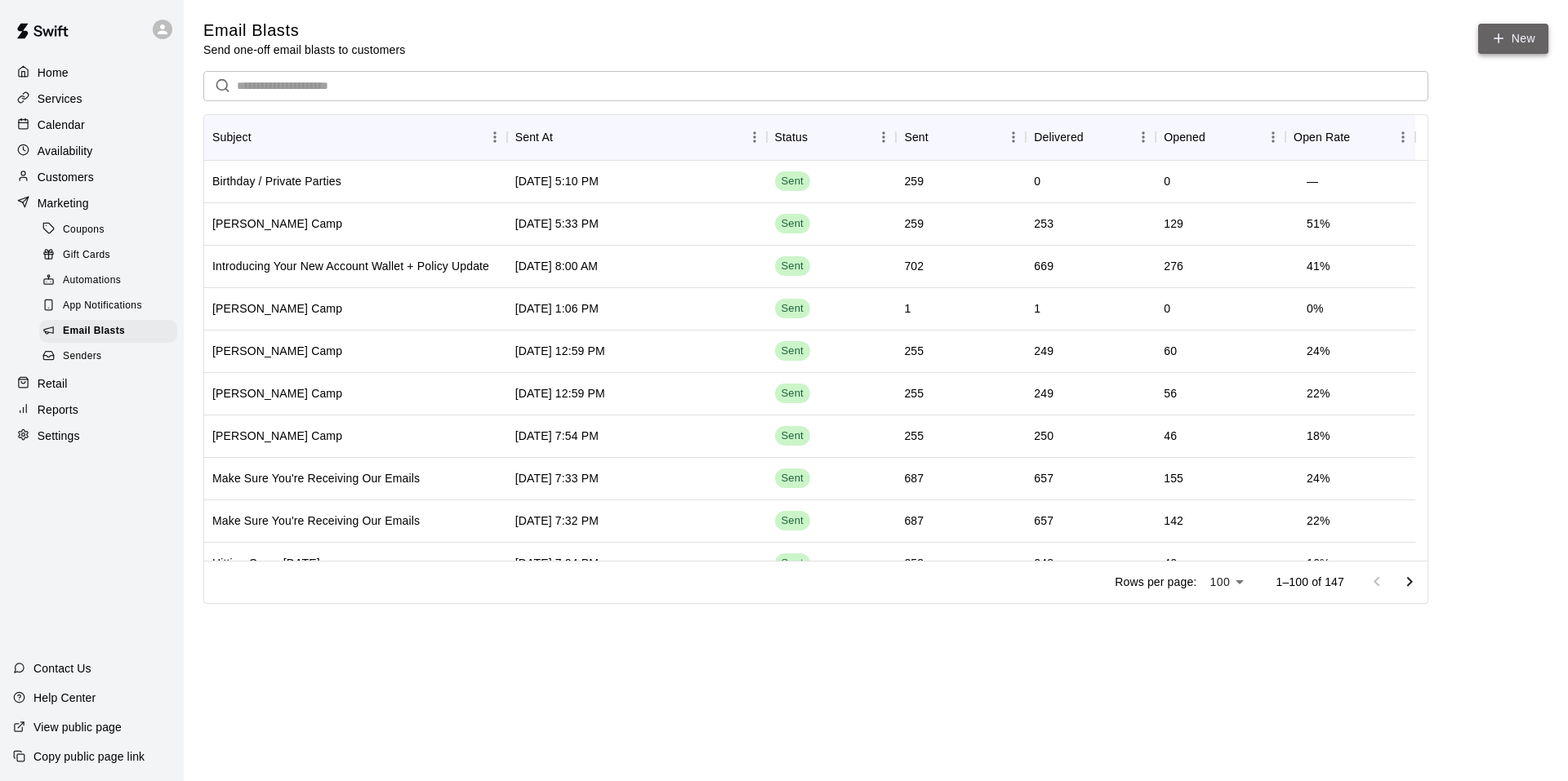
click at [1513, 41] on link "New" at bounding box center [1513, 39] width 70 height 31
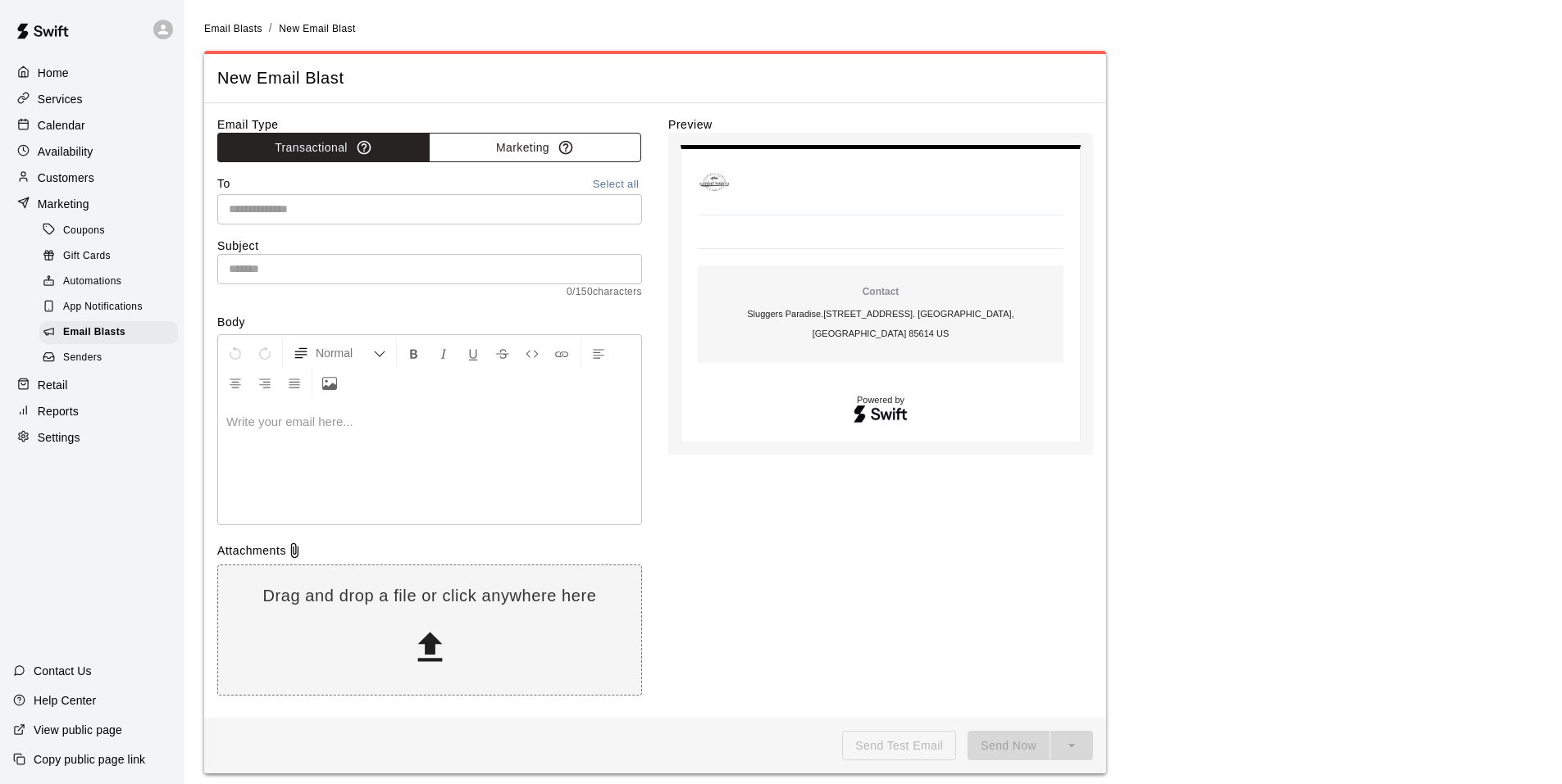
click at [544, 144] on button "Marketing" at bounding box center [535, 148] width 212 height 31
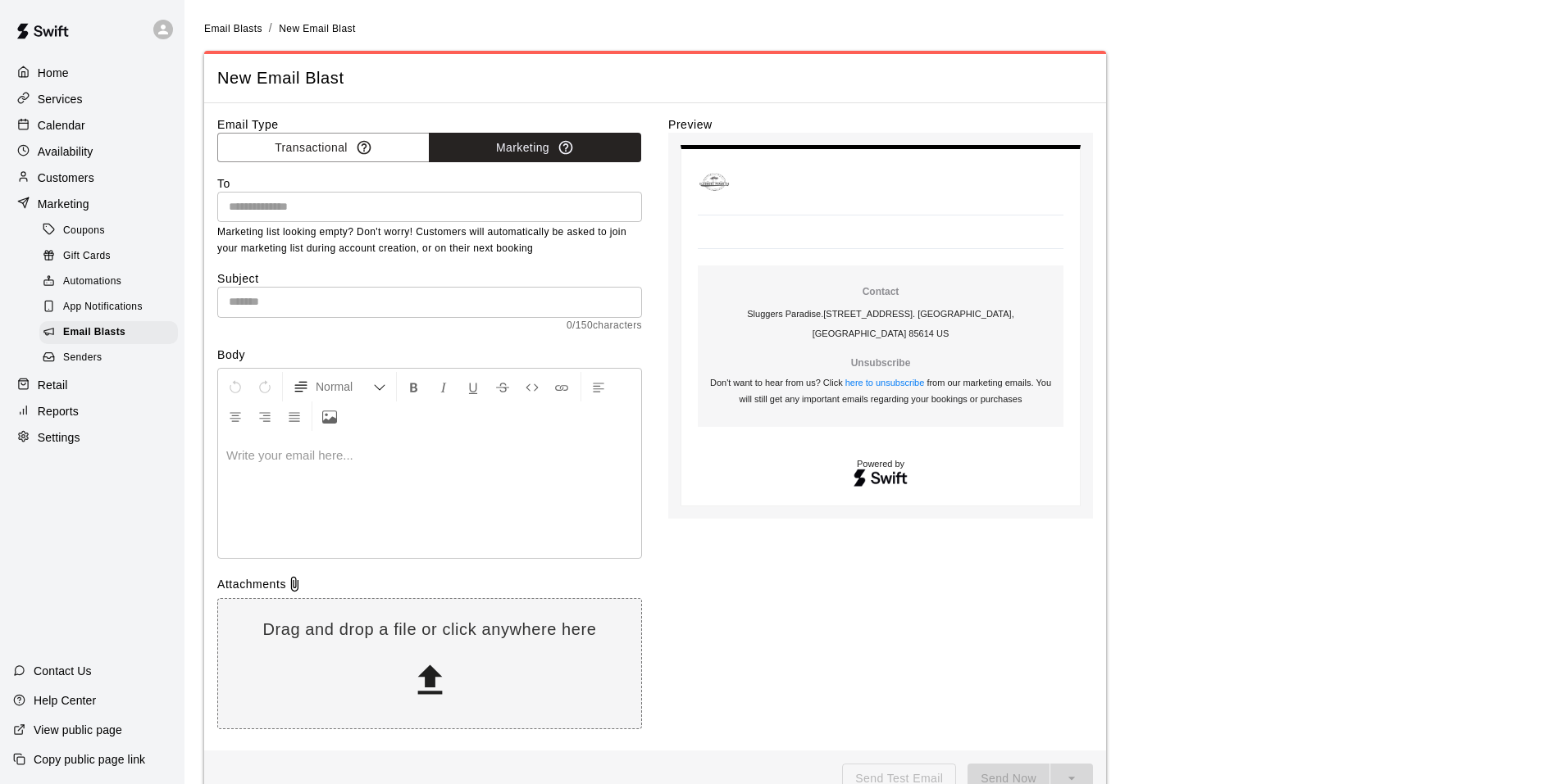
click at [491, 202] on input "text" at bounding box center [428, 207] width 412 height 21
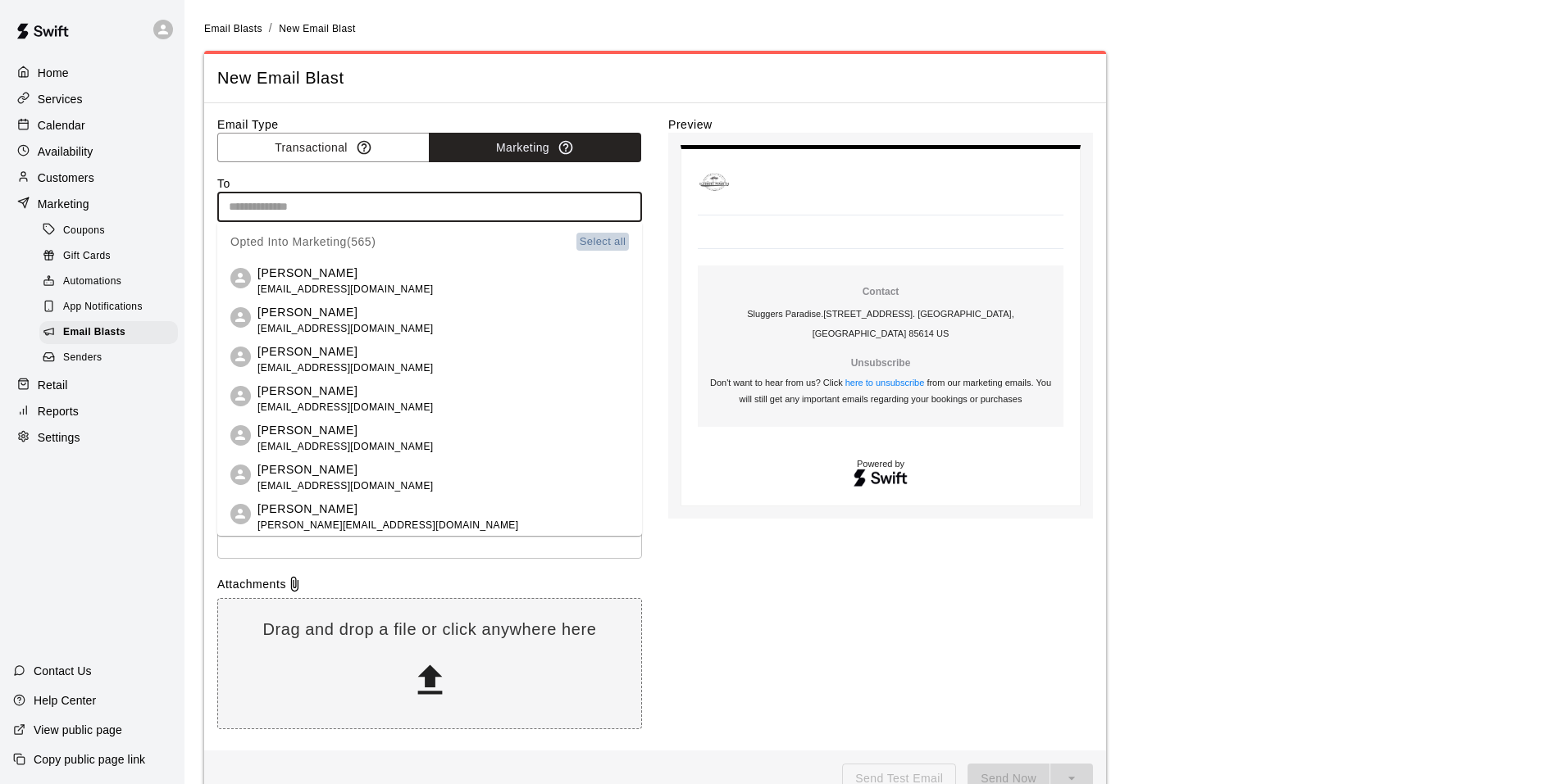
click at [593, 244] on button "Select all" at bounding box center [602, 242] width 52 height 19
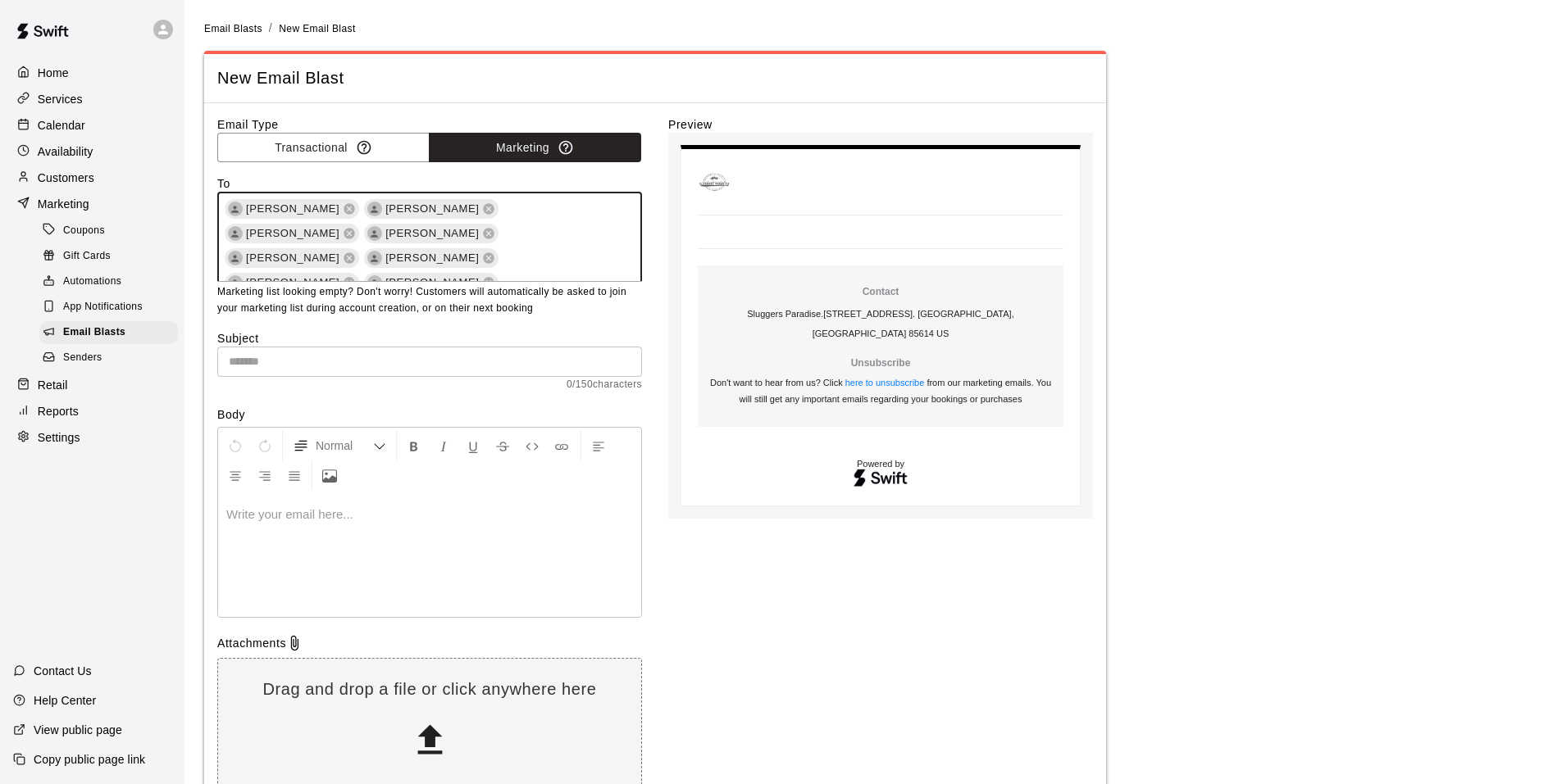
scroll to position [4862, 0]
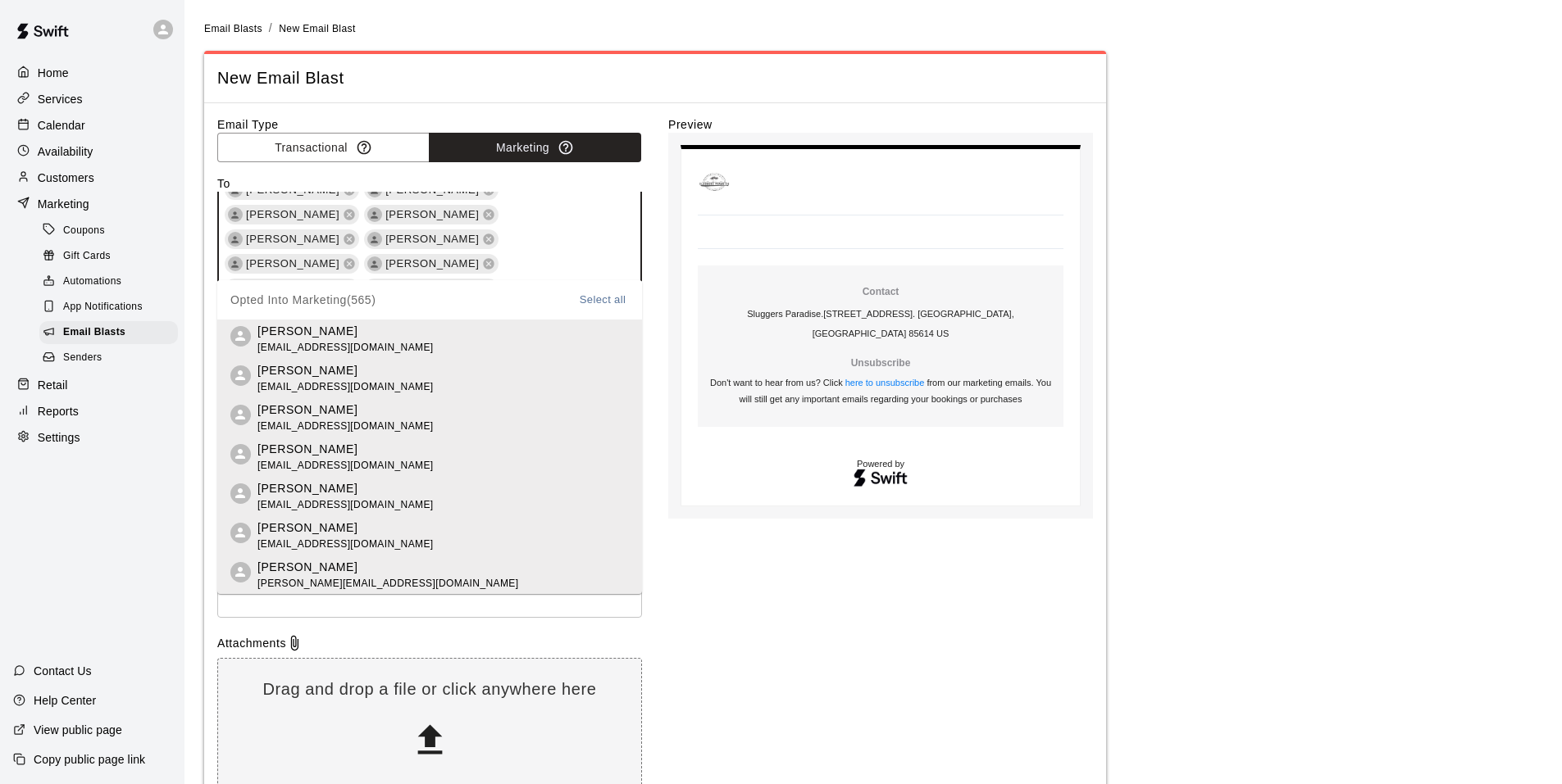
click at [655, 277] on div "Email Type Transactional Marketing To [PERSON_NAME] [PERSON_NAME] [PERSON_NAME]…" at bounding box center [655, 456] width 876 height 681
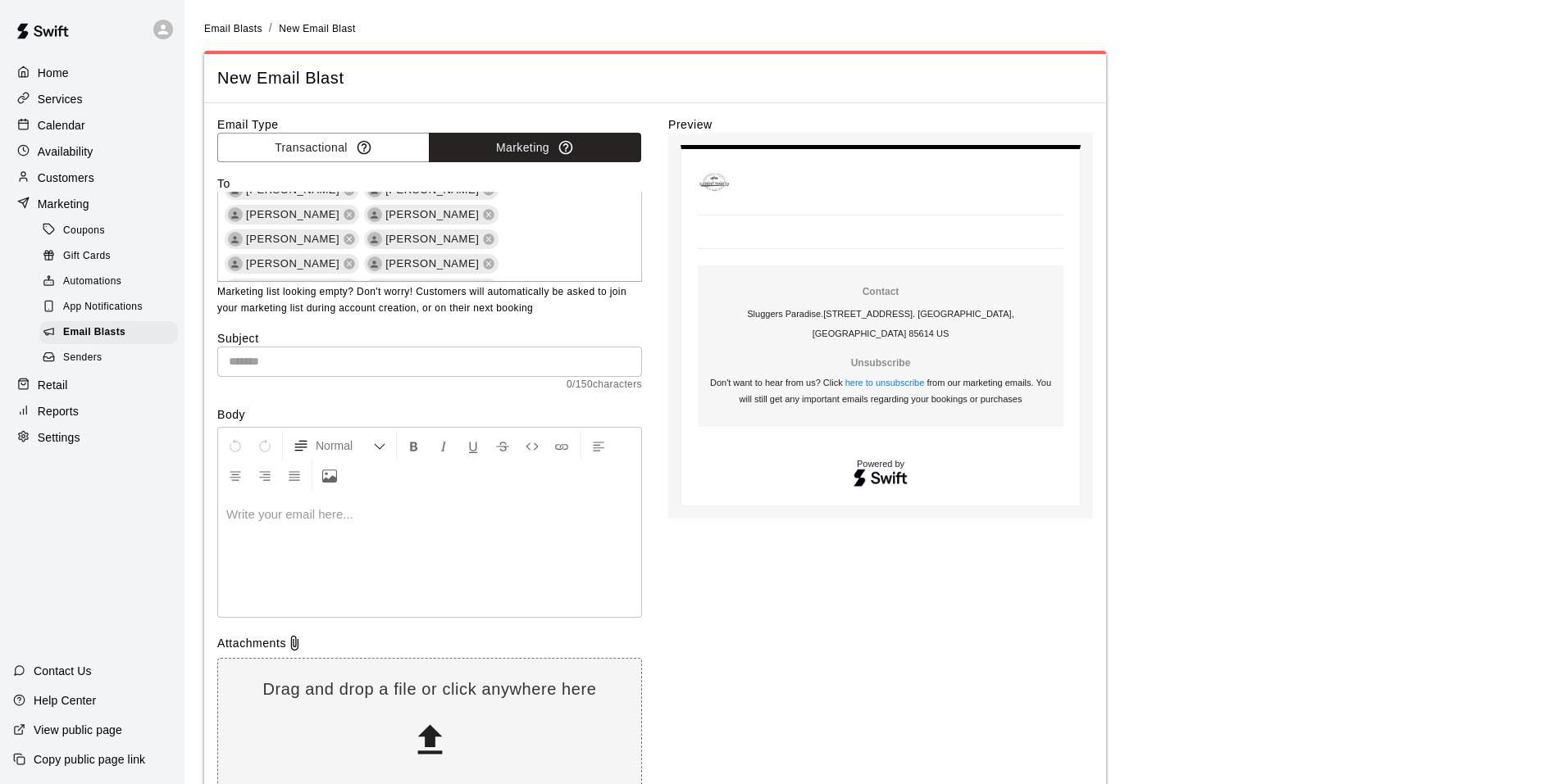
scroll to position [5182, 0]
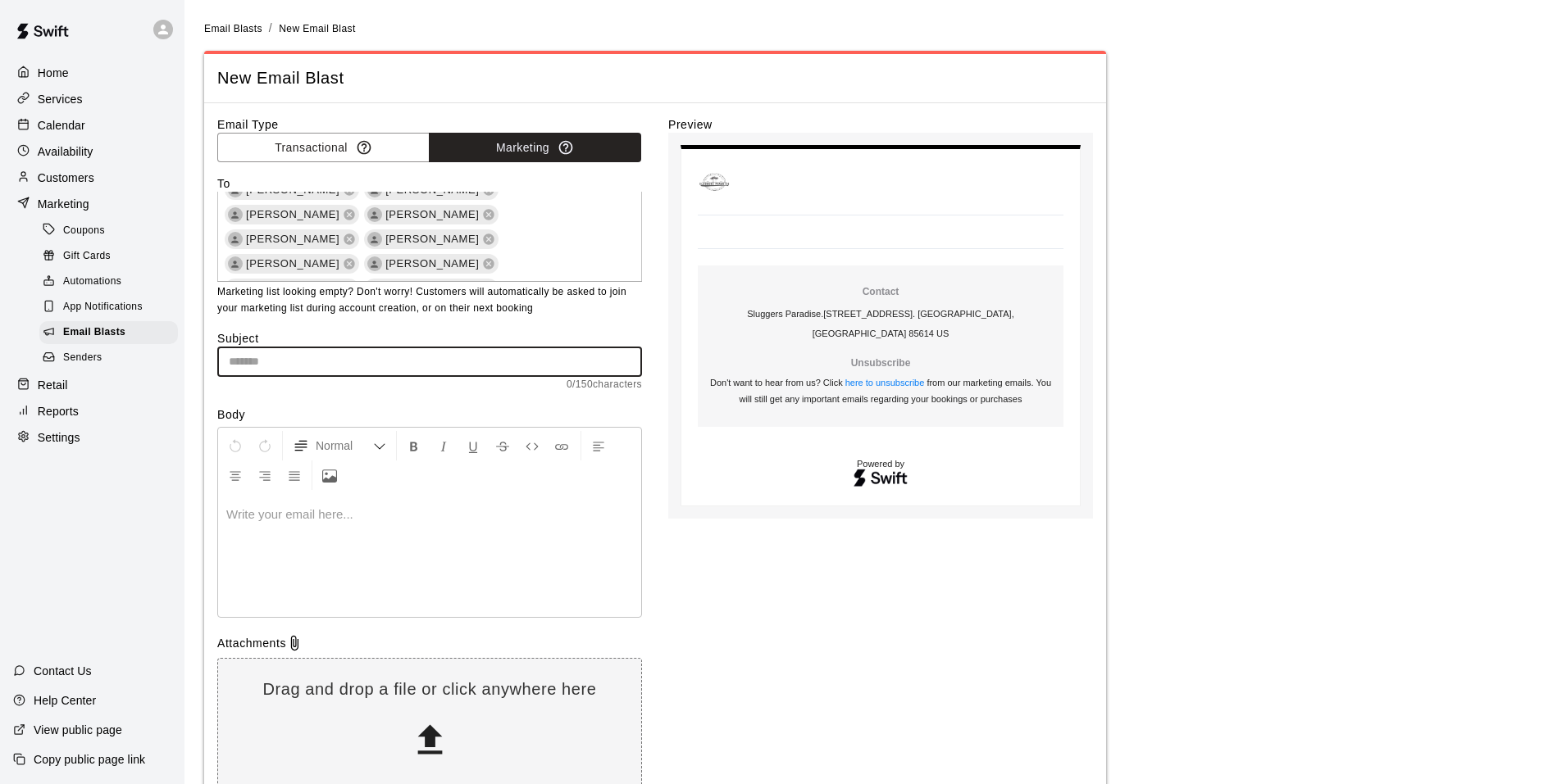
click at [445, 355] on input "text" at bounding box center [430, 362] width 425 height 31
type input "**********"
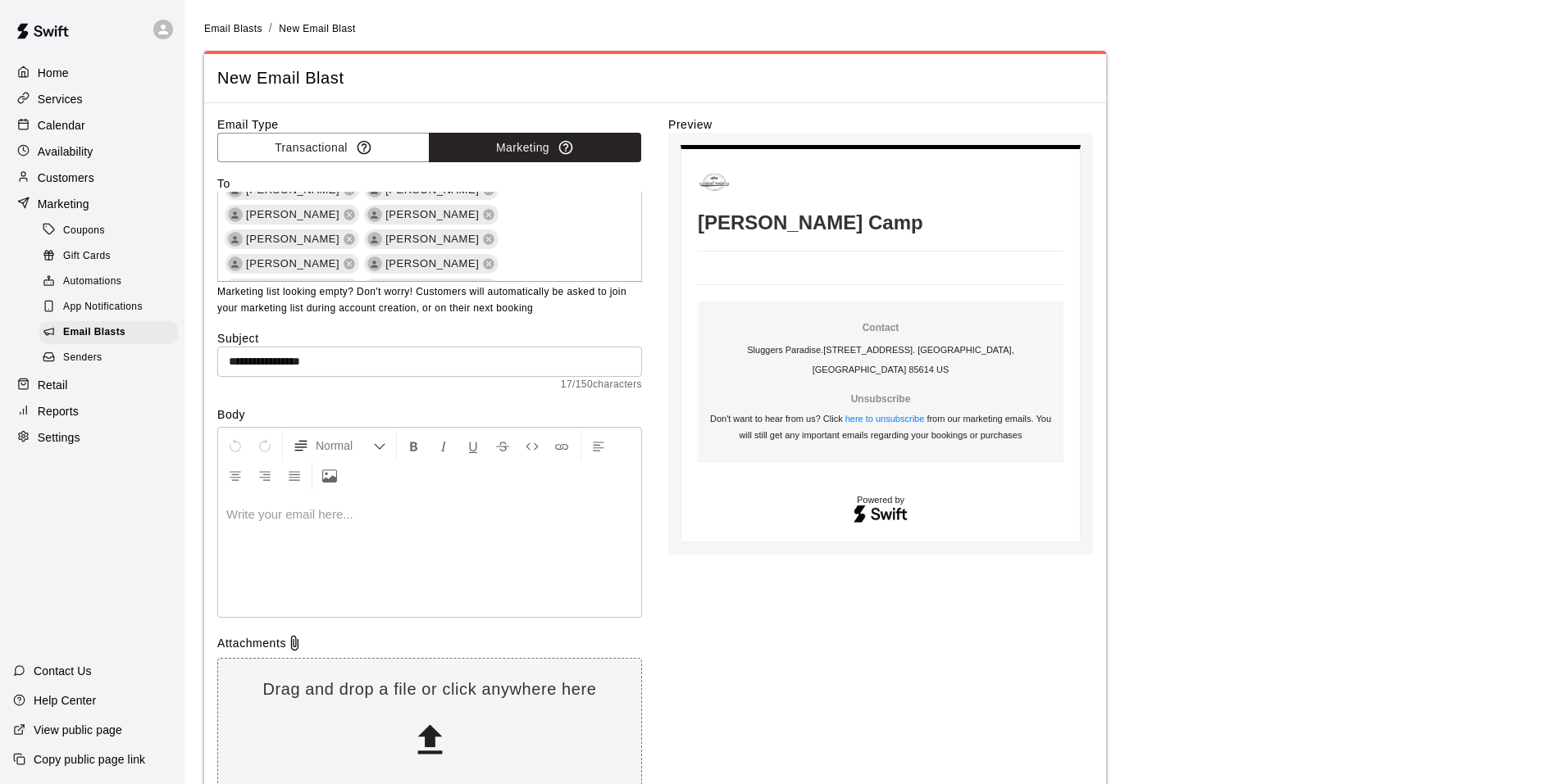
click at [238, 523] on div at bounding box center [430, 556] width 423 height 123
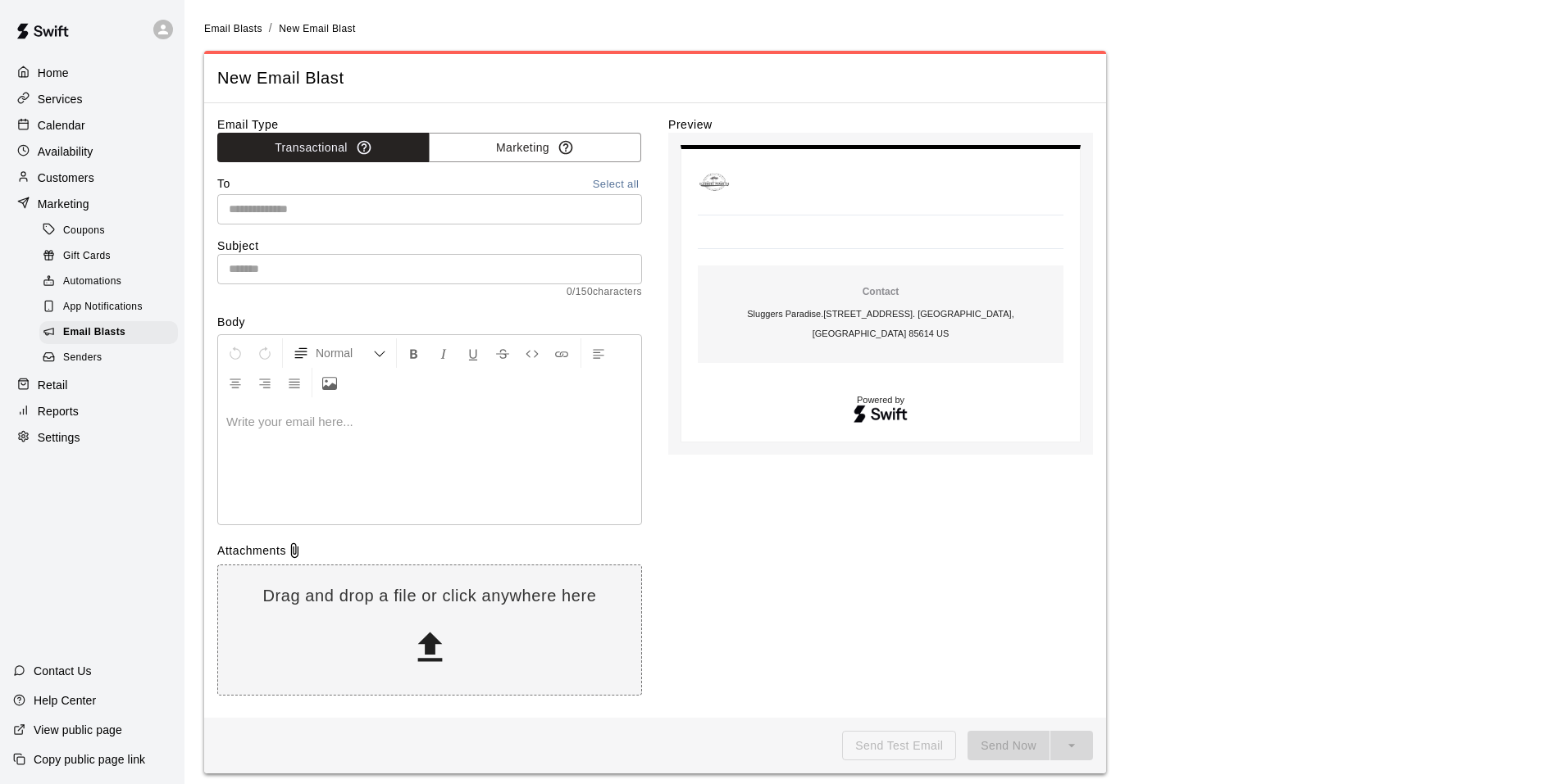
drag, startPoint x: 1498, startPoint y: 314, endPoint x: 1394, endPoint y: 295, distance: 105.7
click at [1497, 314] on main "Email Blasts / New Email Blast New Email Blast Email Type Transactional Marketi…" at bounding box center [873, 397] width 1338 height 754
click at [67, 129] on p "Calendar" at bounding box center [61, 125] width 47 height 17
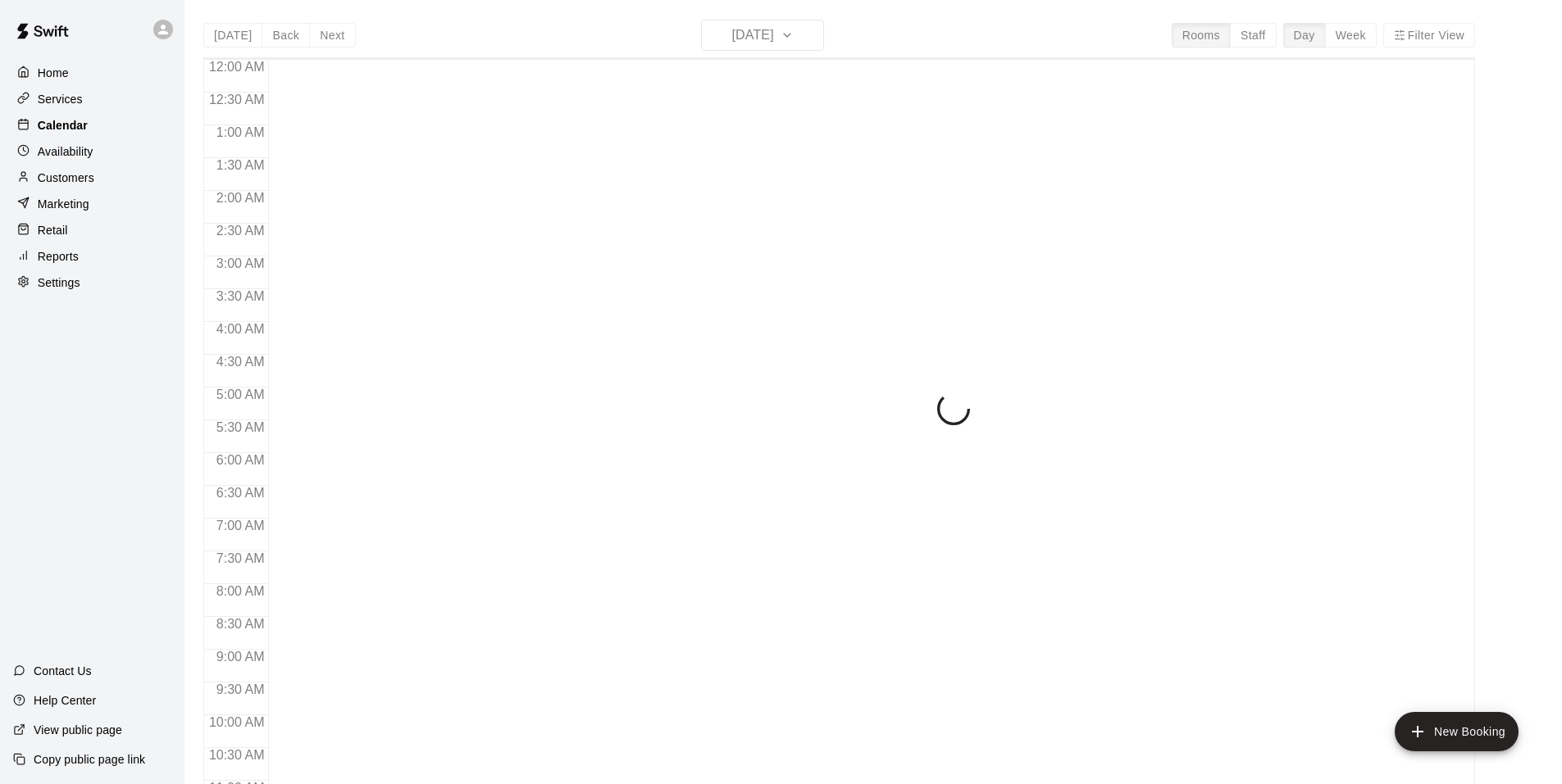
scroll to position [830, 0]
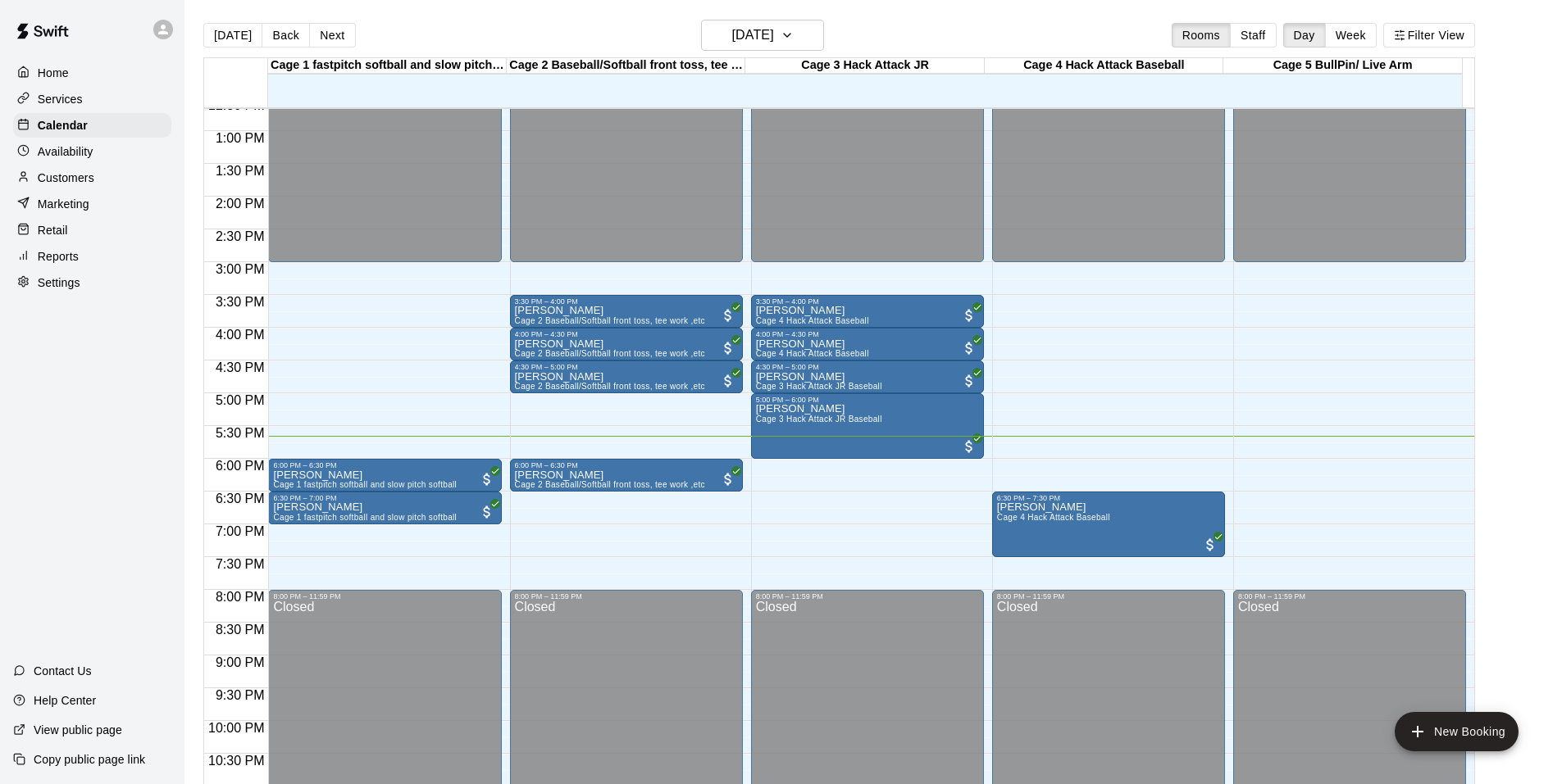
click at [1255, 446] on div "12:00 AM – 3:00 PM Closed 8:00 PM – 11:59 PM Closed" at bounding box center [1350, 66] width 233 height 1574
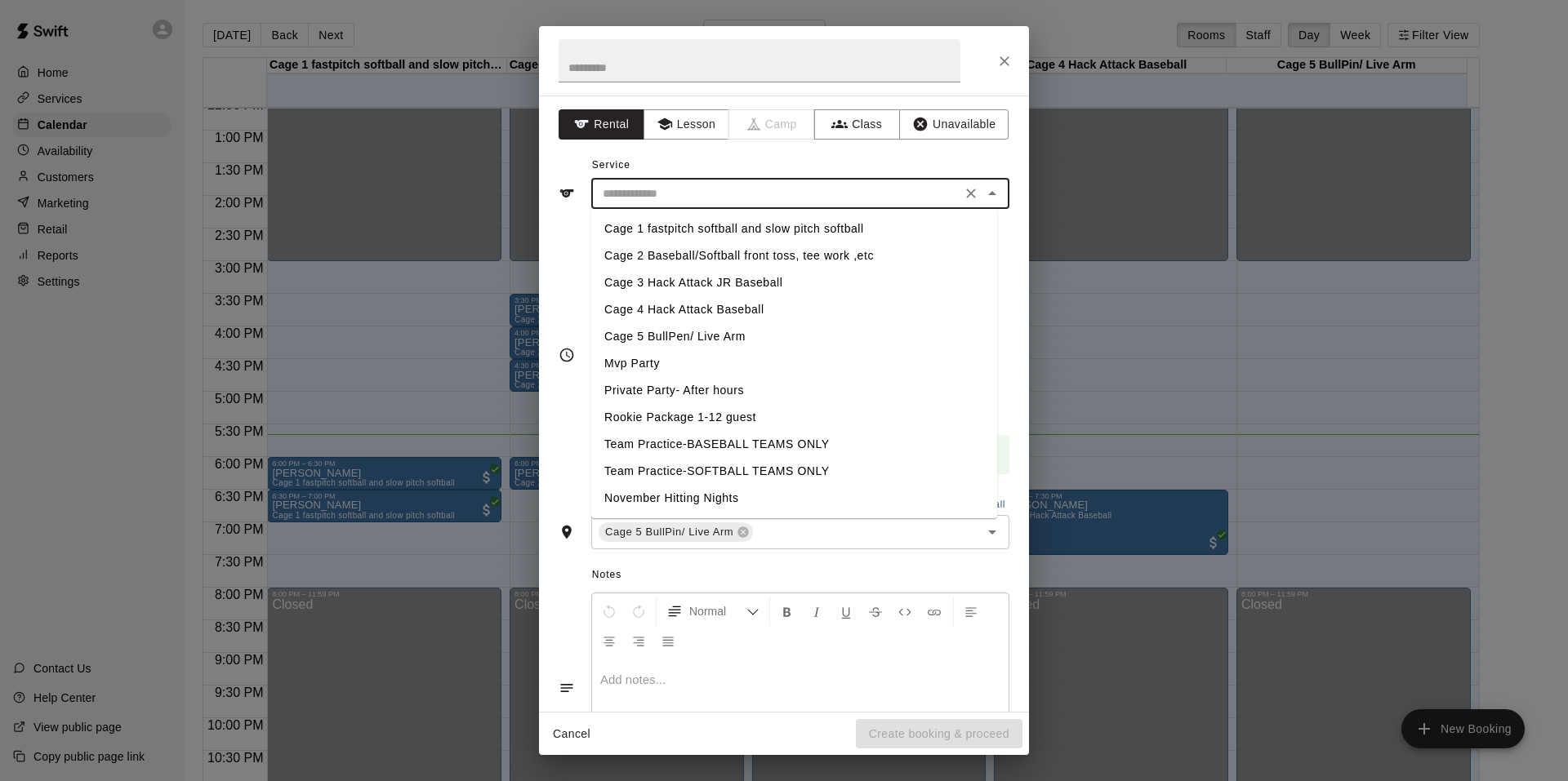
click at [642, 194] on input "text" at bounding box center [776, 193] width 360 height 21
click at [641, 336] on li "Cage 5 BullPen/ Live Arm" at bounding box center [794, 336] width 406 height 27
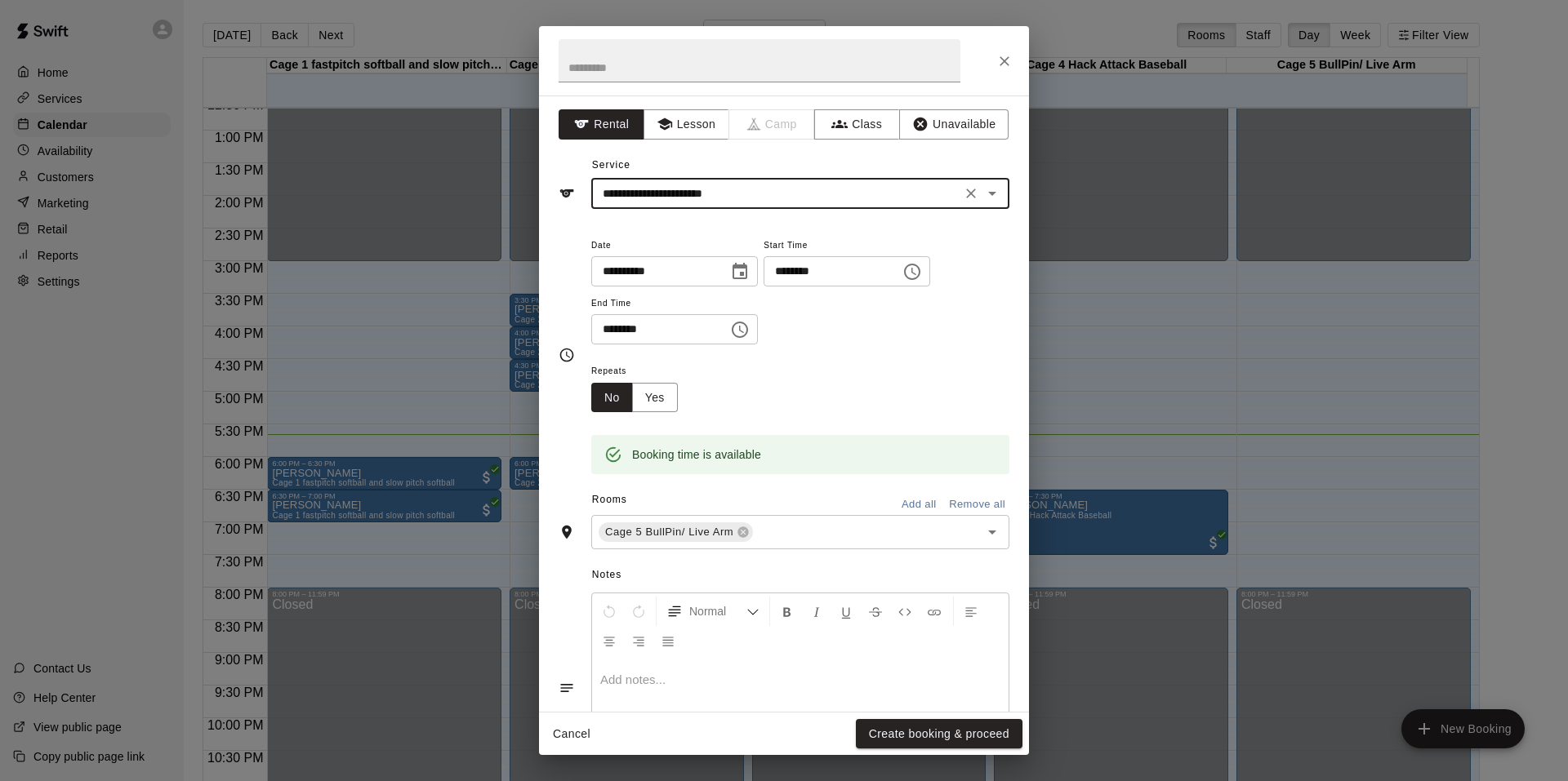
type input "**********"
click at [631, 328] on input "********" at bounding box center [654, 329] width 126 height 31
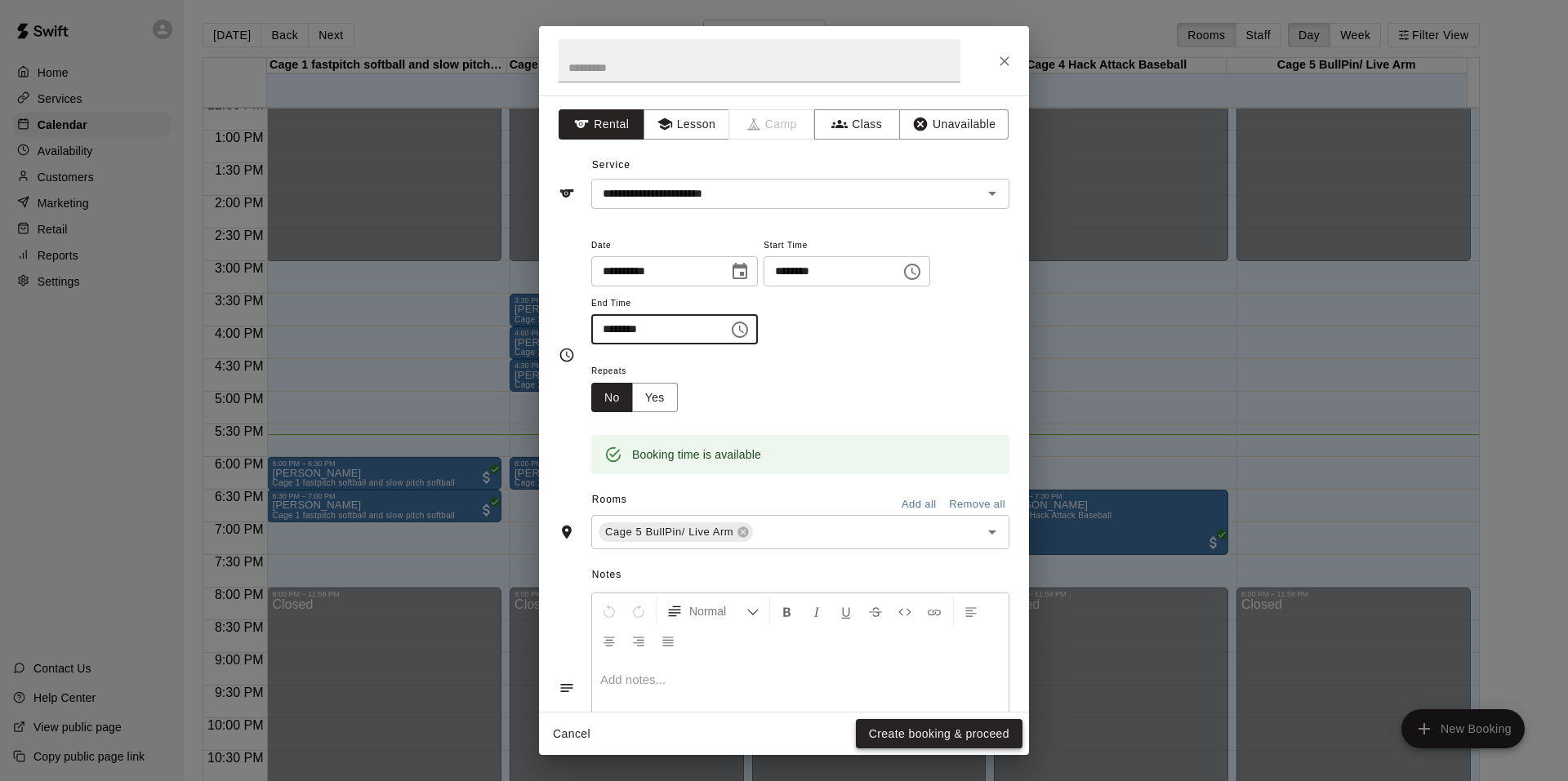
type input "********"
click at [941, 733] on button "Create booking & proceed" at bounding box center [939, 734] width 167 height 31
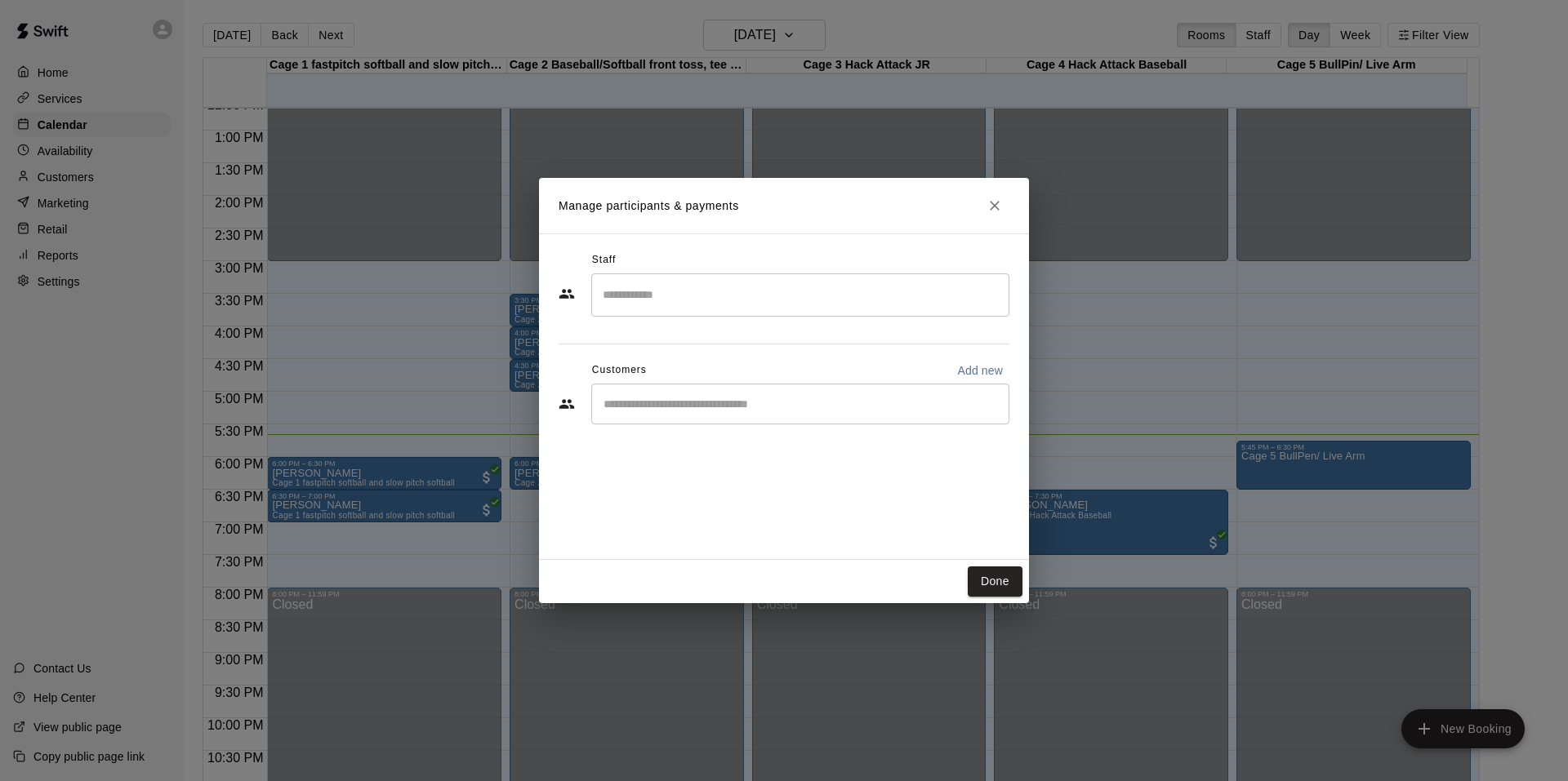
click at [616, 405] on input "Start typing to search customers..." at bounding box center [800, 404] width 403 height 17
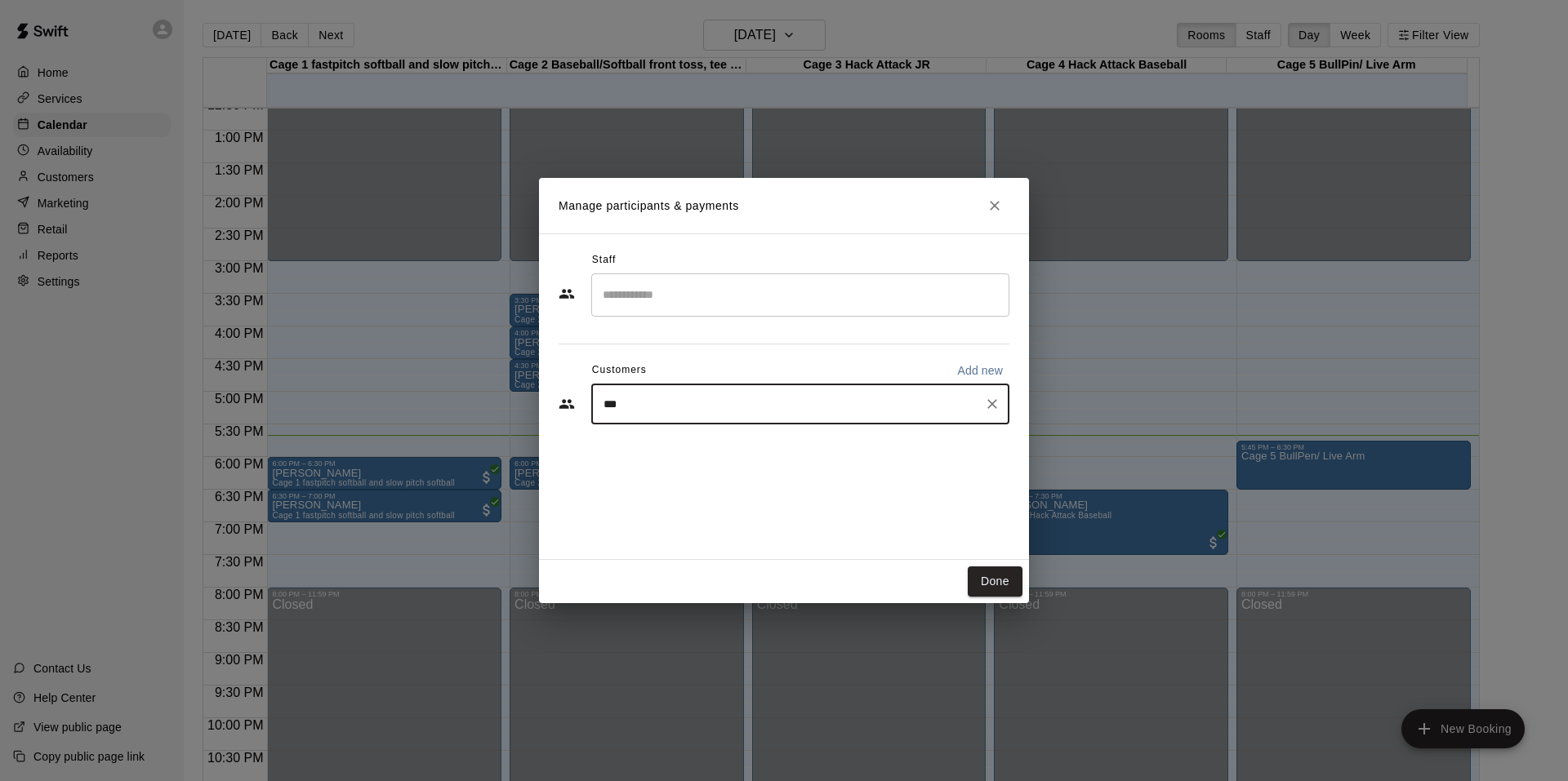
type input "****"
click at [711, 439] on p "[PERSON_NAME]" at bounding box center [687, 442] width 100 height 17
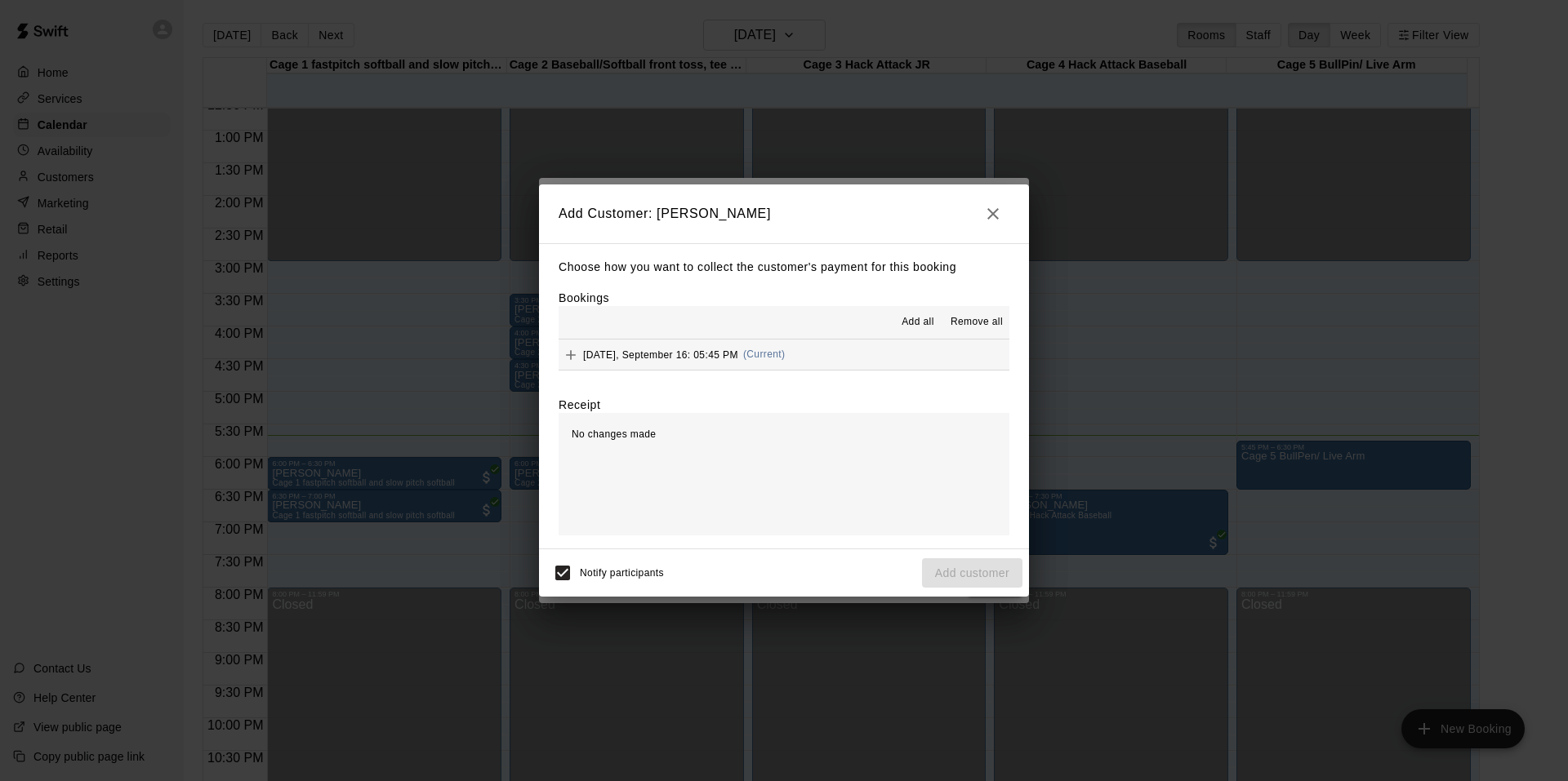
click at [702, 353] on span "Tuesday, September 16: 05:45 PM" at bounding box center [660, 355] width 155 height 12
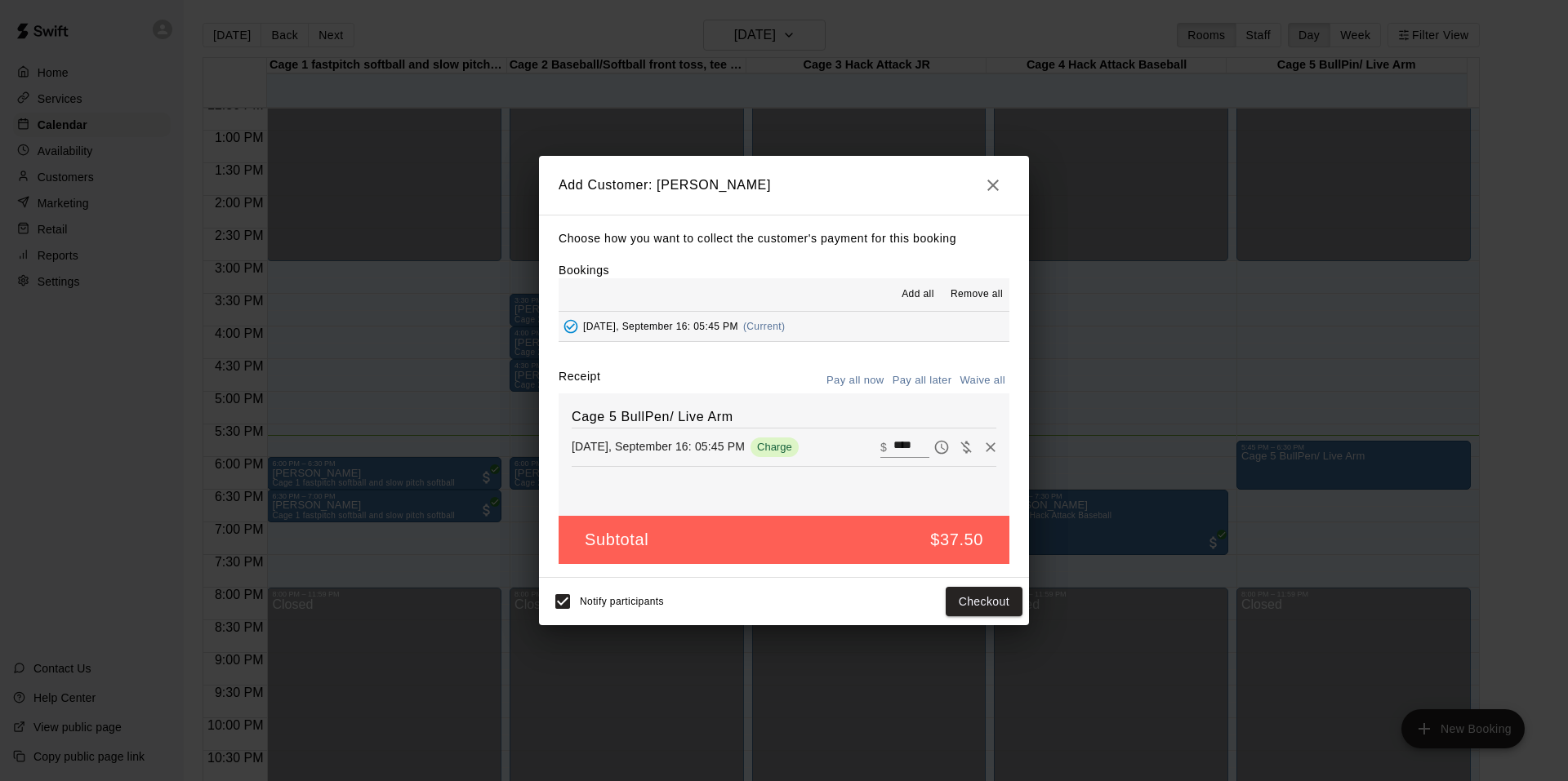
click at [713, 445] on p "Tuesday, September 16: 05:45 PM" at bounding box center [657, 446] width 173 height 17
click at [989, 182] on icon "button" at bounding box center [993, 185] width 12 height 12
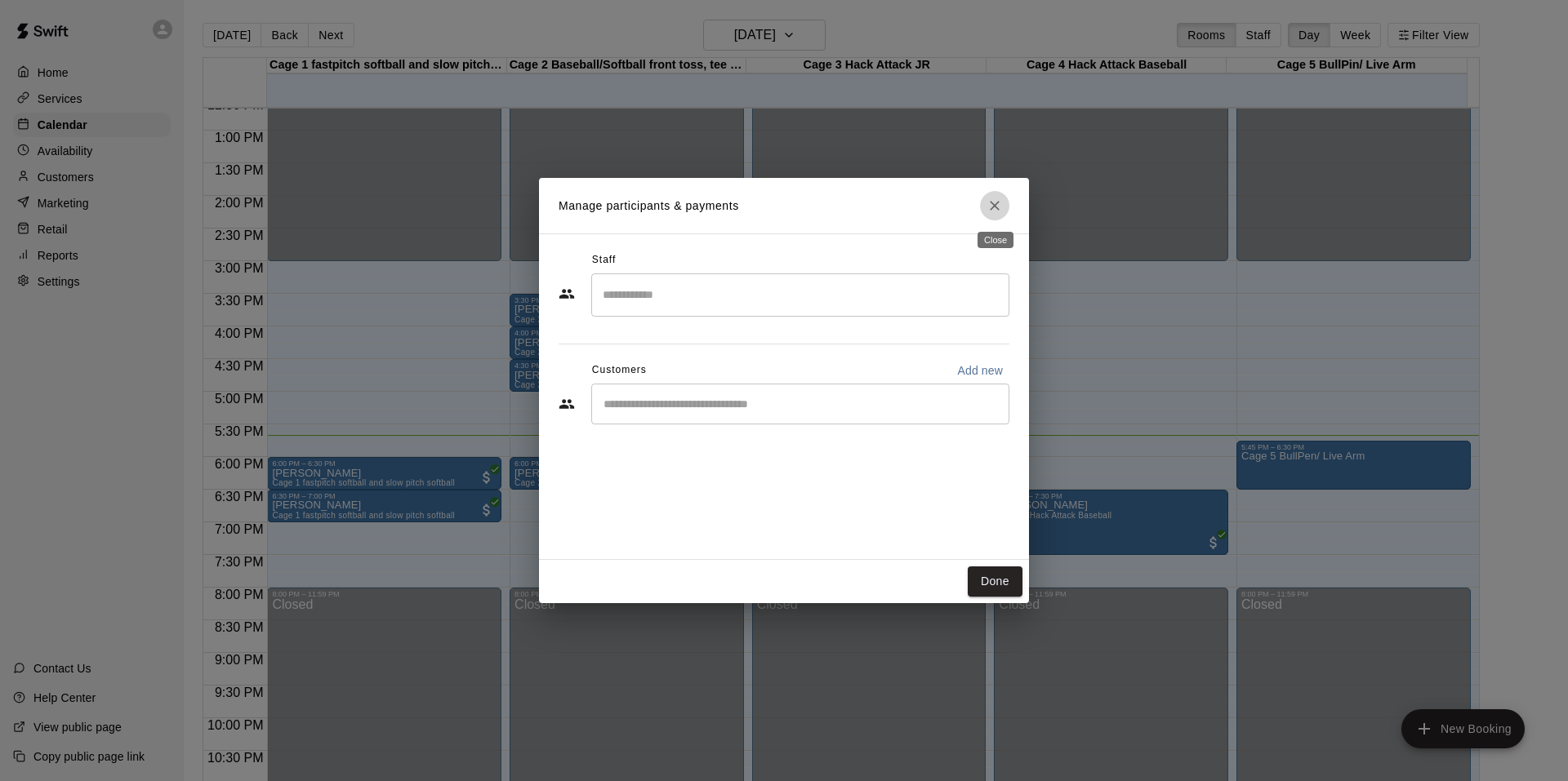
click at [988, 207] on icon "Close" at bounding box center [994, 206] width 17 height 17
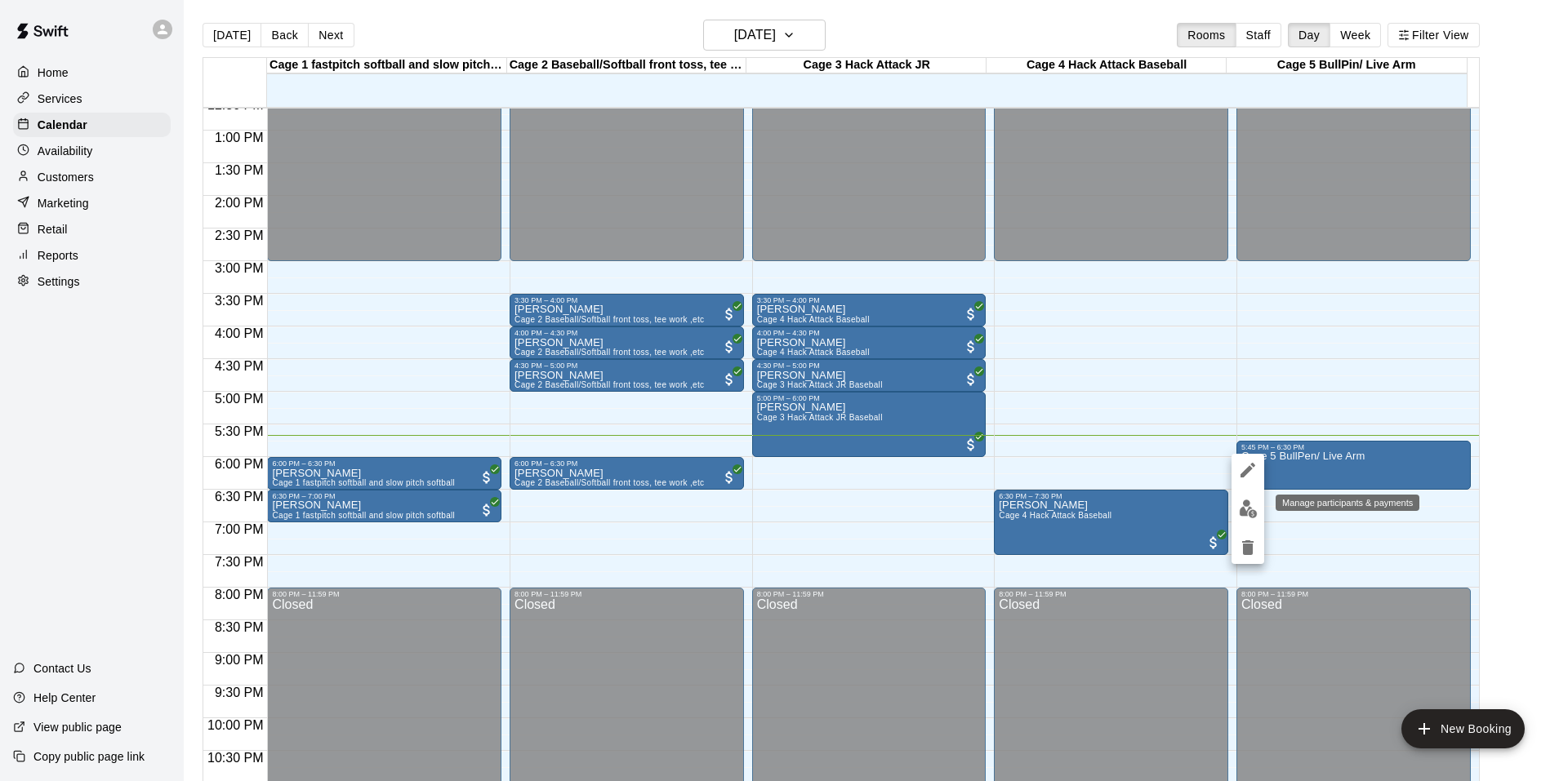
click at [1246, 510] on img "edit" at bounding box center [1248, 509] width 19 height 19
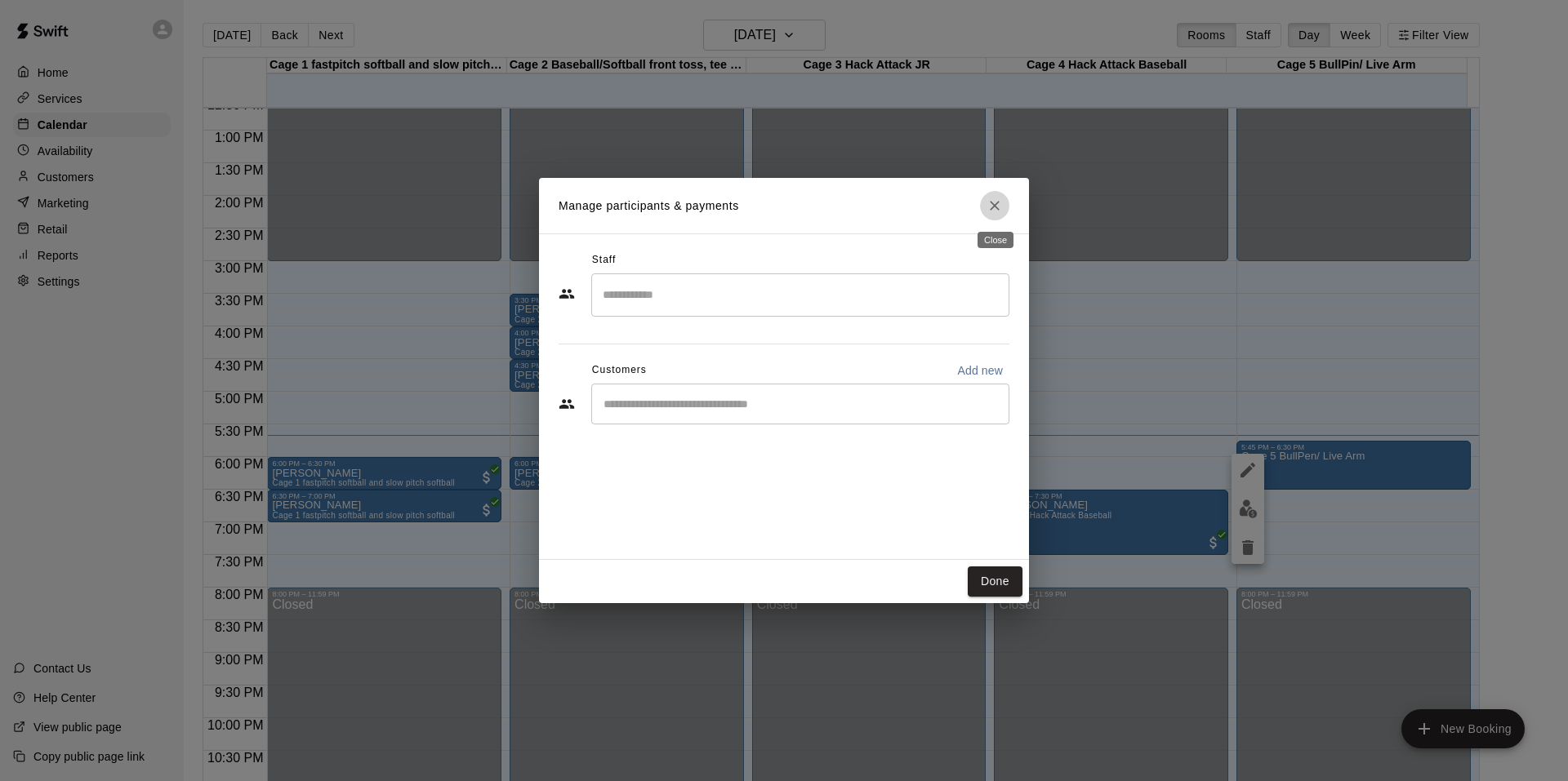
click at [996, 202] on icon "Close" at bounding box center [994, 206] width 17 height 17
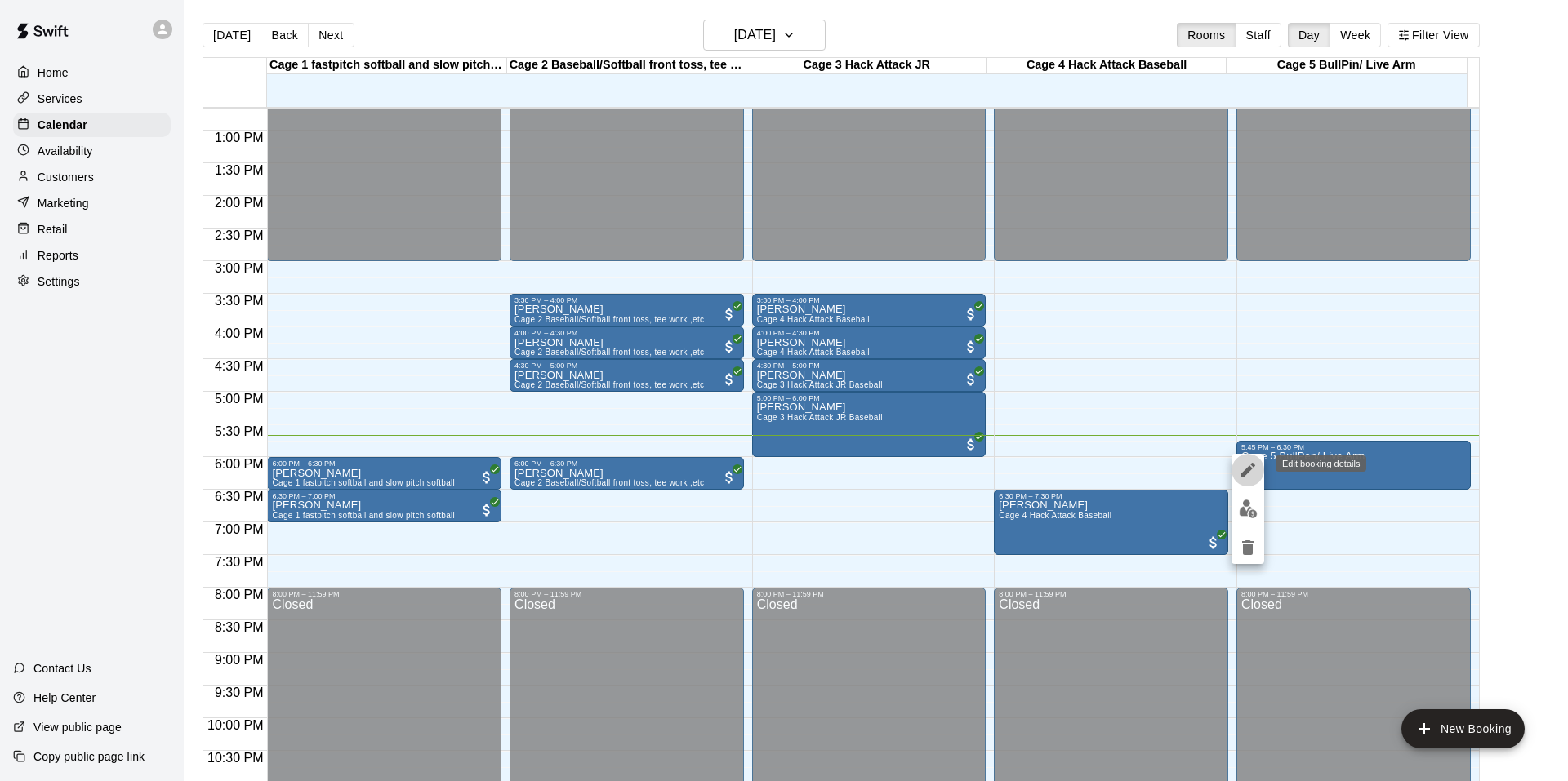
click at [1241, 469] on icon "edit" at bounding box center [1248, 470] width 20 height 20
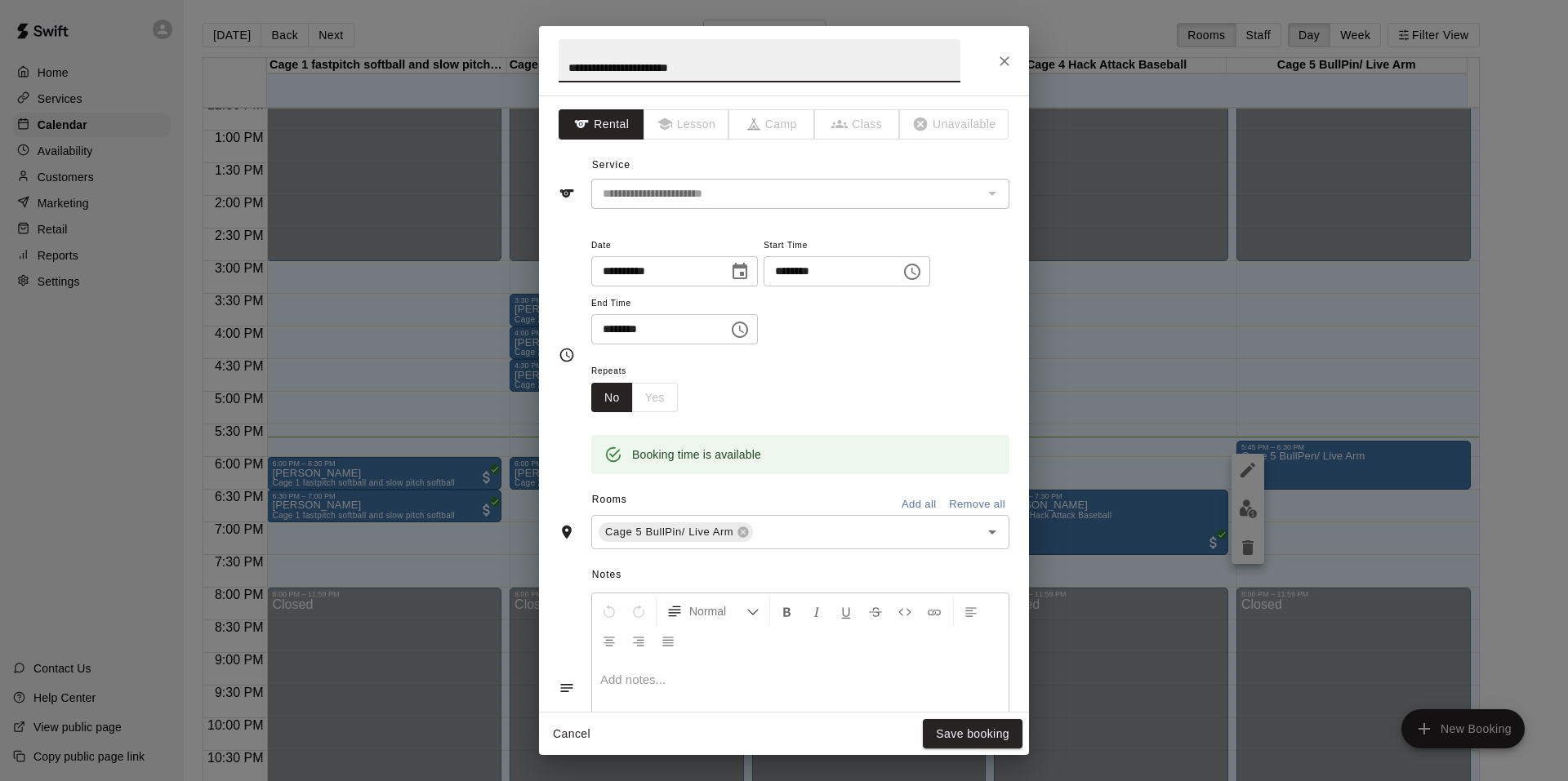
click at [629, 336] on input "********" at bounding box center [654, 329] width 126 height 31
type input "********"
click at [963, 732] on button "Save booking" at bounding box center [972, 734] width 100 height 31
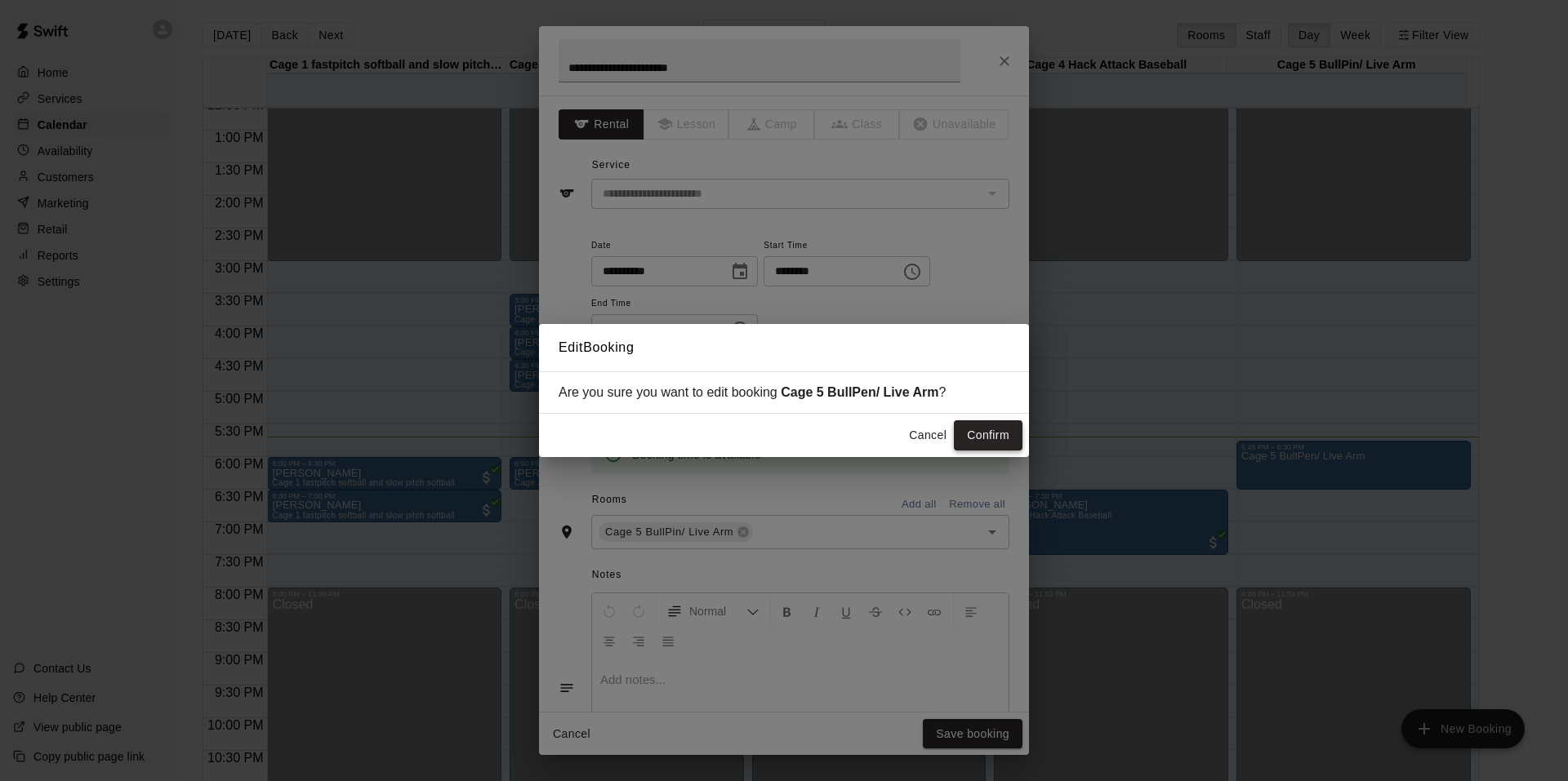
click at [966, 428] on button "Confirm" at bounding box center [988, 436] width 69 height 31
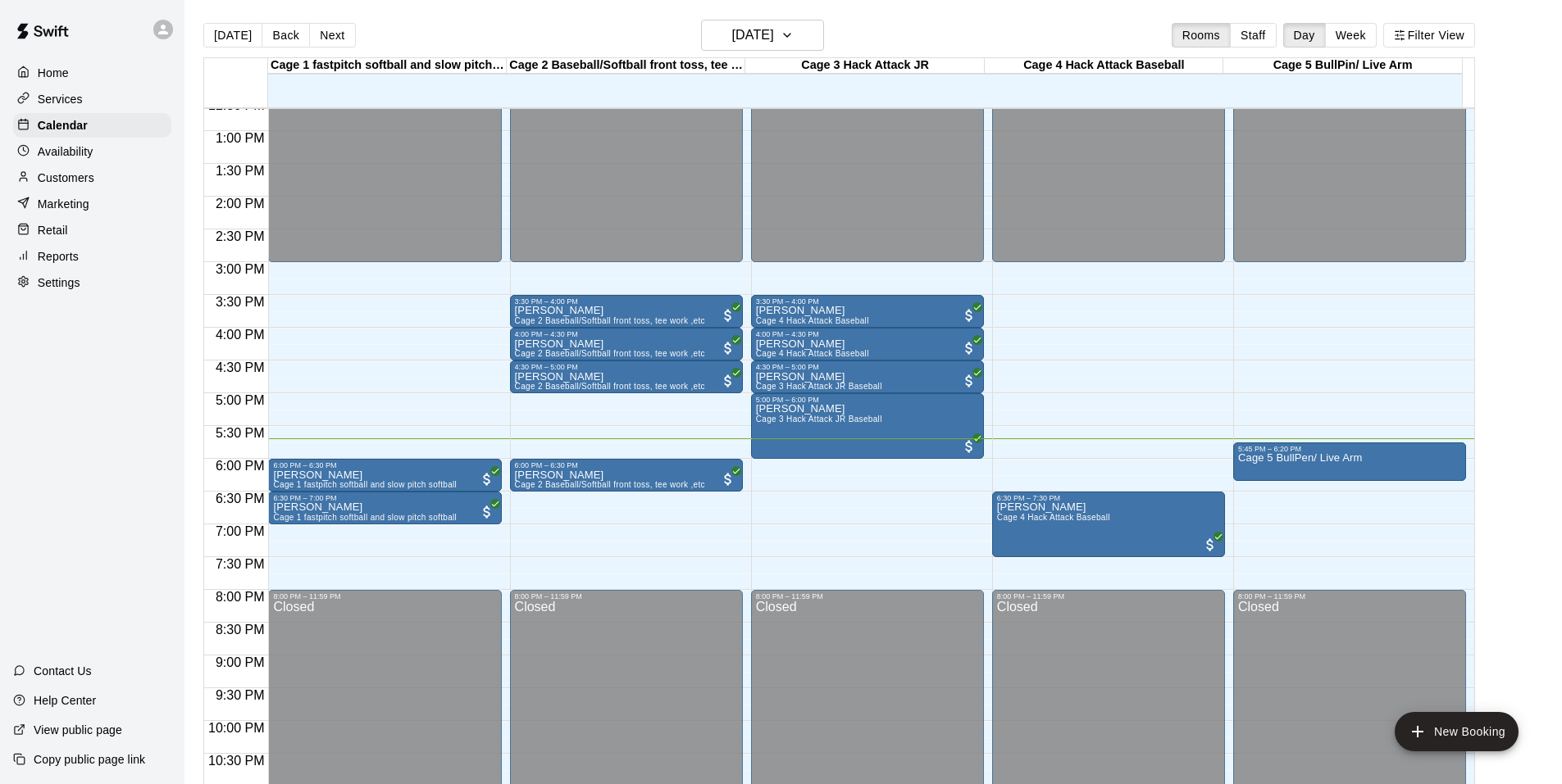
click at [1465, 455] on div at bounding box center [1354, 450] width 240 height 17
click at [1459, 455] on div "5:45 PM – 6:20 PM Cage 5 BullPen/ Live Arm" at bounding box center [1350, 461] width 233 height 38
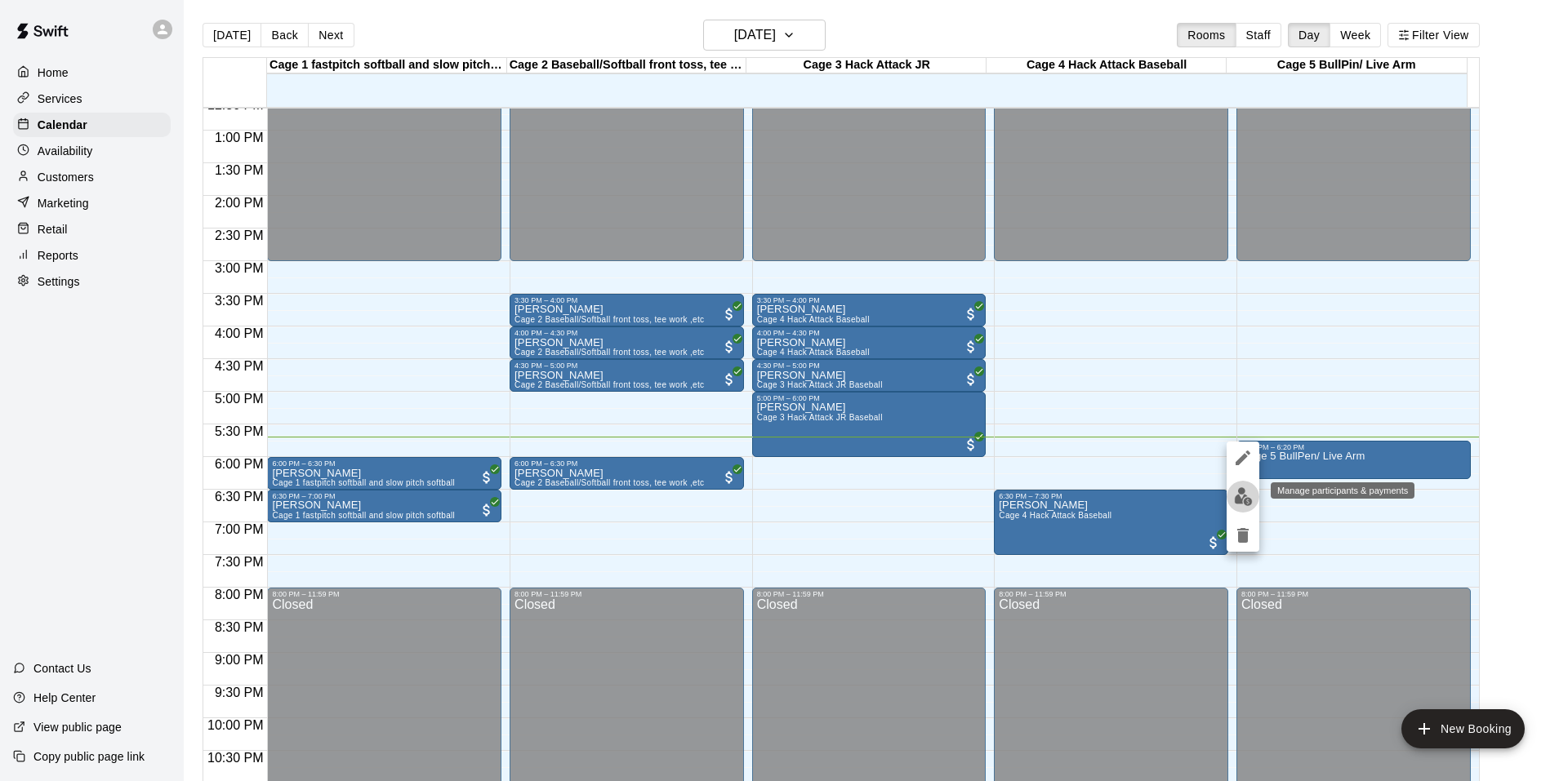
click at [1253, 497] on button "edit" at bounding box center [1243, 497] width 33 height 32
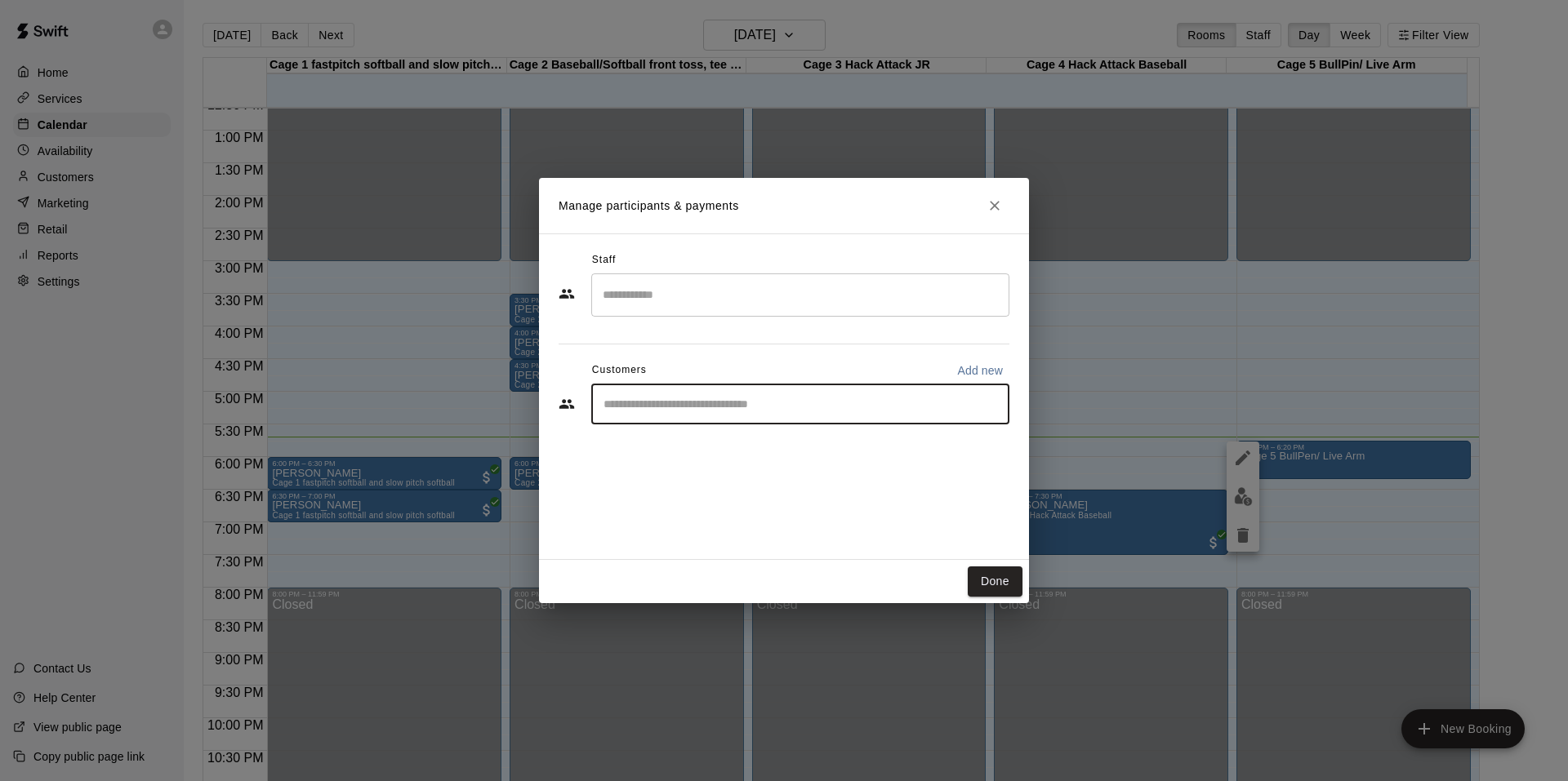
click at [650, 411] on input "Start typing to search customers..." at bounding box center [800, 404] width 403 height 17
type input "****"
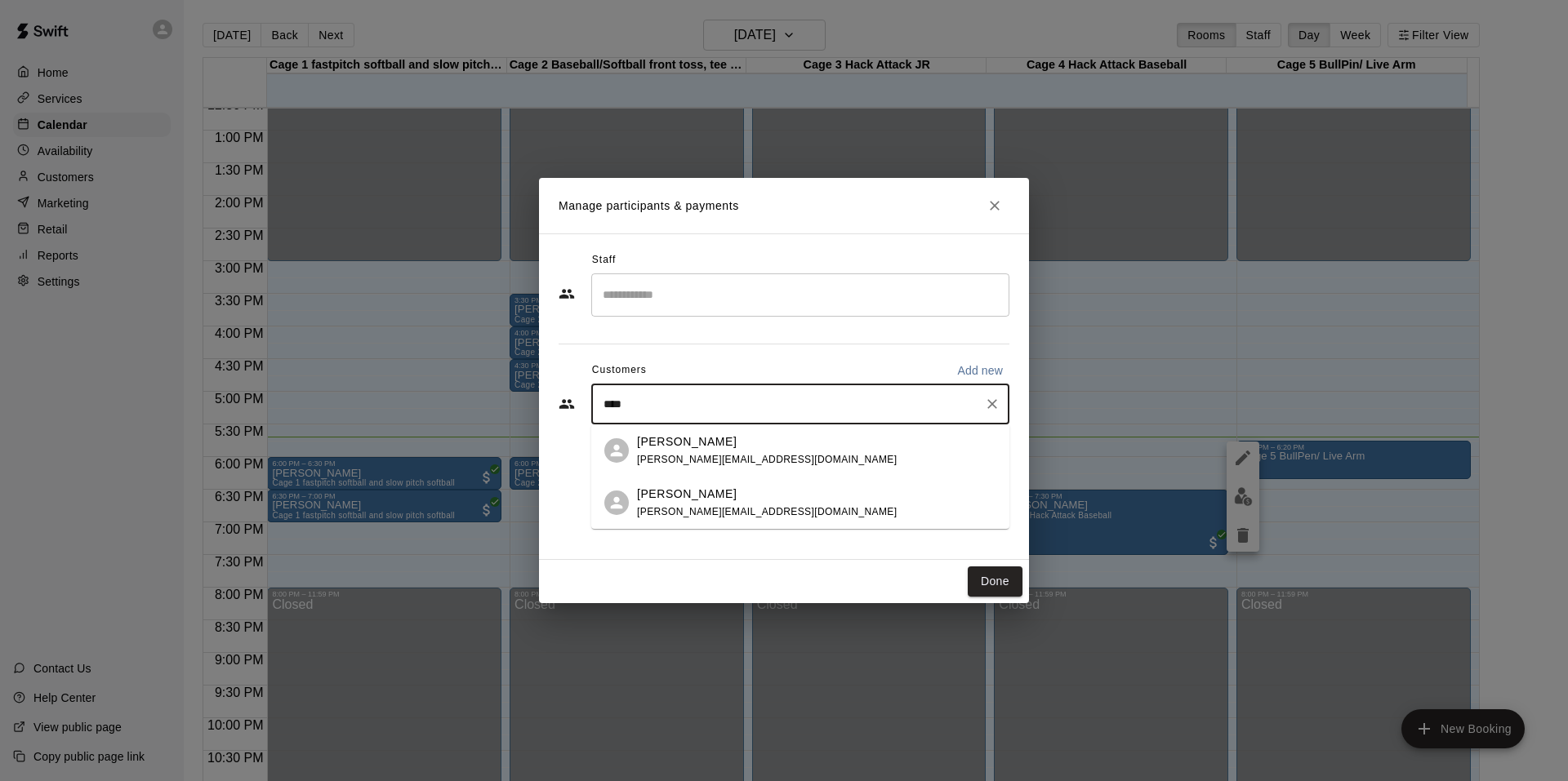
click at [650, 456] on span "lucinda.barcelo@gmail.com" at bounding box center [767, 460] width 260 height 12
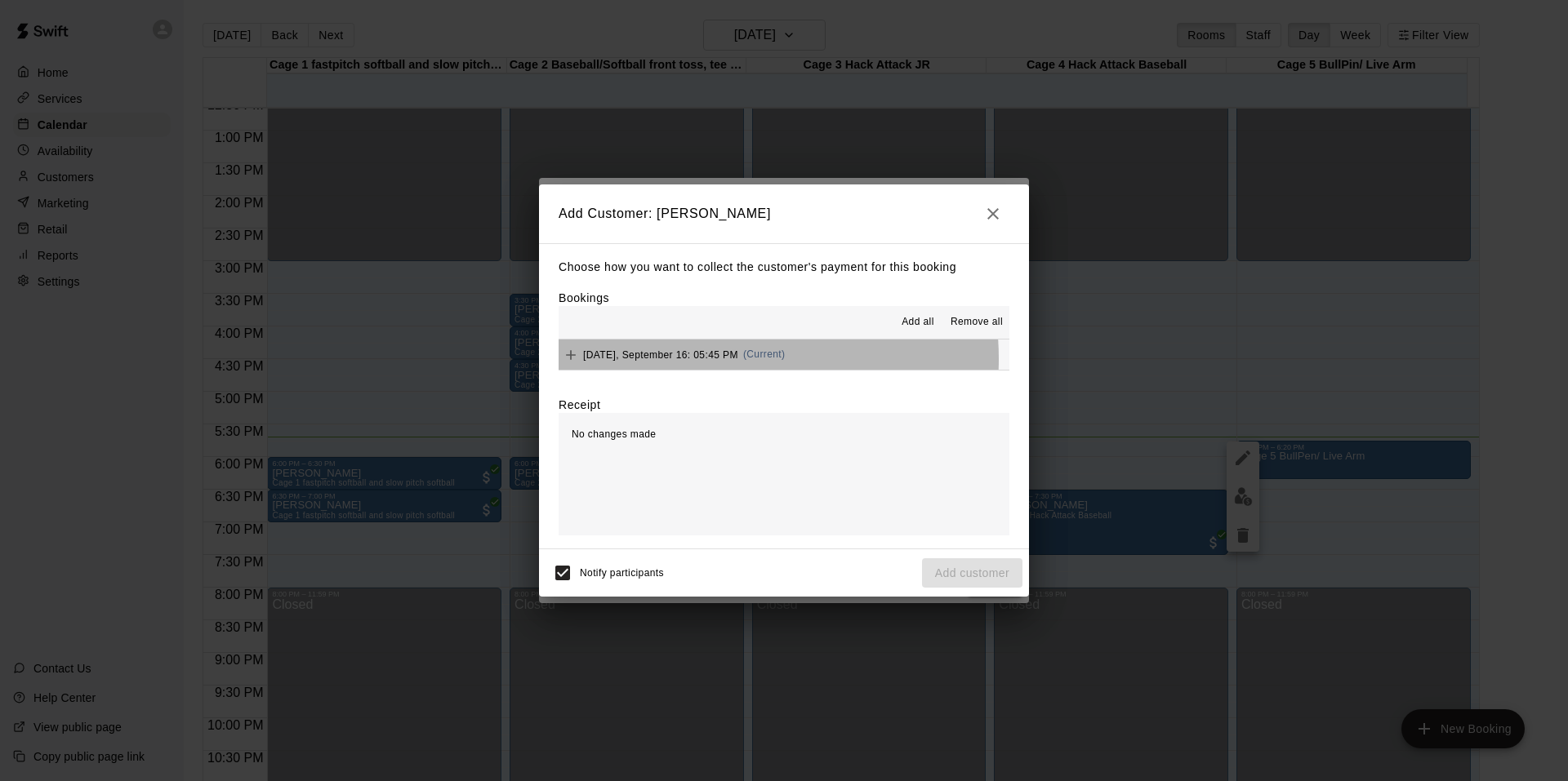
click at [716, 360] on span "Tuesday, September 16: 05:45 PM" at bounding box center [660, 355] width 155 height 12
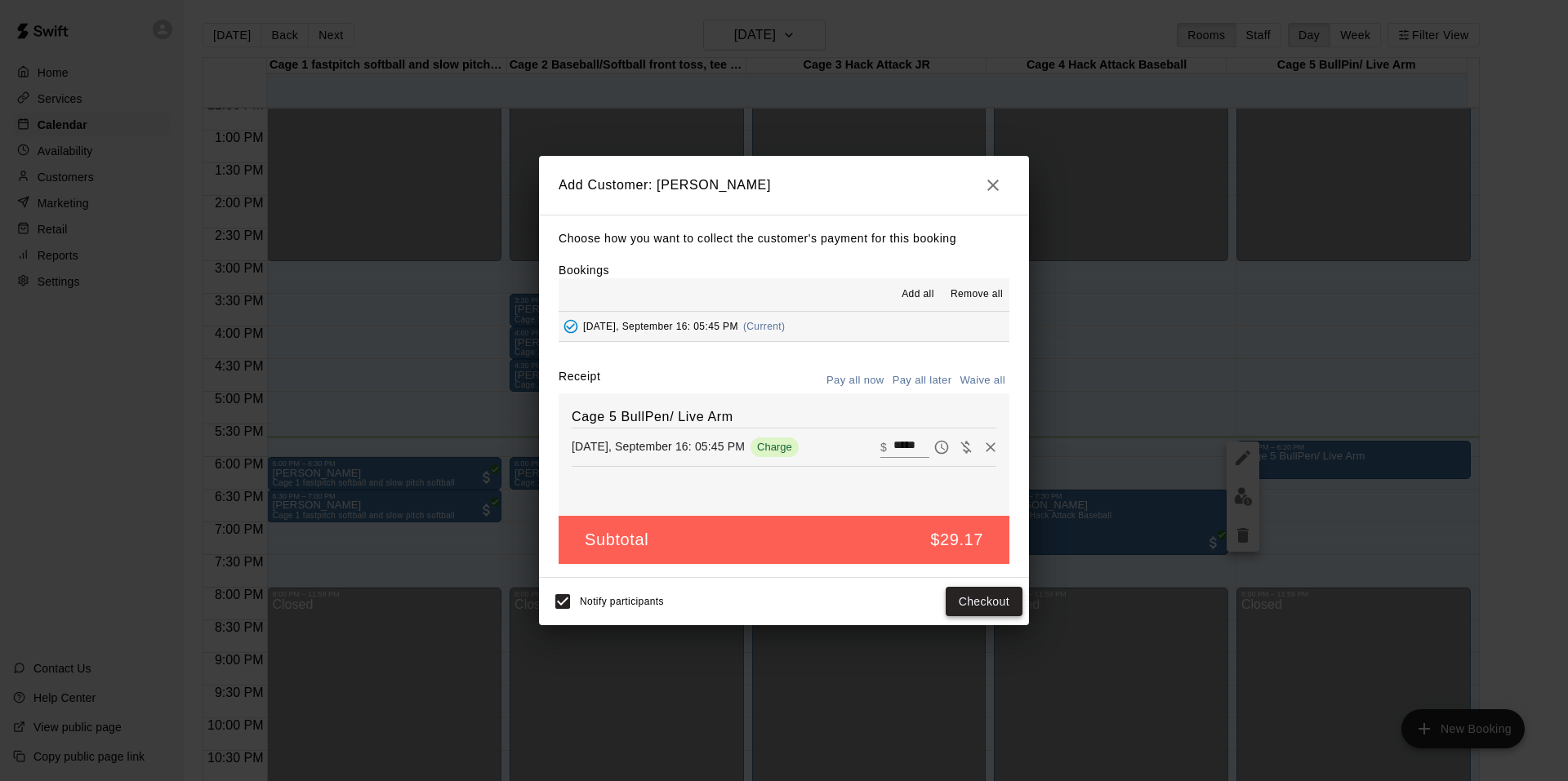
click at [960, 599] on button "Checkout" at bounding box center [984, 602] width 77 height 31
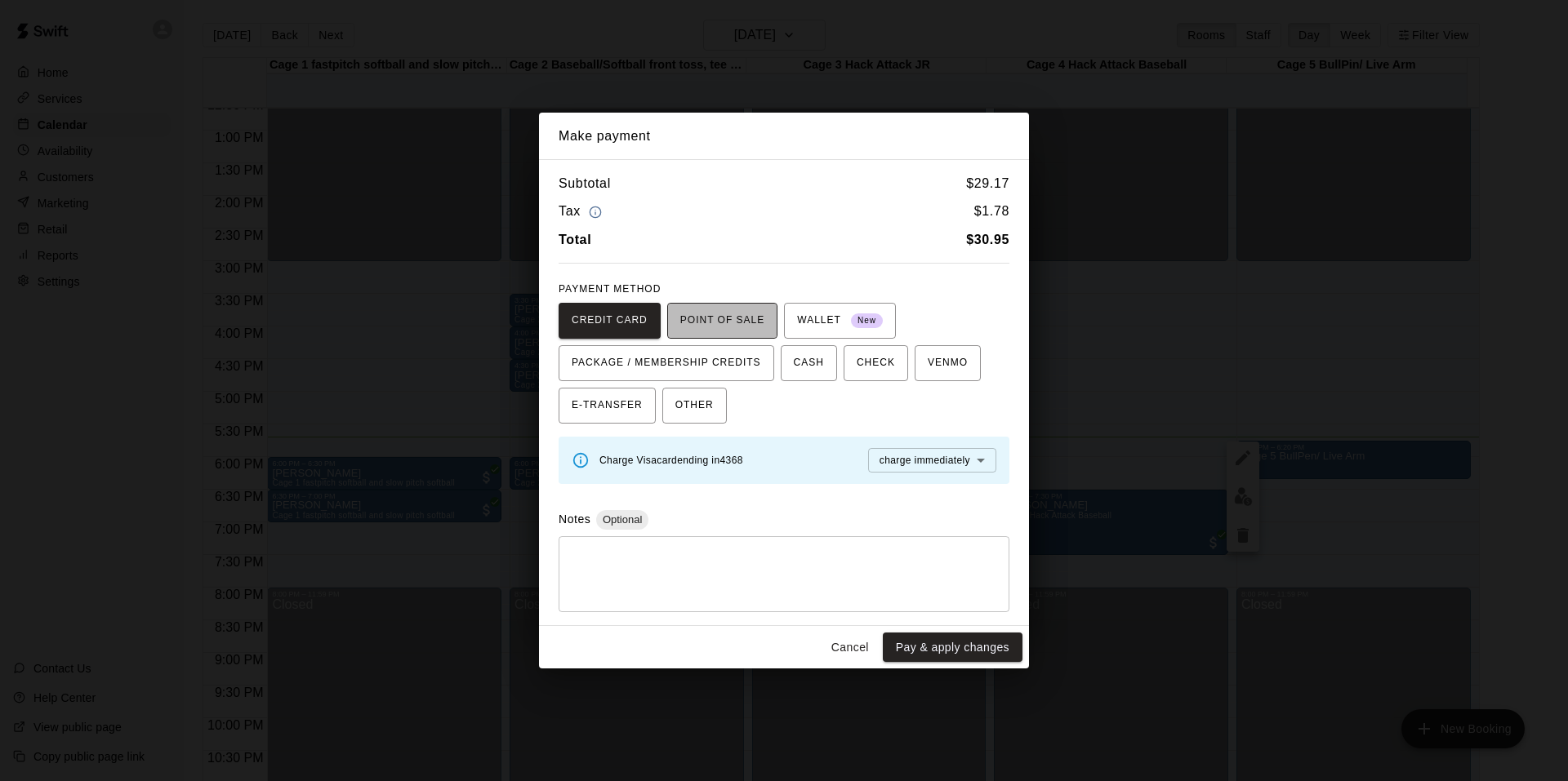
click at [709, 317] on span "POINT OF SALE" at bounding box center [722, 321] width 84 height 26
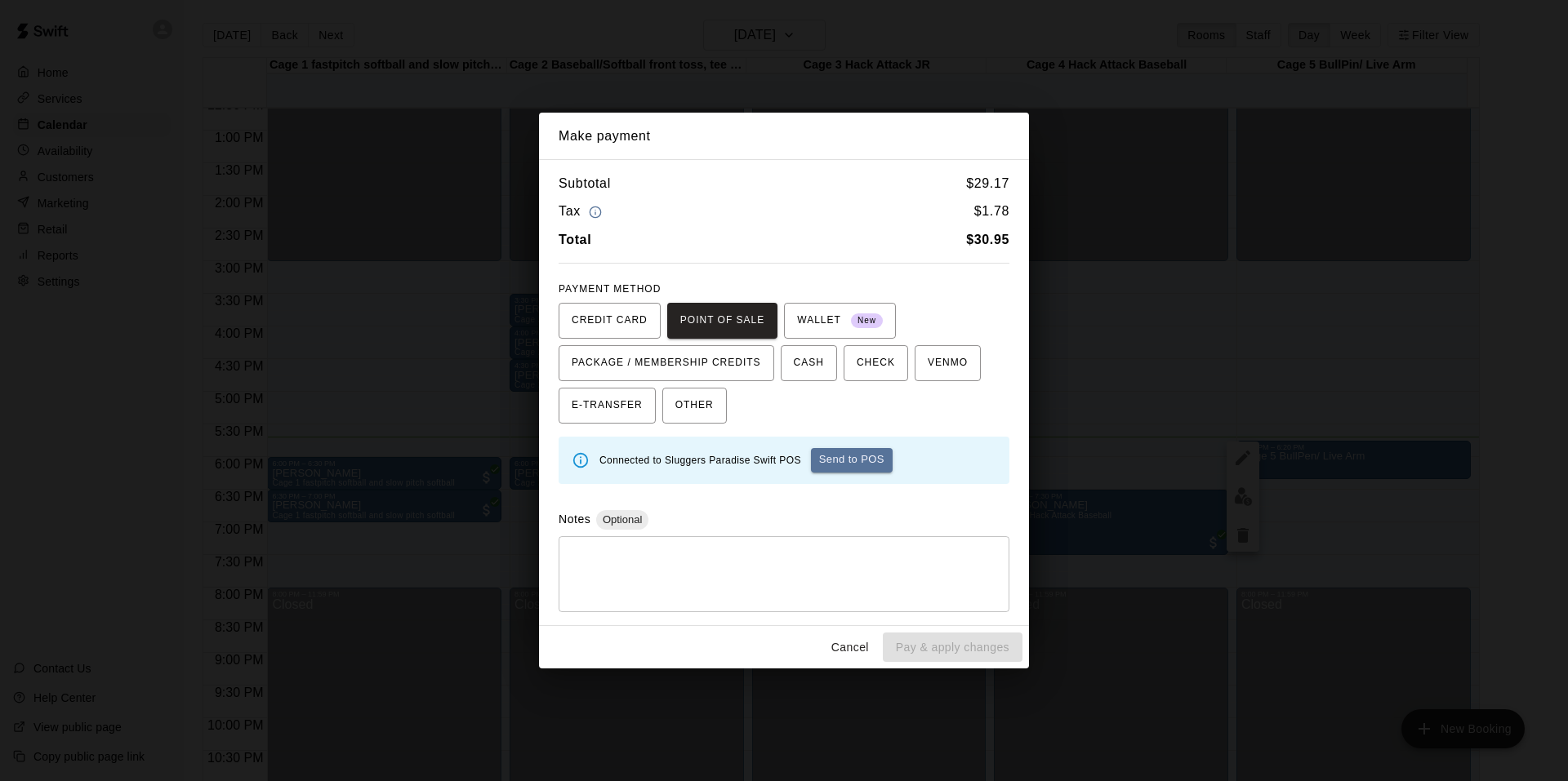
click at [888, 460] on button "Send to POS" at bounding box center [851, 460] width 82 height 25
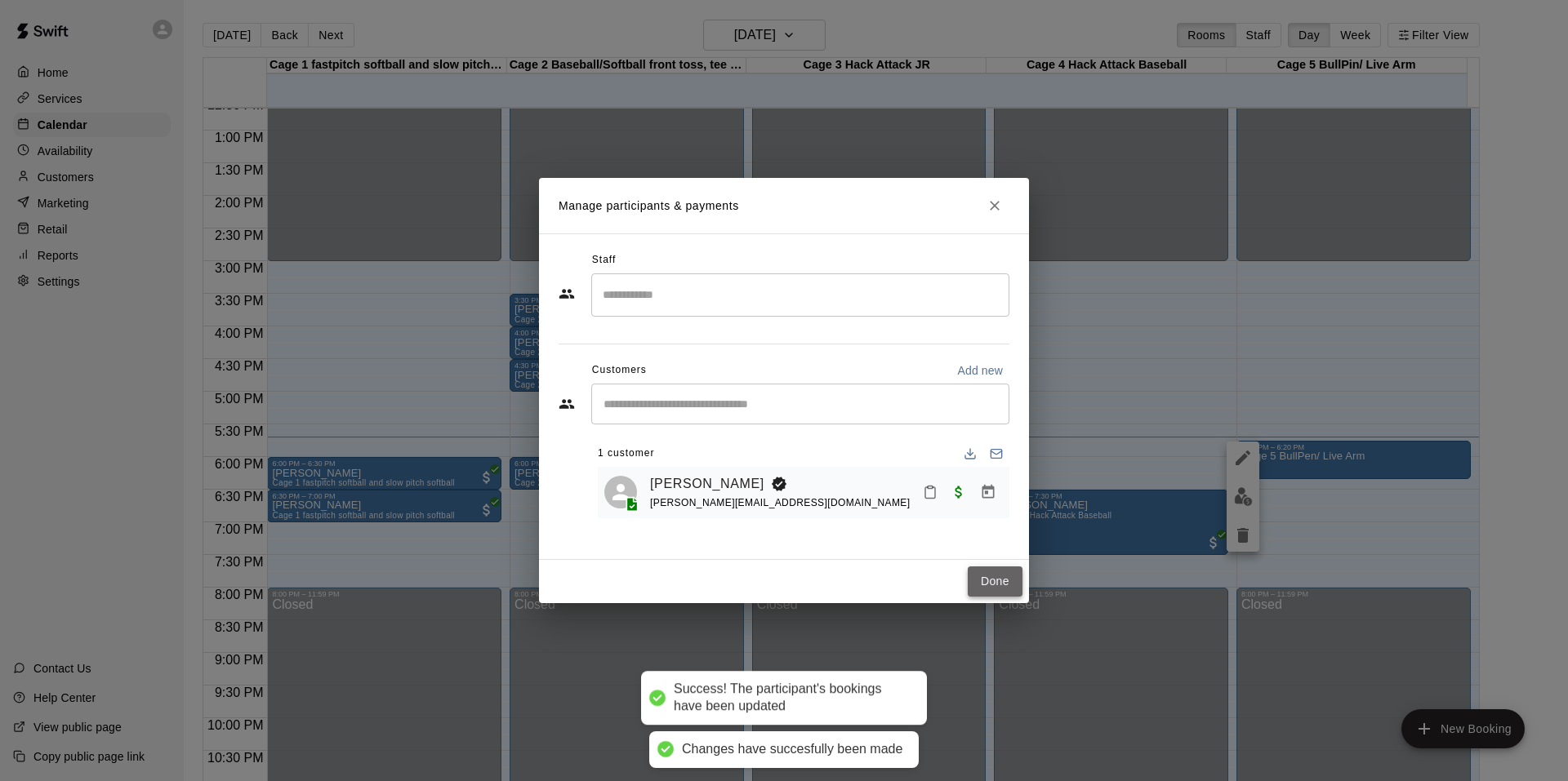
click at [985, 573] on button "Done" at bounding box center [995, 582] width 55 height 31
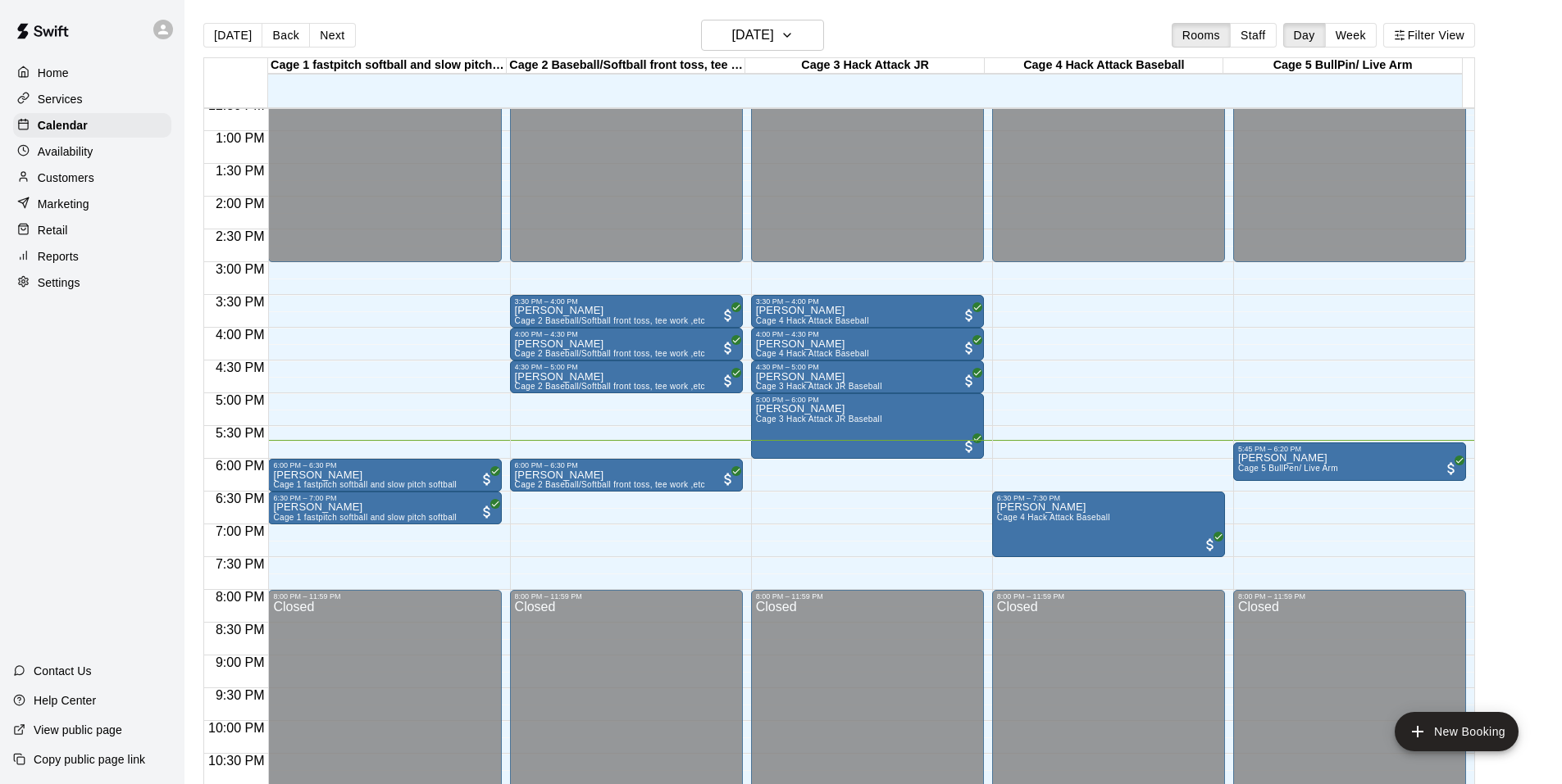
click at [85, 178] on p "Customers" at bounding box center [66, 178] width 56 height 17
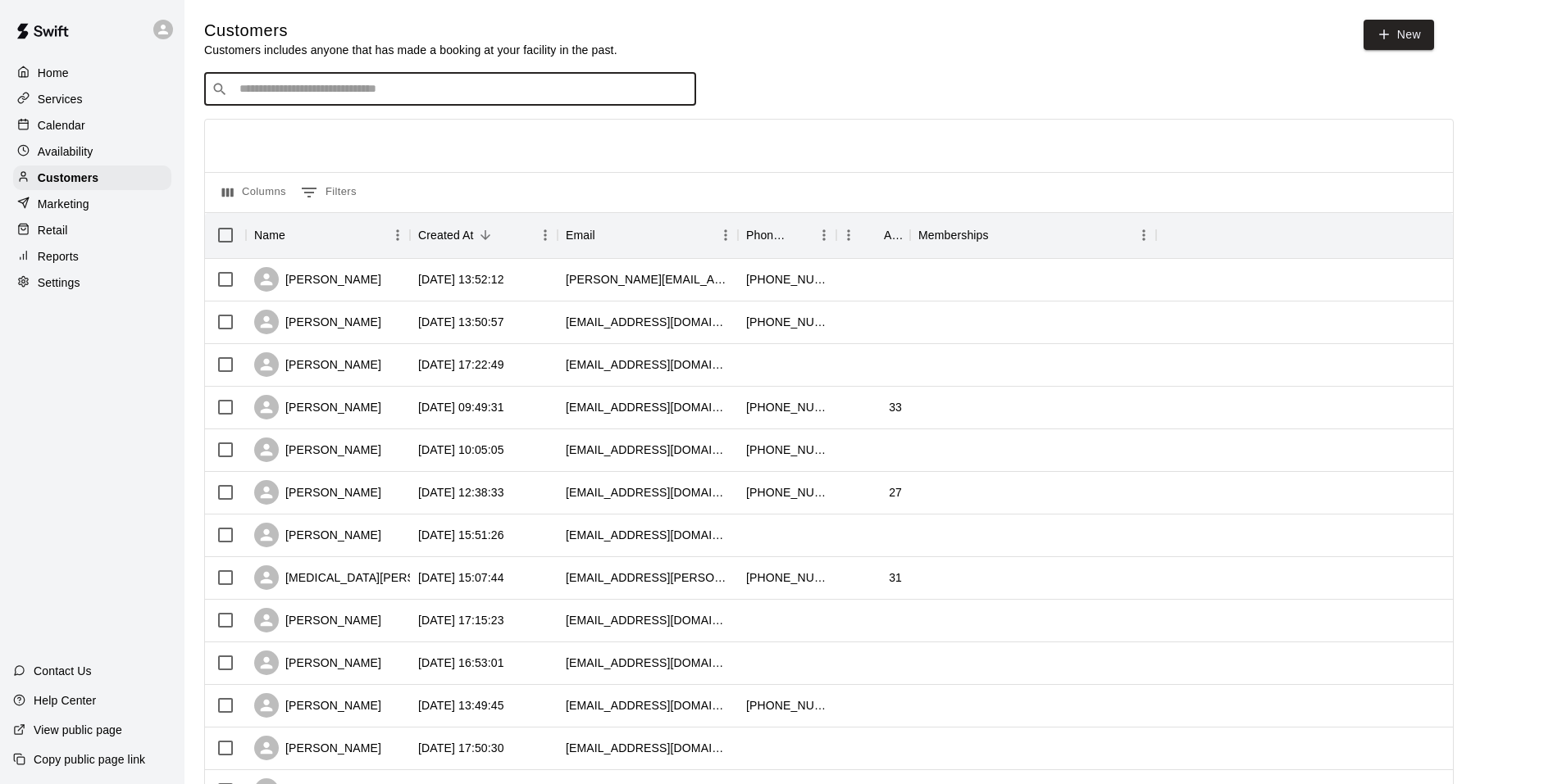
click at [263, 91] on input "Search customers by name or email" at bounding box center [461, 90] width 454 height 17
type input "******"
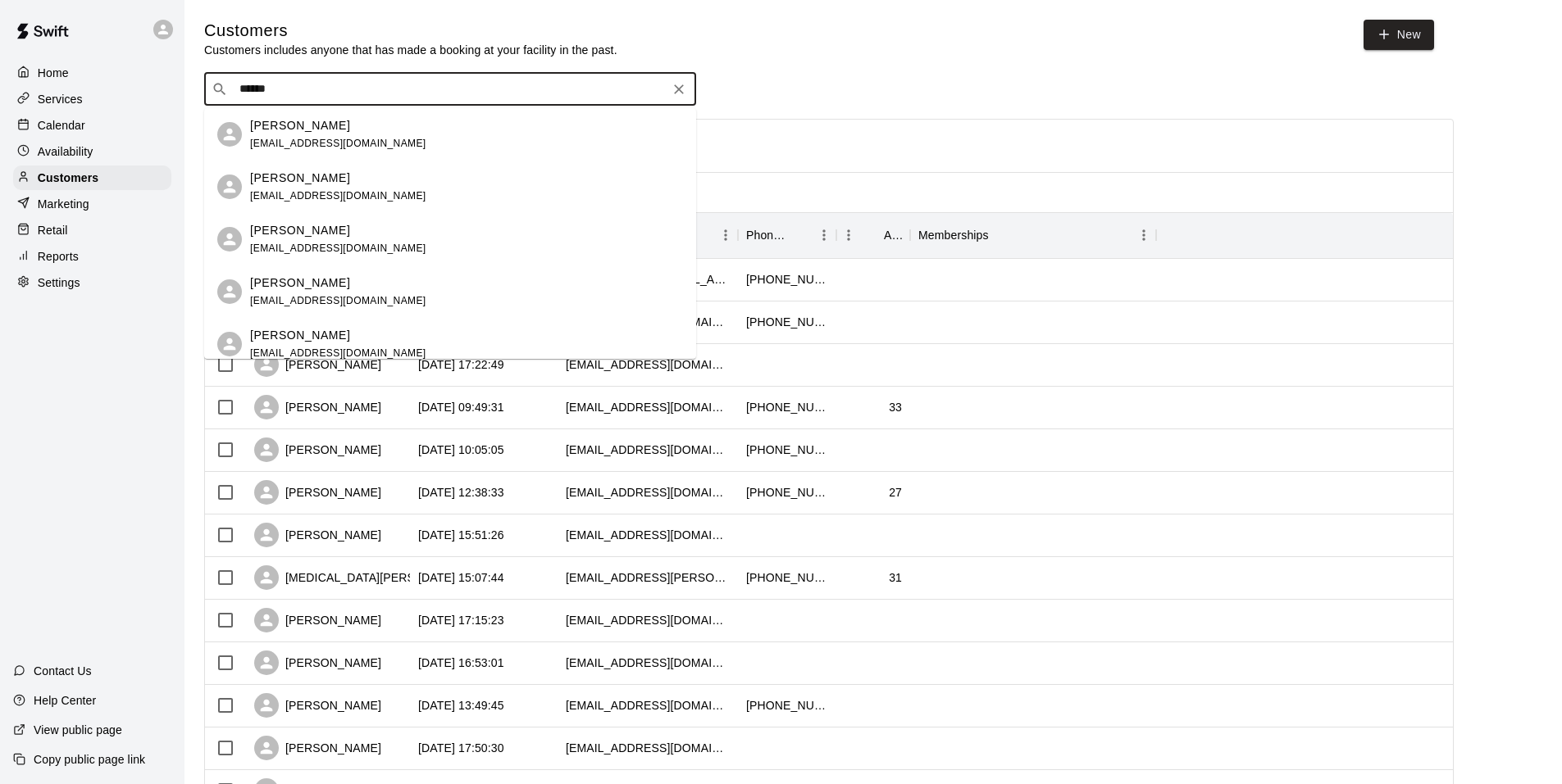
click at [271, 188] on div "Carlos Villegas desertdealsgv@aol.com" at bounding box center [338, 187] width 176 height 35
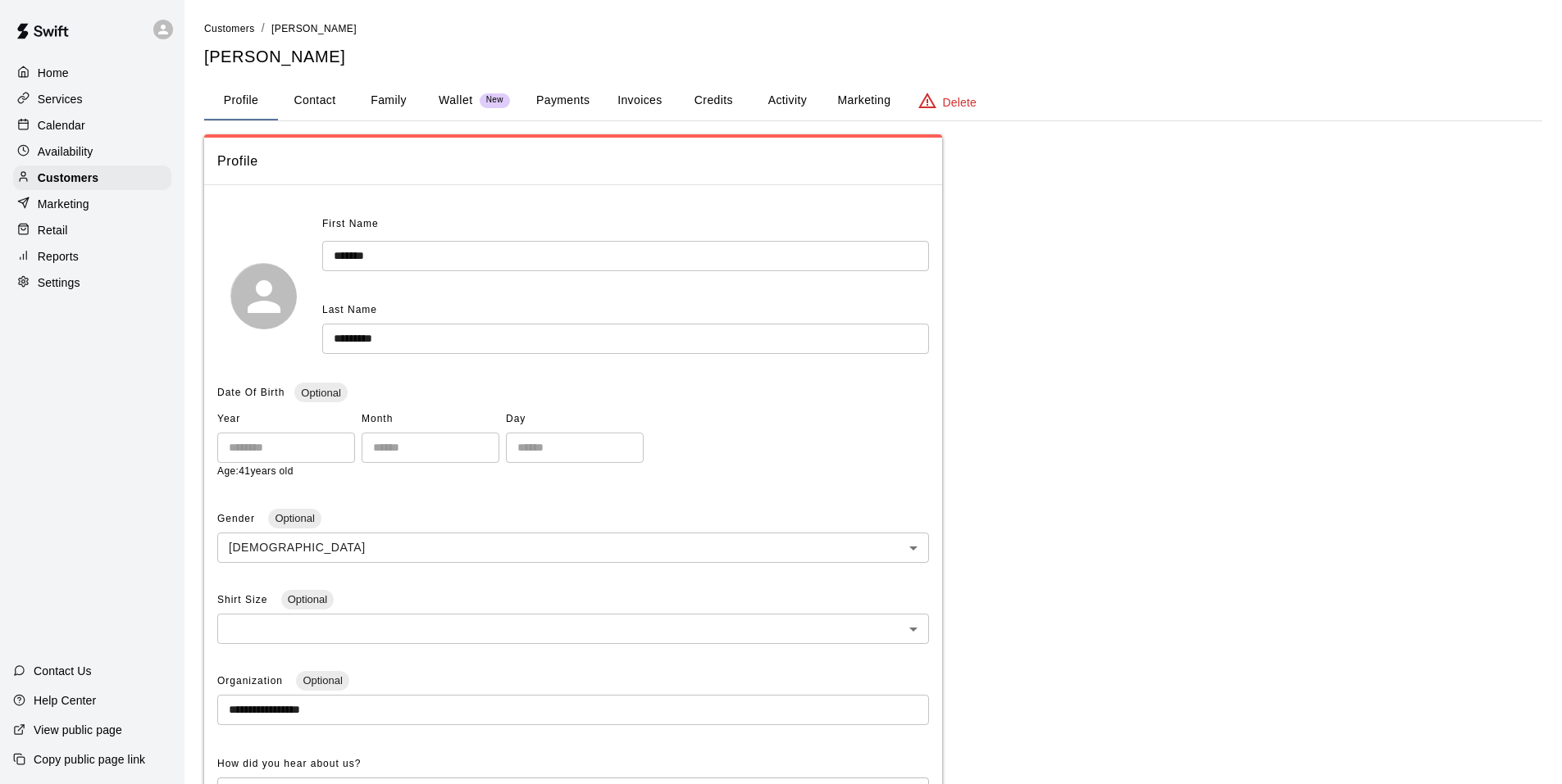
click at [573, 98] on button "Payments" at bounding box center [563, 100] width 80 height 39
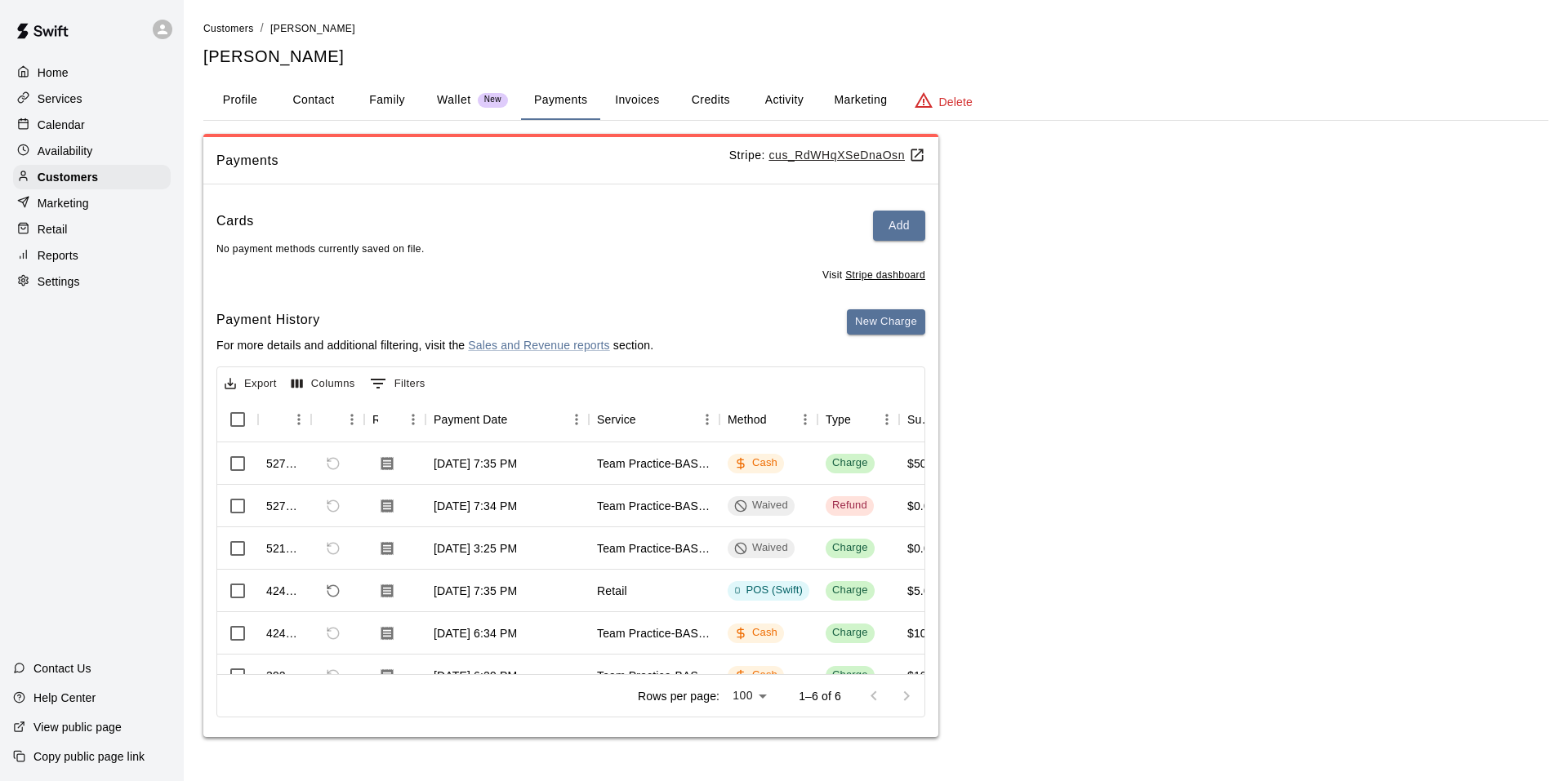
click at [788, 93] on button "Activity" at bounding box center [784, 100] width 74 height 39
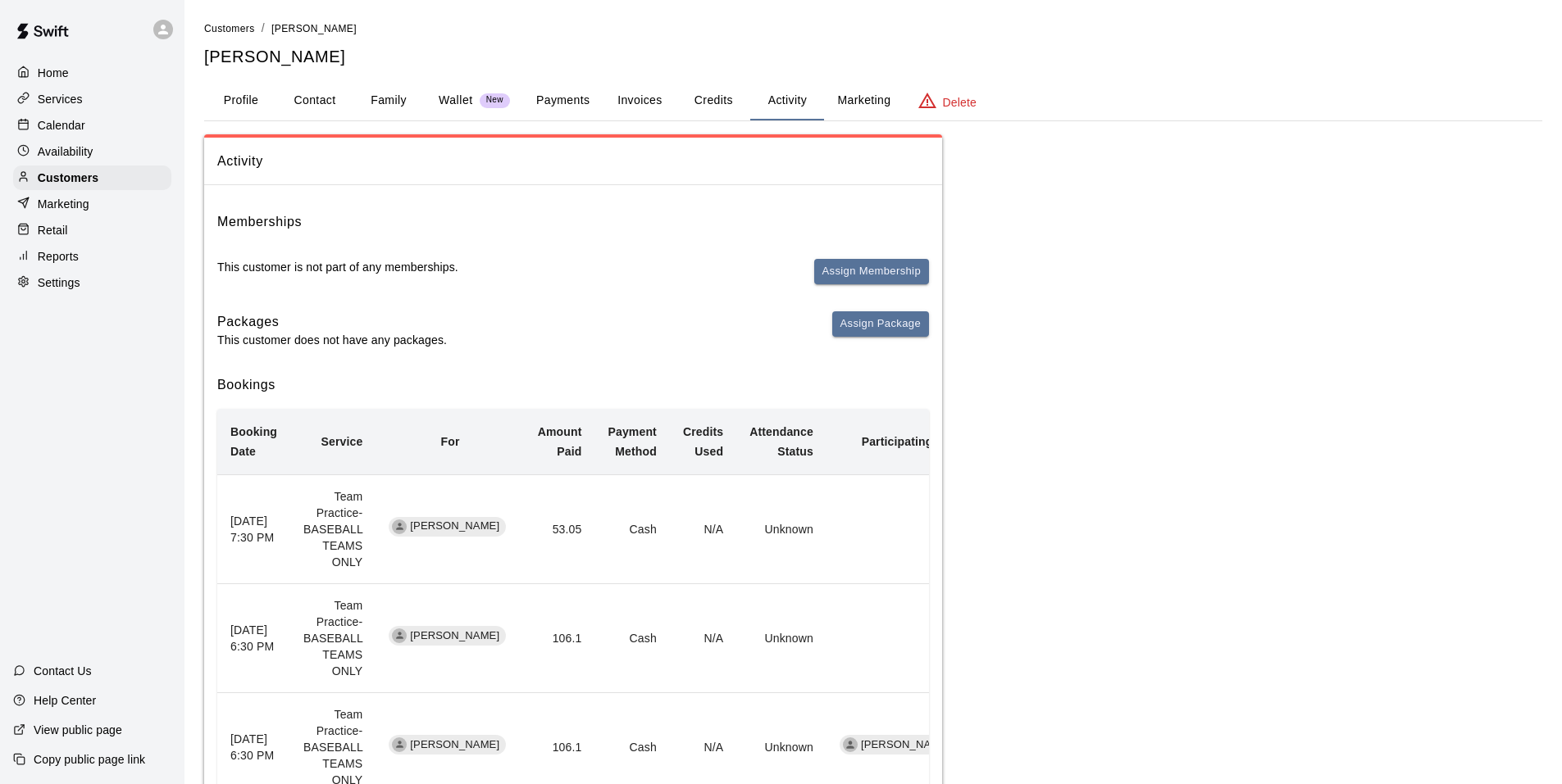
click at [71, 103] on p "Services" at bounding box center [60, 100] width 45 height 17
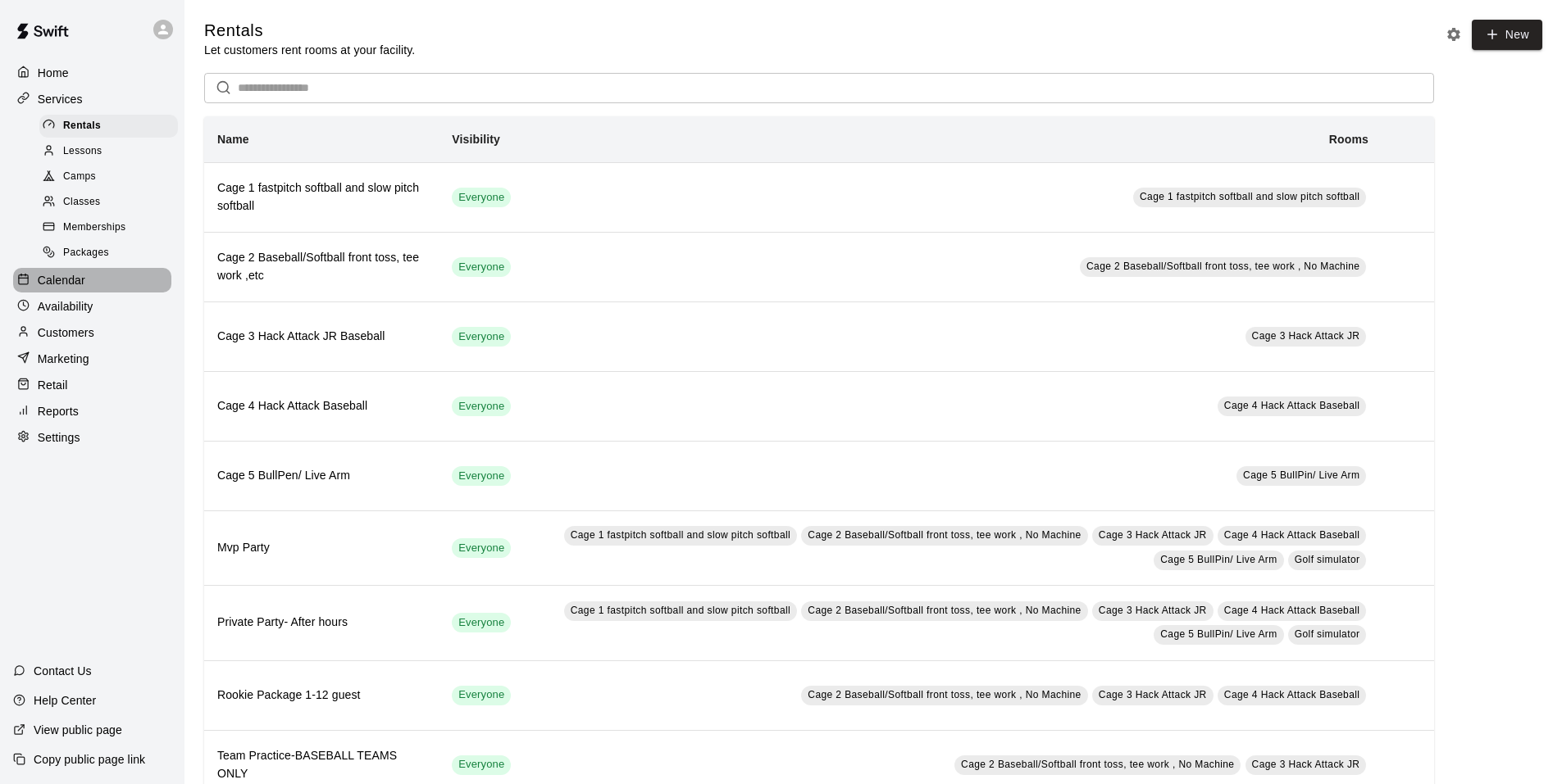
click at [60, 289] on p "Calendar" at bounding box center [61, 280] width 47 height 17
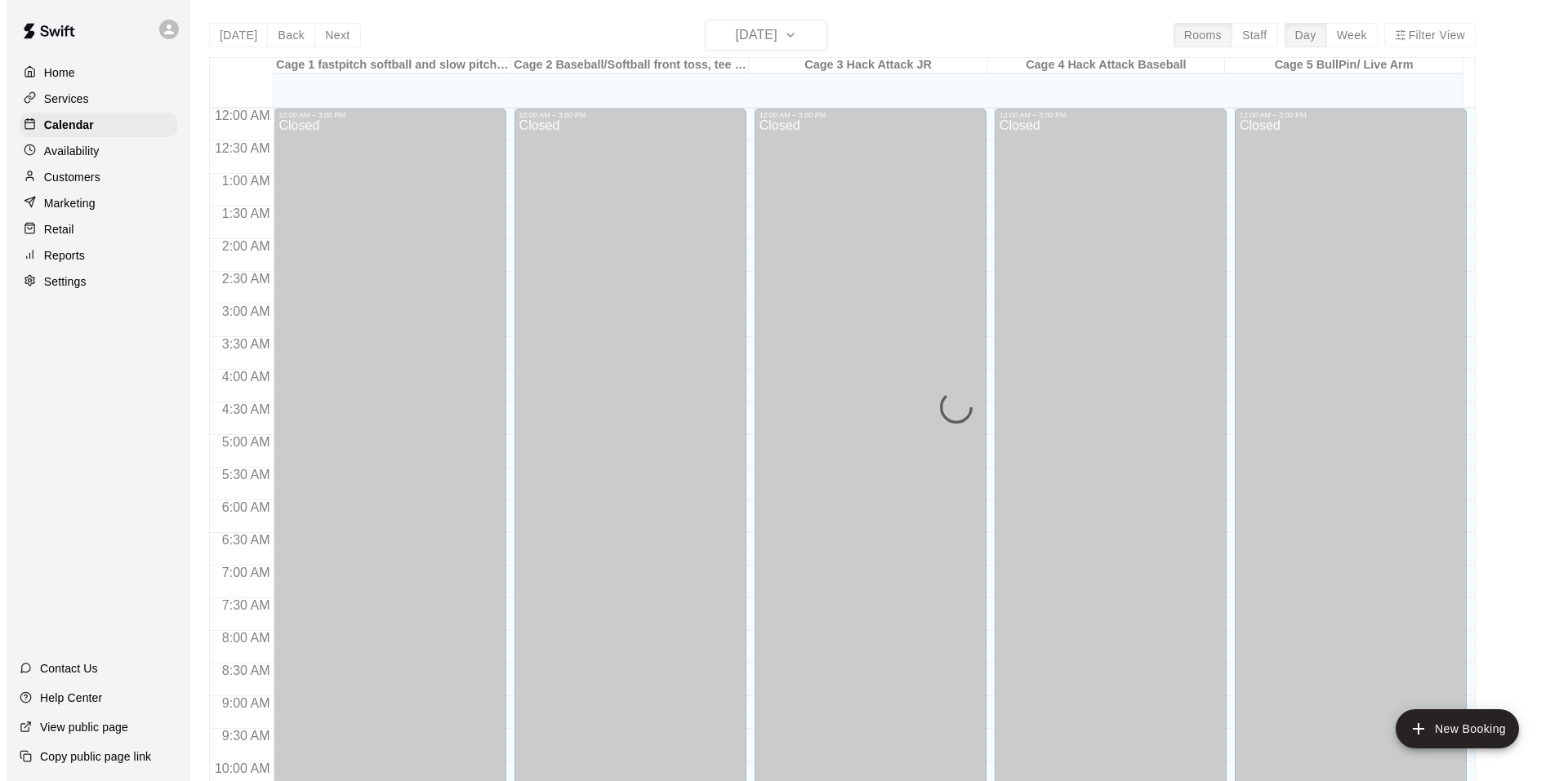
scroll to position [827, 0]
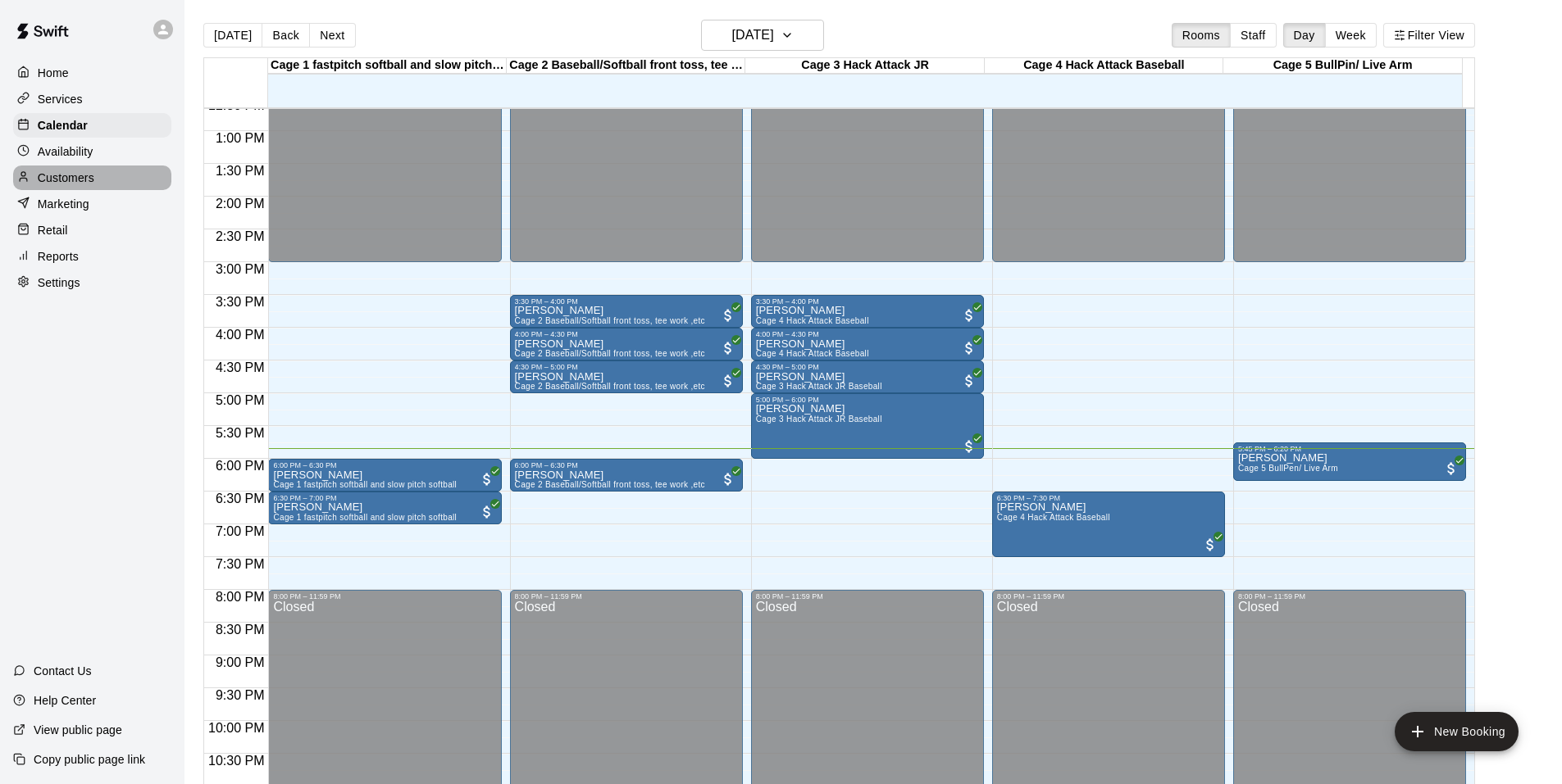
click at [66, 186] on p "Customers" at bounding box center [66, 178] width 56 height 17
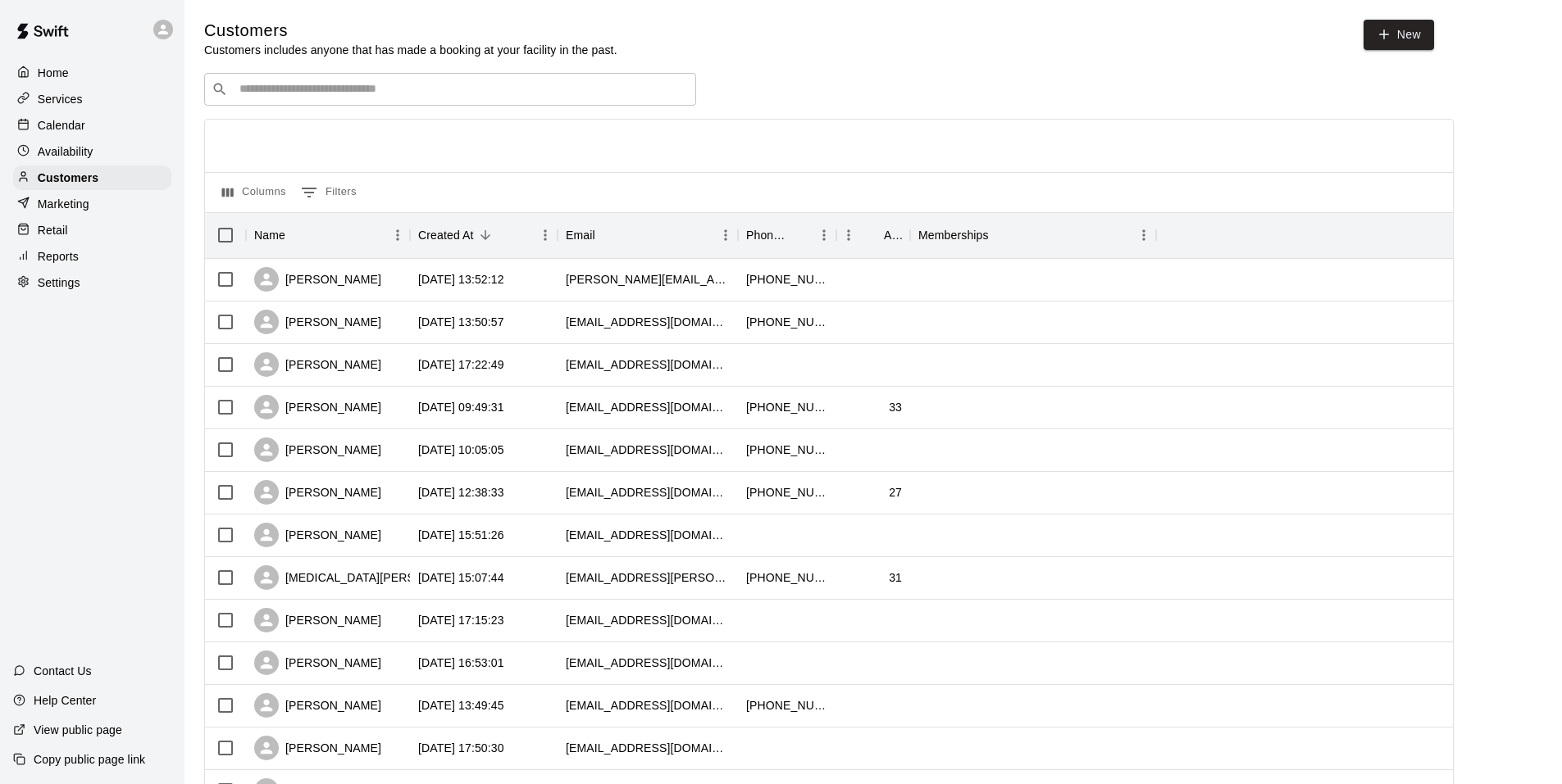
click at [229, 90] on div "​ ​" at bounding box center [450, 90] width 492 height 33
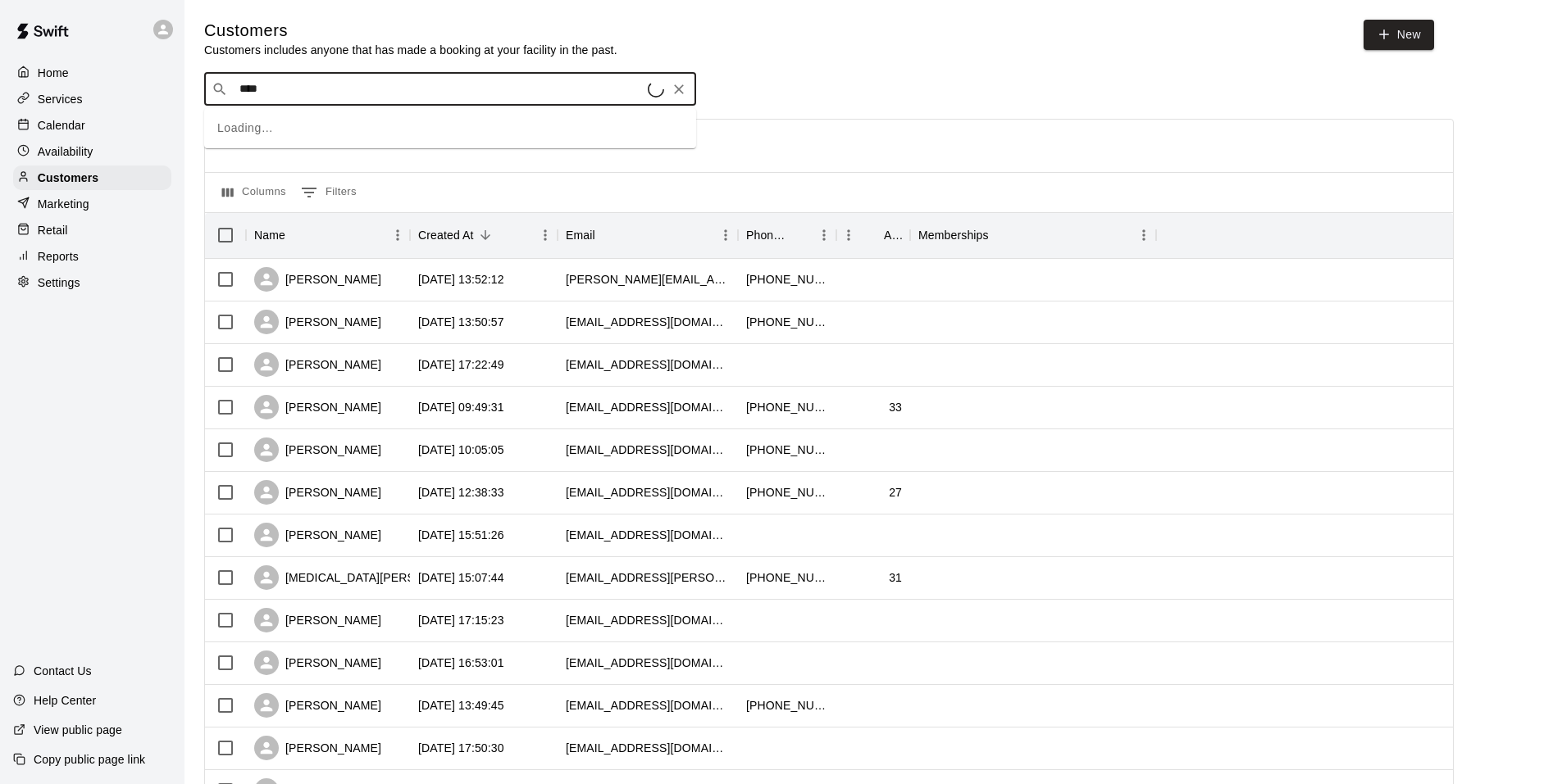
type input "*****"
click at [265, 136] on div "Darby Downs dkdowns@cox.net" at bounding box center [380, 134] width 261 height 35
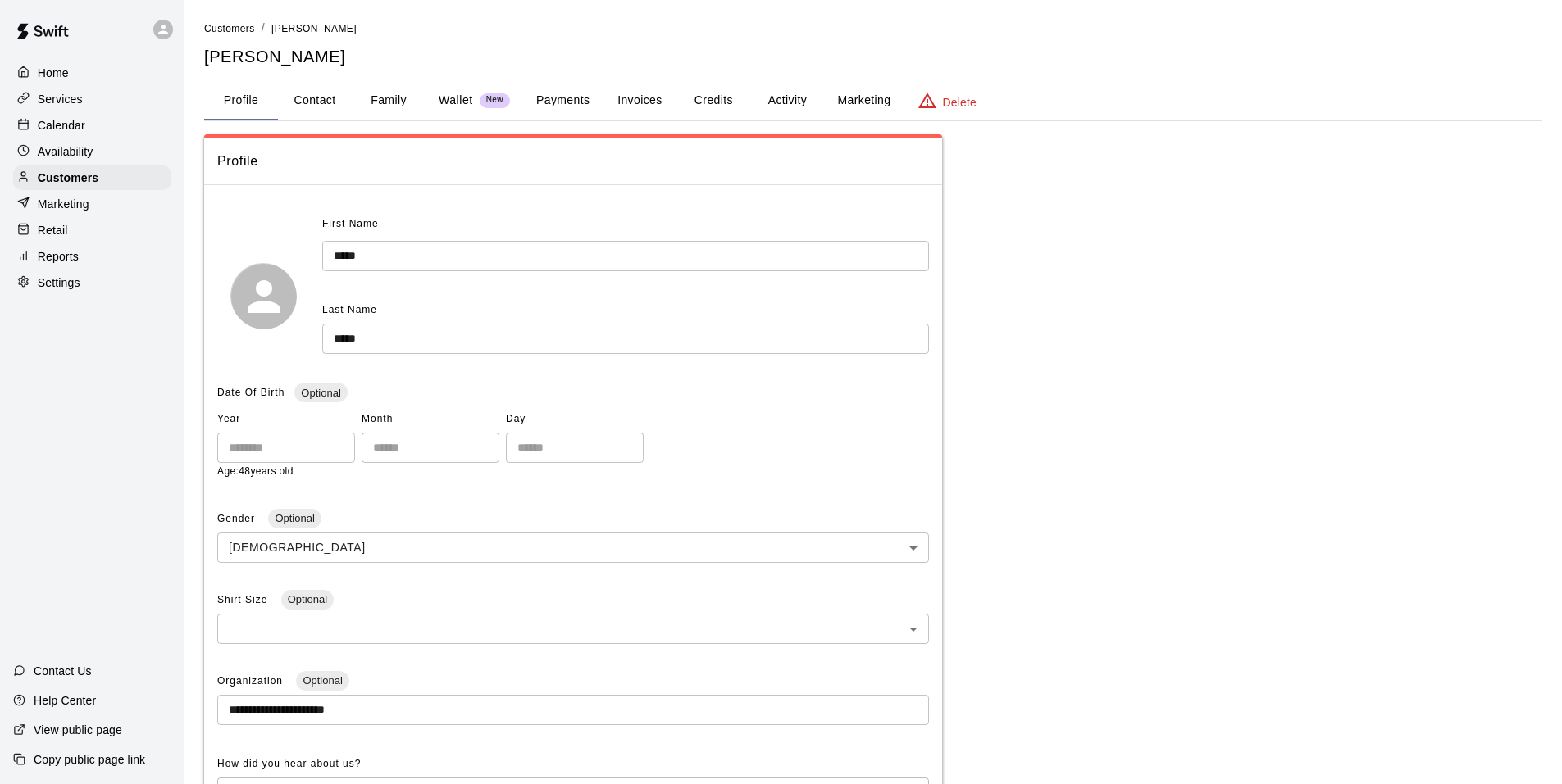
click at [631, 103] on button "Invoices" at bounding box center [639, 100] width 74 height 39
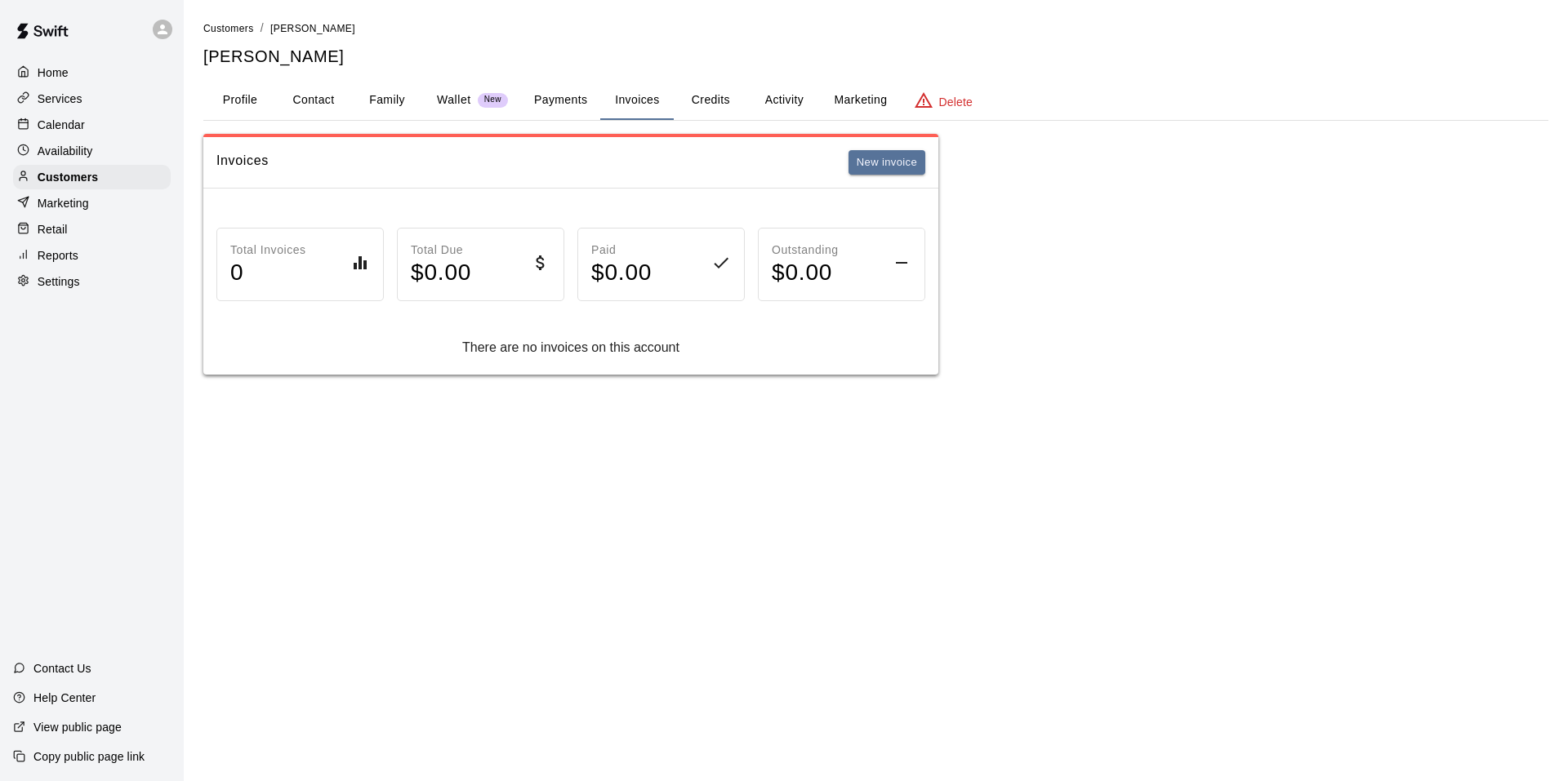
click at [789, 93] on button "Activity" at bounding box center [784, 100] width 74 height 39
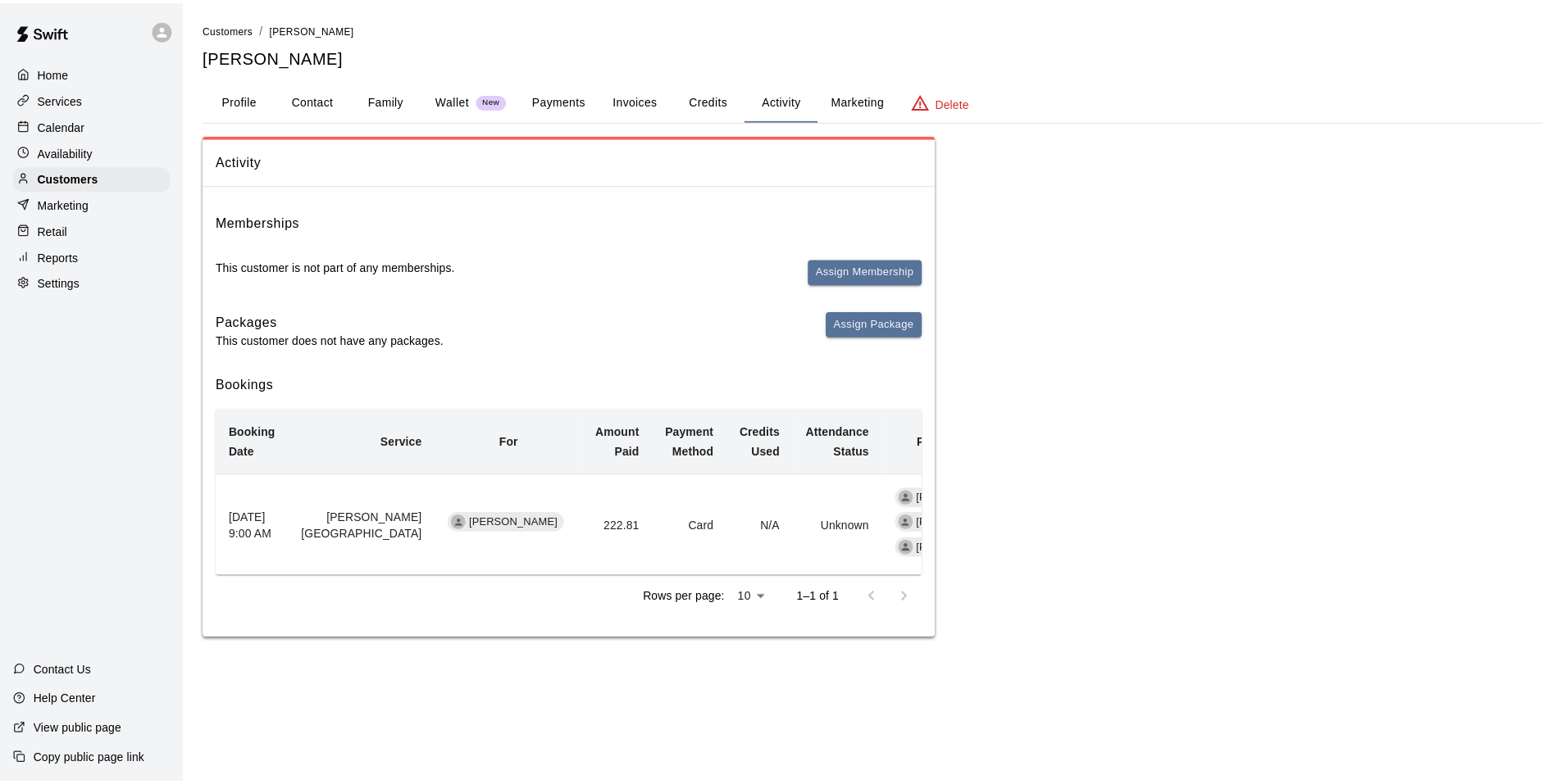
scroll to position [0, 2]
click at [564, 101] on button "Payments" at bounding box center [563, 100] width 80 height 39
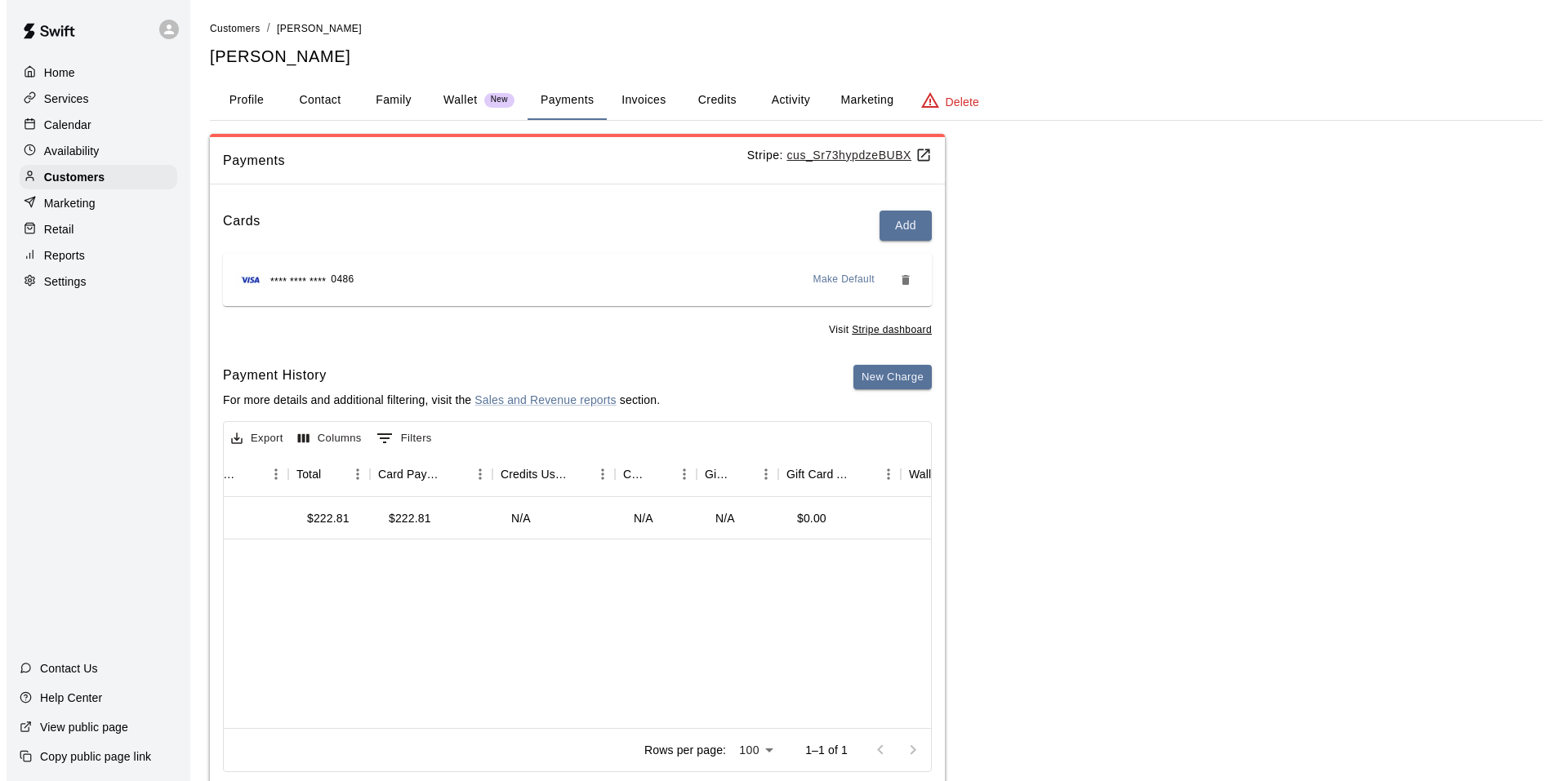
scroll to position [0, 832]
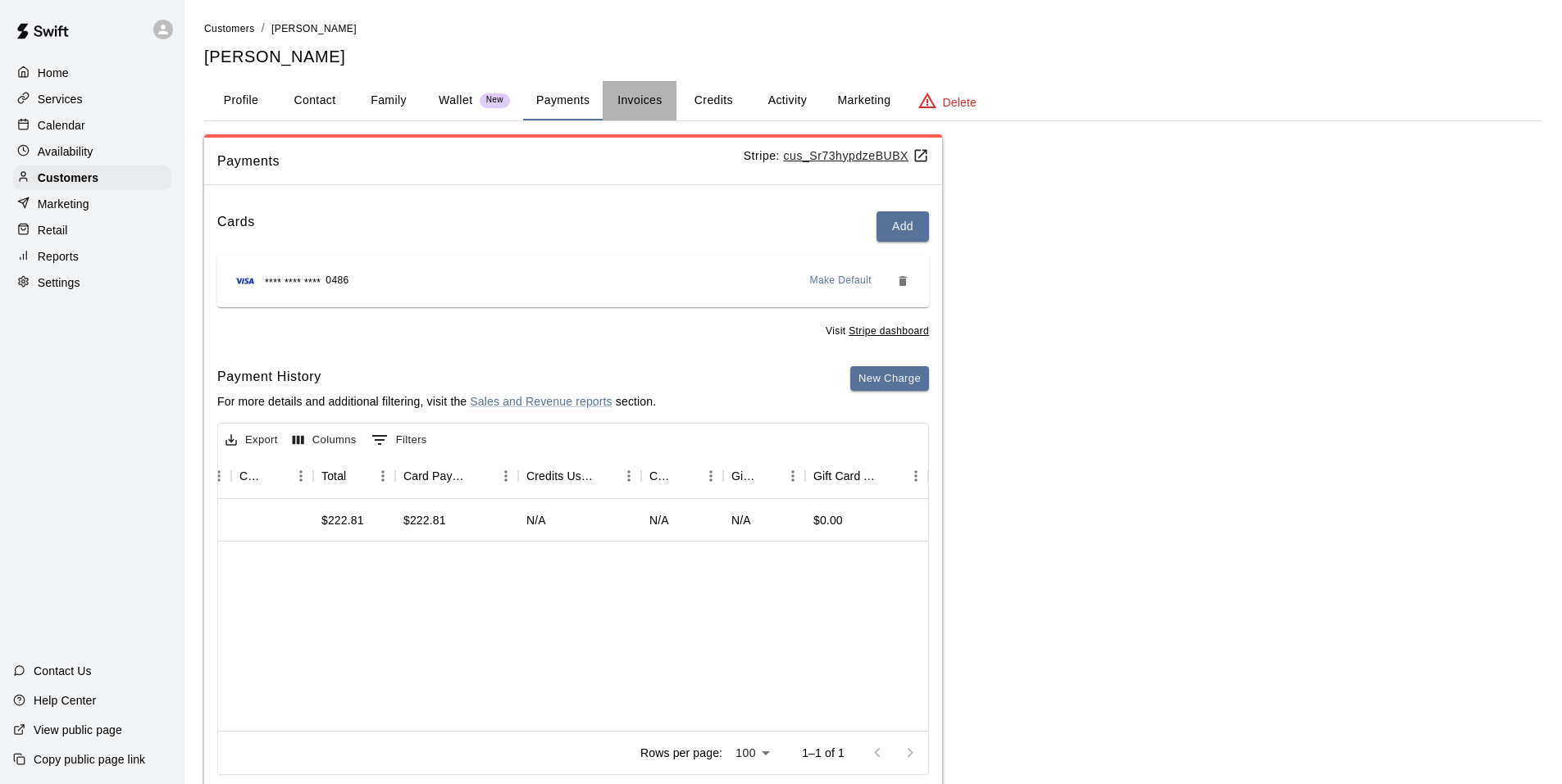
click at [637, 103] on button "Invoices" at bounding box center [639, 100] width 74 height 39
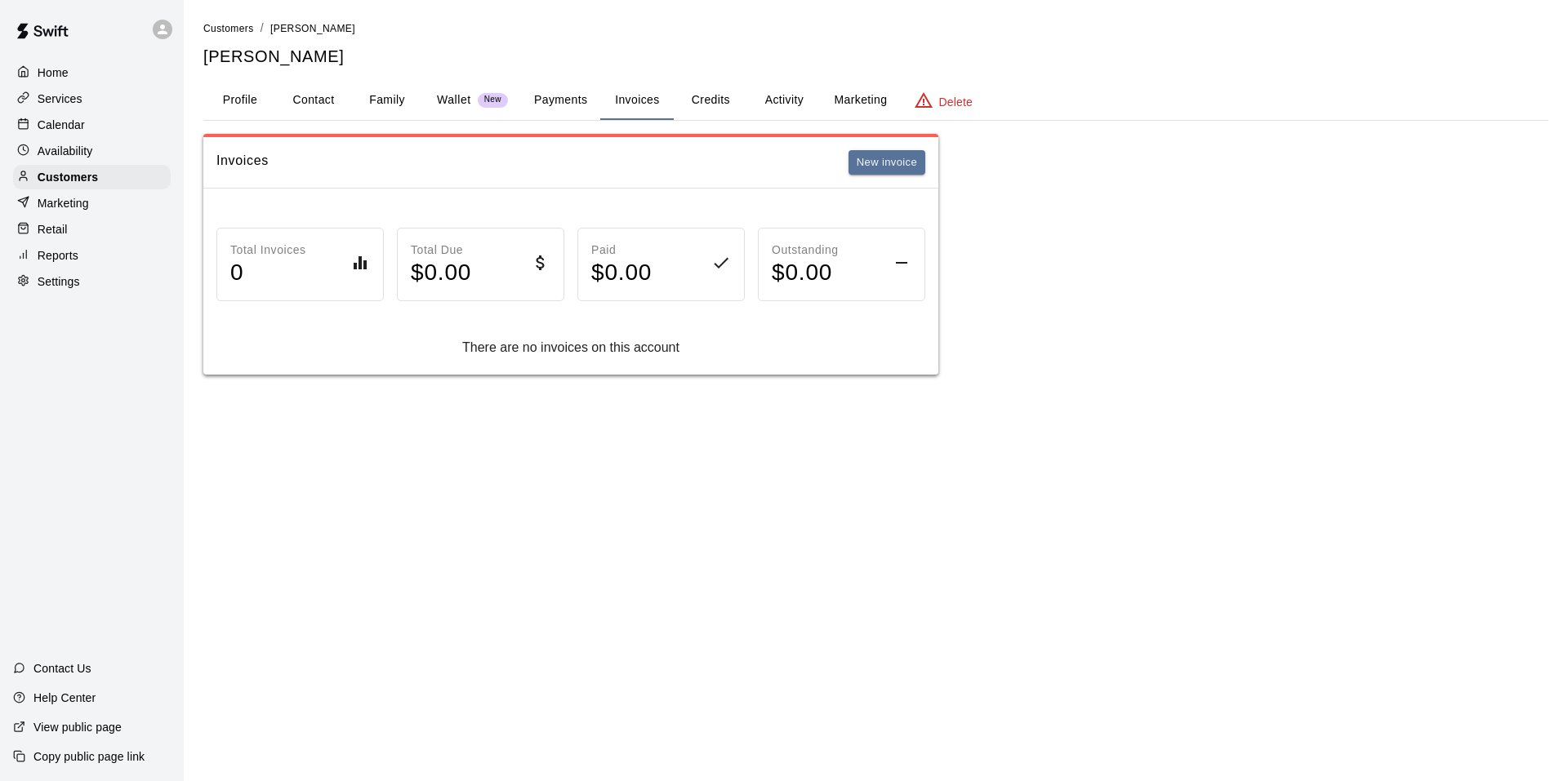
click at [455, 274] on h4 "$ 0.00" at bounding box center [441, 273] width 60 height 29
click at [436, 278] on h4 "$ 0.00" at bounding box center [441, 273] width 60 height 29
click at [895, 155] on button "New invoice" at bounding box center [886, 163] width 77 height 26
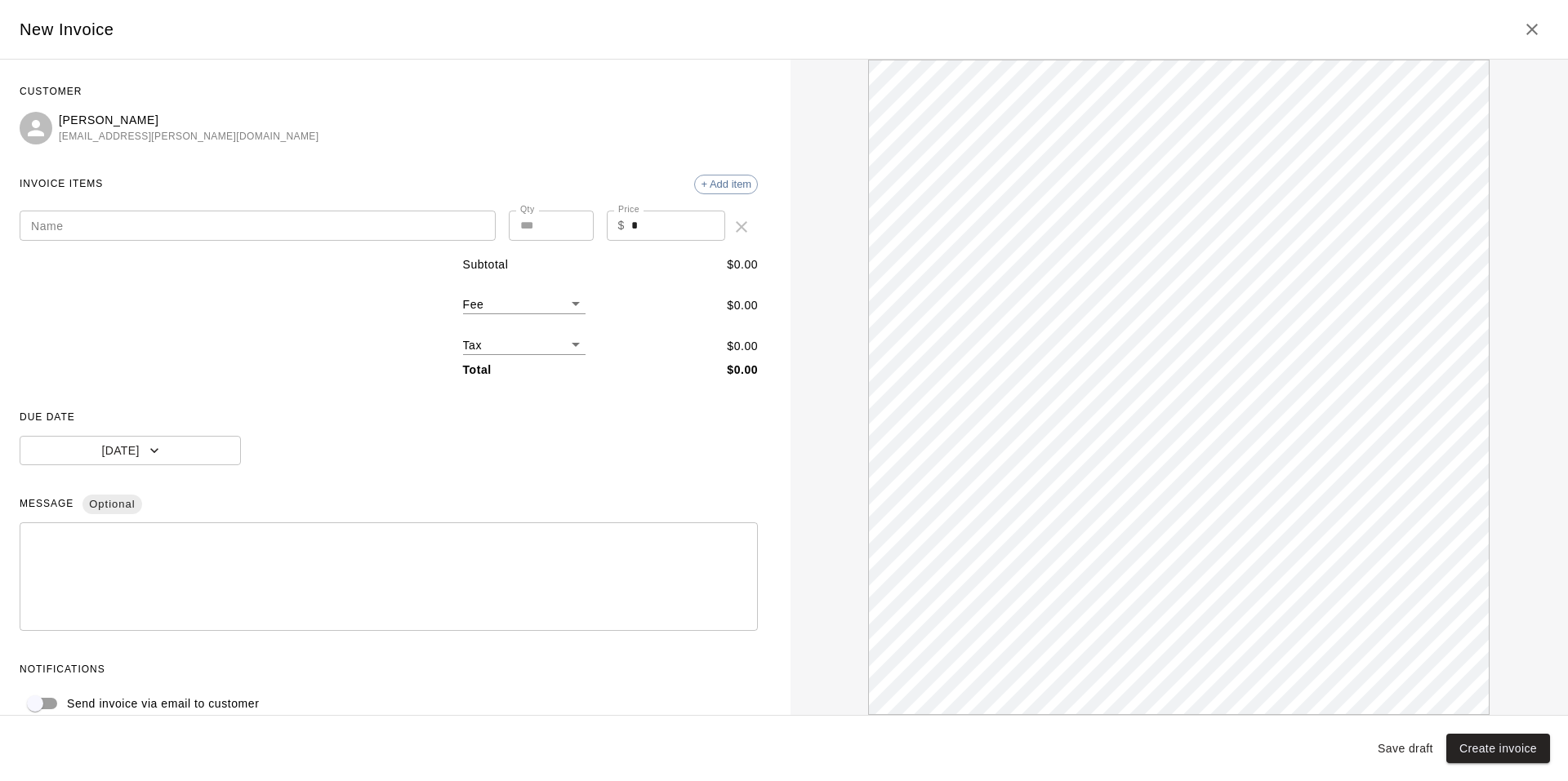
scroll to position [0, 0]
click at [63, 231] on input "Name" at bounding box center [258, 226] width 476 height 31
type input "*****"
click at [1523, 29] on icon "Close" at bounding box center [1532, 30] width 20 height 20
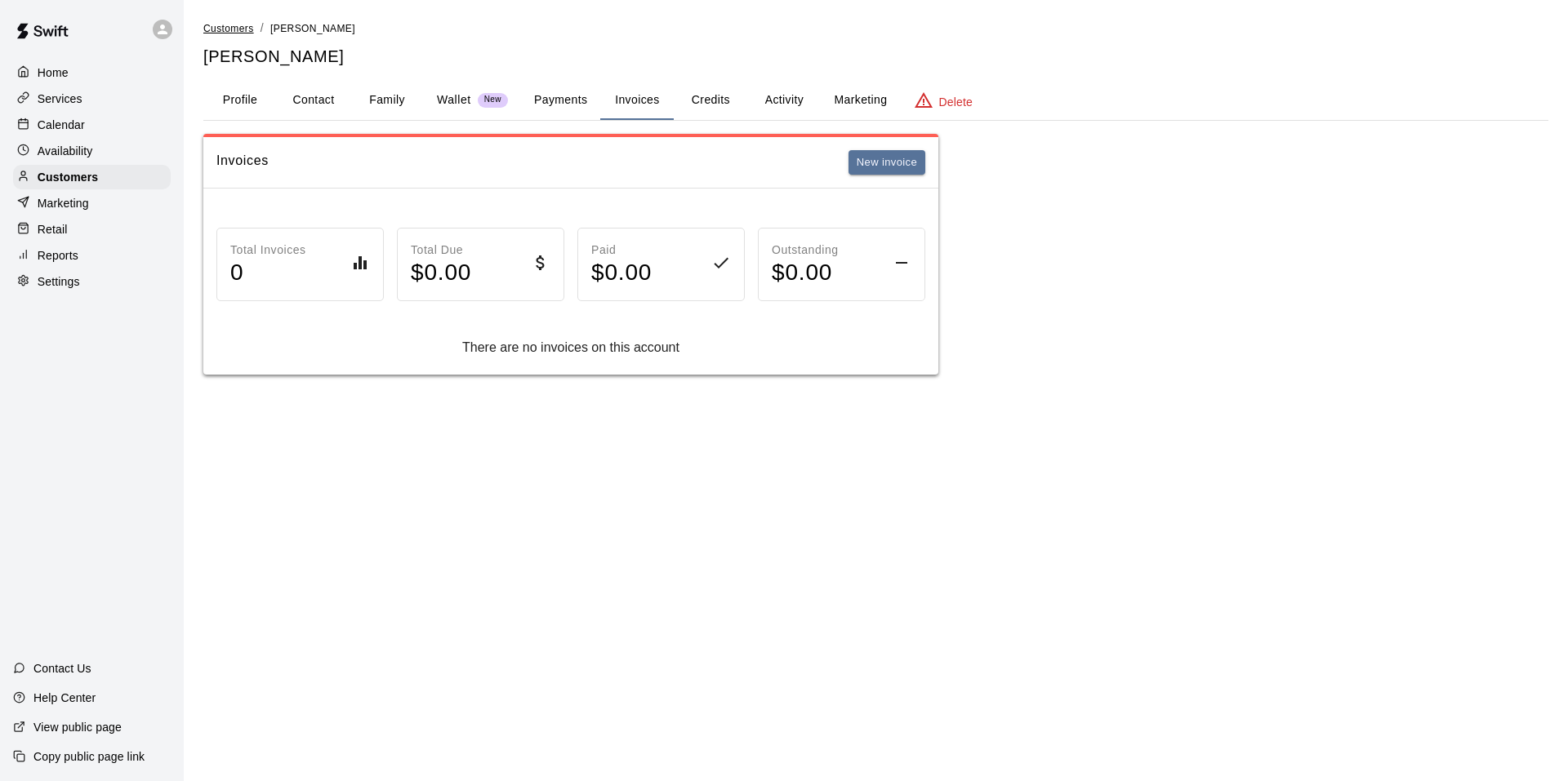
click at [219, 29] on span "Customers" at bounding box center [228, 29] width 50 height 12
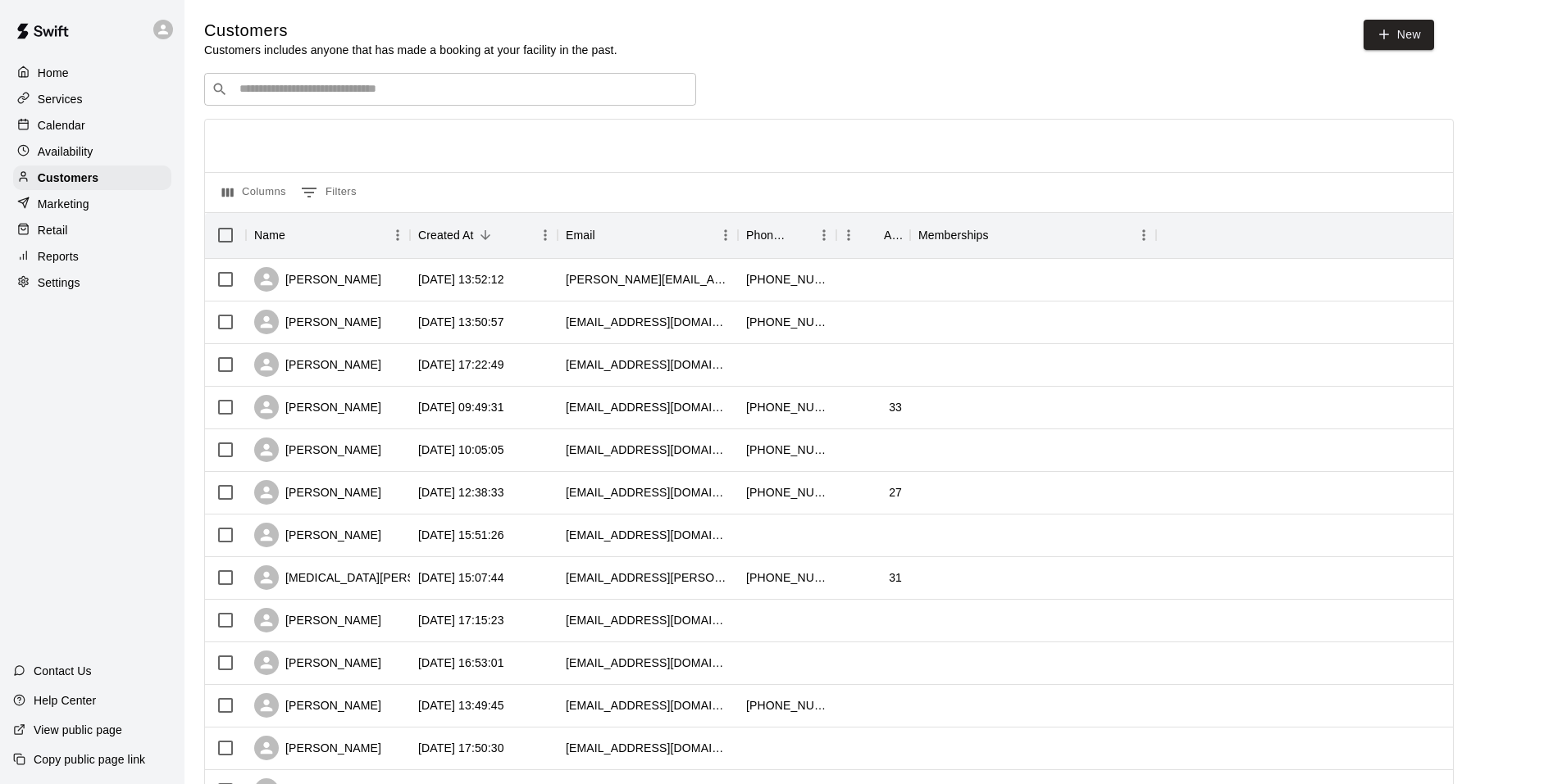
click at [264, 89] on input "Search customers by name or email" at bounding box center [461, 90] width 454 height 17
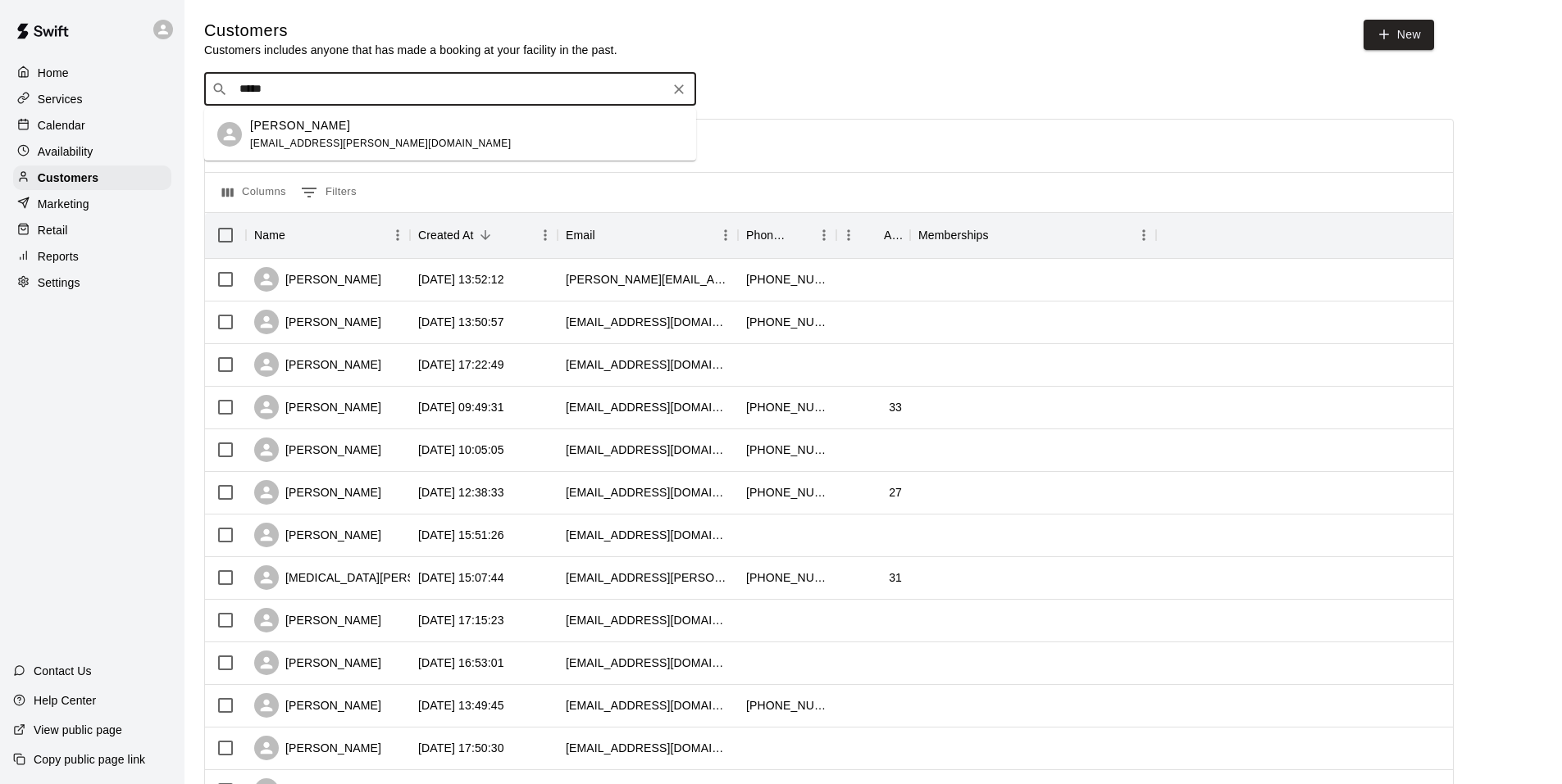
type input "*****"
click at [41, 121] on p "Calendar" at bounding box center [61, 125] width 47 height 17
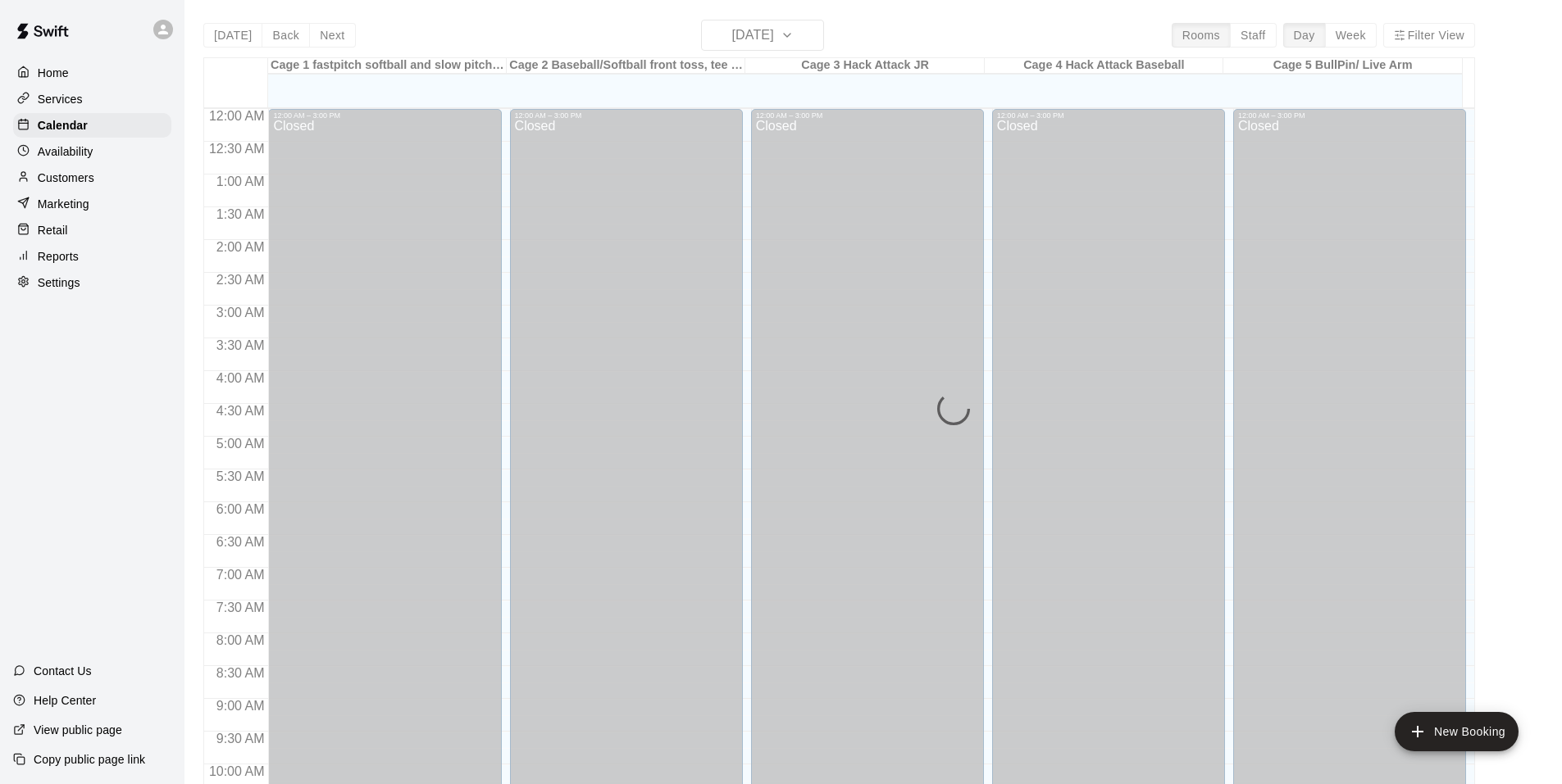
scroll to position [830, 0]
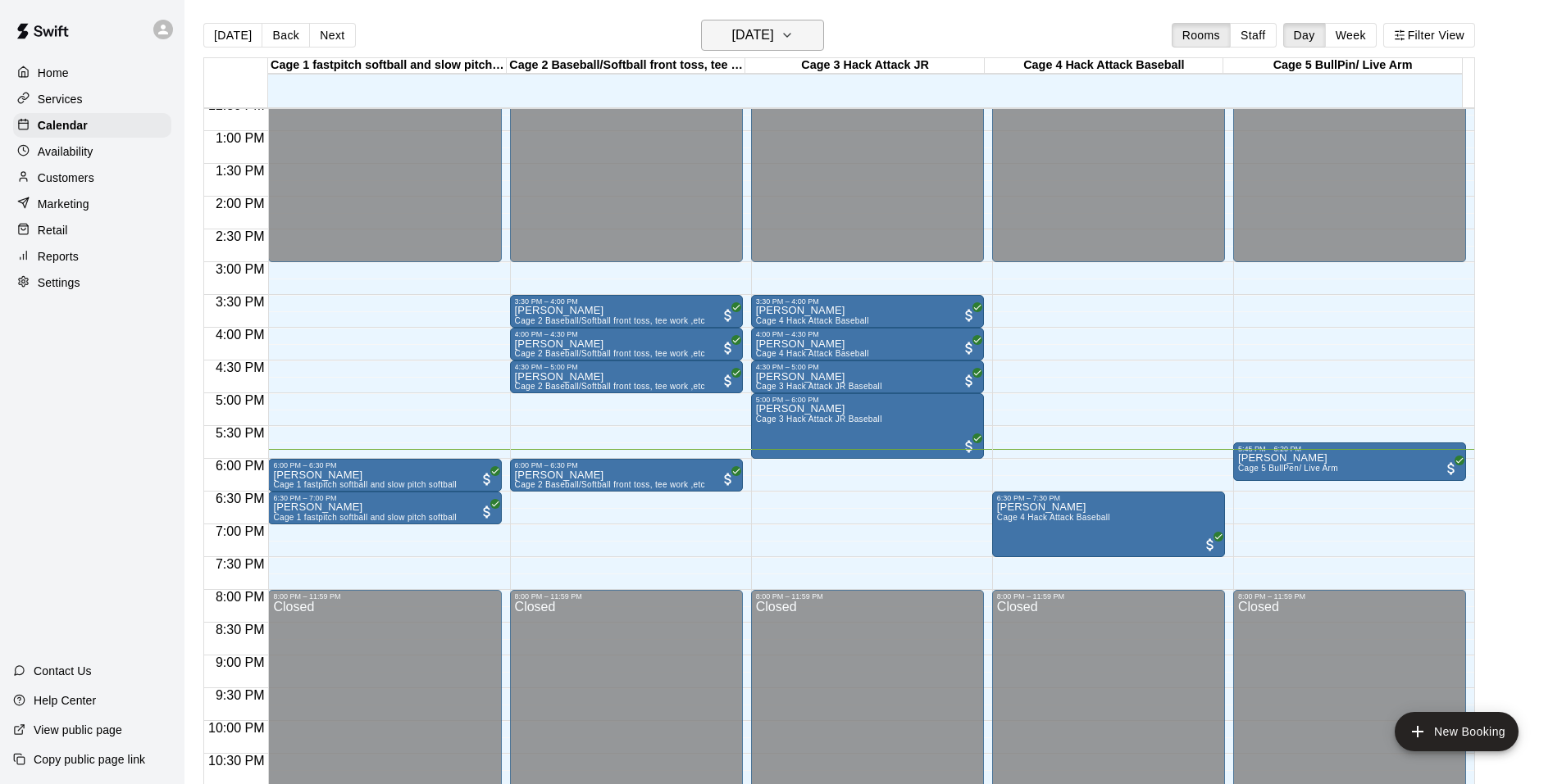
click at [793, 34] on icon "button" at bounding box center [787, 36] width 13 height 20
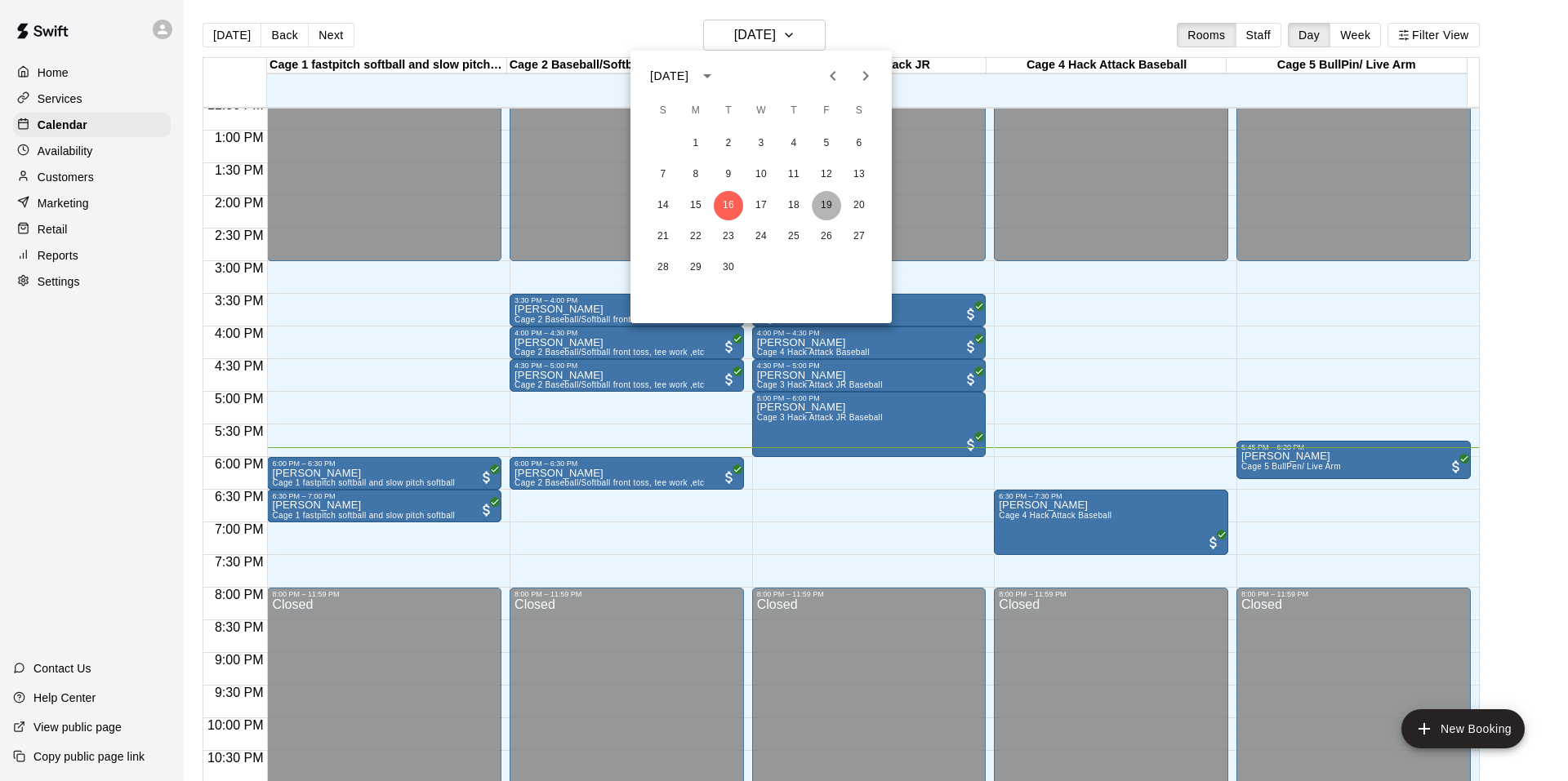
click at [832, 203] on button "19" at bounding box center [827, 206] width 30 height 30
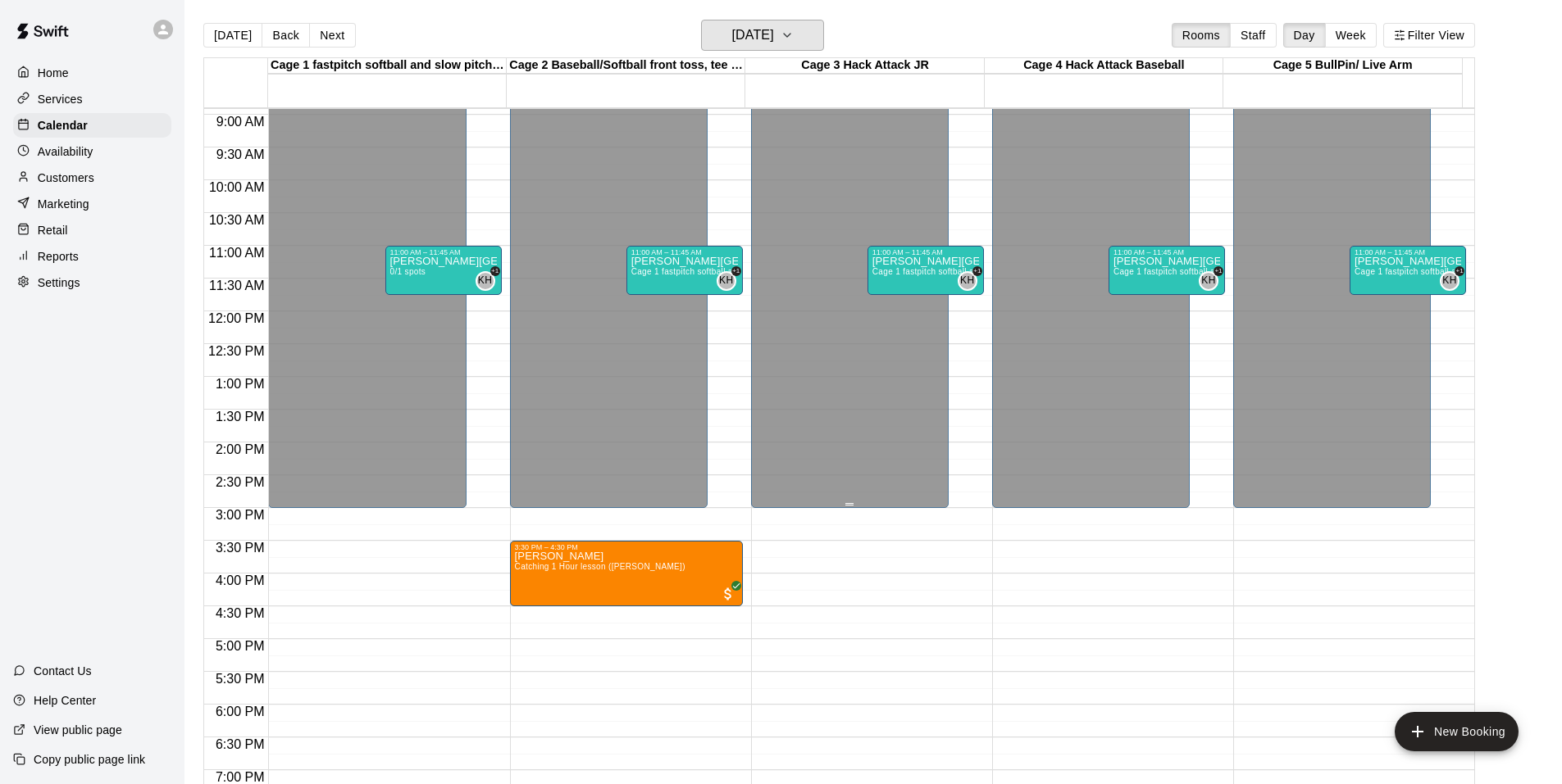
scroll to position [503, 0]
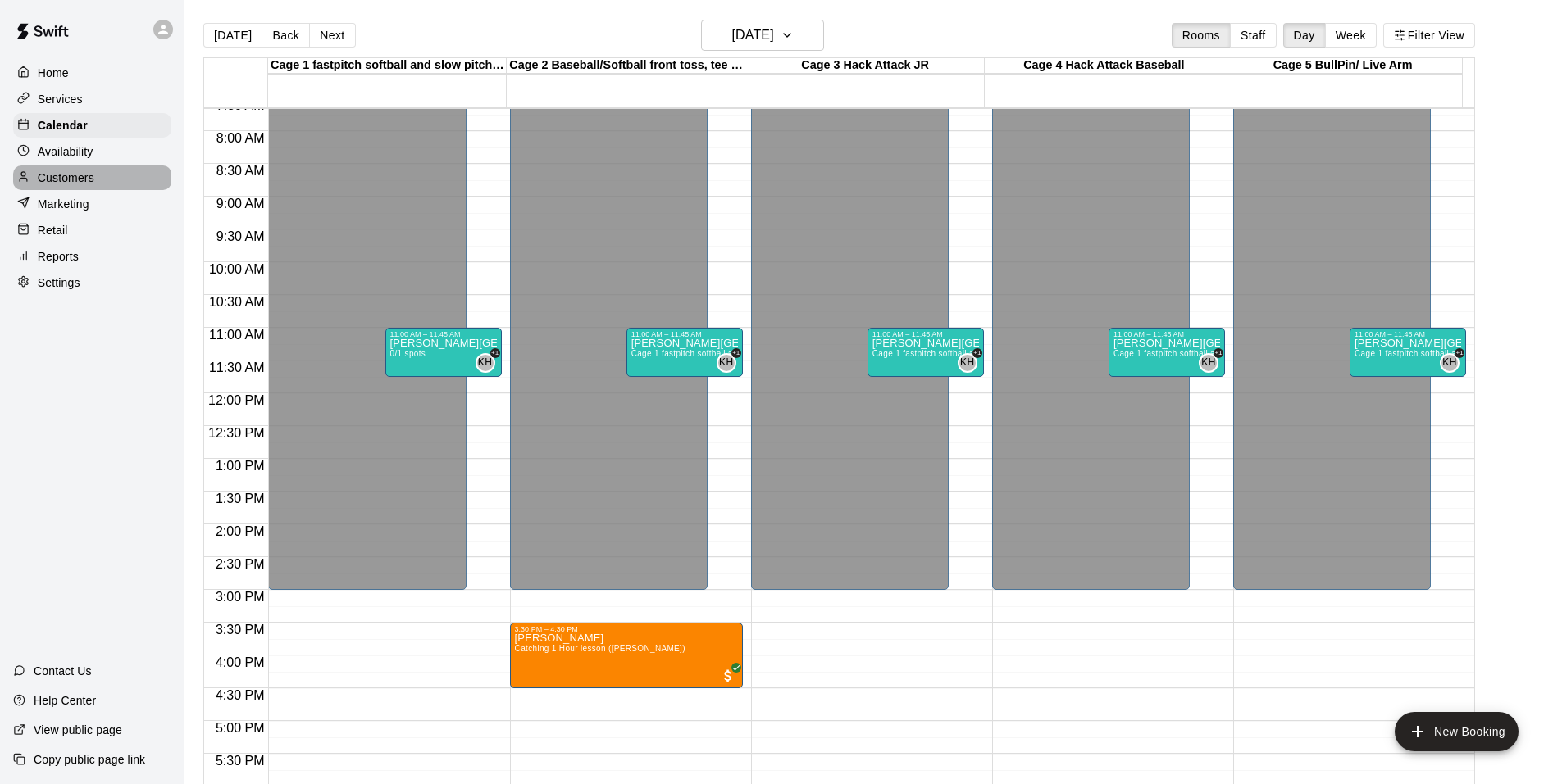
click at [77, 179] on p "Customers" at bounding box center [66, 178] width 56 height 17
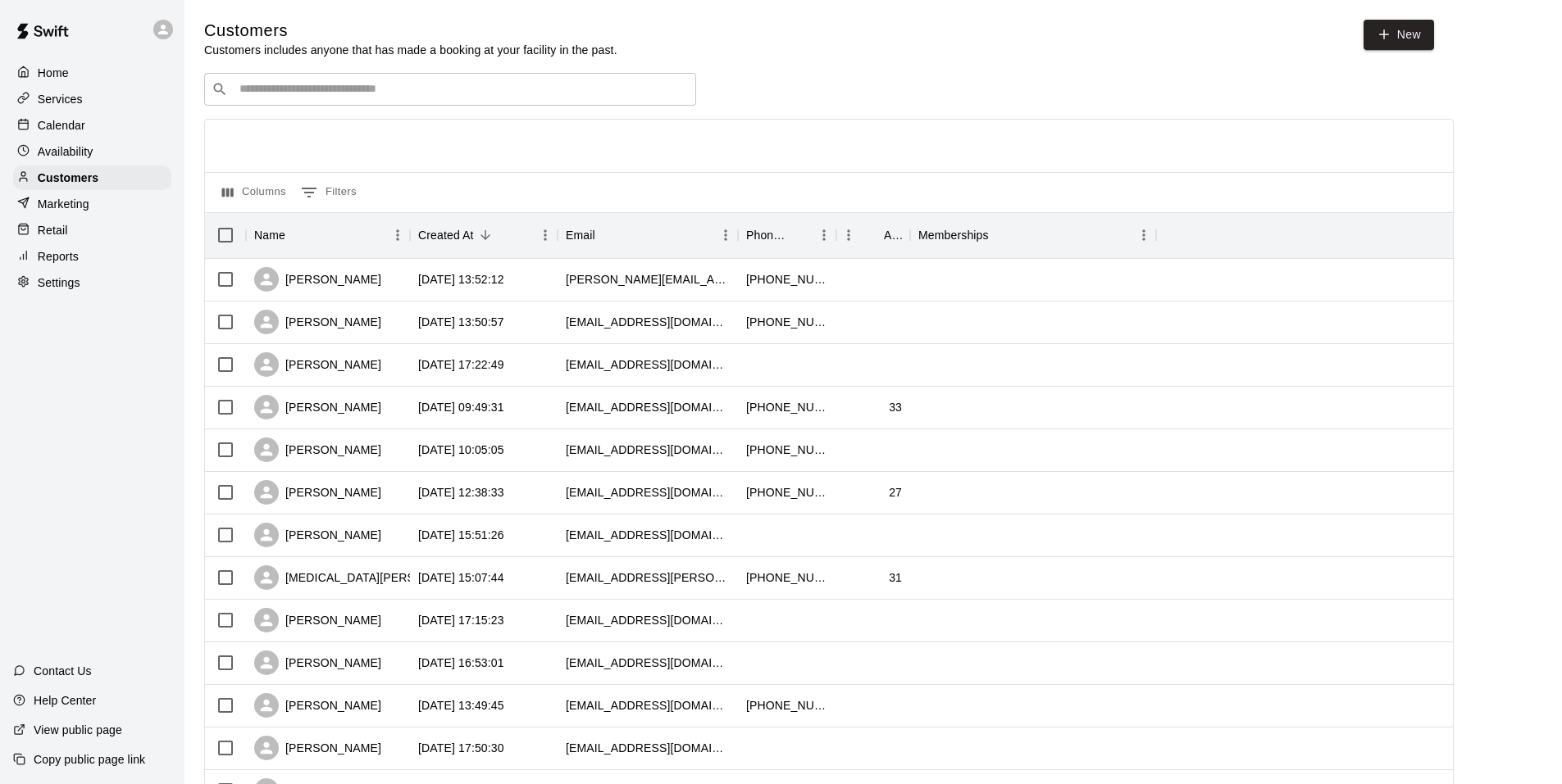
click at [245, 90] on input "Search customers by name or email" at bounding box center [461, 90] width 454 height 17
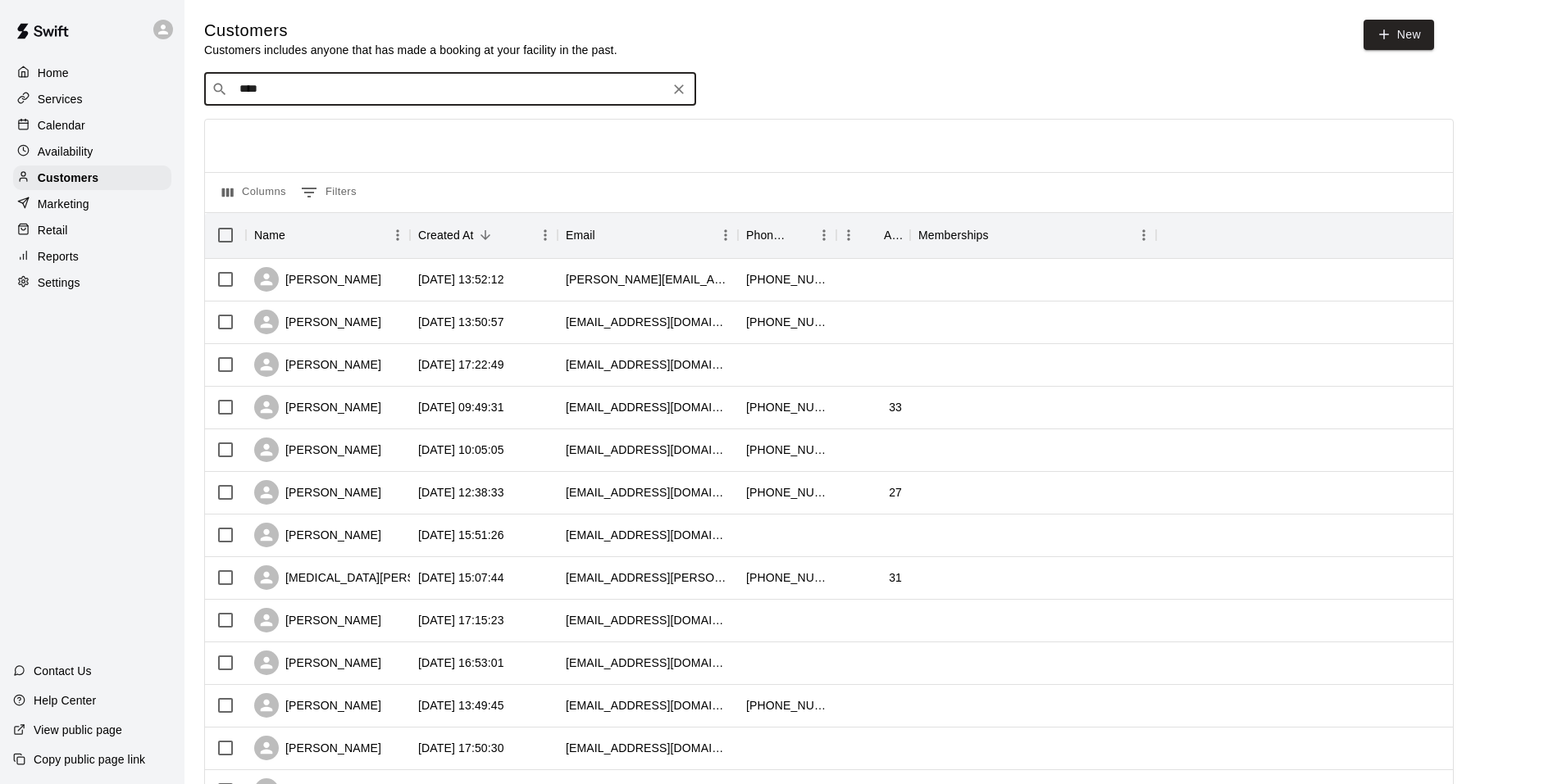
type input "*****"
click at [272, 130] on p "Darby Downs" at bounding box center [300, 125] width 100 height 17
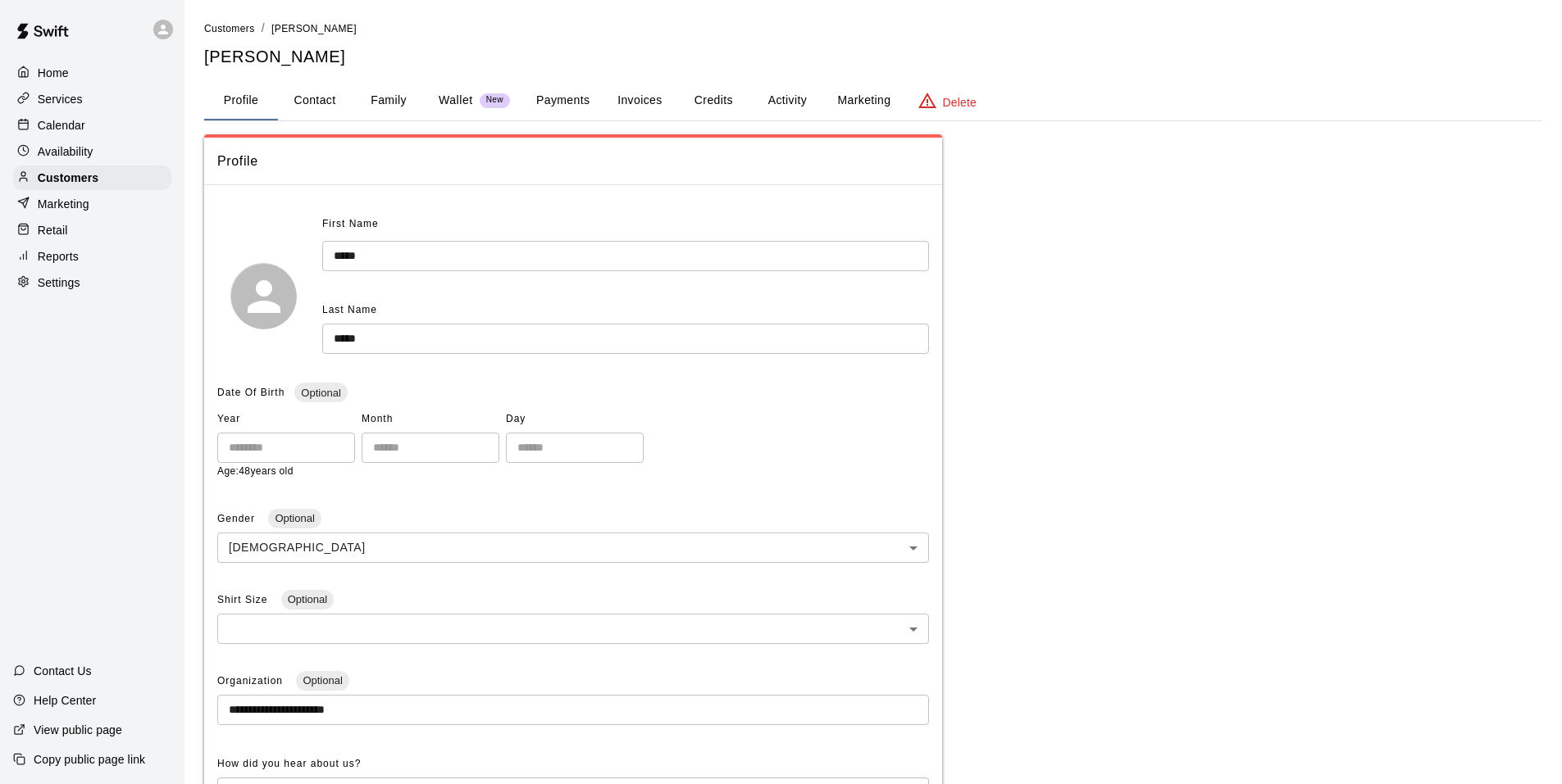
click at [645, 102] on button "Invoices" at bounding box center [639, 100] width 74 height 39
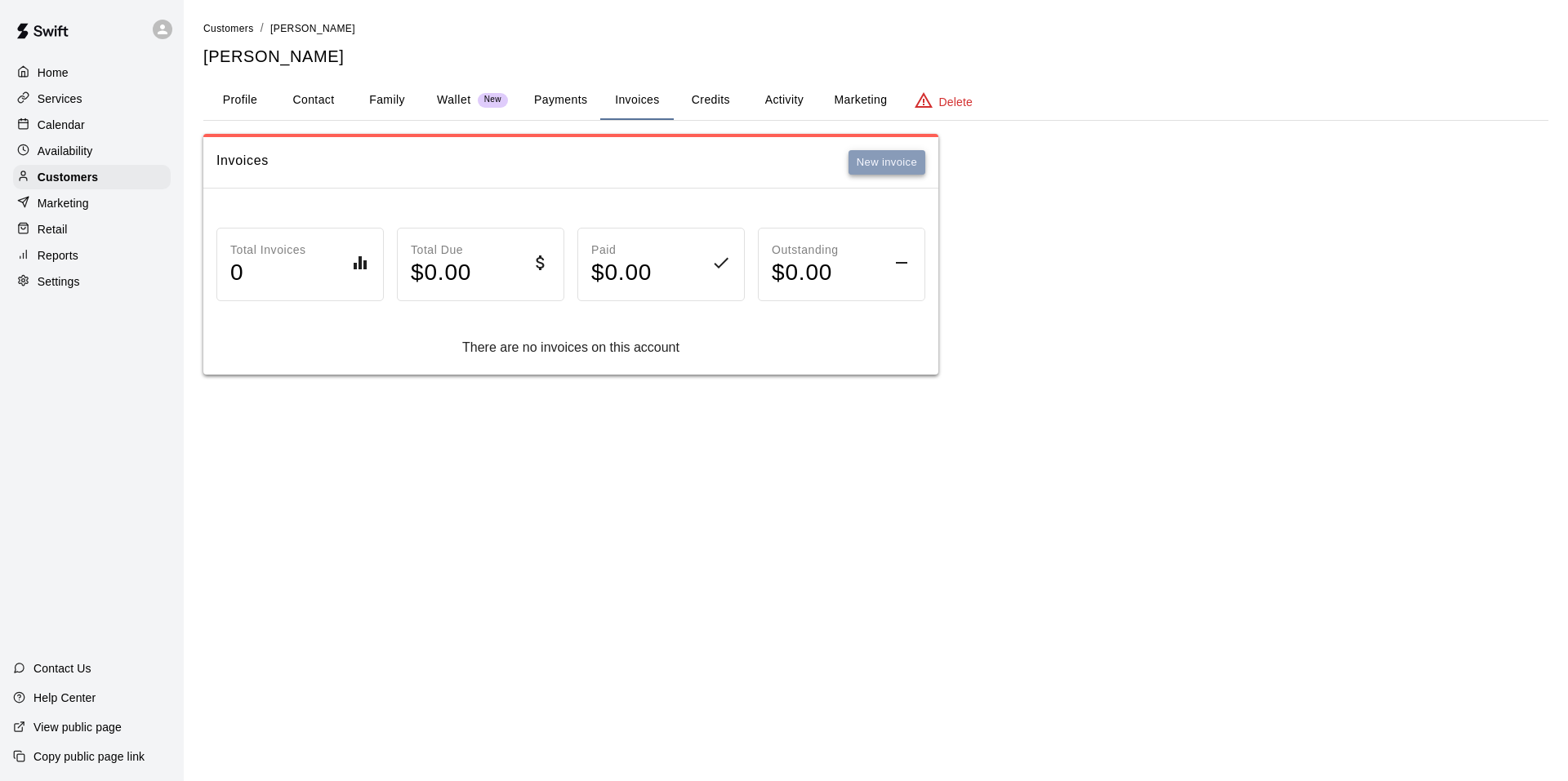
click at [906, 160] on button "New invoice" at bounding box center [886, 163] width 77 height 26
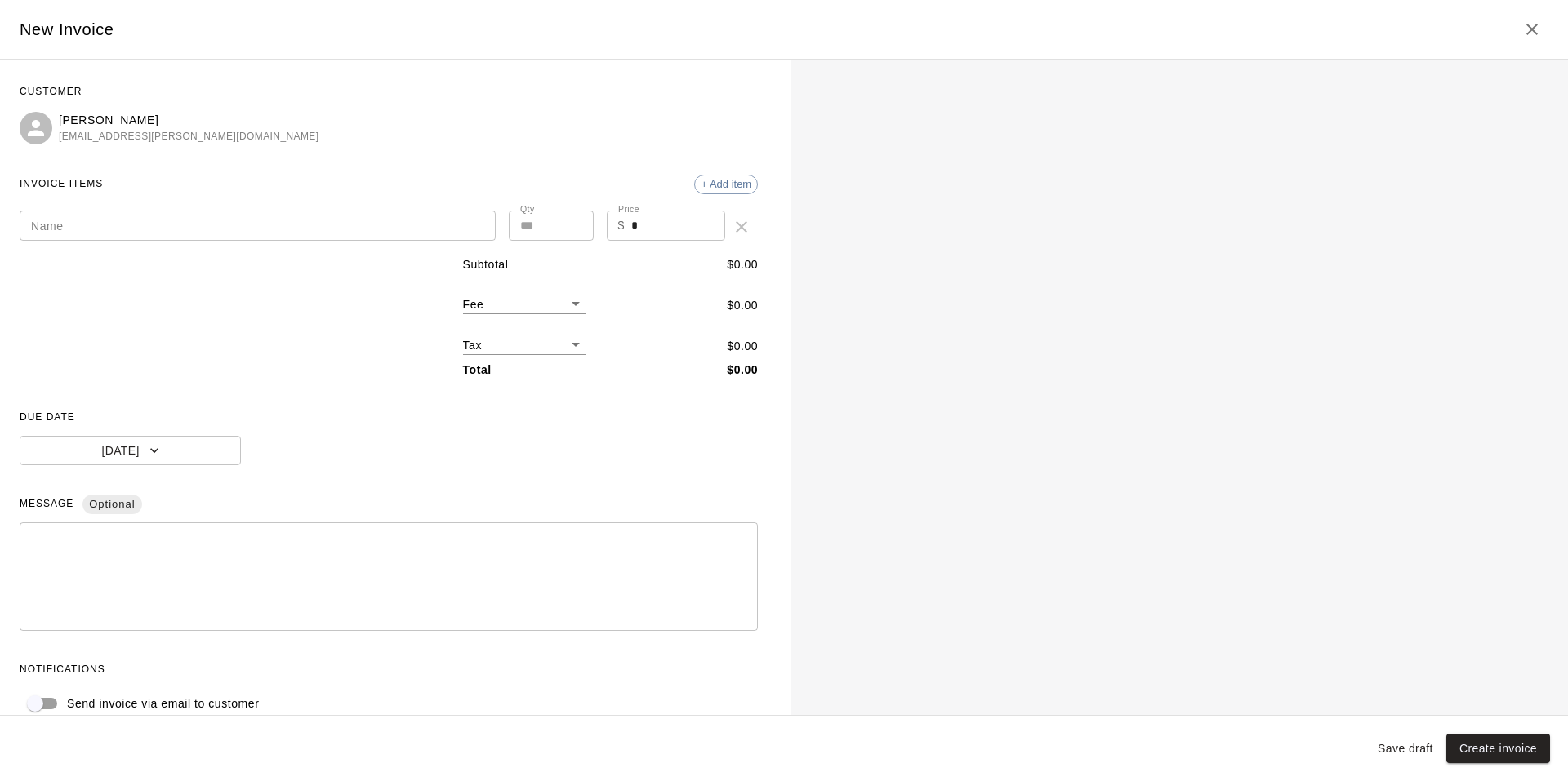
click at [186, 221] on input "Name" at bounding box center [258, 226] width 476 height 31
type input "**********"
click at [631, 234] on input "*" at bounding box center [679, 226] width 94 height 31
type input "*"
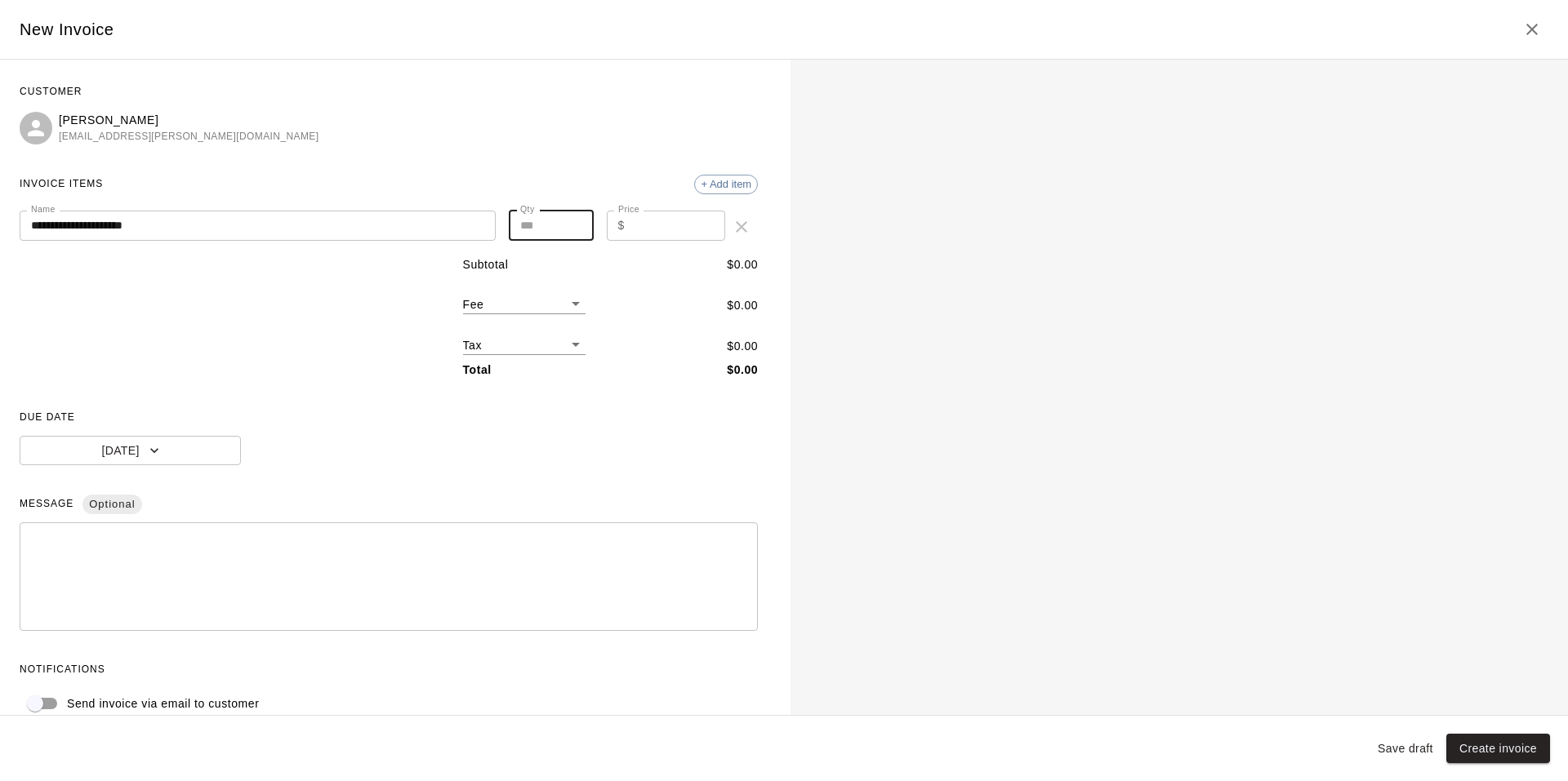
click at [515, 233] on input "*" at bounding box center [550, 226] width 85 height 31
type input "**"
click at [666, 232] on input "Price" at bounding box center [679, 226] width 94 height 31
type input "*****"
click at [567, 305] on body "**********" at bounding box center [784, 203] width 1568 height 407
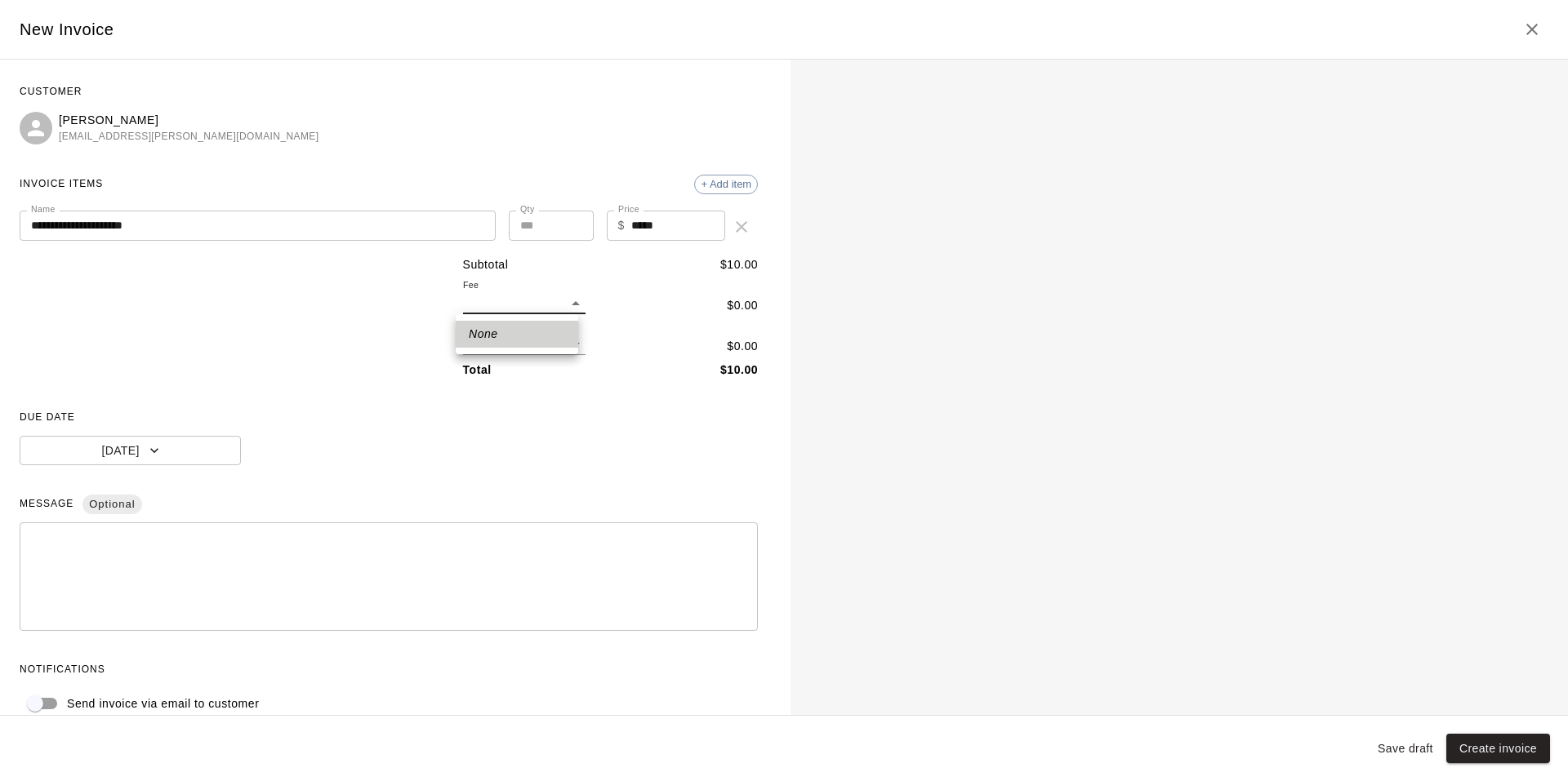
click at [567, 305] on div at bounding box center [784, 390] width 1568 height 781
click at [566, 340] on body "**********" at bounding box center [784, 203] width 1568 height 407
click at [544, 403] on li "Sales Tax ( 6.1 %)" at bounding box center [517, 402] width 122 height 27
type input "***"
click at [527, 221] on input "**" at bounding box center [550, 226] width 85 height 31
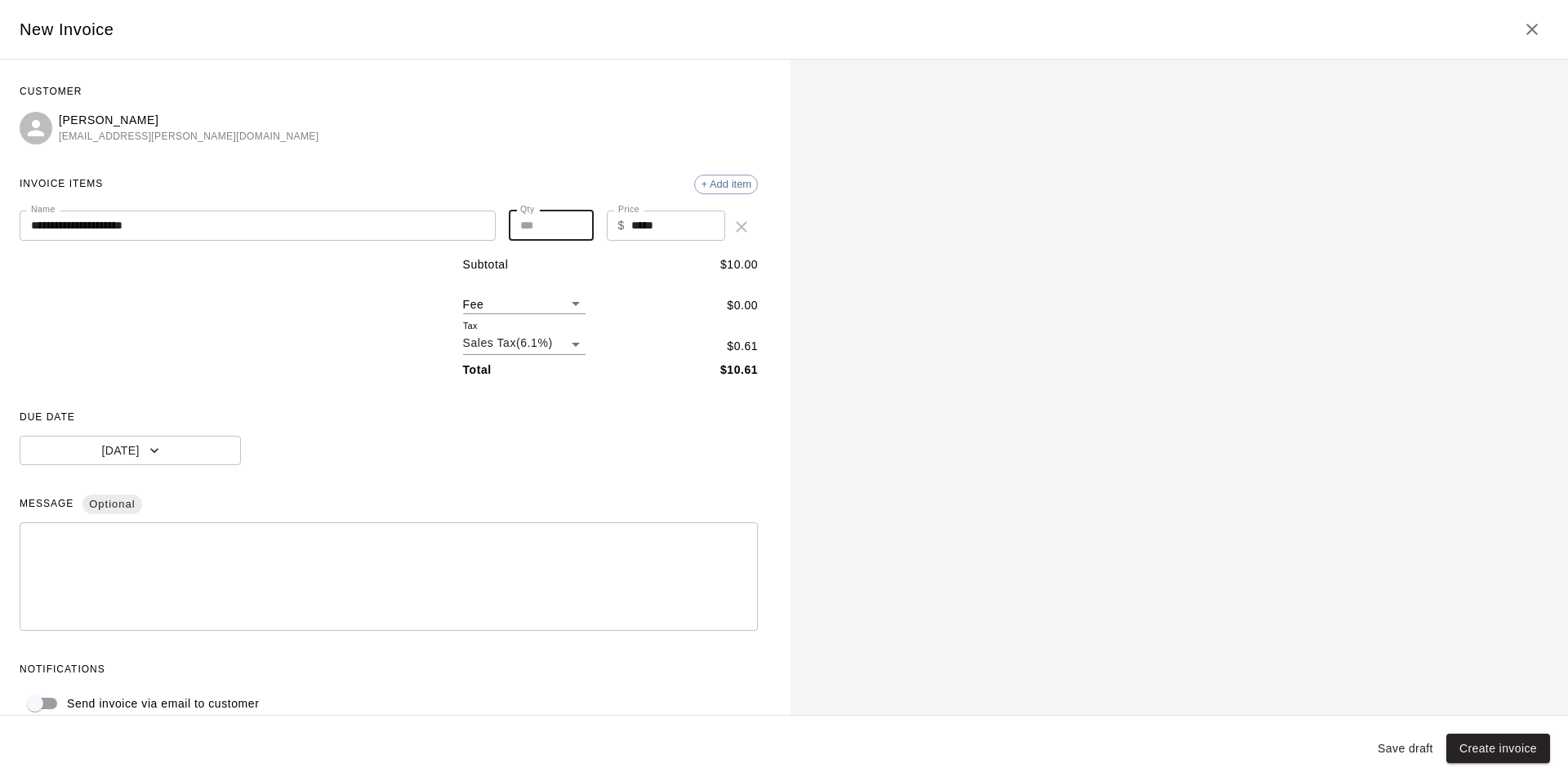
type input "*"
type input "****"
click at [637, 227] on input "****" at bounding box center [679, 226] width 94 height 31
type input "******"
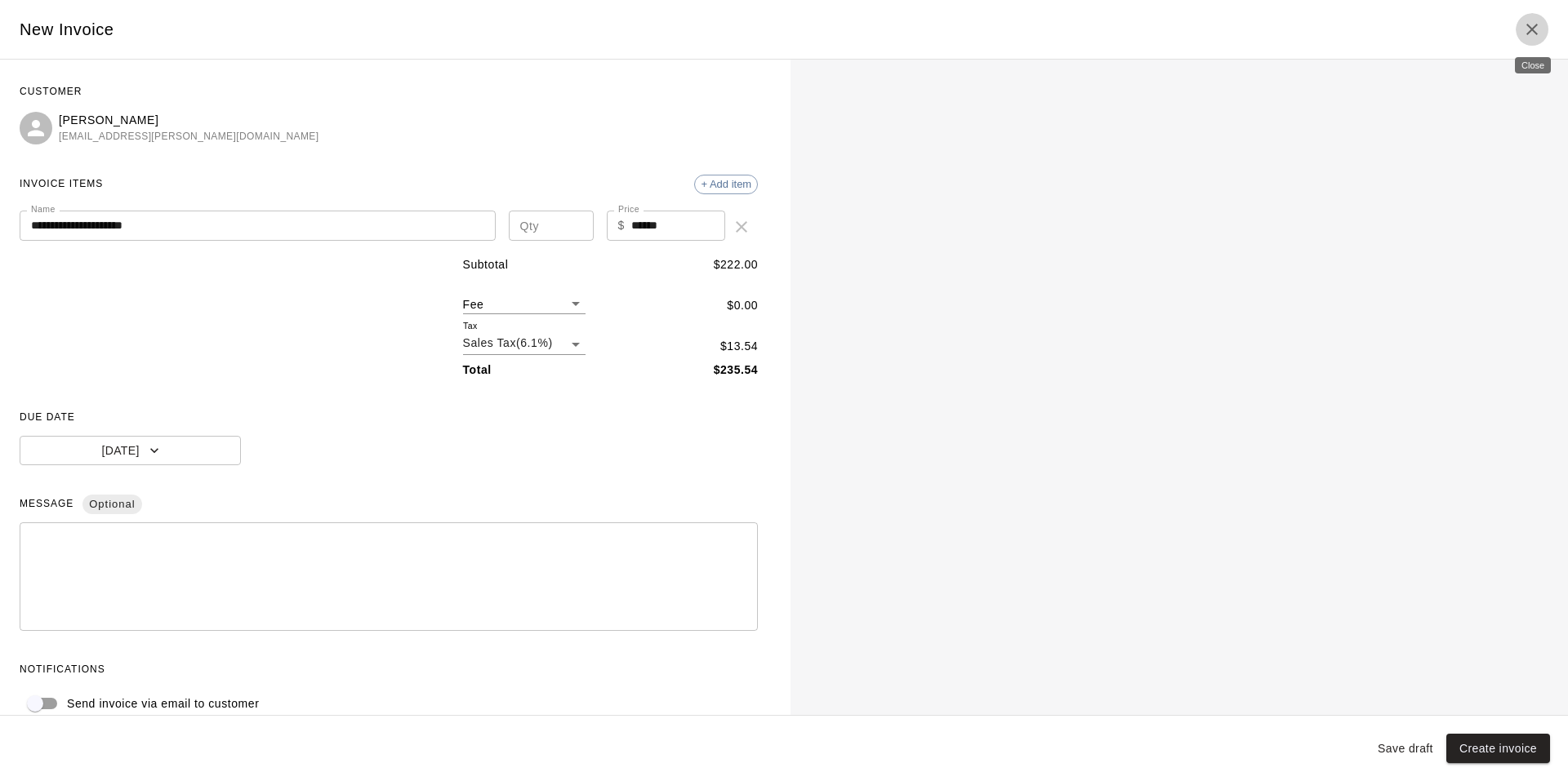
click at [1535, 26] on icon "Close" at bounding box center [1532, 30] width 12 height 12
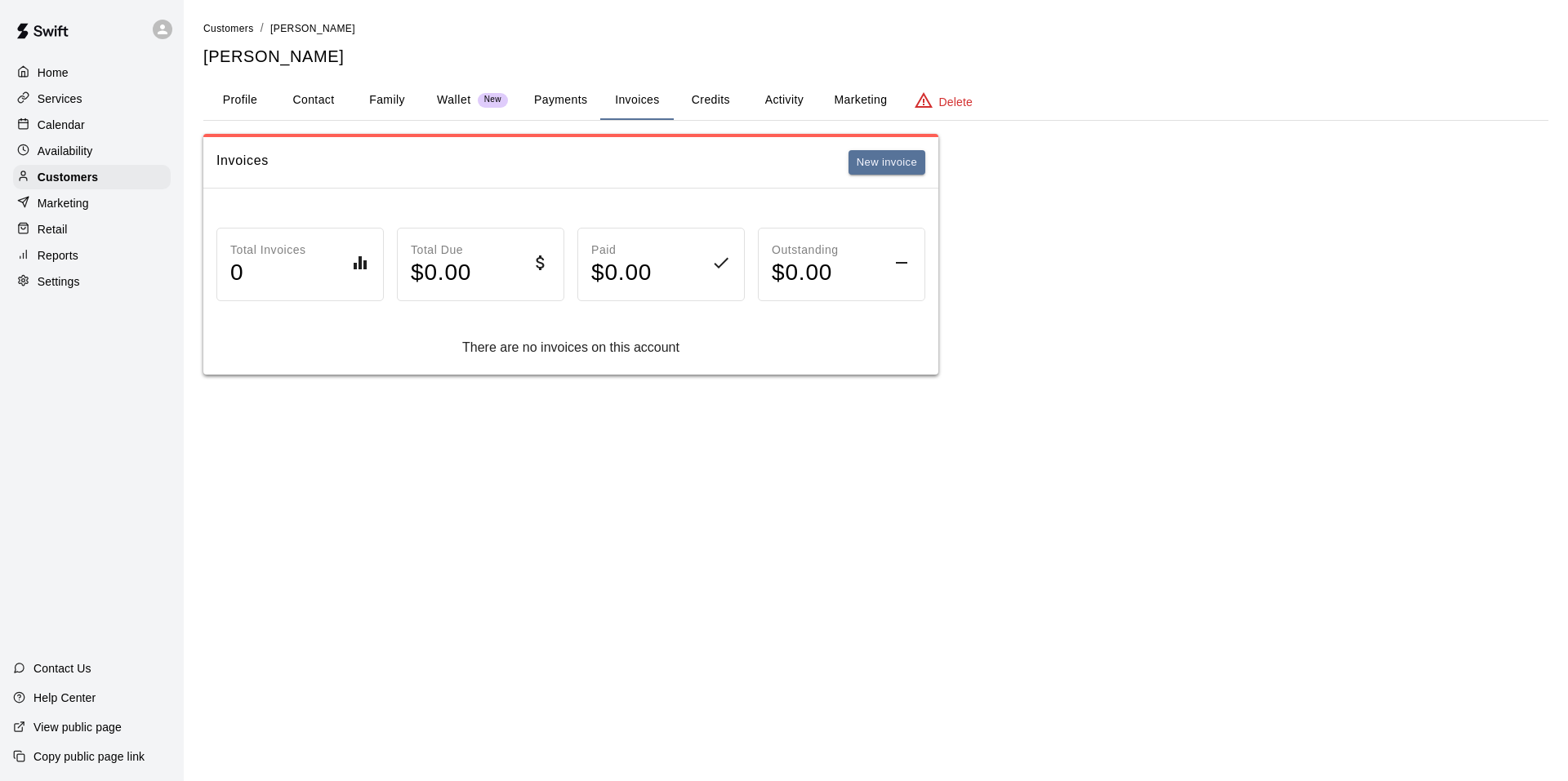
click at [56, 130] on p "Calendar" at bounding box center [60, 125] width 47 height 17
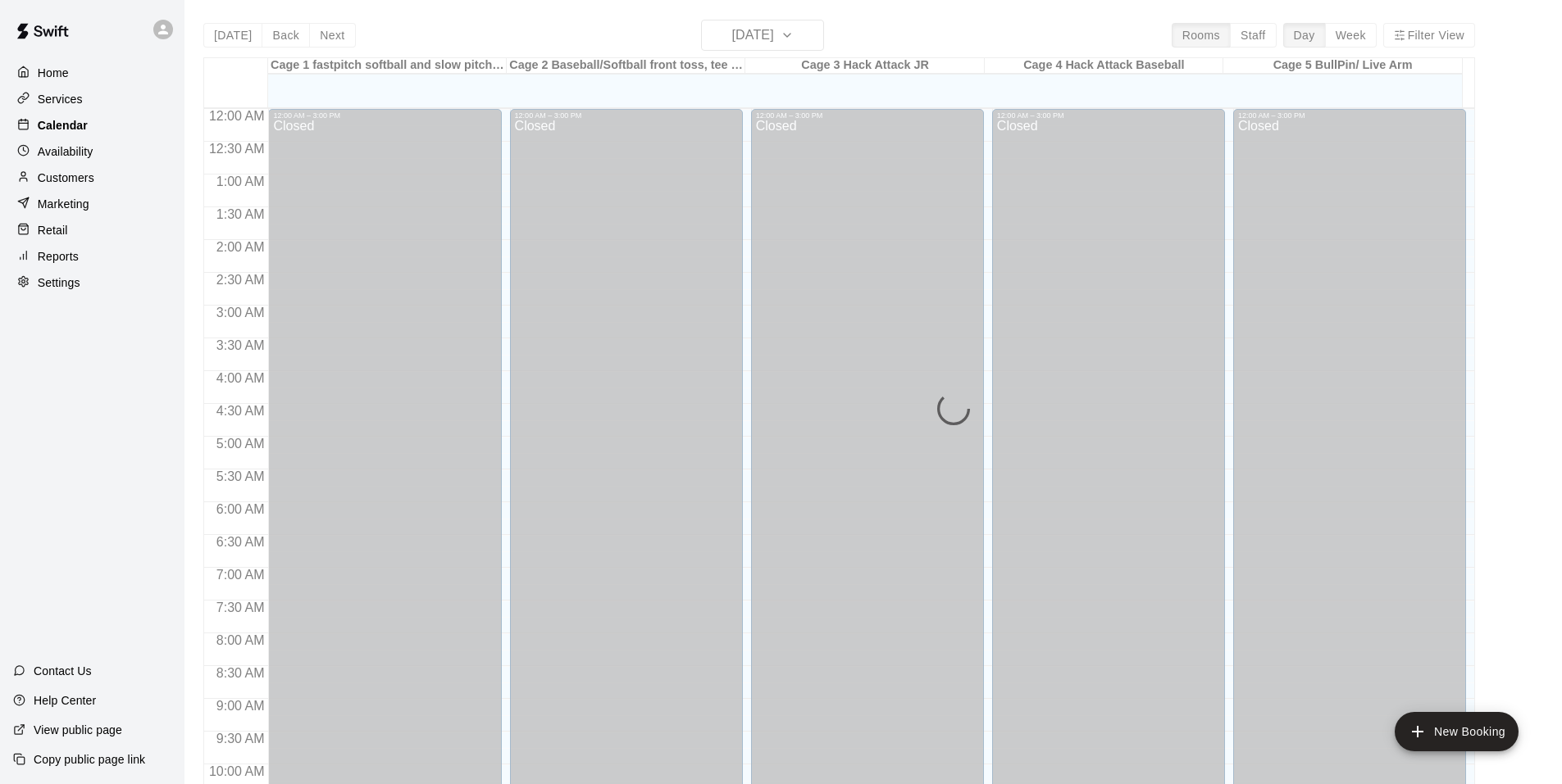
scroll to position [830, 0]
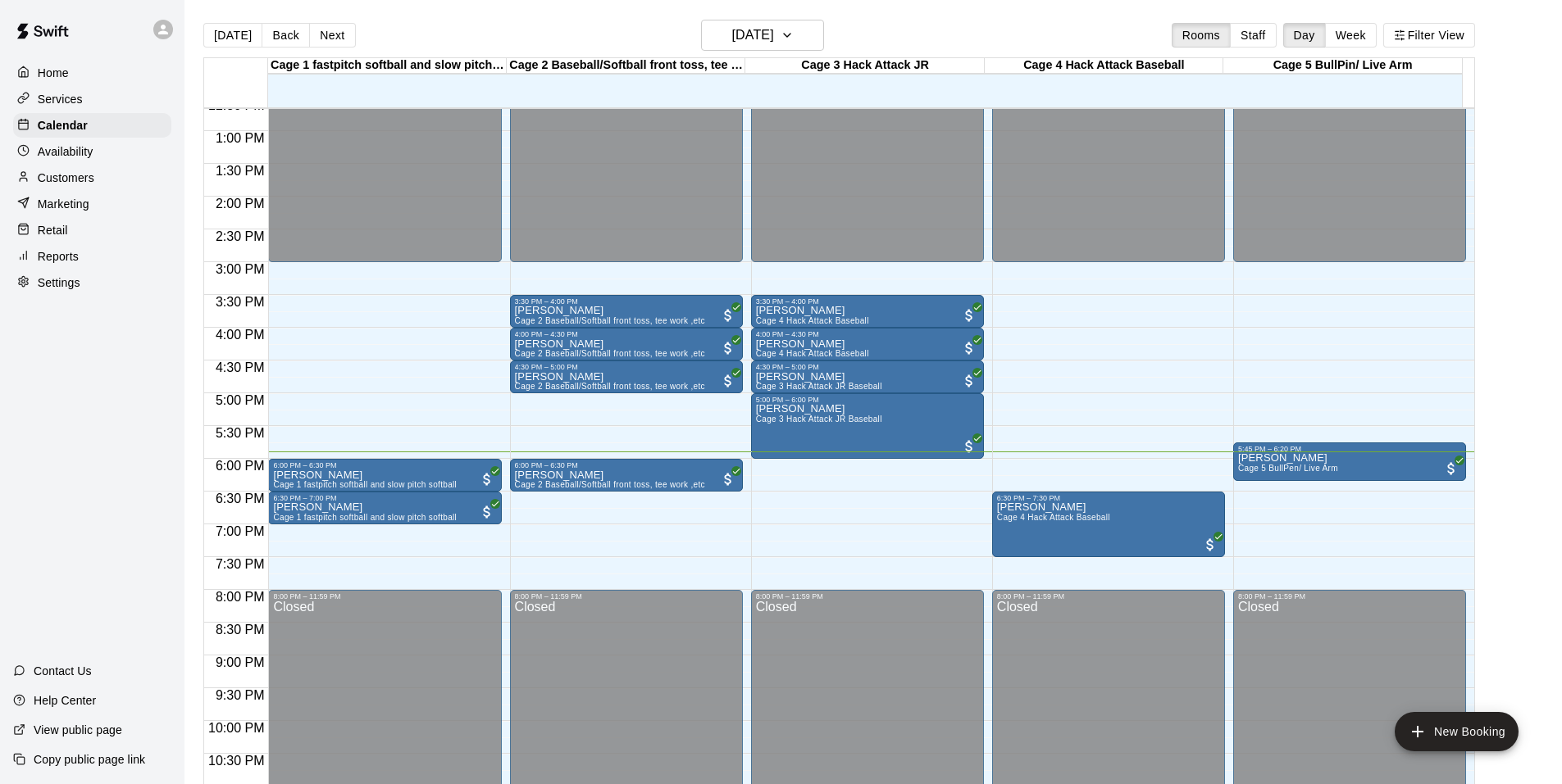
click at [73, 175] on p "Customers" at bounding box center [66, 178] width 56 height 17
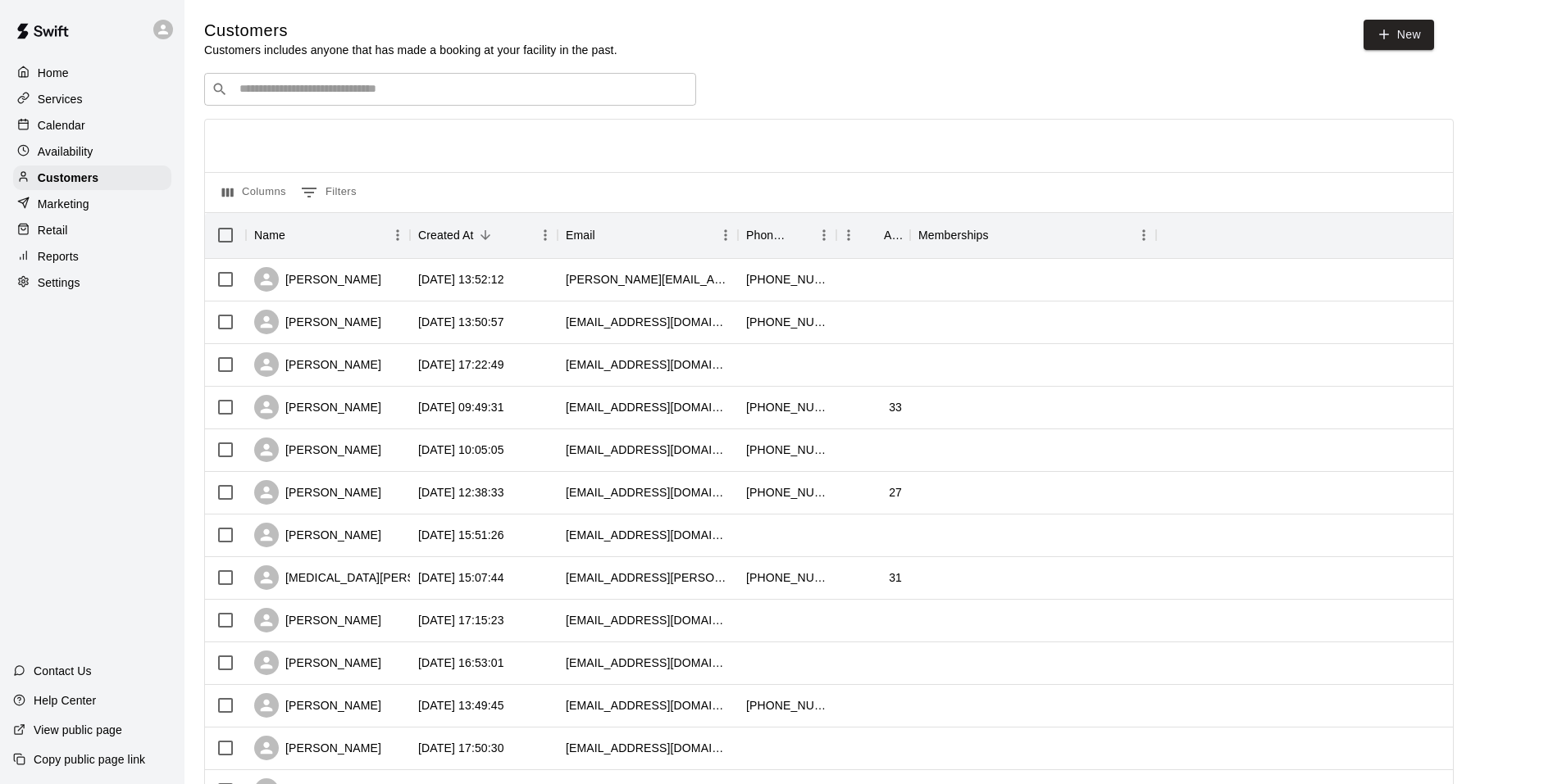
click at [273, 87] on input "Search customers by name or email" at bounding box center [461, 90] width 454 height 17
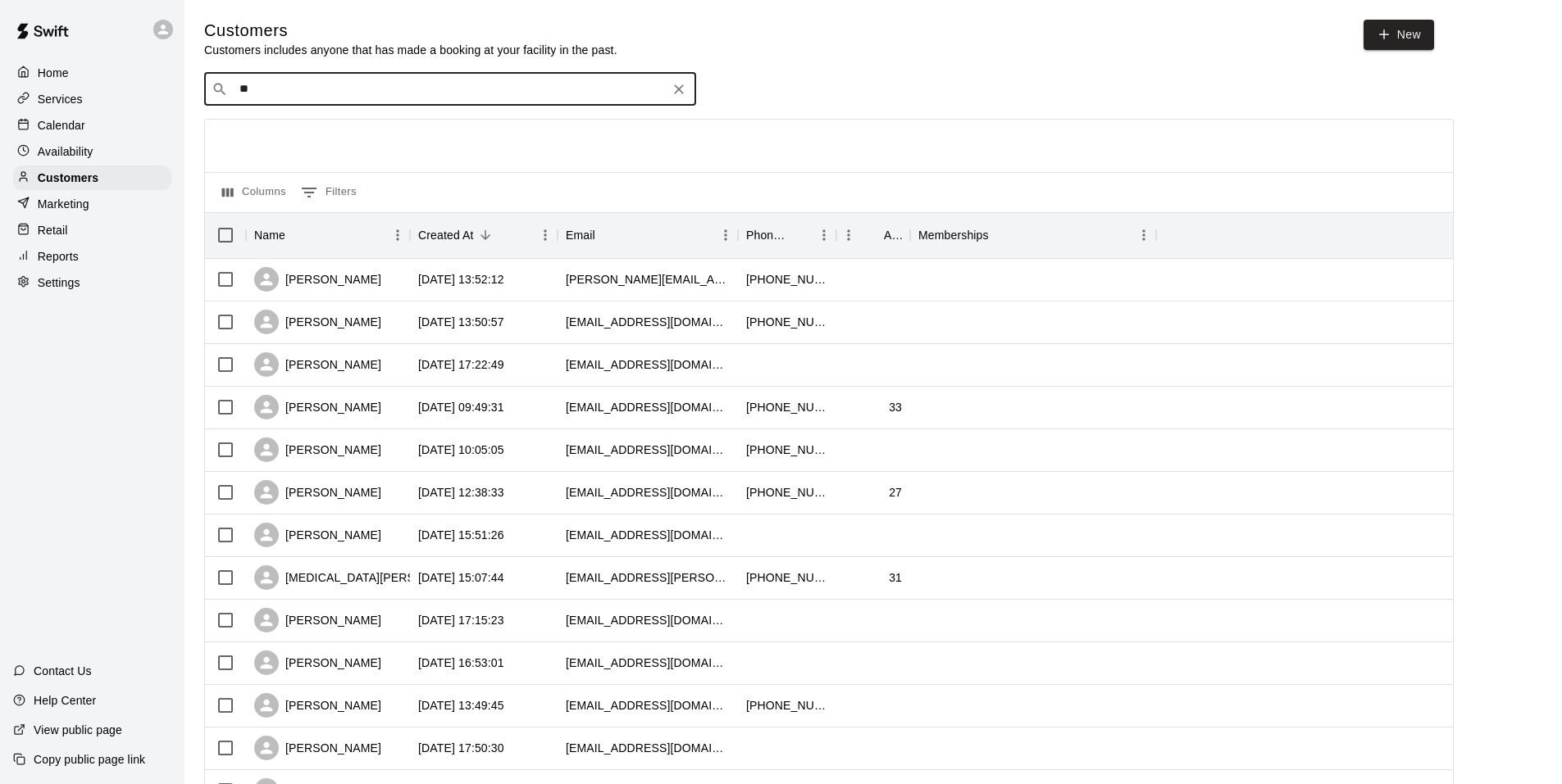
type input "***"
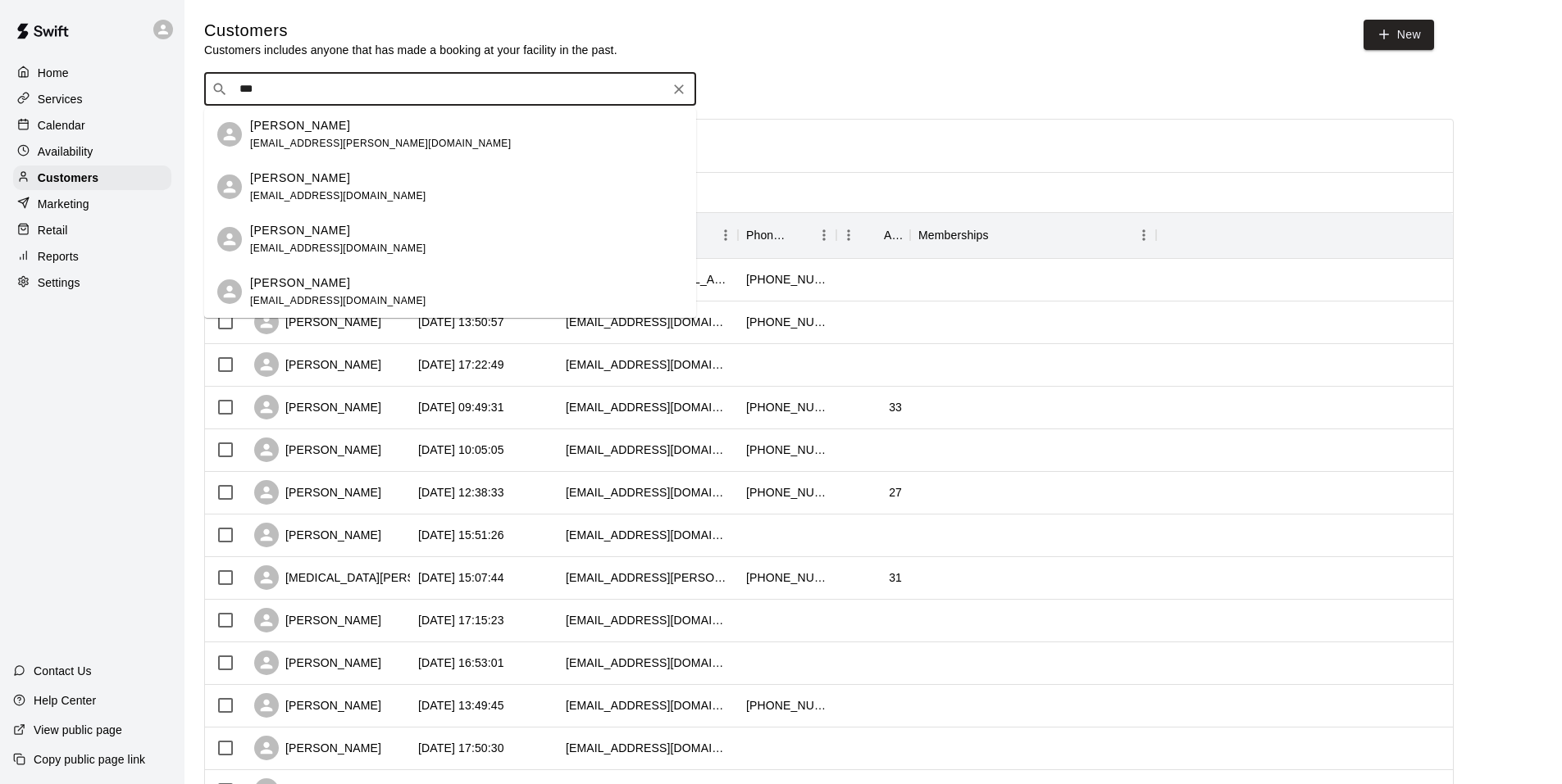
click at [301, 129] on p "Darby Downs" at bounding box center [300, 125] width 100 height 17
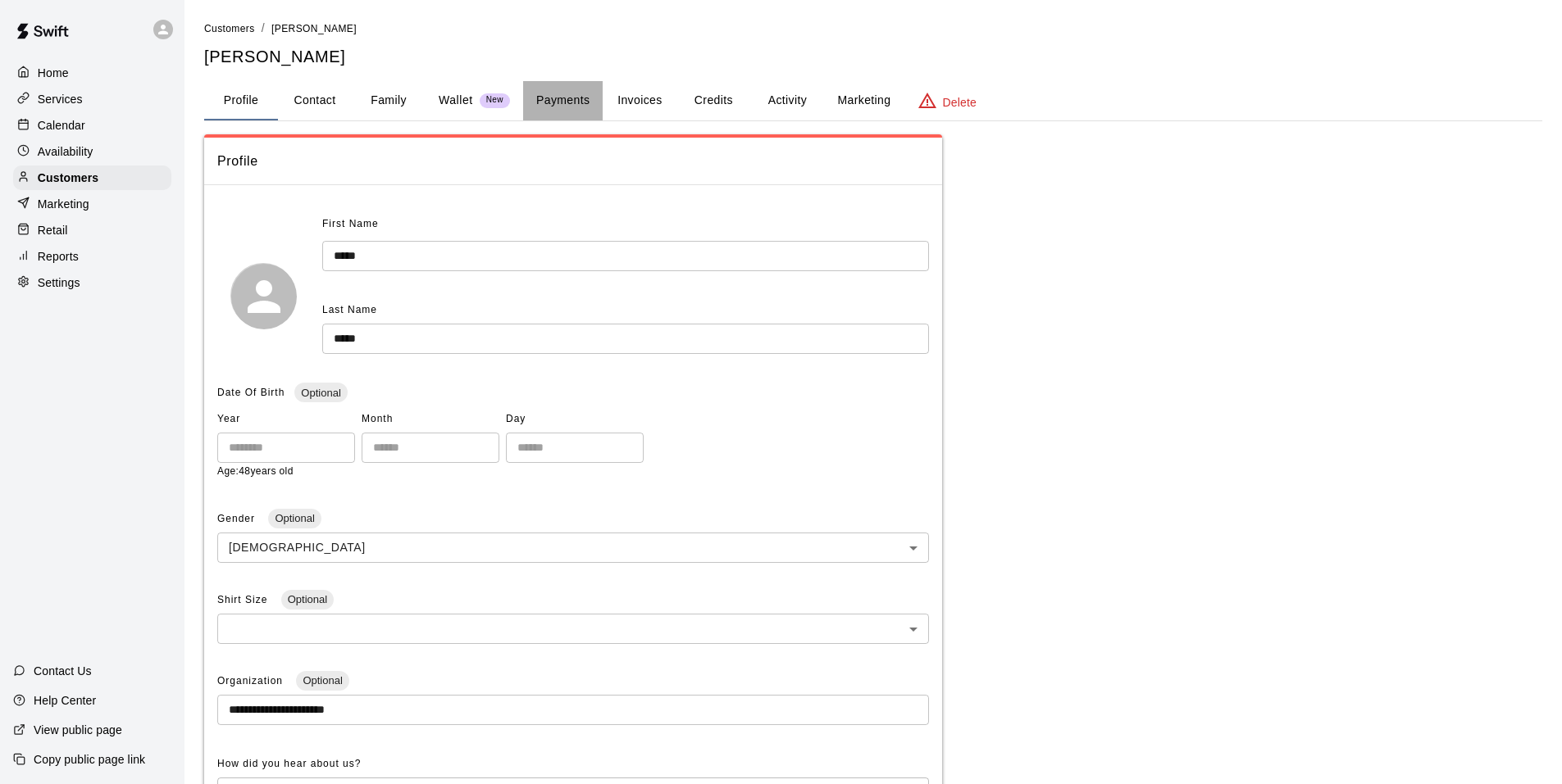
click at [548, 101] on button "Payments" at bounding box center [563, 100] width 80 height 39
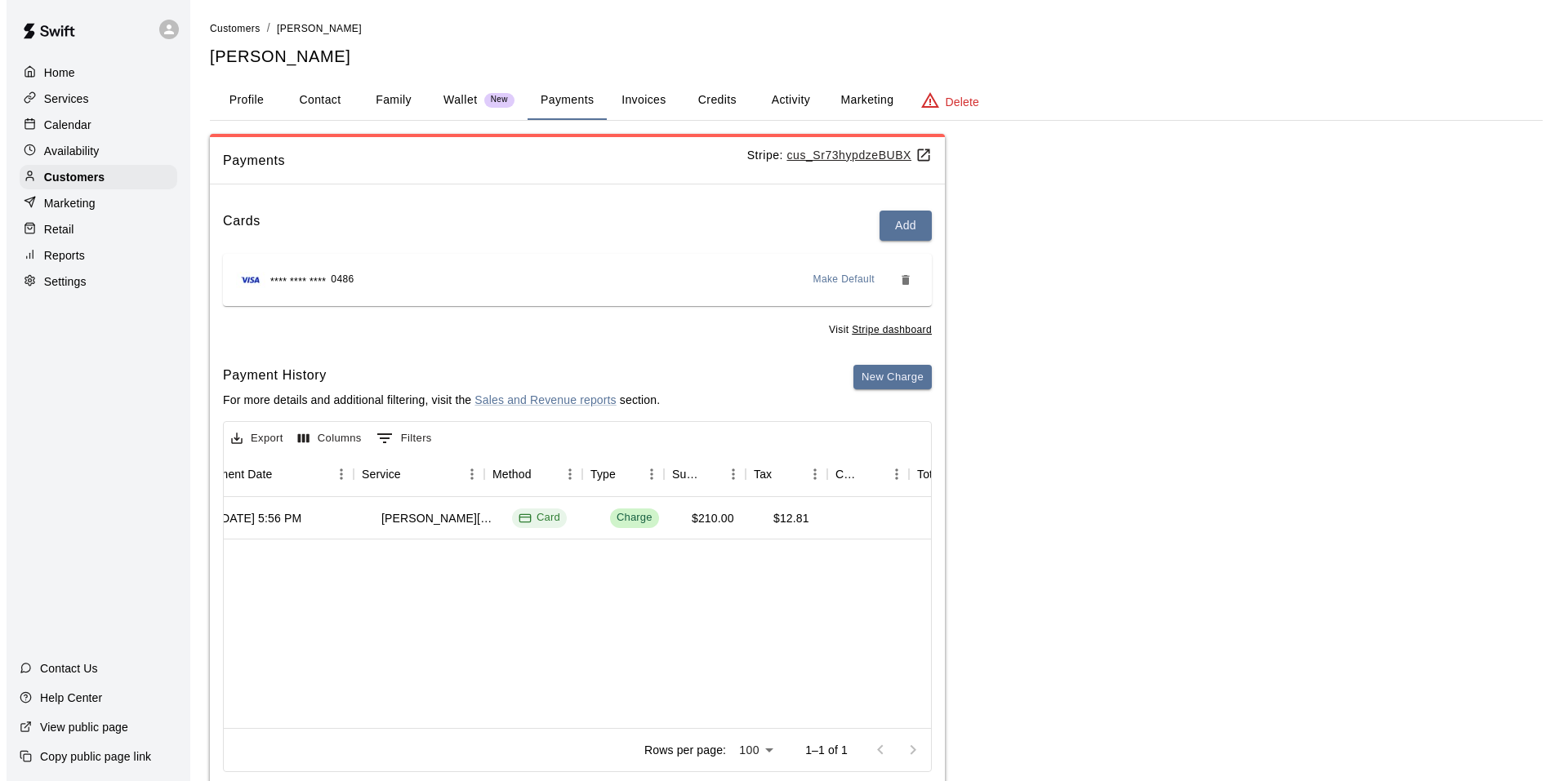
scroll to position [0, 258]
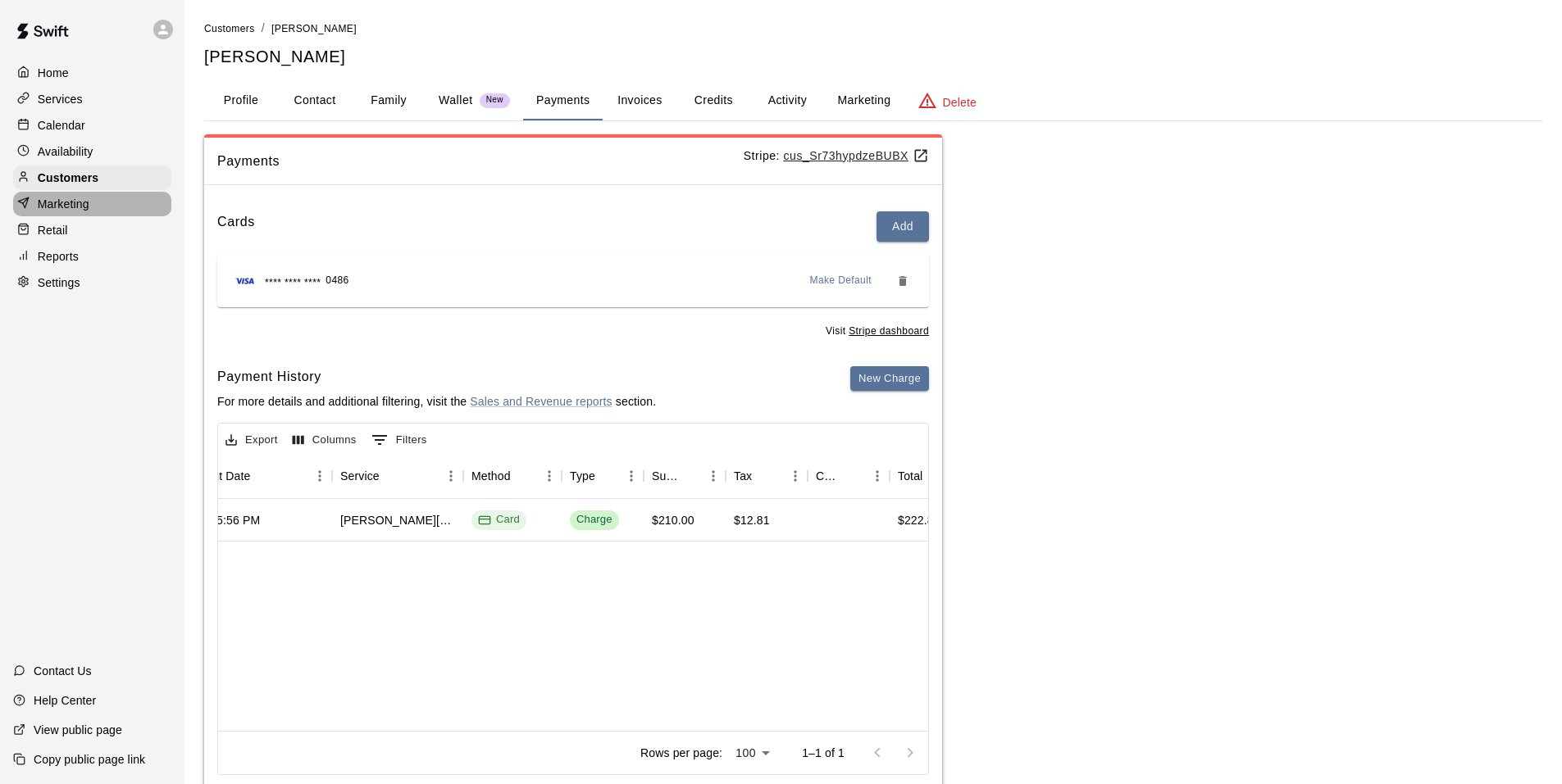
click at [82, 212] on p "Marketing" at bounding box center [63, 204] width 51 height 17
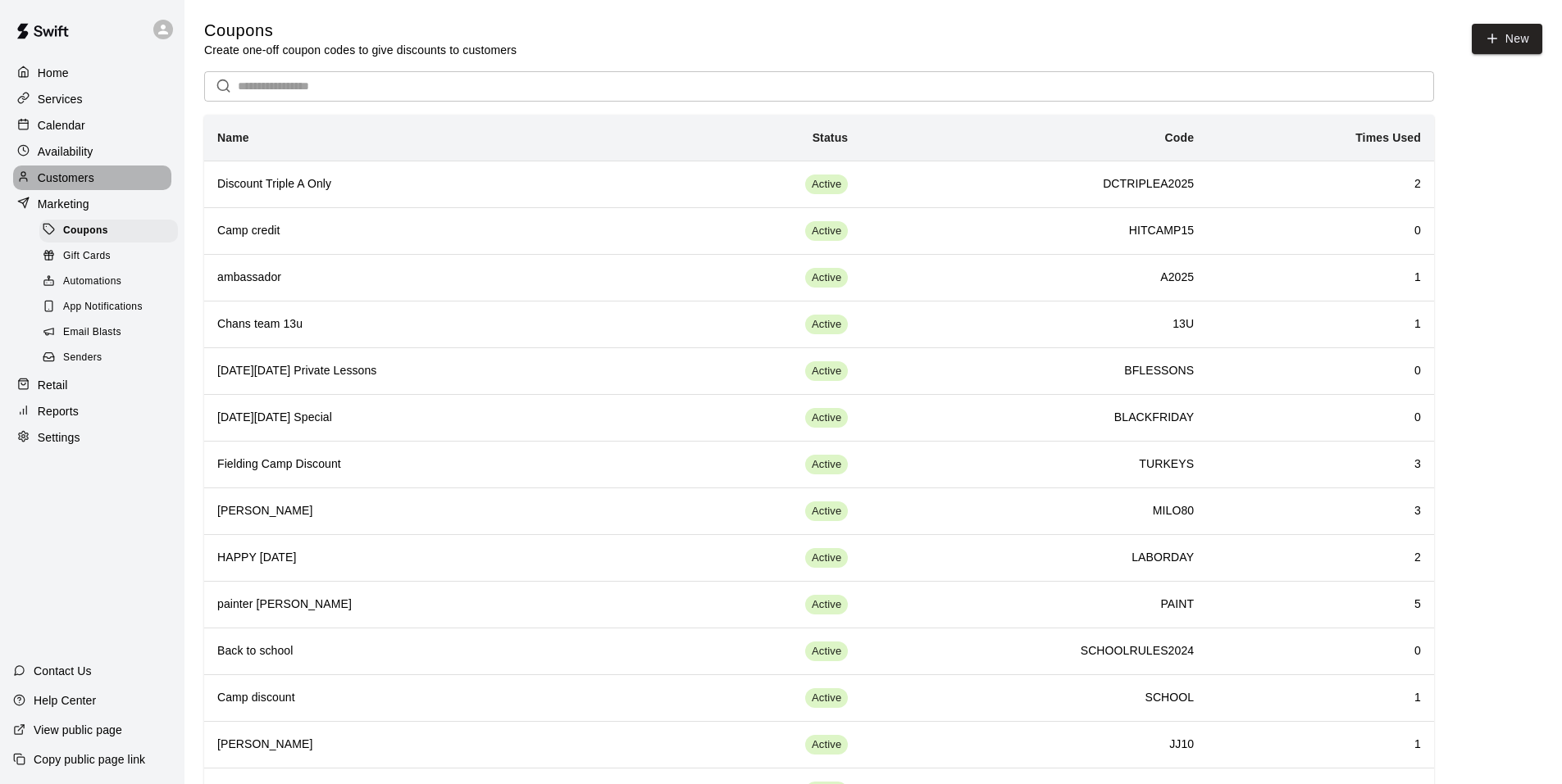
click at [80, 181] on p "Customers" at bounding box center [66, 178] width 56 height 17
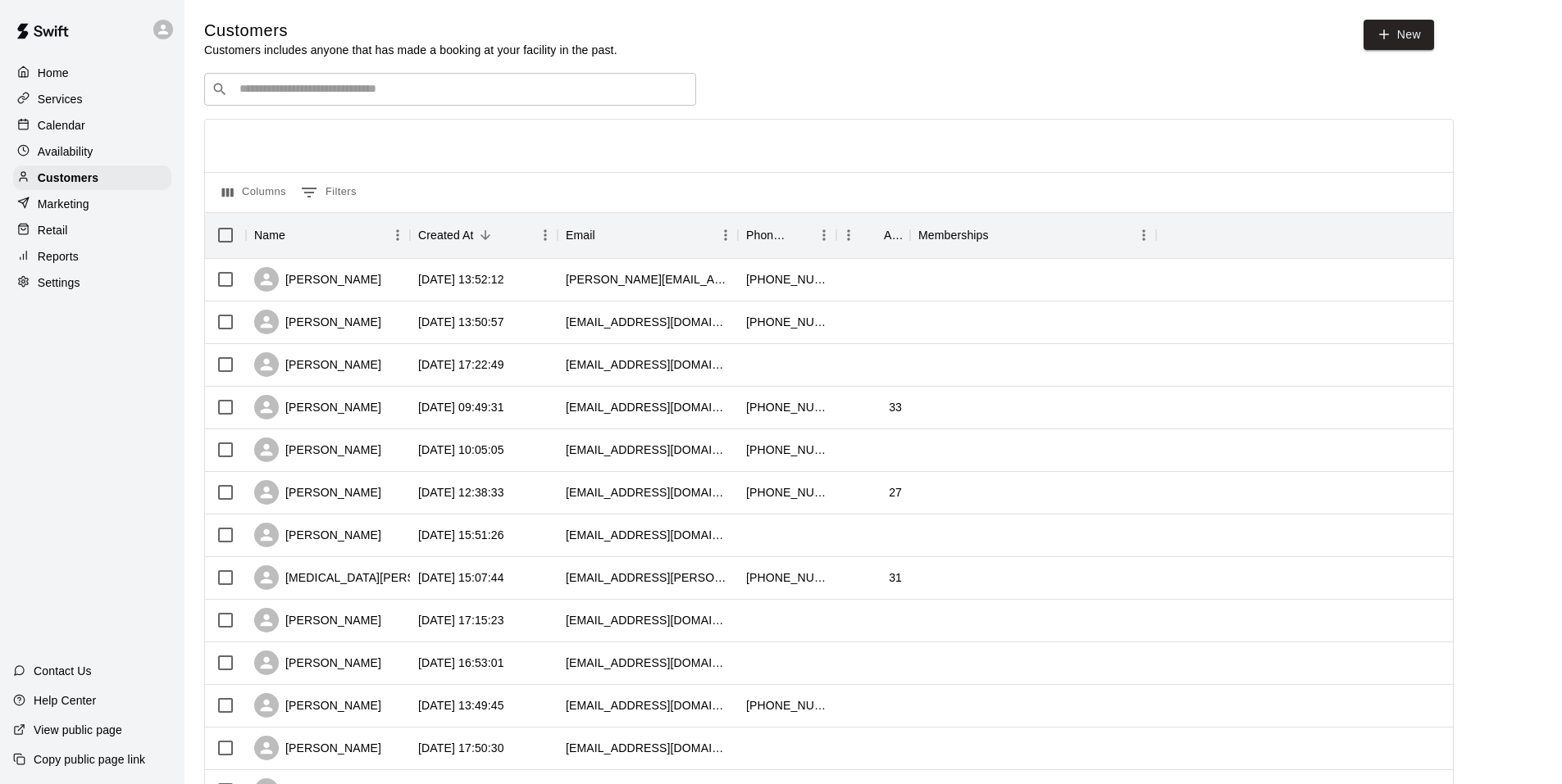
click at [251, 94] on input "Search customers by name or email" at bounding box center [461, 90] width 454 height 17
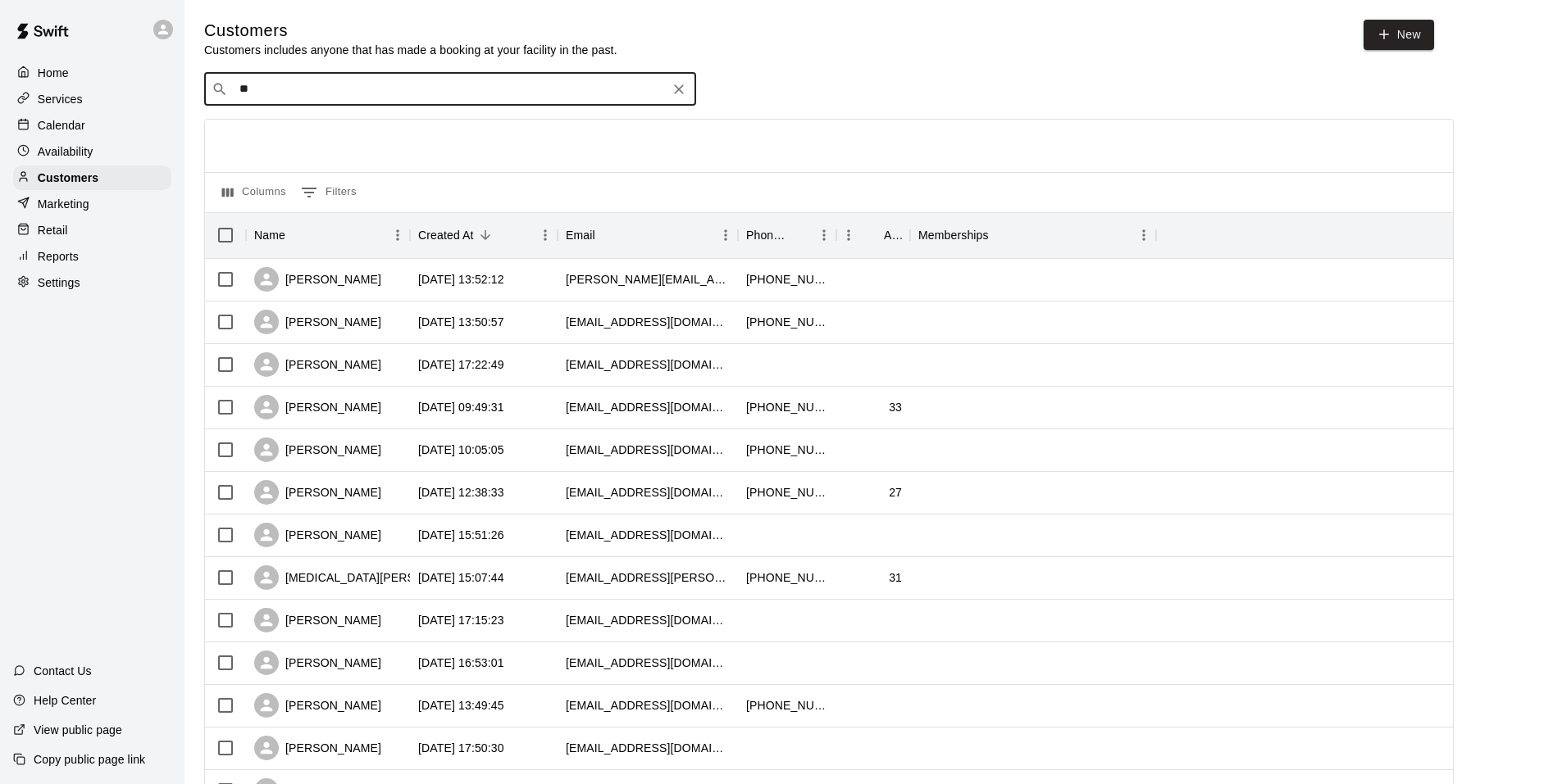
type input "***"
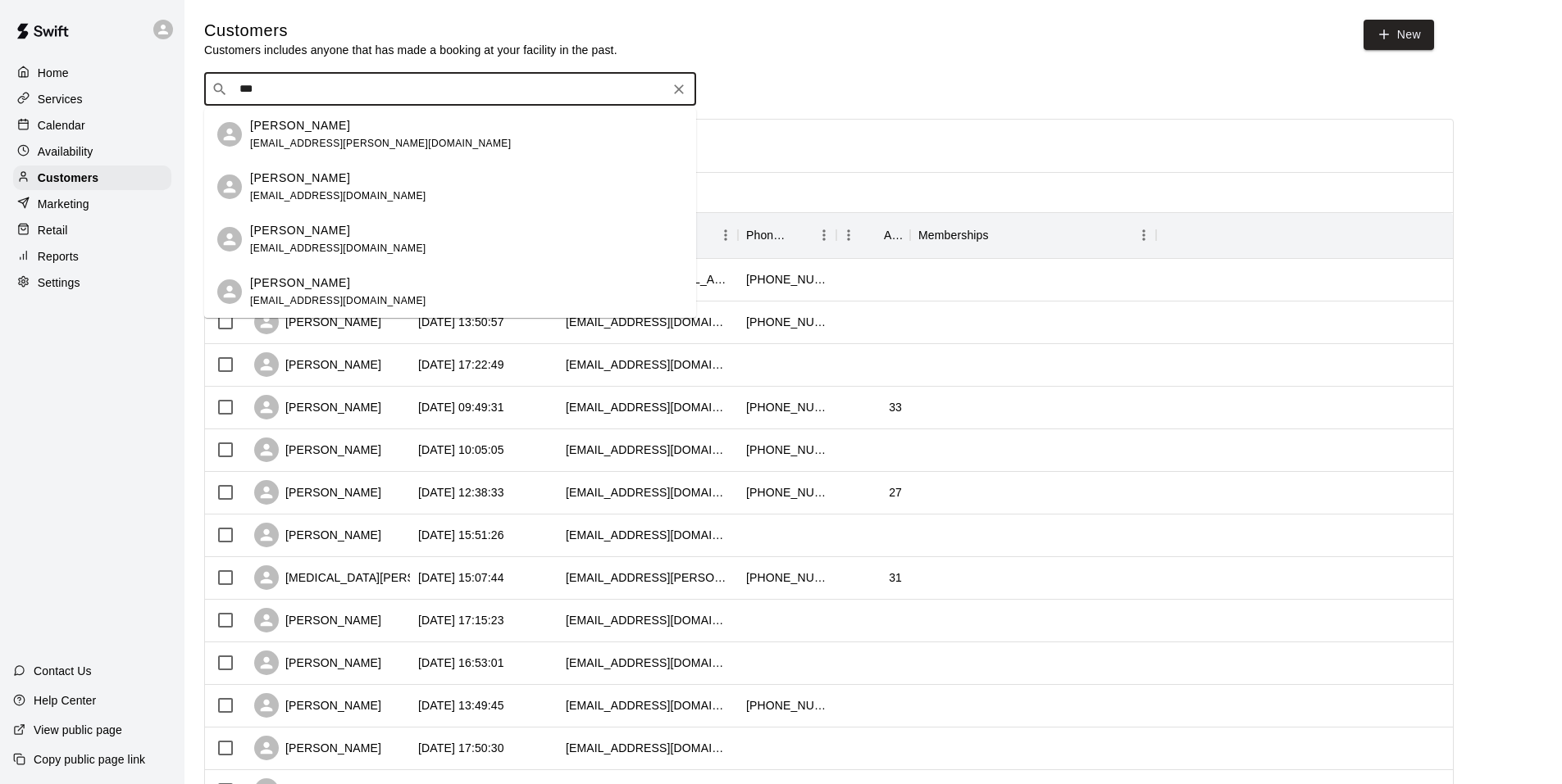
click at [295, 134] on div "Darby Downs dkdowns@cox.net" at bounding box center [380, 134] width 261 height 35
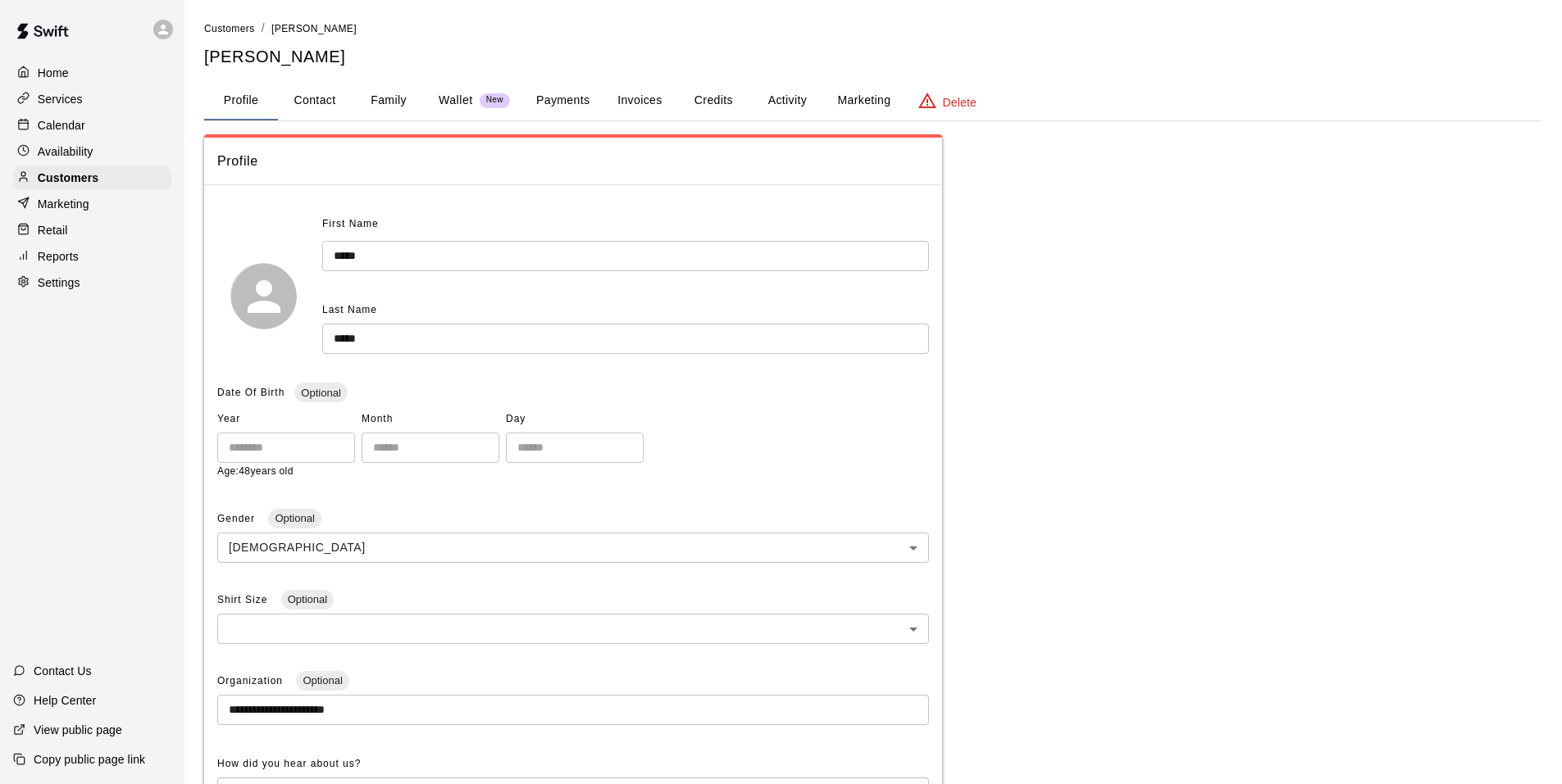
click at [627, 99] on button "Invoices" at bounding box center [639, 100] width 74 height 39
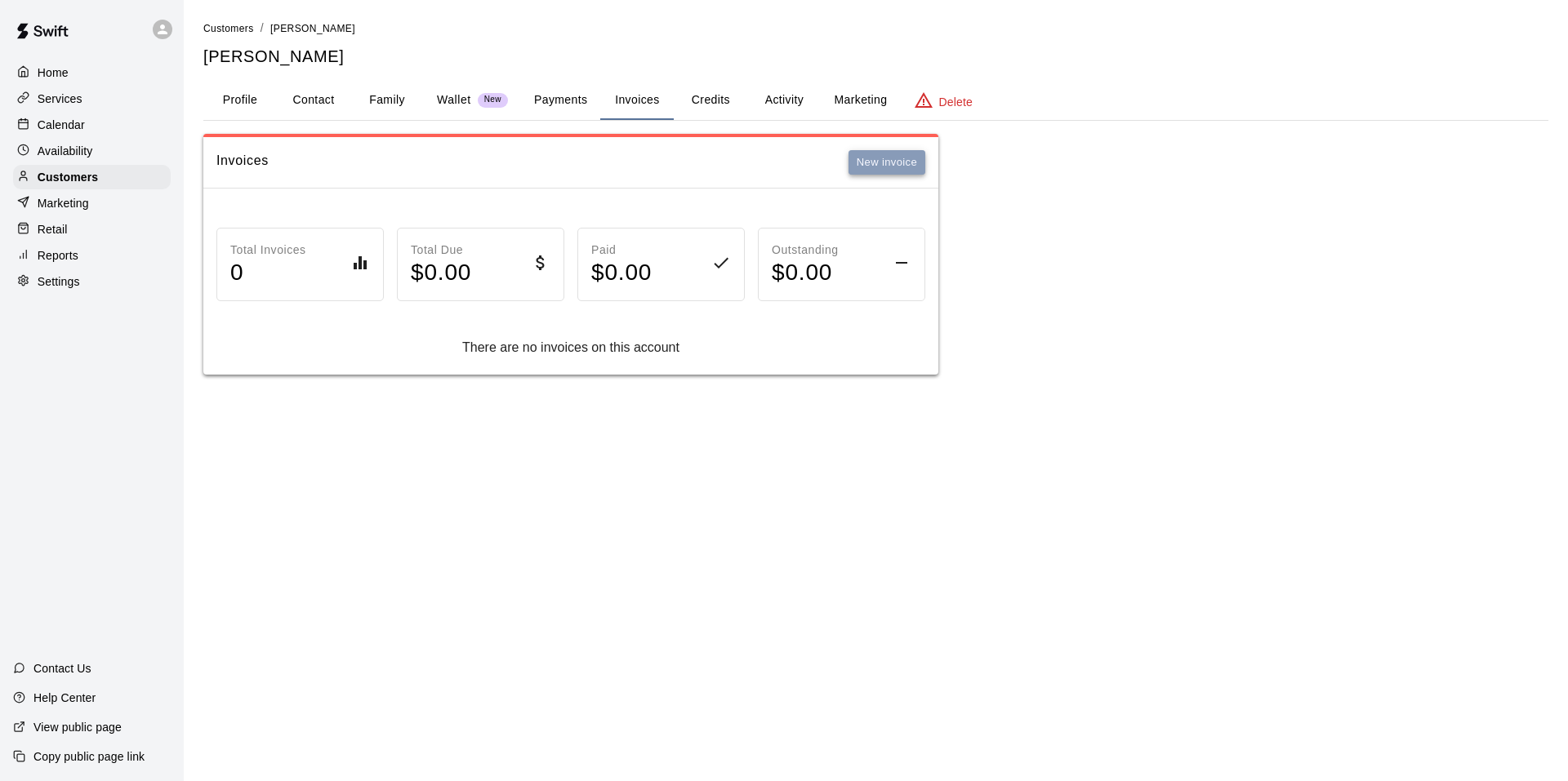
click at [887, 154] on button "New invoice" at bounding box center [886, 163] width 77 height 26
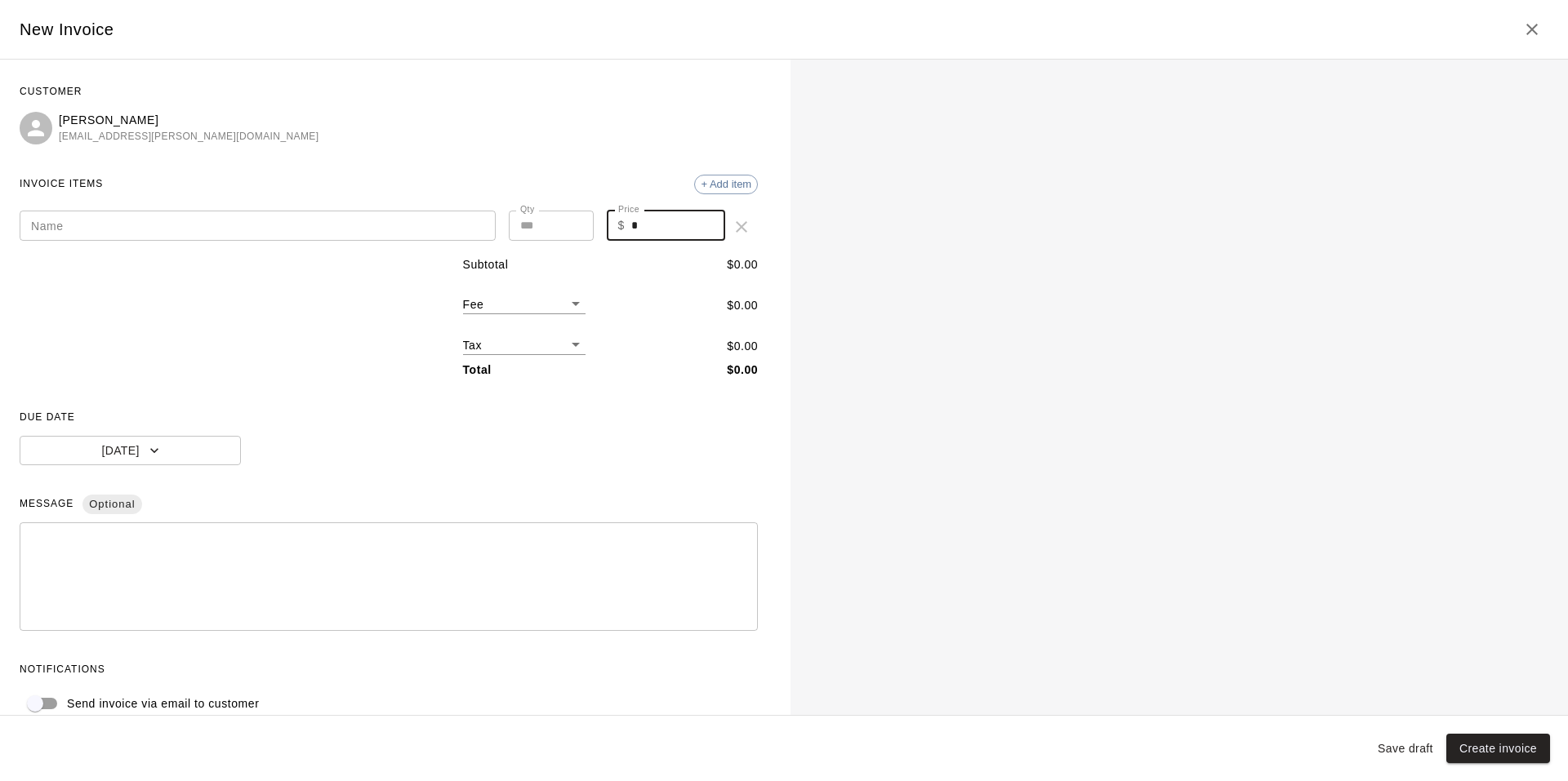
click at [641, 229] on input "*" at bounding box center [679, 226] width 94 height 31
type input "******"
click at [548, 341] on body "Home Services Calendar Availability Customers Marketing Retail Reports Settings…" at bounding box center [784, 203] width 1568 height 407
click at [538, 398] on li "Sales Tax ( 6.1 %)" at bounding box center [517, 402] width 122 height 27
type input "***"
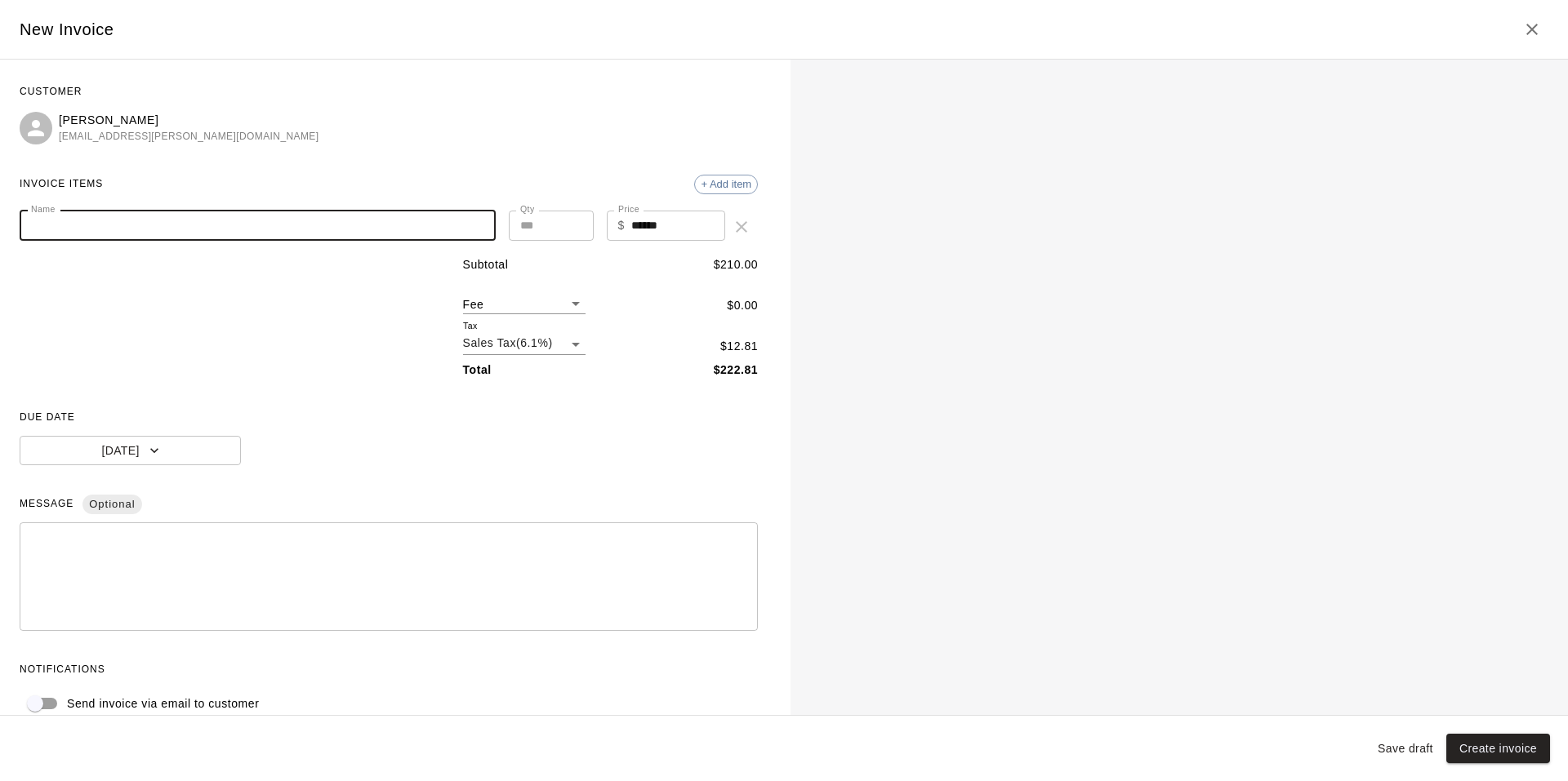
click at [49, 232] on input "Name" at bounding box center [258, 226] width 476 height 31
type input "**********"
click at [132, 441] on button "[DATE]" at bounding box center [131, 451] width 222 height 31
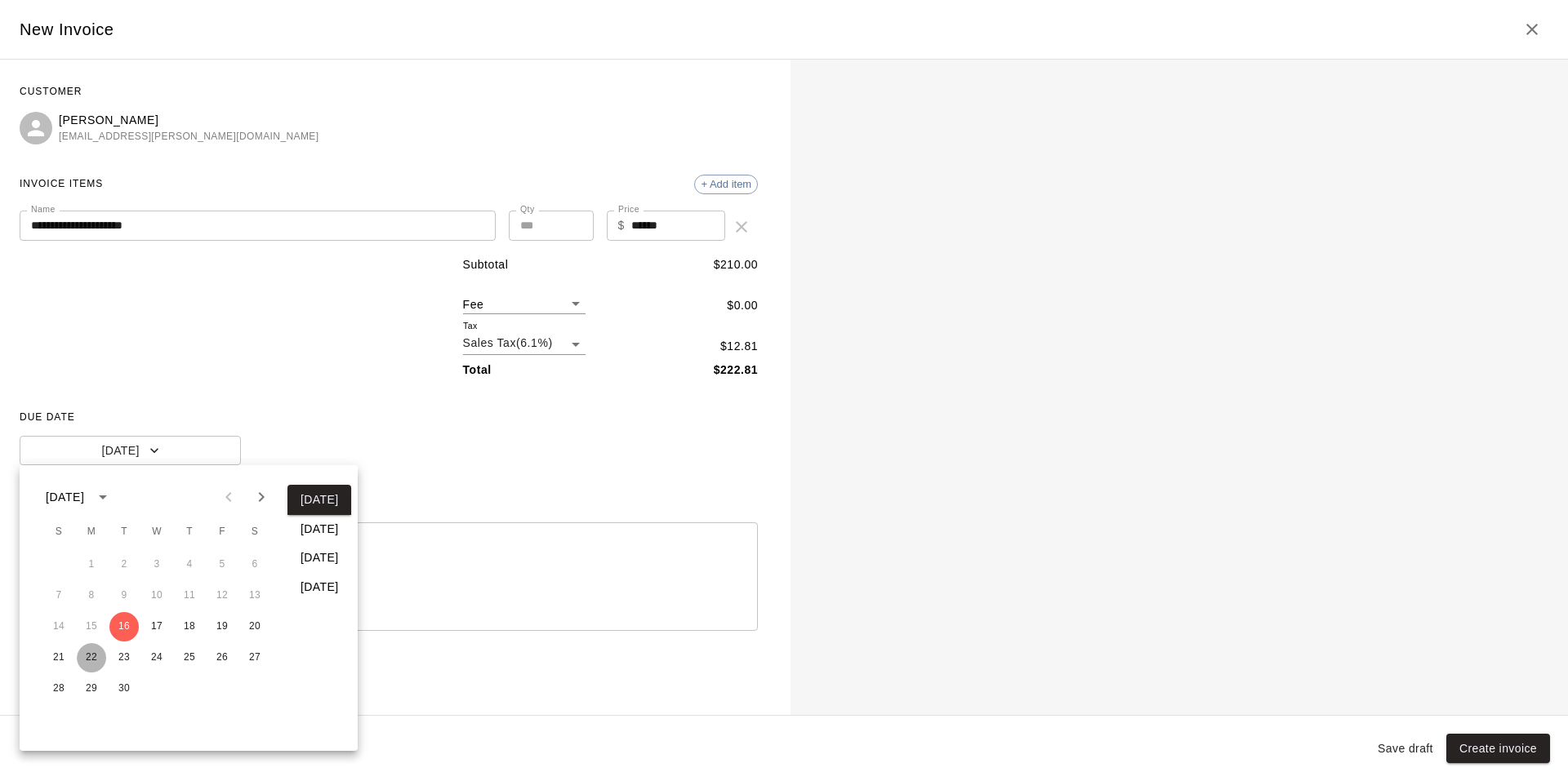
click at [99, 655] on button "22" at bounding box center [92, 658] width 30 height 30
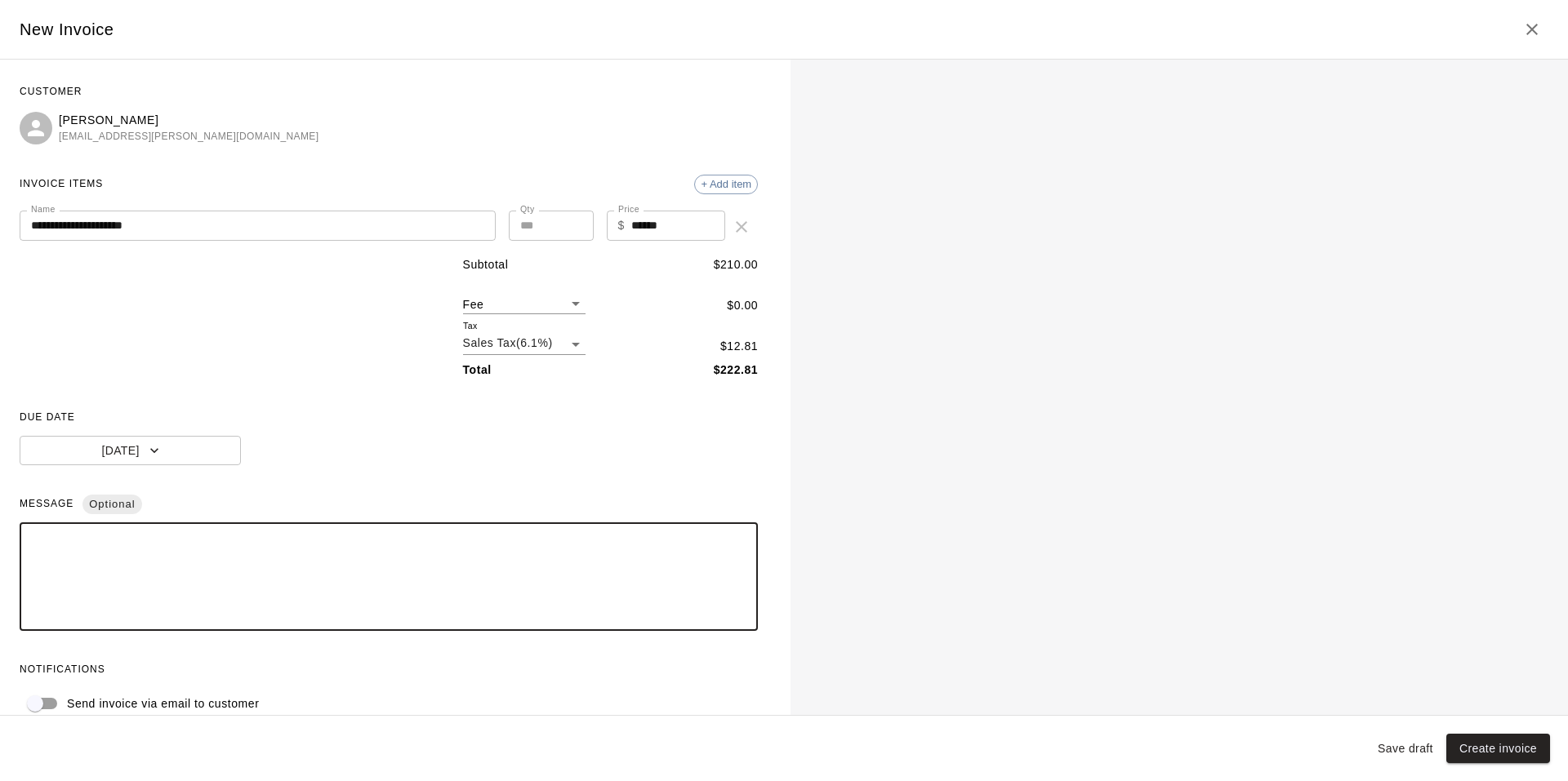
click at [55, 545] on textarea at bounding box center [388, 577] width 715 height 82
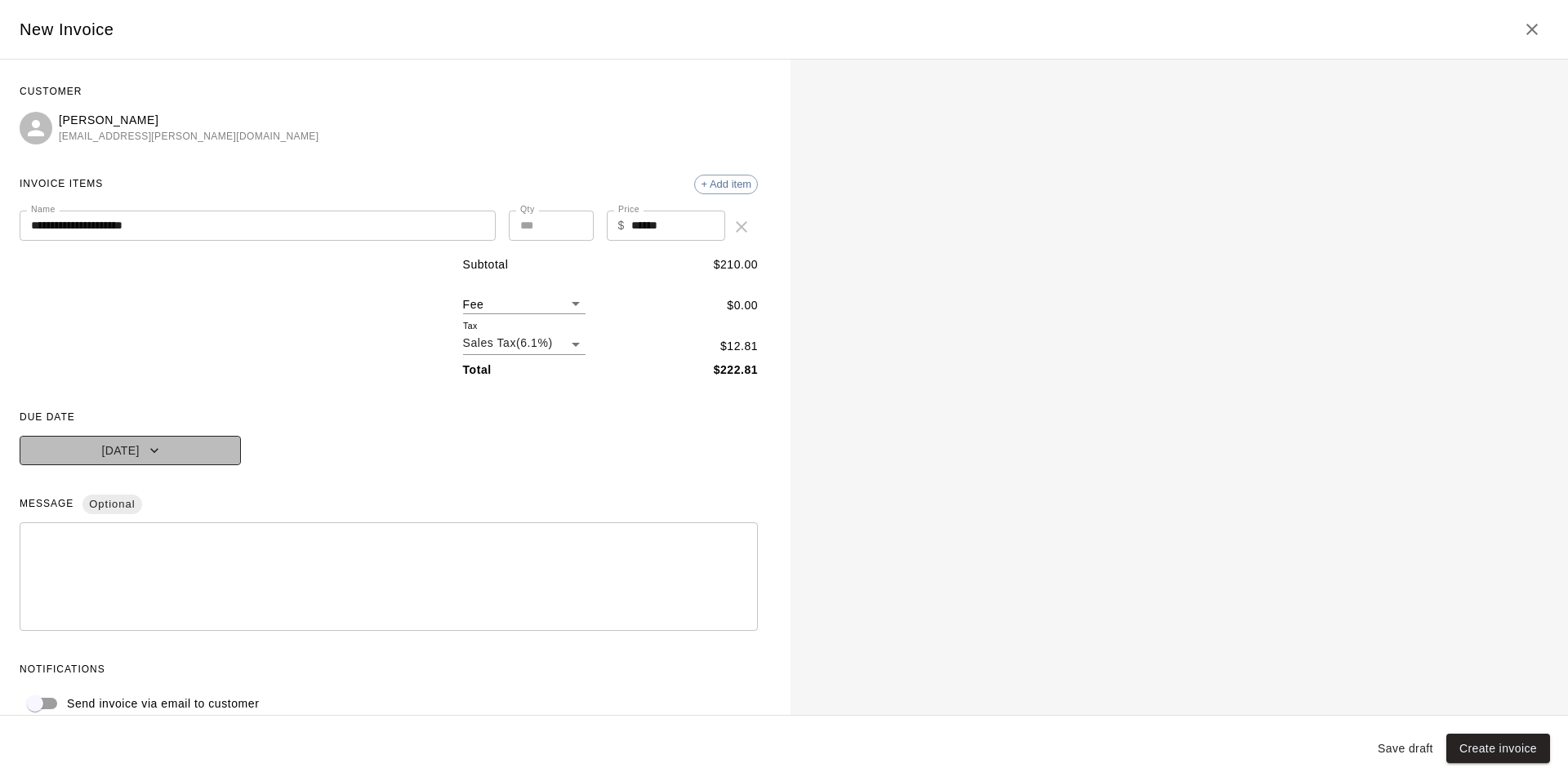
click at [178, 439] on button "Sep 22, 2025" at bounding box center [131, 451] width 222 height 31
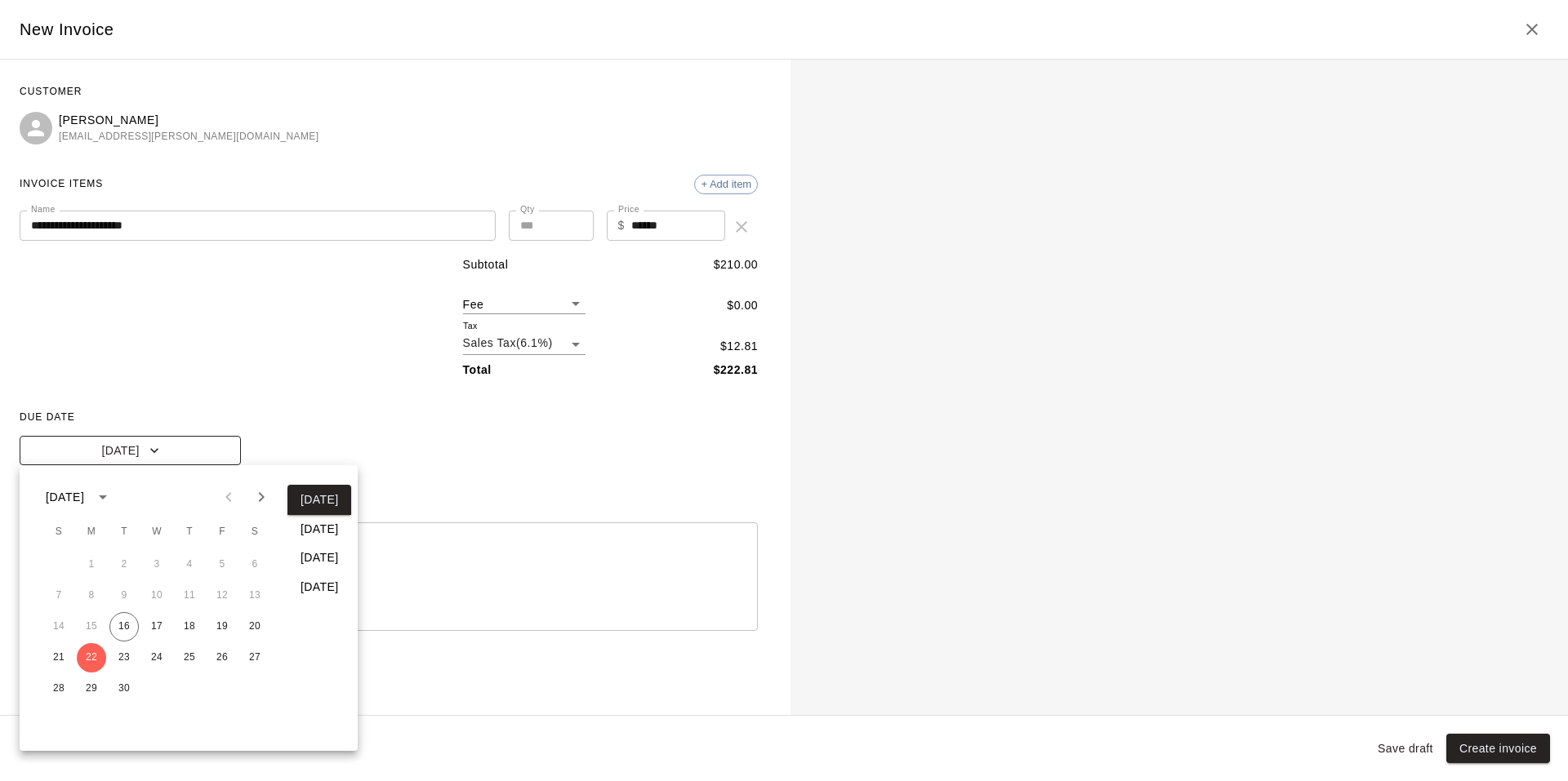
click at [178, 439] on div at bounding box center [784, 390] width 1568 height 781
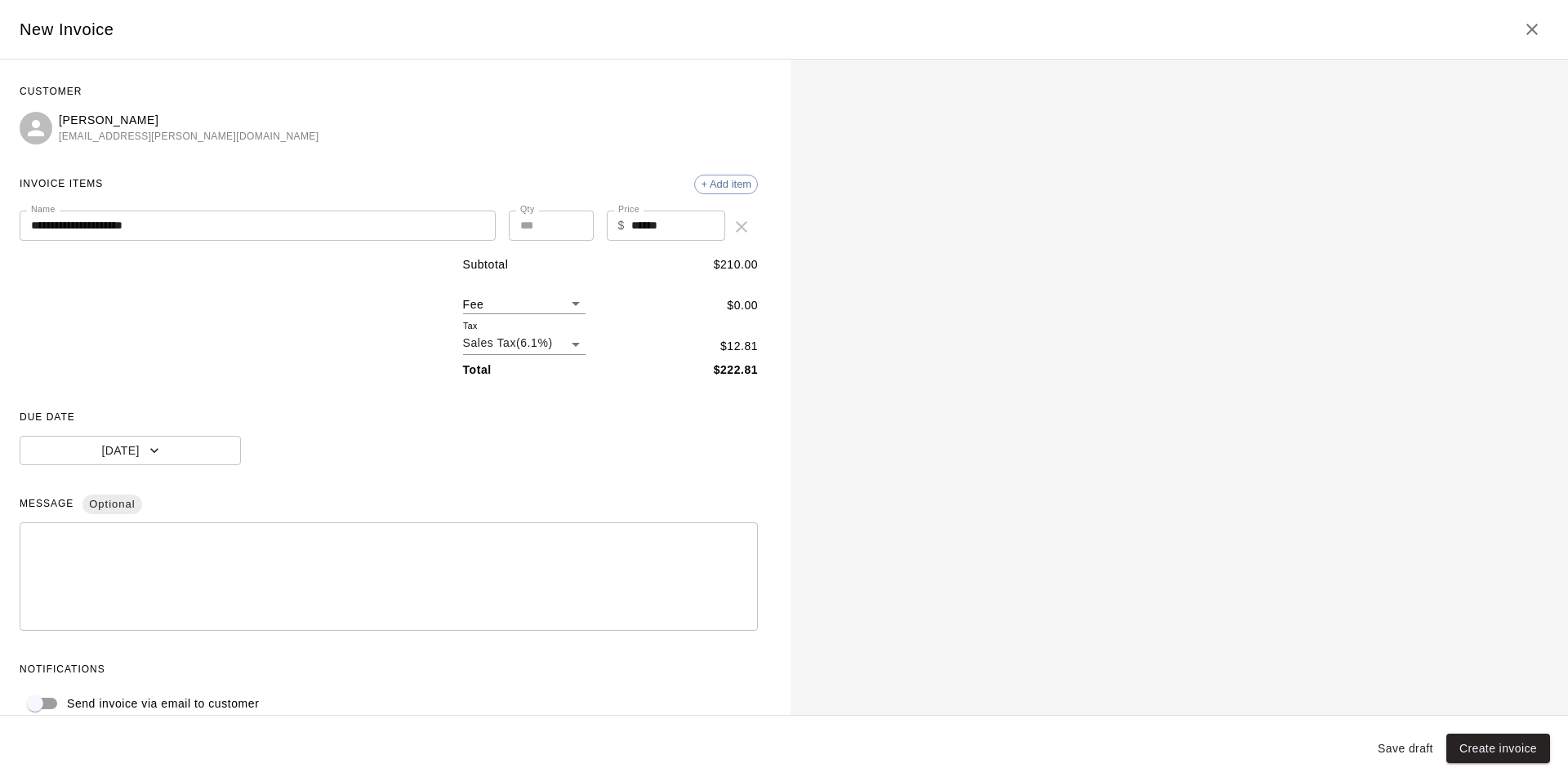
click at [44, 545] on textarea at bounding box center [388, 577] width 715 height 82
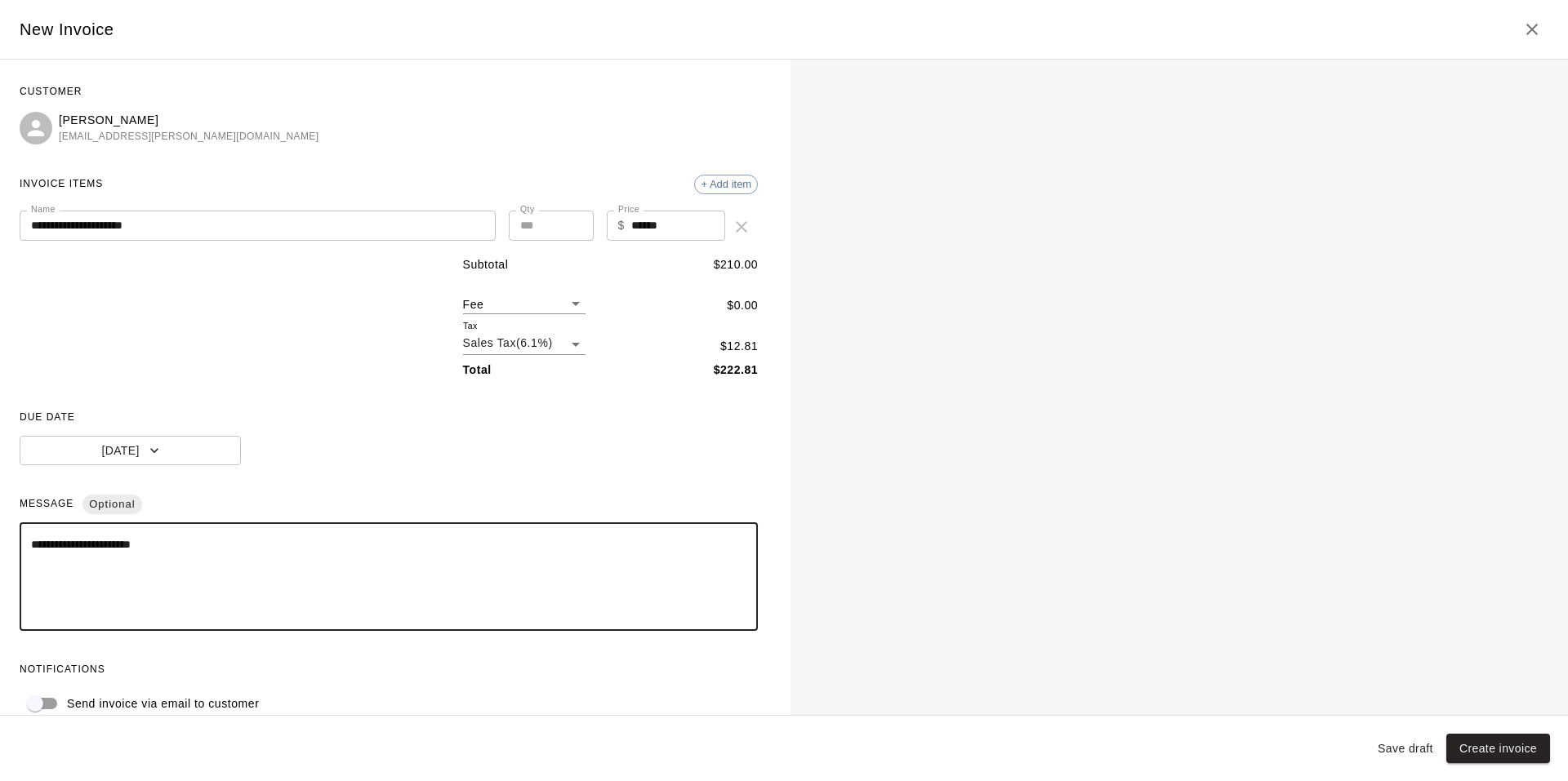
type textarea "**********"
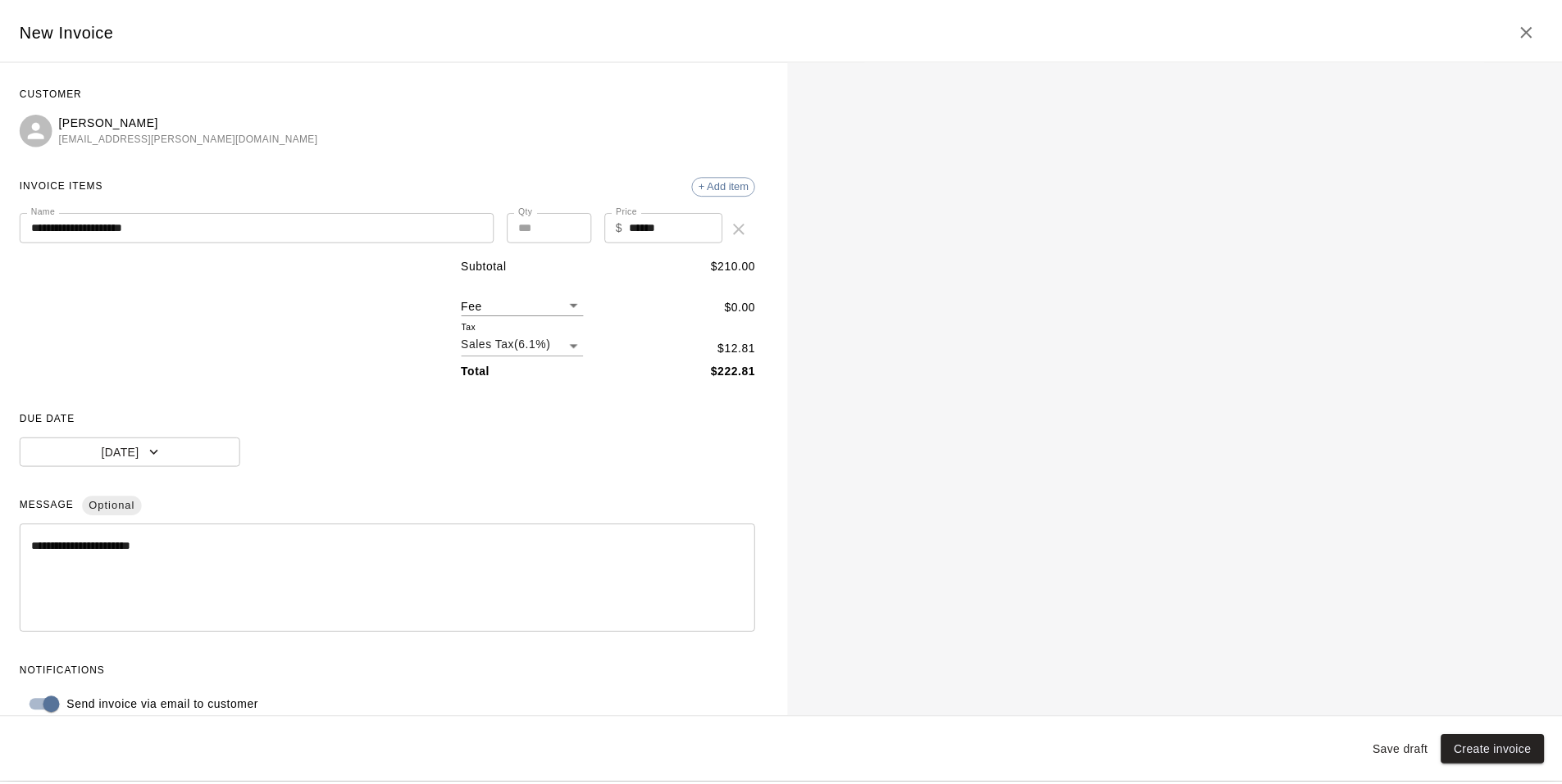
scroll to position [24, 0]
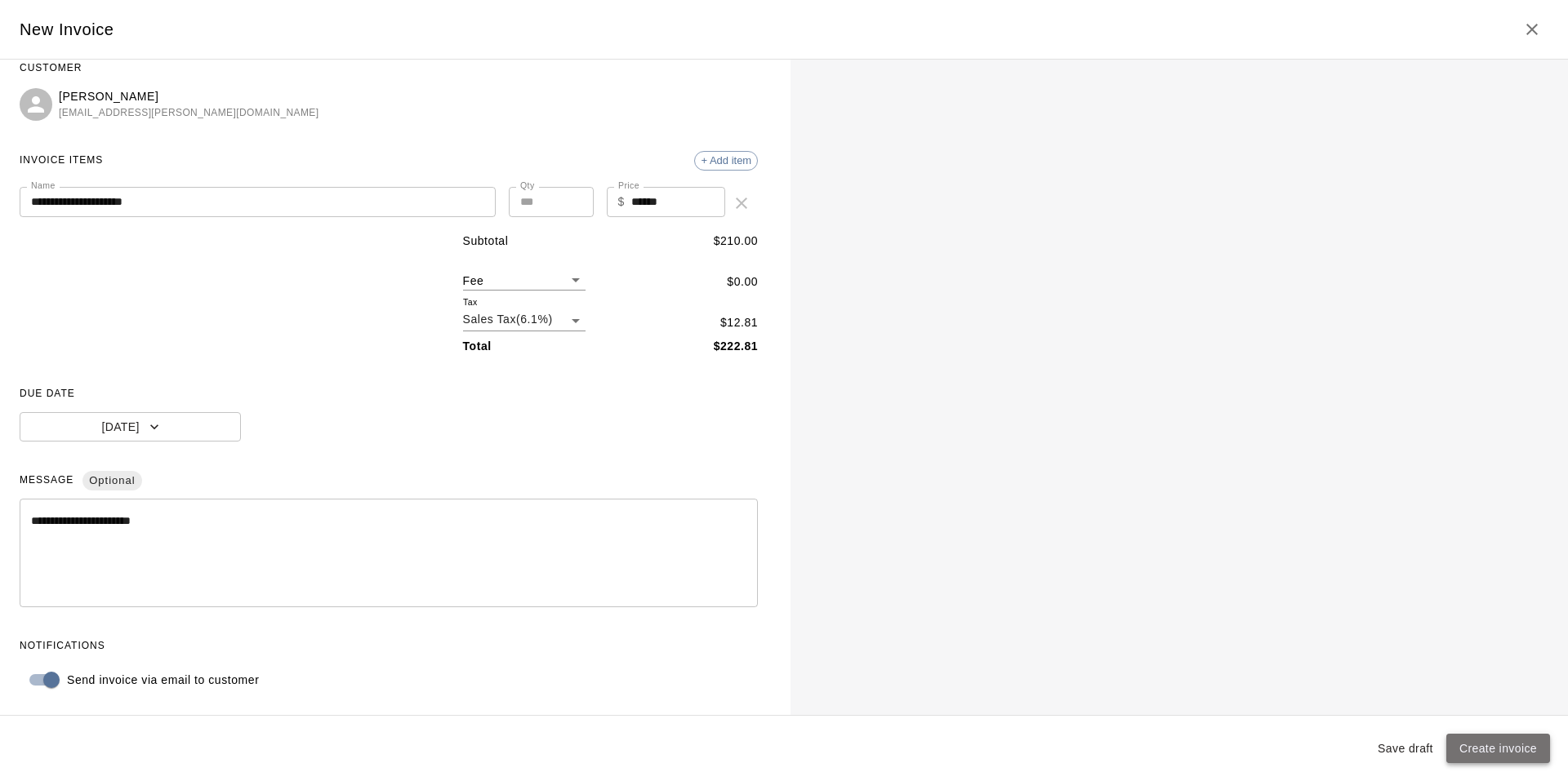
click at [1503, 751] on button "Create invoice" at bounding box center [1497, 749] width 103 height 31
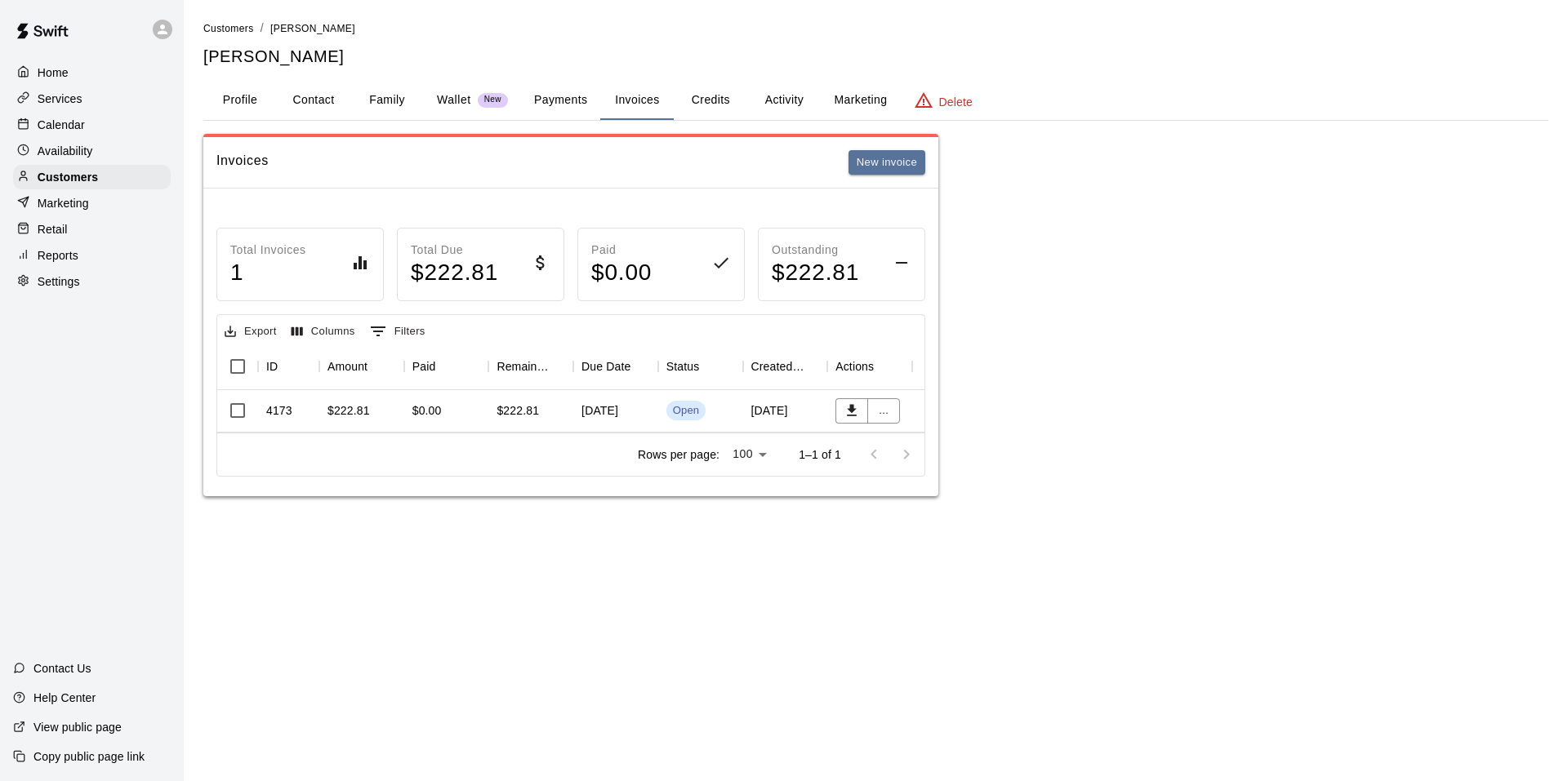
click at [67, 126] on p "Calendar" at bounding box center [60, 125] width 47 height 17
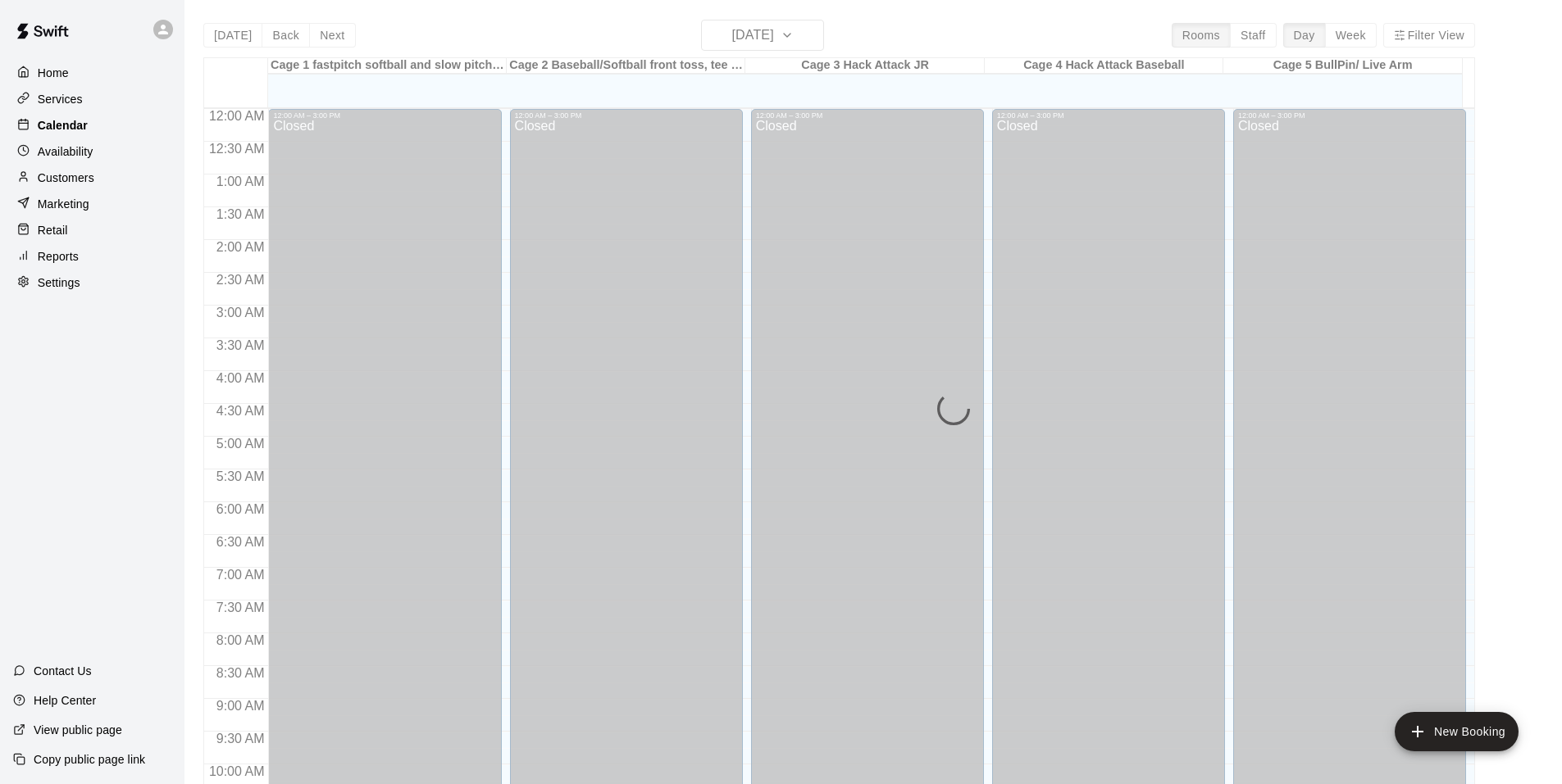
scroll to position [830, 0]
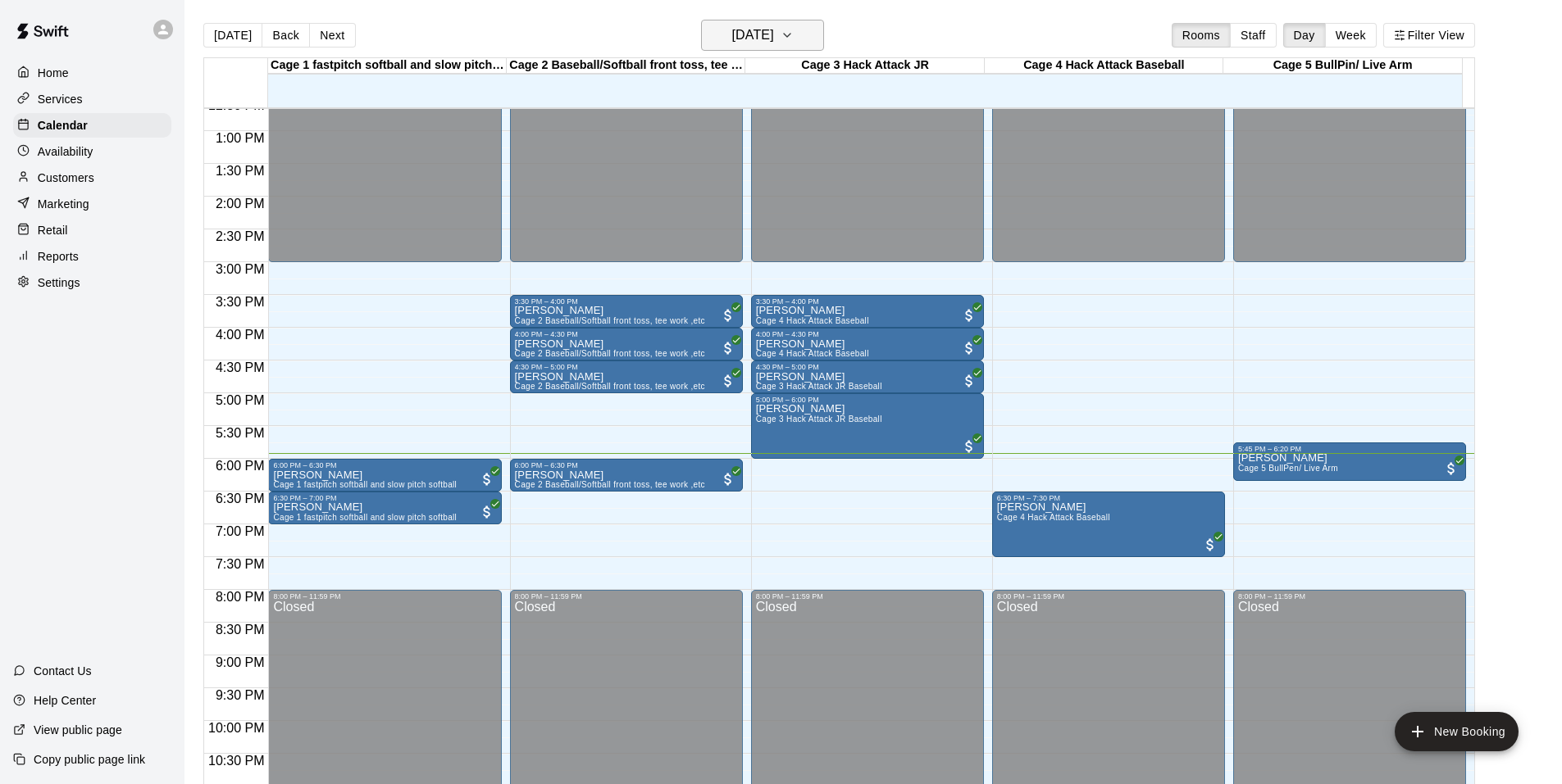
click at [790, 35] on icon "button" at bounding box center [787, 36] width 7 height 3
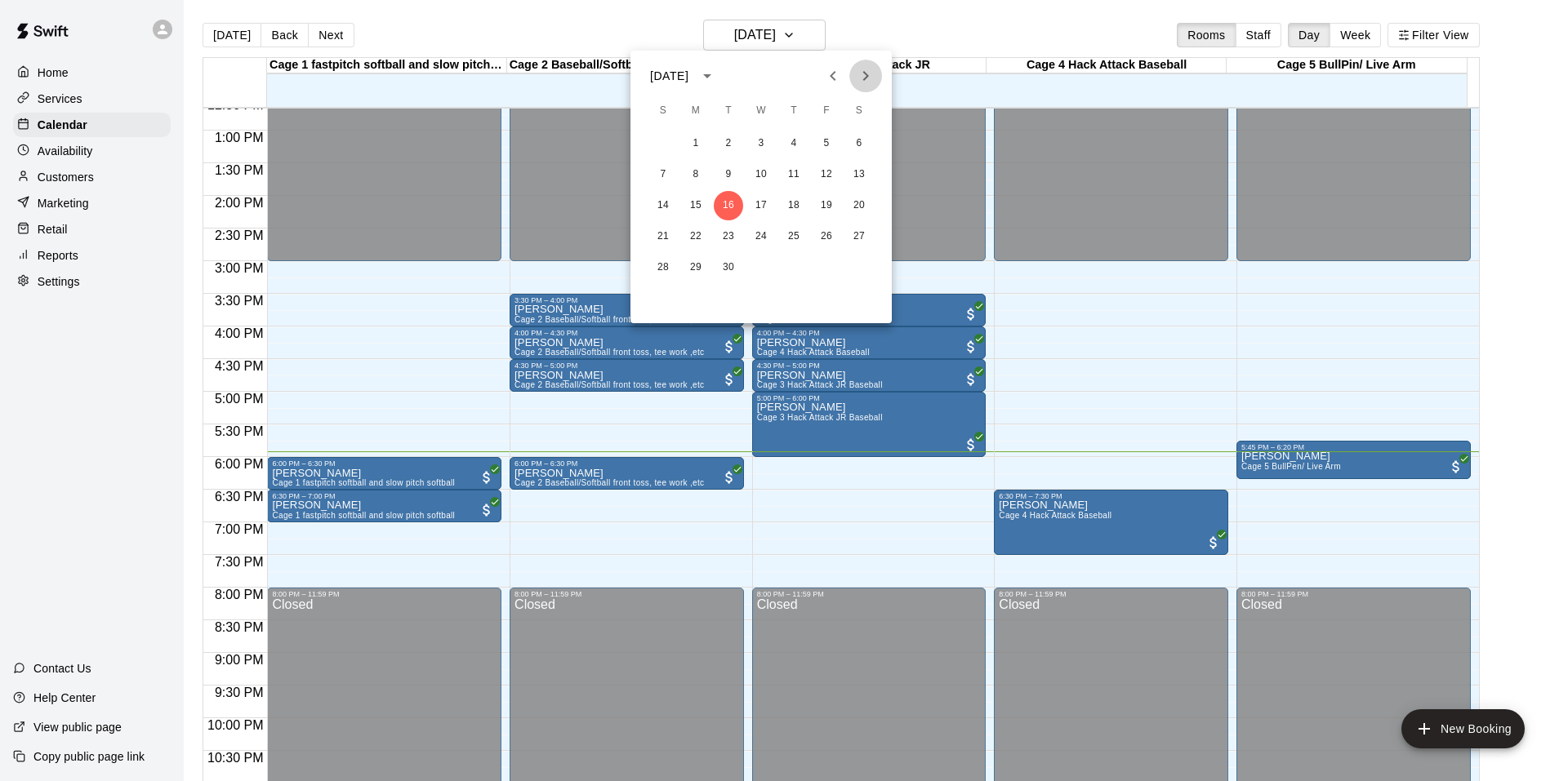
click at [864, 69] on icon "Next month" at bounding box center [865, 76] width 20 height 20
click at [853, 235] on button "25" at bounding box center [859, 237] width 30 height 30
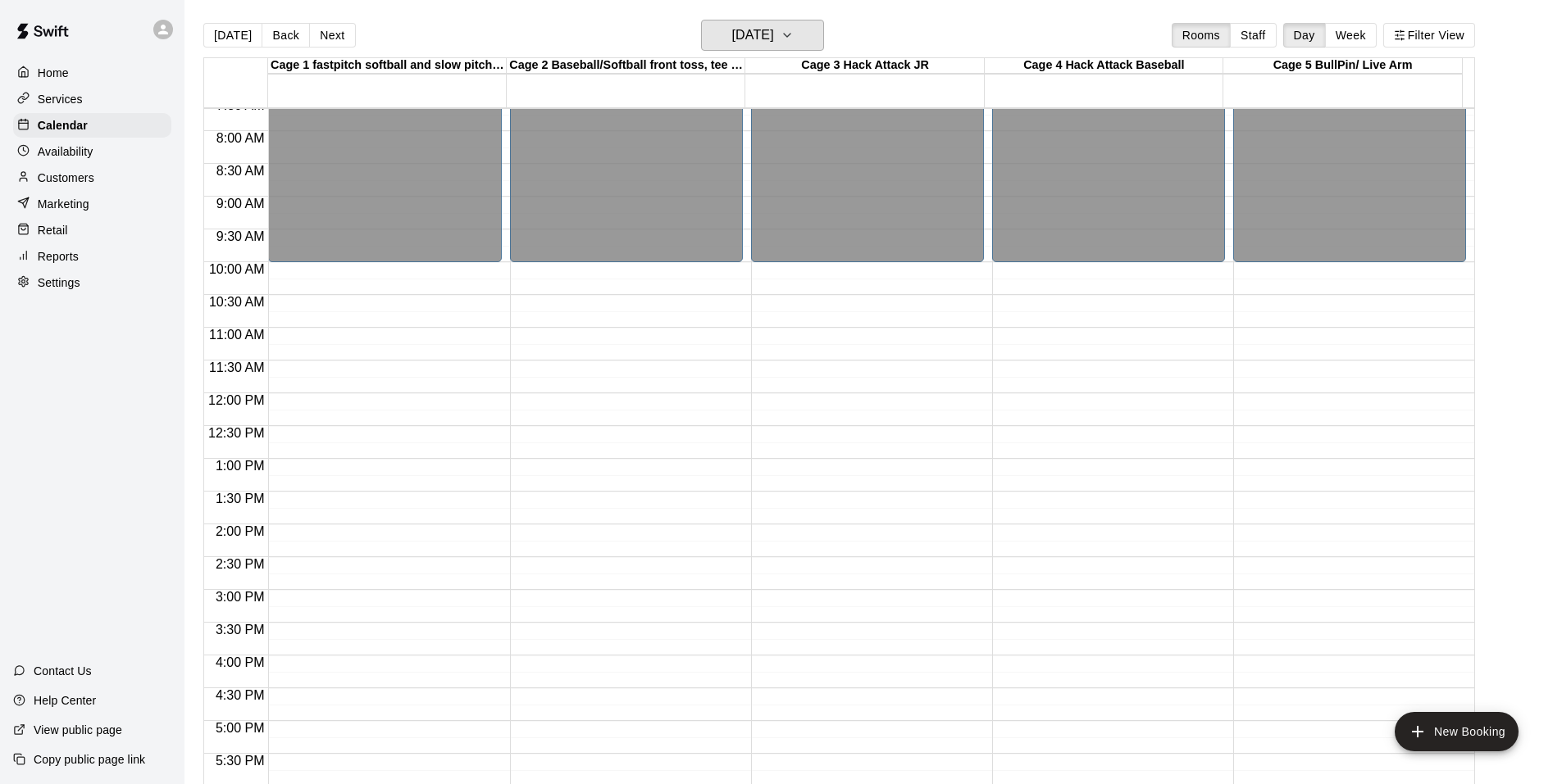
scroll to position [666, 0]
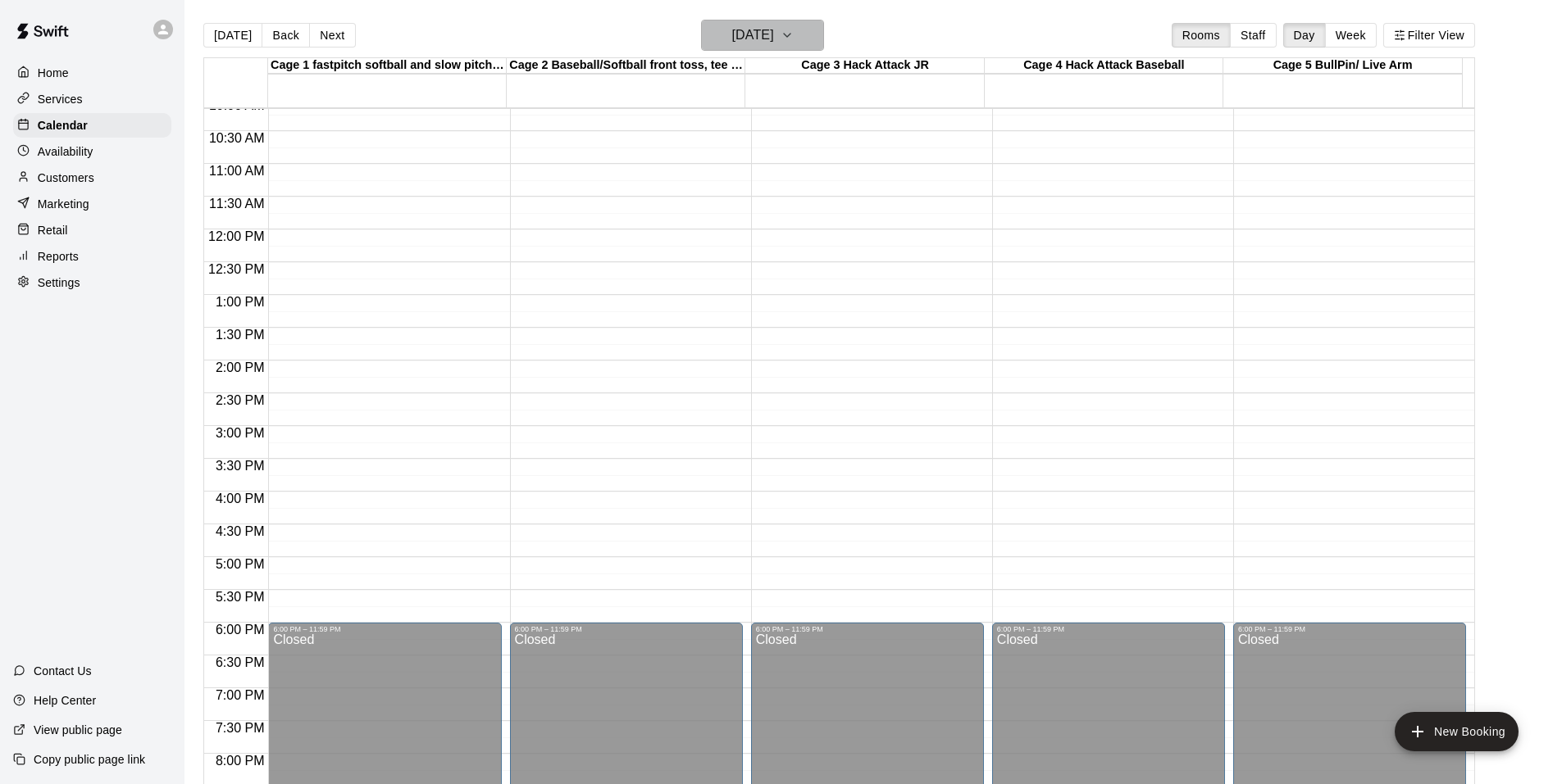
click at [790, 35] on icon "button" at bounding box center [787, 36] width 7 height 3
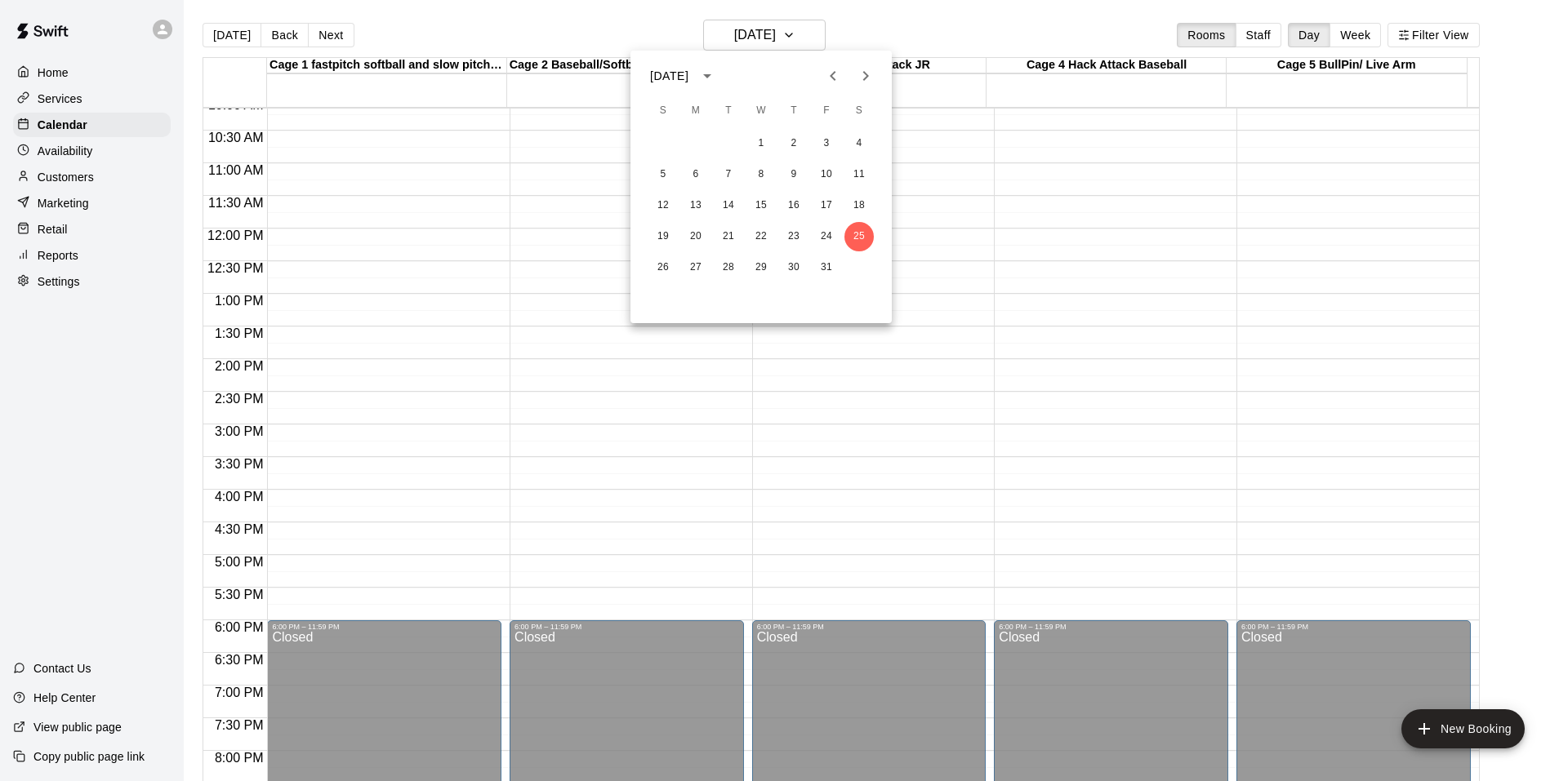
click at [584, 22] on div at bounding box center [784, 390] width 1568 height 781
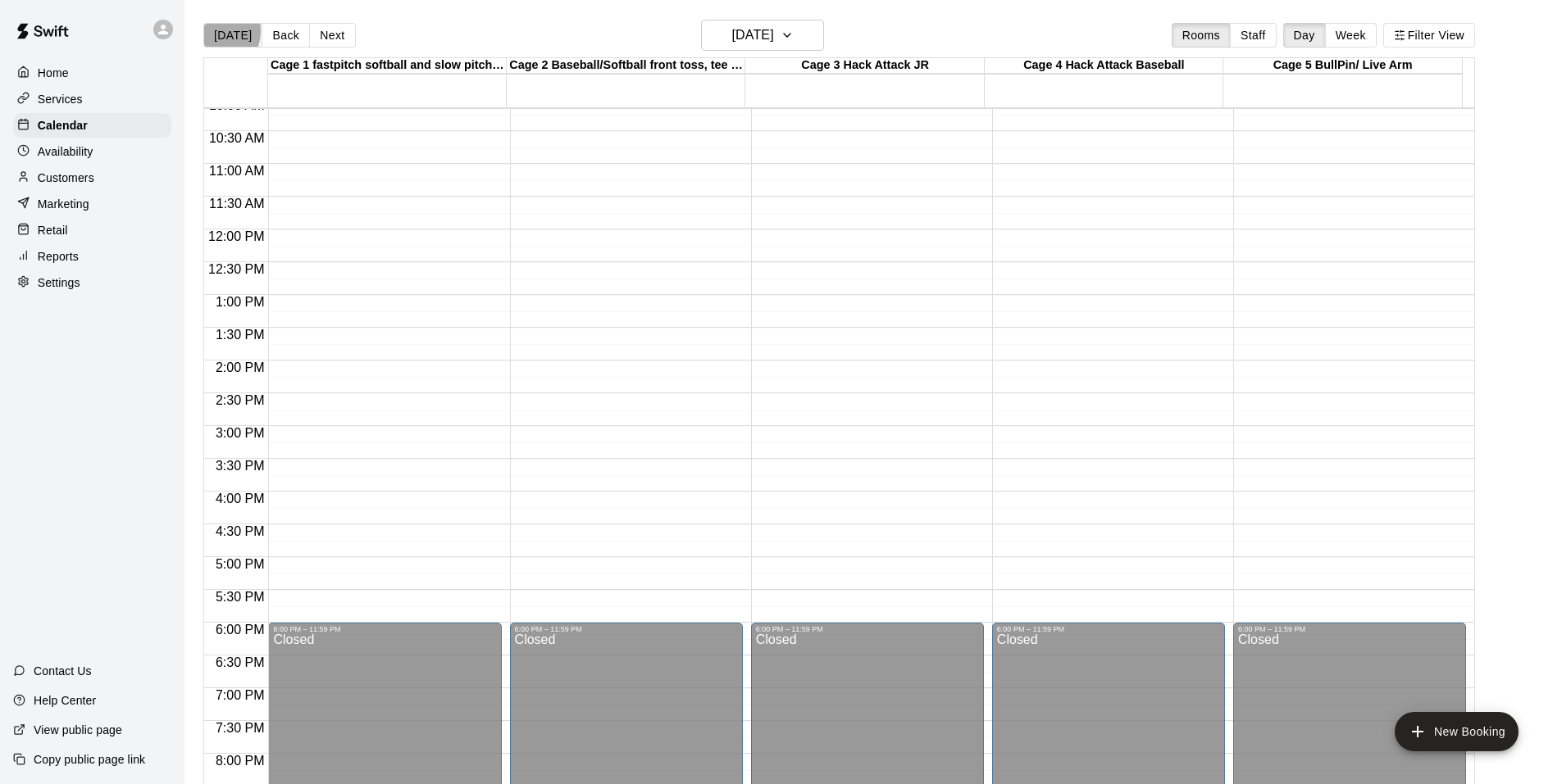
click at [214, 32] on button "[DATE]" at bounding box center [232, 36] width 59 height 25
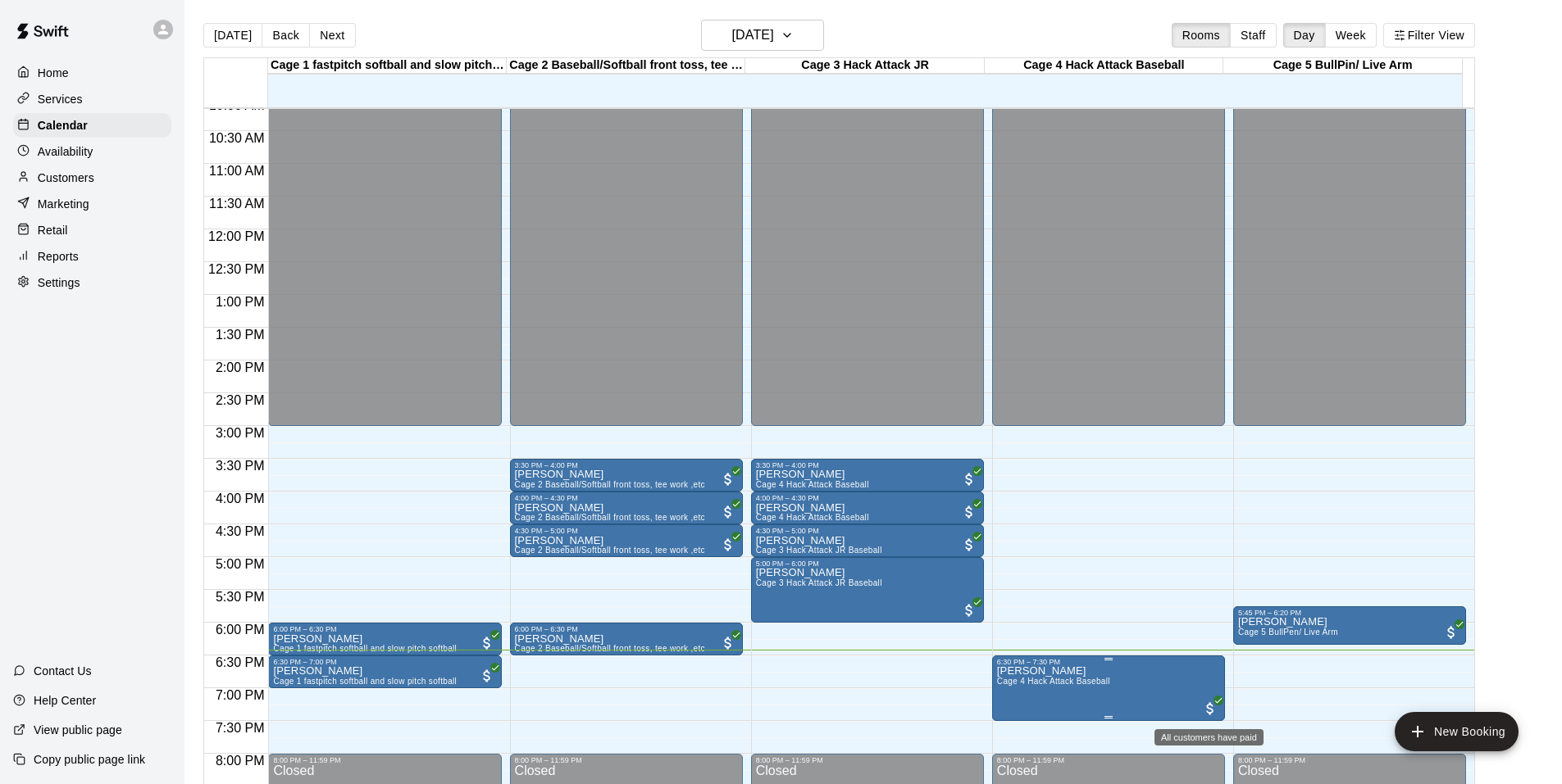
click at [1210, 710] on span "All customers have paid" at bounding box center [1210, 709] width 17 height 17
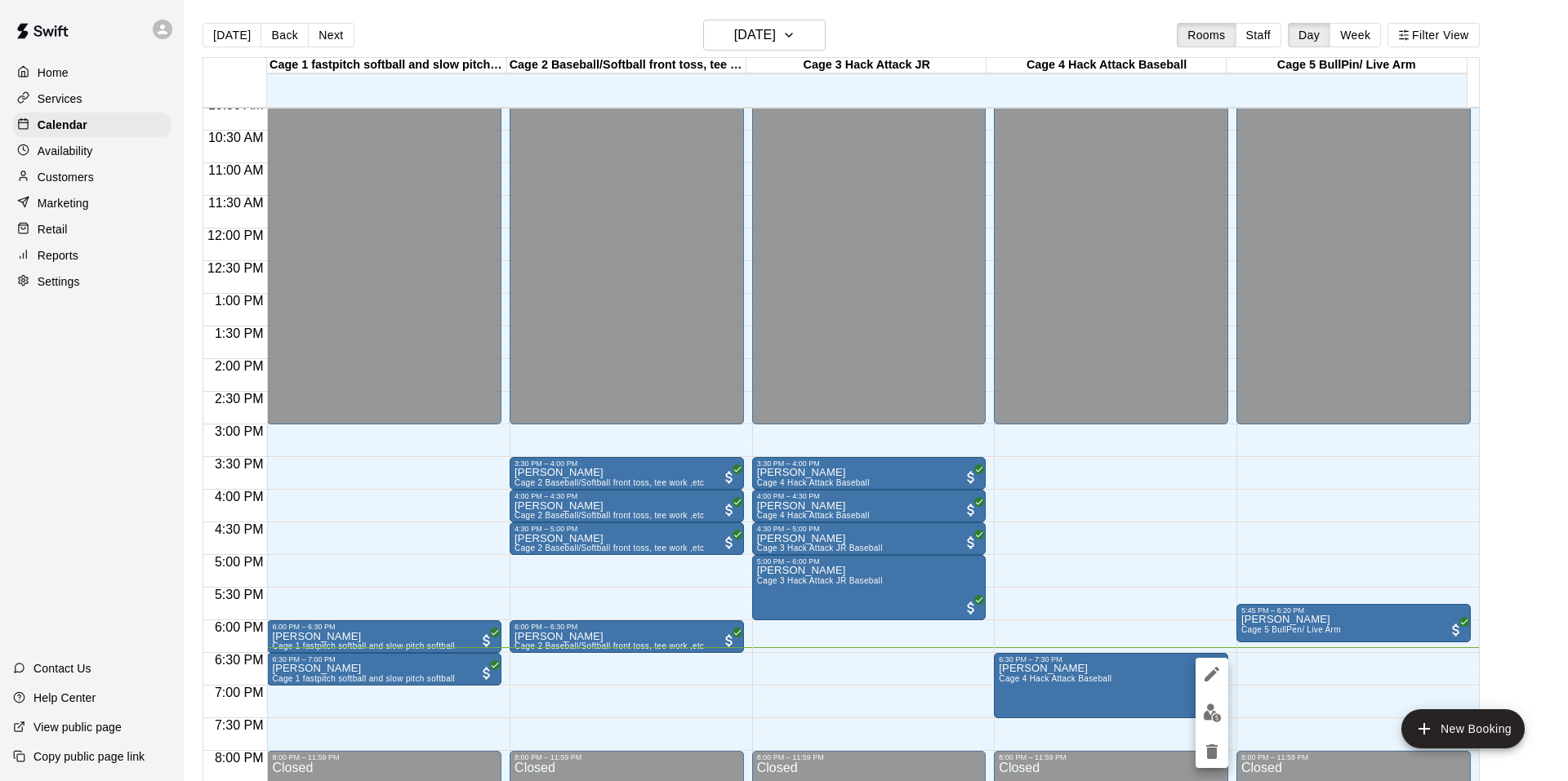
click at [1129, 582] on div at bounding box center [784, 390] width 1568 height 781
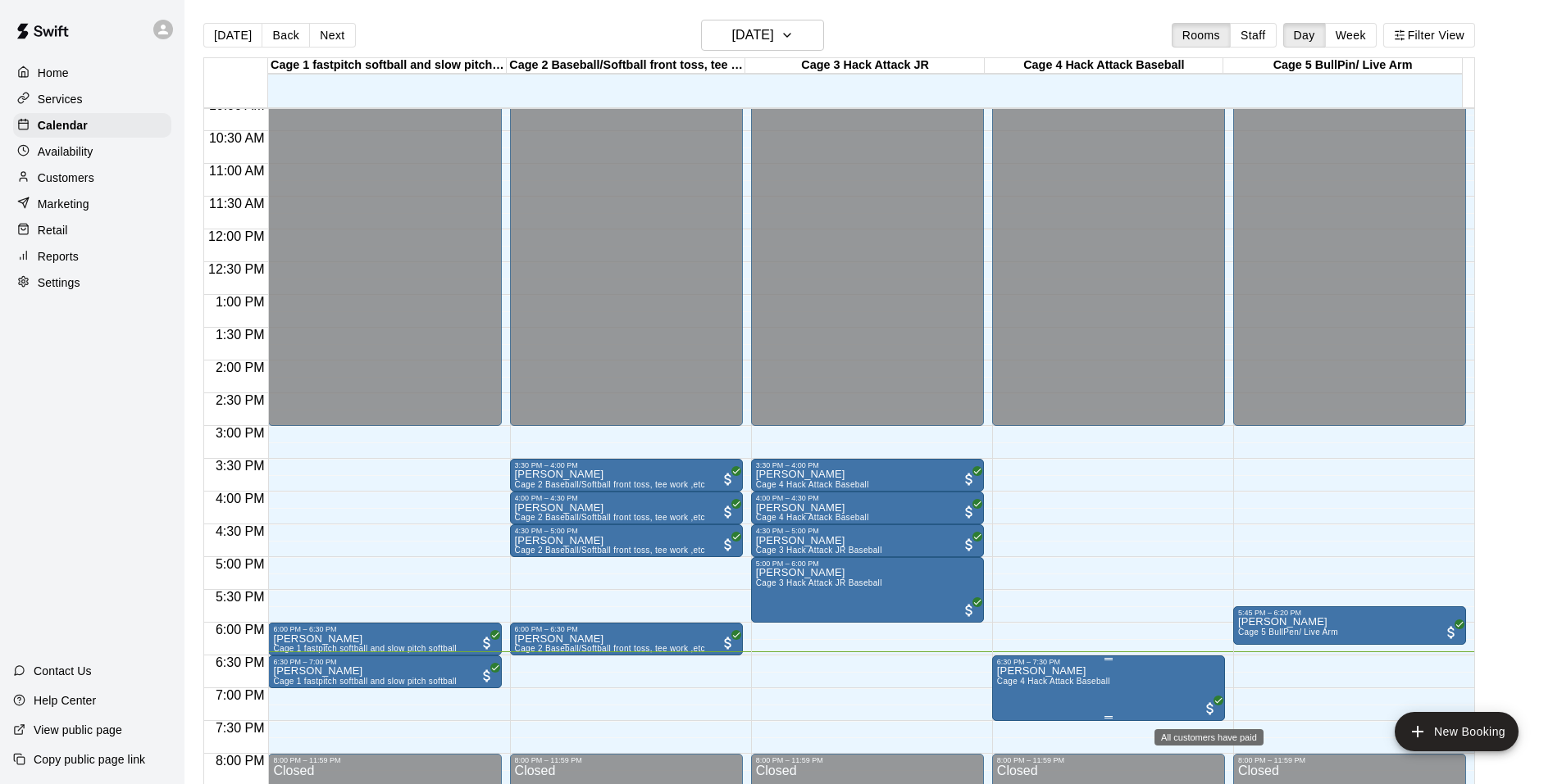
click at [1206, 712] on span "All customers have paid" at bounding box center [1210, 709] width 17 height 17
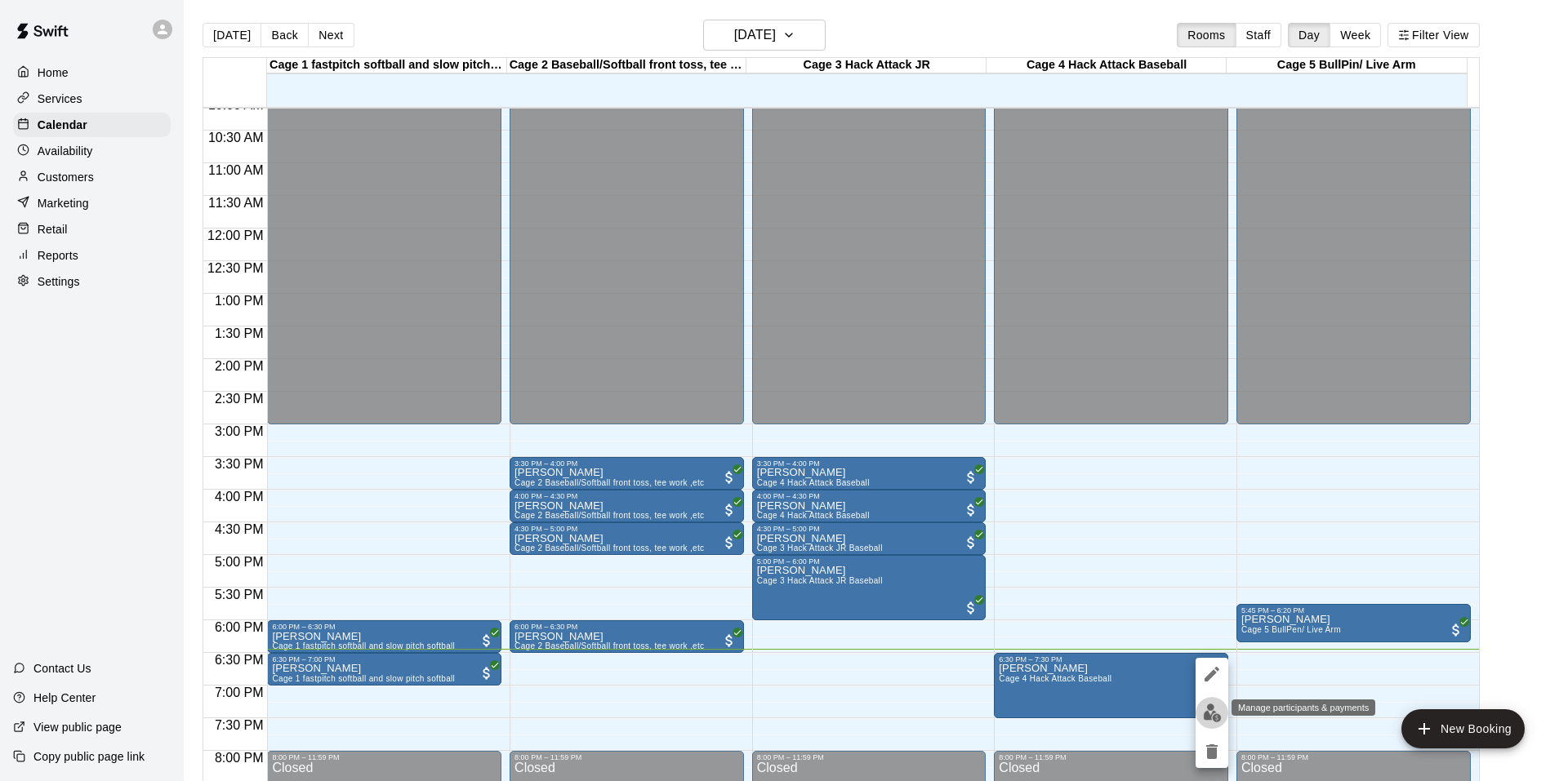
click at [1210, 712] on img "edit" at bounding box center [1212, 713] width 19 height 19
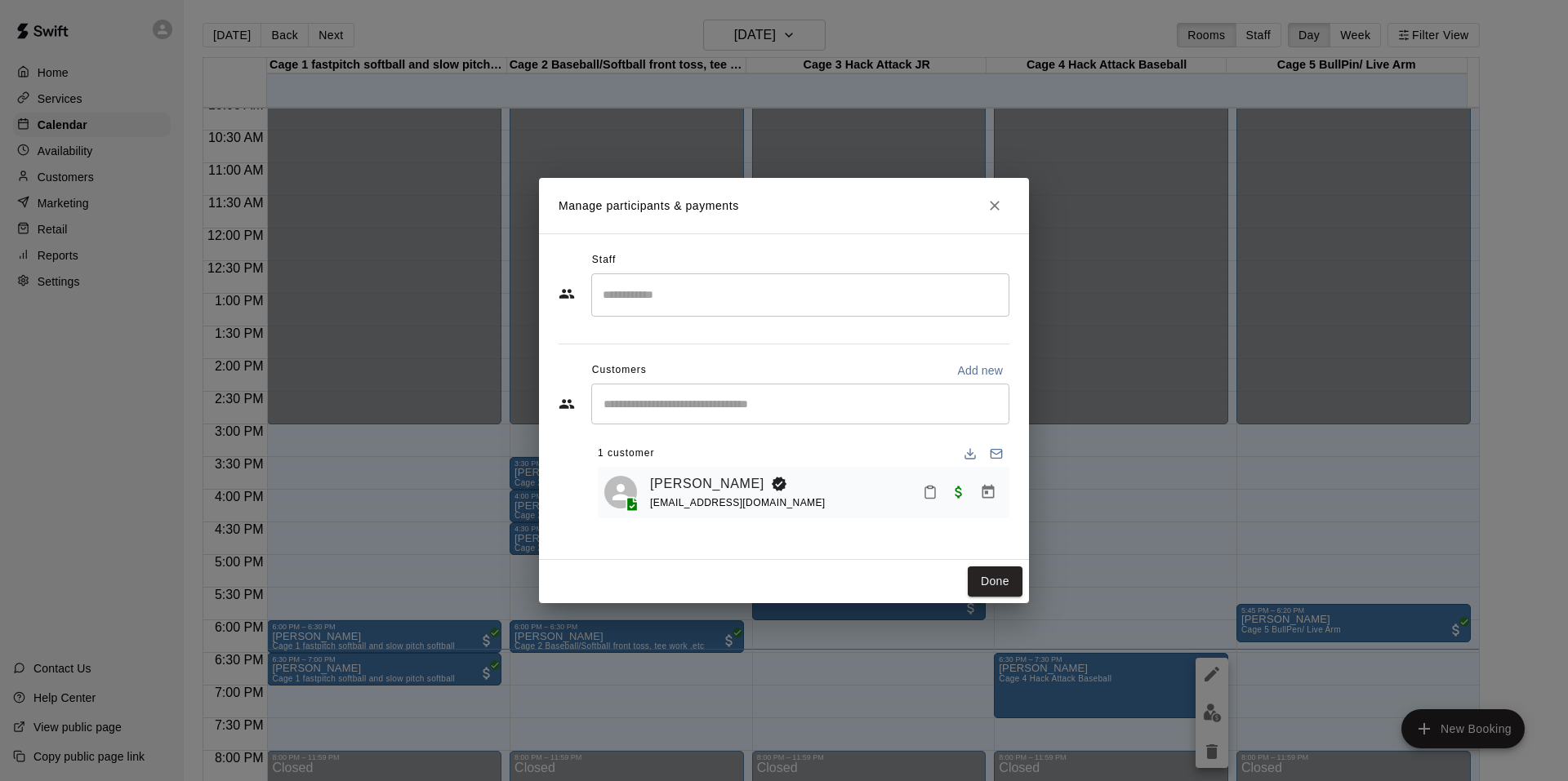
click at [66, 176] on div "Manage participants & payments Staff ​ Customers Add new ​ 1 customer Luis Espa…" at bounding box center [784, 390] width 1568 height 781
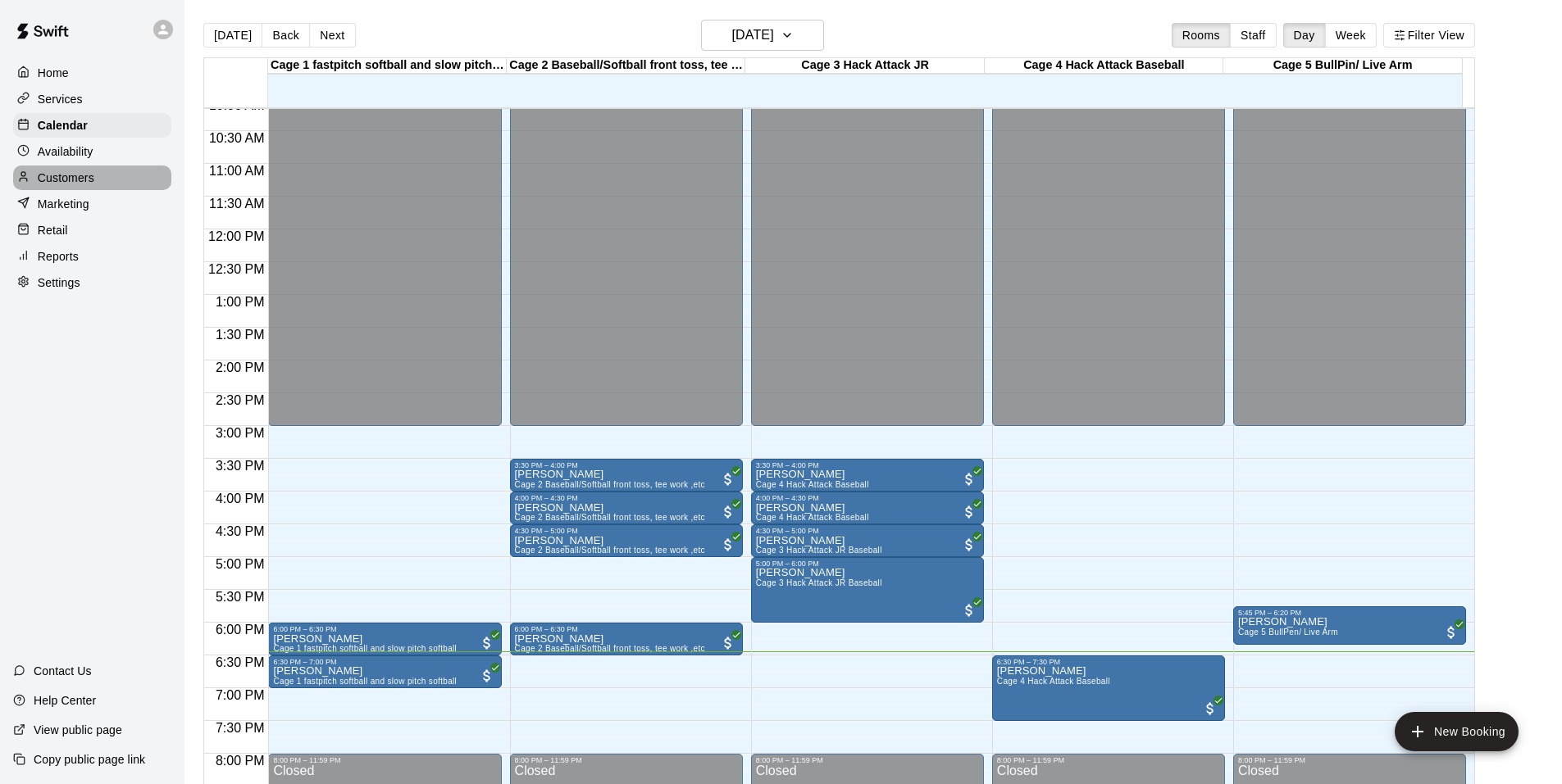
click at [66, 177] on p "Customers" at bounding box center [66, 178] width 56 height 17
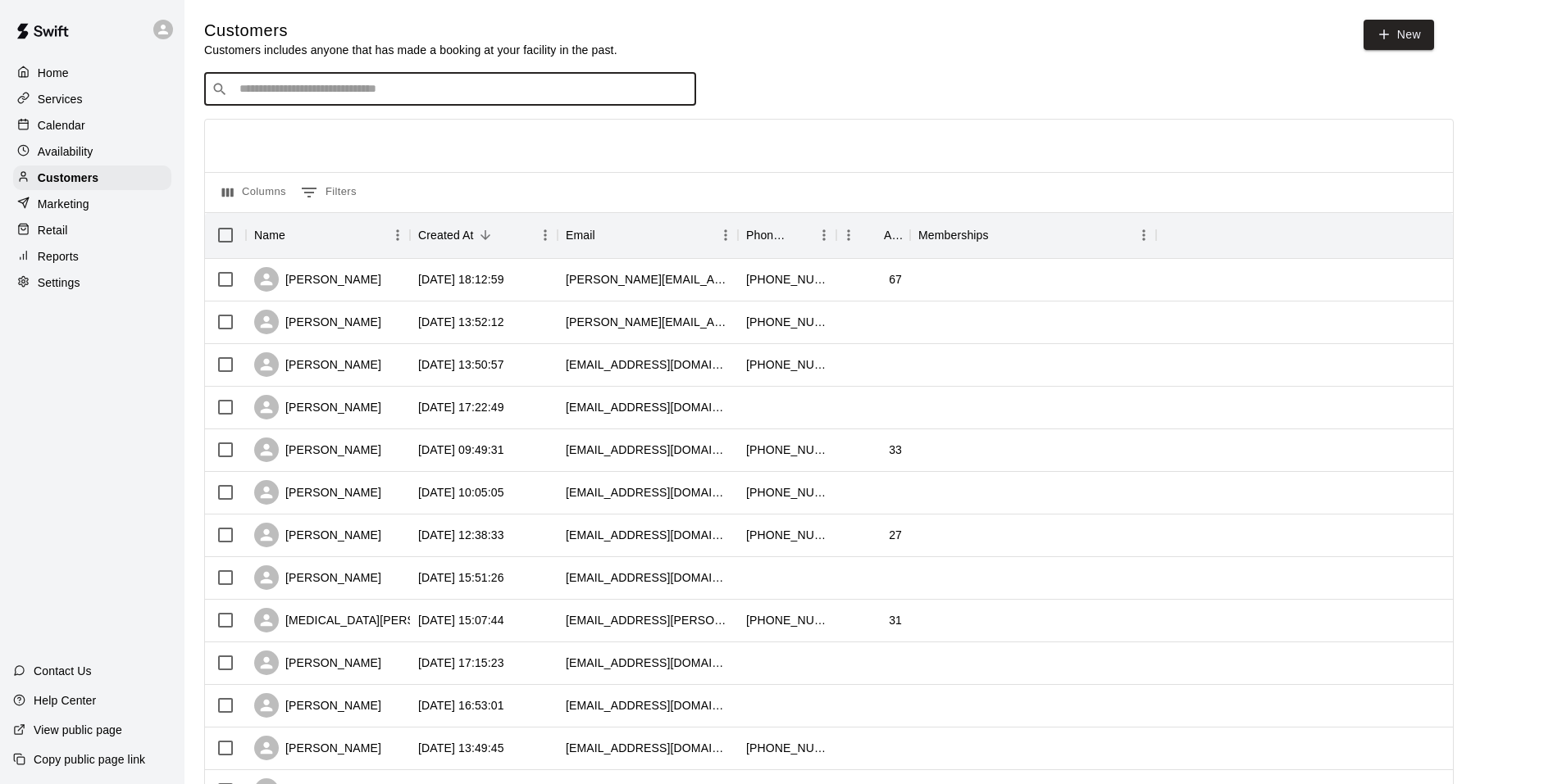
click at [325, 87] on input "Search customers by name or email" at bounding box center [461, 90] width 454 height 17
type input "****"
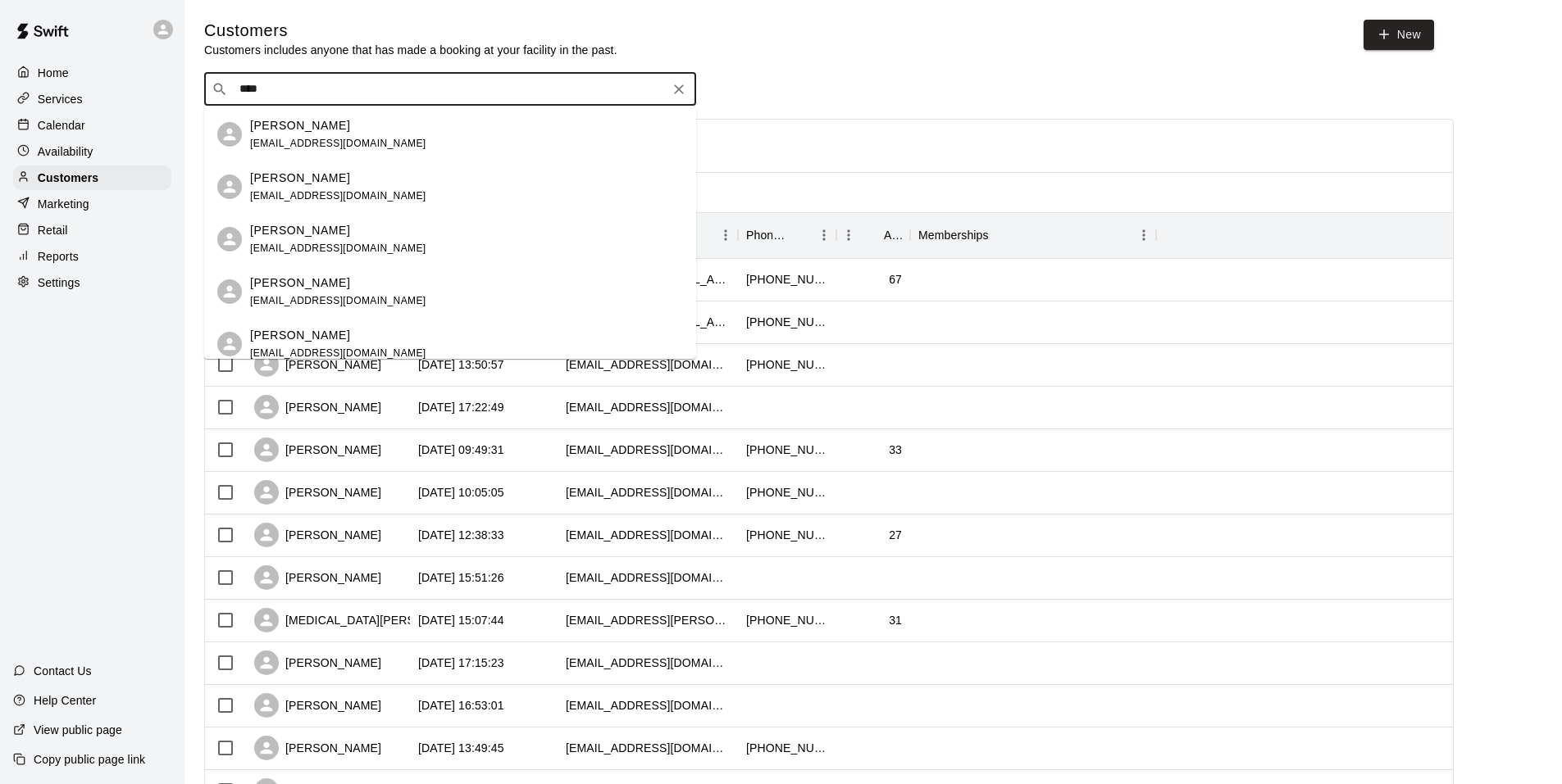
click at [279, 334] on p "[PERSON_NAME]" at bounding box center [300, 335] width 100 height 17
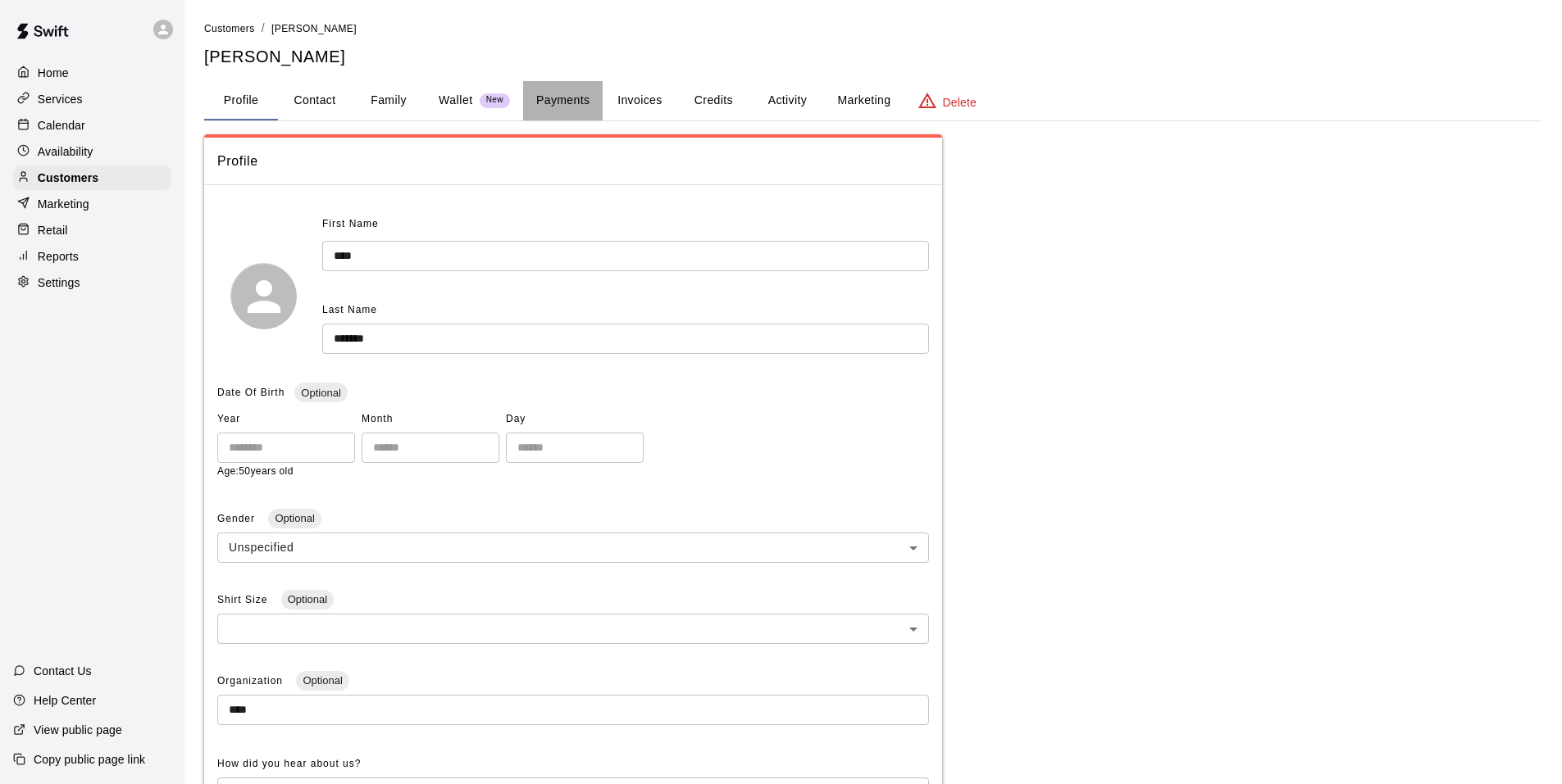
click at [567, 101] on button "Payments" at bounding box center [563, 100] width 80 height 39
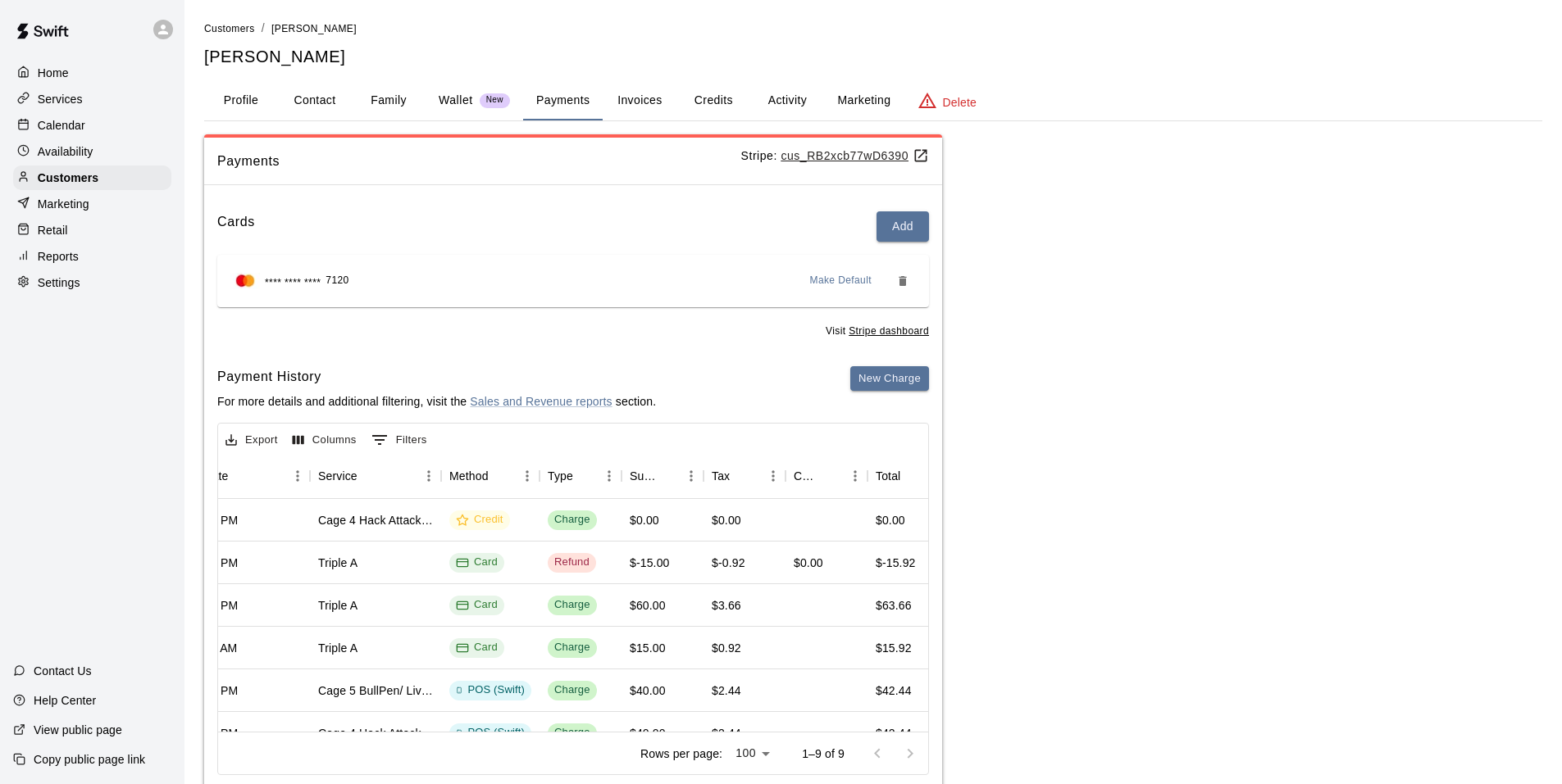
click at [789, 96] on button "Activity" at bounding box center [787, 100] width 74 height 39
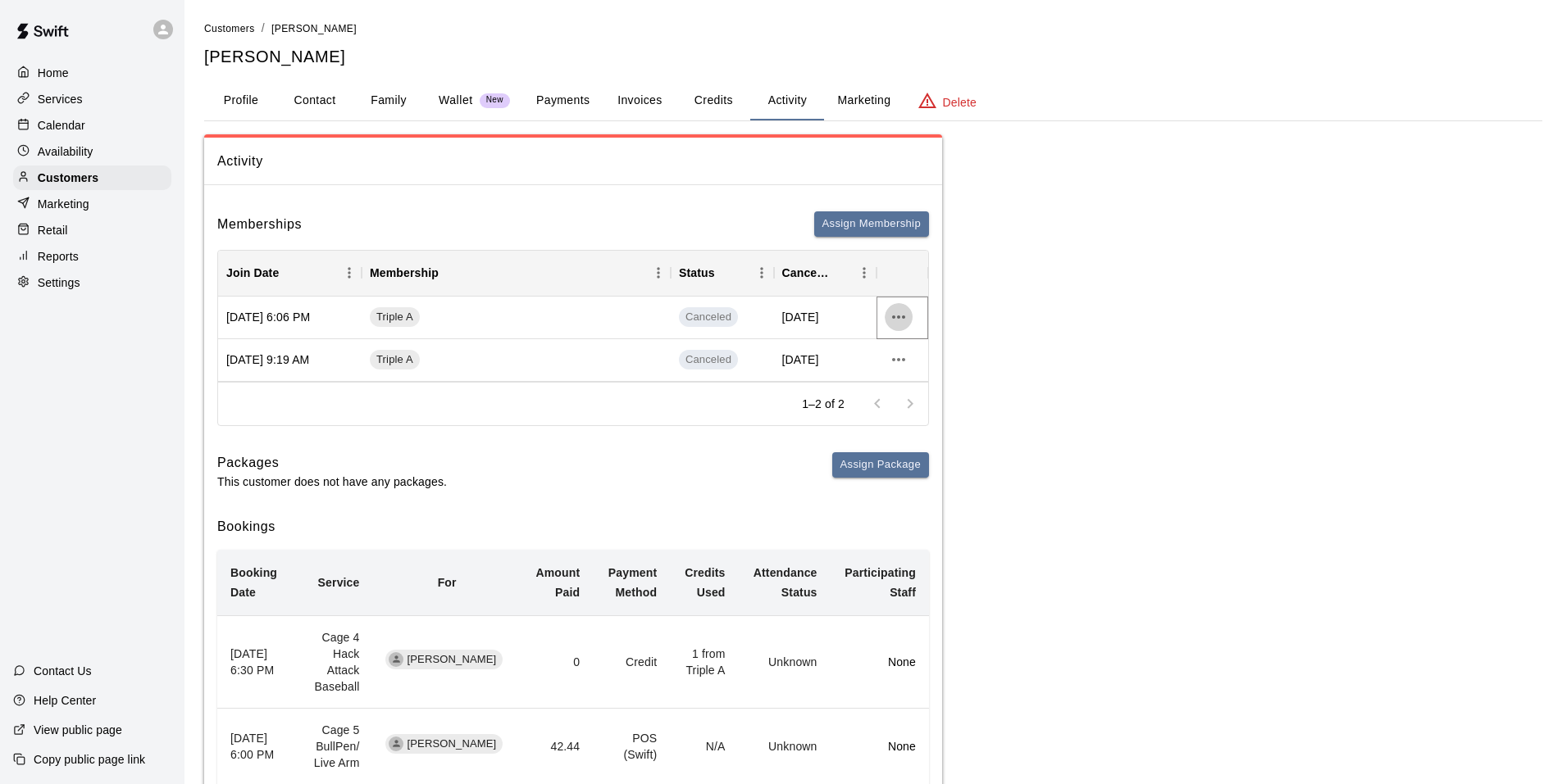
click at [901, 315] on icon "more actions" at bounding box center [899, 317] width 20 height 20
click at [905, 352] on li "View details" at bounding box center [931, 351] width 93 height 27
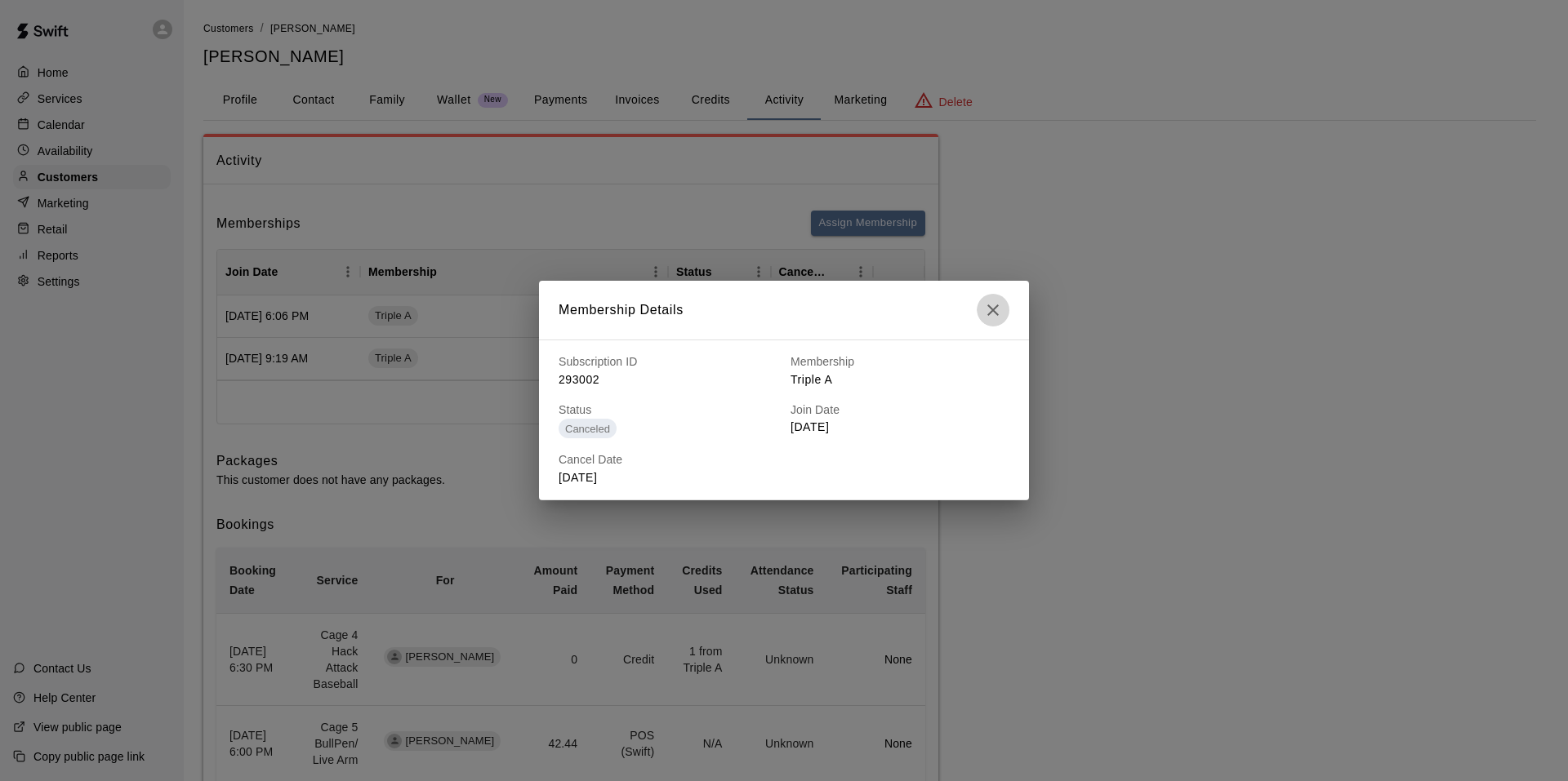
click at [991, 308] on icon "button" at bounding box center [993, 310] width 12 height 12
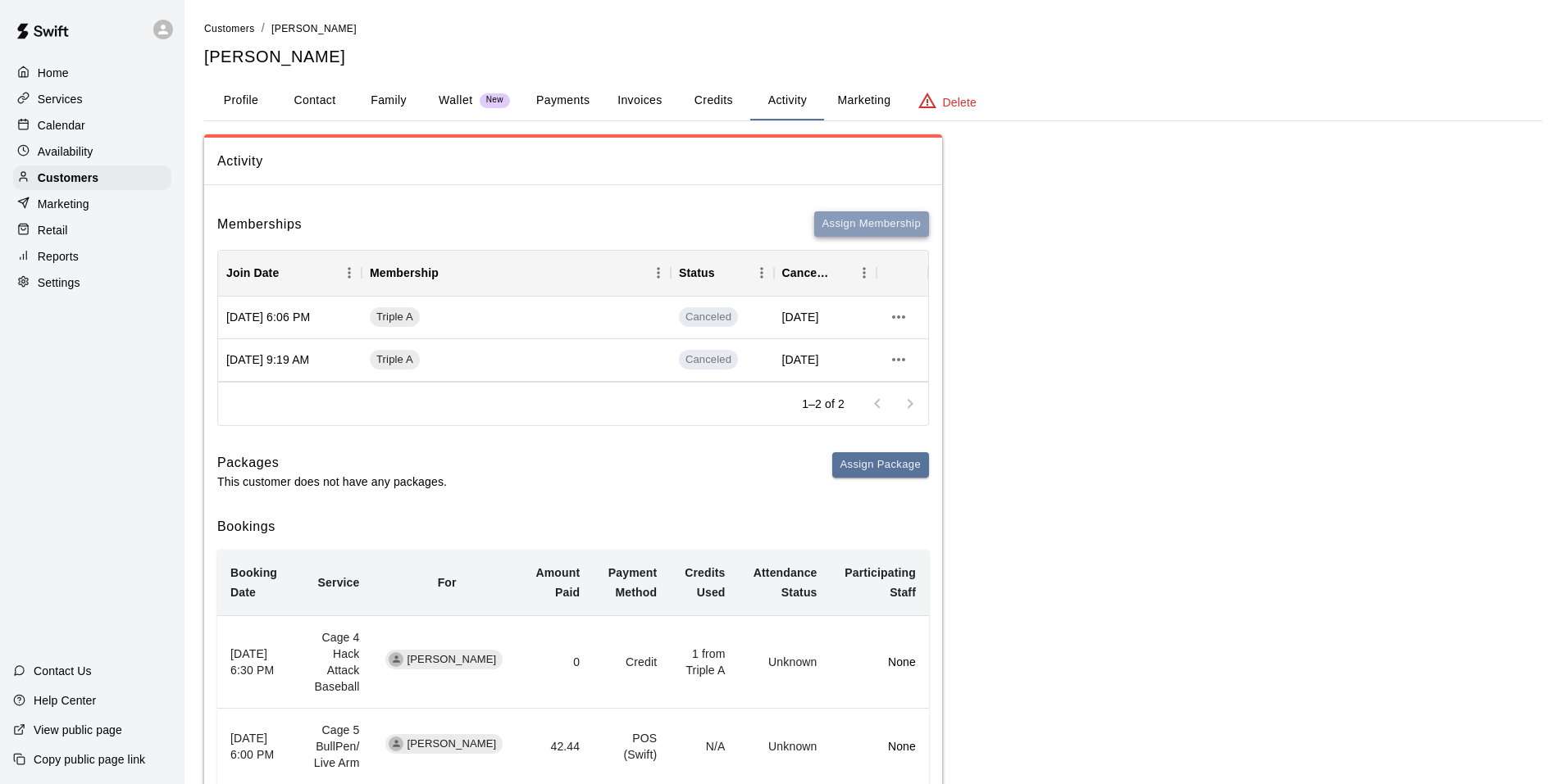
click at [830, 225] on button "Assign Membership" at bounding box center [871, 224] width 115 height 26
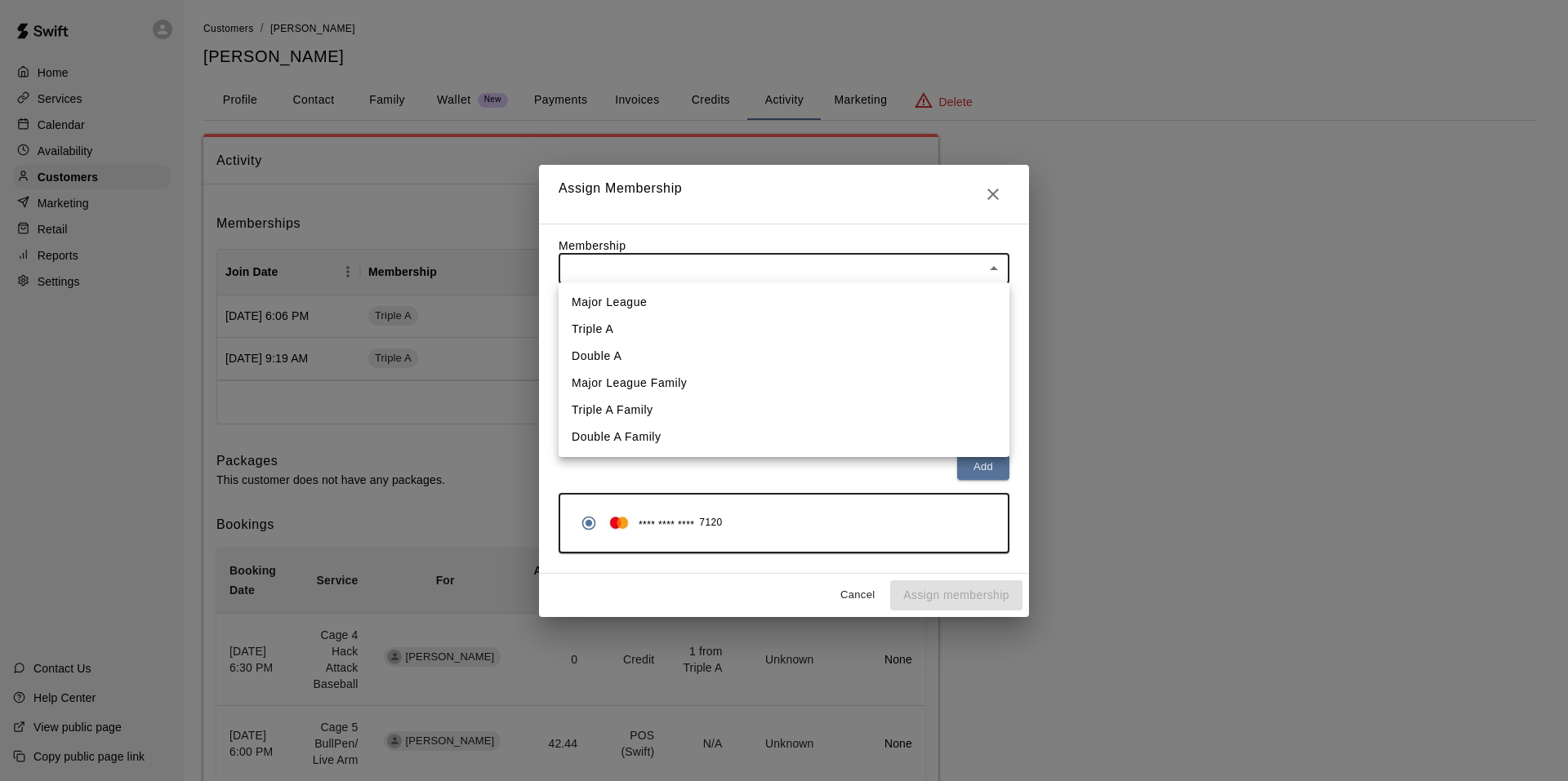
click at [608, 270] on body "Home Services Calendar Availability Customers Marketing Retail Reports Settings…" at bounding box center [784, 584] width 1568 height 1169
click at [608, 327] on li "Triple A" at bounding box center [784, 329] width 450 height 27
type input "**********"
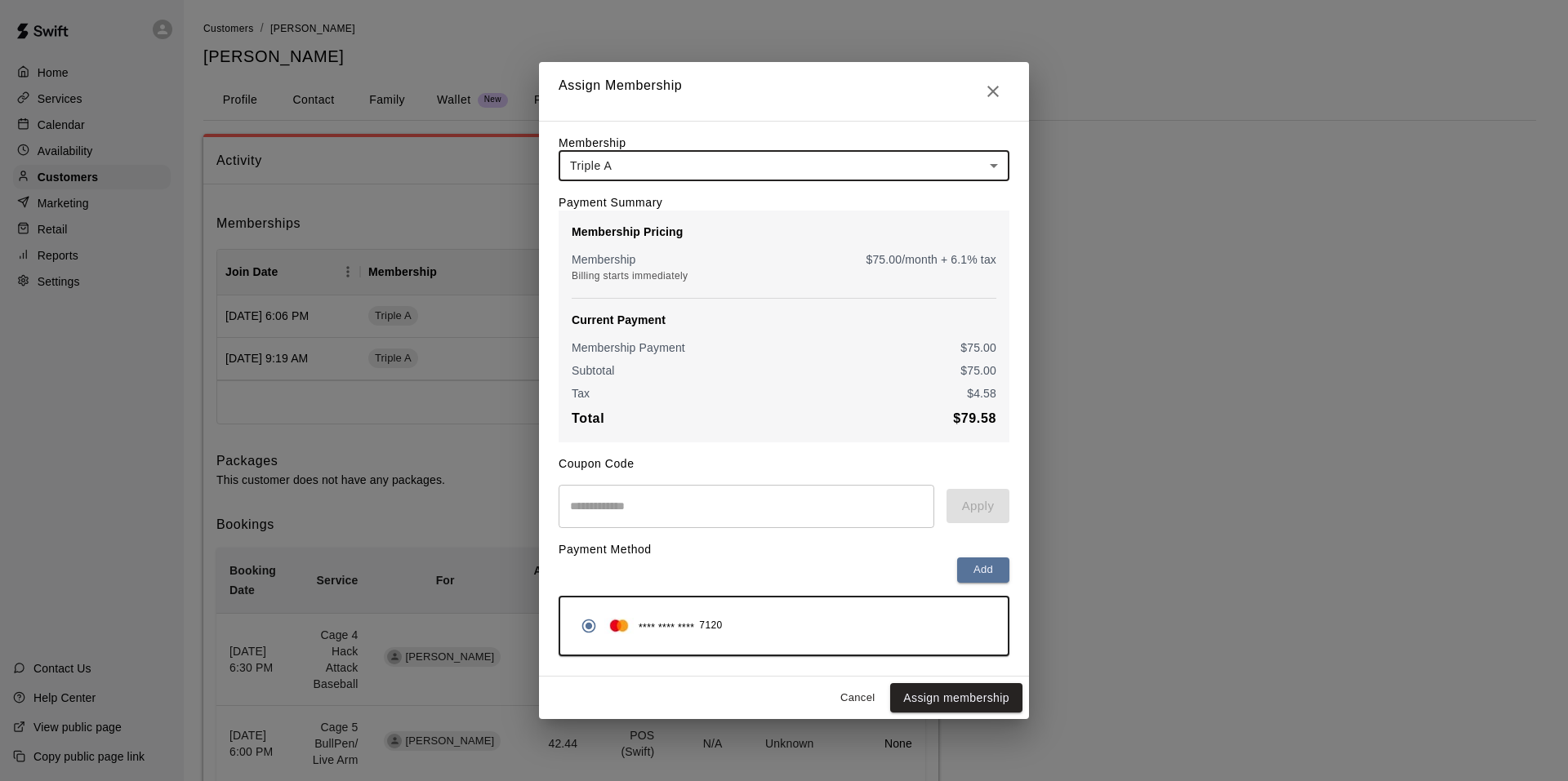
click at [573, 511] on input "text" at bounding box center [746, 507] width 375 height 43
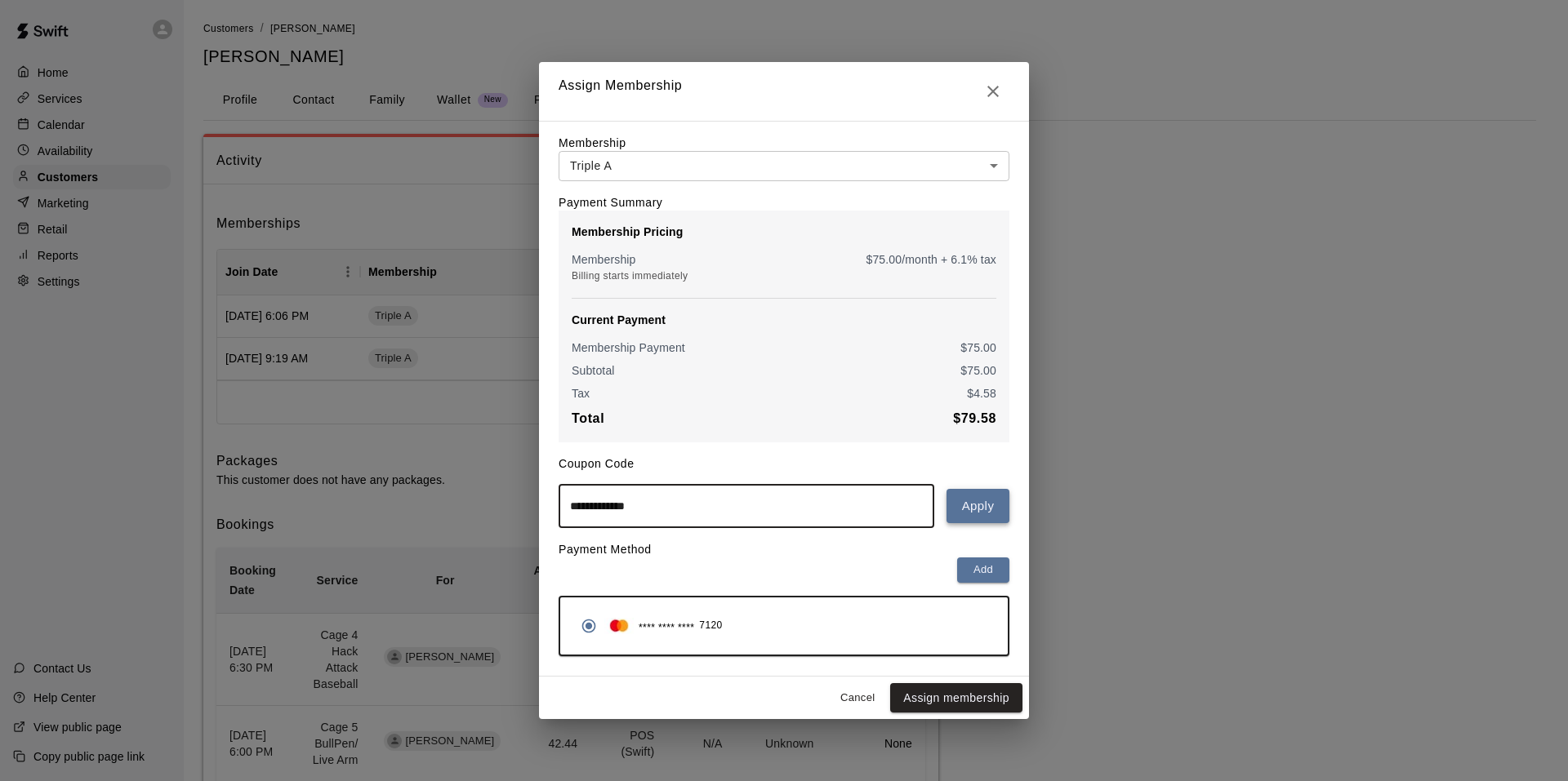
type input "**********"
click at [982, 514] on button "Apply" at bounding box center [978, 506] width 63 height 34
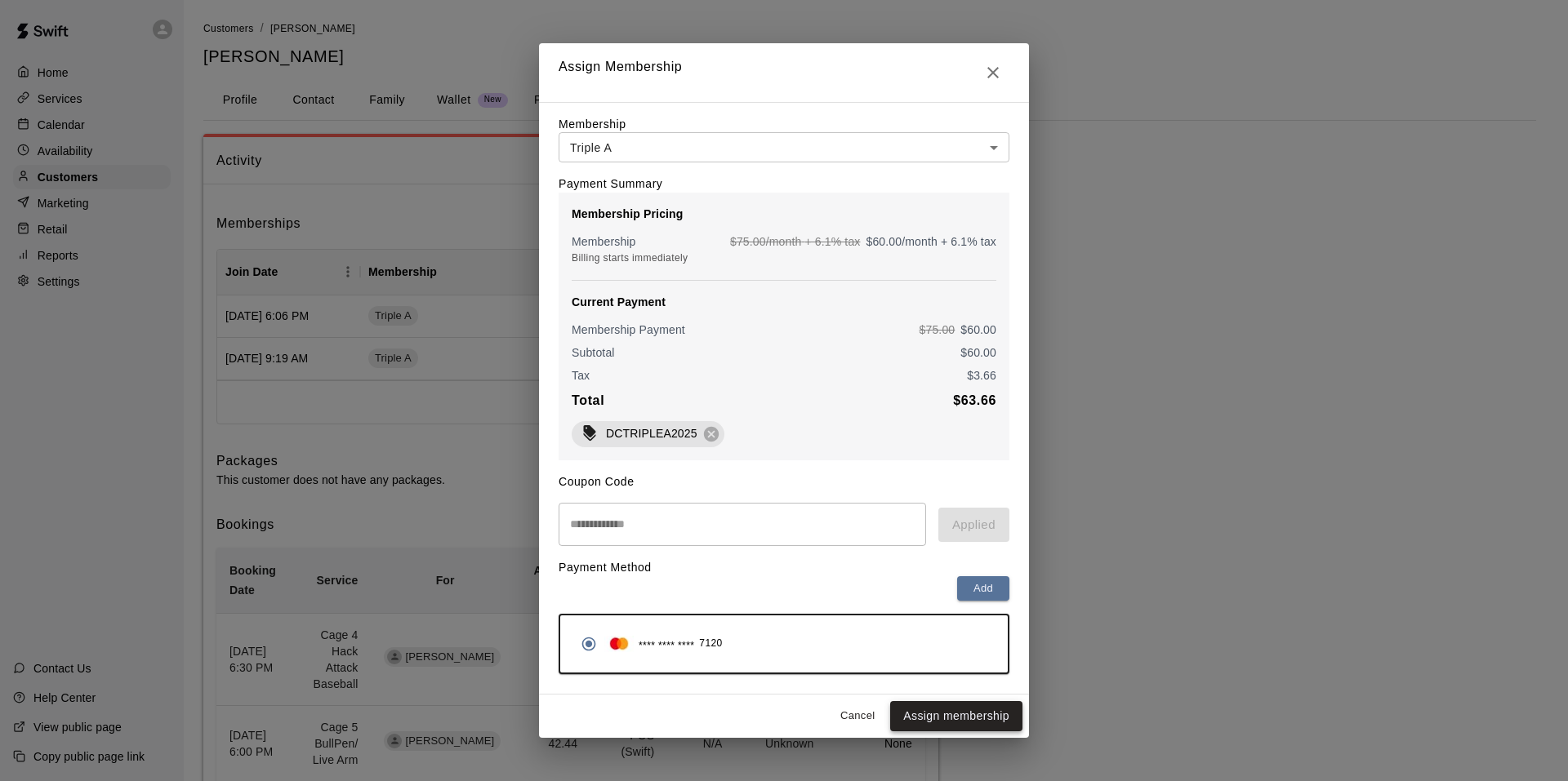
click at [914, 717] on button "Assign membership" at bounding box center [956, 717] width 132 height 31
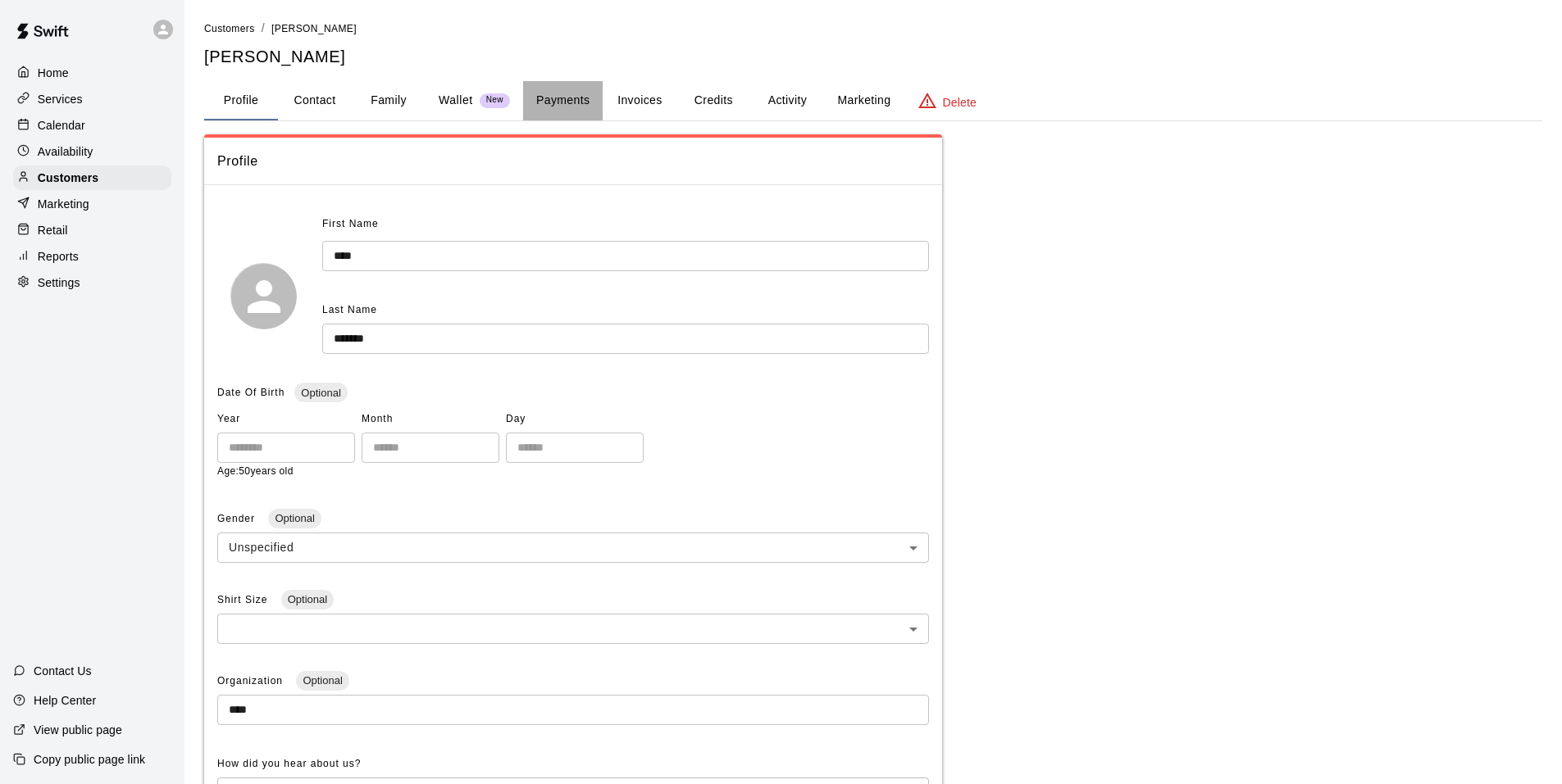
click at [569, 99] on button "Payments" at bounding box center [563, 100] width 80 height 39
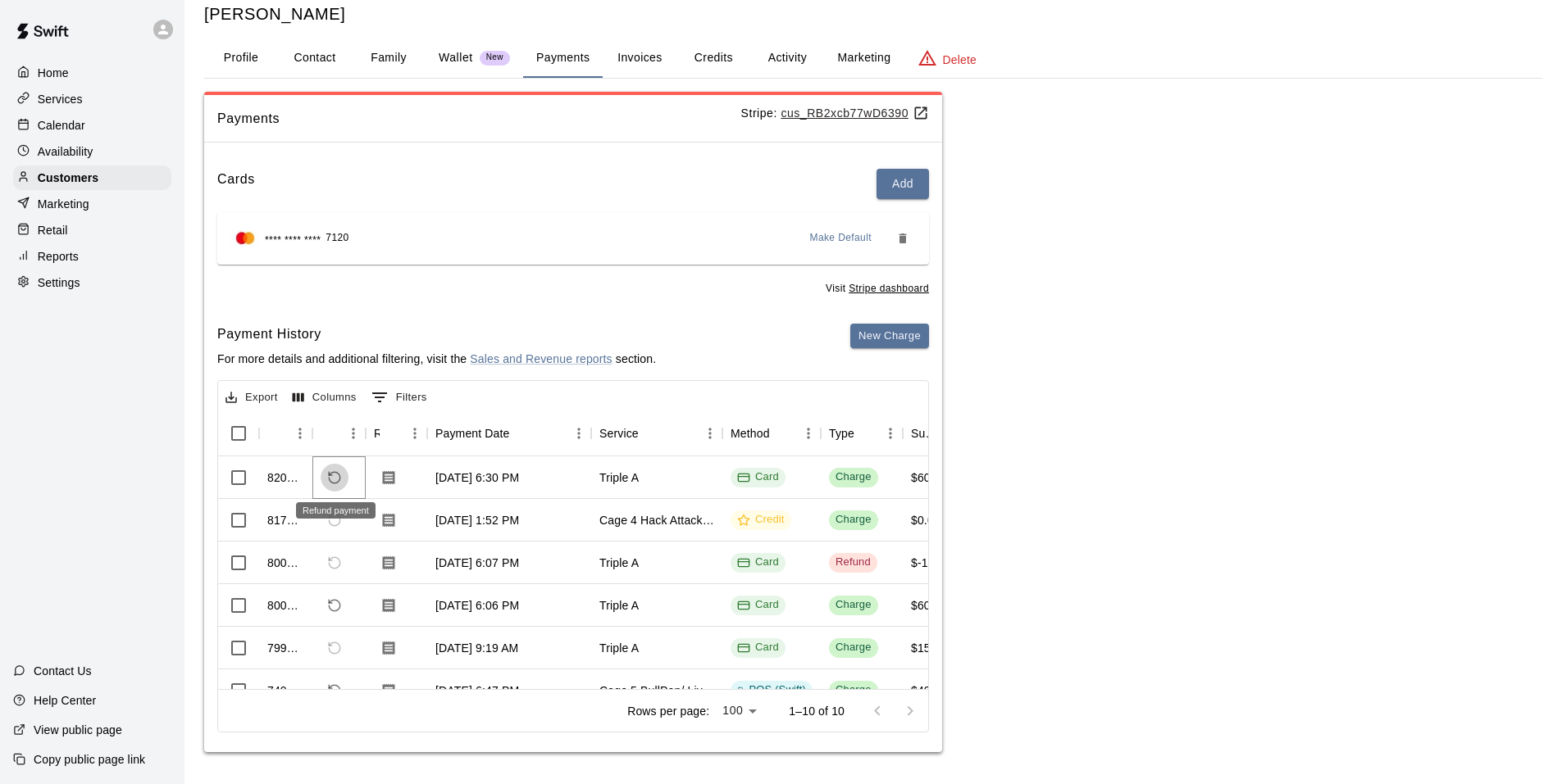
click at [329, 469] on button "Refund payment" at bounding box center [334, 478] width 28 height 28
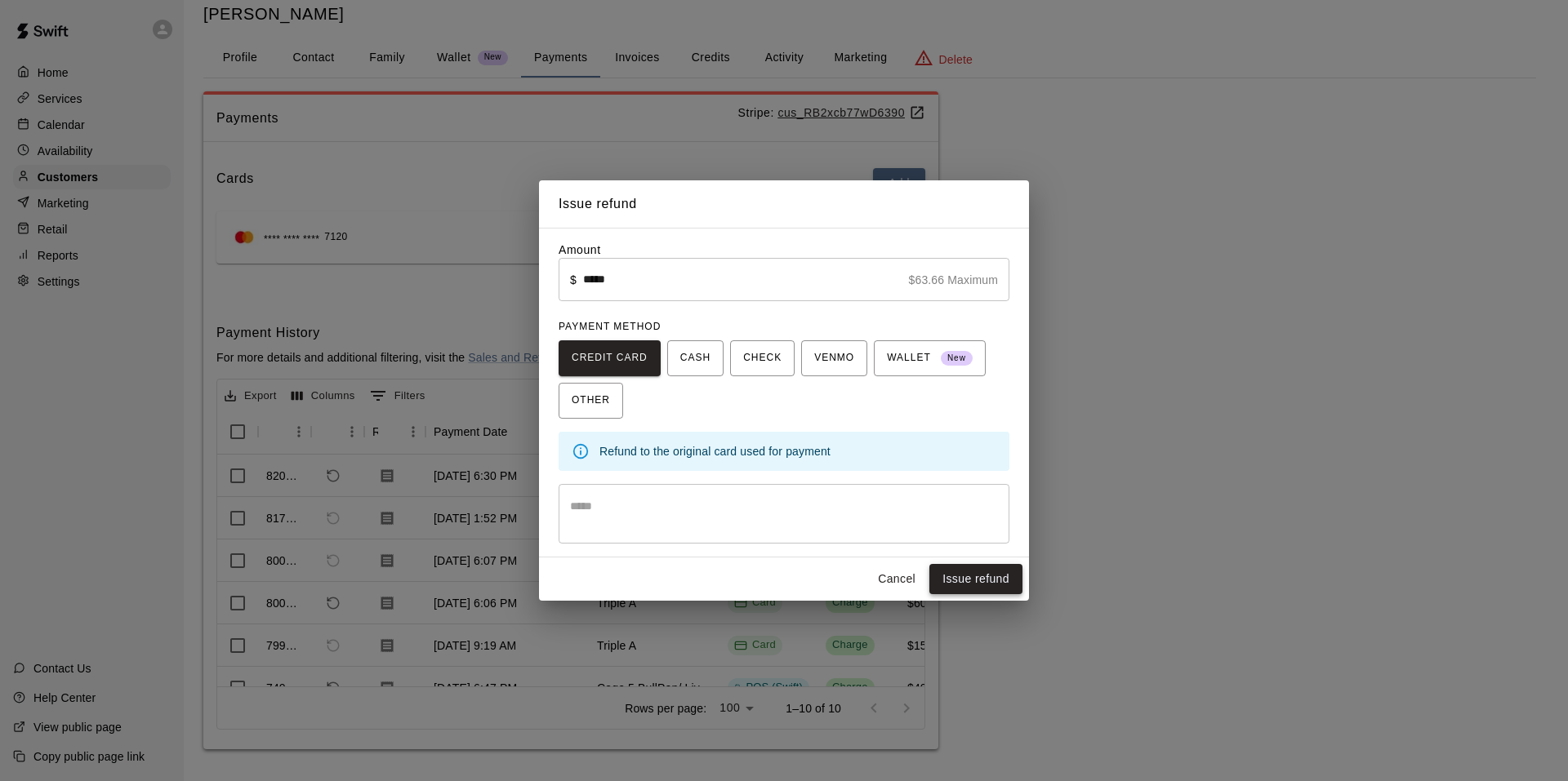
click at [941, 577] on button "Issue refund" at bounding box center [975, 579] width 93 height 31
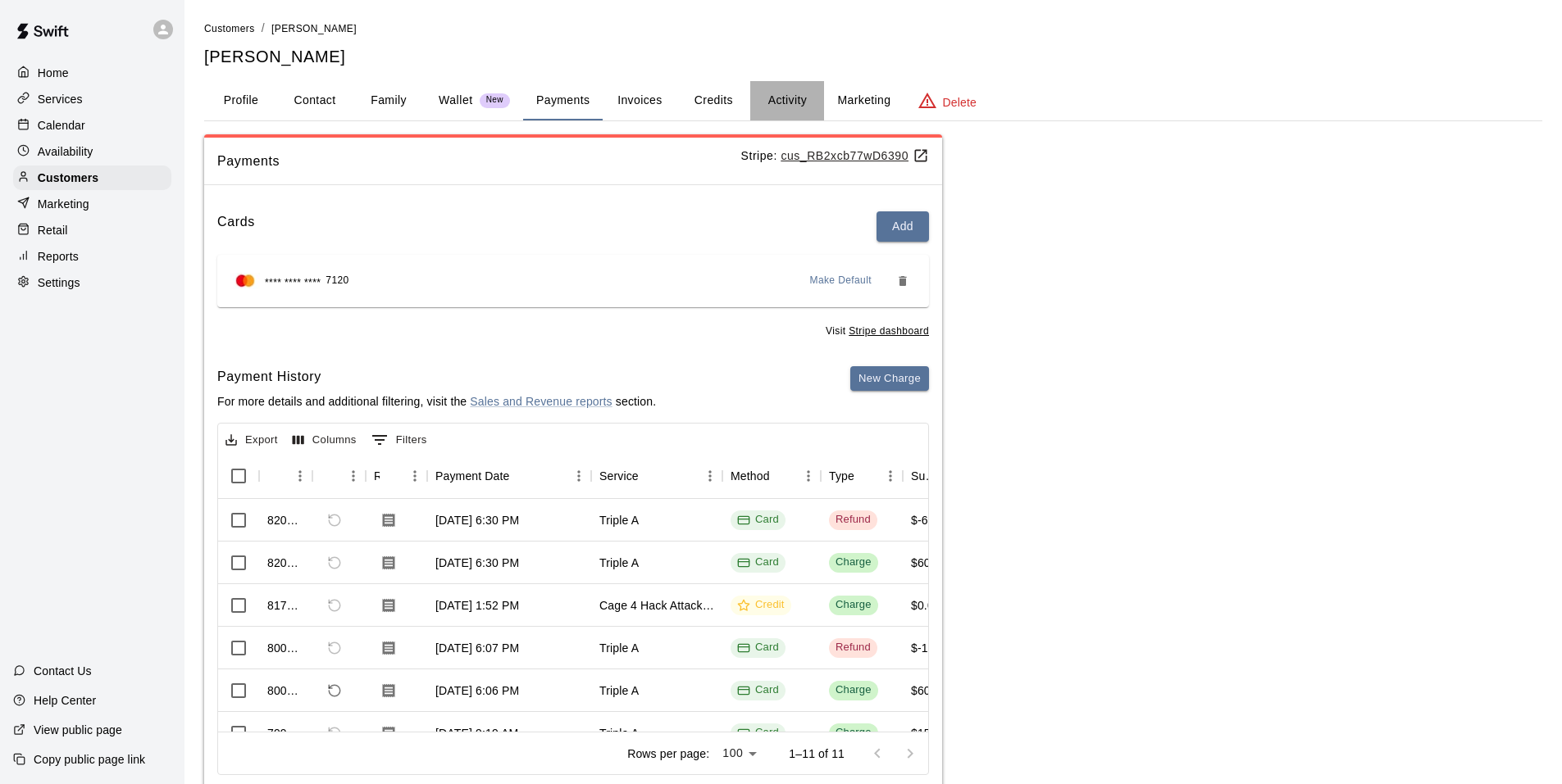
click at [783, 100] on button "Activity" at bounding box center [787, 100] width 74 height 39
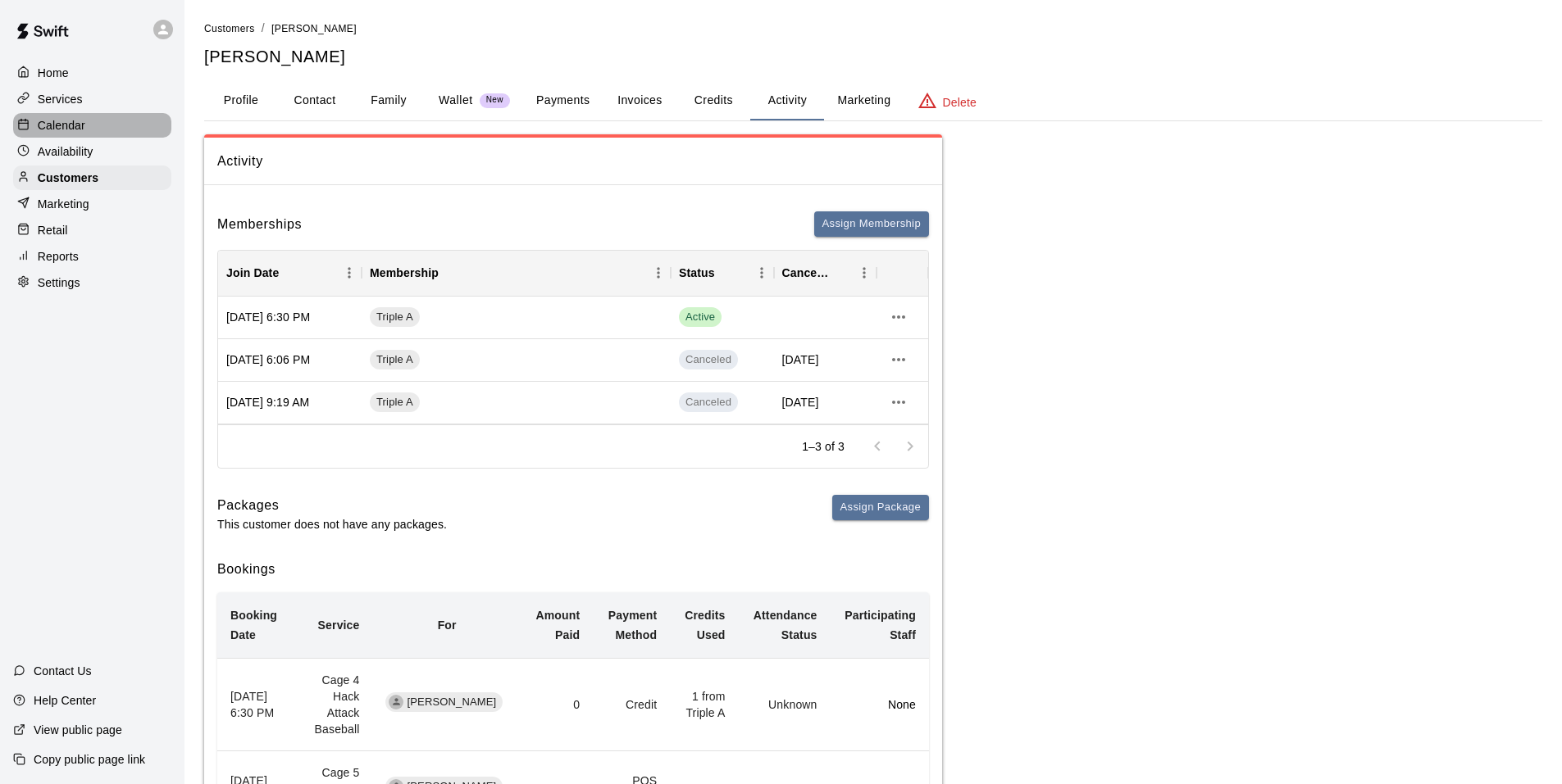
click at [77, 124] on p "Calendar" at bounding box center [61, 125] width 47 height 17
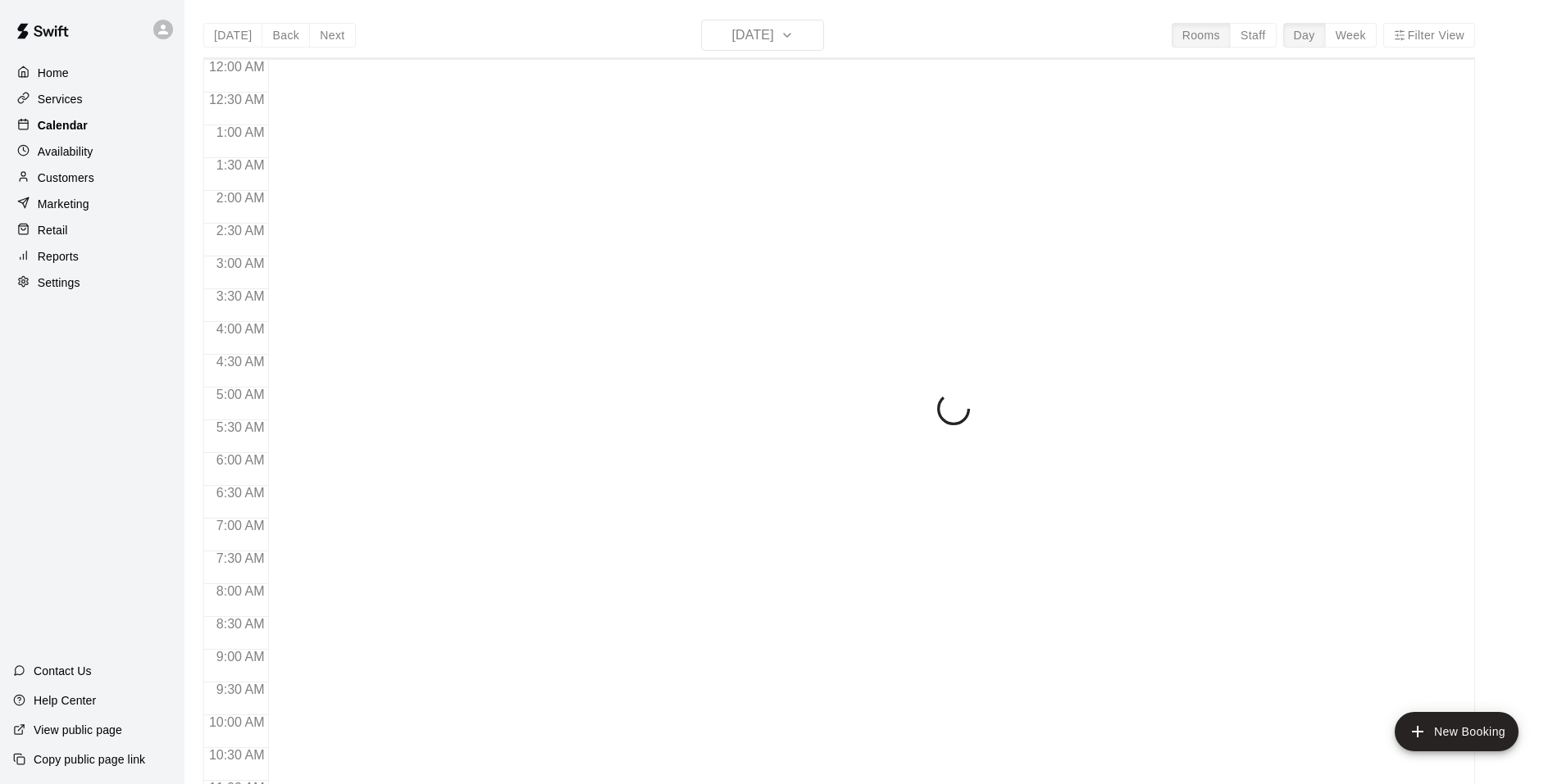
scroll to position [830, 0]
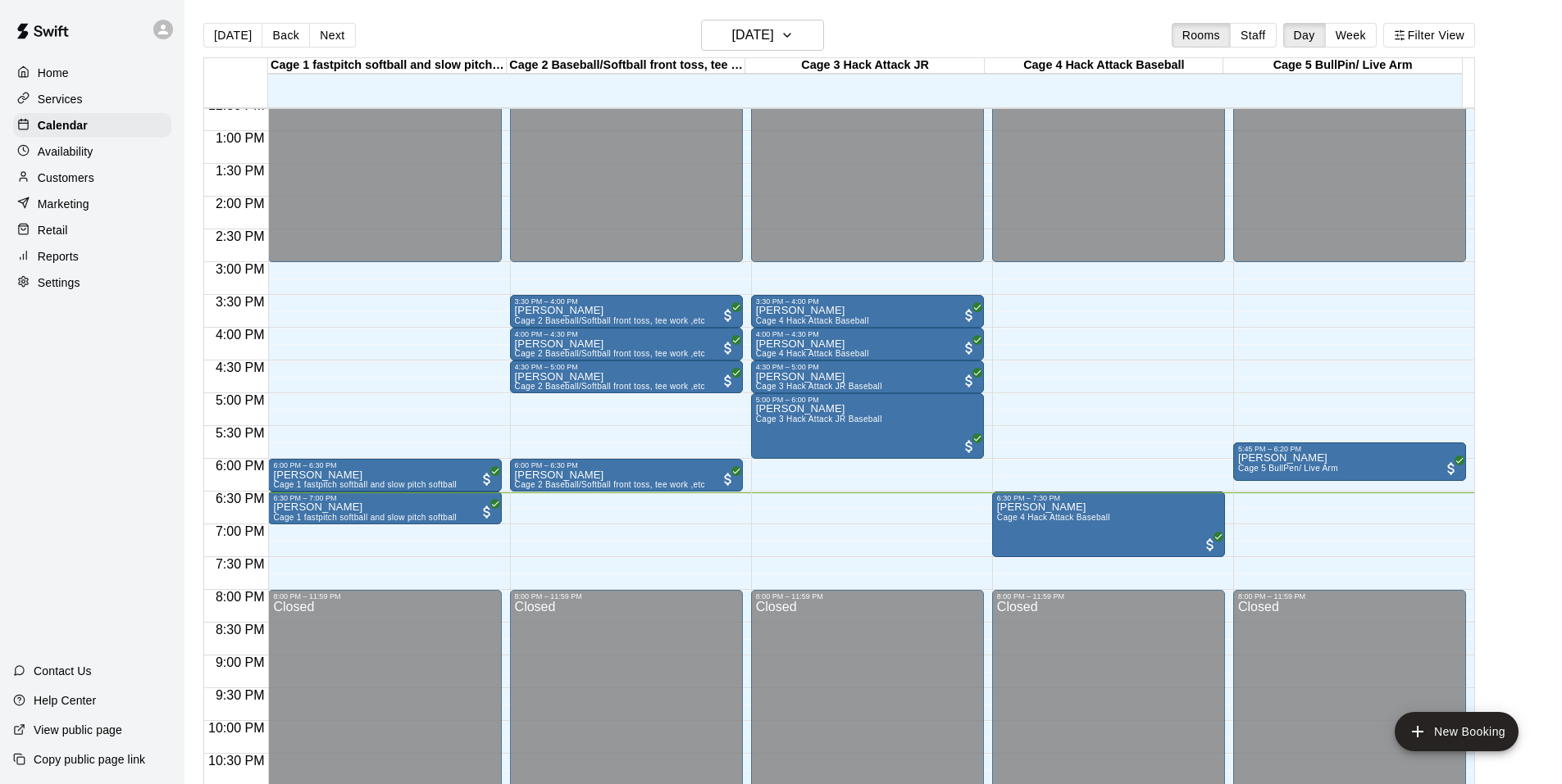
click at [65, 178] on p "Customers" at bounding box center [66, 178] width 56 height 17
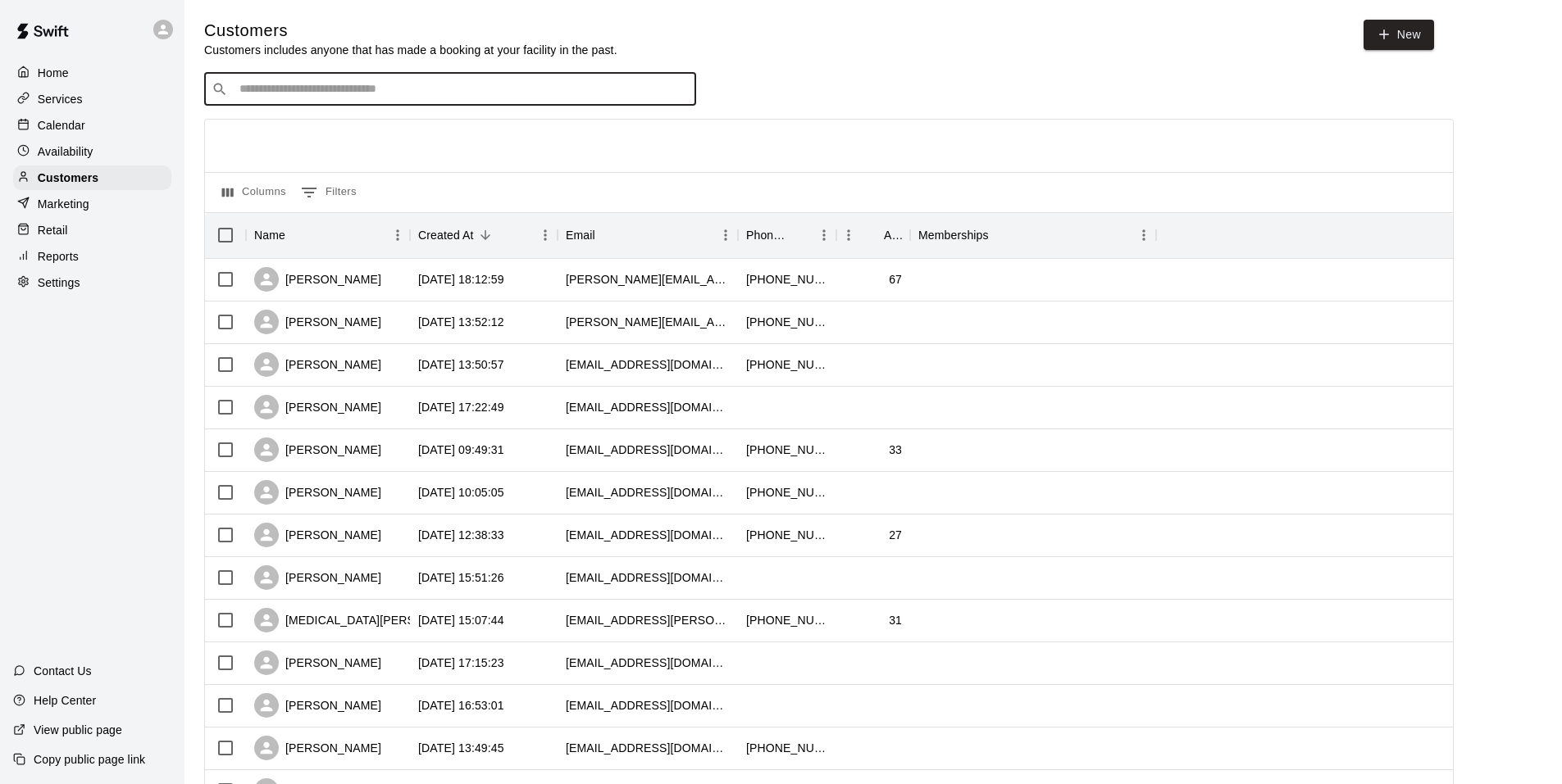
click at [442, 85] on input "Search customers by name or email" at bounding box center [461, 90] width 454 height 17
type input "****"
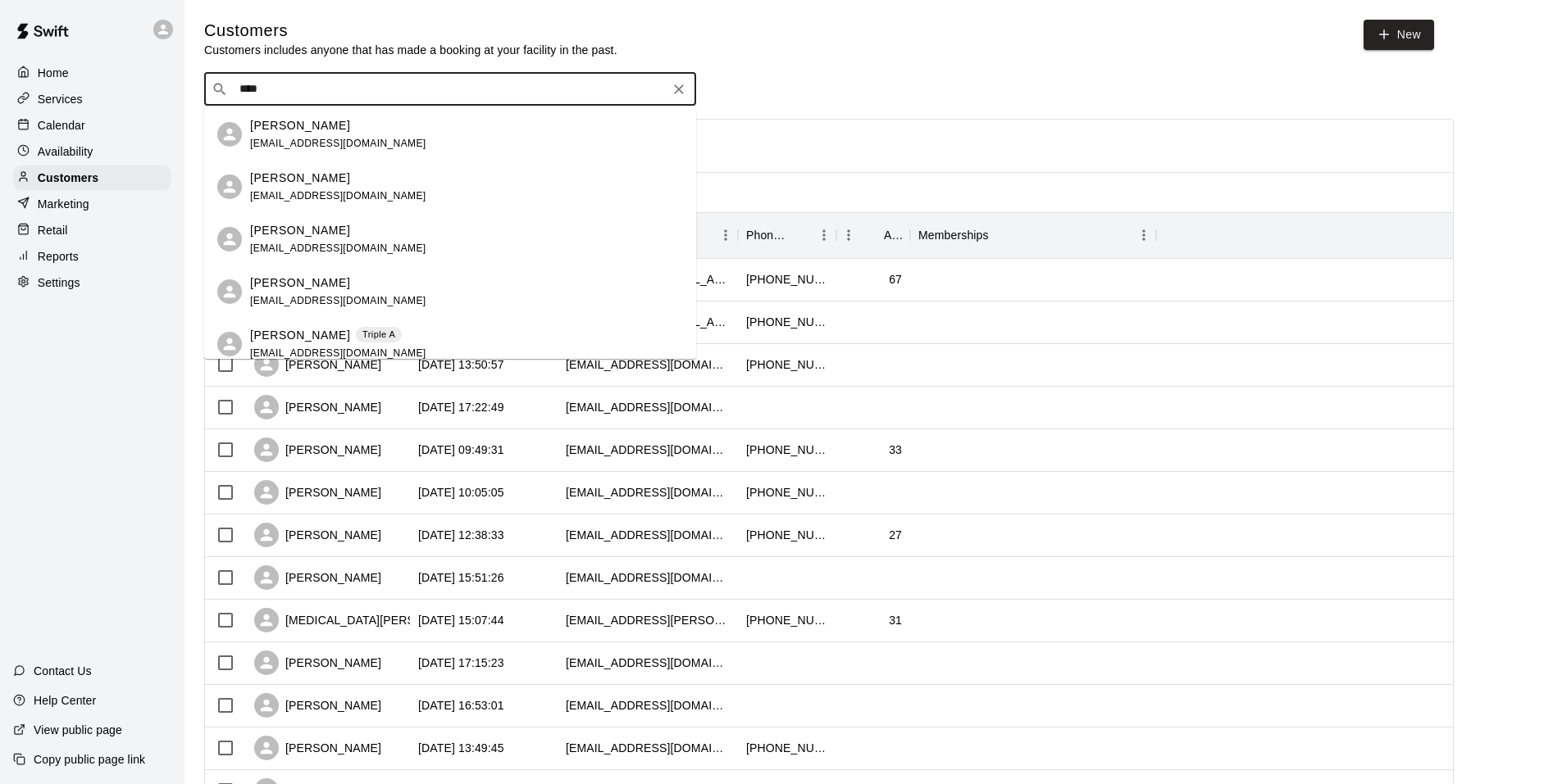
click at [310, 329] on p "[PERSON_NAME]" at bounding box center [300, 335] width 100 height 17
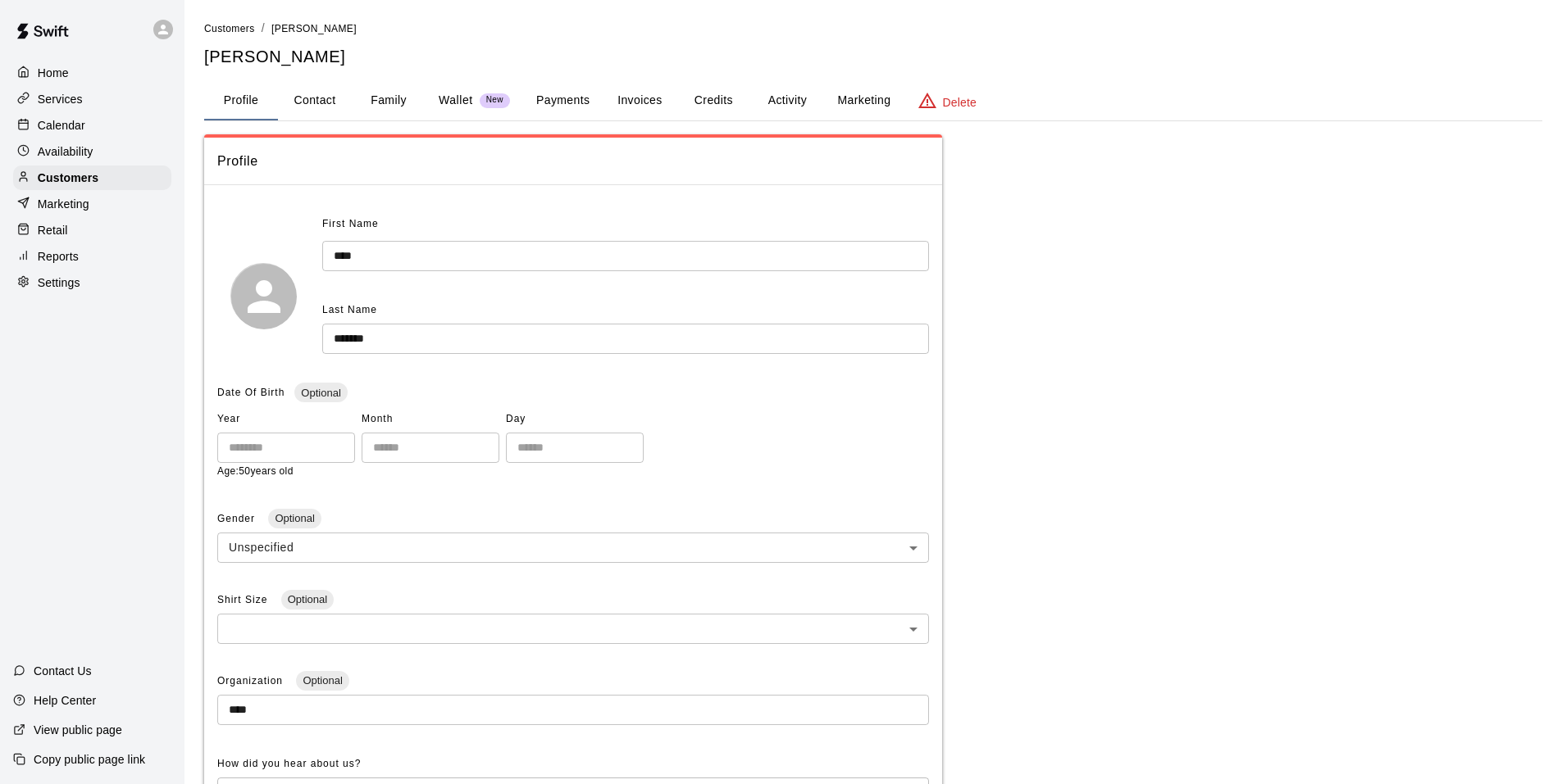
click at [697, 99] on button "Credits" at bounding box center [713, 100] width 74 height 39
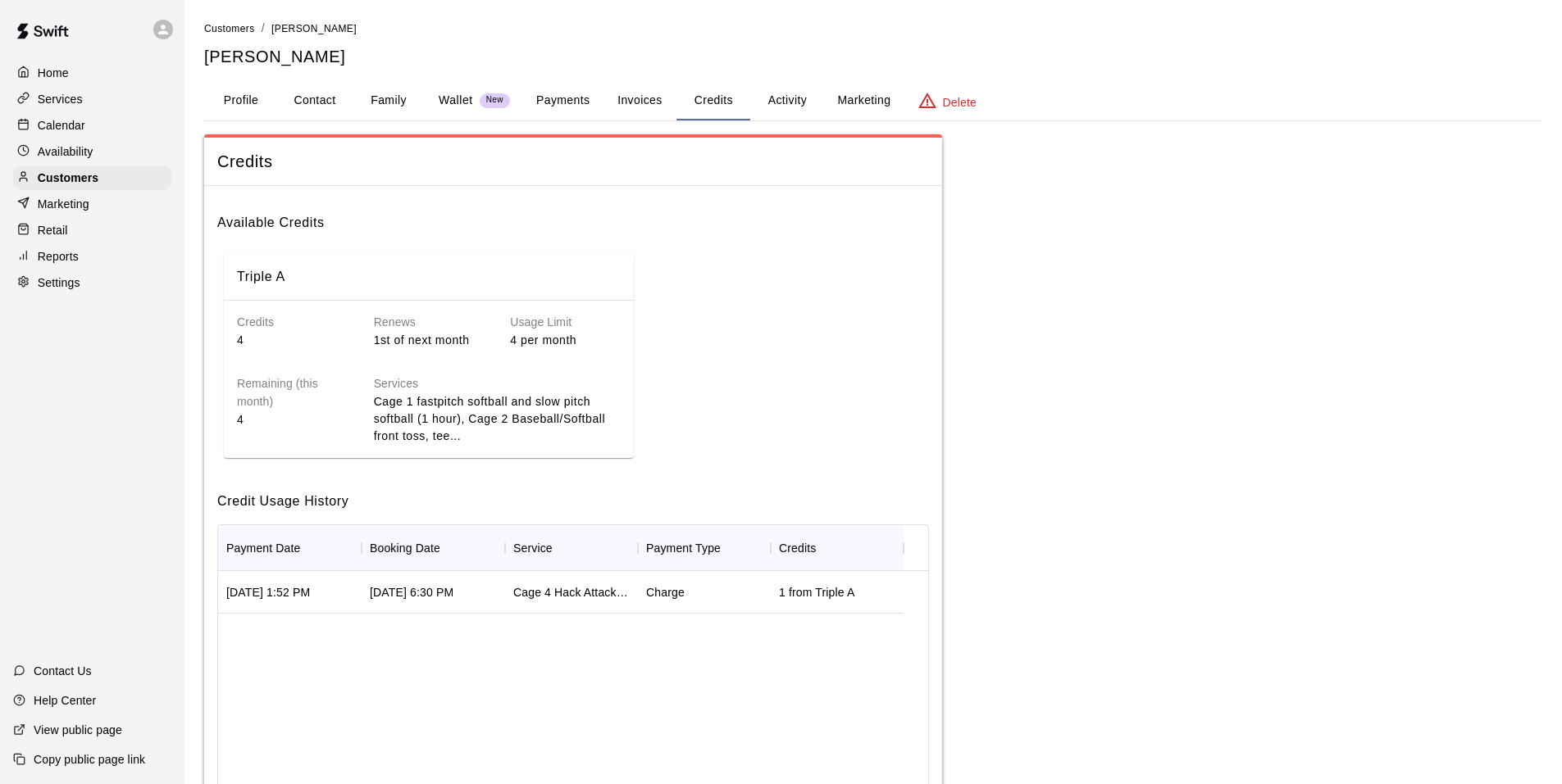
click at [68, 129] on p "Calendar" at bounding box center [61, 125] width 47 height 17
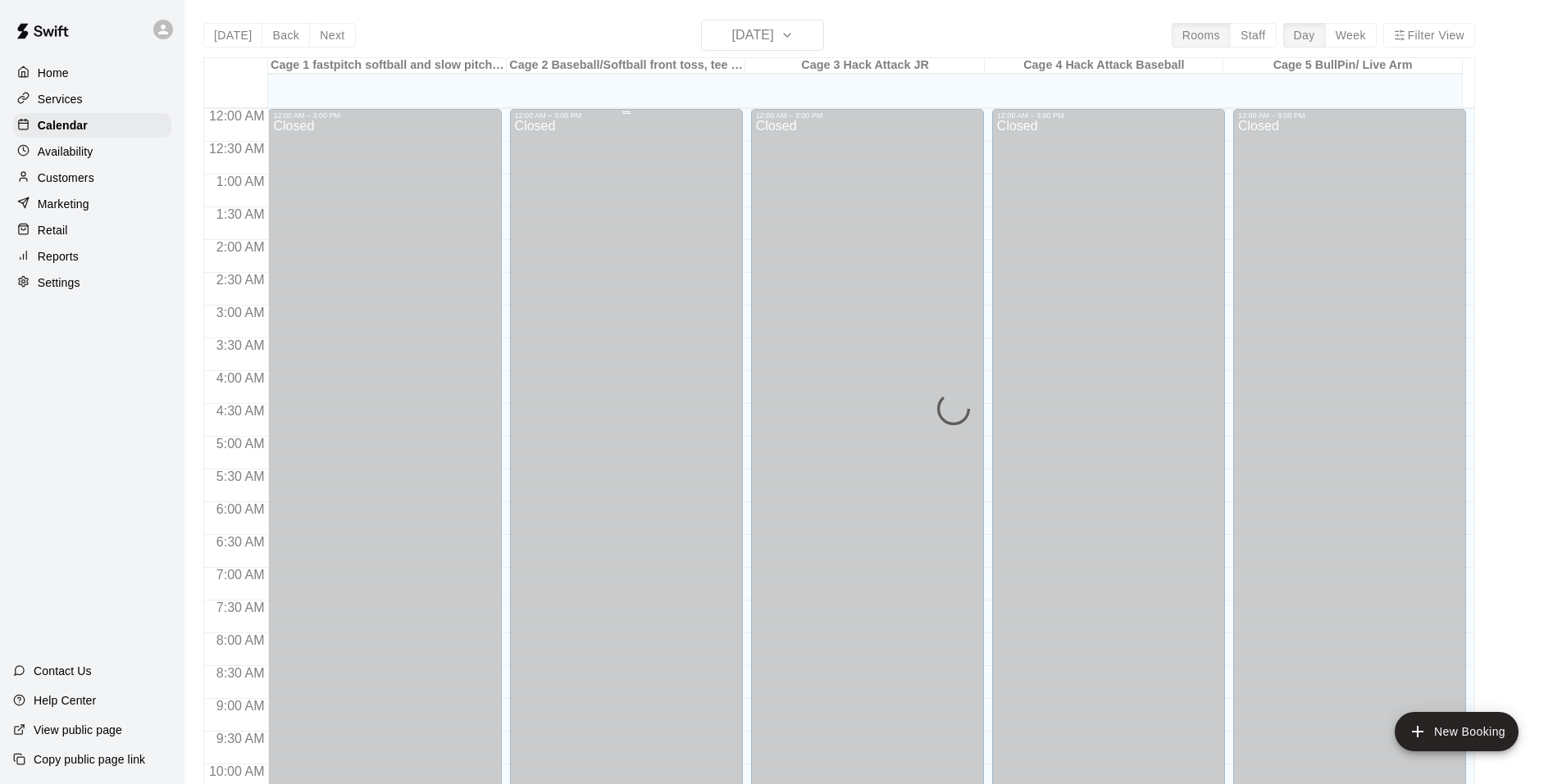
scroll to position [830, 0]
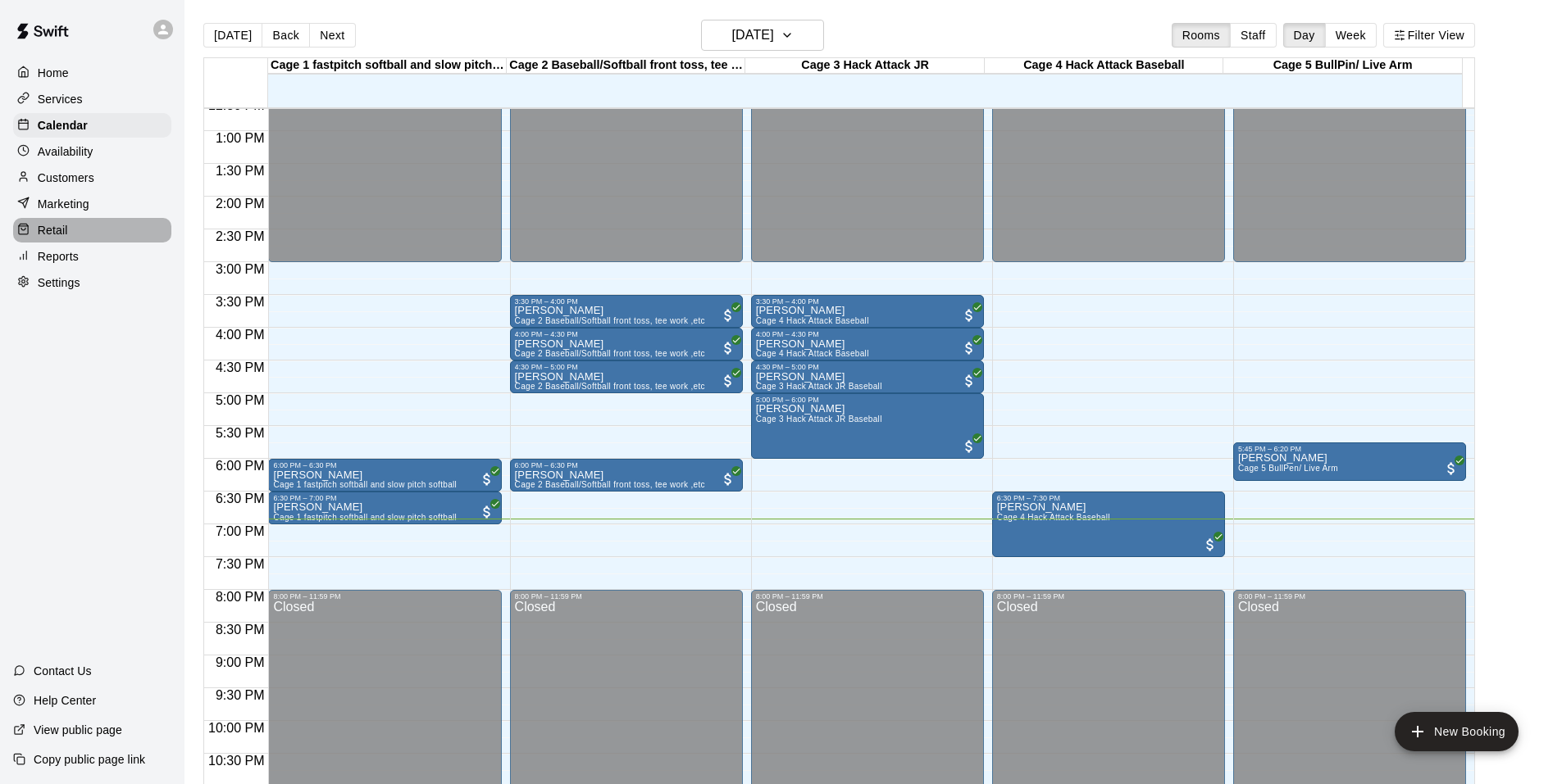
click at [50, 231] on p "Retail" at bounding box center [52, 231] width 31 height 17
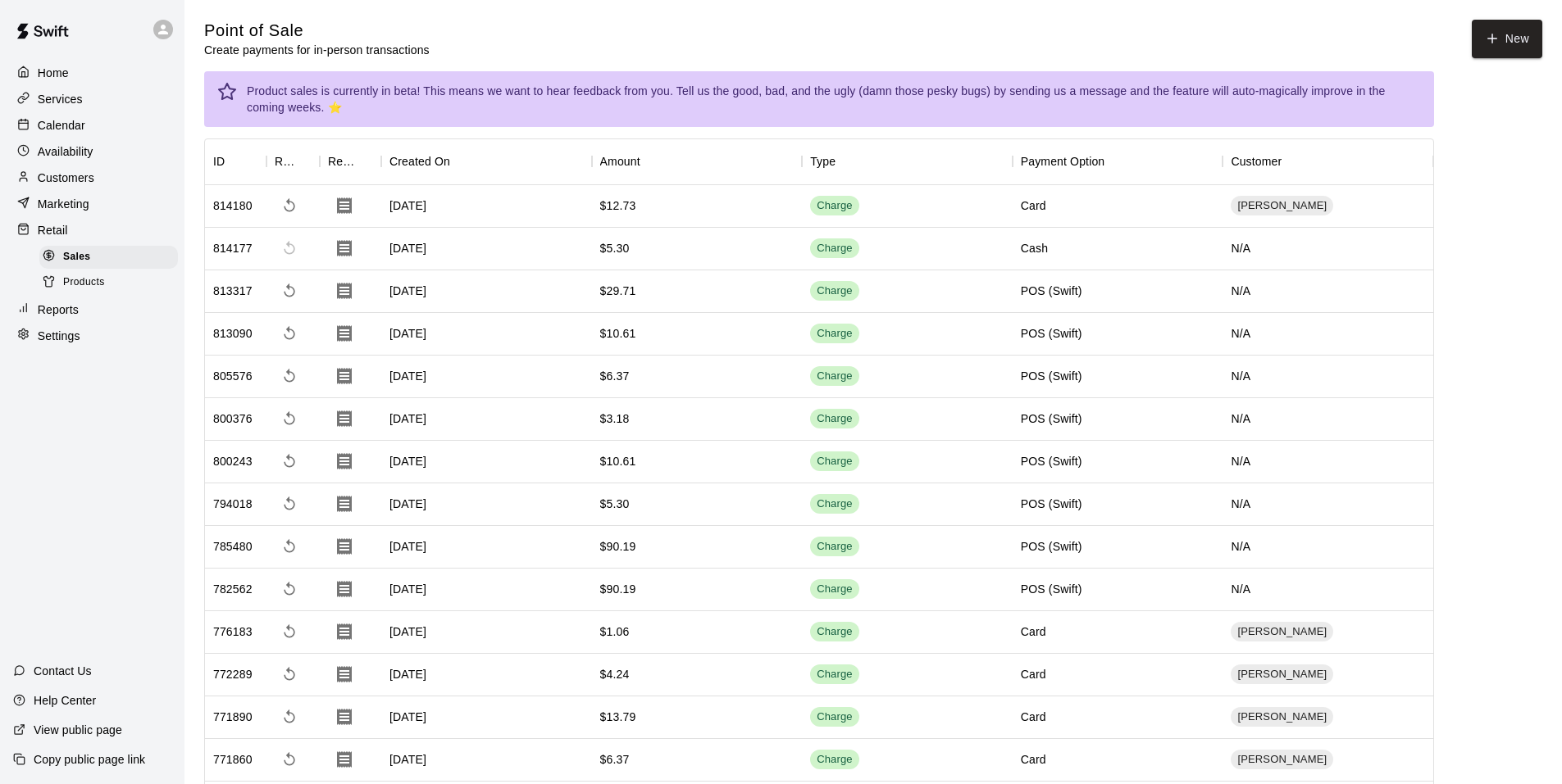
click at [66, 315] on p "Reports" at bounding box center [57, 310] width 41 height 17
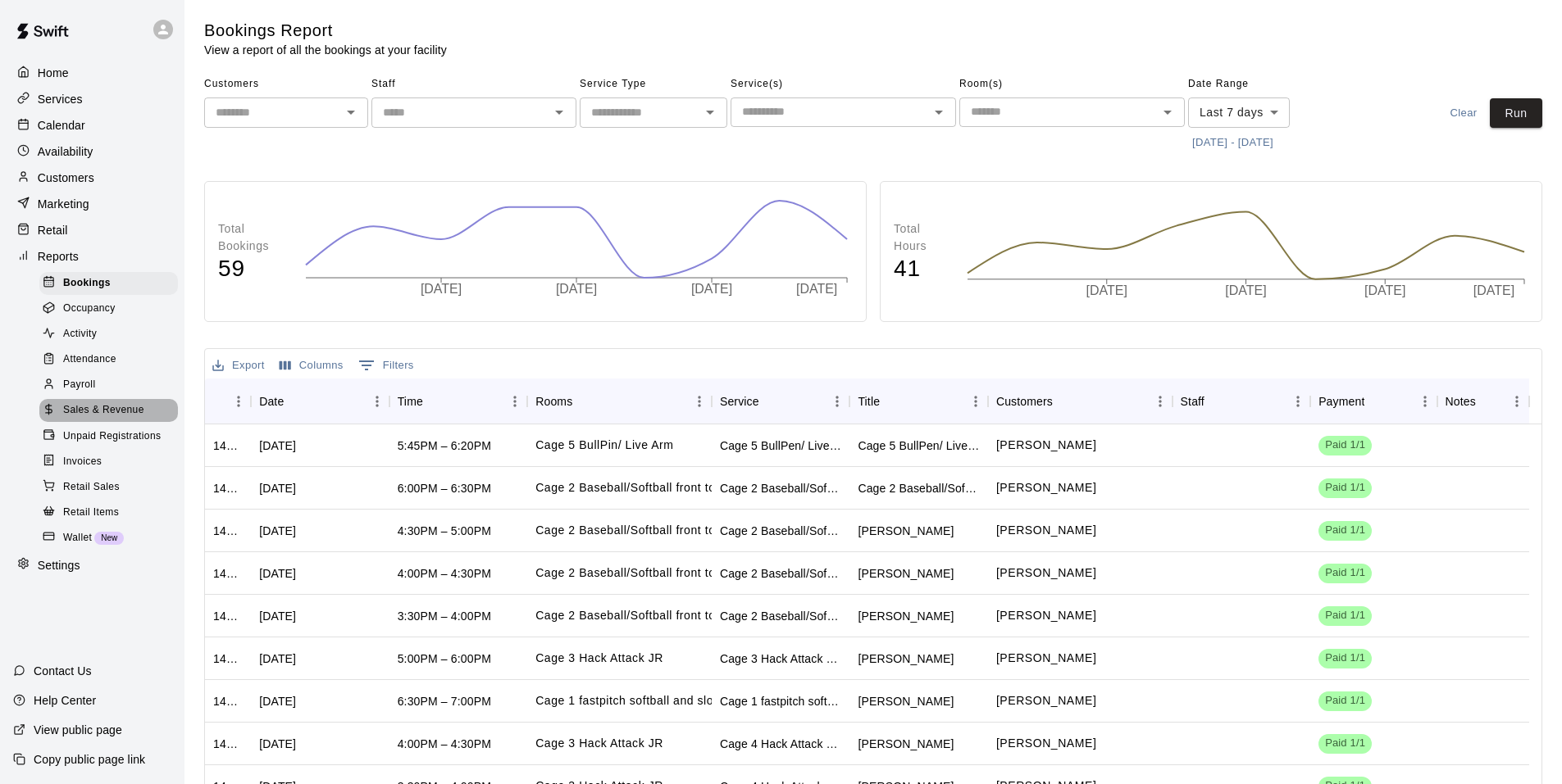
click at [105, 422] on div "Sales & Revenue" at bounding box center [108, 411] width 139 height 23
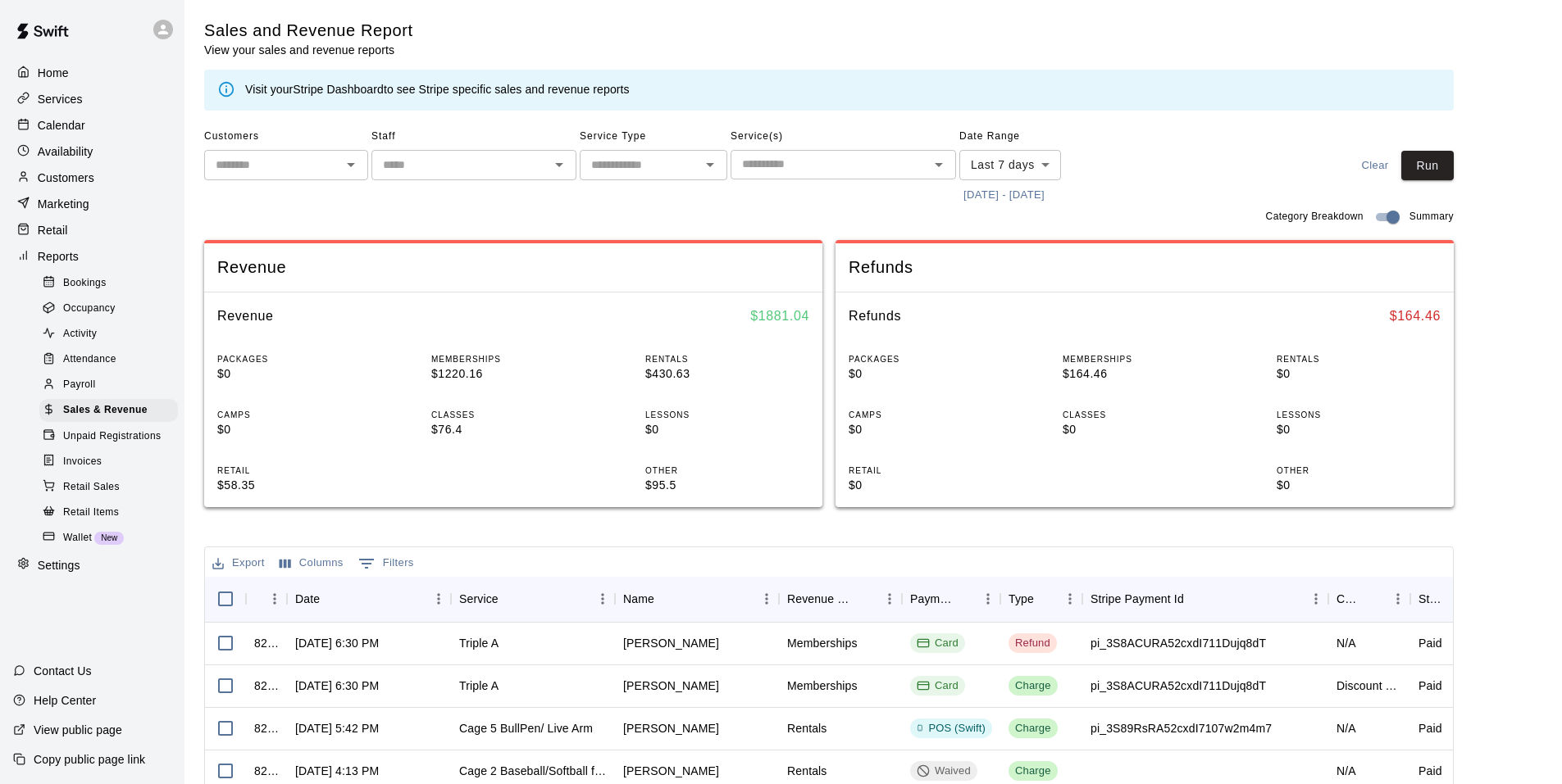
click at [979, 197] on button "[DATE] - [DATE]" at bounding box center [1004, 195] width 90 height 26
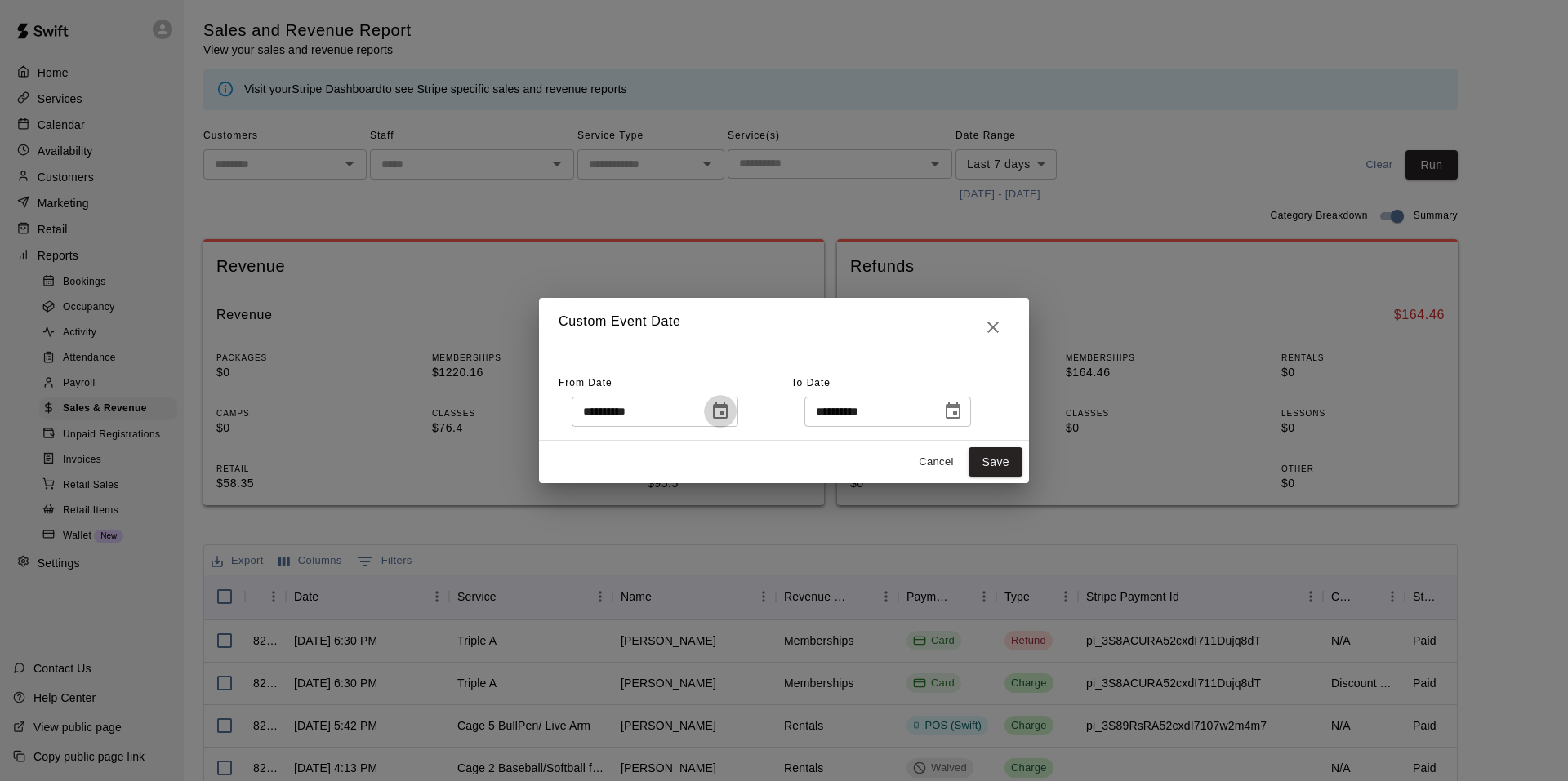
click at [730, 415] on icon "Choose date, selected date is Sep 9, 2025" at bounding box center [720, 412] width 20 height 20
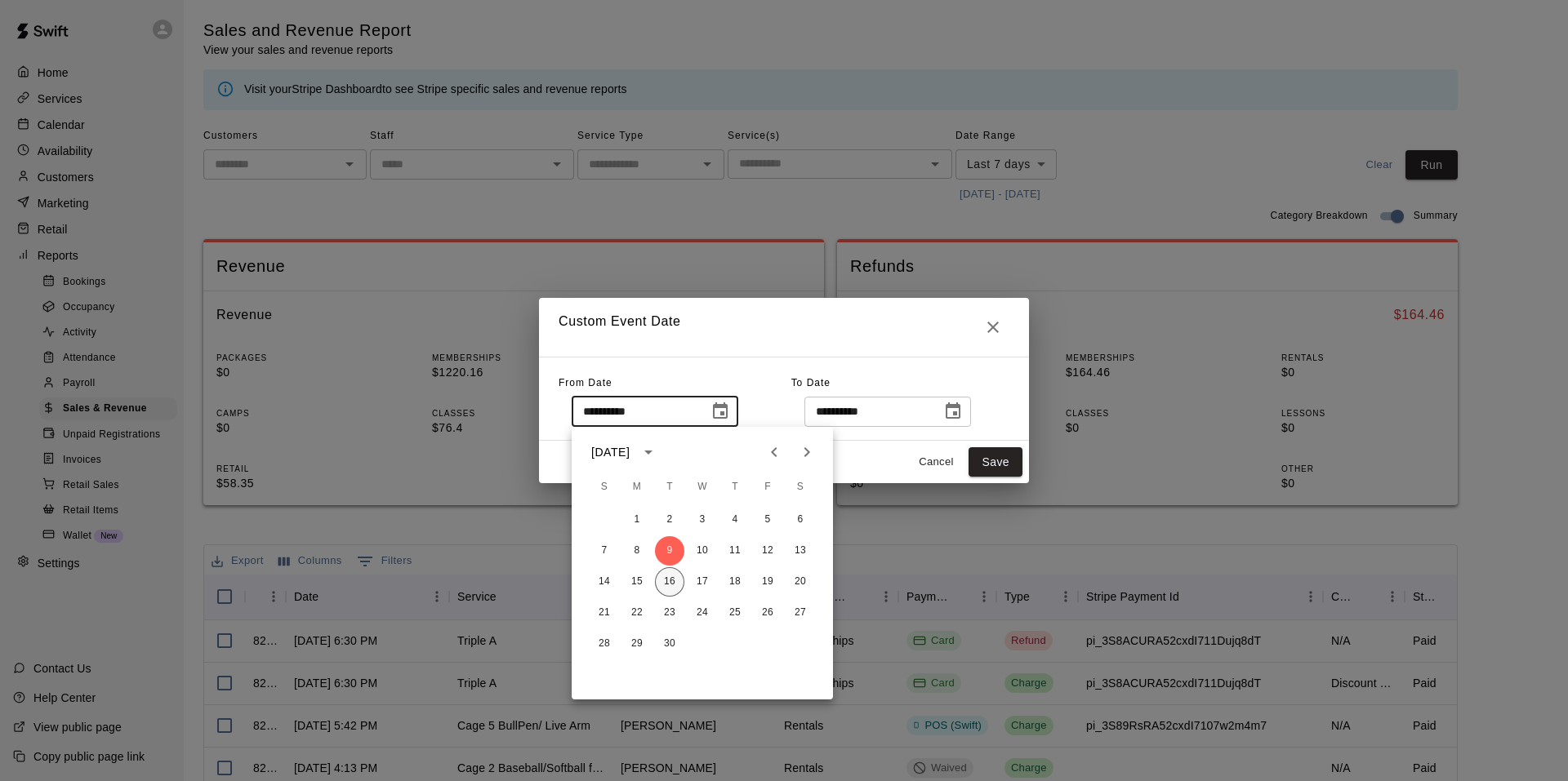
click at [669, 585] on button "16" at bounding box center [670, 583] width 30 height 30
type input "**********"
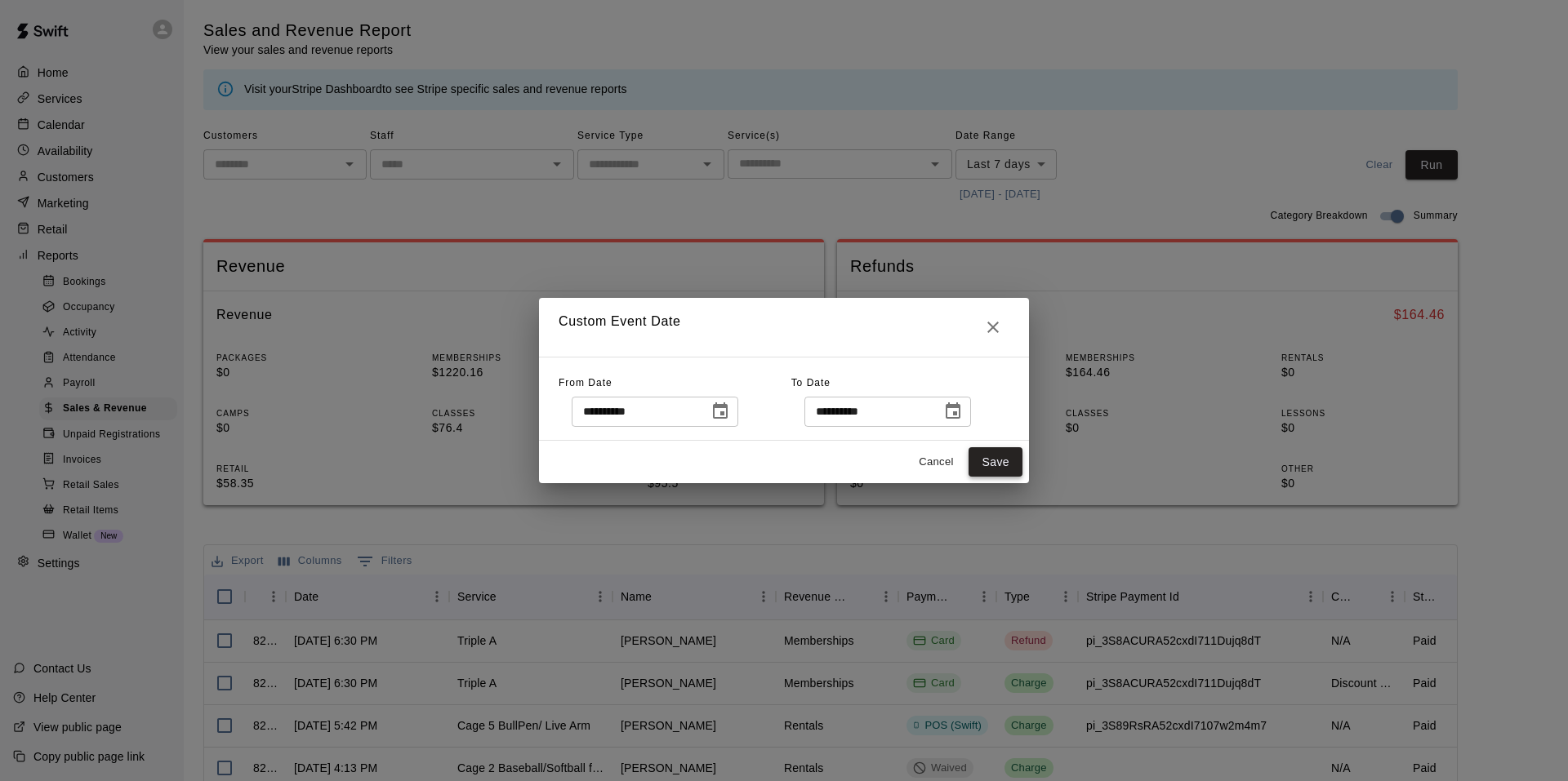
click at [1004, 466] on button "Save" at bounding box center [995, 462] width 54 height 31
type input "******"
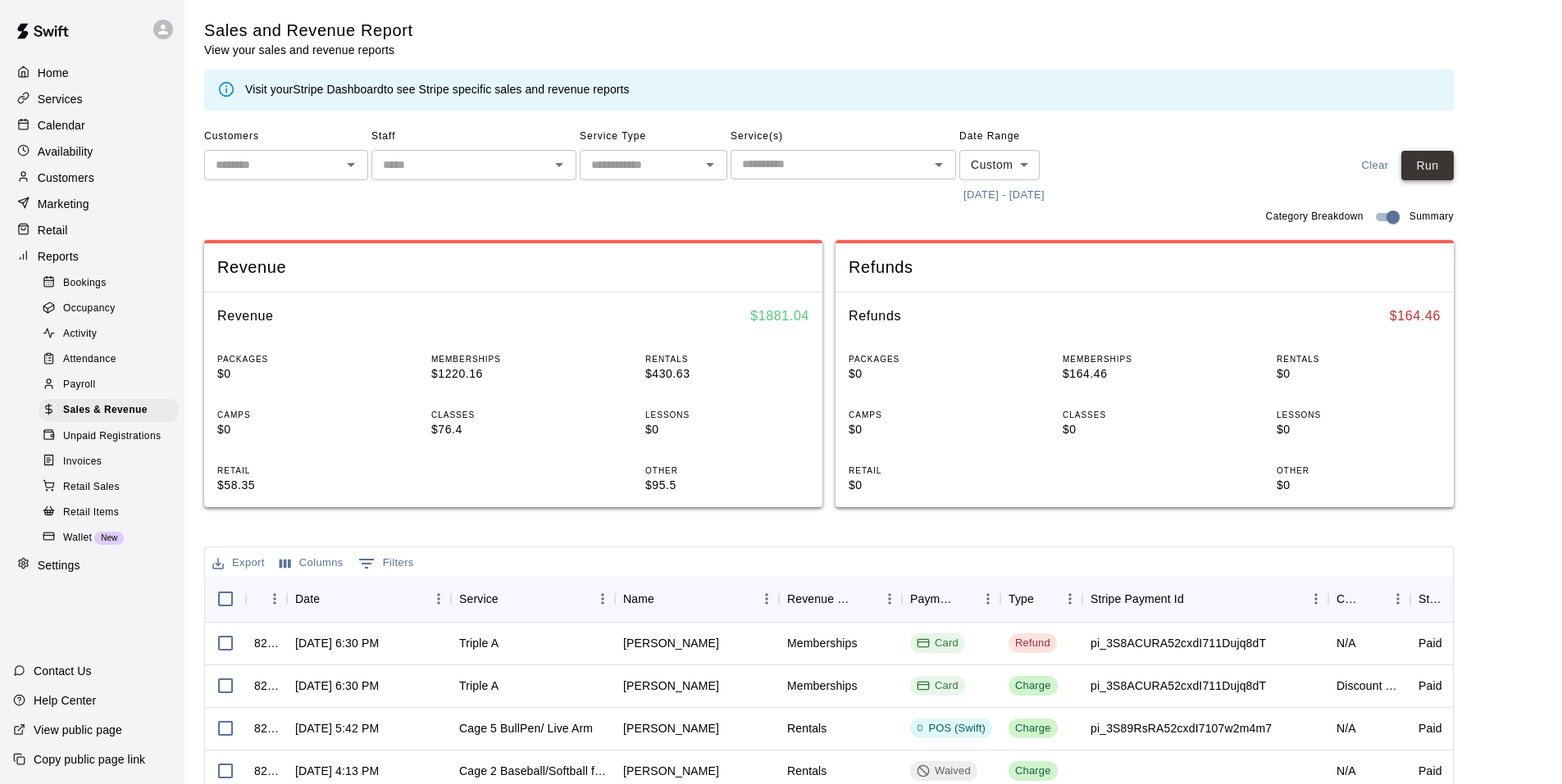
click at [1438, 171] on button "Run" at bounding box center [1427, 166] width 52 height 31
click at [1013, 190] on button "[DATE] - [DATE]" at bounding box center [1004, 195] width 90 height 26
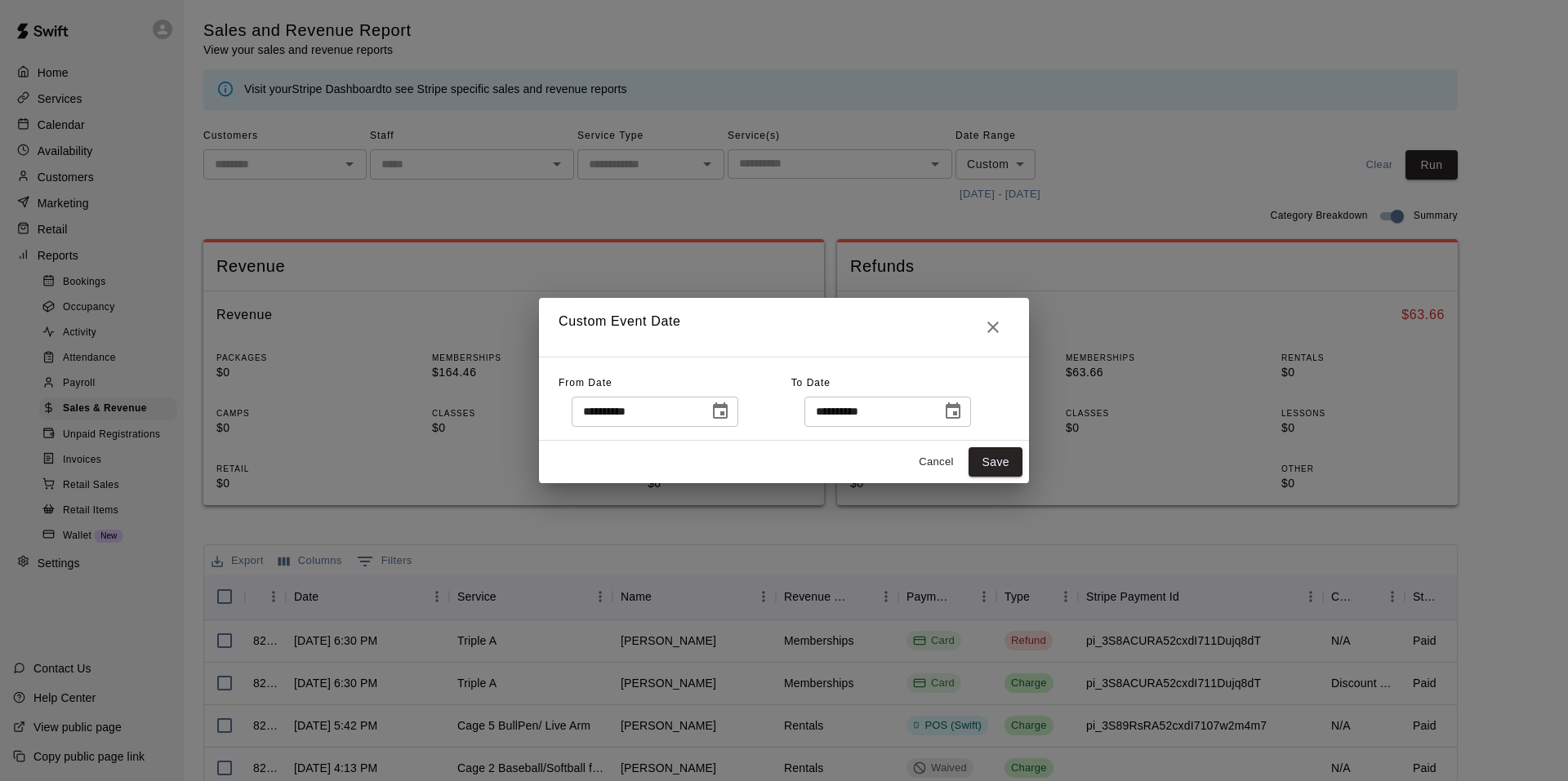
click at [730, 409] on icon "Choose date, selected date is Sep 16, 2025" at bounding box center [720, 412] width 20 height 20
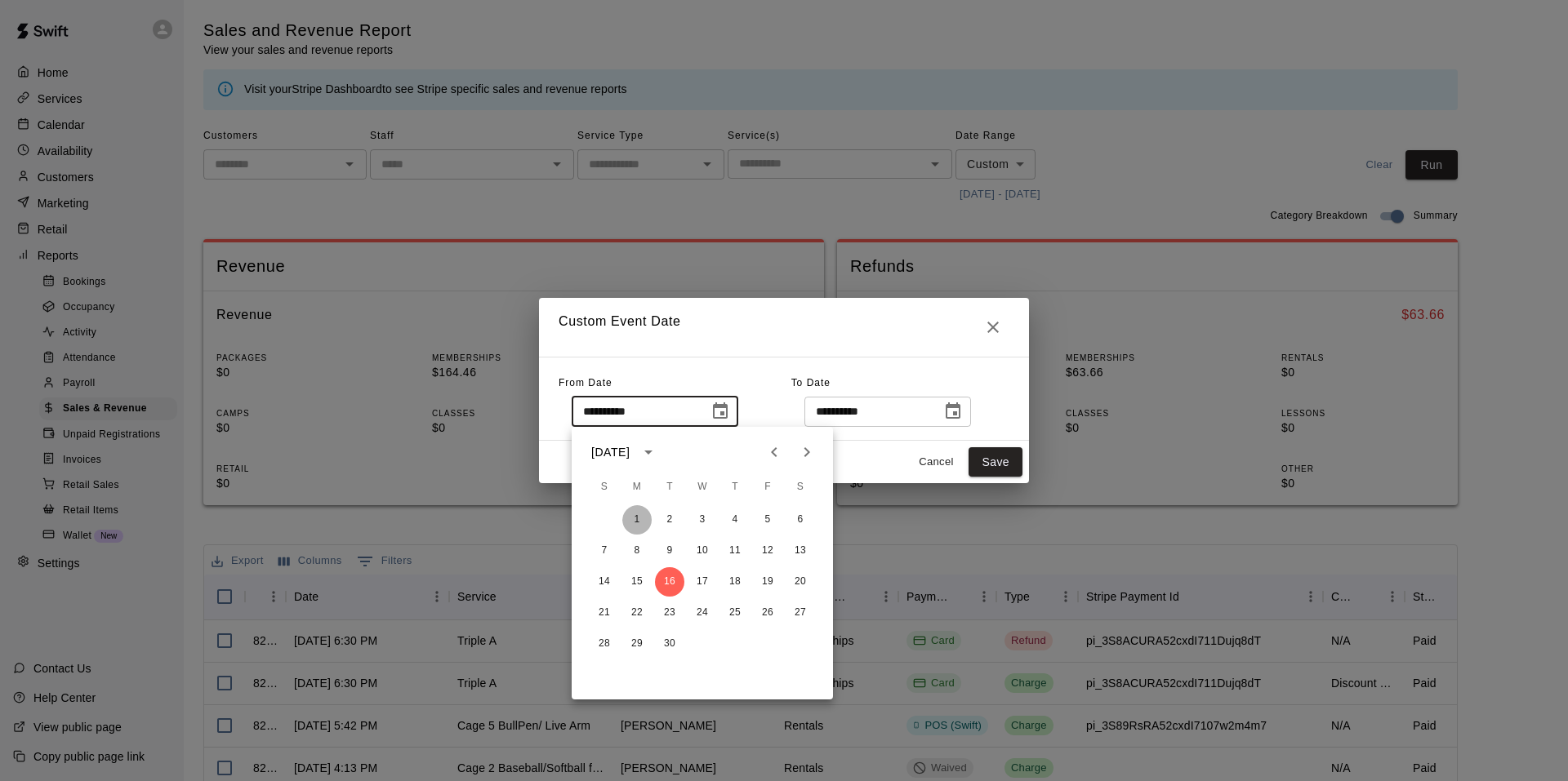
click at [631, 524] on button "1" at bounding box center [637, 520] width 30 height 30
type input "**********"
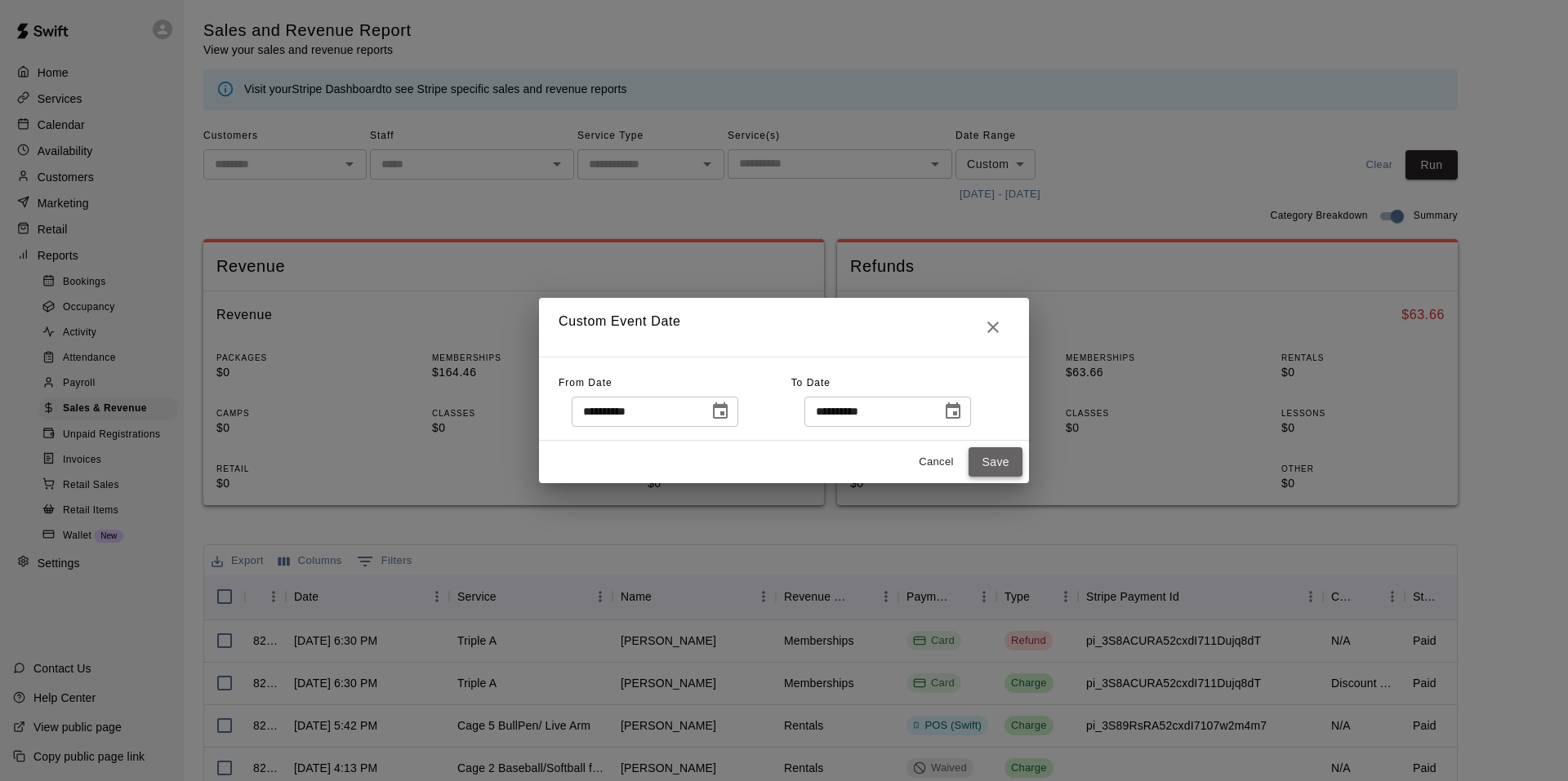
click at [1003, 468] on button "Save" at bounding box center [995, 462] width 54 height 31
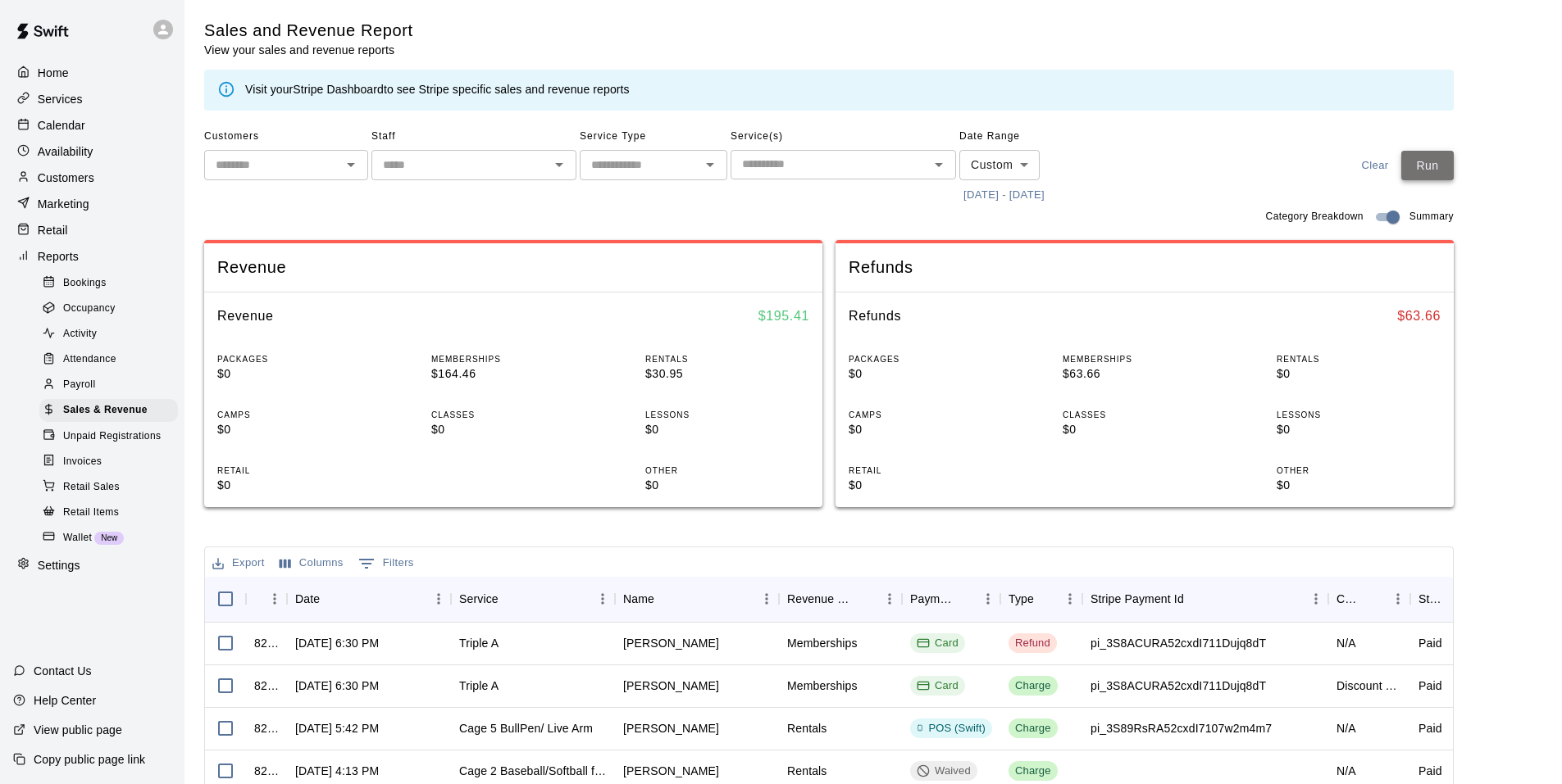
click at [1453, 163] on button "Run" at bounding box center [1427, 166] width 52 height 31
click at [48, 130] on p "Calendar" at bounding box center [61, 125] width 47 height 17
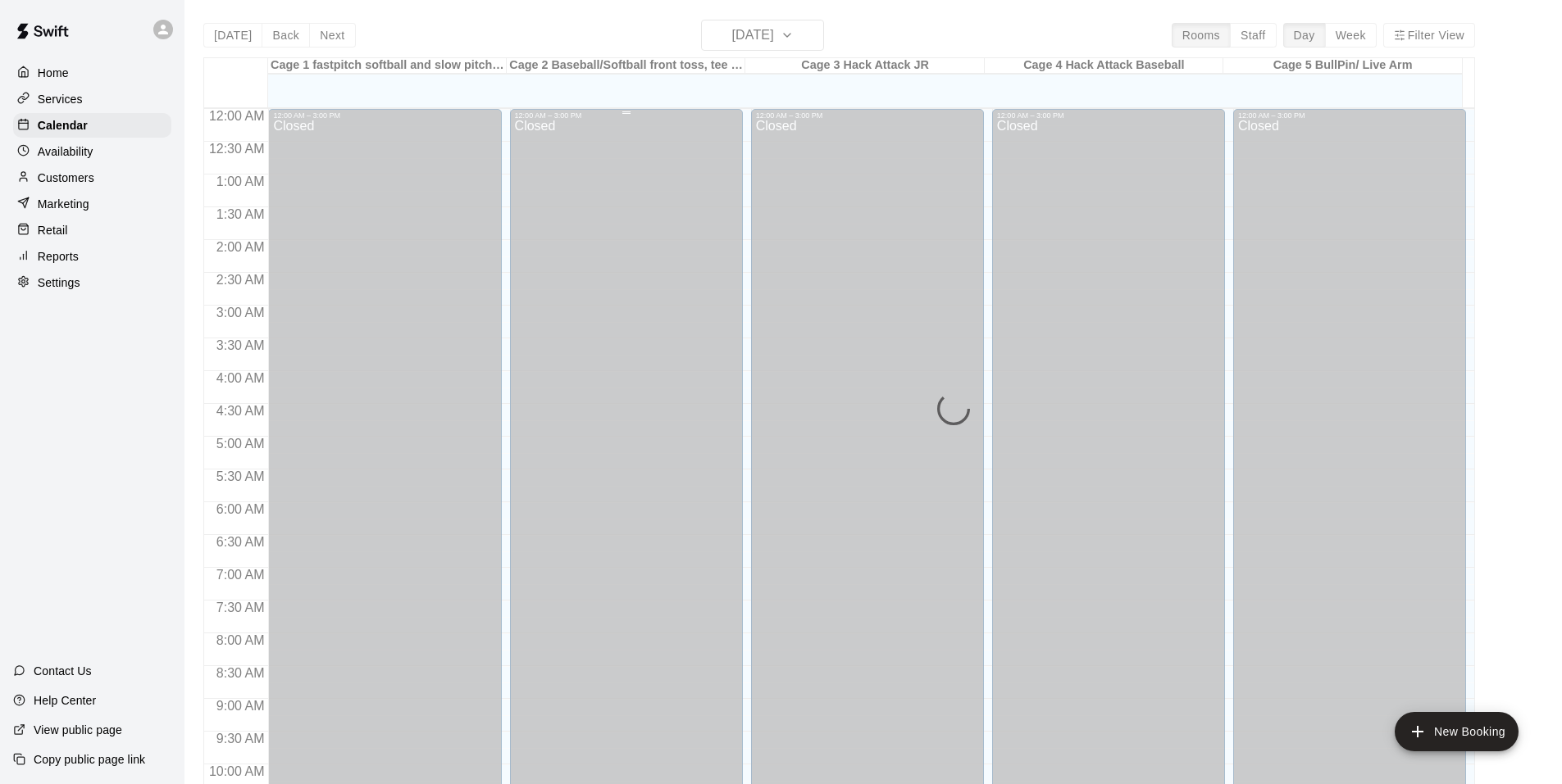
scroll to position [830, 0]
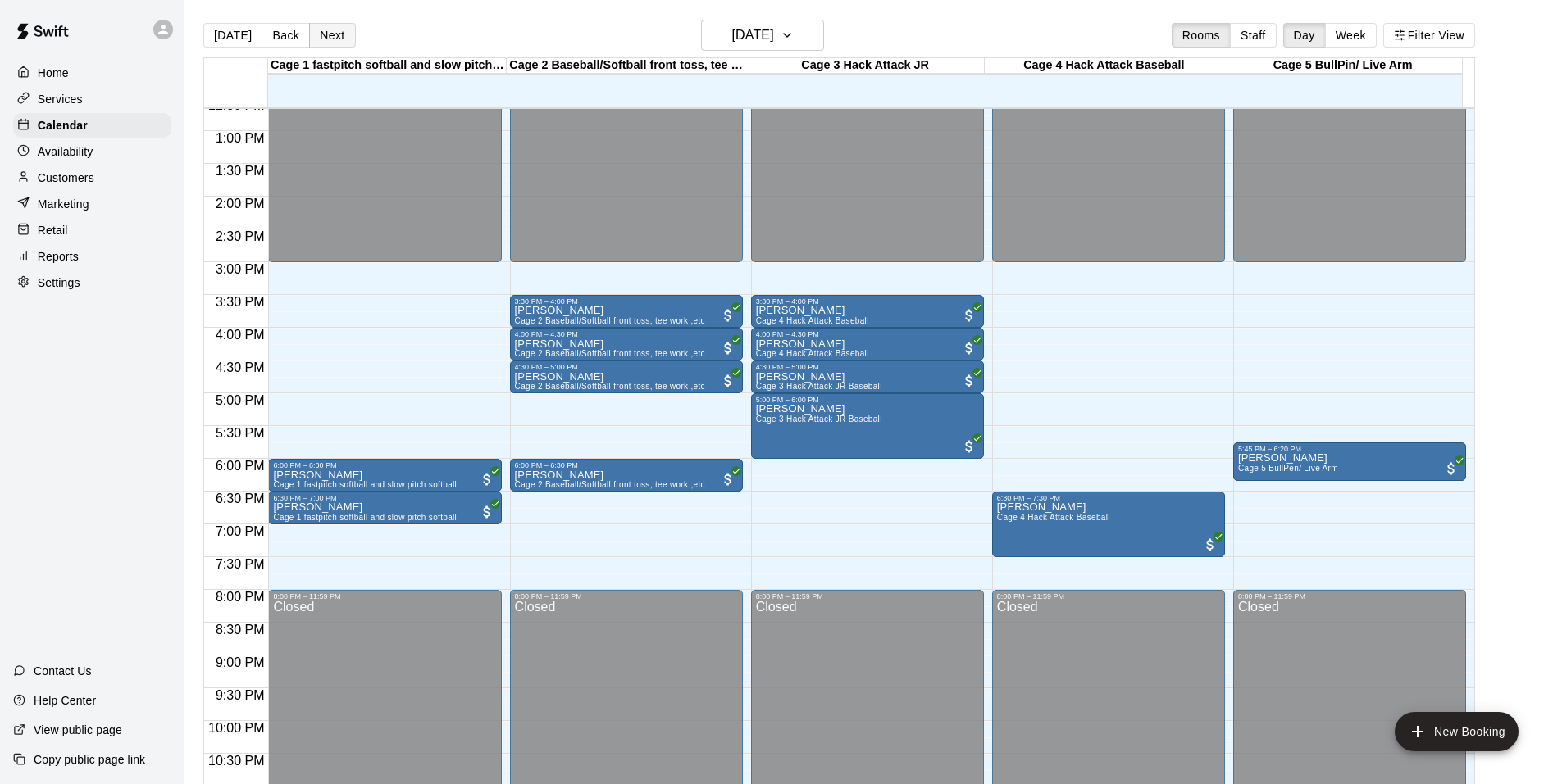
click at [334, 37] on button "Next" at bounding box center [331, 36] width 46 height 25
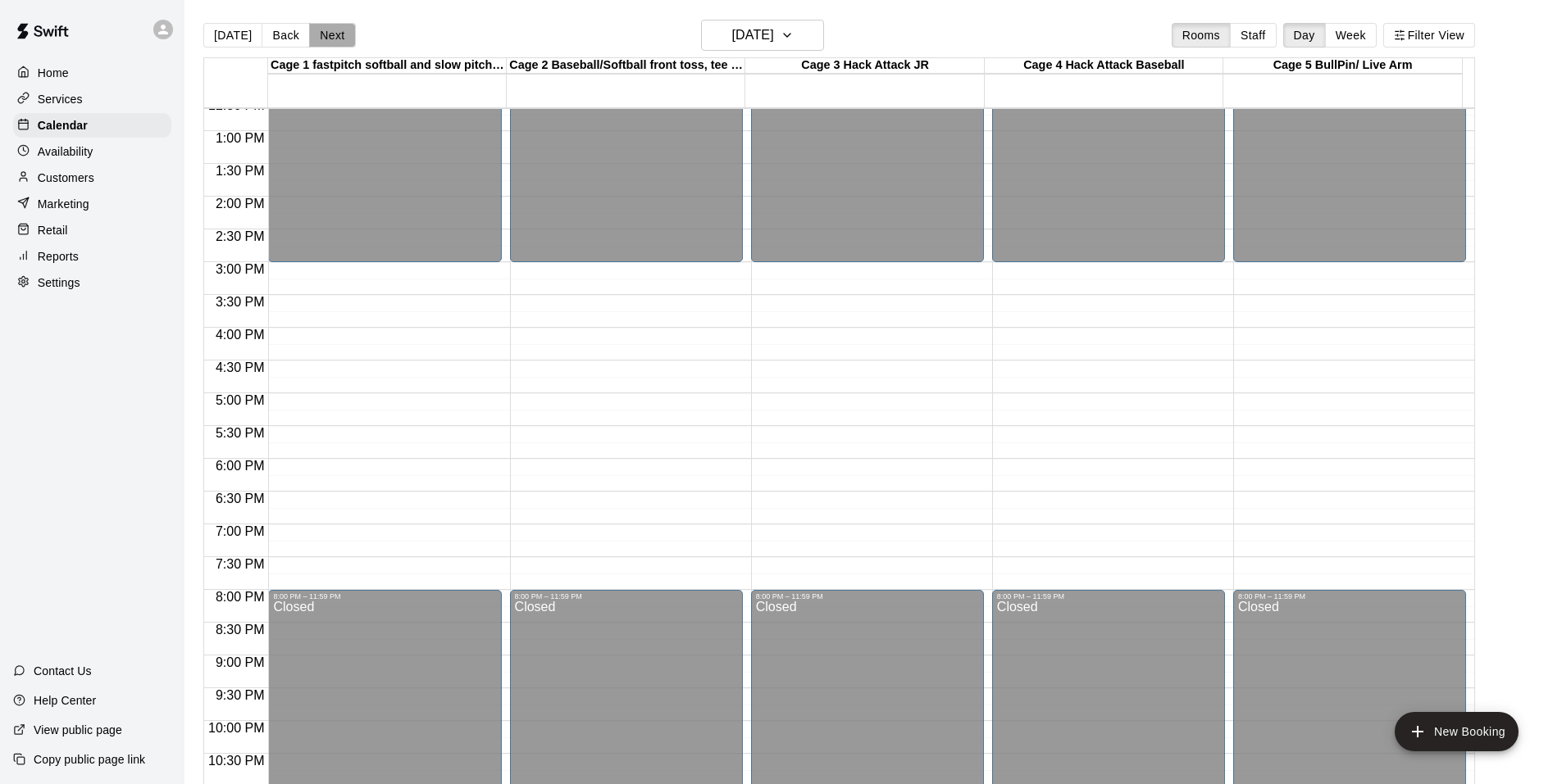
click at [334, 37] on button "Next" at bounding box center [331, 36] width 46 height 25
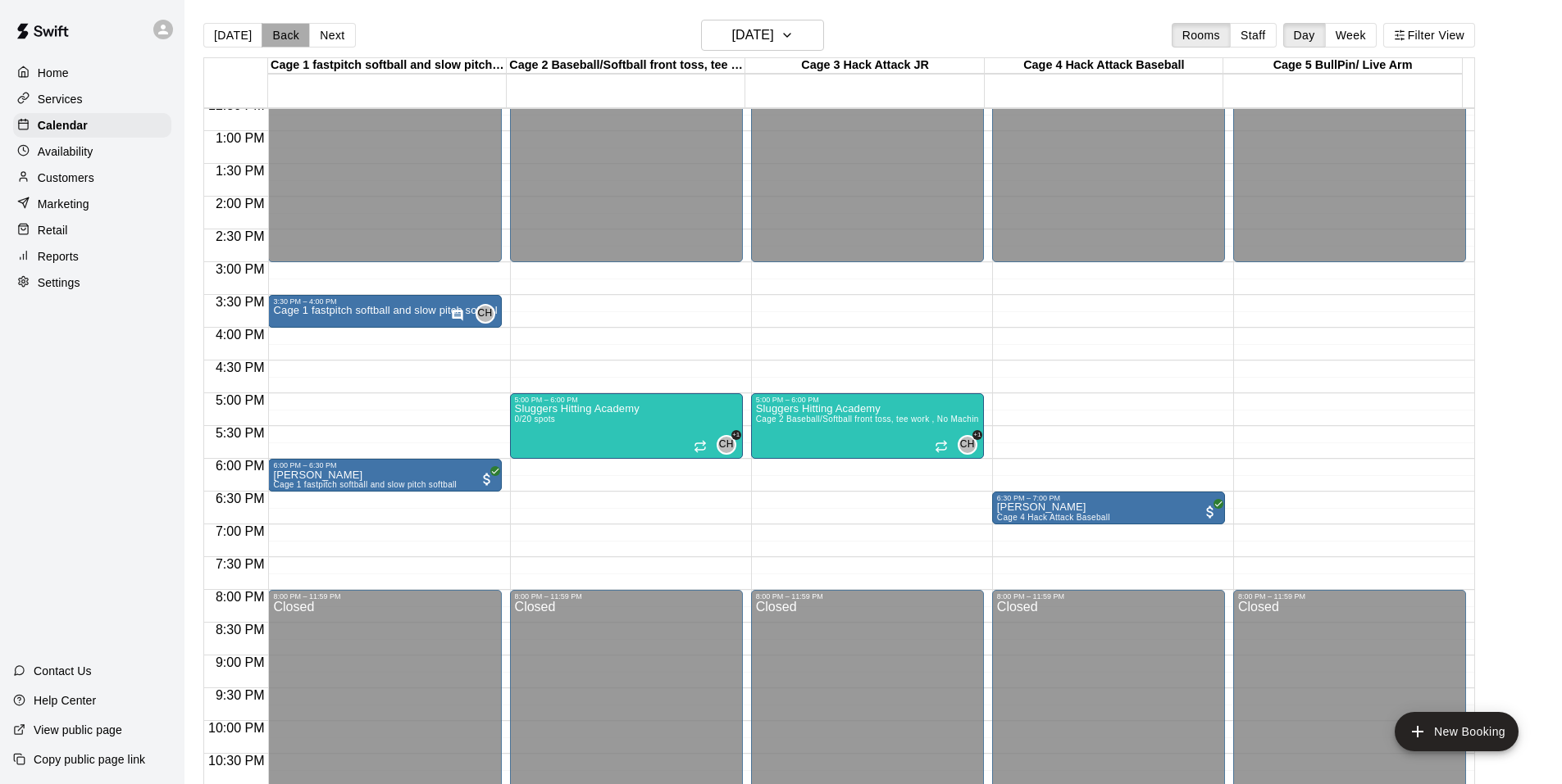
click at [283, 34] on button "Back" at bounding box center [286, 36] width 48 height 25
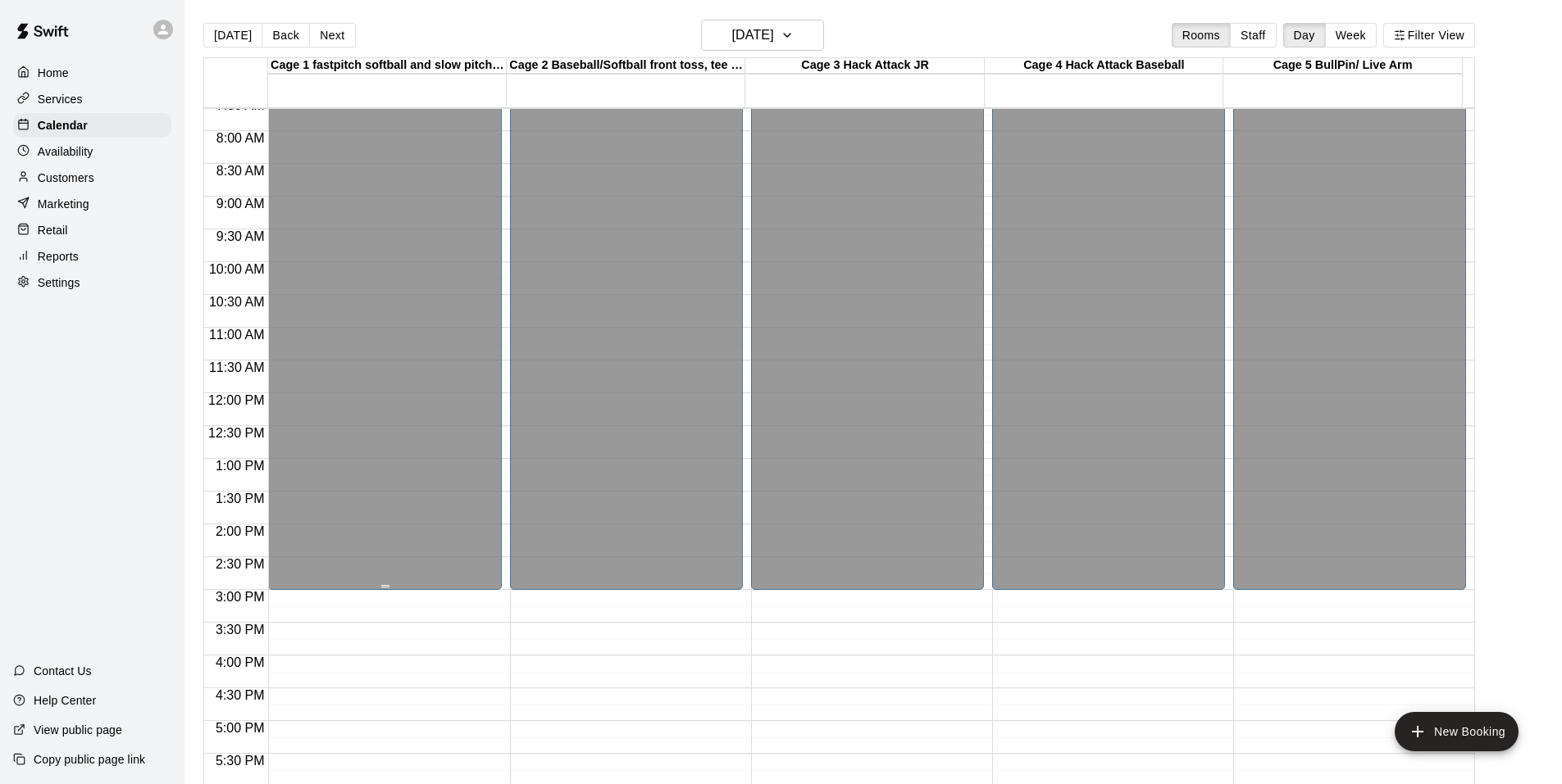
scroll to position [880, 0]
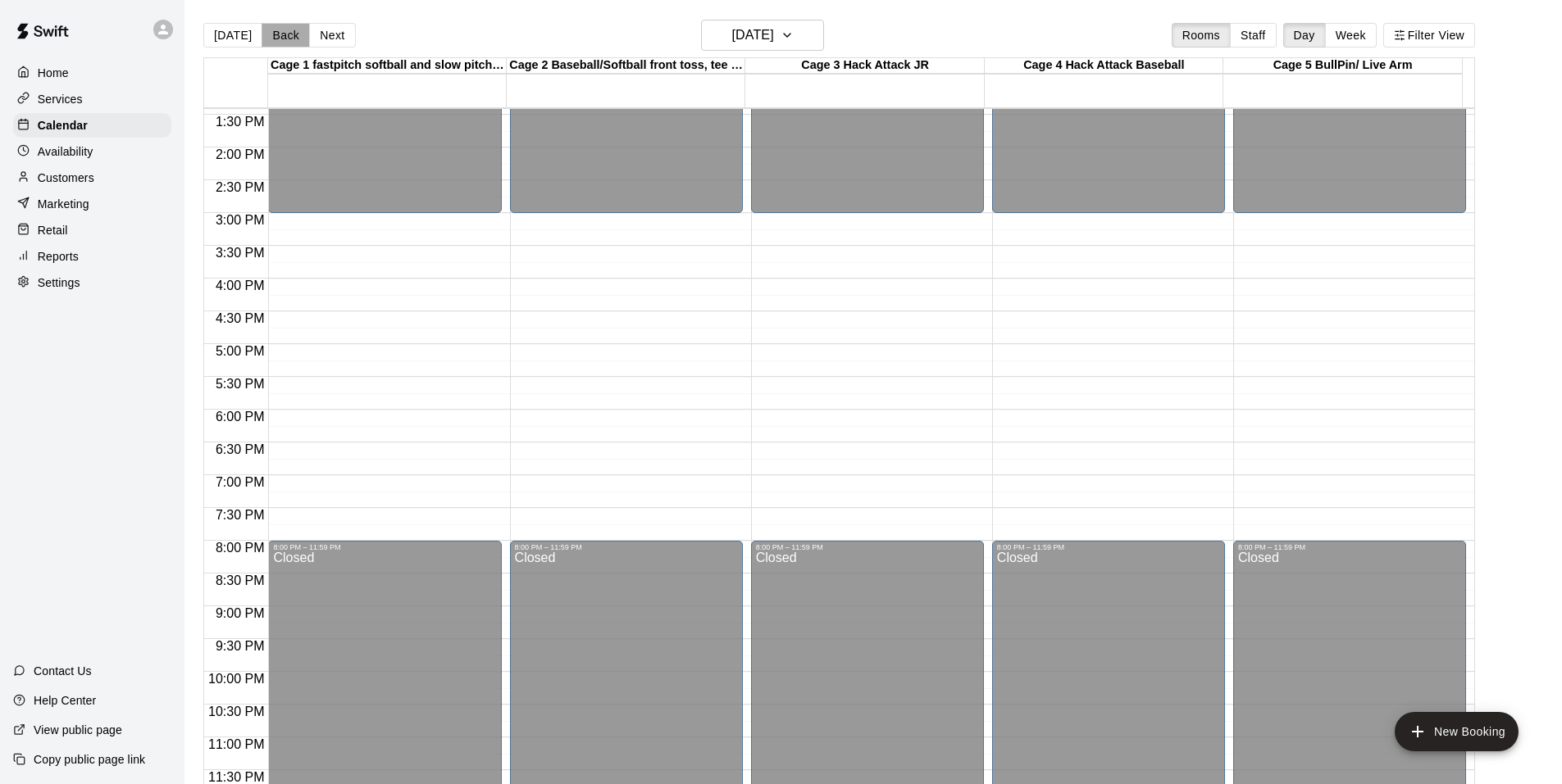
click at [276, 37] on button "Back" at bounding box center [286, 36] width 48 height 25
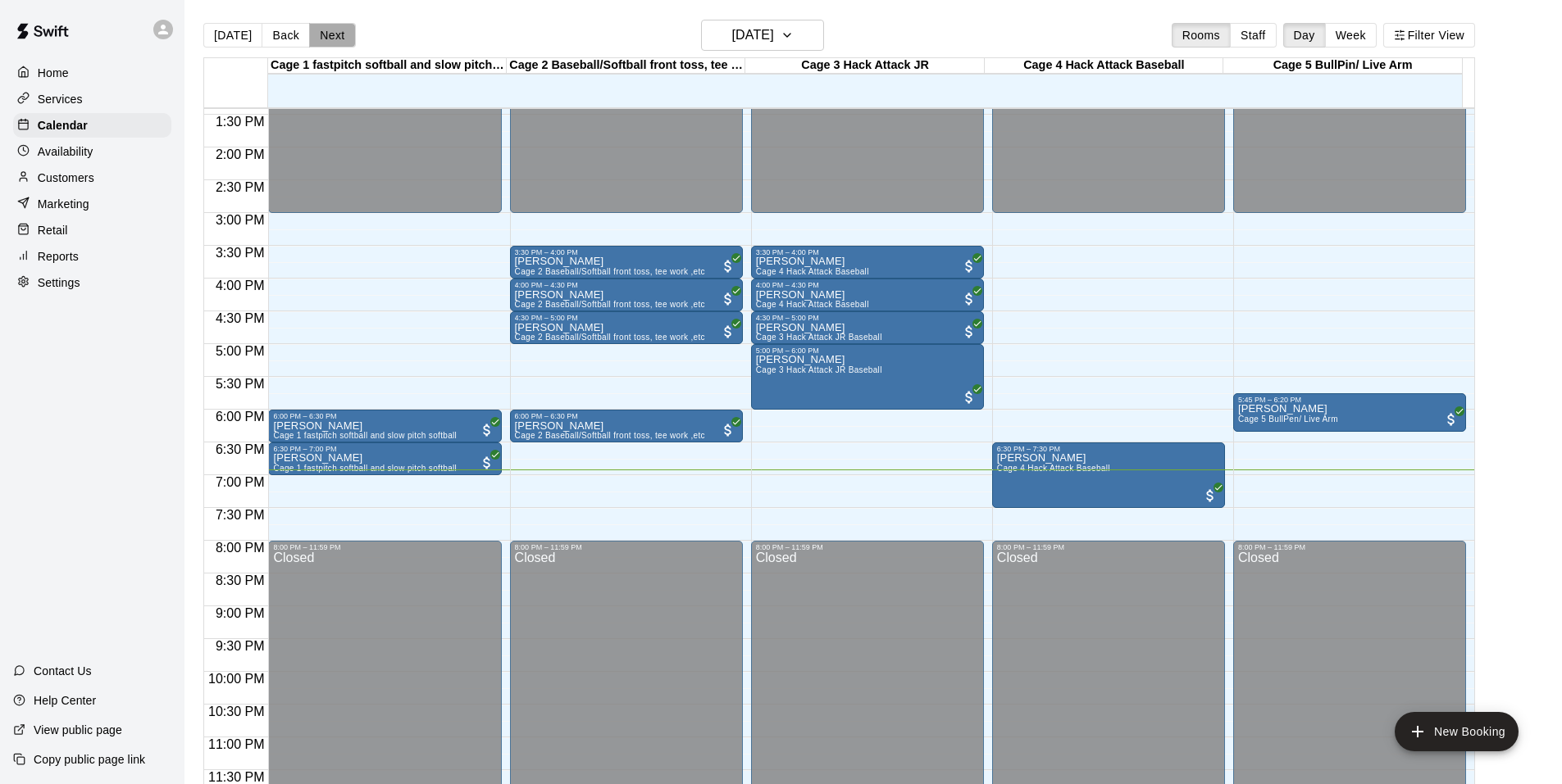
click at [339, 42] on button "Next" at bounding box center [331, 36] width 46 height 25
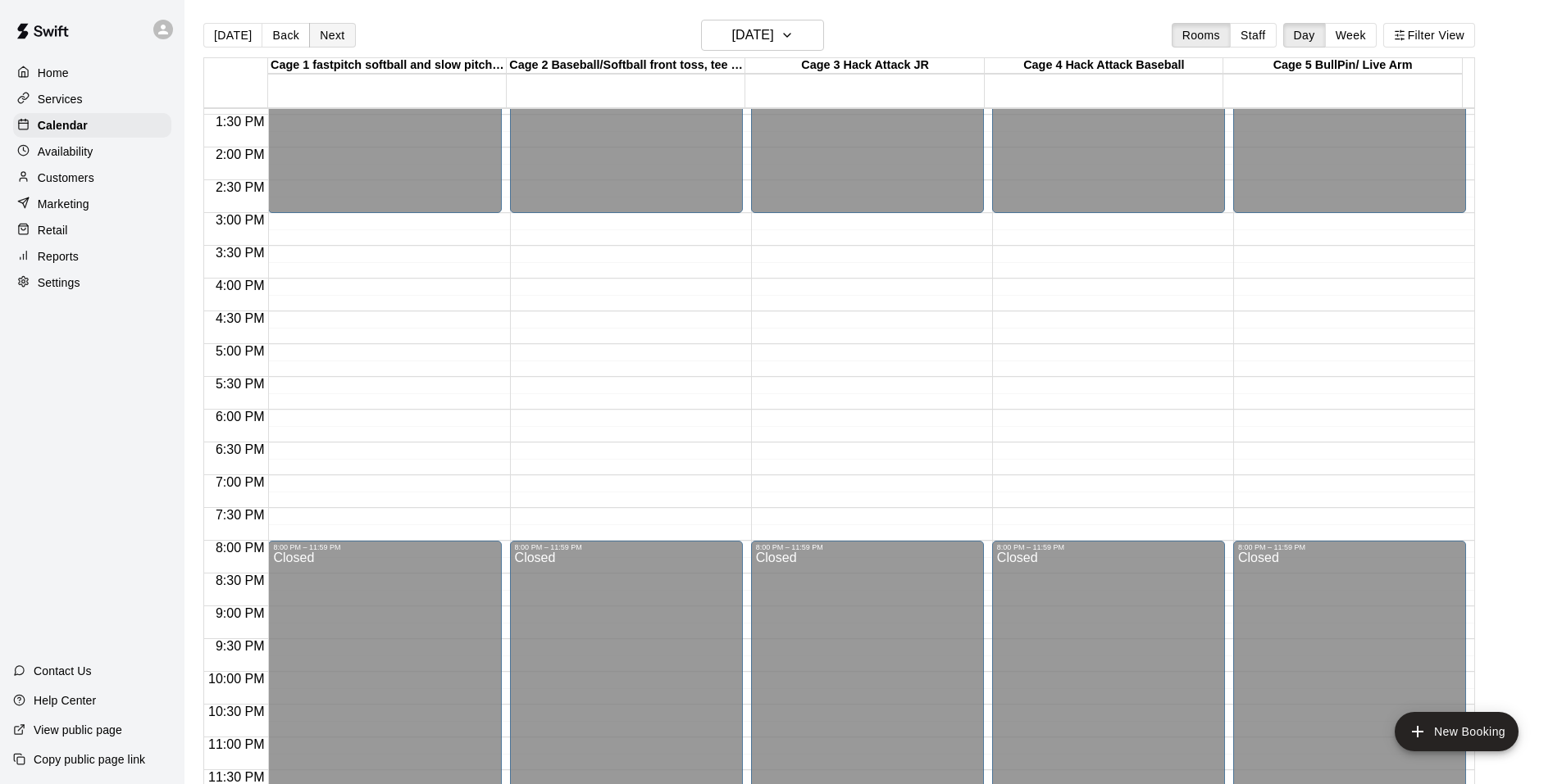
click at [339, 42] on button "Next" at bounding box center [331, 36] width 46 height 25
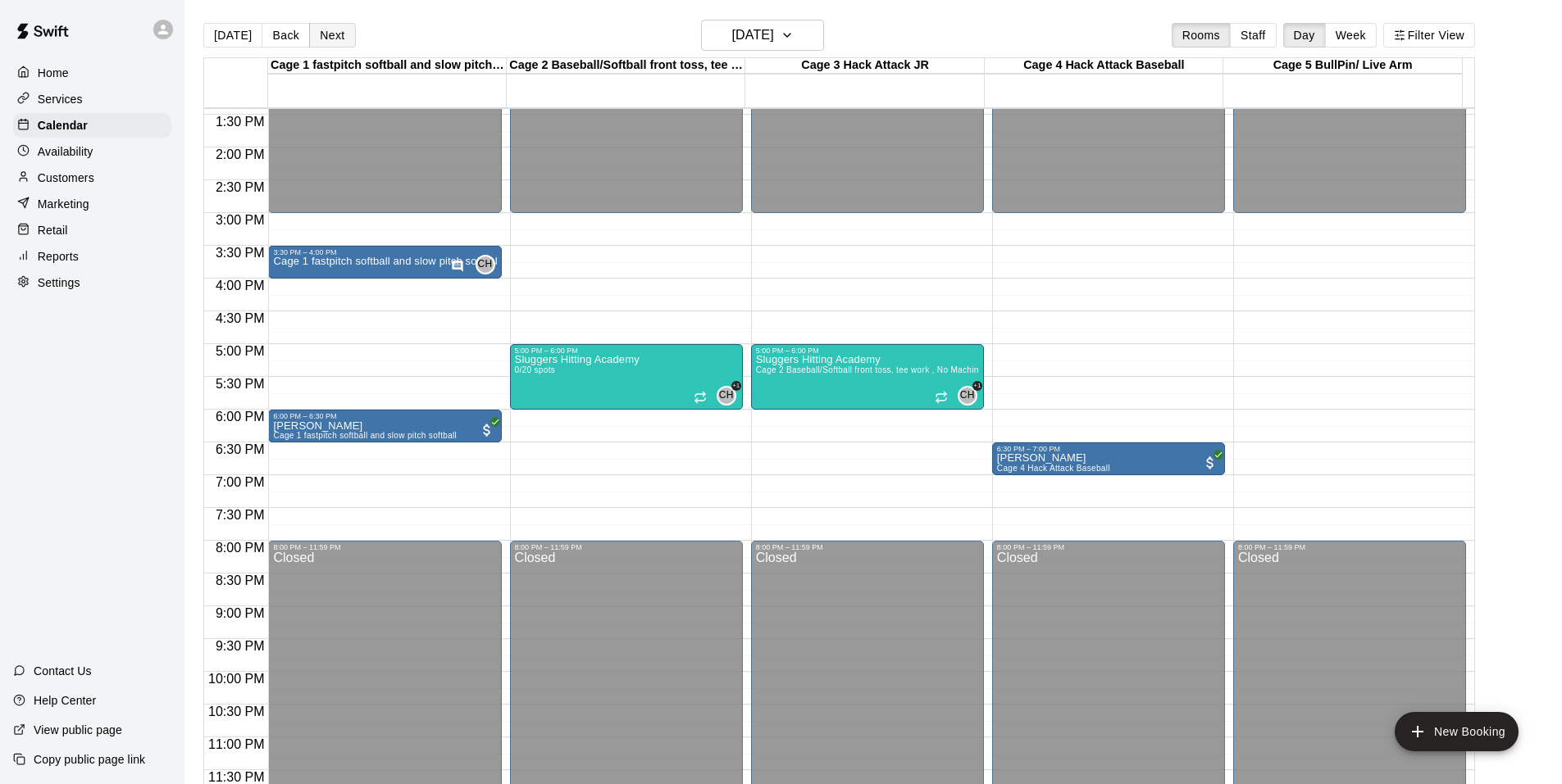
click at [339, 42] on button "Next" at bounding box center [331, 36] width 46 height 25
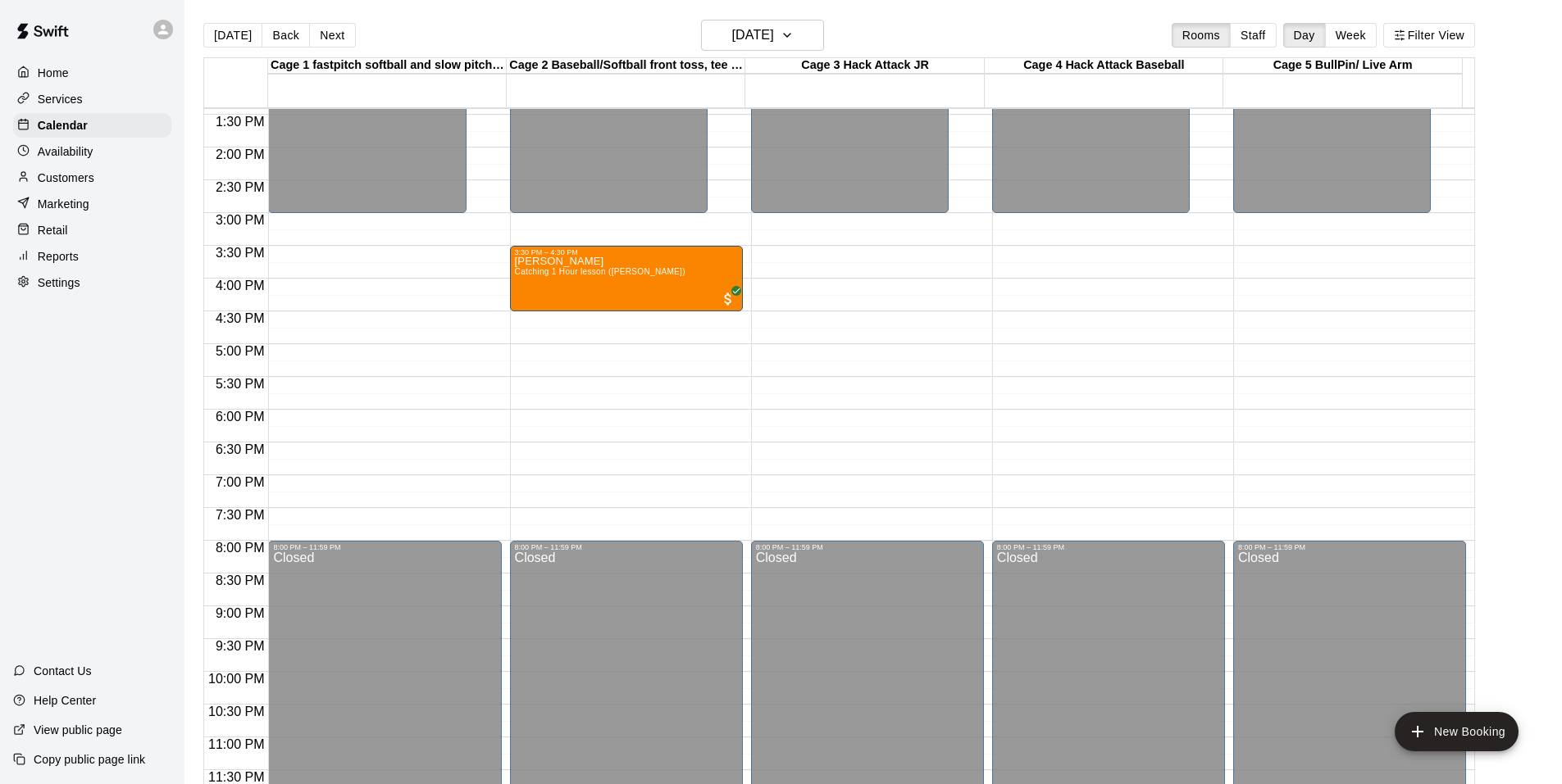
drag, startPoint x: 234, startPoint y: 33, endPoint x: 344, endPoint y: 48, distance: 111.0
click at [235, 33] on button "[DATE]" at bounding box center [232, 36] width 59 height 25
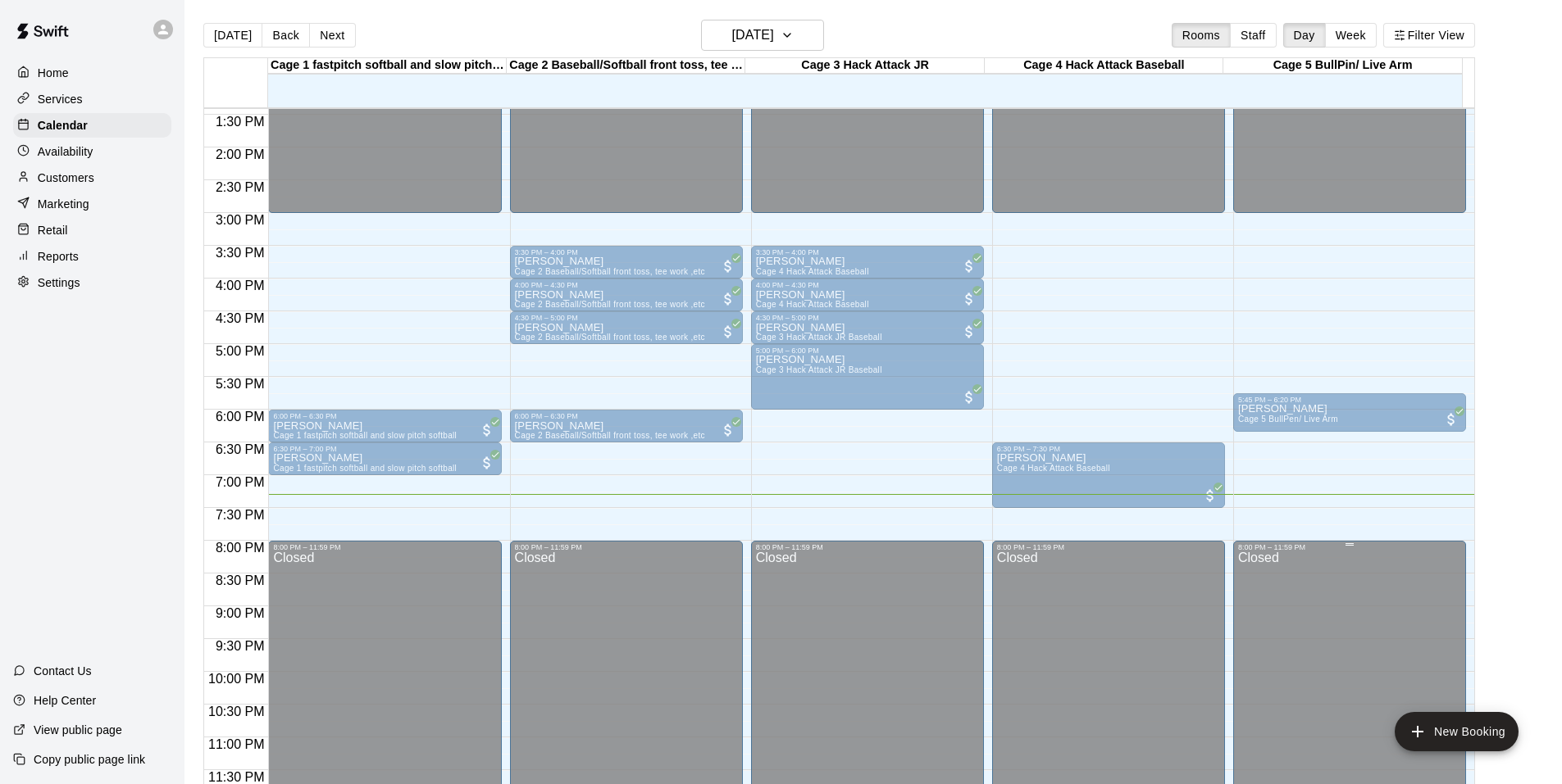
click at [1462, 695] on div "8:00 PM – 11:59 PM Closed" at bounding box center [1350, 671] width 233 height 261
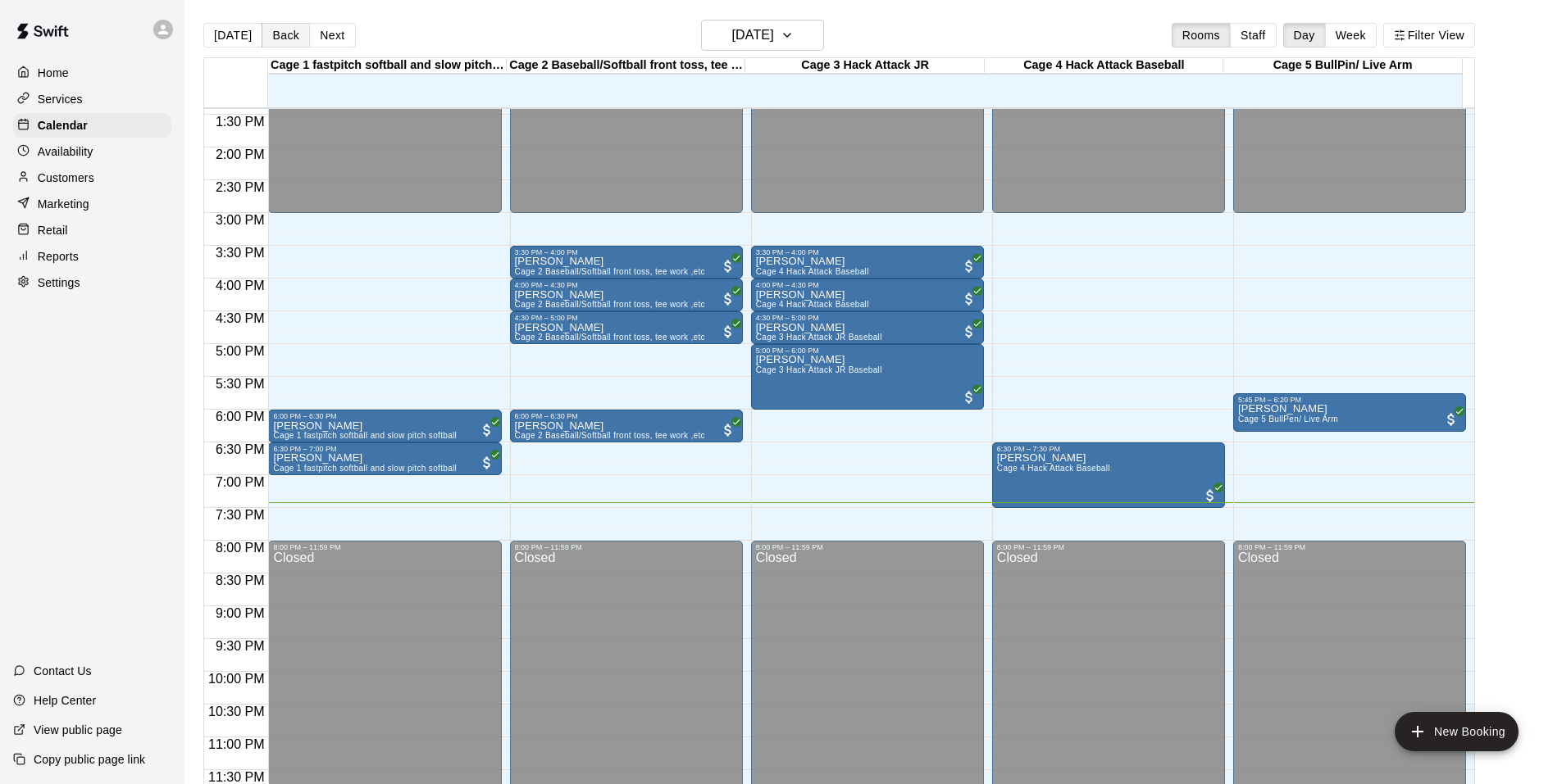
click at [280, 38] on button "Back" at bounding box center [286, 36] width 48 height 25
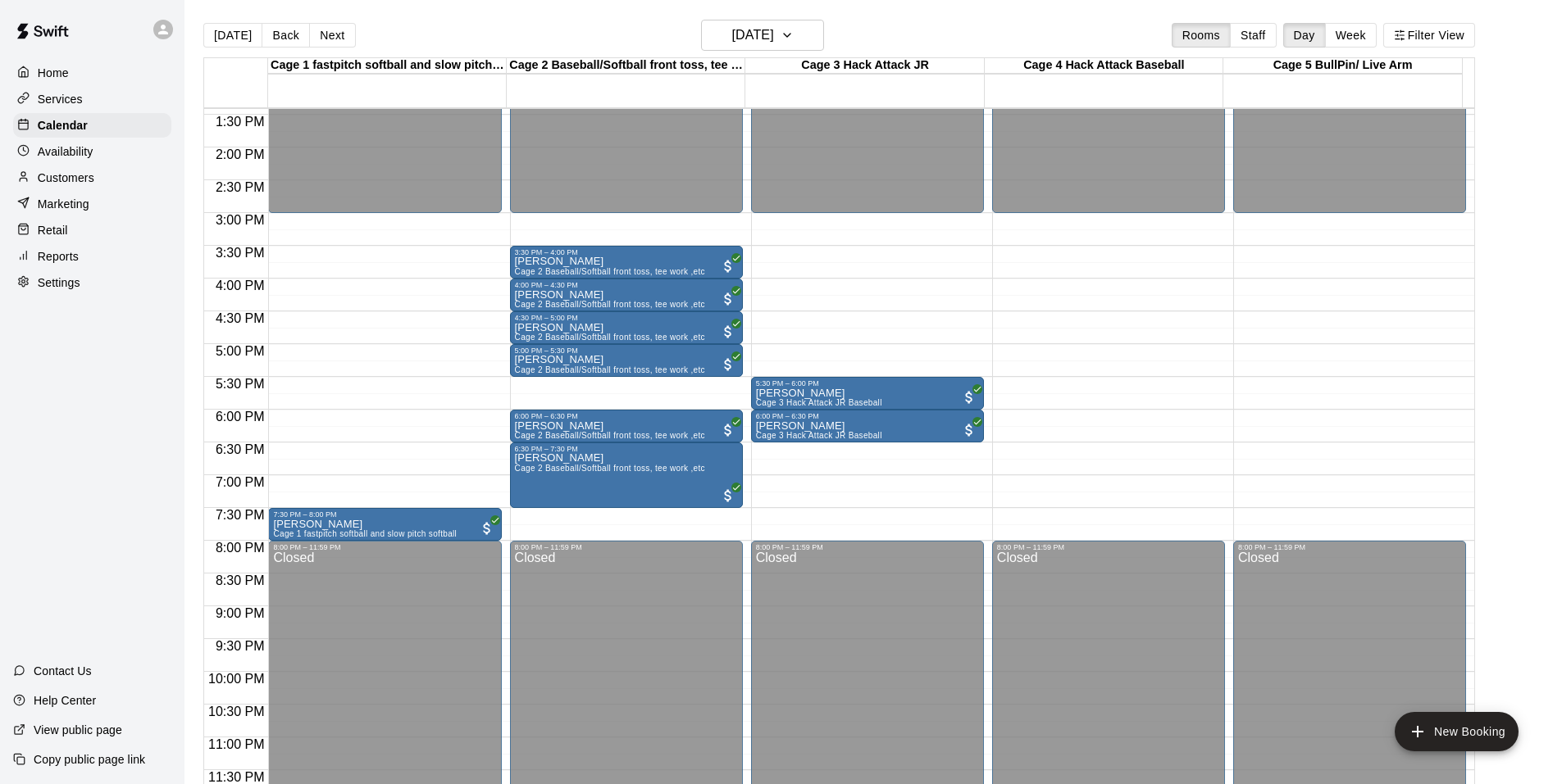
click at [80, 269] on div "Reports" at bounding box center [92, 256] width 159 height 25
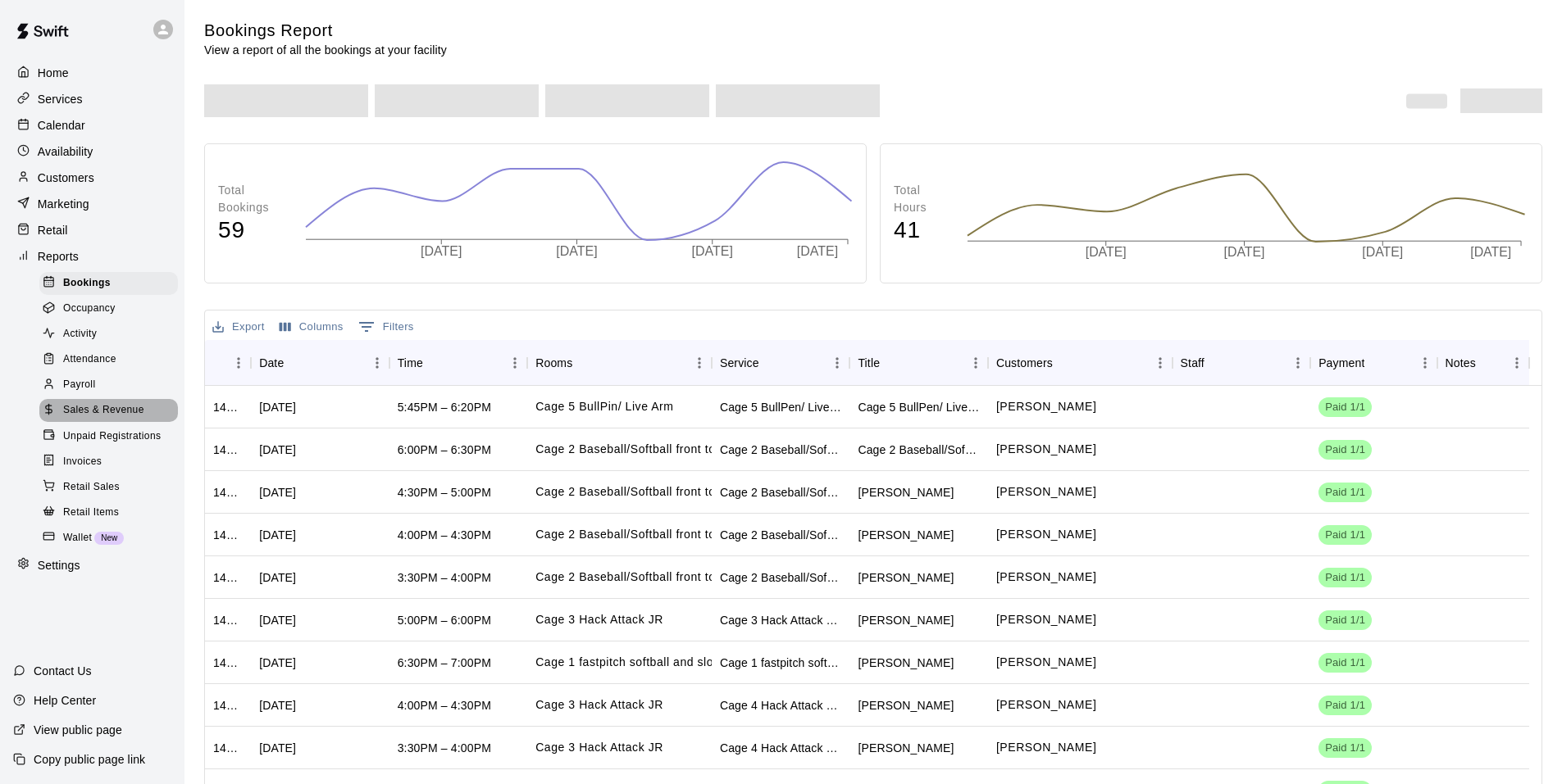
click at [77, 416] on span "Sales & Revenue" at bounding box center [104, 411] width 81 height 17
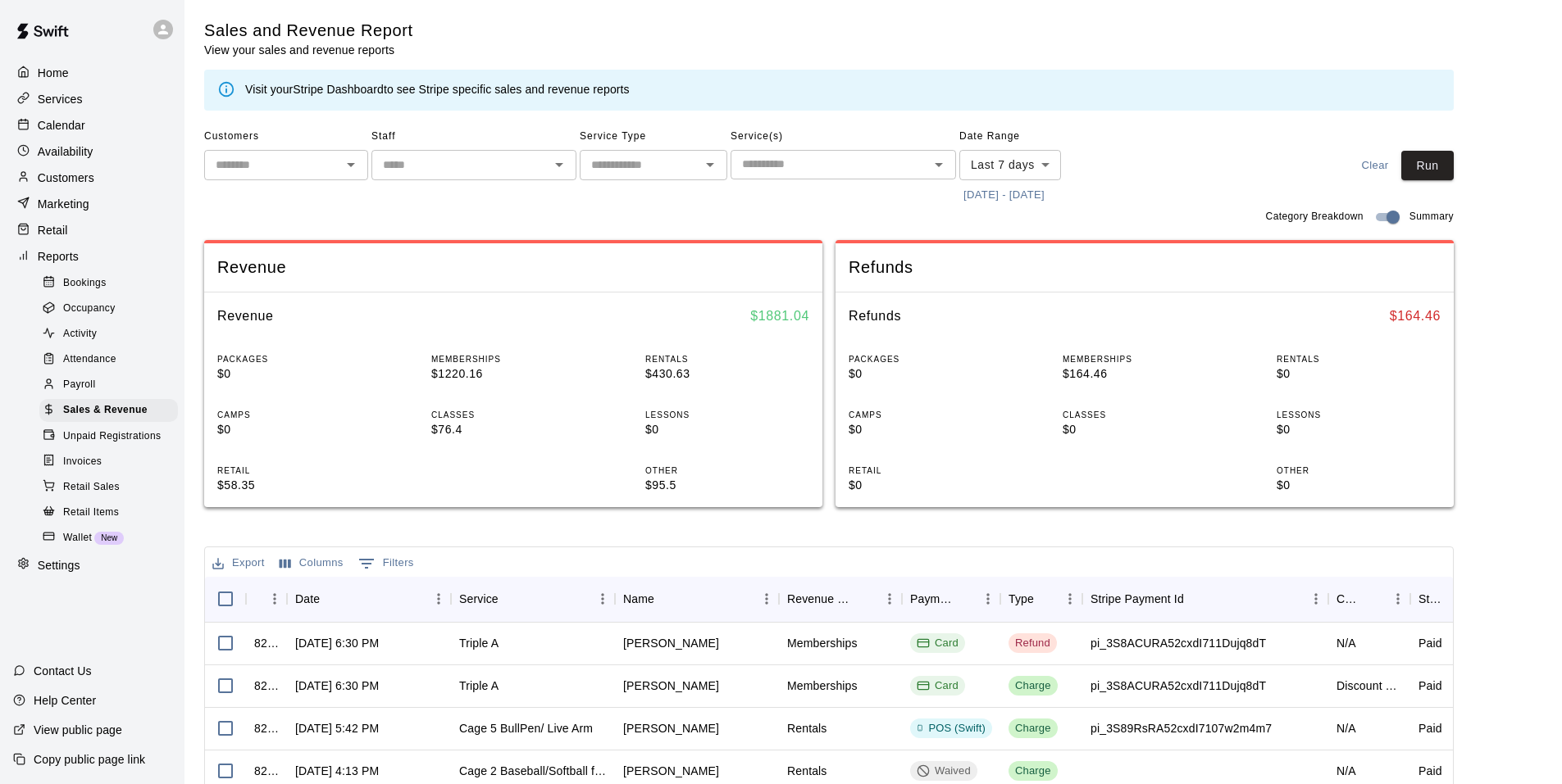
click at [1001, 195] on button "[DATE] - [DATE]" at bounding box center [1004, 195] width 90 height 26
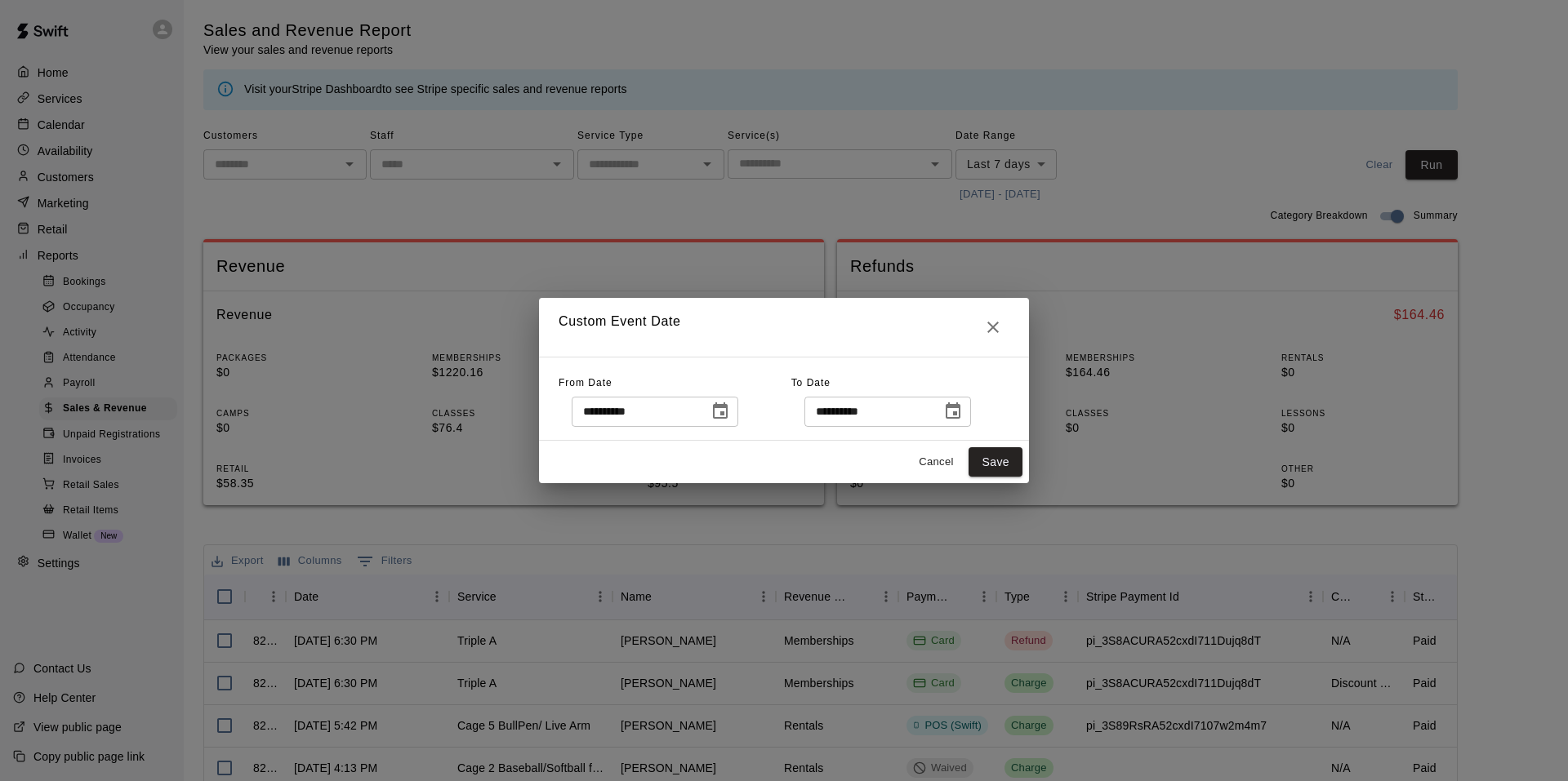
click at [960, 415] on icon "Choose date, selected date is Sep 16, 2025" at bounding box center [953, 411] width 15 height 17
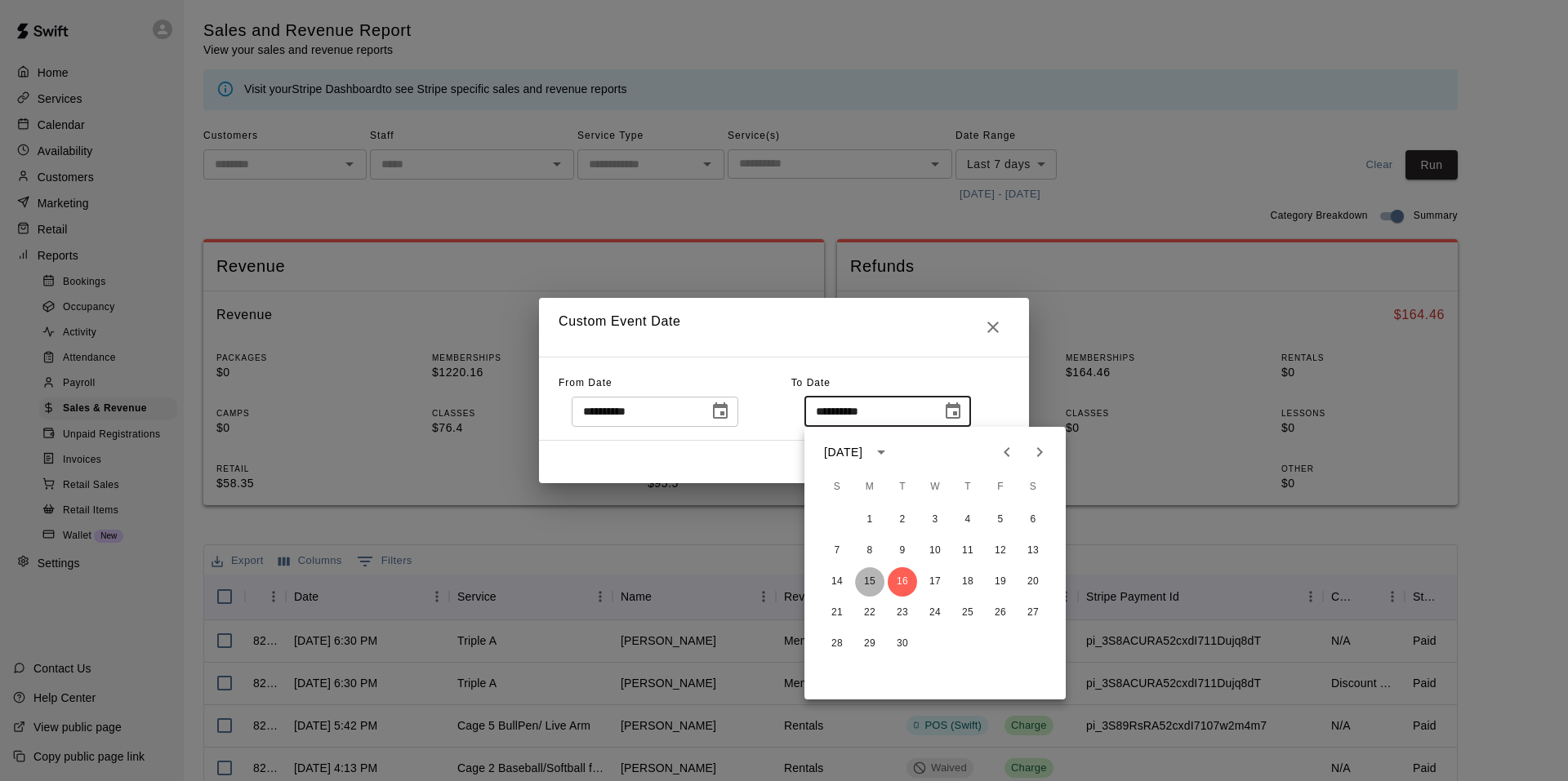
click at [860, 588] on button "15" at bounding box center [870, 583] width 30 height 30
type input "**********"
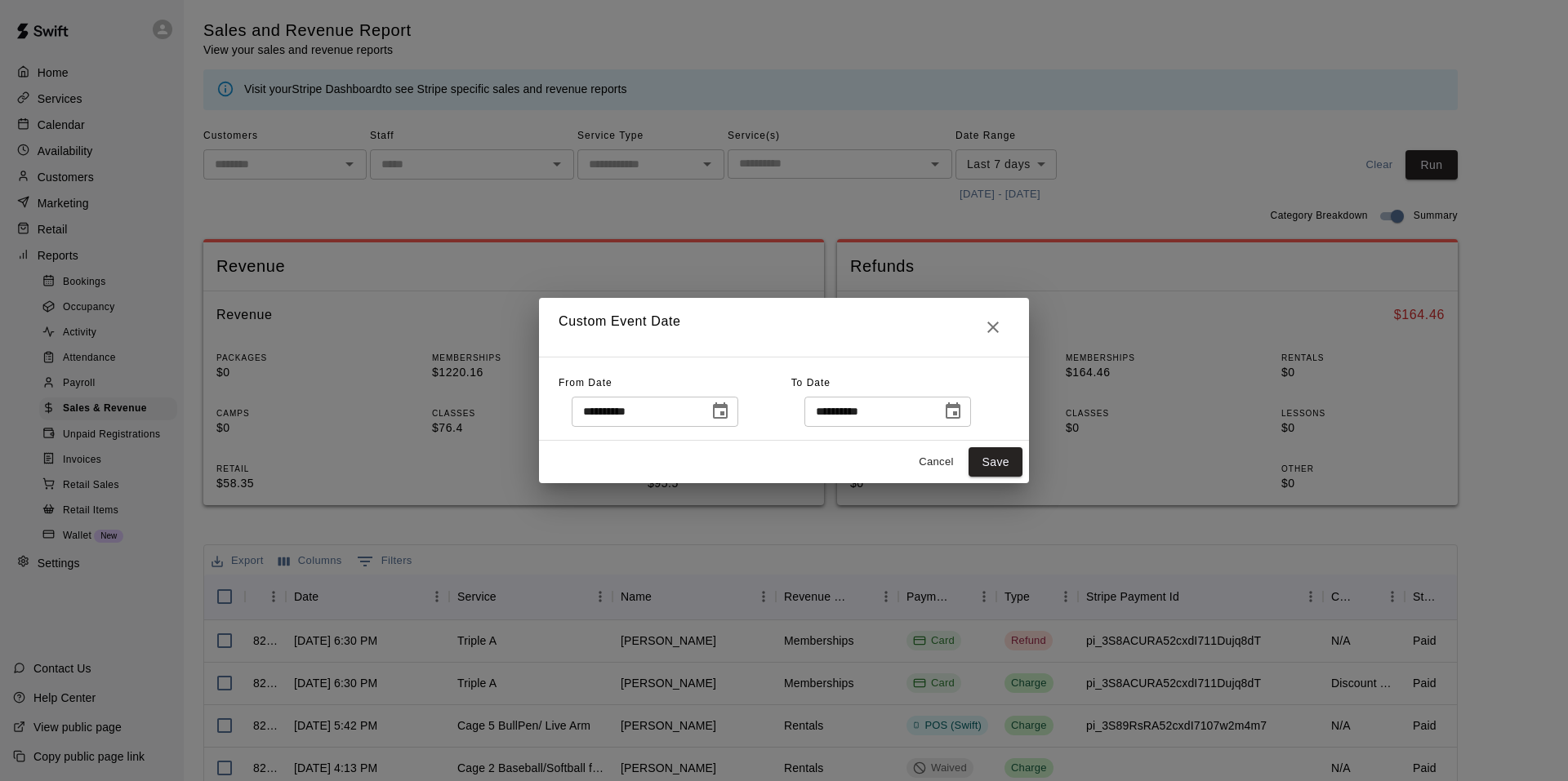
click at [730, 421] on icon "Choose date, selected date is Sep 9, 2025" at bounding box center [720, 412] width 20 height 20
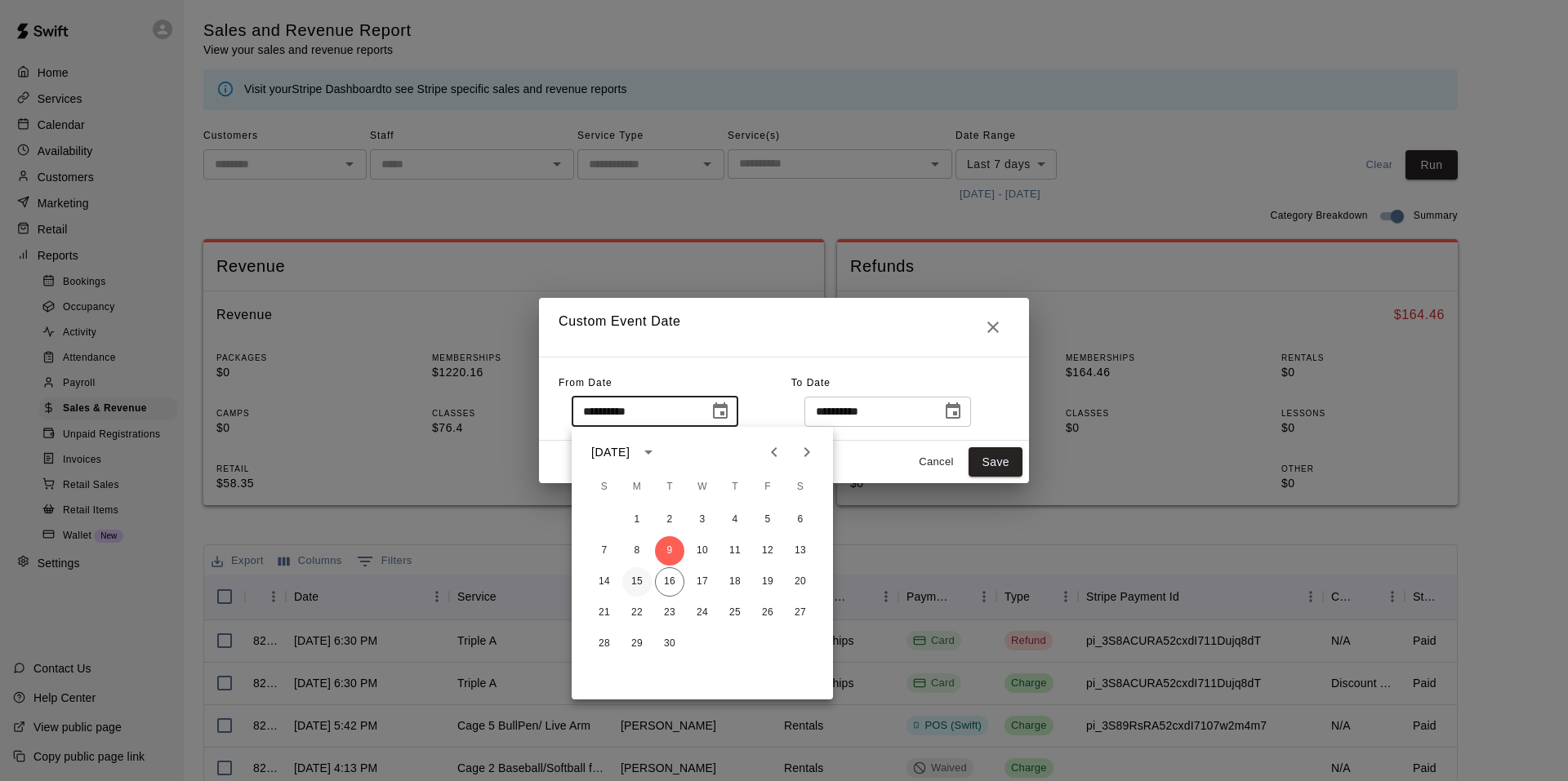
click at [639, 580] on button "15" at bounding box center [637, 583] width 30 height 30
type input "**********"
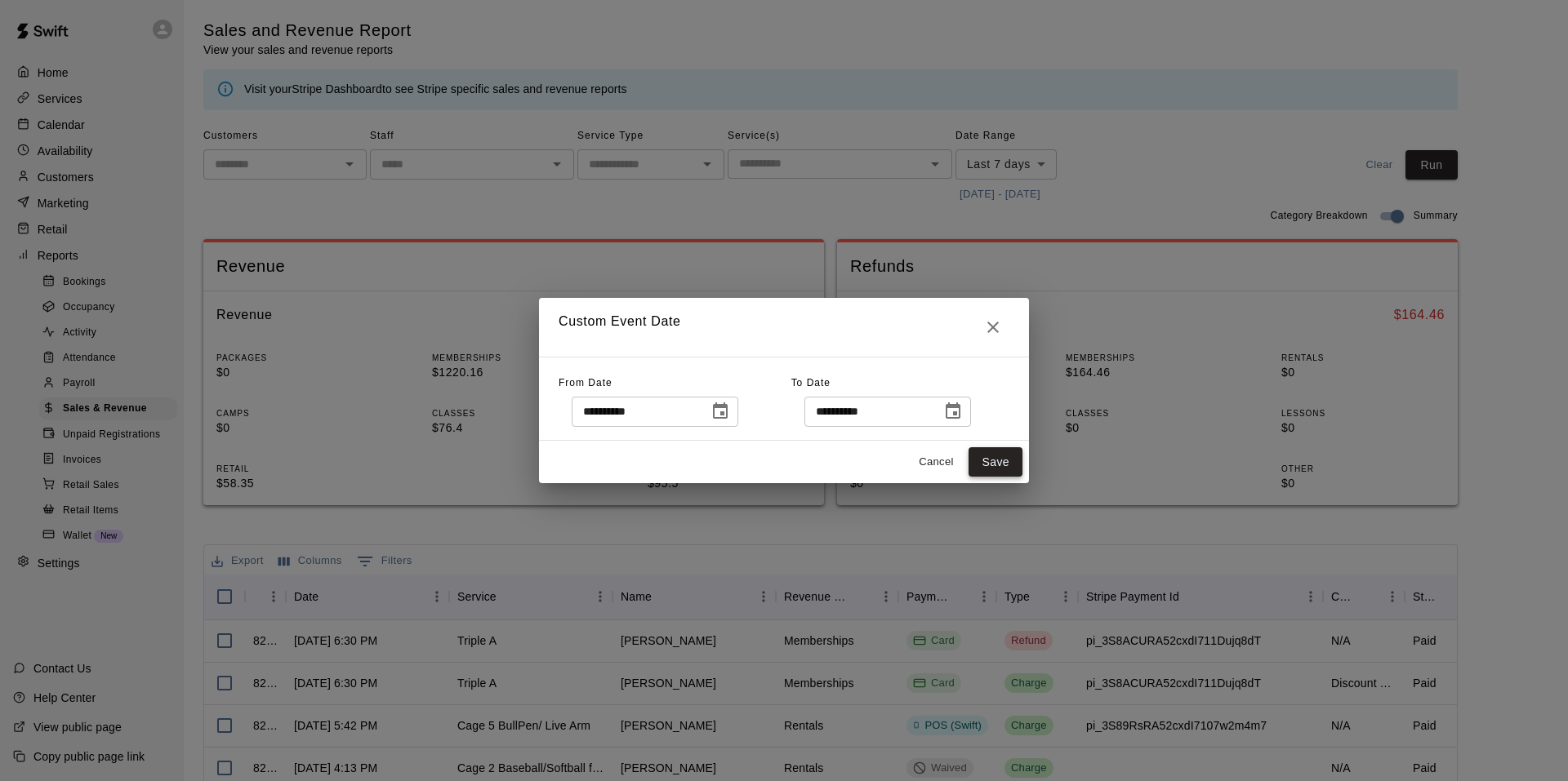
click at [1013, 461] on button "Save" at bounding box center [995, 462] width 54 height 31
type input "******"
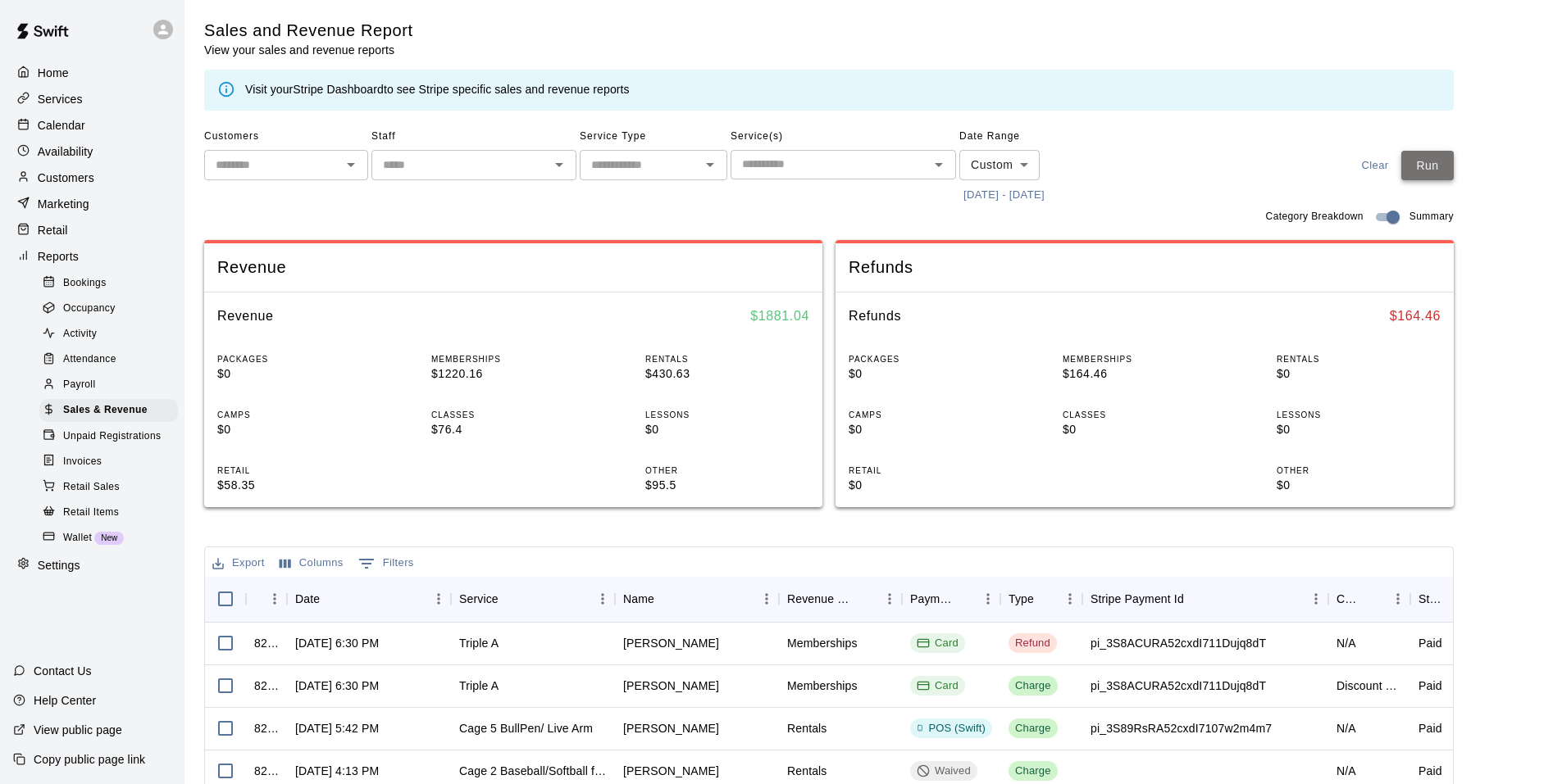
click at [1440, 165] on button "Run" at bounding box center [1427, 166] width 52 height 31
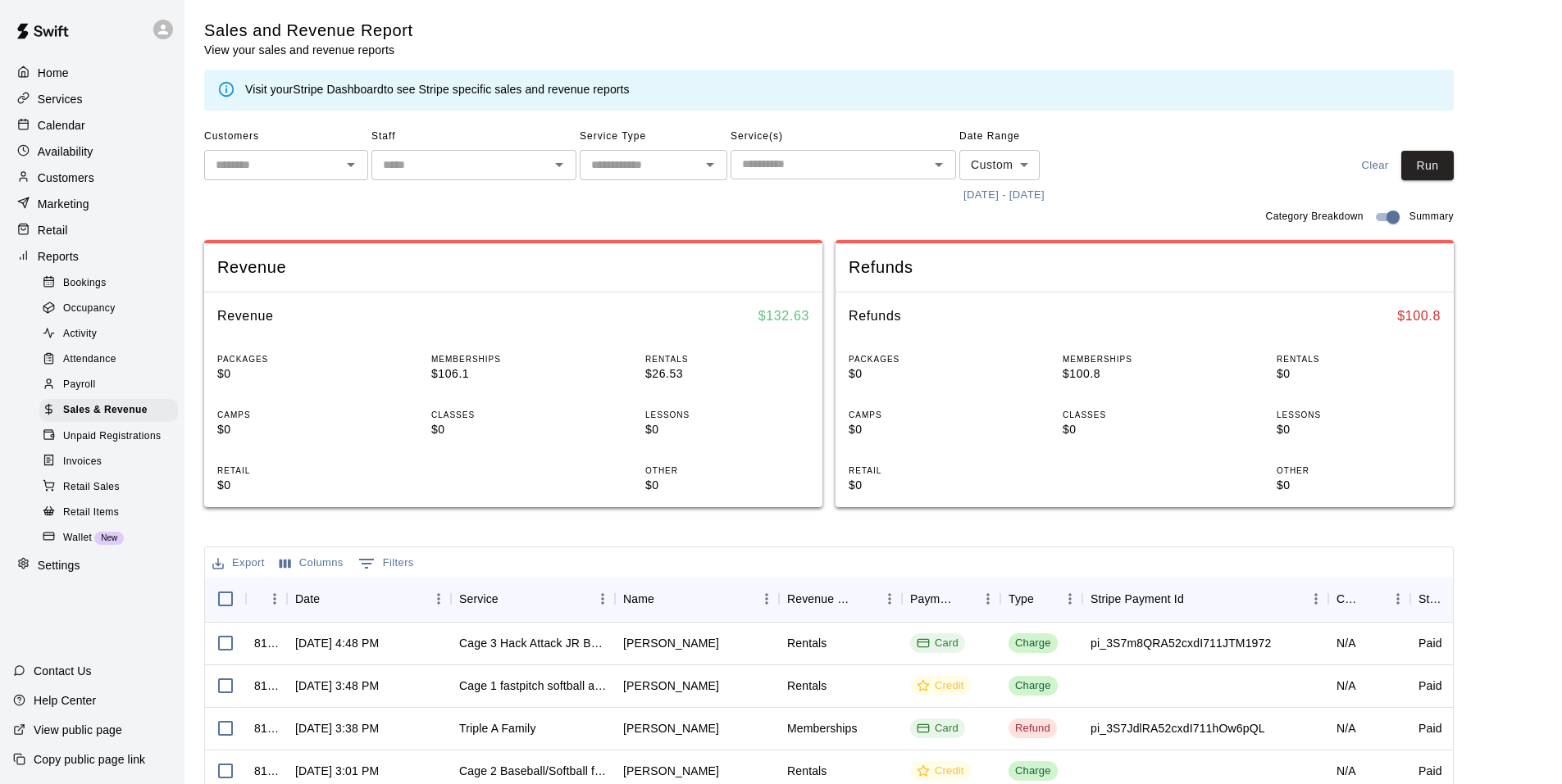
click at [46, 133] on p "Calendar" at bounding box center [61, 125] width 47 height 17
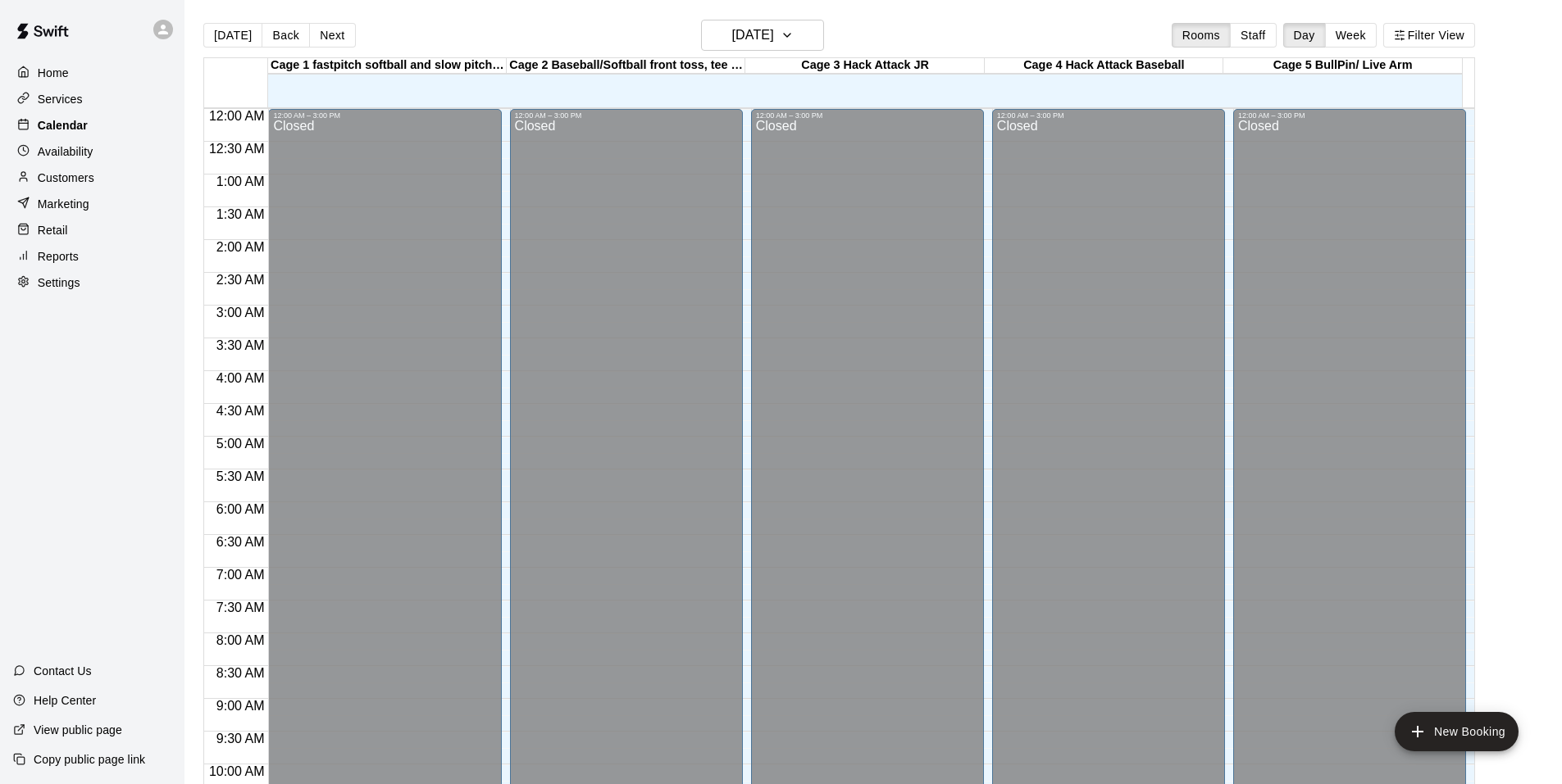
scroll to position [830, 0]
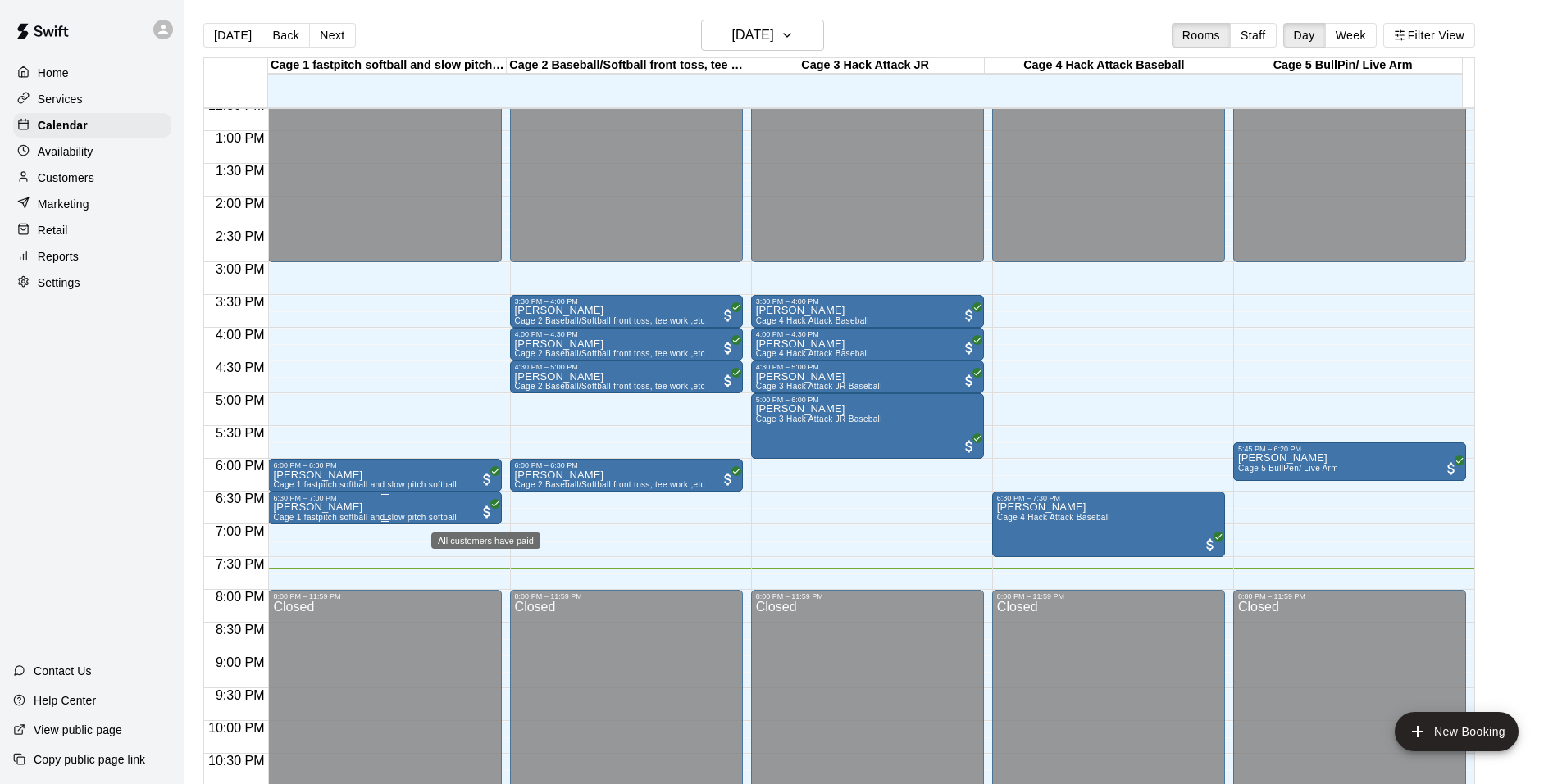
click at [497, 505] on icon "All customers have paid" at bounding box center [495, 504] width 10 height 10
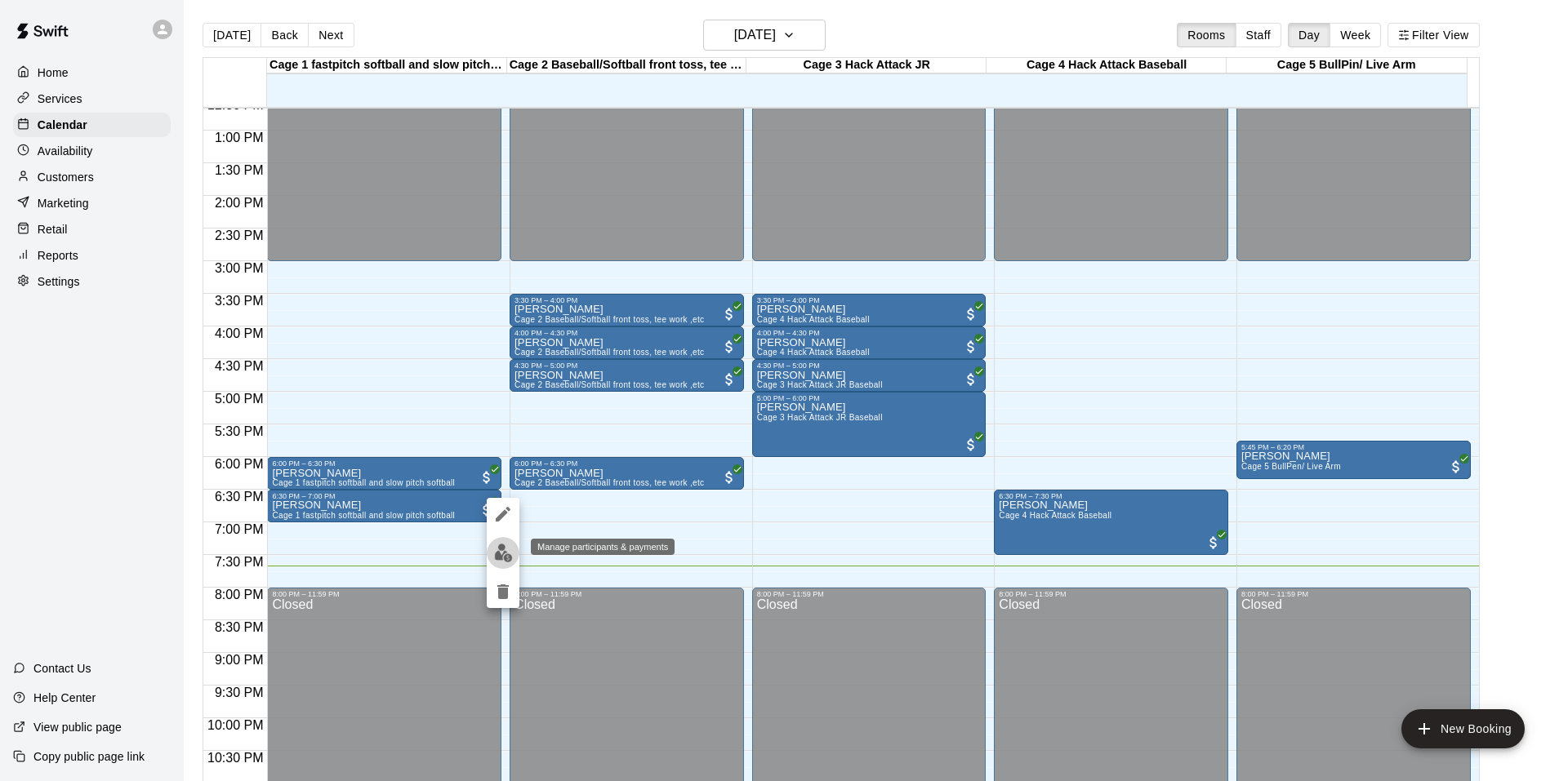
click at [506, 558] on img "edit" at bounding box center [503, 553] width 19 height 19
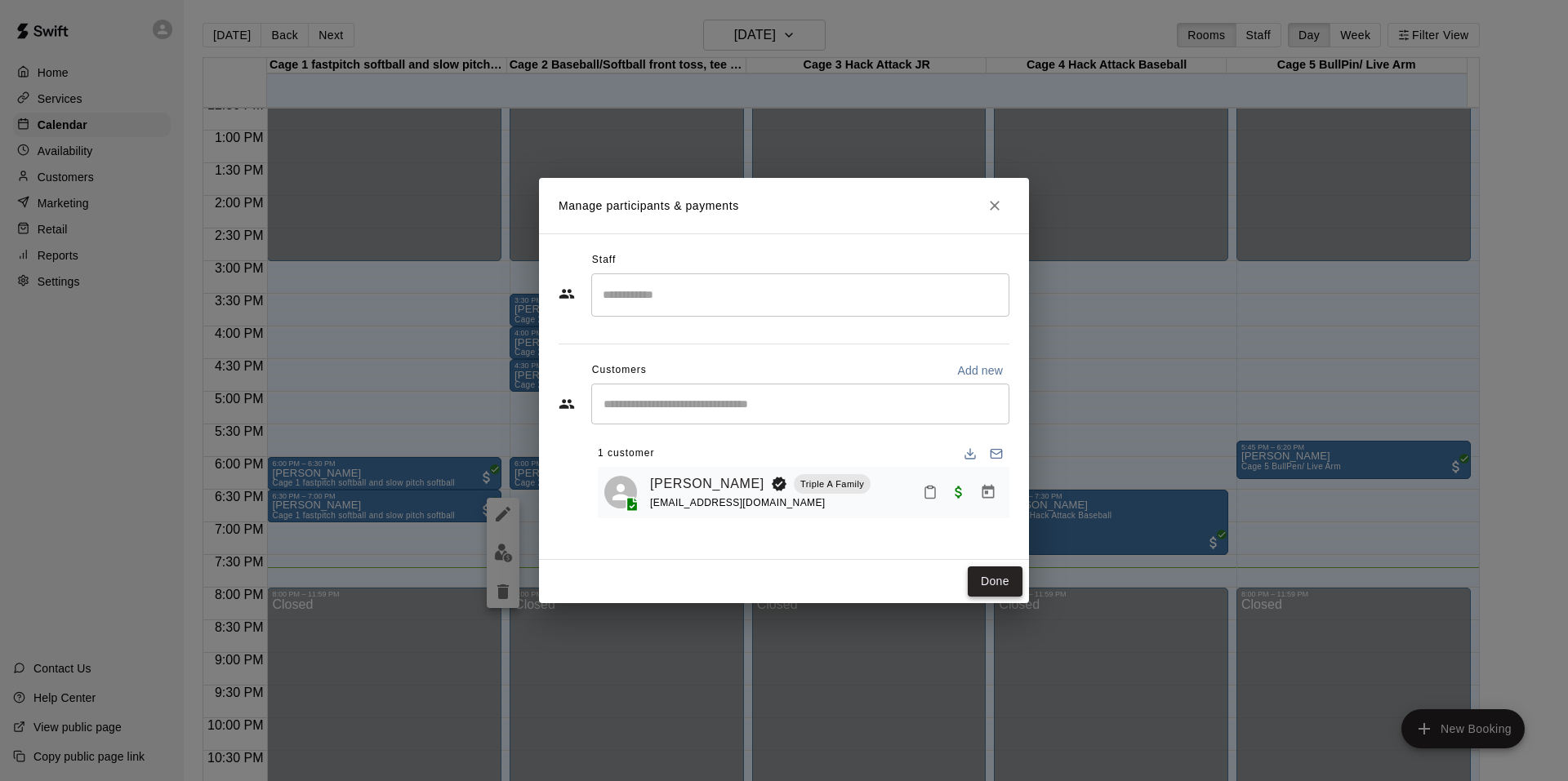
click at [981, 584] on button "Done" at bounding box center [995, 582] width 55 height 31
